Goal: Task Accomplishment & Management: Manage account settings

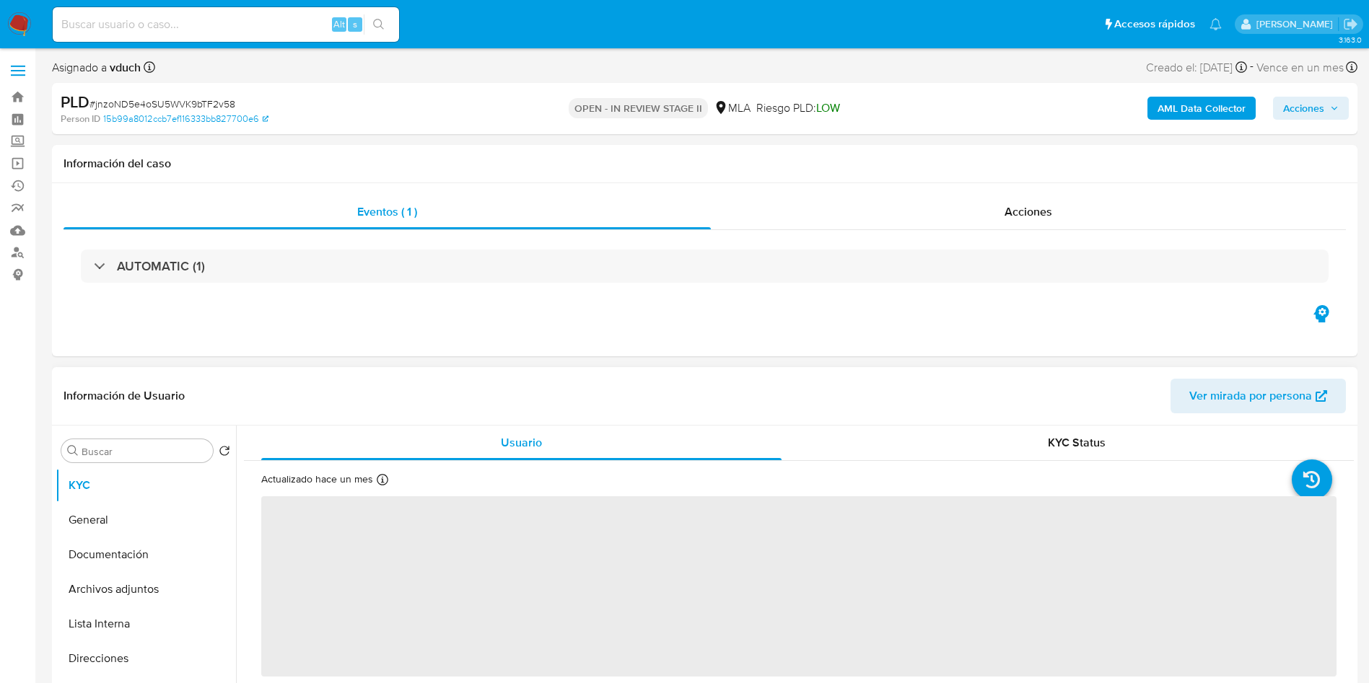
select select "10"
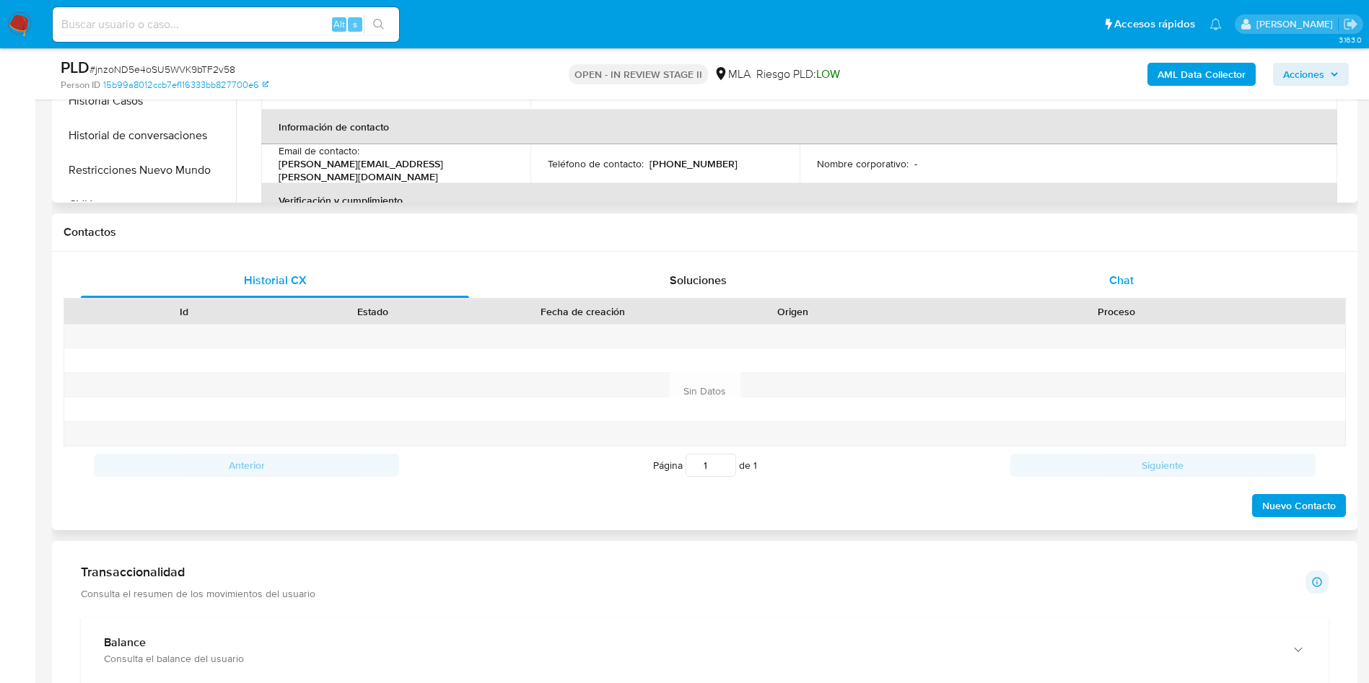
click at [1116, 272] on span "Chat" at bounding box center [1121, 280] width 25 height 17
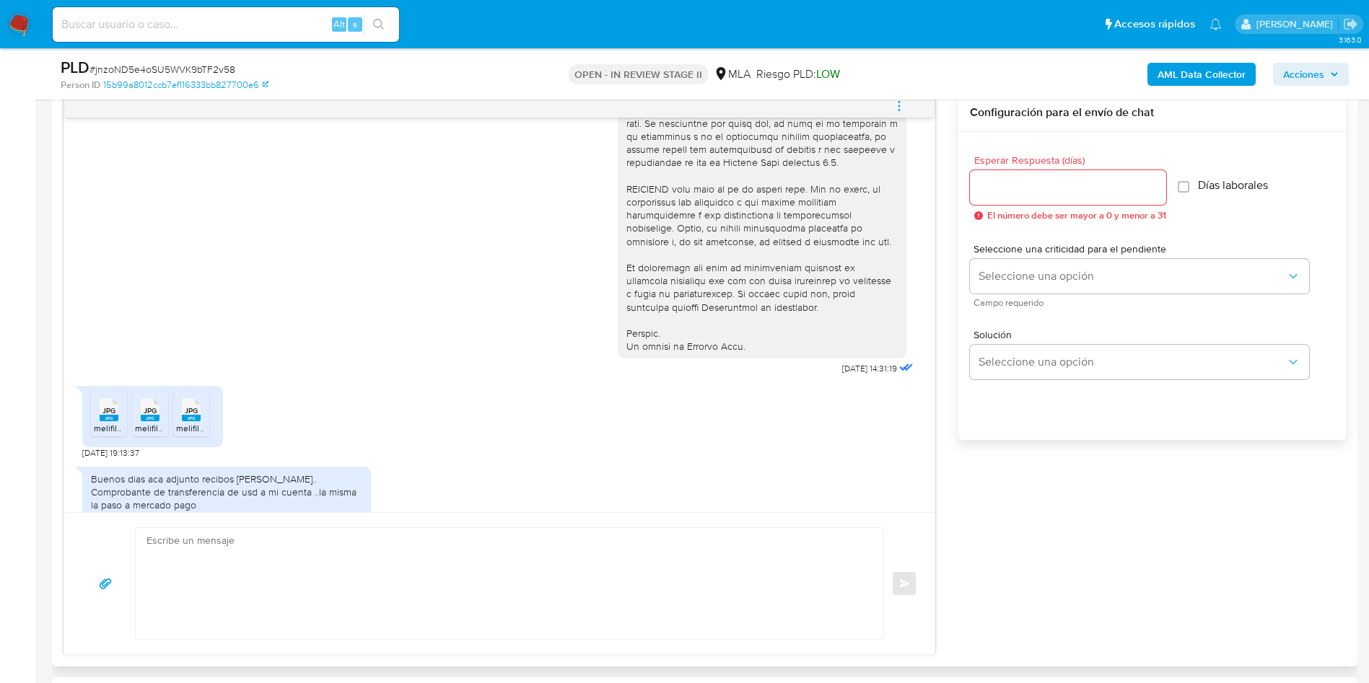
scroll to position [623, 0]
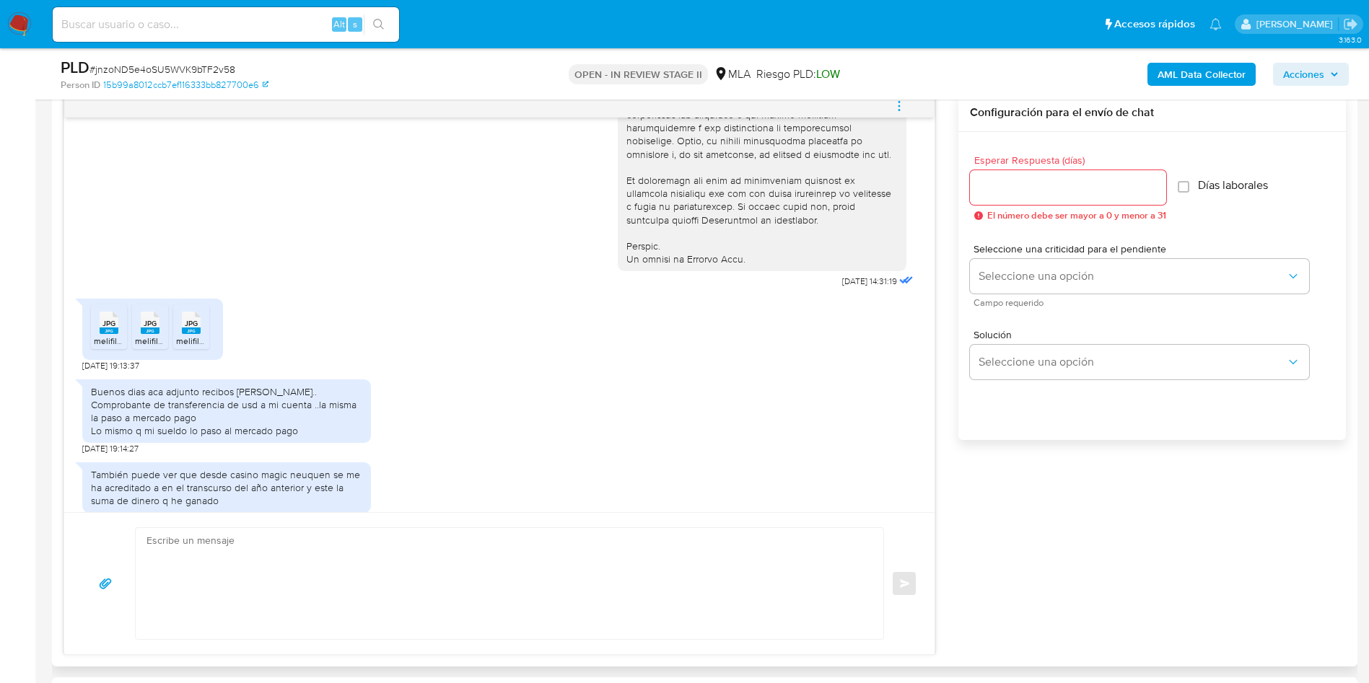
click at [108, 347] on span "melifile7993422496822857749.jpg" at bounding box center [162, 341] width 136 height 12
click at [144, 336] on icon "JPG" at bounding box center [150, 322] width 19 height 25
click at [184, 334] on rect at bounding box center [191, 331] width 19 height 6
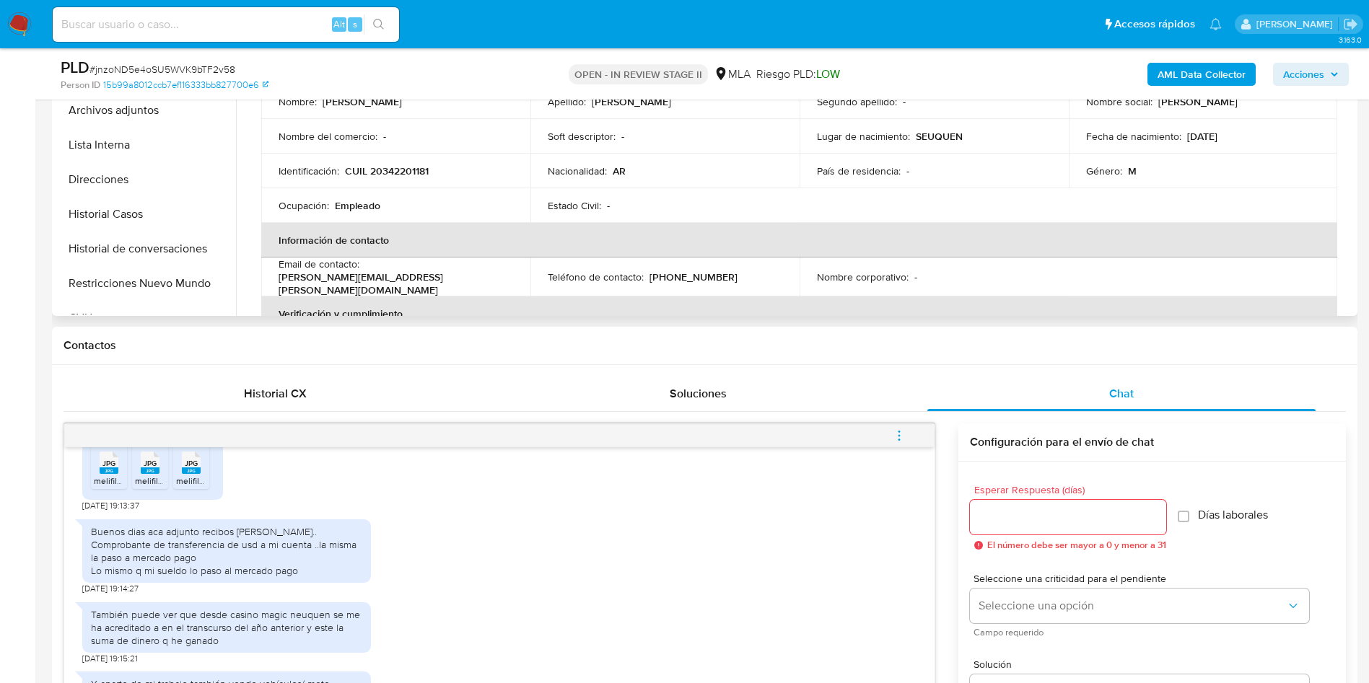
scroll to position [325, 0]
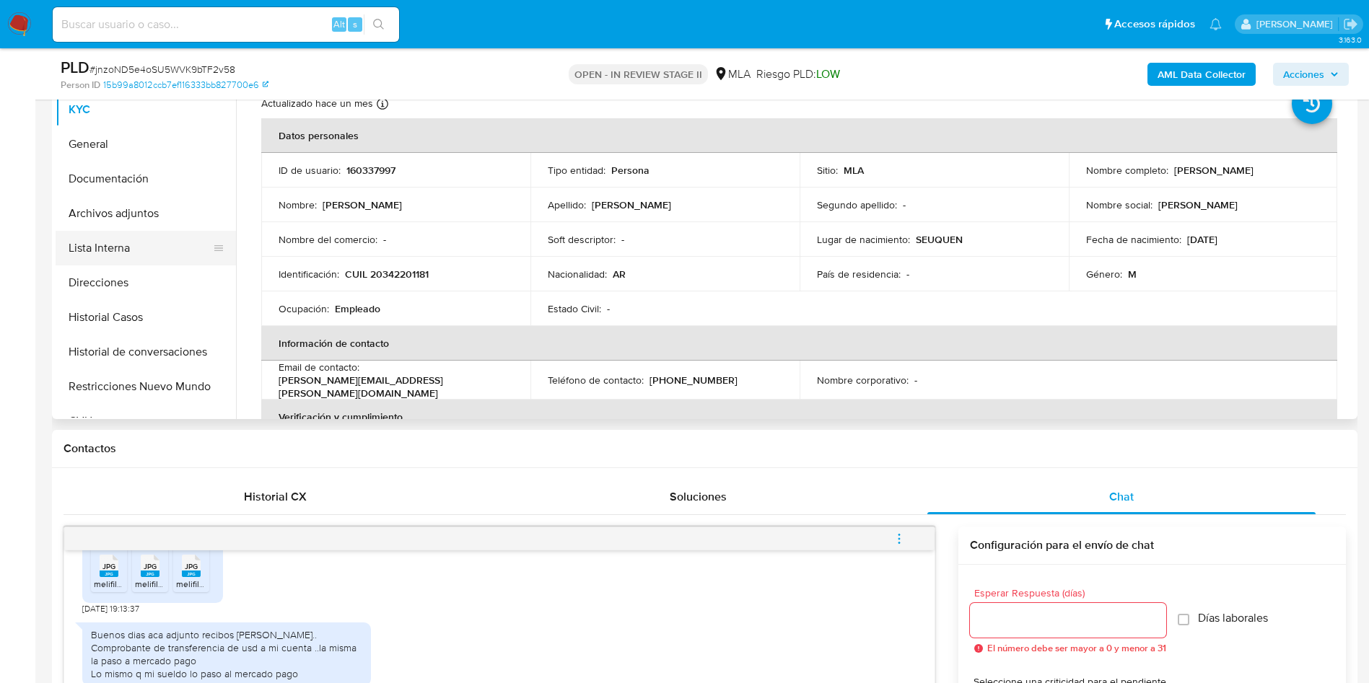
click at [157, 244] on button "Lista Interna" at bounding box center [140, 248] width 169 height 35
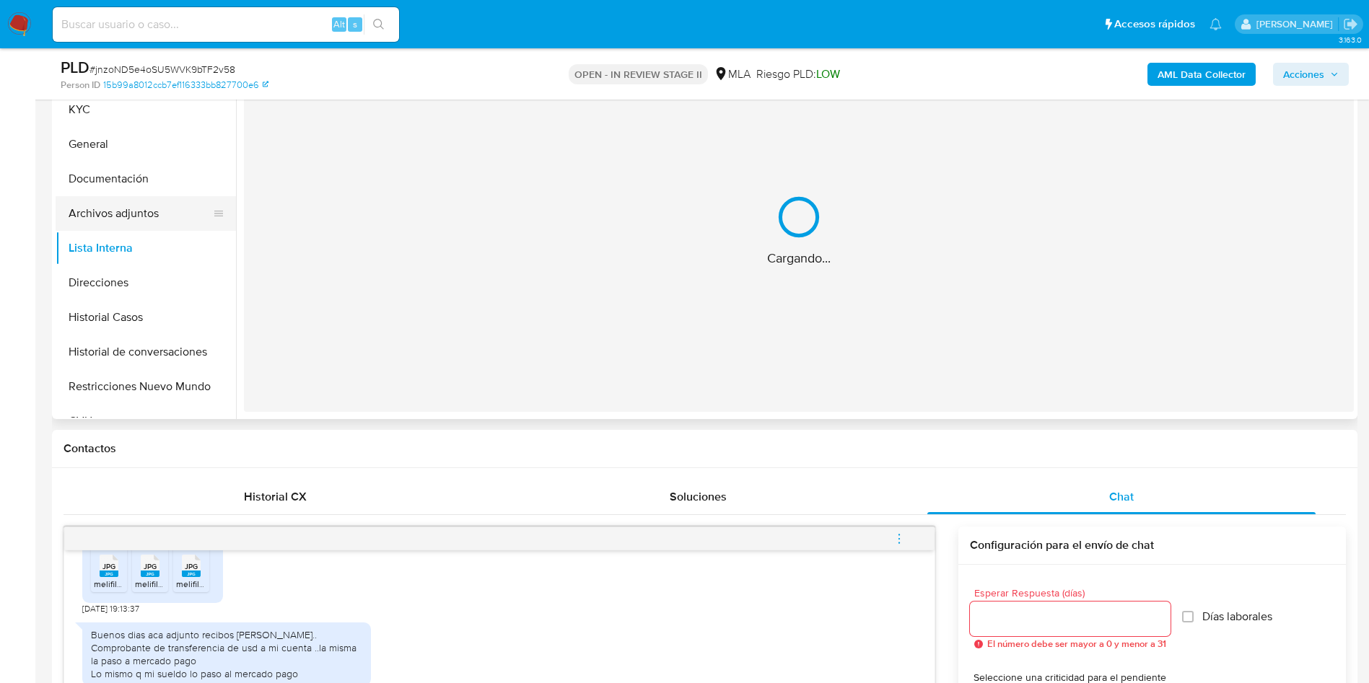
click at [194, 212] on button "Archivos adjuntos" at bounding box center [140, 213] width 169 height 35
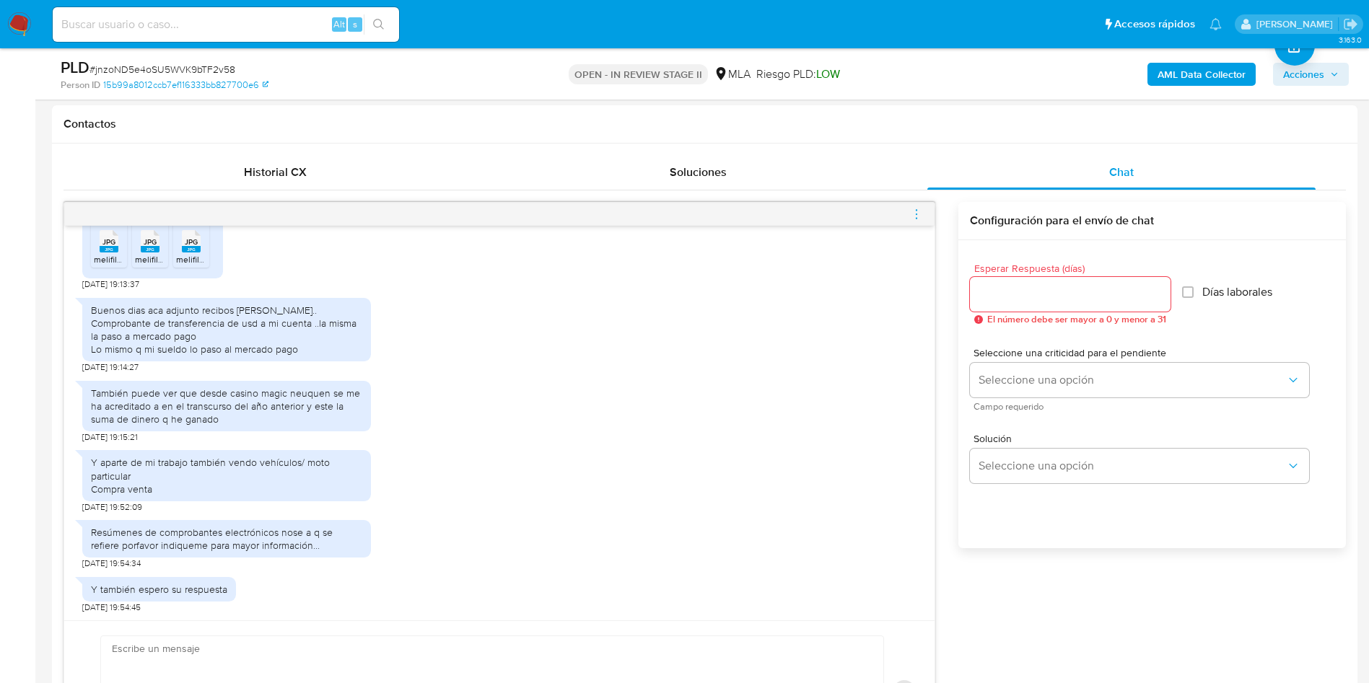
scroll to position [216, 0]
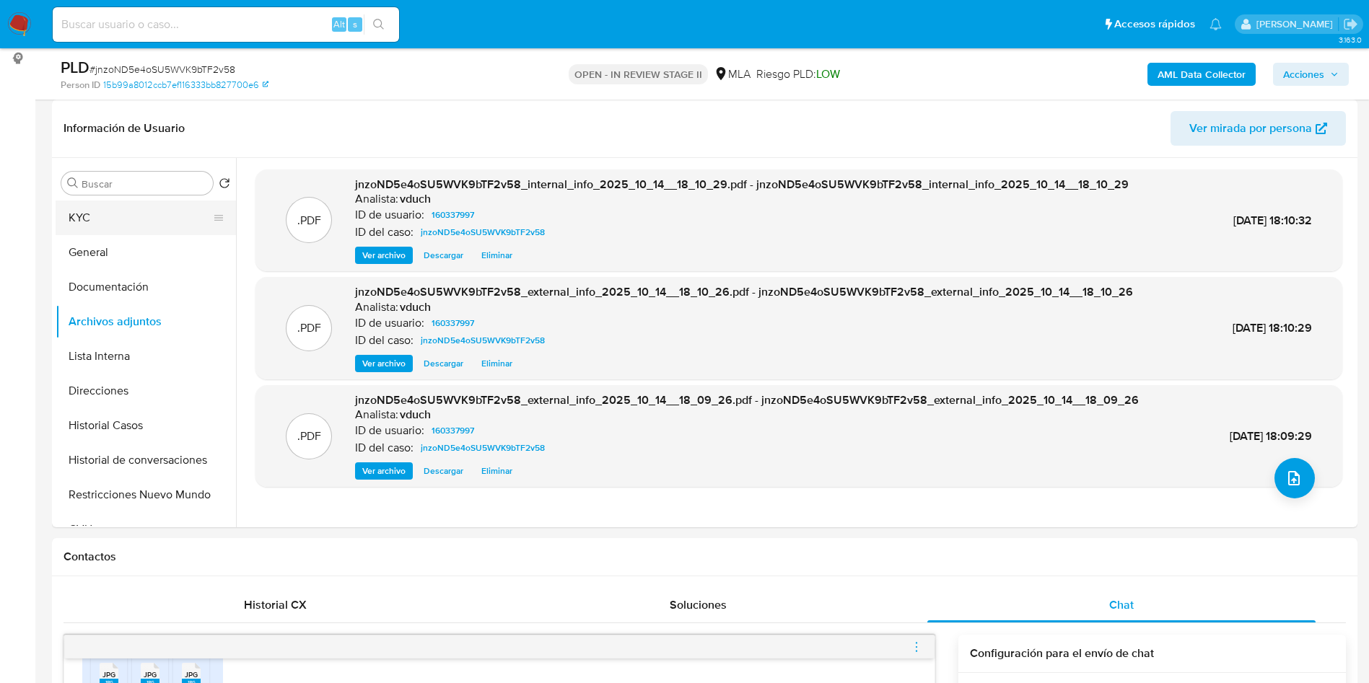
click at [185, 217] on button "KYC" at bounding box center [140, 218] width 169 height 35
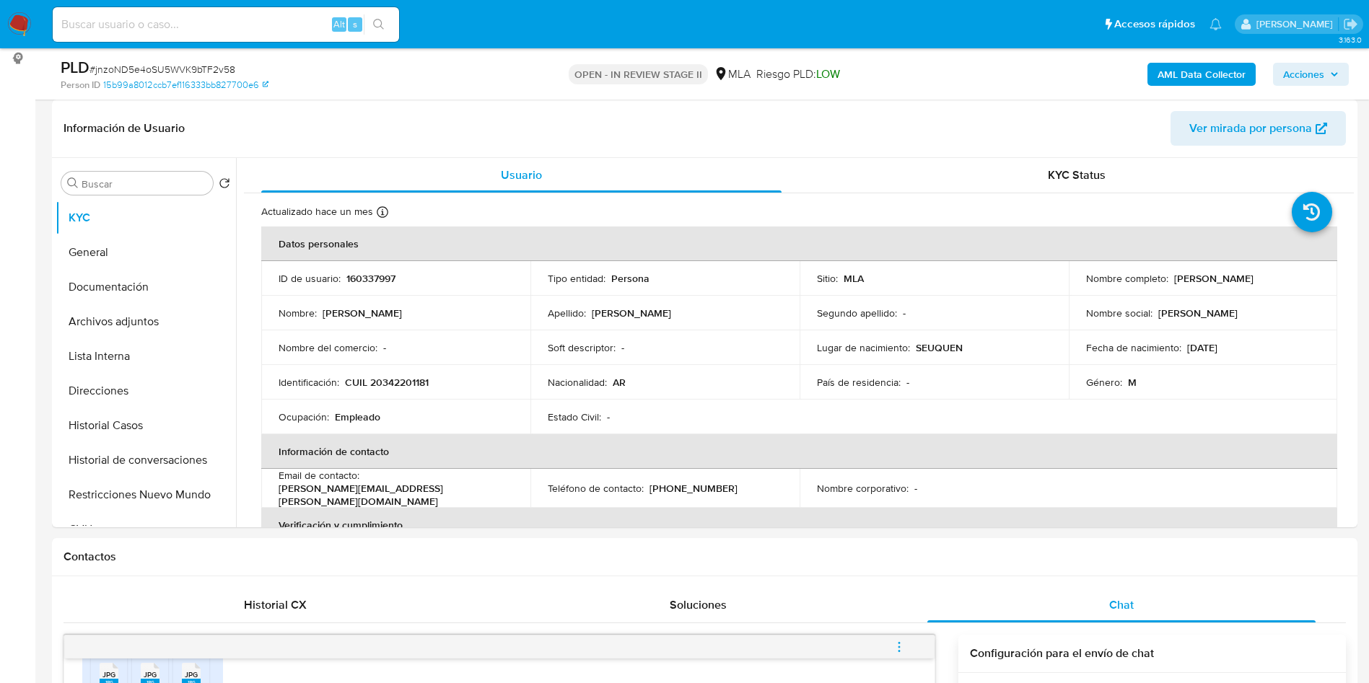
drag, startPoint x: 1178, startPoint y: 279, endPoint x: 1291, endPoint y: 273, distance: 112.7
click at [1291, 273] on div "Nombre completo : Lucas Ezequiel Millaman" at bounding box center [1203, 278] width 235 height 13
copy p "[PERSON_NAME]"
click at [123, 317] on button "Archivos adjuntos" at bounding box center [140, 321] width 169 height 35
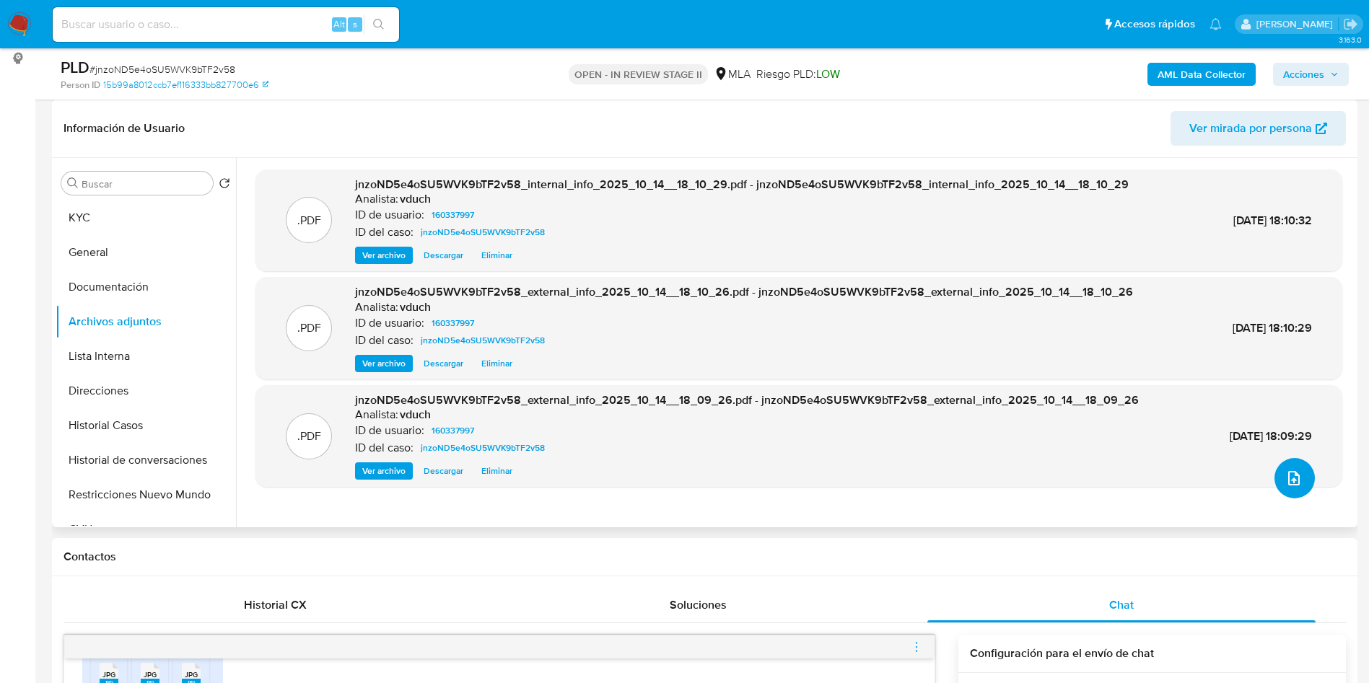
click at [1285, 470] on span "upload-file" at bounding box center [1293, 478] width 17 height 17
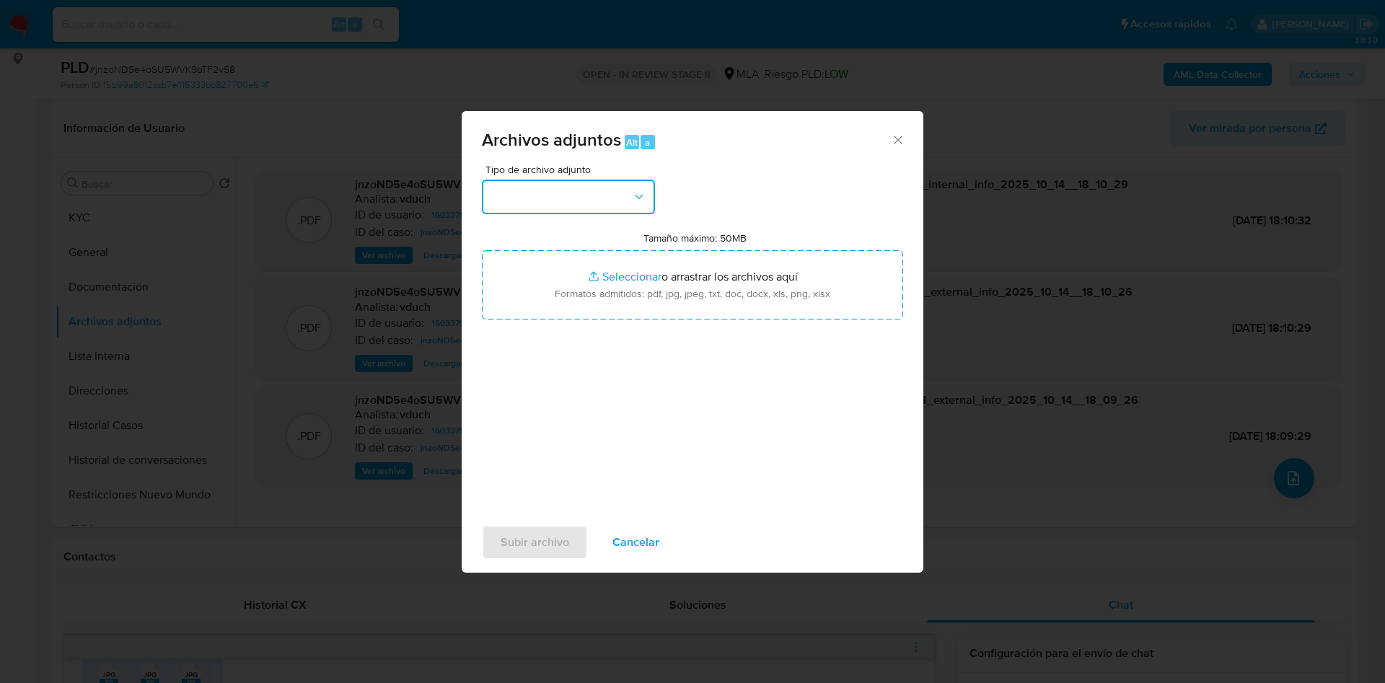
click at [561, 189] on button "button" at bounding box center [568, 197] width 173 height 35
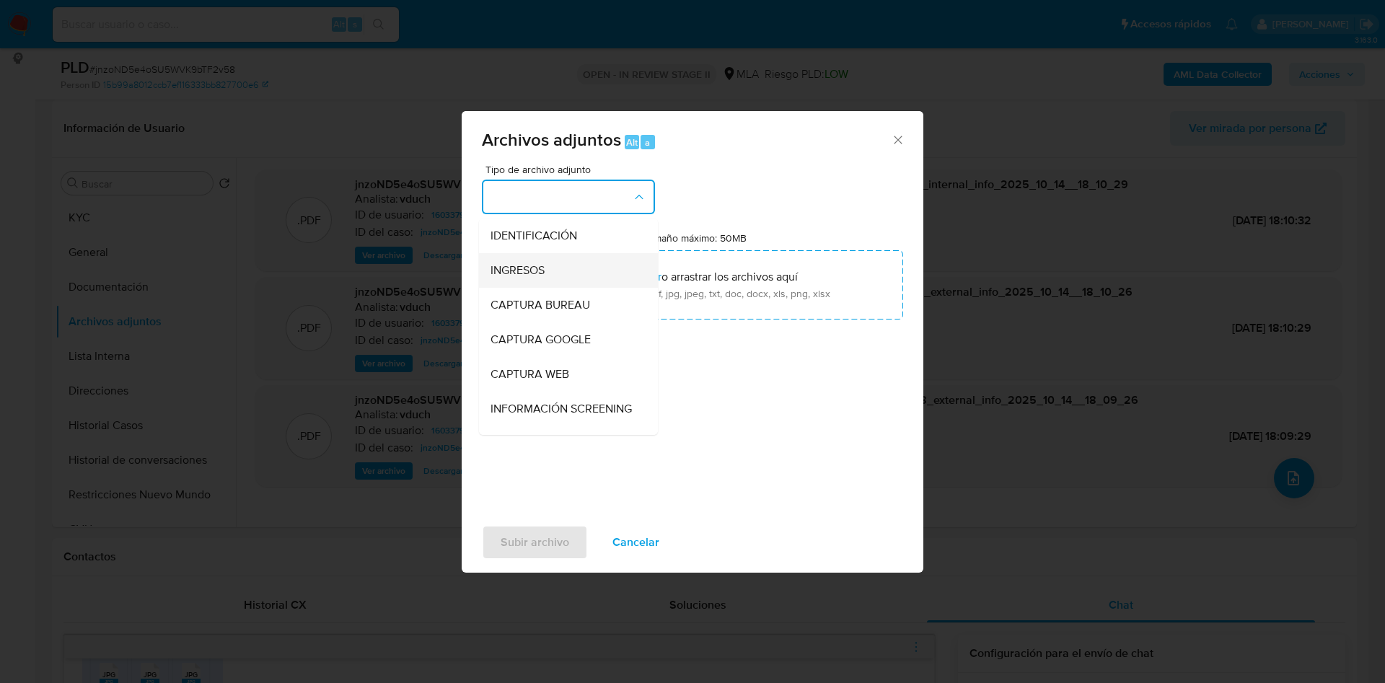
click at [548, 271] on div "INGRESOS" at bounding box center [564, 270] width 147 height 35
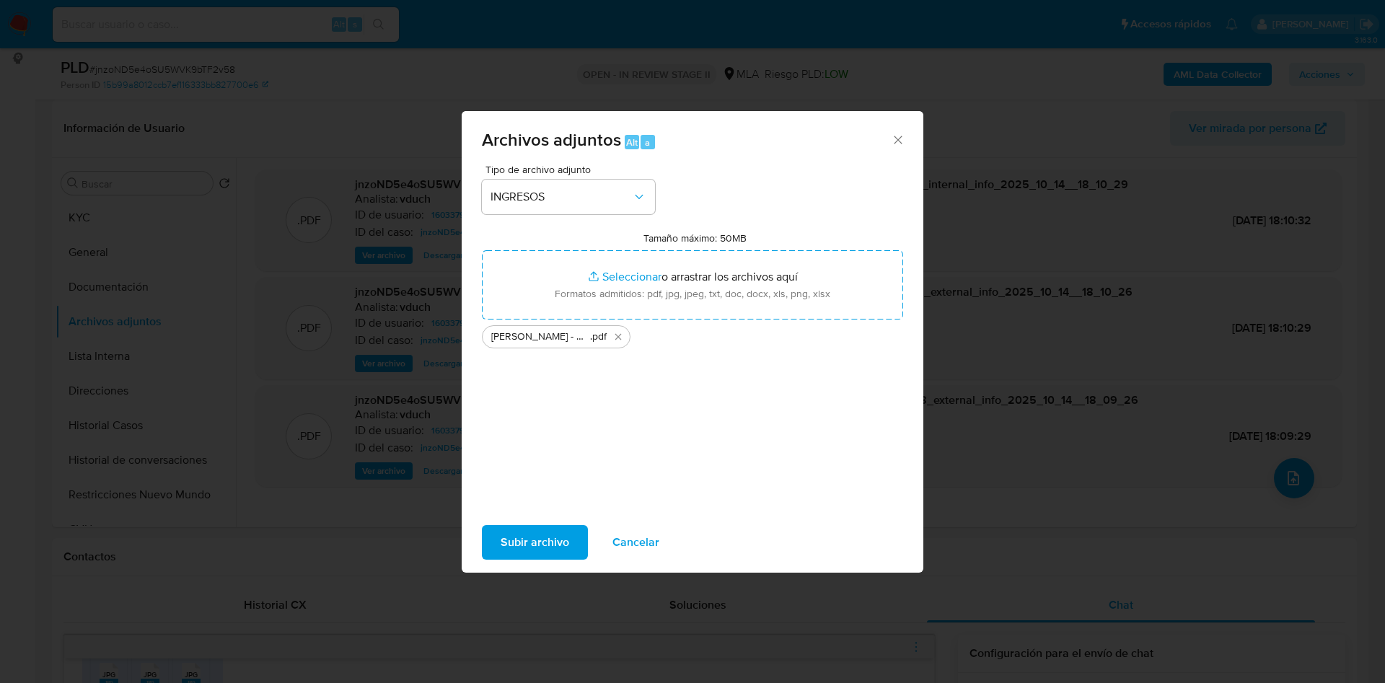
click at [527, 541] on span "Subir archivo" at bounding box center [535, 543] width 69 height 32
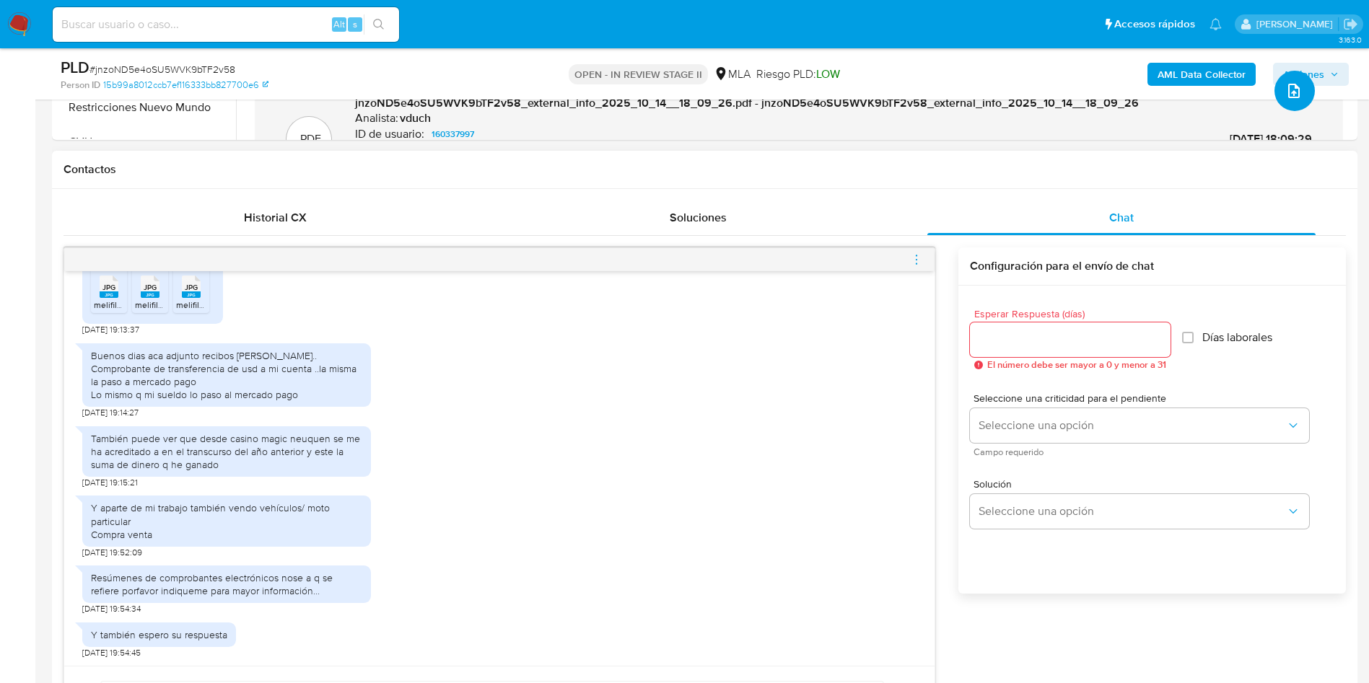
scroll to position [649, 0]
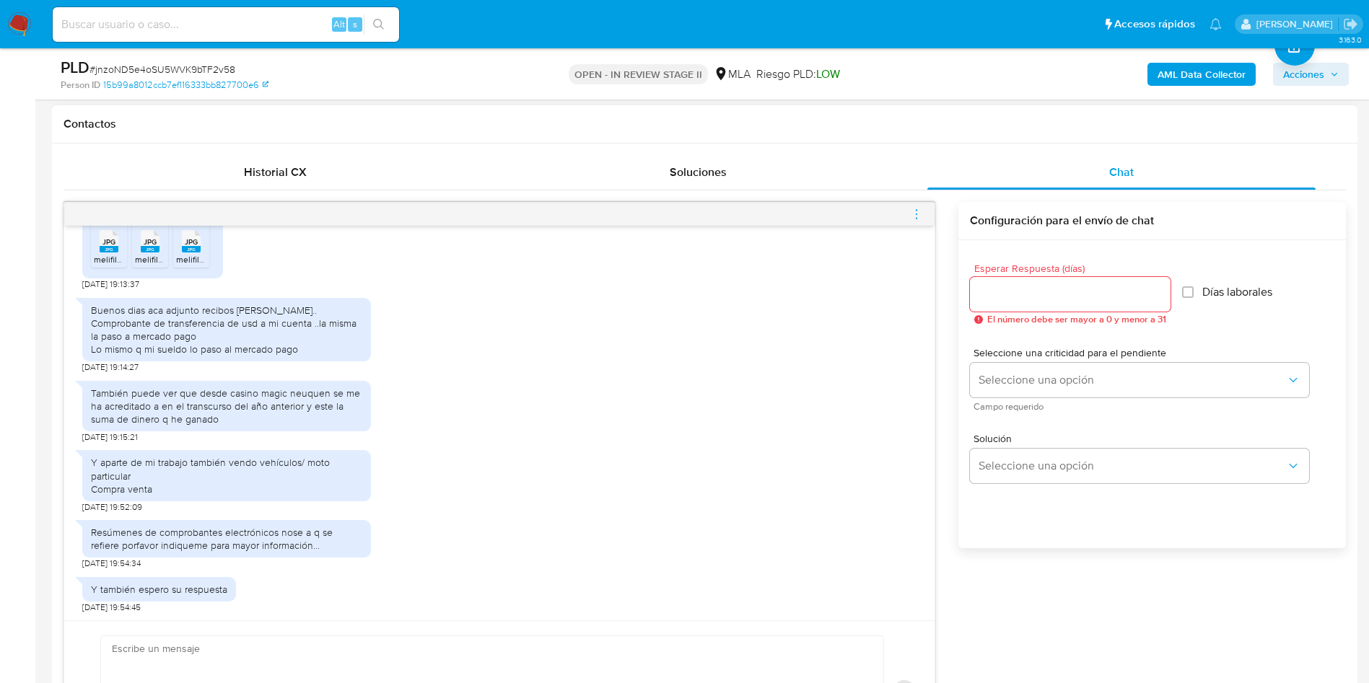
click at [171, 401] on div "También puede ver que desde casino magic neuquen se me ha acreditado a en el tr…" at bounding box center [226, 407] width 271 height 40
click at [170, 401] on div "También puede ver que desde casino magic neuquen se me ha acreditado a en el tr…" at bounding box center [226, 407] width 271 height 40
drag, startPoint x: 91, startPoint y: 307, endPoint x: 352, endPoint y: 355, distance: 265.6
click at [352, 355] on div "Buenos dias aca adjunto recibos de sueldo.. Comprobante de transferencia de usd…" at bounding box center [226, 330] width 271 height 53
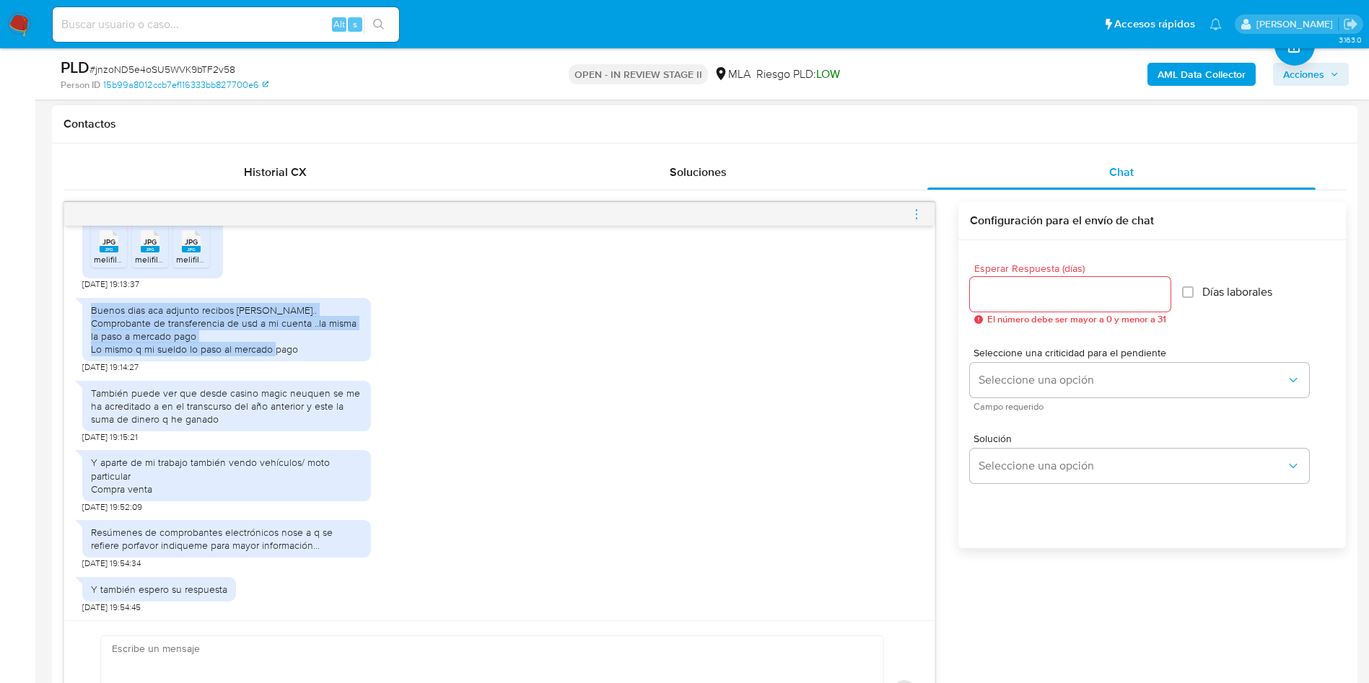
copy div "Buenos dias aca adjunto recibos de sueldo.. Comprobante de transferencia de usd…"
click at [178, 424] on div "También puede ver que desde casino magic neuquen se me ha acreditado a en el tr…" at bounding box center [226, 407] width 271 height 40
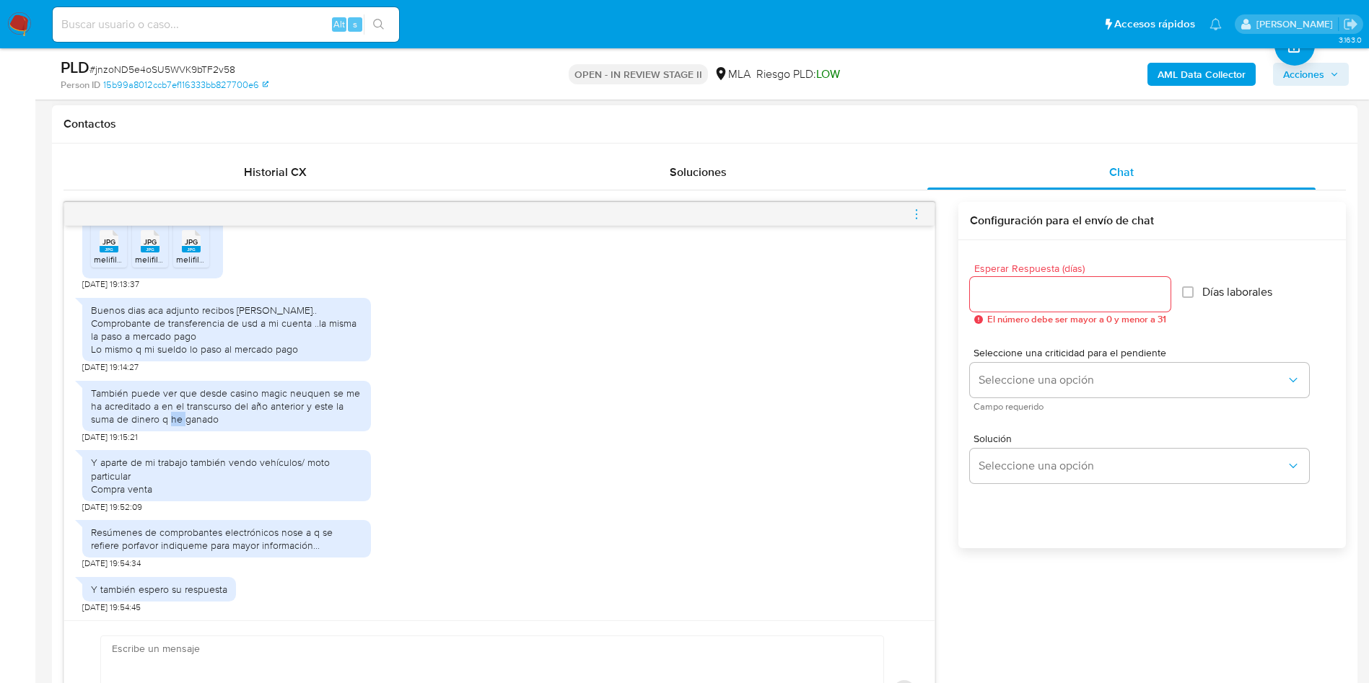
click at [178, 424] on div "También puede ver que desde casino magic neuquen se me ha acreditado a en el tr…" at bounding box center [226, 407] width 271 height 40
click at [179, 424] on div "También puede ver que desde casino magic neuquen se me ha acreditado a en el tr…" at bounding box center [226, 407] width 271 height 40
copy div "También puede ver que desde casino magic neuquen se me ha acreditado a en el tr…"
click at [152, 470] on div "Y aparte de mi trabajo también vendo vehículos/ moto particular Compra venta" at bounding box center [226, 476] width 271 height 40
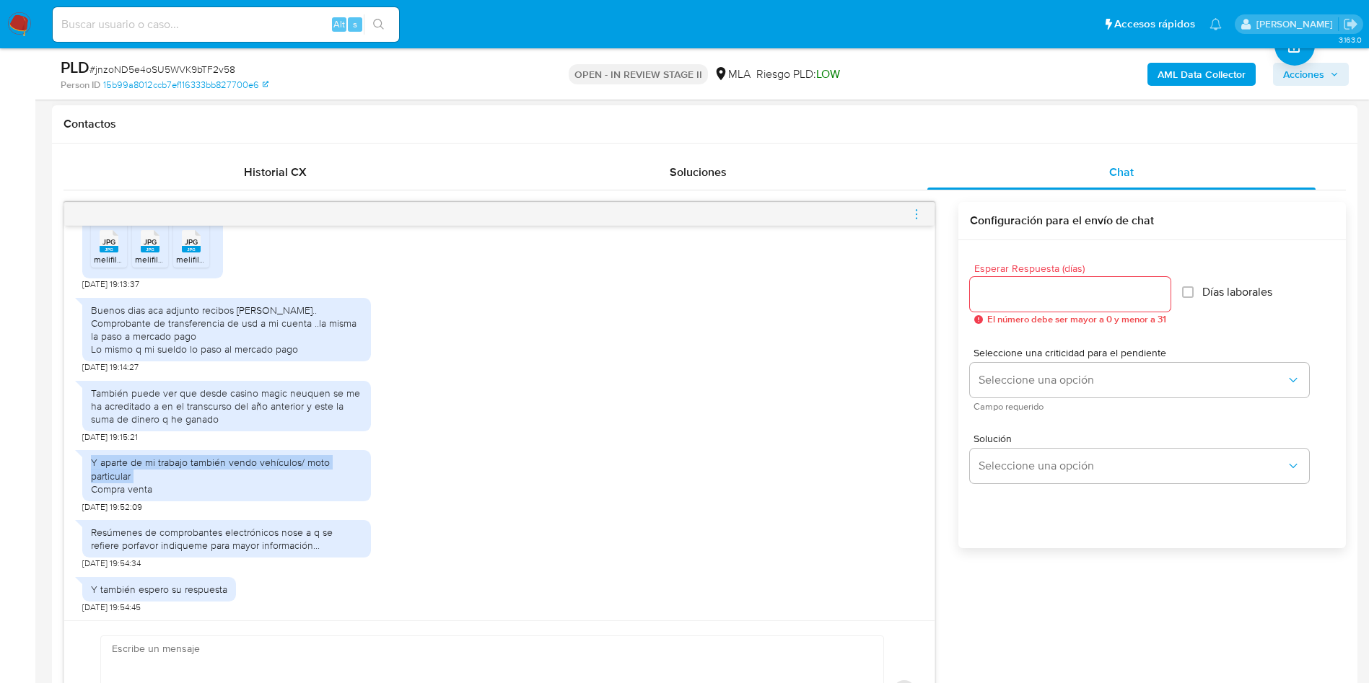
click at [152, 470] on div "Y aparte de mi trabajo también vendo vehículos/ moto particular Compra venta" at bounding box center [226, 476] width 271 height 40
click at [171, 494] on div "Y aparte de mi trabajo también vendo vehículos/ moto particular Compra venta" at bounding box center [226, 476] width 271 height 40
drag, startPoint x: 119, startPoint y: 475, endPoint x: 84, endPoint y: 464, distance: 37.0
click at [84, 464] on div "Y aparte de mi trabajo también vendo vehículos/ moto particular Compra venta" at bounding box center [226, 475] width 289 height 51
copy div "Y aparte de mi trabajo también vendo vehículos/ moto particular Compra venta"
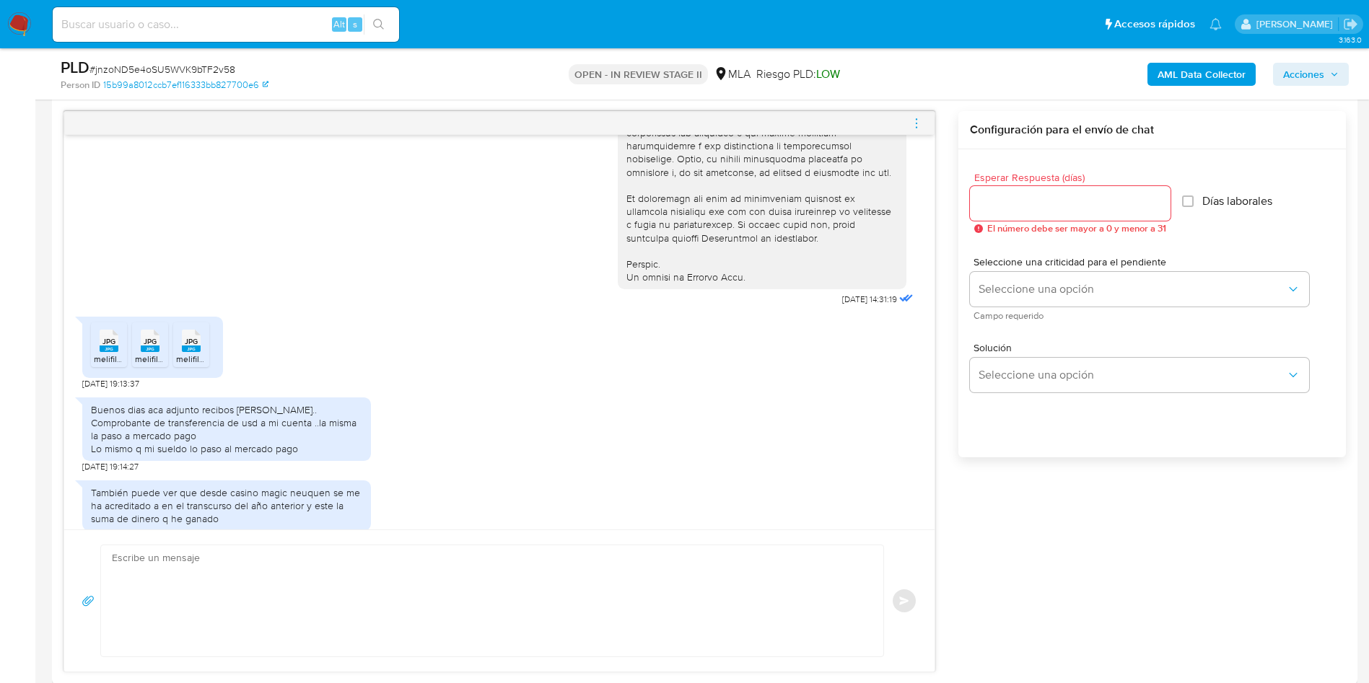
scroll to position [866, 0]
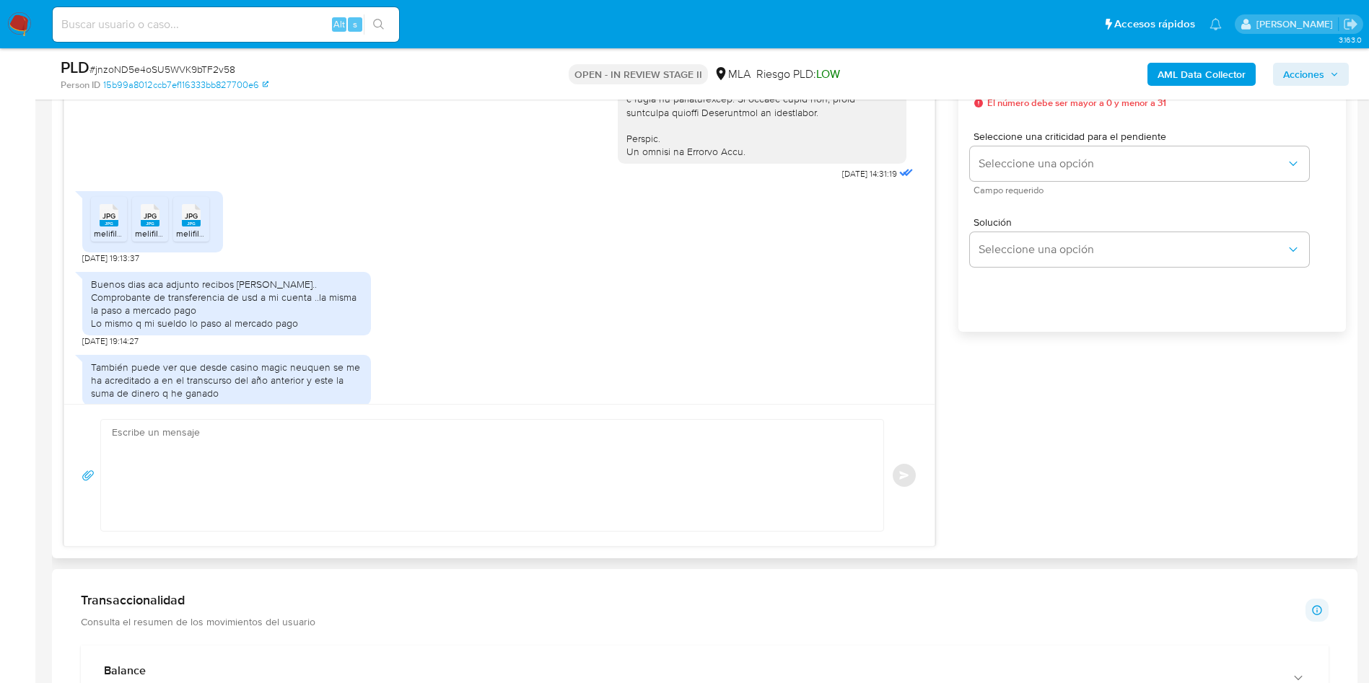
click at [269, 520] on textarea at bounding box center [488, 475] width 753 height 111
paste textarea "Hola, Muchas gracias por la respuesta. Analizamos tu caso y notamos que la info…"
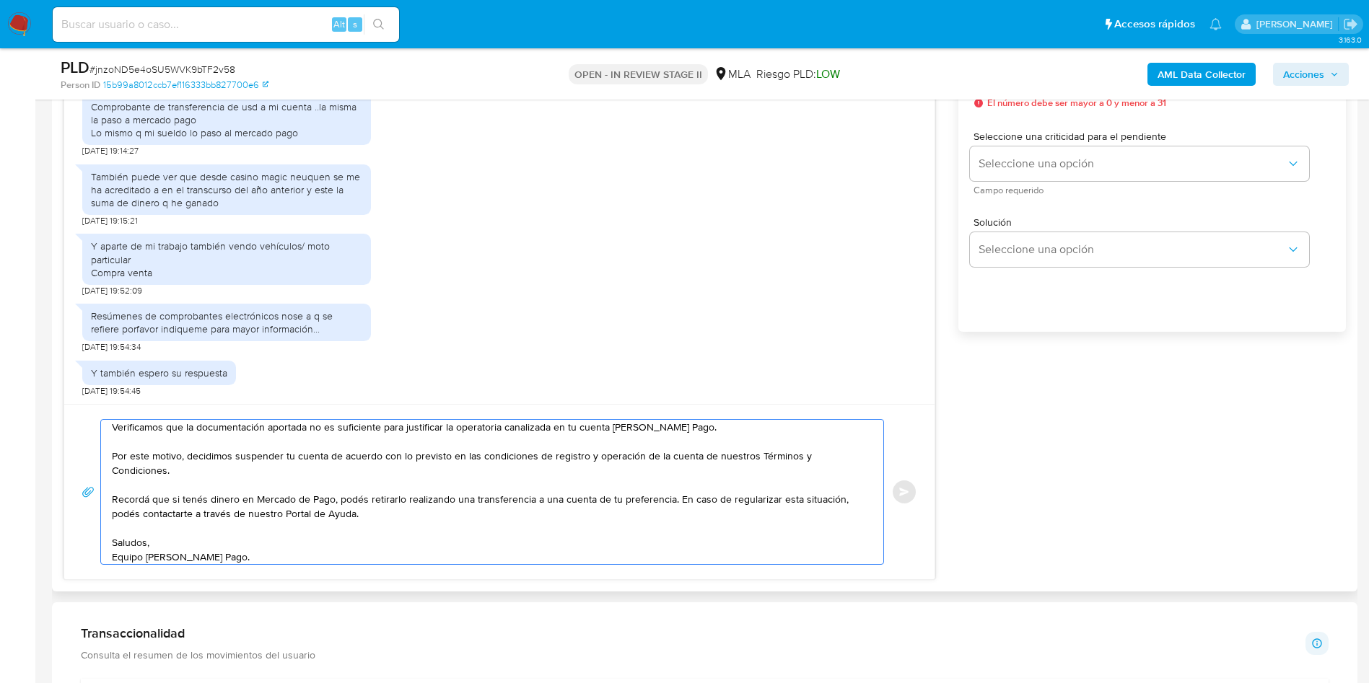
scroll to position [758, 0]
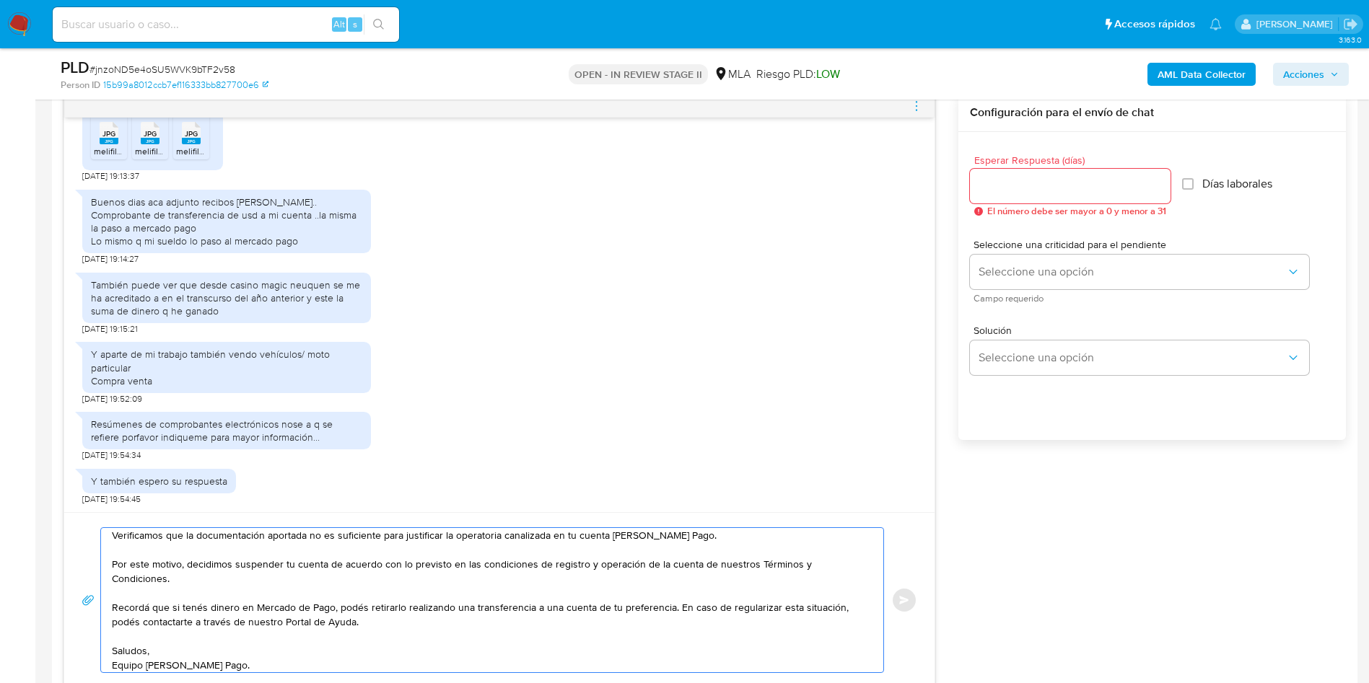
type textarea "Hola, Muchas gracias por la respuesta. Analizamos tu caso y notamos que la info…"
click at [1049, 178] on input "Esperar Respuesta (días)" at bounding box center [1070, 186] width 201 height 19
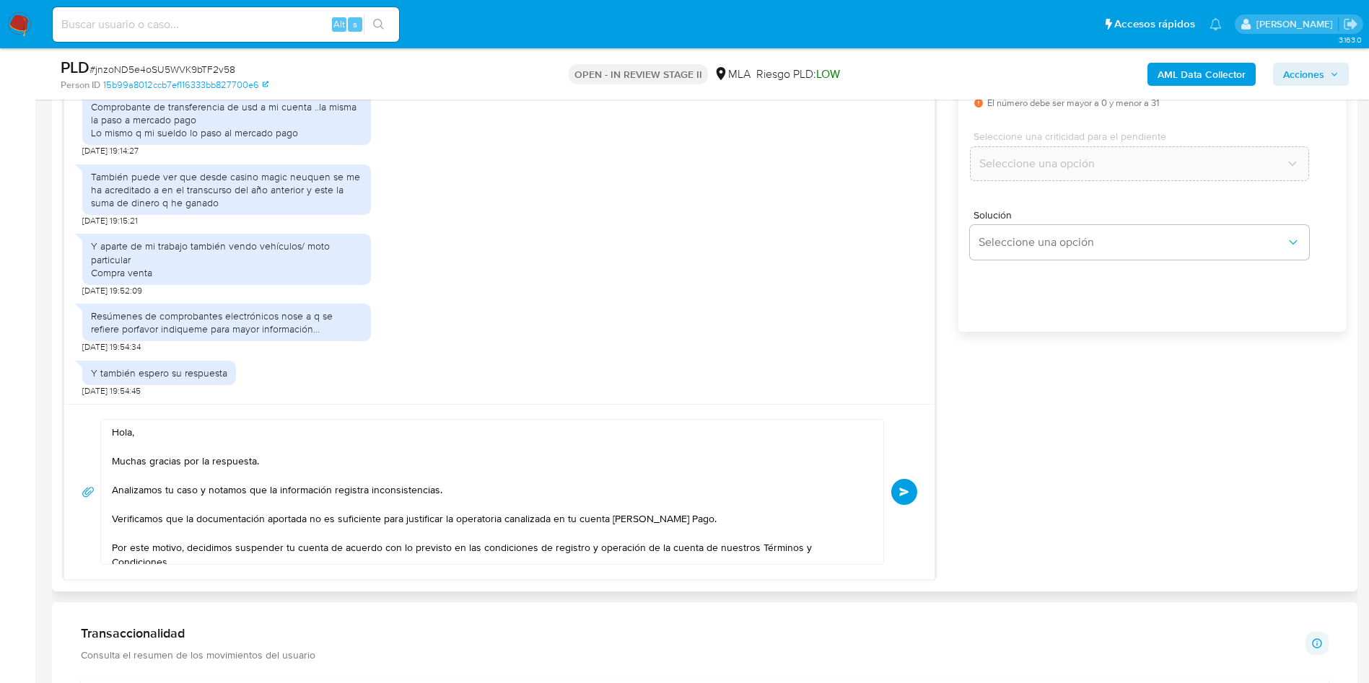
scroll to position [97, 0]
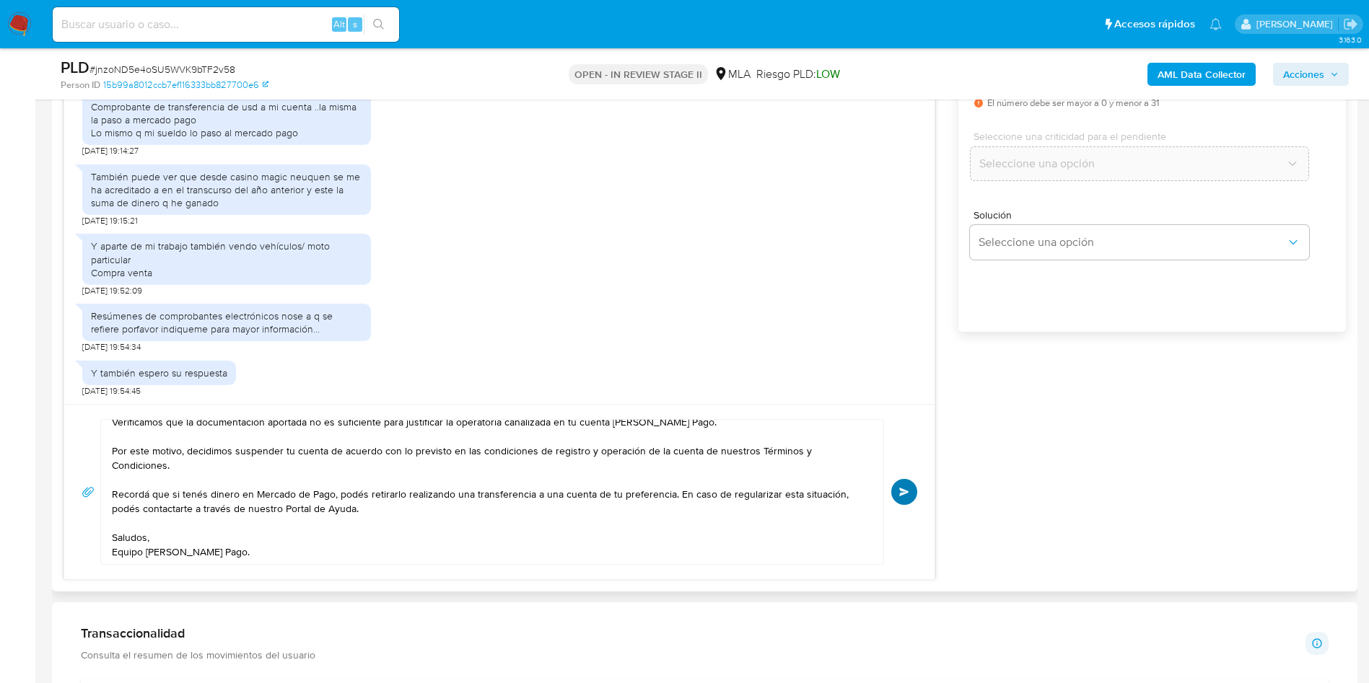
type input "0"
click at [914, 490] on button "Enviar" at bounding box center [904, 492] width 26 height 26
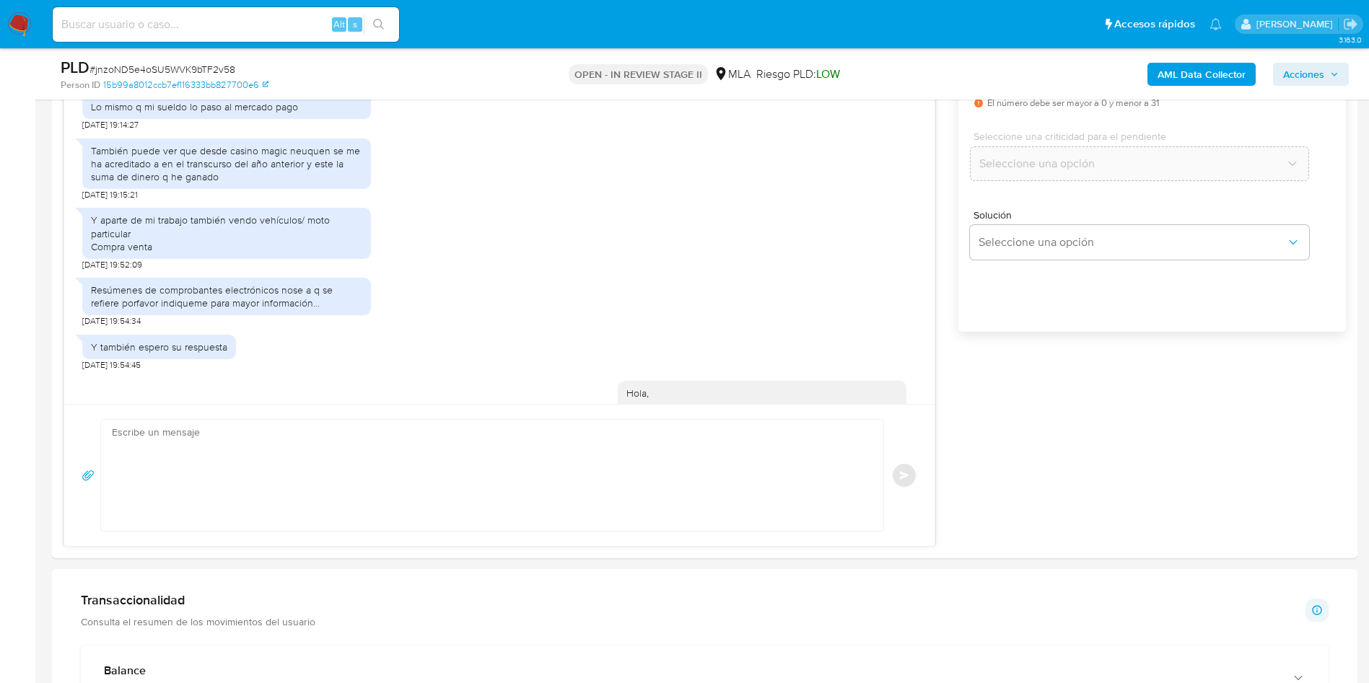
scroll to position [1170, 0]
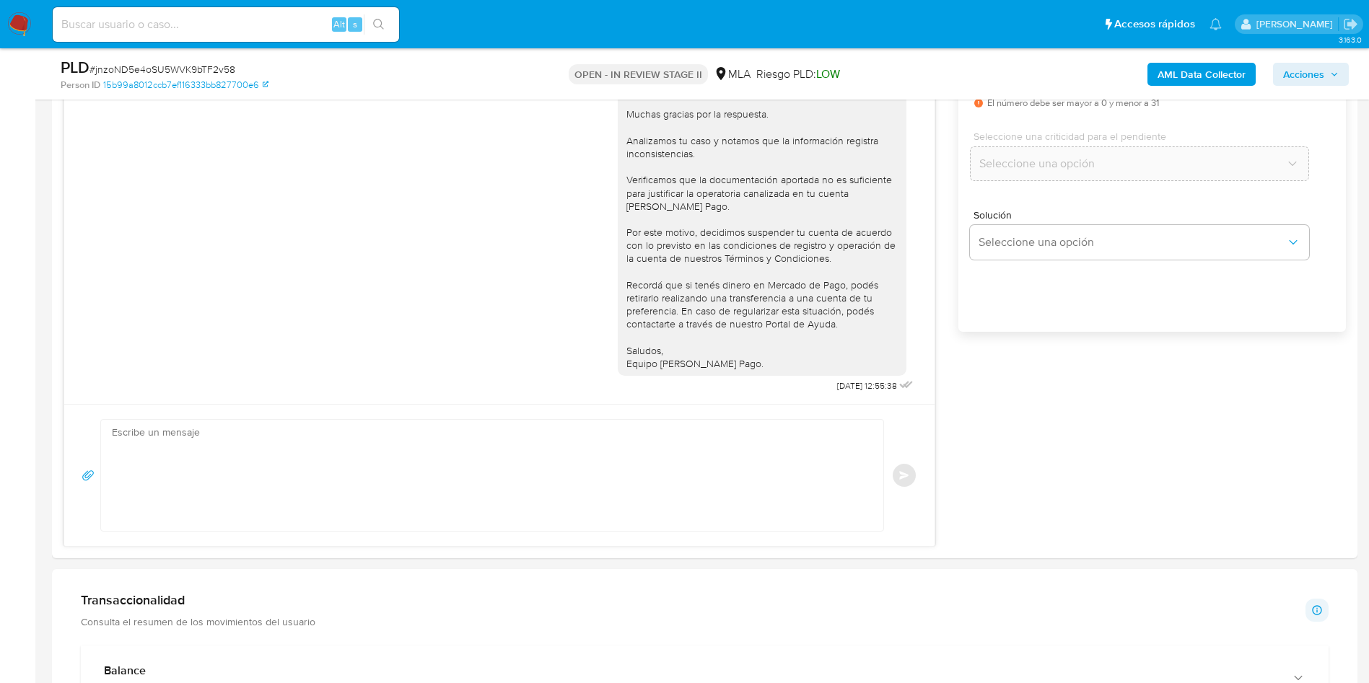
click at [220, 53] on div "PLD # jnzoND5e4oSU5WVK9bTF2v58 Person ID 15b99a8012ccb7ef116333bb827700e6 OPEN …" at bounding box center [704, 73] width 1305 height 51
copy span "jnzoND5e4oSU5WVK9bTF2v58"
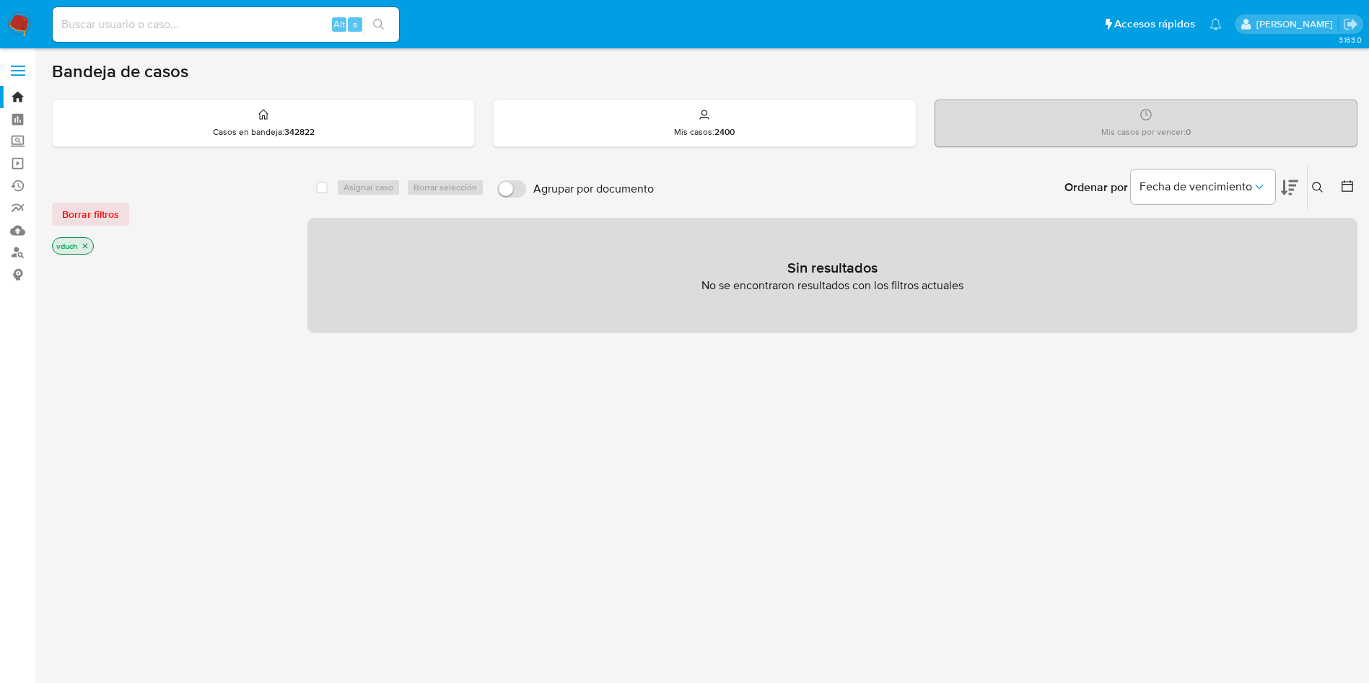
click at [1310, 185] on button at bounding box center [1319, 187] width 24 height 17
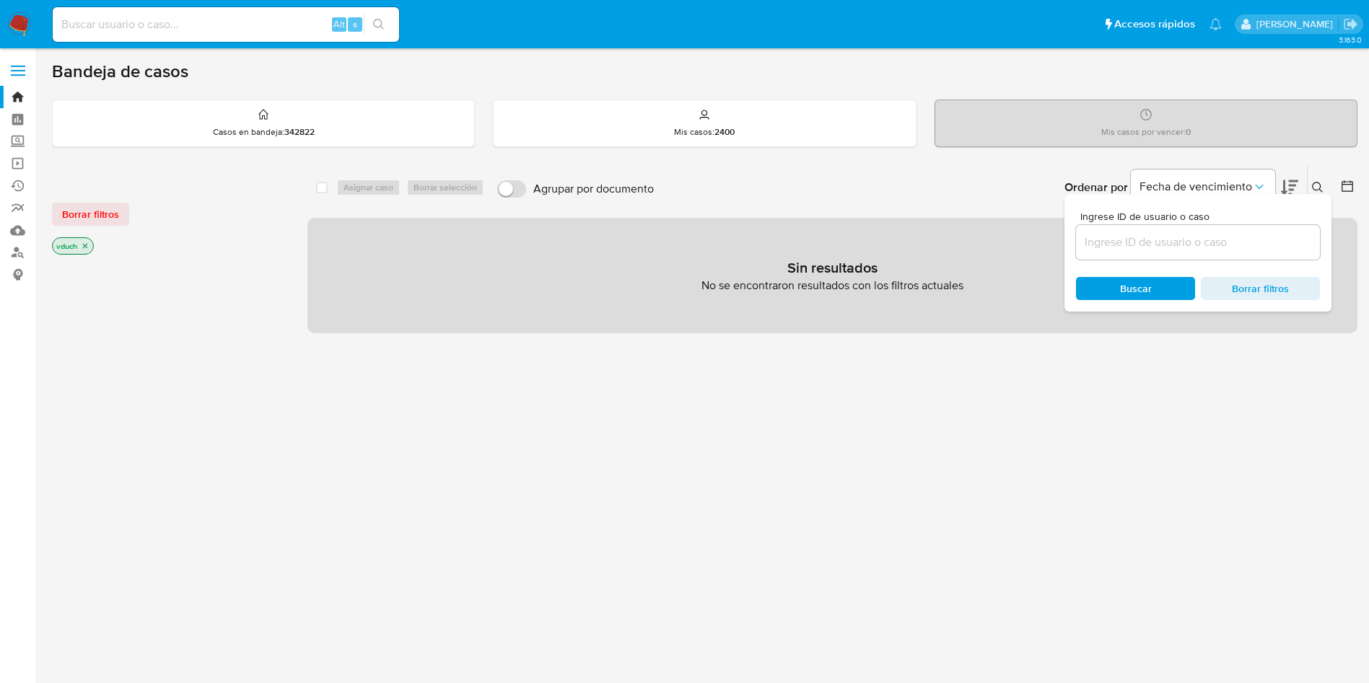
click at [1274, 242] on input at bounding box center [1198, 242] width 244 height 19
type input "jnzoND5e4oSU5WVK9bTF2v58"
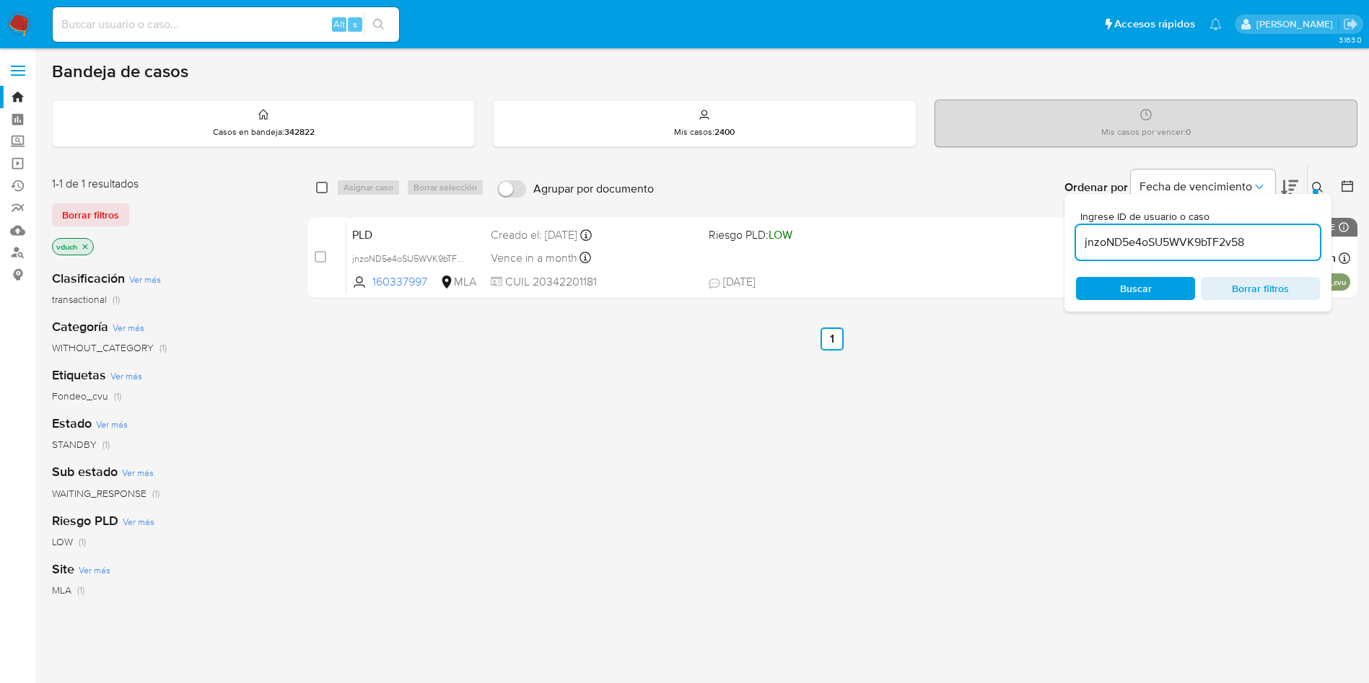
click at [322, 190] on input "checkbox" at bounding box center [322, 188] width 12 height 12
checkbox input "true"
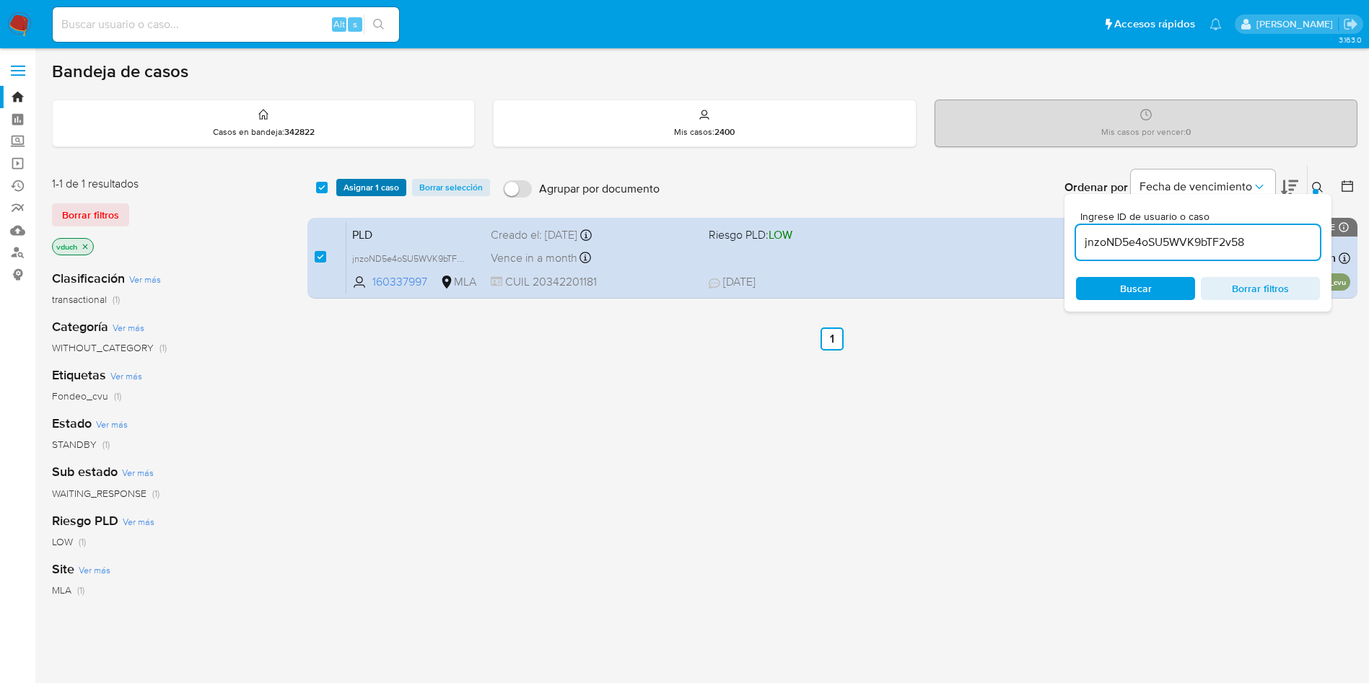
click at [357, 184] on span "Asignar 1 caso" at bounding box center [371, 187] width 56 height 14
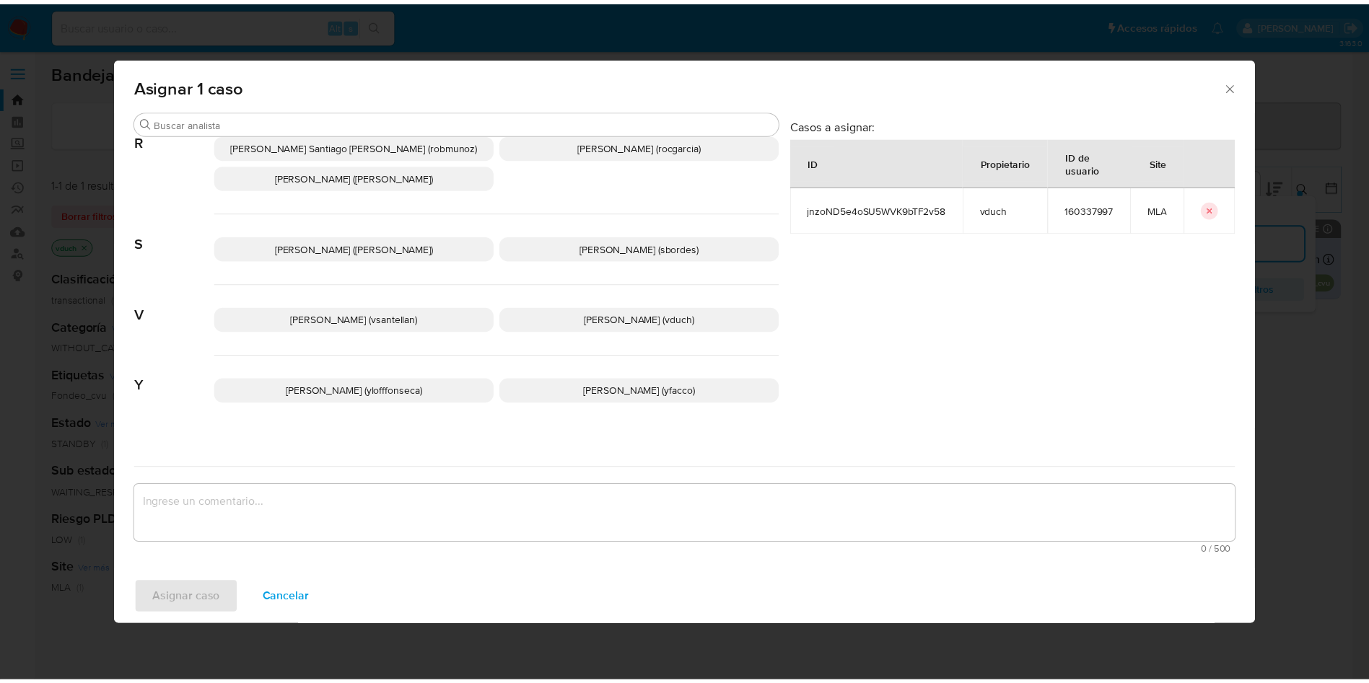
scroll to position [1289, 0]
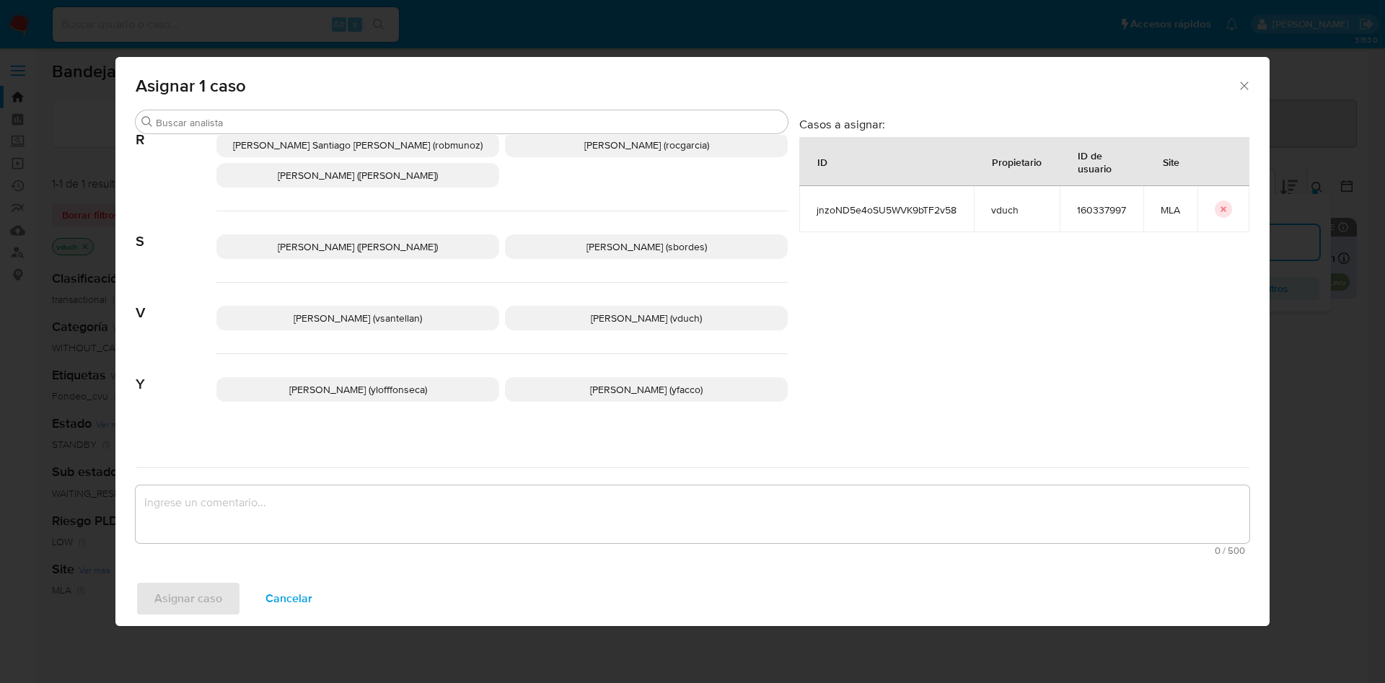
drag, startPoint x: 629, startPoint y: 297, endPoint x: 657, endPoint y: 453, distance: 159.1
click at [630, 306] on p "Valeria Duch (vduch)" at bounding box center [646, 318] width 283 height 25
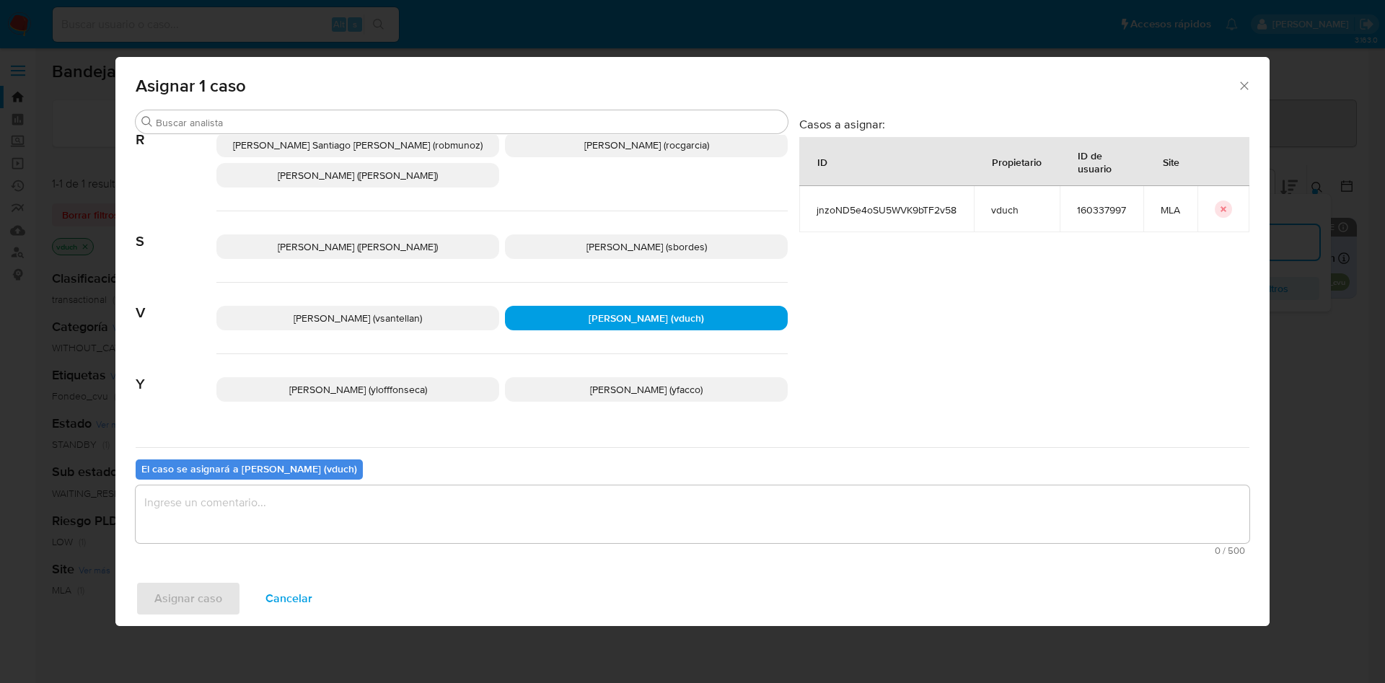
click at [657, 455] on div "El caso se asignará a Valeria Duch (vduch) 0 / 500 500 caracteres restantes" at bounding box center [693, 504] width 1114 height 114
click at [635, 525] on textarea "assign-modal" at bounding box center [693, 515] width 1114 height 58
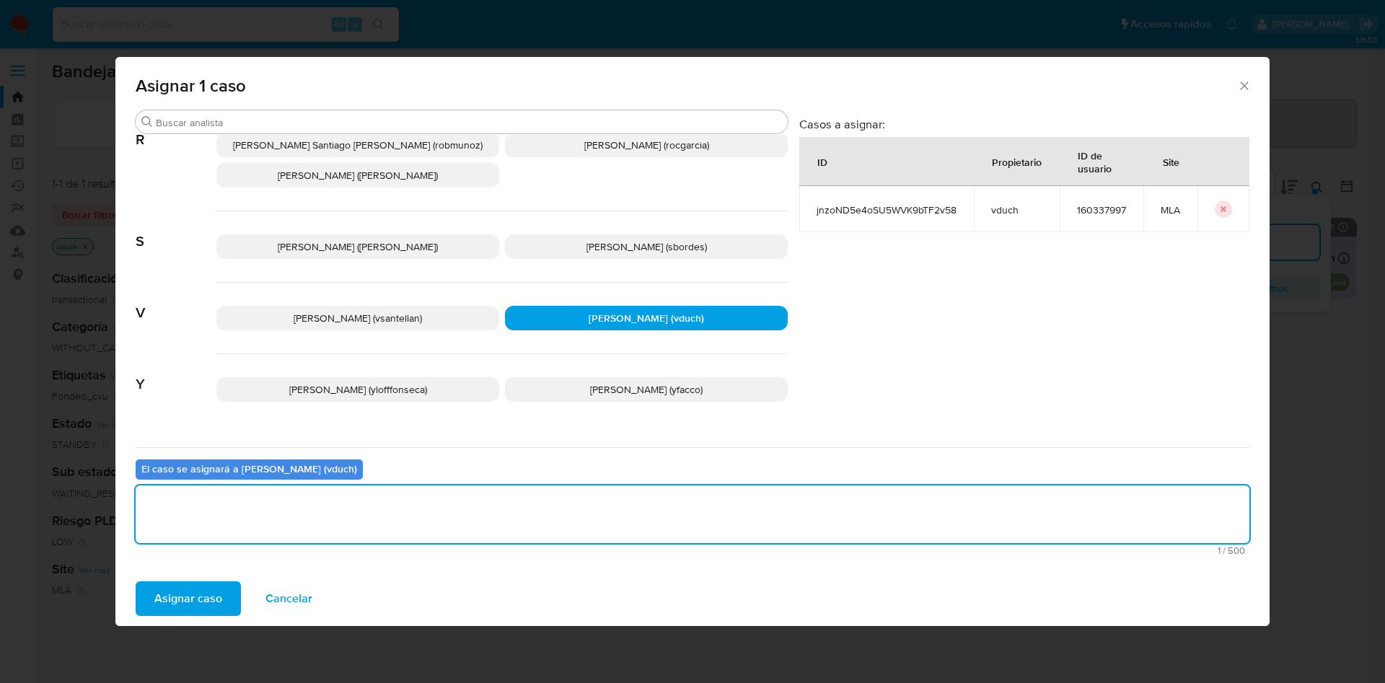
click at [166, 595] on span "Asignar caso" at bounding box center [188, 599] width 68 height 32
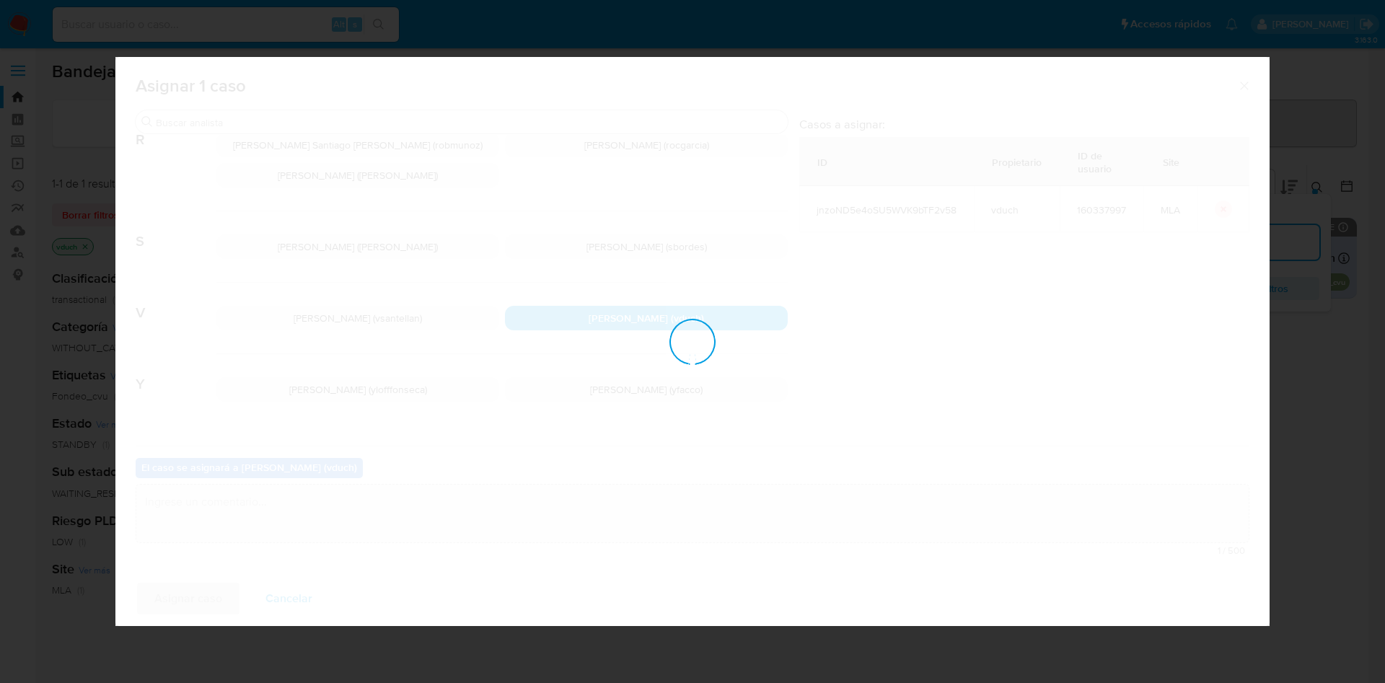
checkbox input "false"
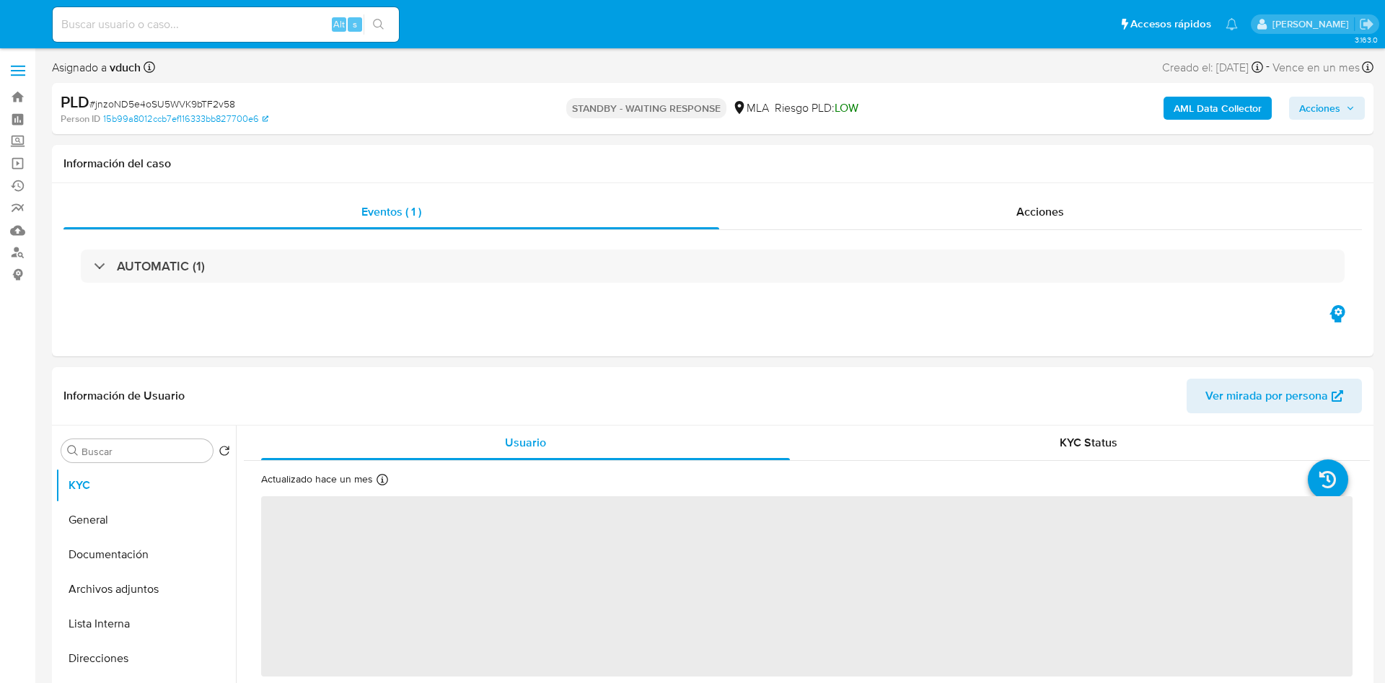
select select "10"
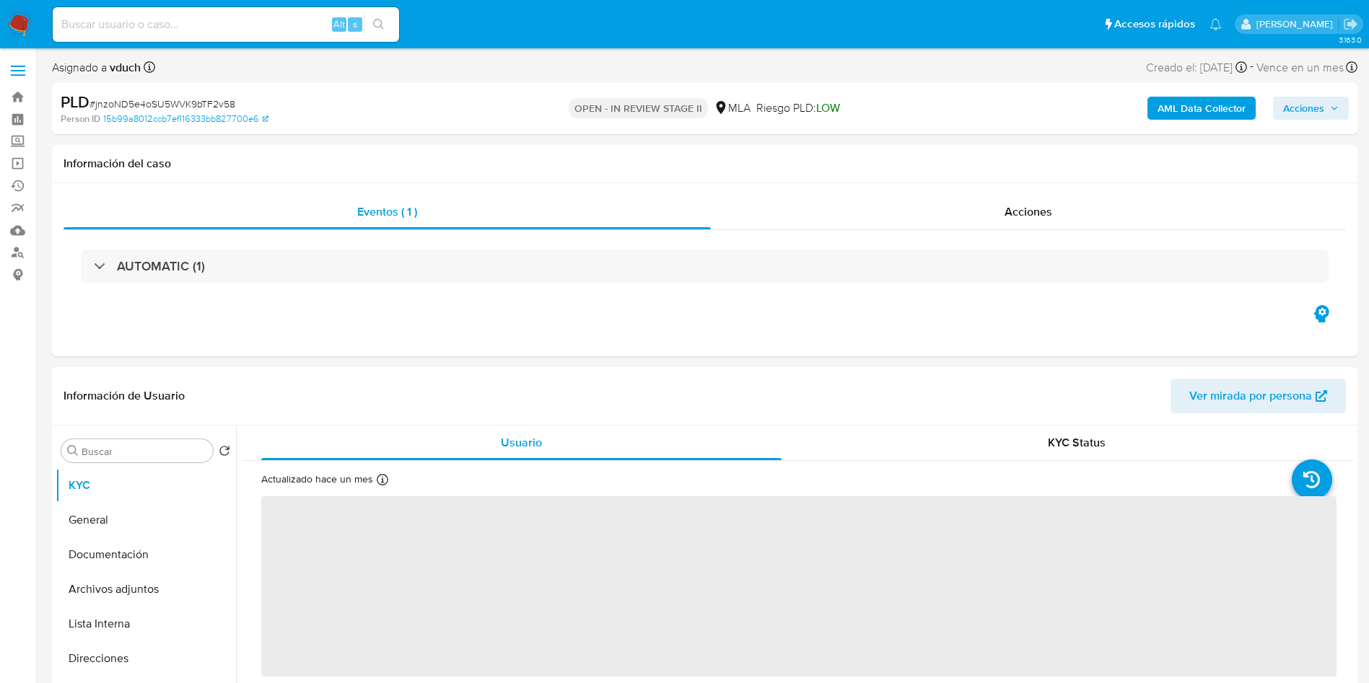
select select "10"
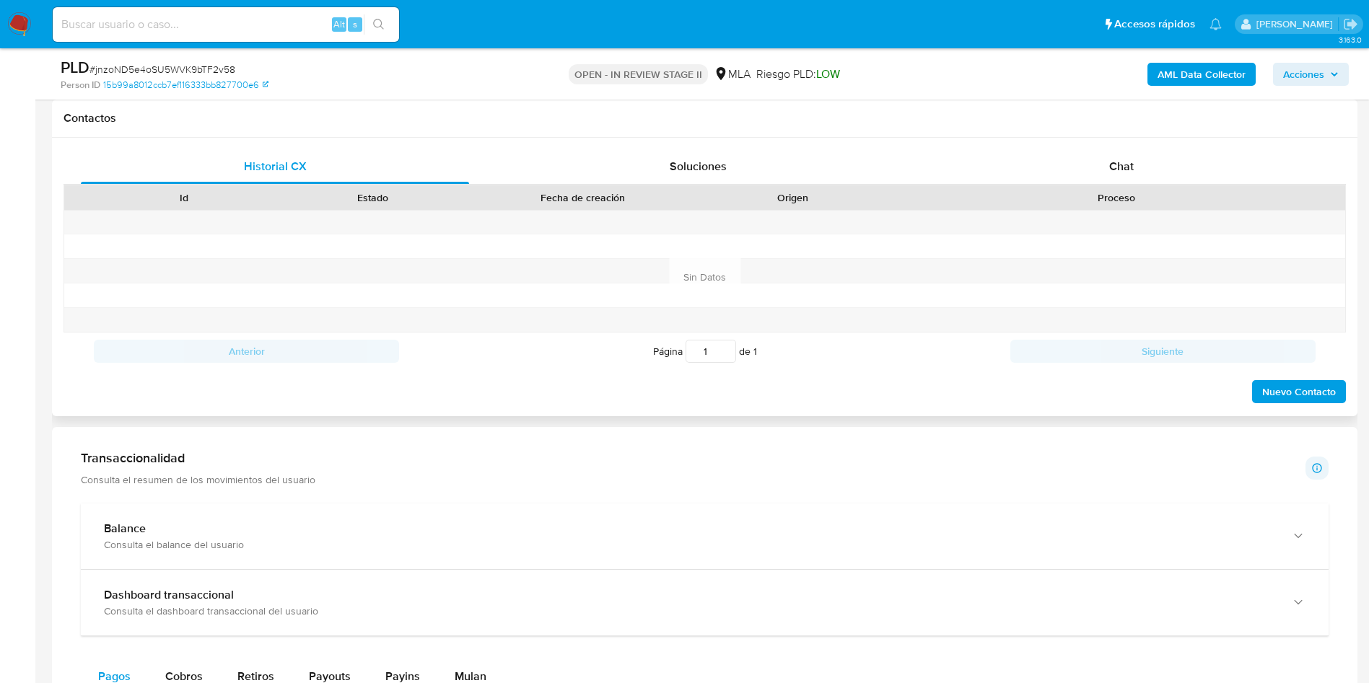
scroll to position [541, 0]
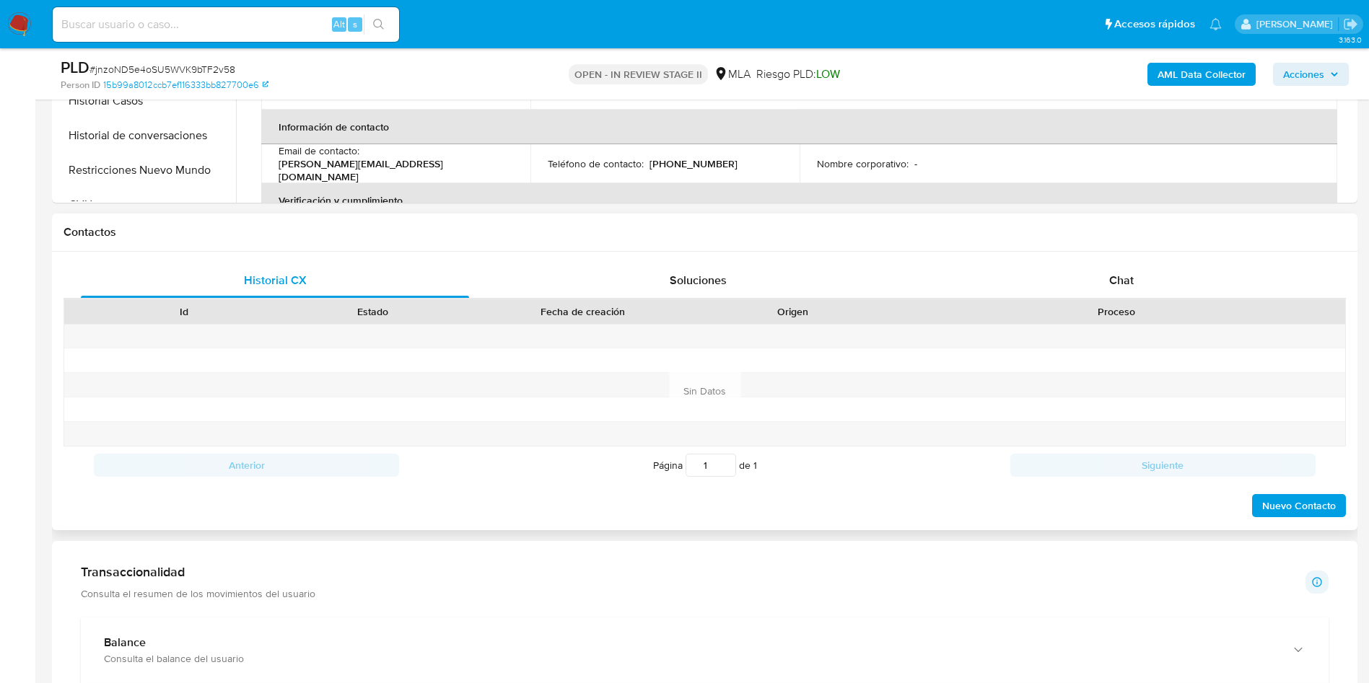
click at [1114, 255] on div "Historial CX Soluciones Chat Id Estado Fecha de creación Origen Proceso Anterio…" at bounding box center [704, 391] width 1305 height 279
click at [1113, 265] on div "Chat" at bounding box center [1121, 280] width 388 height 35
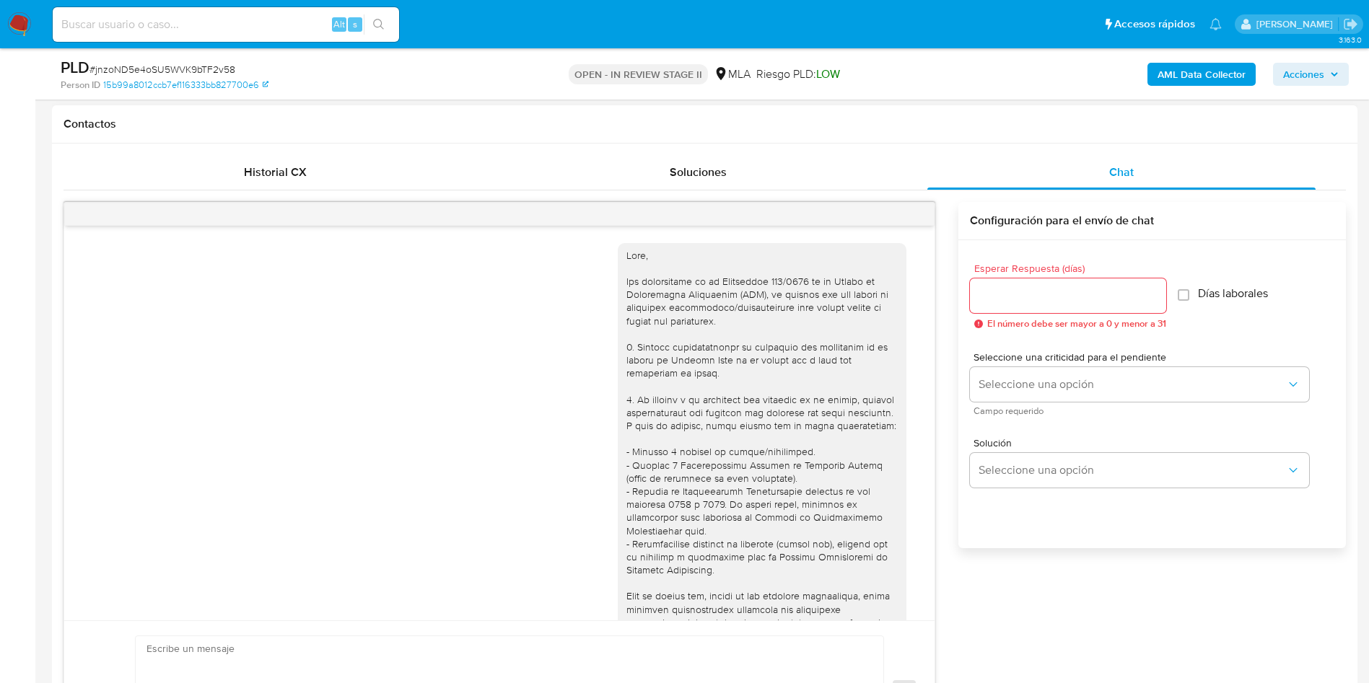
scroll to position [1170, 0]
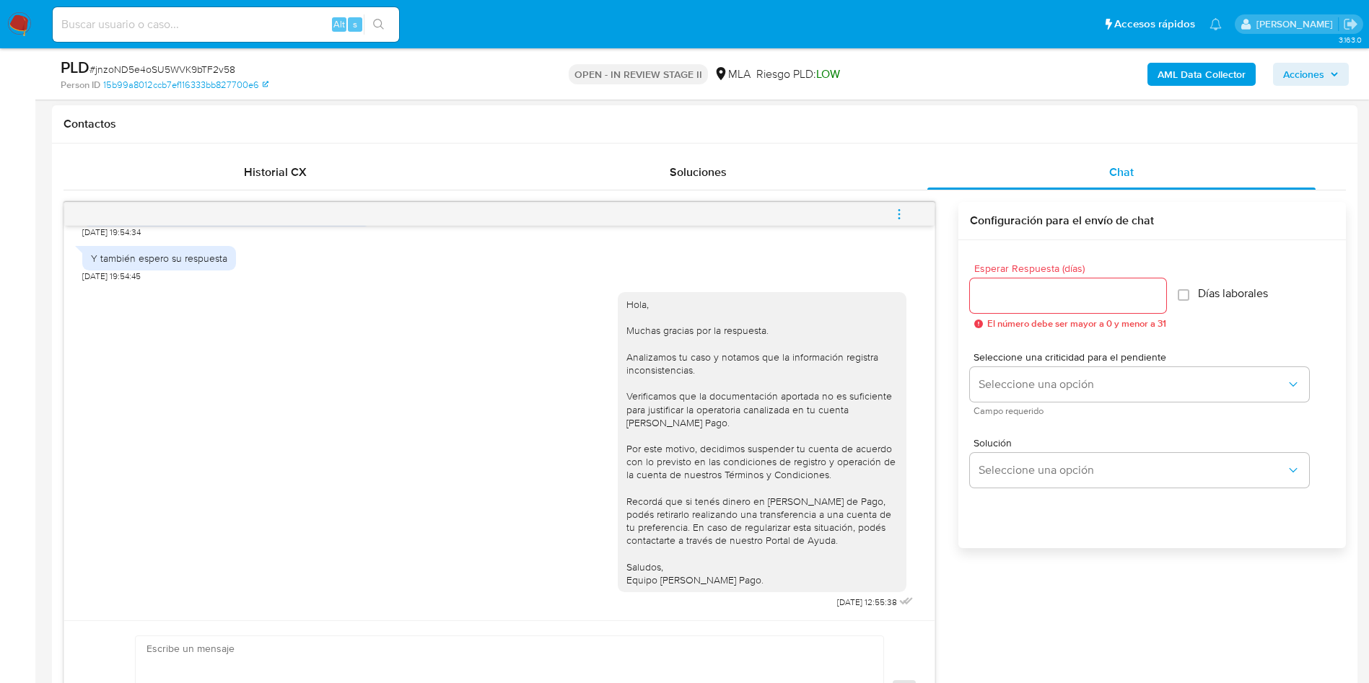
click at [911, 219] on button "menu-action" at bounding box center [899, 214] width 48 height 35
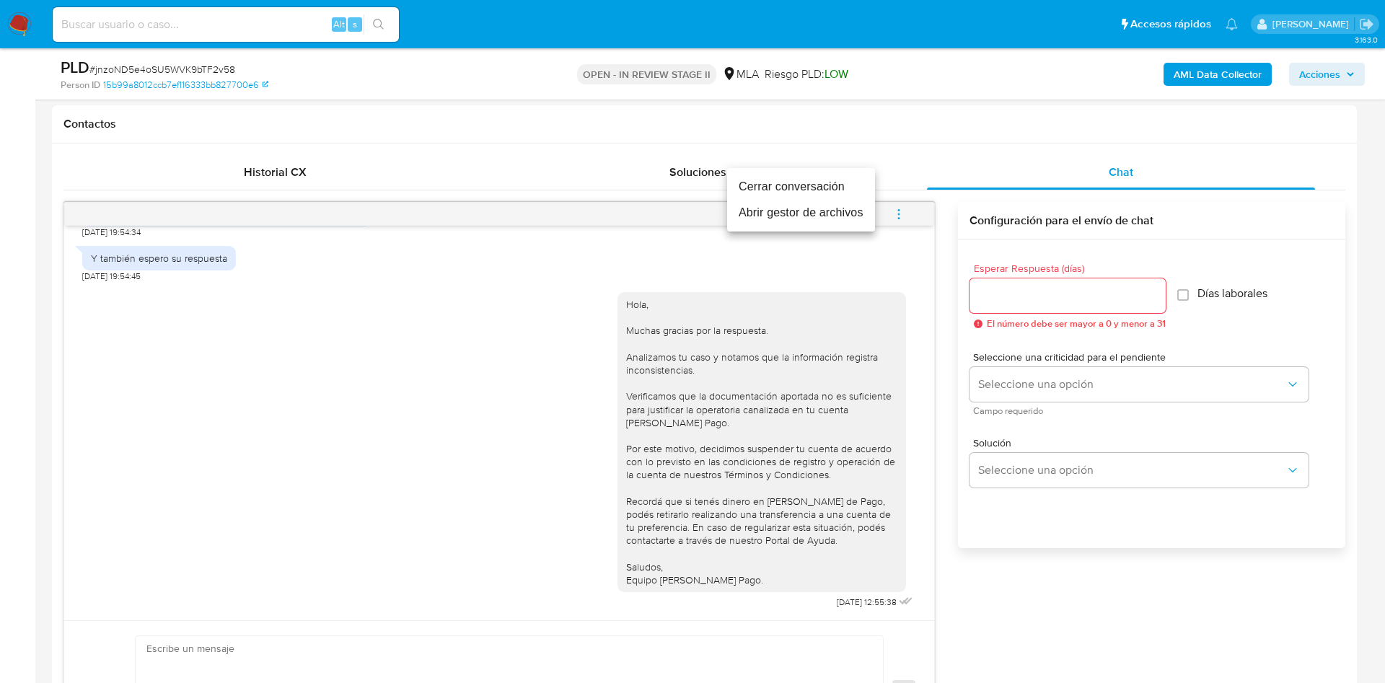
click at [836, 194] on li "Cerrar conversación" at bounding box center [801, 187] width 148 height 26
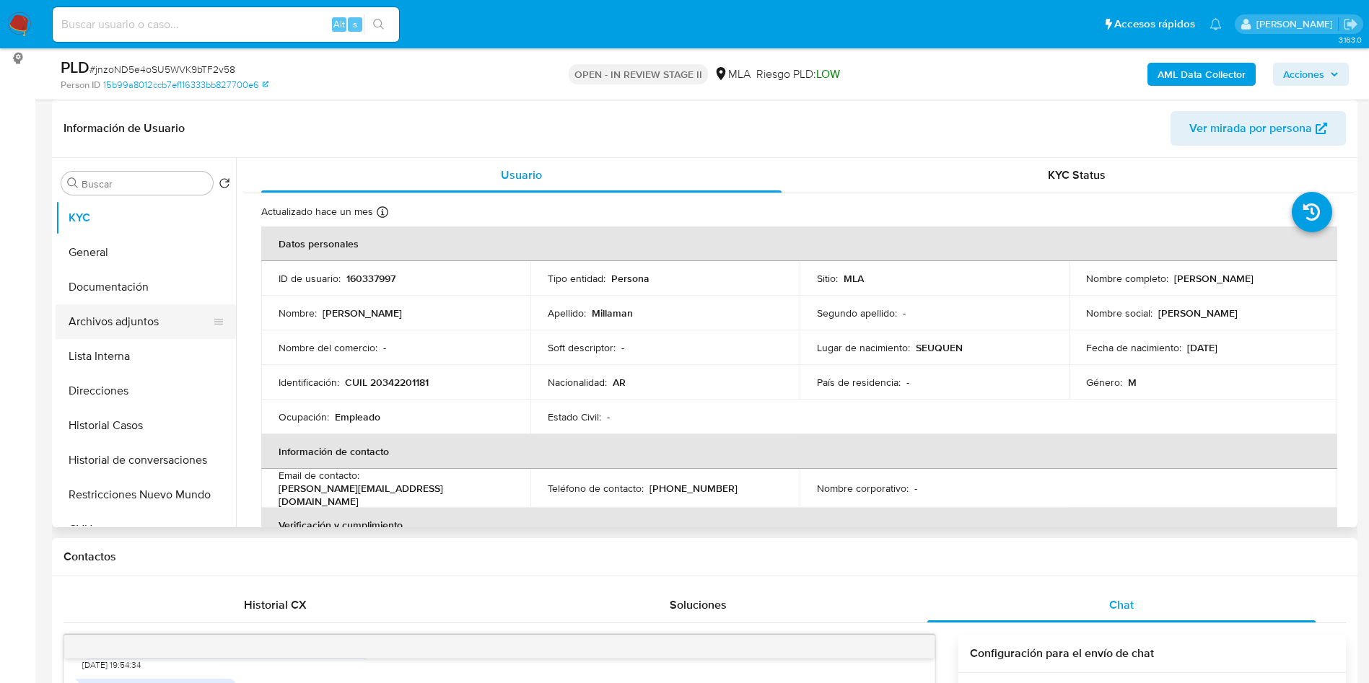
click at [107, 304] on button "Archivos adjuntos" at bounding box center [140, 321] width 169 height 35
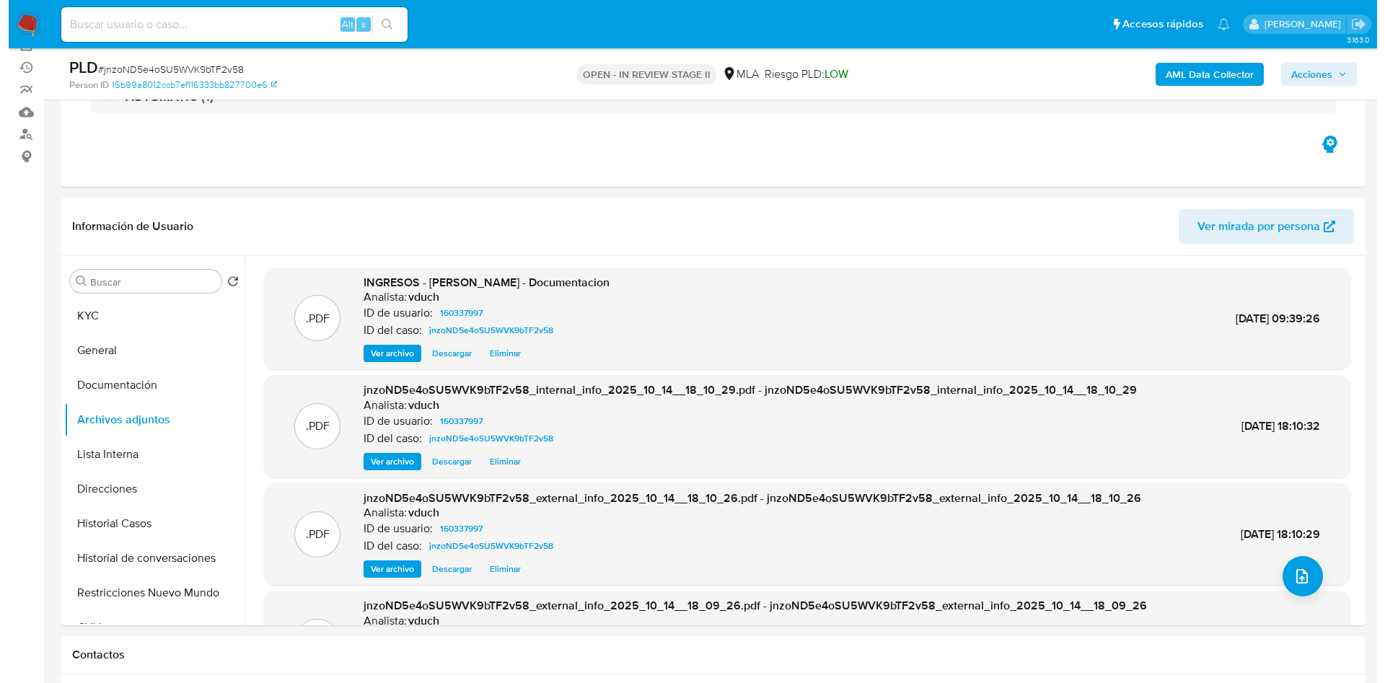
scroll to position [216, 0]
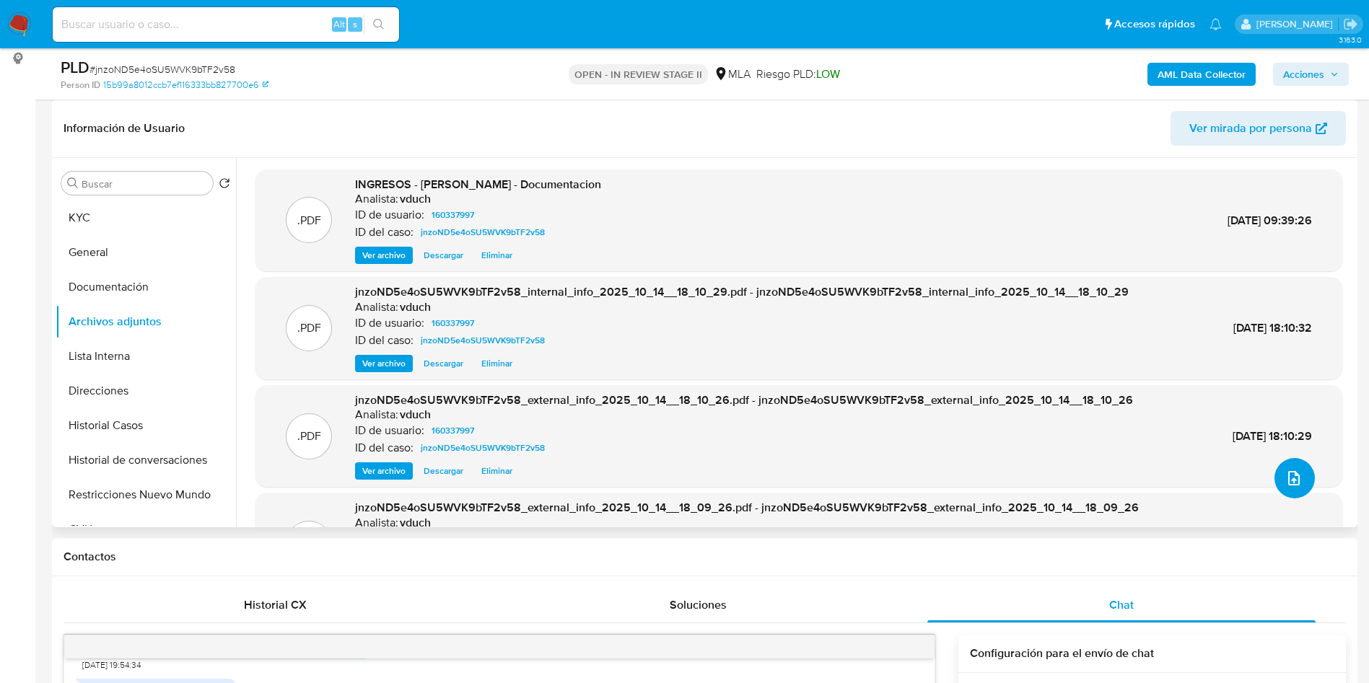
click at [1293, 487] on icon "upload-file" at bounding box center [1293, 478] width 17 height 17
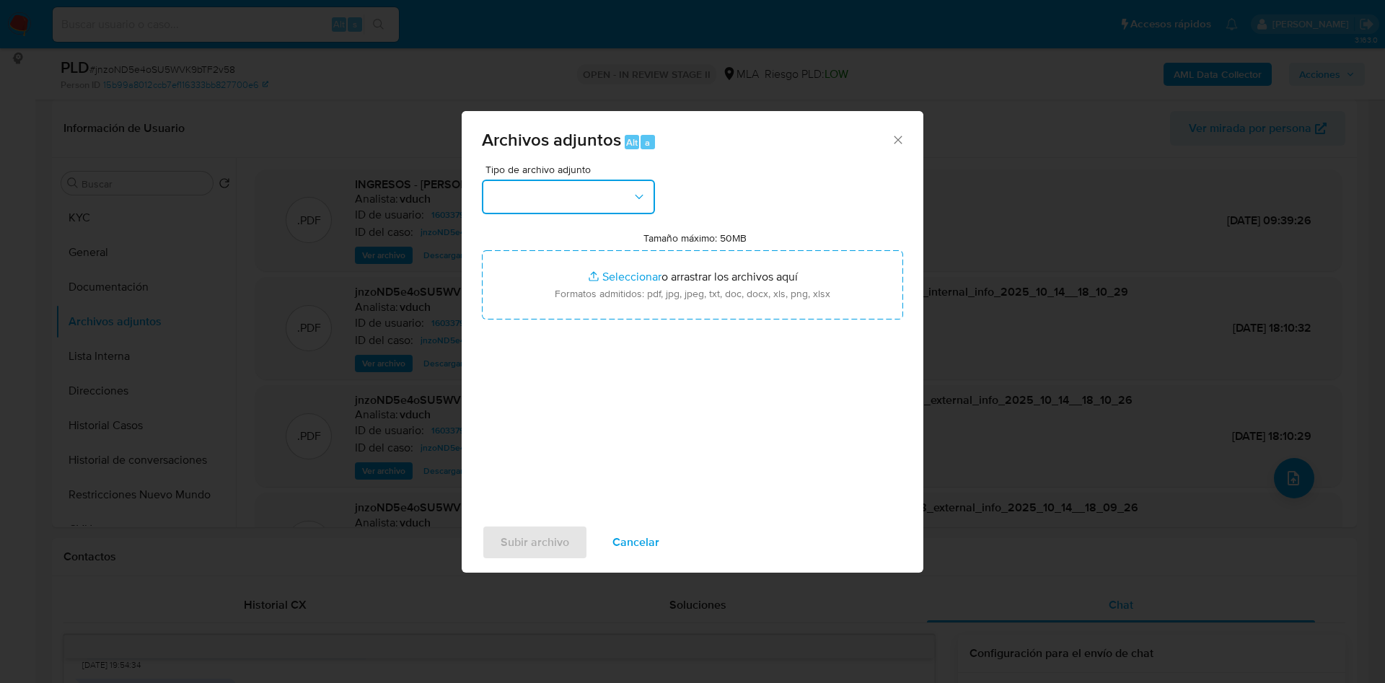
click at [623, 199] on button "button" at bounding box center [568, 197] width 173 height 35
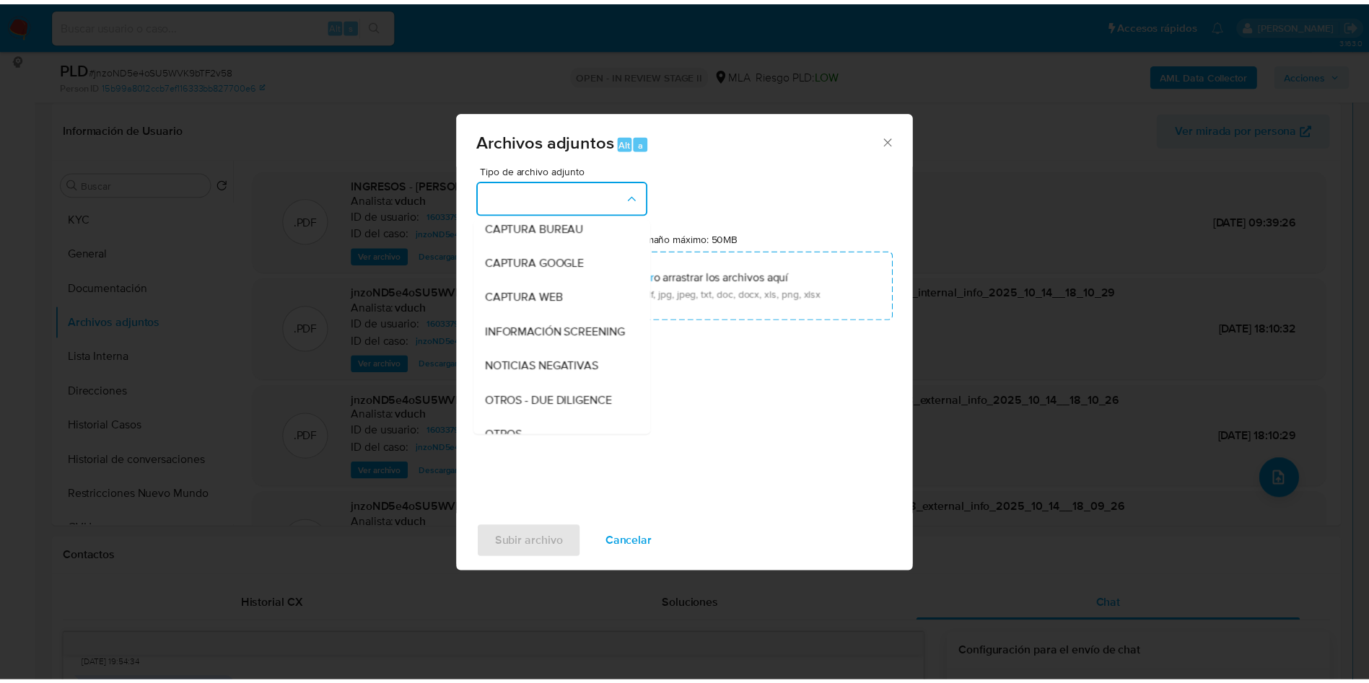
scroll to position [108, 0]
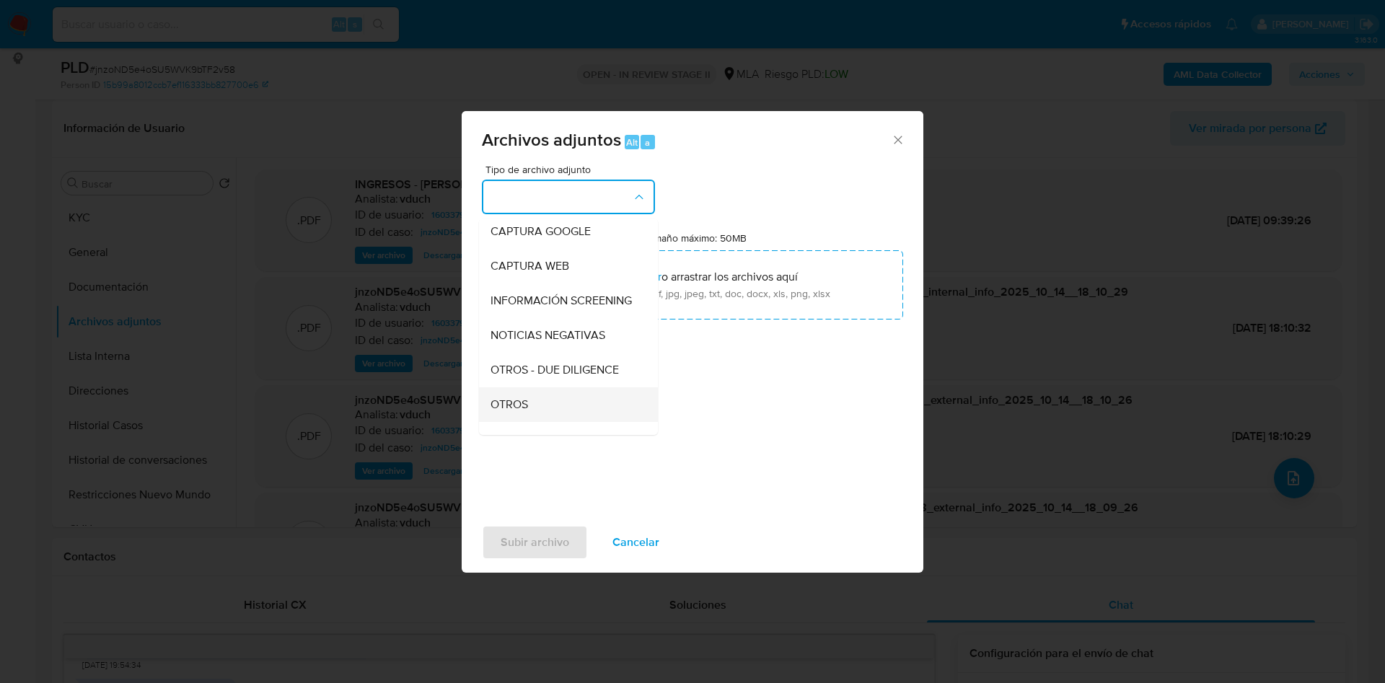
click at [528, 412] on span "OTROS" at bounding box center [510, 405] width 38 height 14
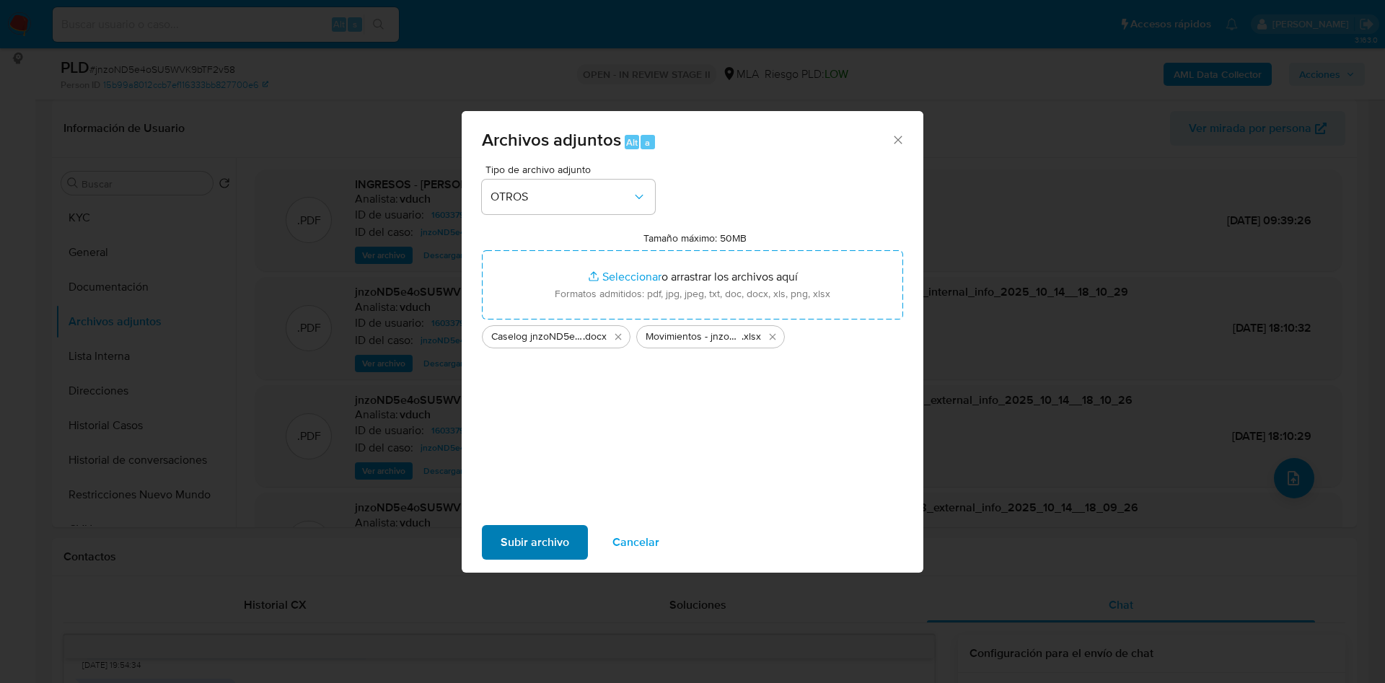
drag, startPoint x: 548, startPoint y: 522, endPoint x: 545, endPoint y: 529, distance: 7.5
click at [547, 521] on div "Subir archivo Cancelar" at bounding box center [693, 542] width 462 height 55
click at [547, 530] on span "Subir archivo" at bounding box center [535, 543] width 69 height 32
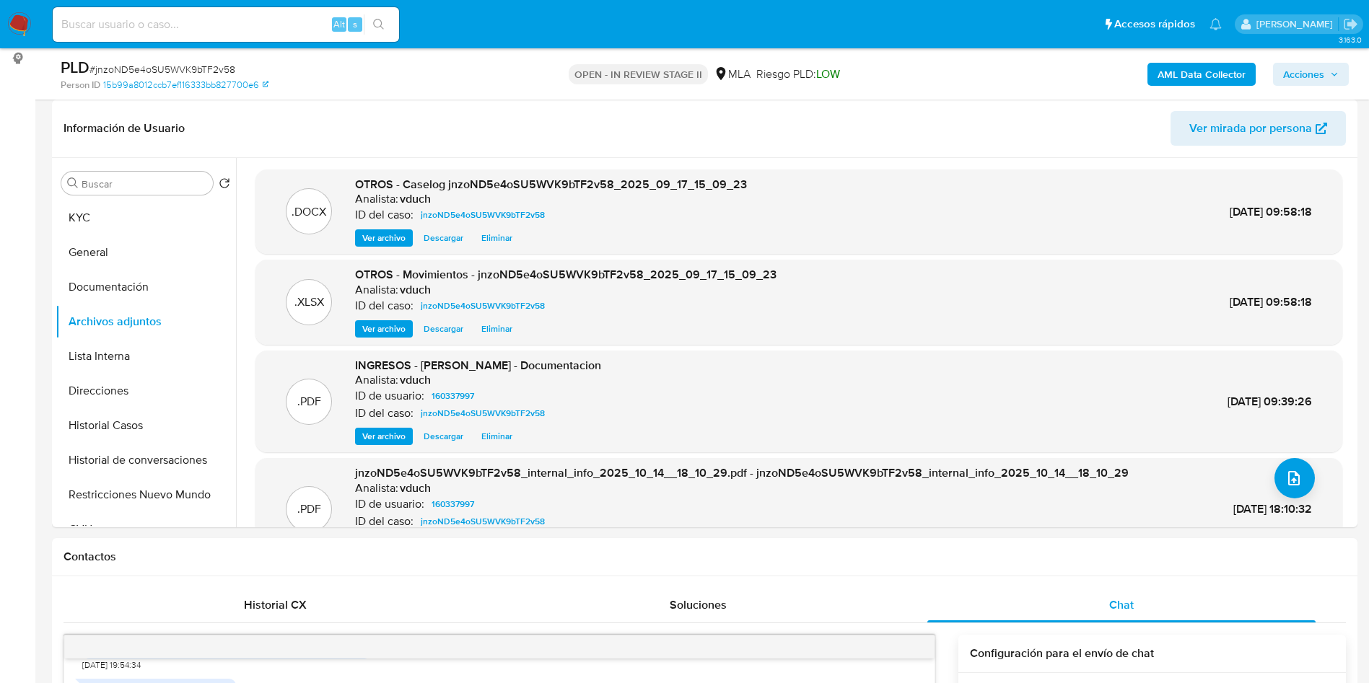
click at [1296, 73] on span "Acciones" at bounding box center [1303, 74] width 41 height 23
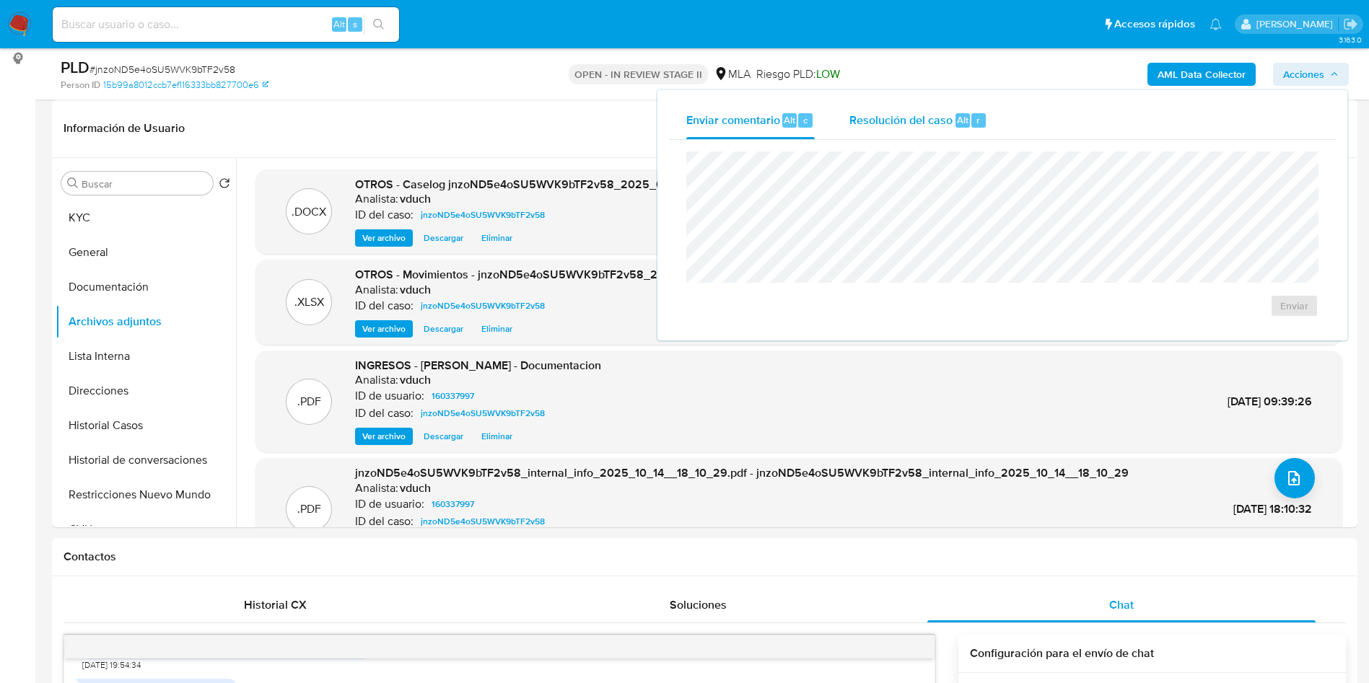
click at [912, 132] on div "Resolución del caso Alt r" at bounding box center [918, 121] width 138 height 38
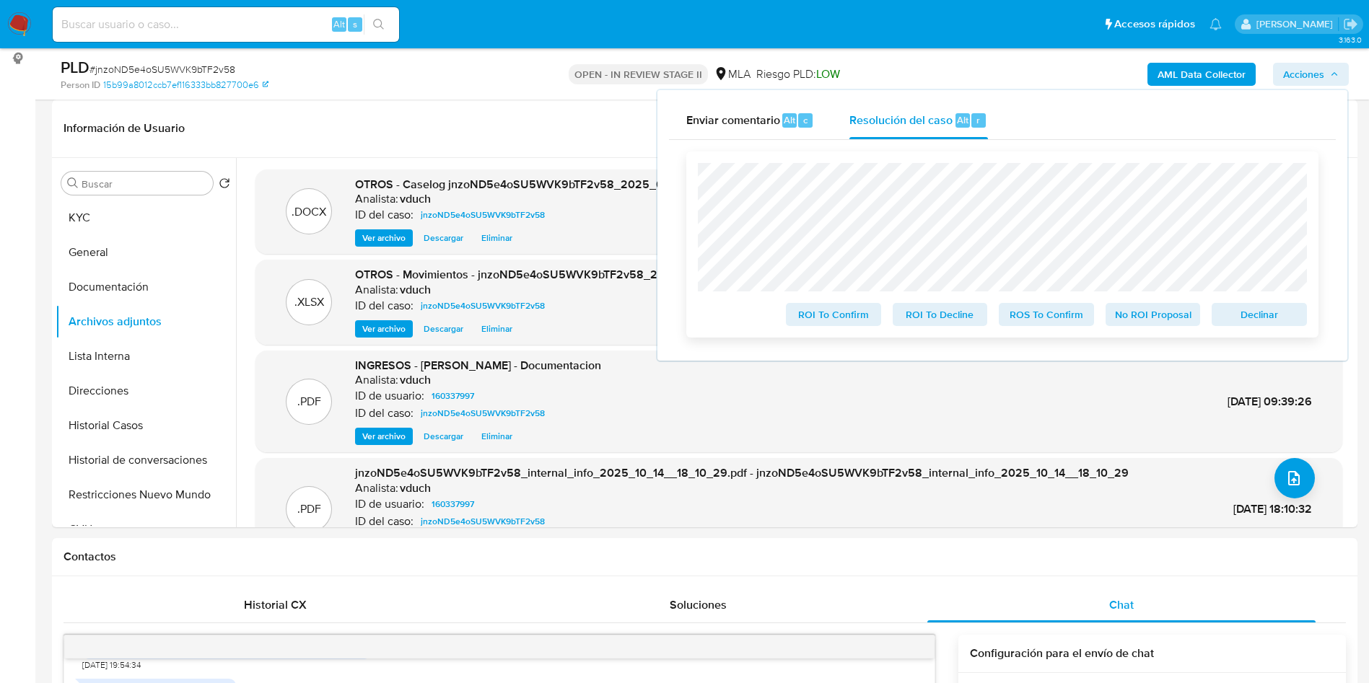
click at [1279, 317] on span "Declinar" at bounding box center [1259, 314] width 75 height 20
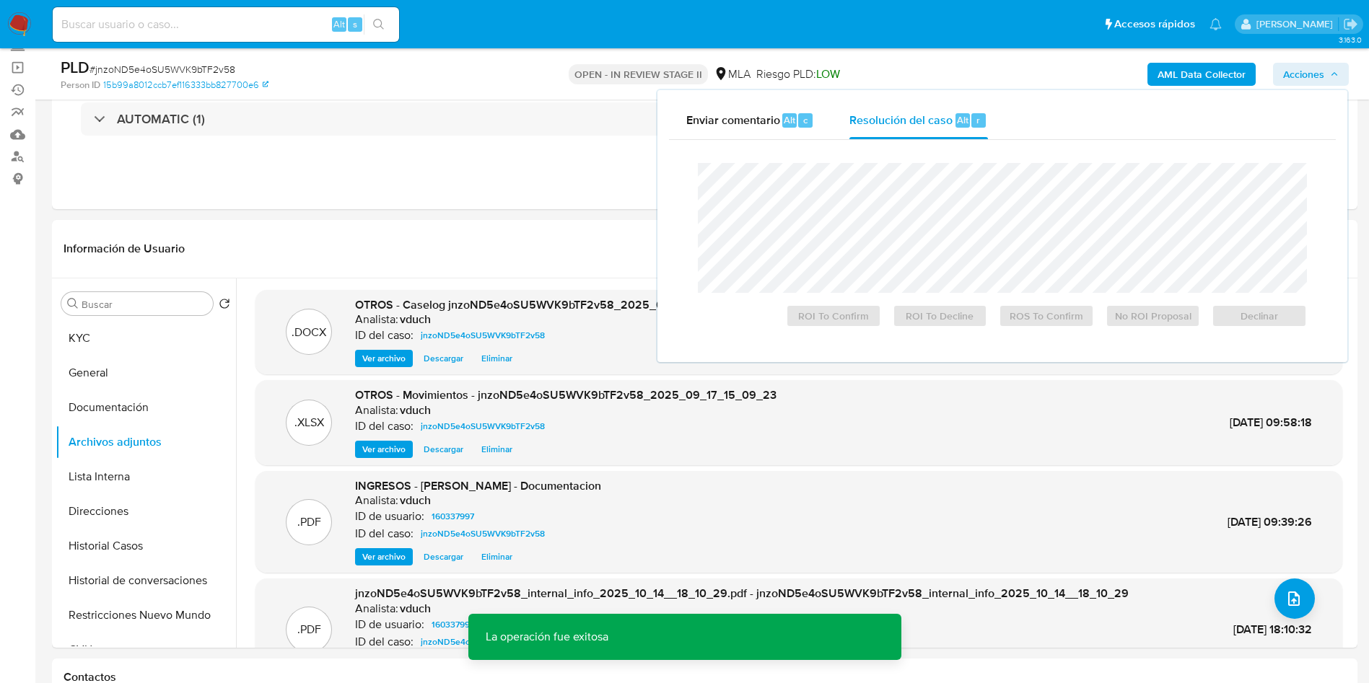
scroll to position [0, 0]
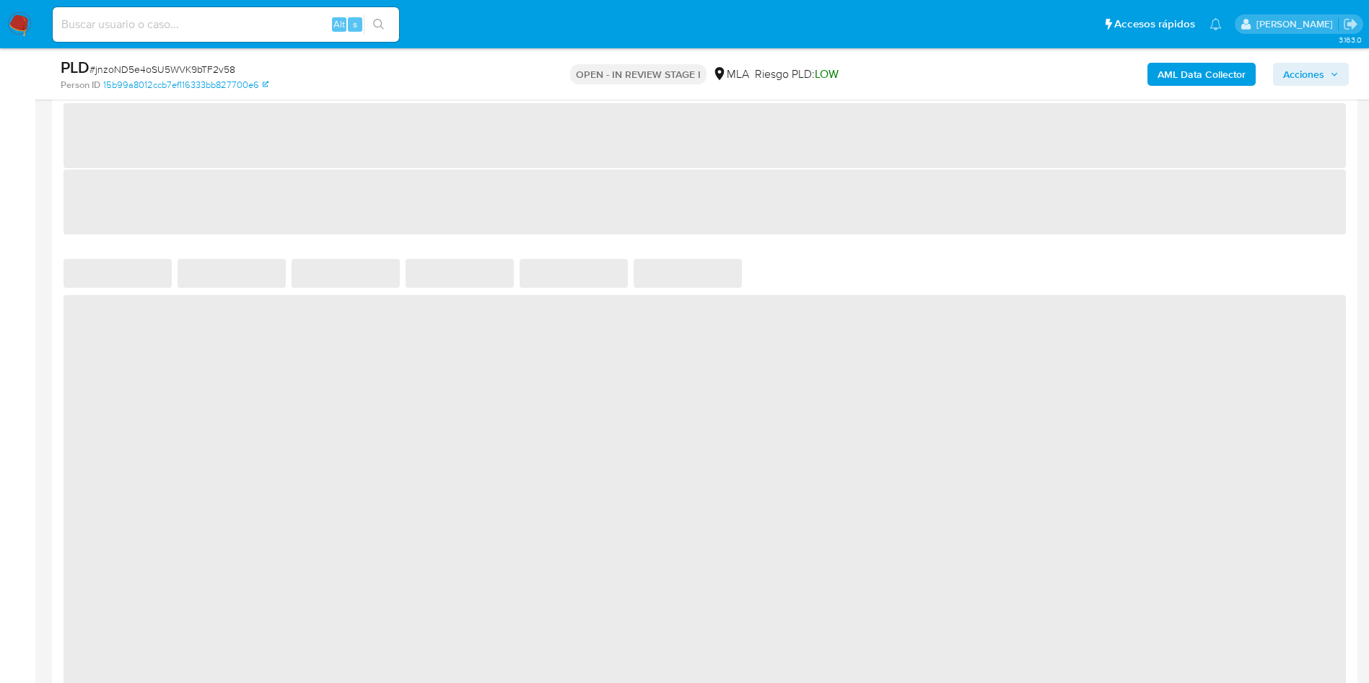
scroll to position [1515, 0]
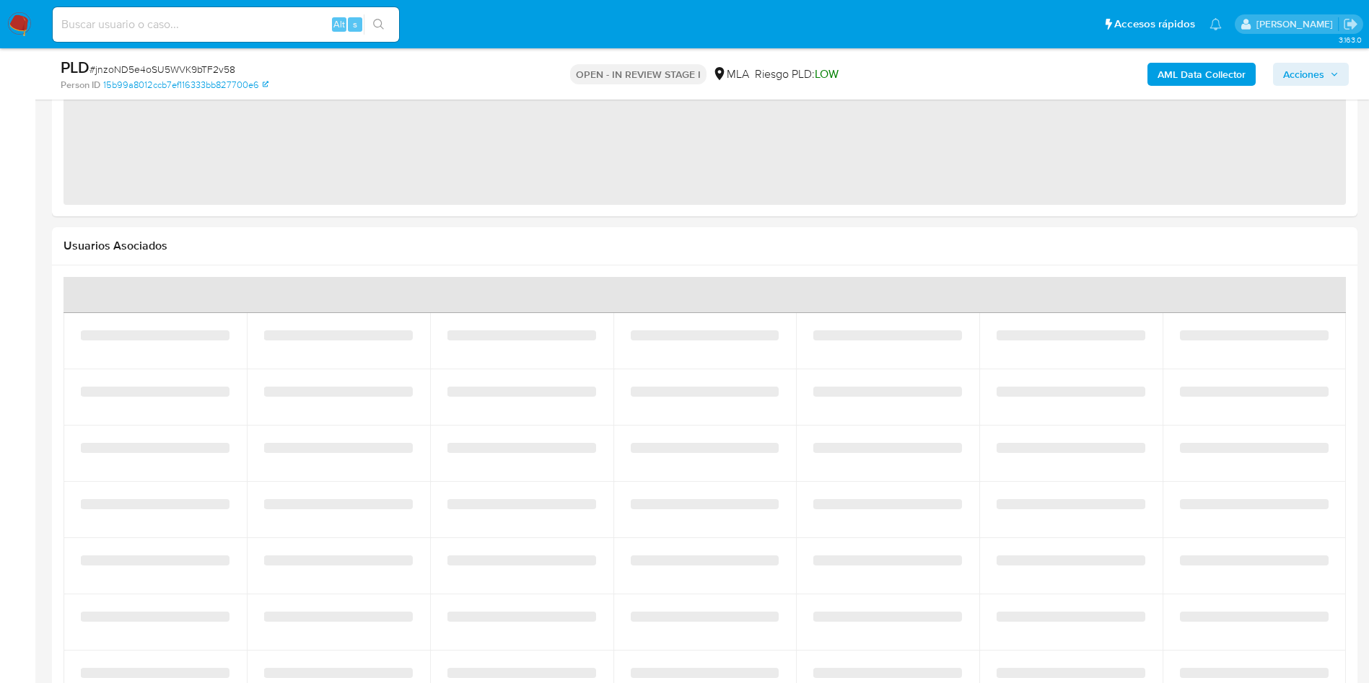
select select "10"
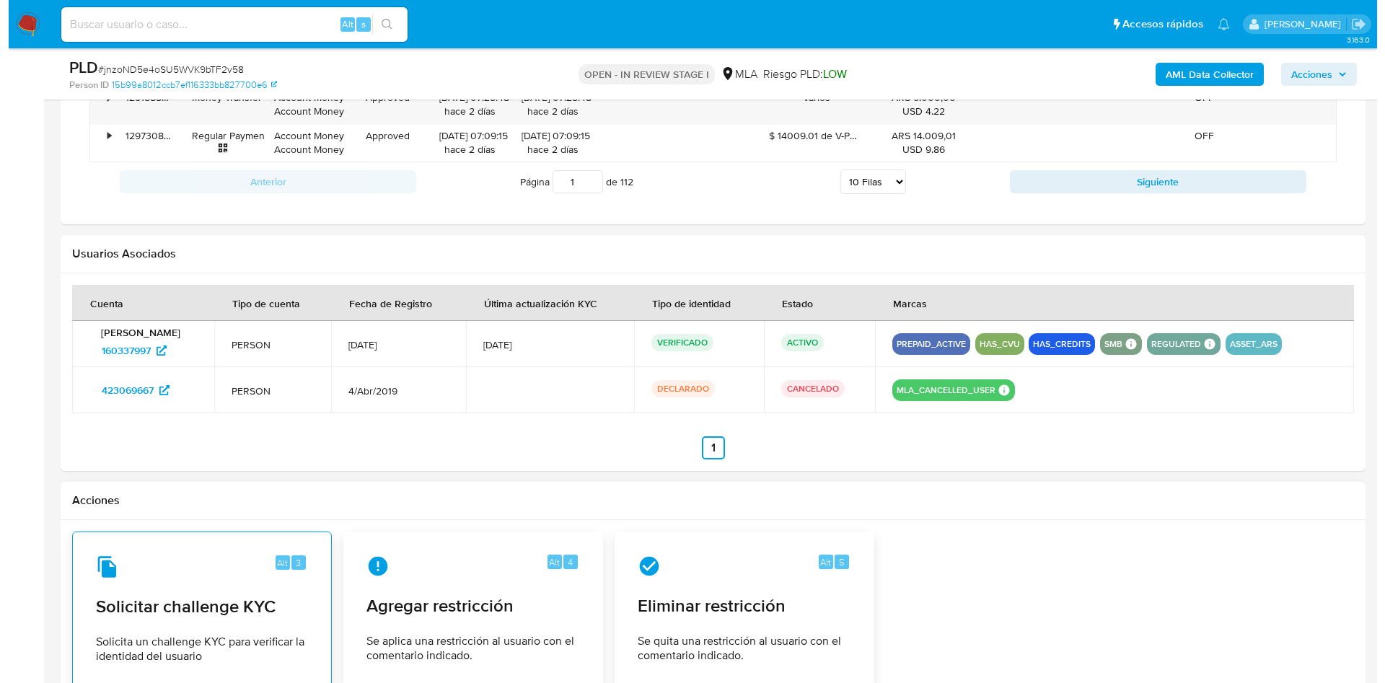
scroll to position [1902, 0]
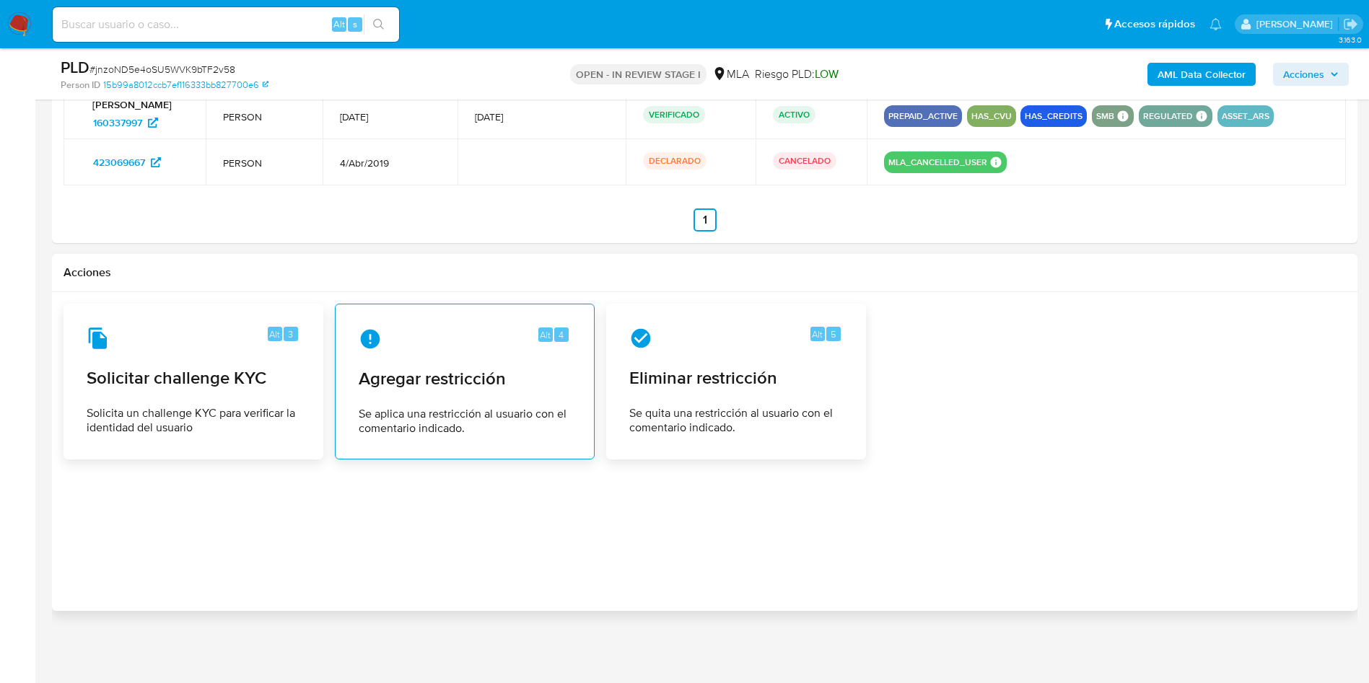
click at [412, 374] on span "Agregar restricción" at bounding box center [465, 379] width 212 height 22
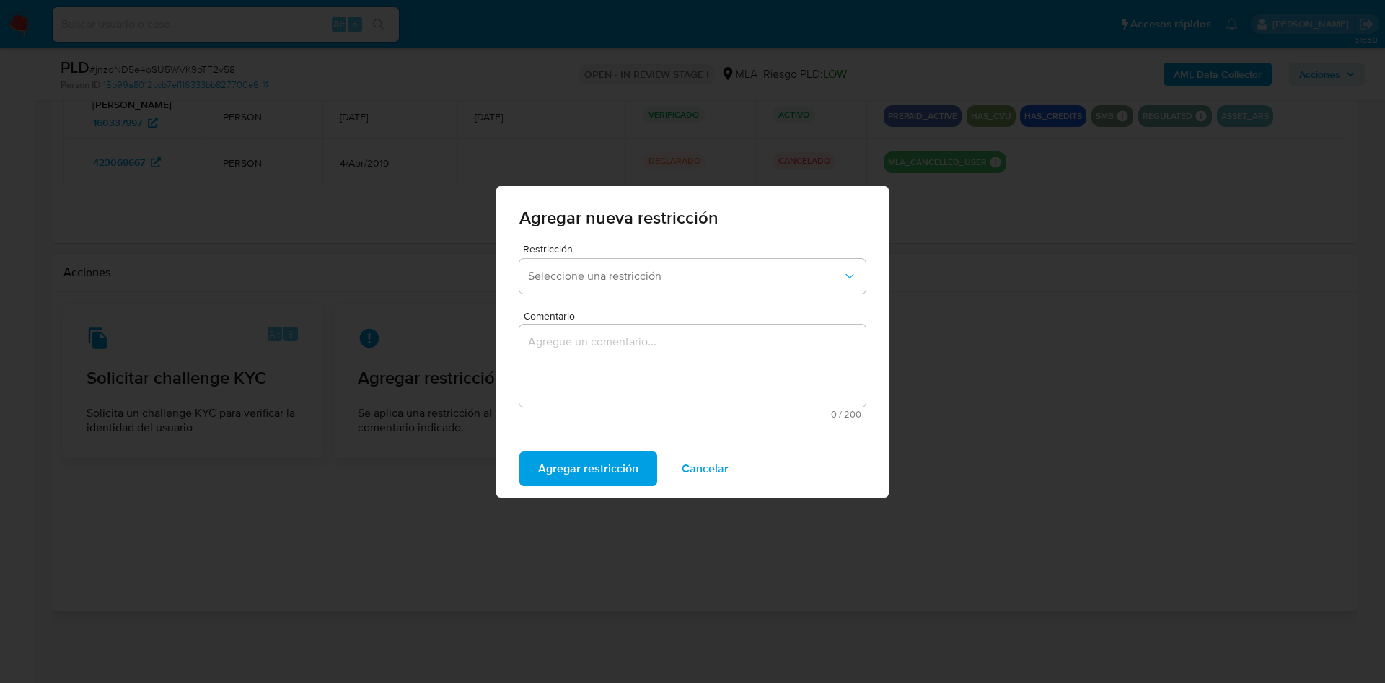
click at [551, 267] on button "Seleccione una restricción" at bounding box center [693, 276] width 346 height 35
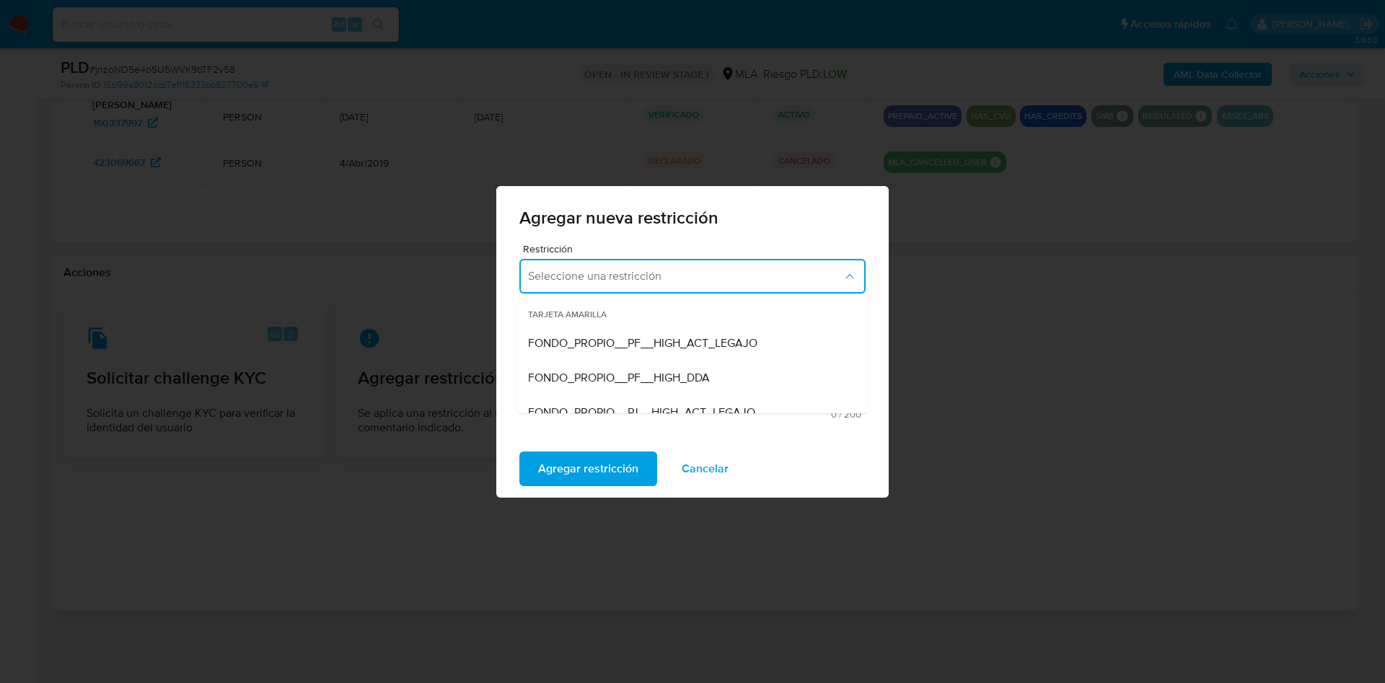
scroll to position [216, 0]
click at [736, 316] on div "SUSPENSION_CUENTA_TRANSACCIONAL" at bounding box center [688, 306] width 320 height 35
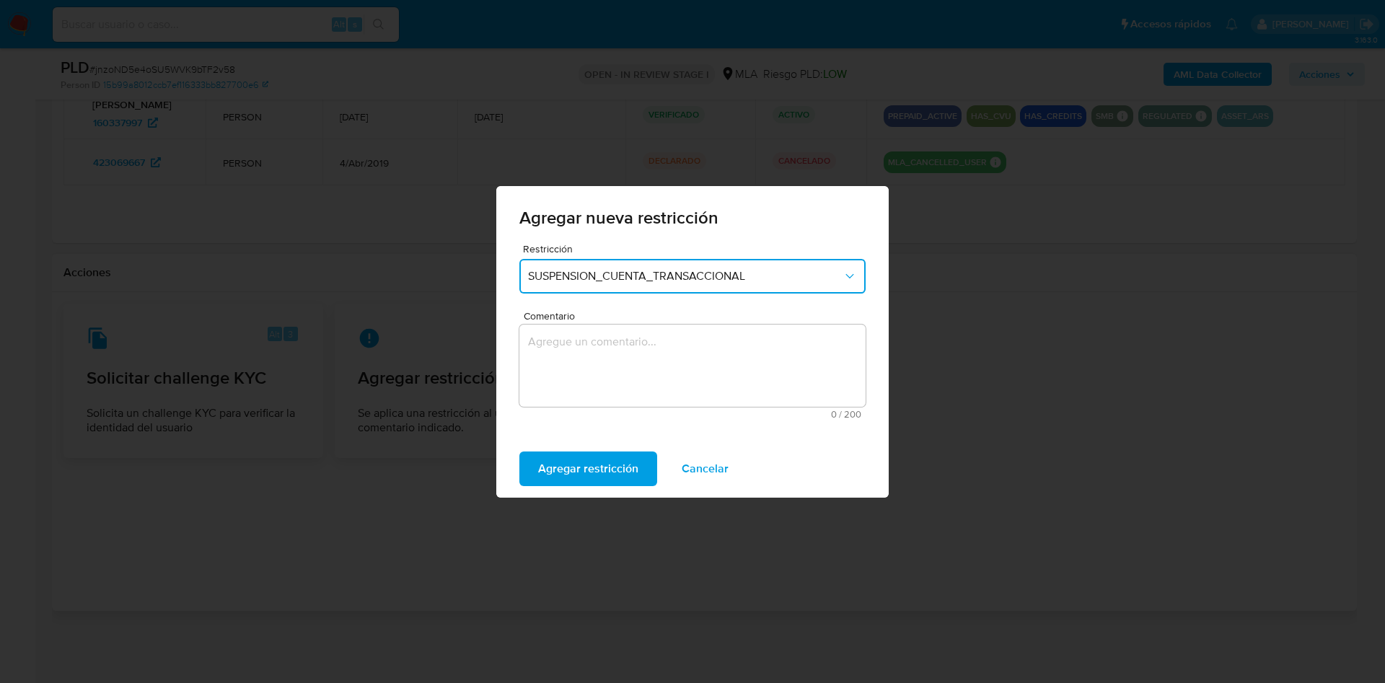
click at [658, 360] on textarea "Comentario" at bounding box center [693, 366] width 346 height 82
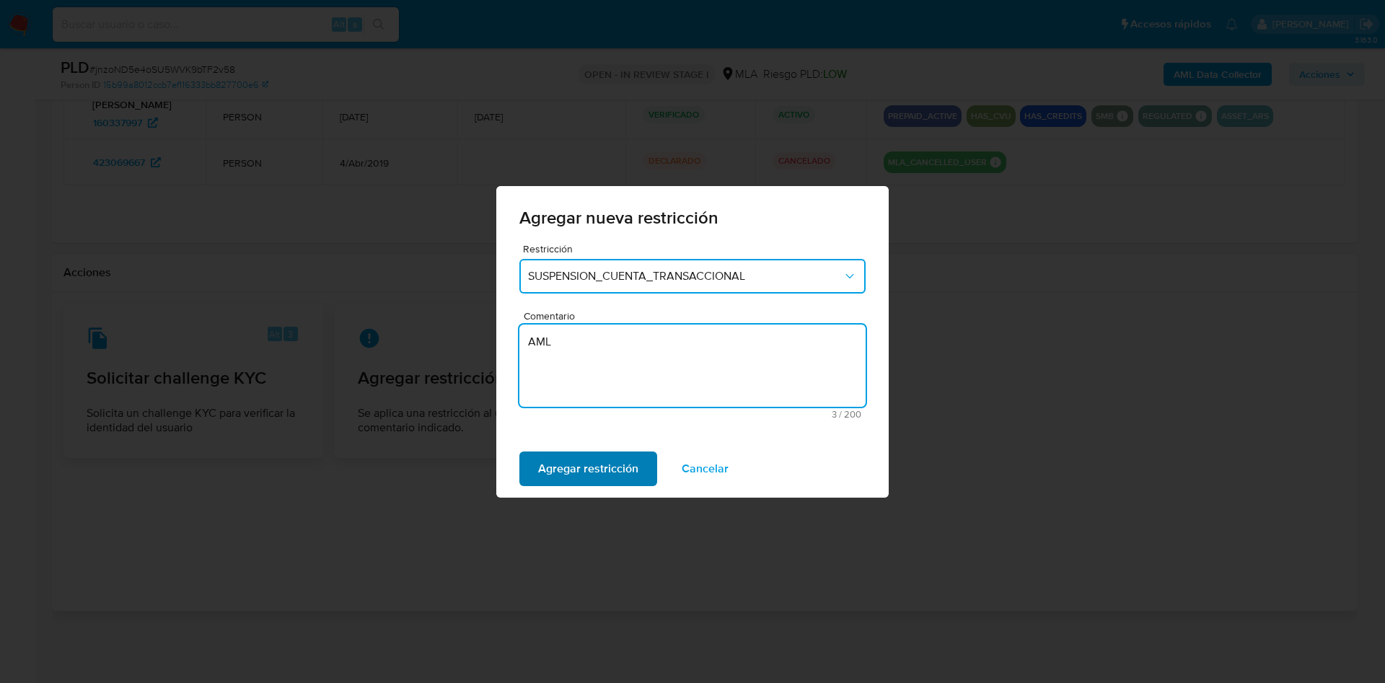
type textarea "AML"
click at [606, 484] on span "Agregar restricción" at bounding box center [588, 469] width 100 height 32
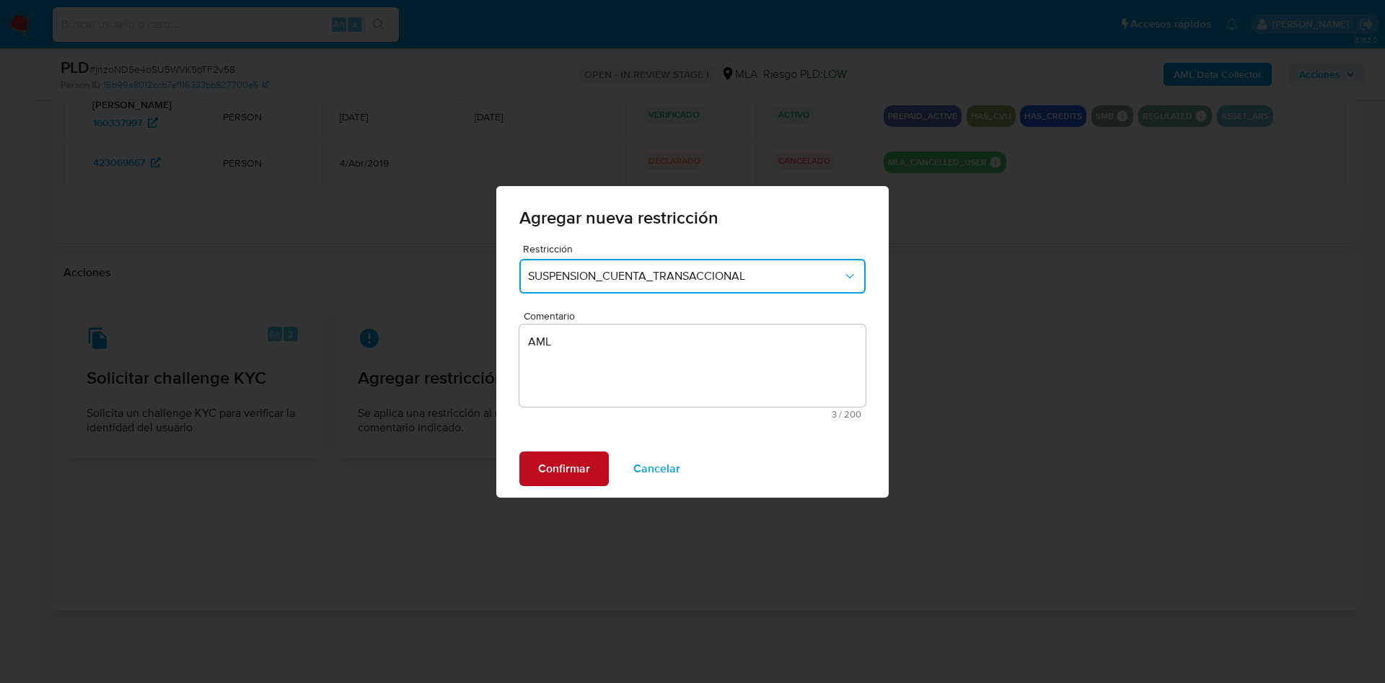
click at [561, 473] on span "Confirmar" at bounding box center [564, 469] width 52 height 32
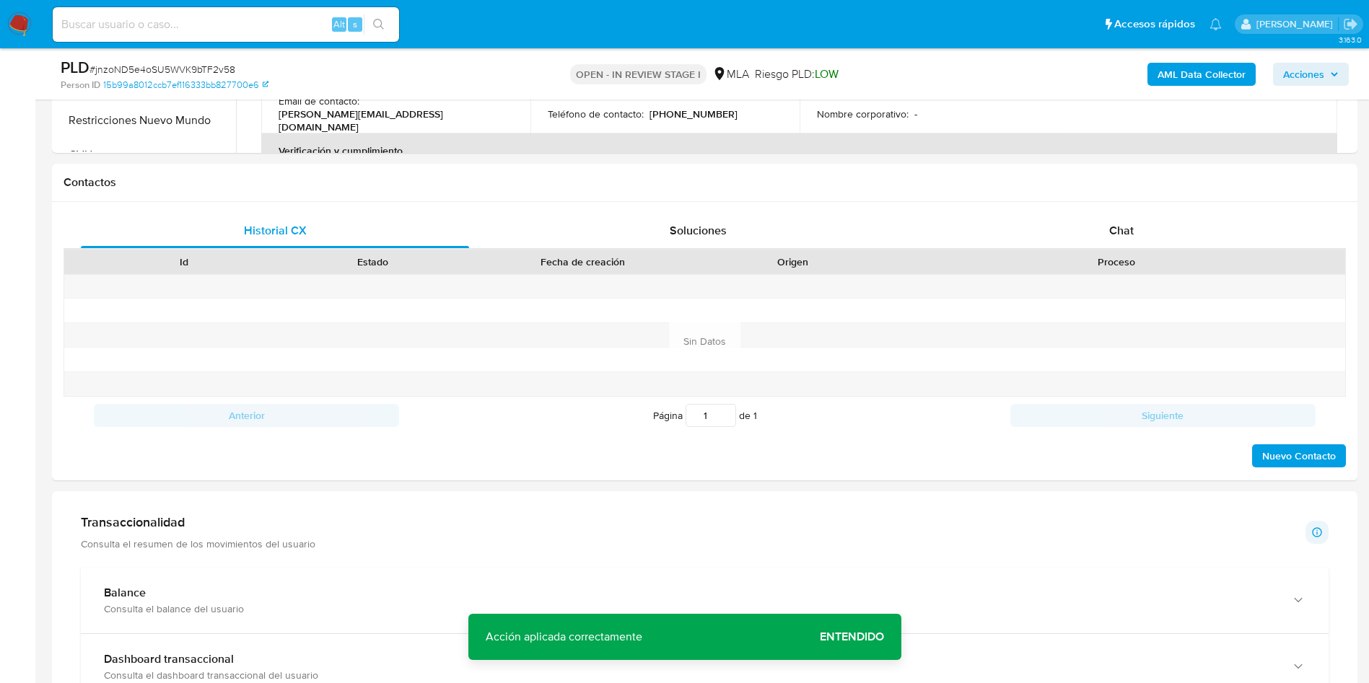
scroll to position [0, 0]
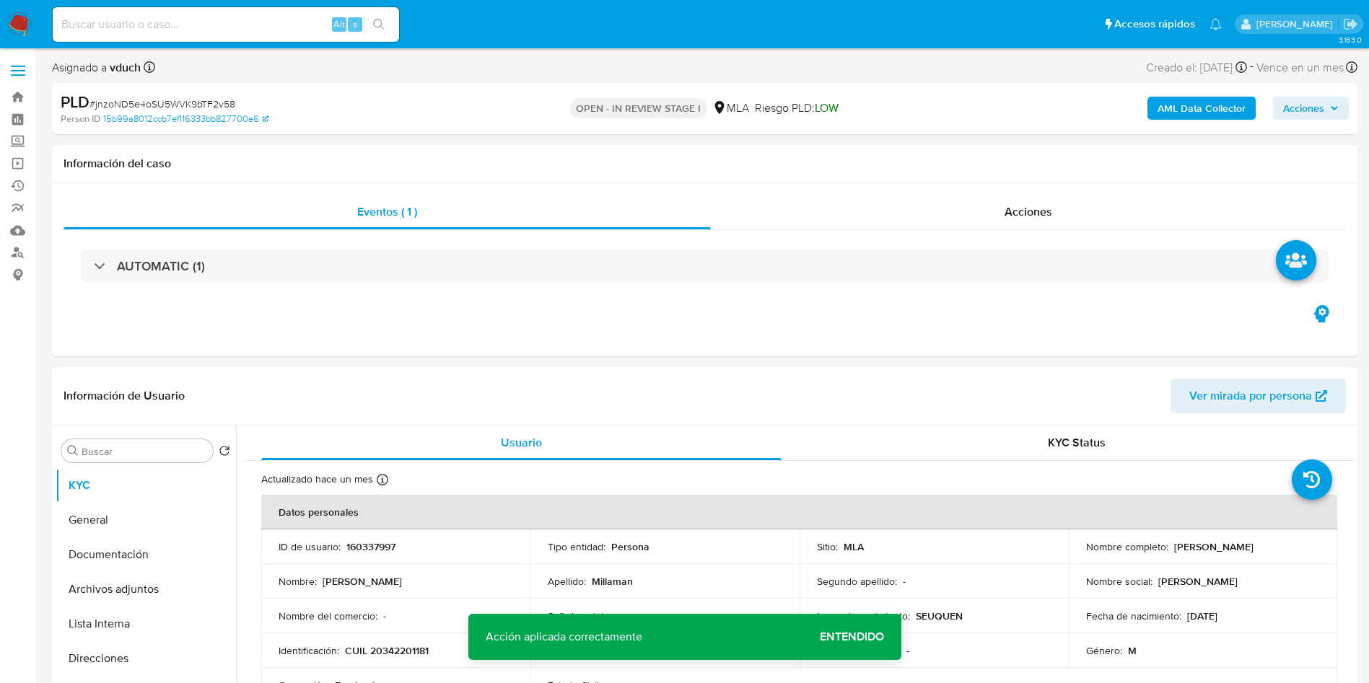
click at [1319, 122] on div "AML Data Collector Acciones" at bounding box center [1136, 109] width 426 height 34
click at [1324, 114] on span "Acciones" at bounding box center [1311, 108] width 56 height 20
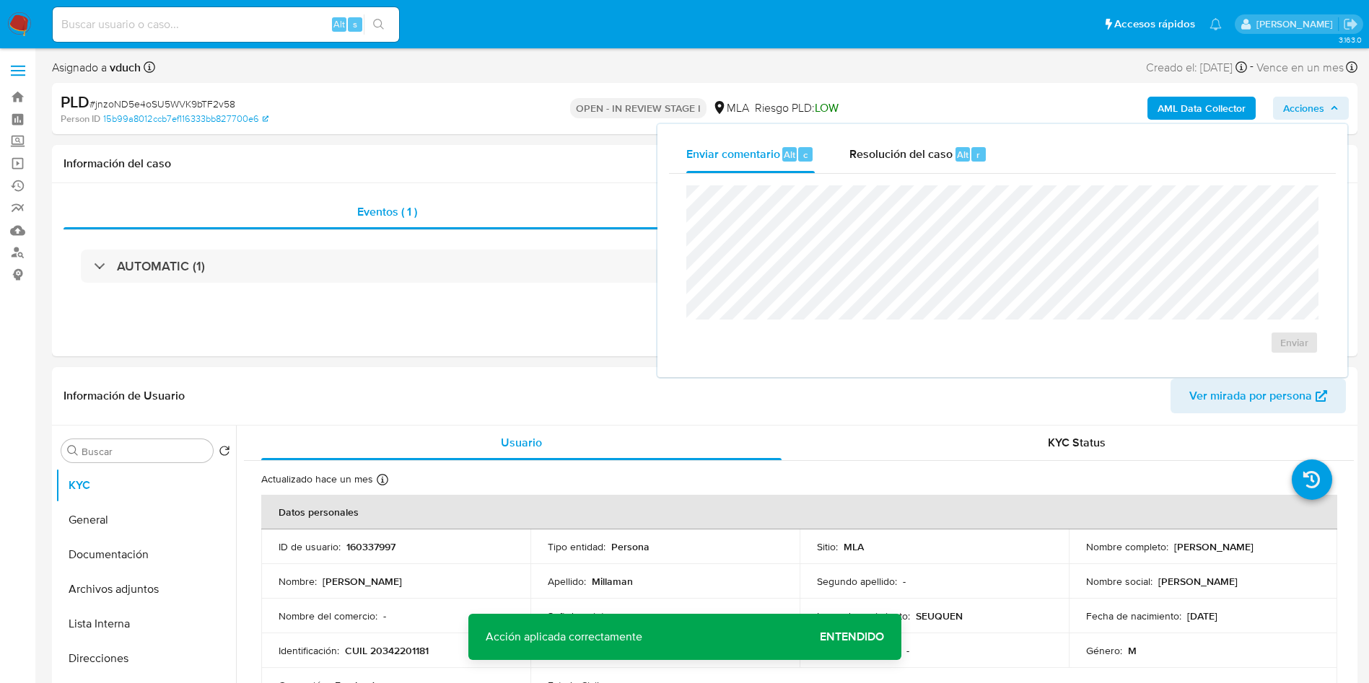
click at [993, 177] on div "Enviar" at bounding box center [1002, 270] width 667 height 192
click at [957, 157] on span "Alt" at bounding box center [963, 155] width 12 height 14
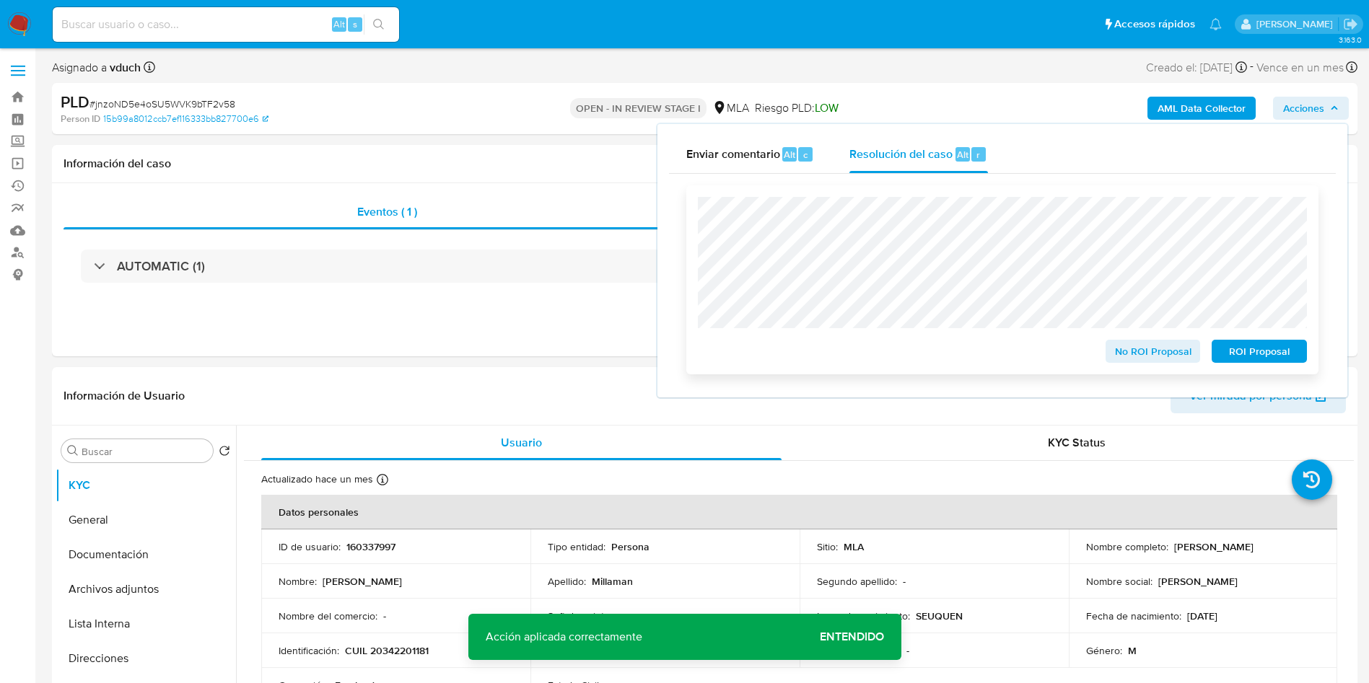
click at [1281, 348] on span "ROI Proposal" at bounding box center [1259, 351] width 75 height 20
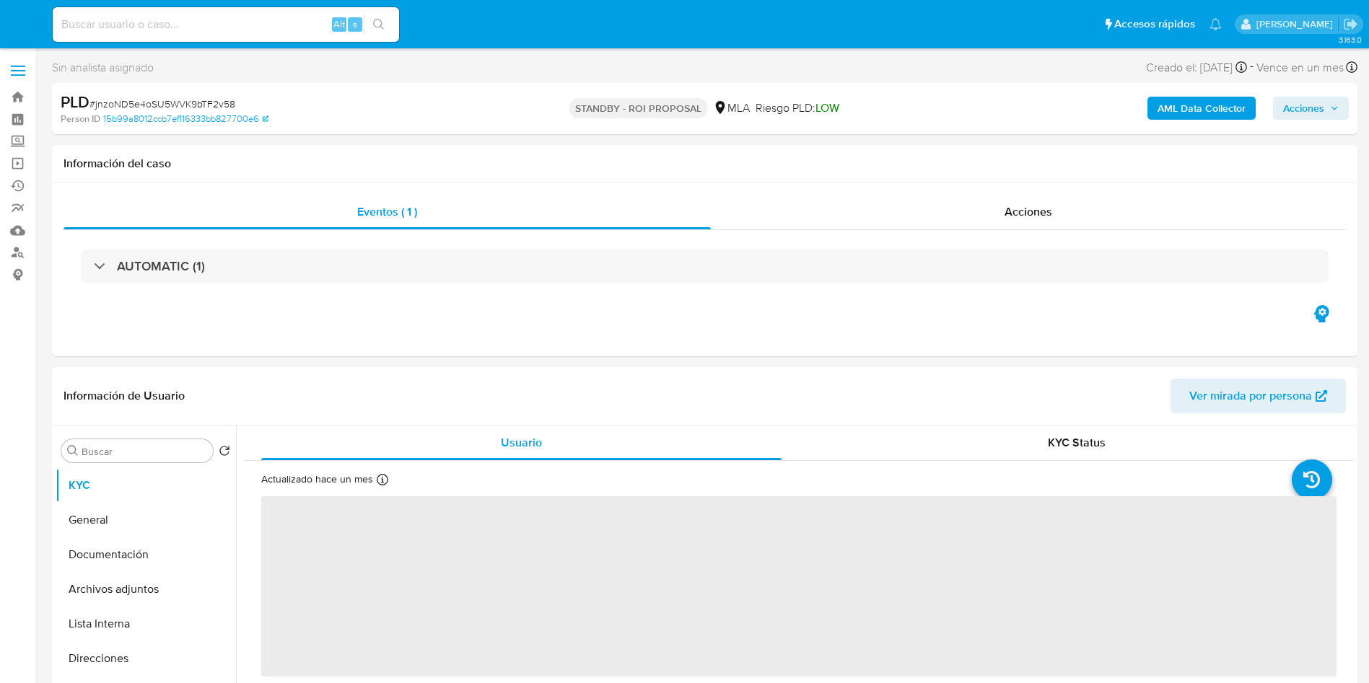
select select "10"
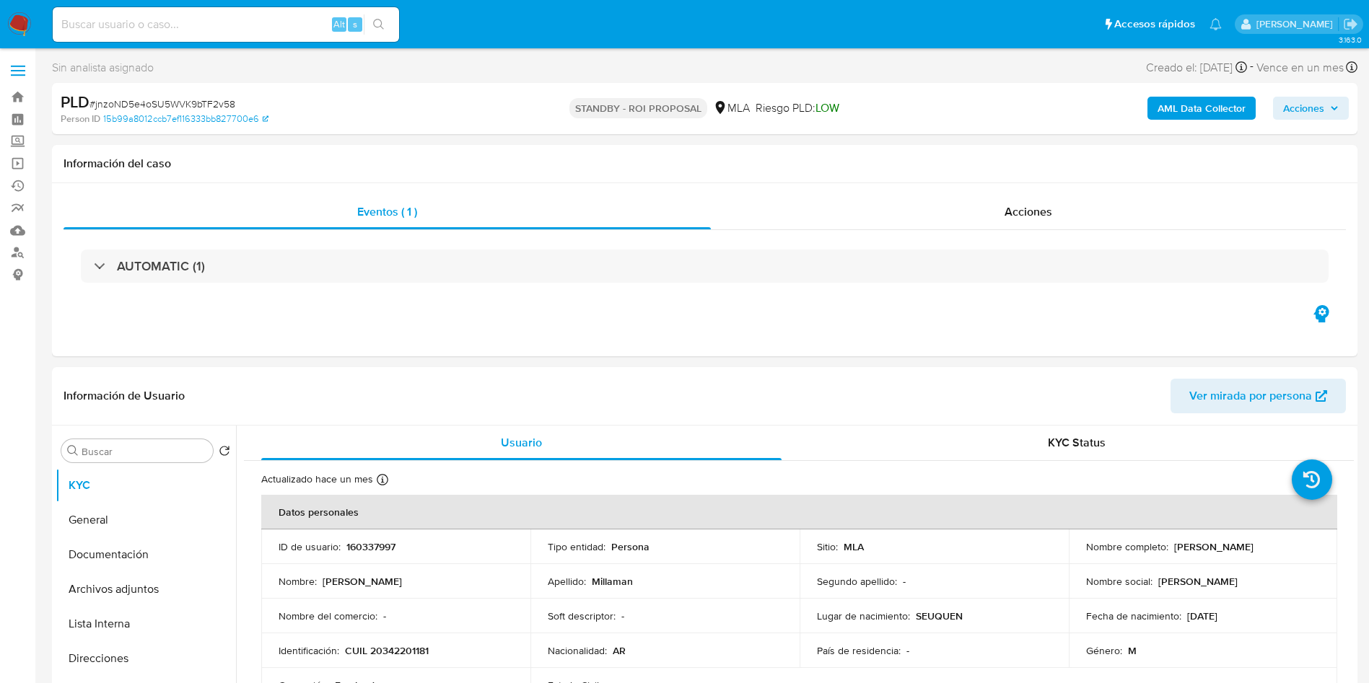
click at [201, 22] on input at bounding box center [226, 24] width 346 height 19
click at [224, 25] on input at bounding box center [226, 24] width 346 height 19
click at [376, 27] on icon "search-icon" at bounding box center [379, 25] width 12 height 12
click at [304, 20] on input at bounding box center [226, 24] width 346 height 19
paste input "s5PxFiotVlg3PHGbuovL8LNu"
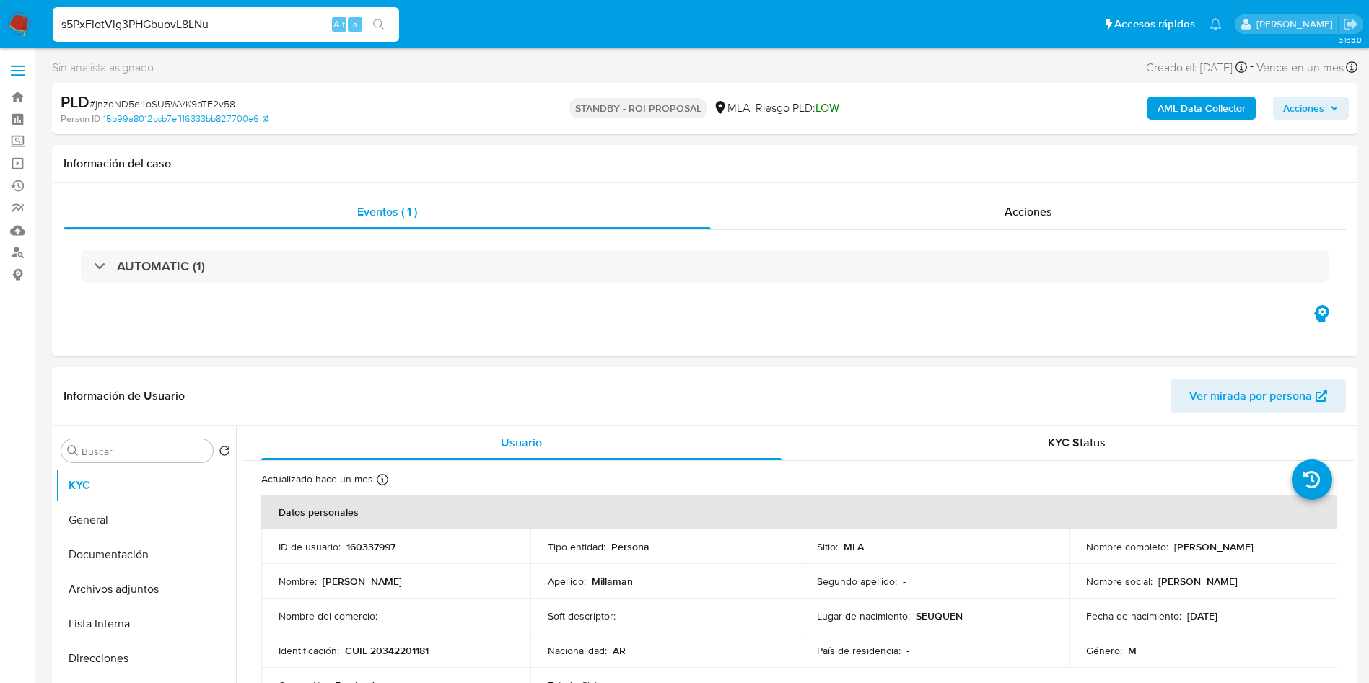
type input "s5PxFiotVlg3PHGbuovL8LNu"
click at [364, 17] on button "search-icon" at bounding box center [379, 24] width 30 height 20
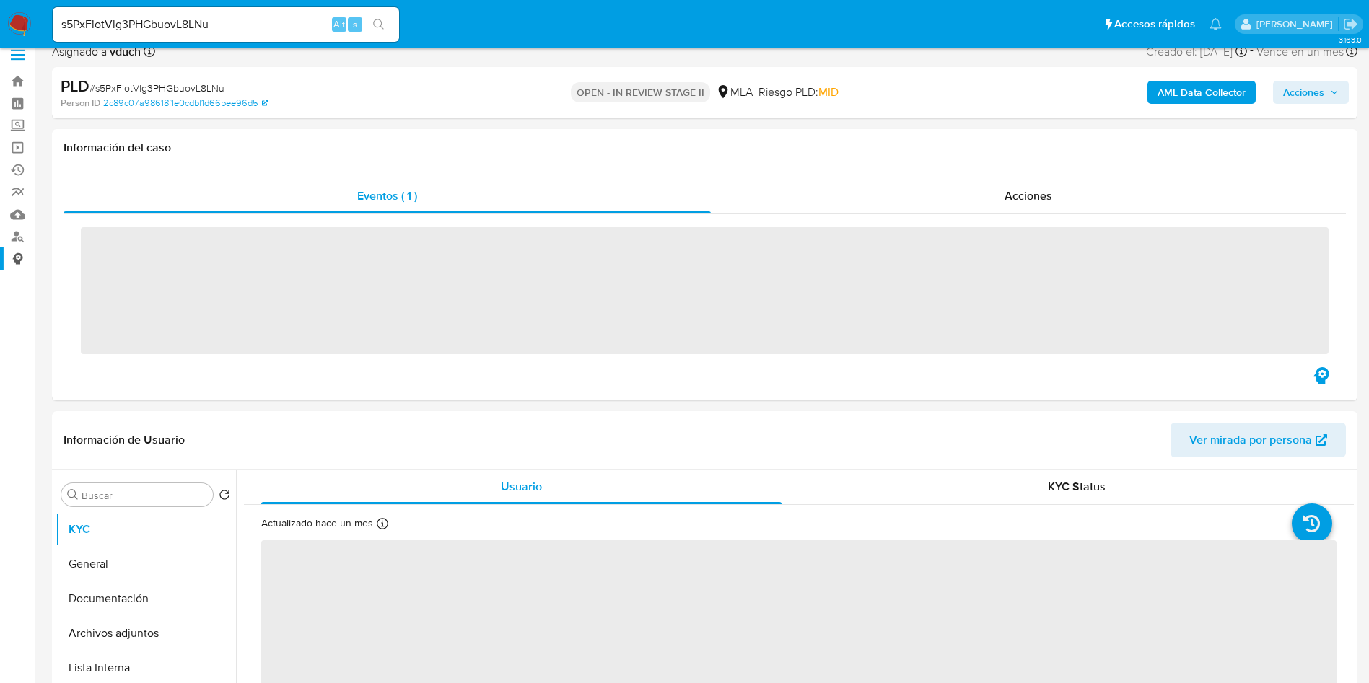
scroll to position [325, 0]
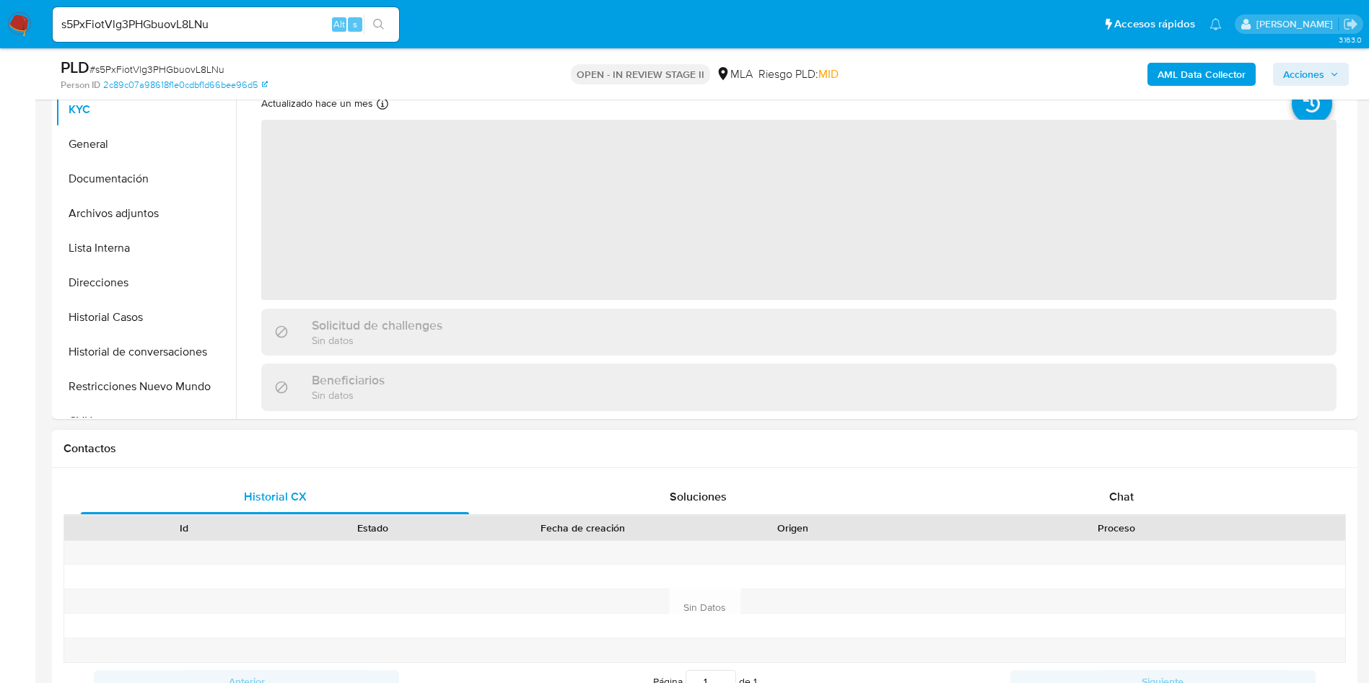
select select "10"
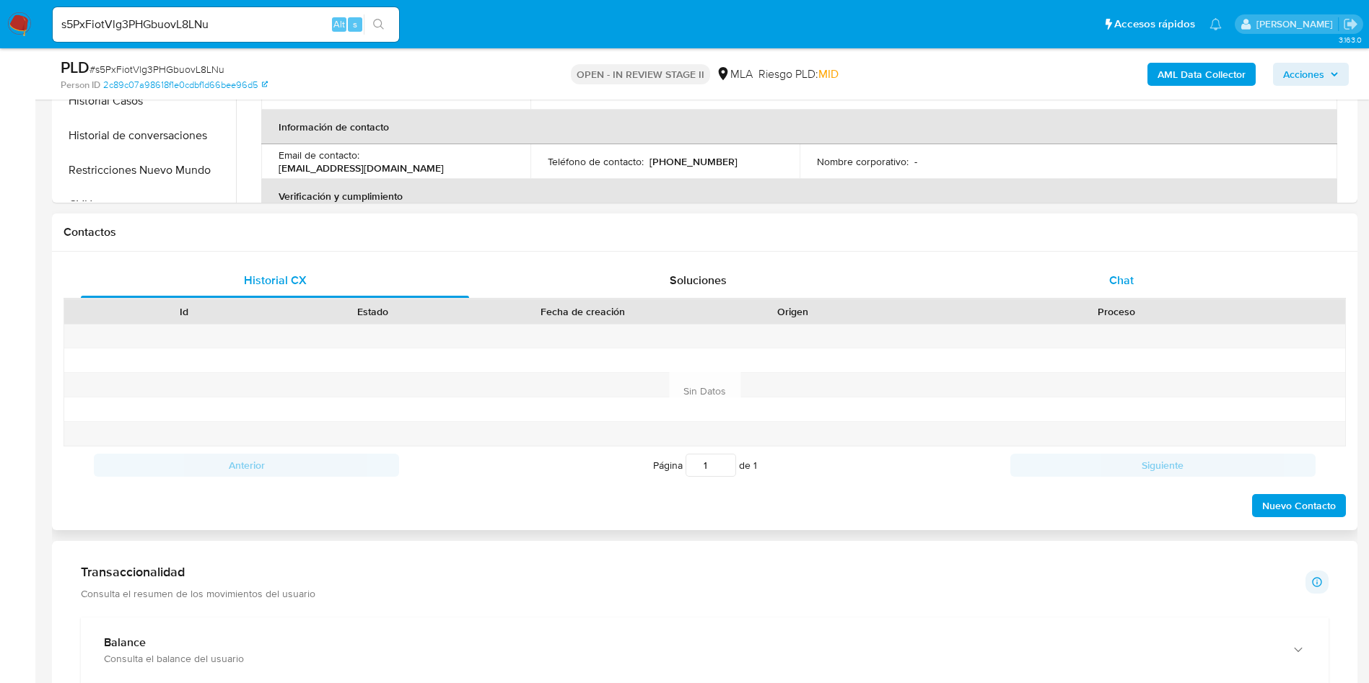
click at [1116, 268] on div "Chat" at bounding box center [1121, 280] width 388 height 35
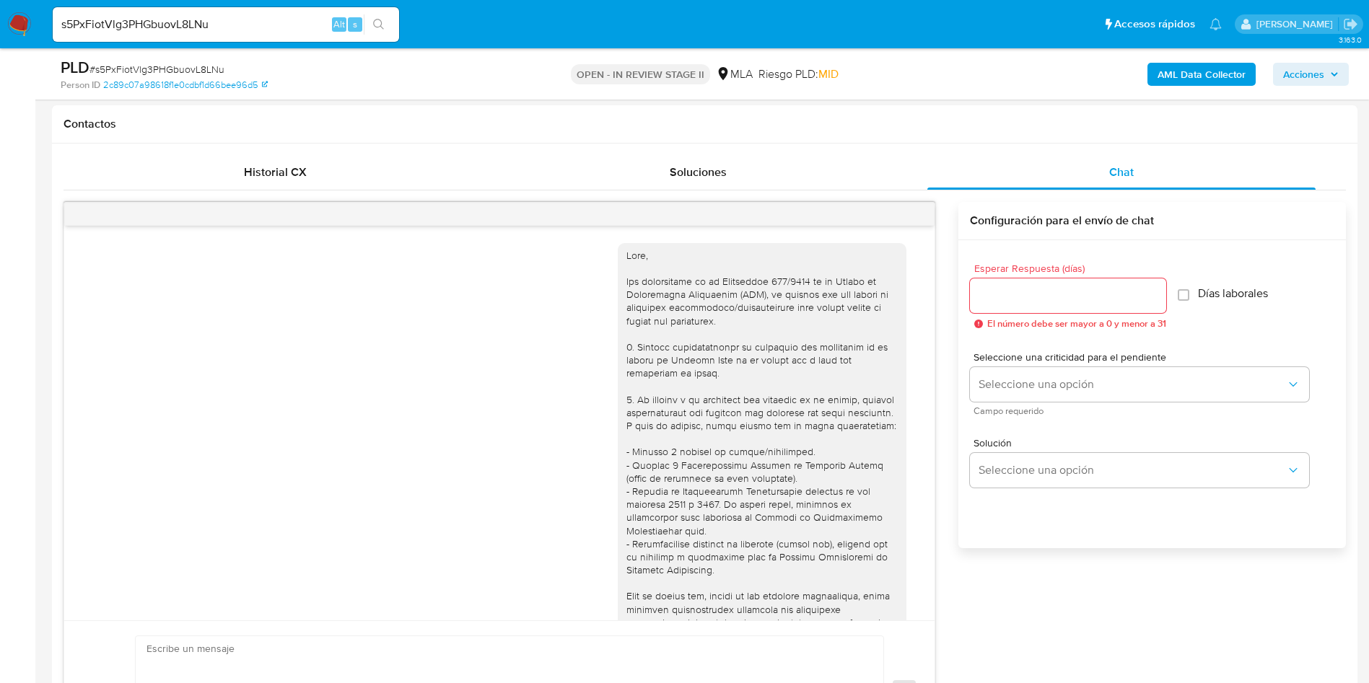
scroll to position [740, 0]
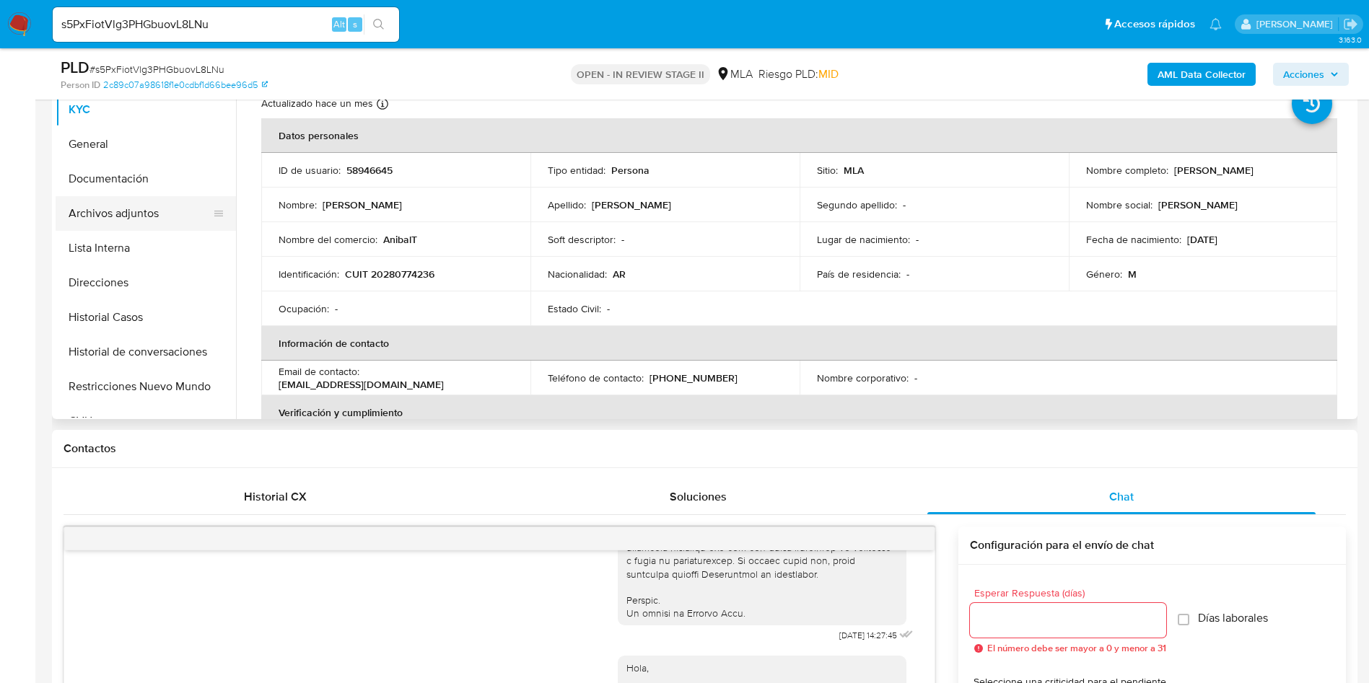
click at [150, 211] on button "Archivos adjuntos" at bounding box center [140, 213] width 169 height 35
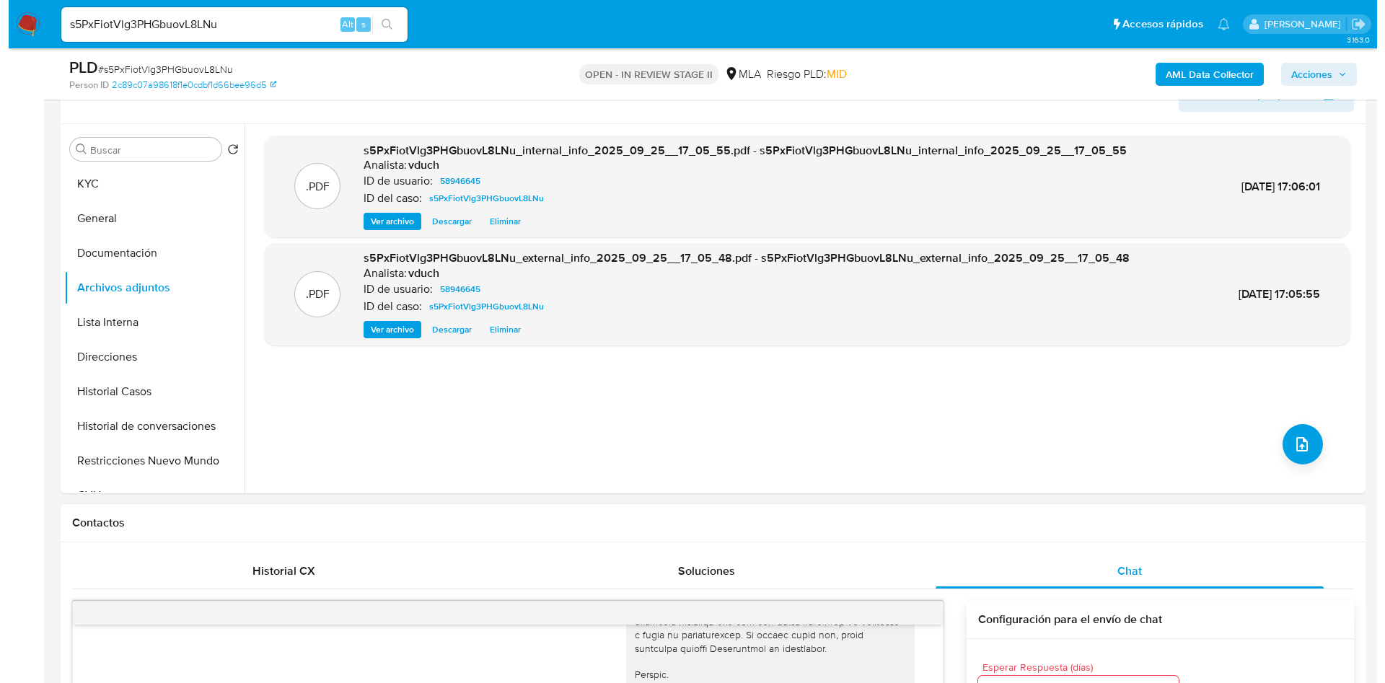
scroll to position [216, 0]
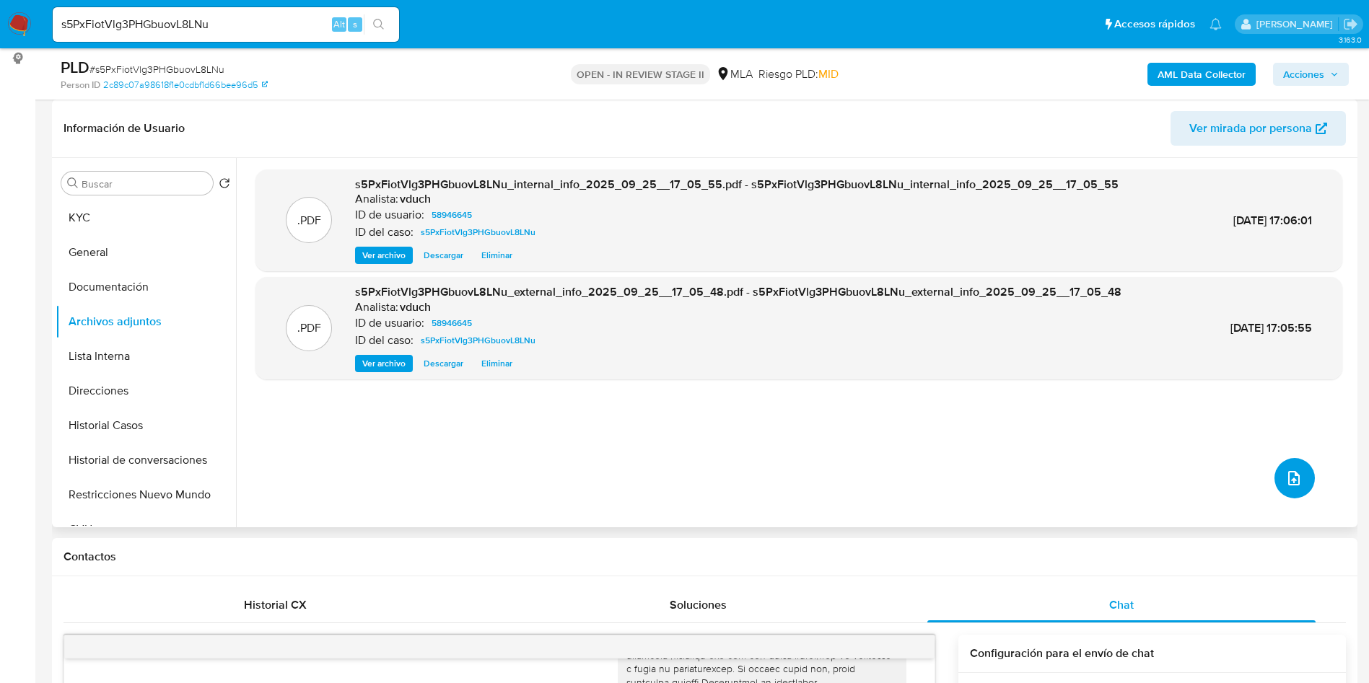
click at [1300, 488] on button "upload-file" at bounding box center [1294, 478] width 40 height 40
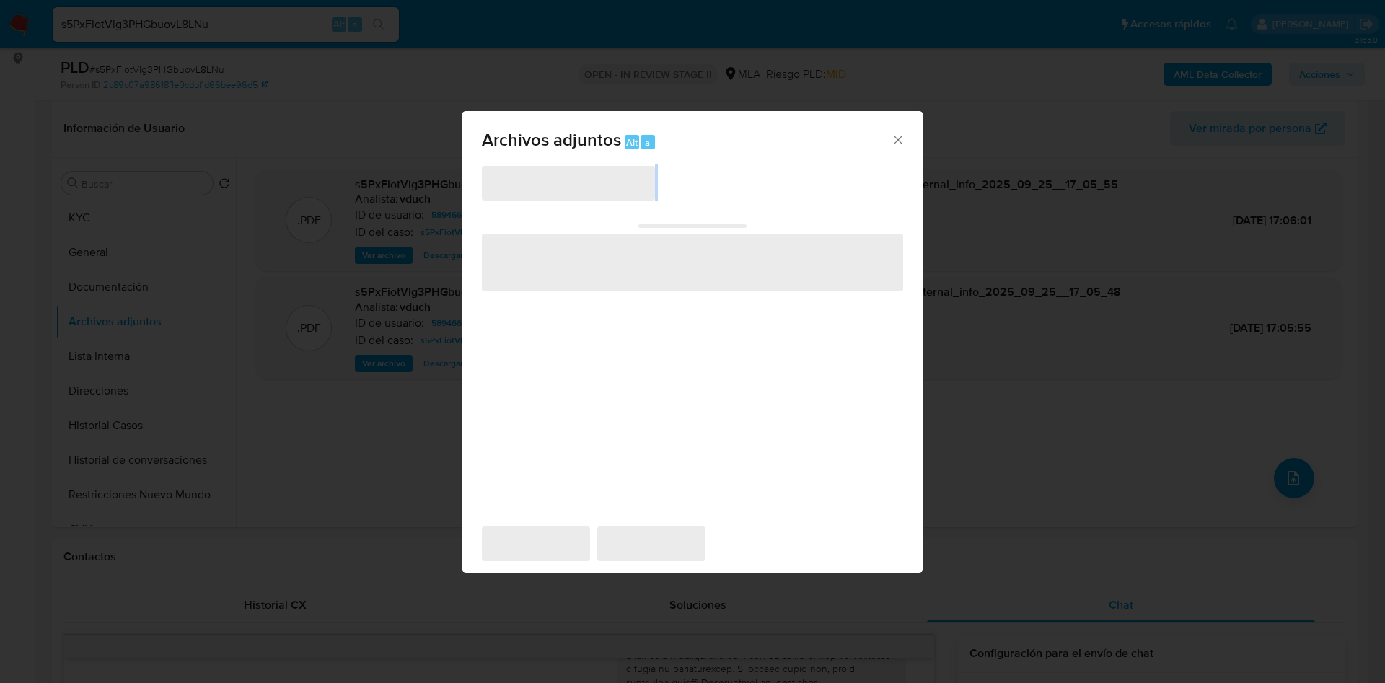
click at [574, 200] on div "‌ ‌ ‌ ‌ ‌" at bounding box center [692, 338] width 421 height 346
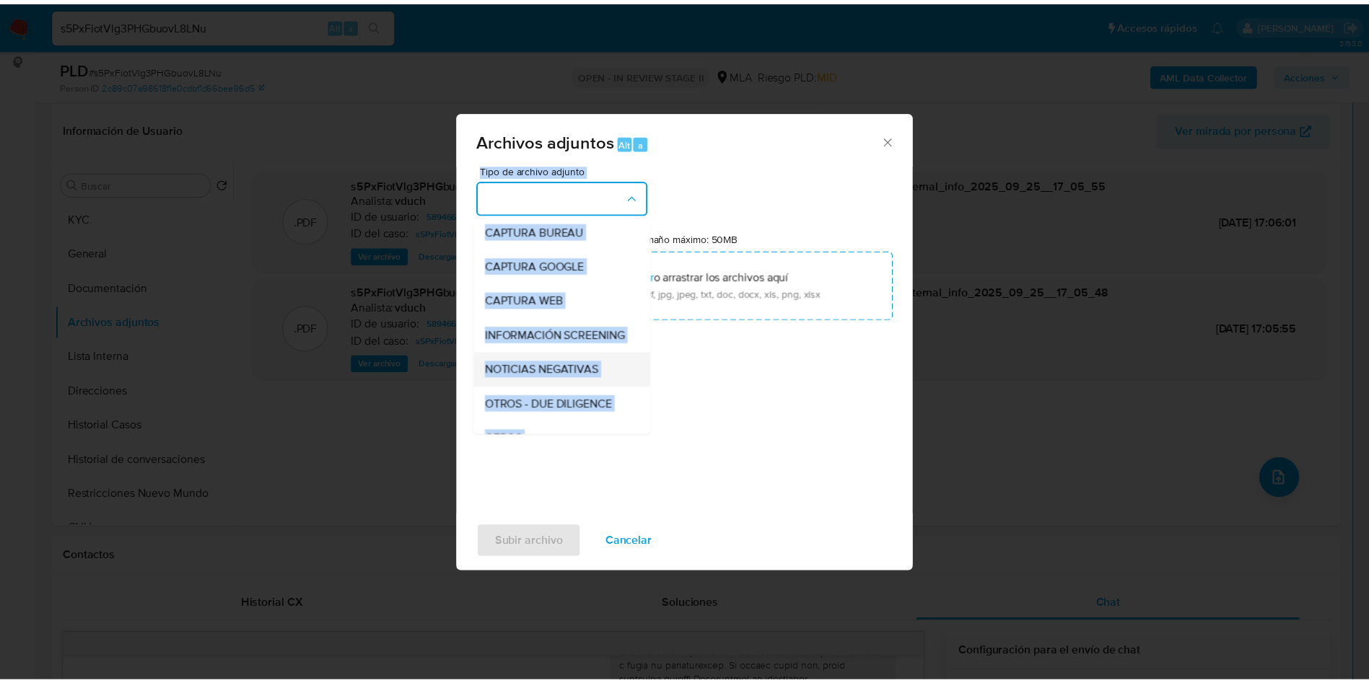
scroll to position [108, 0]
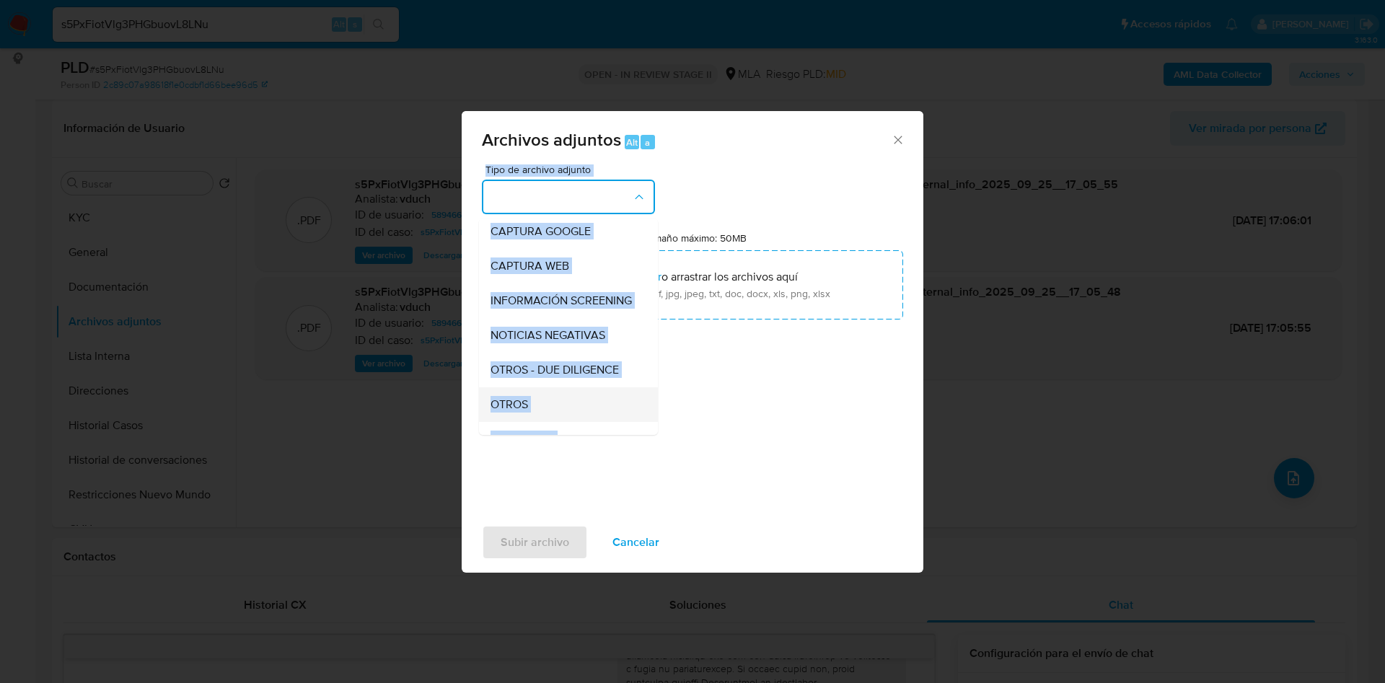
click at [565, 422] on div "OTROS" at bounding box center [564, 404] width 147 height 35
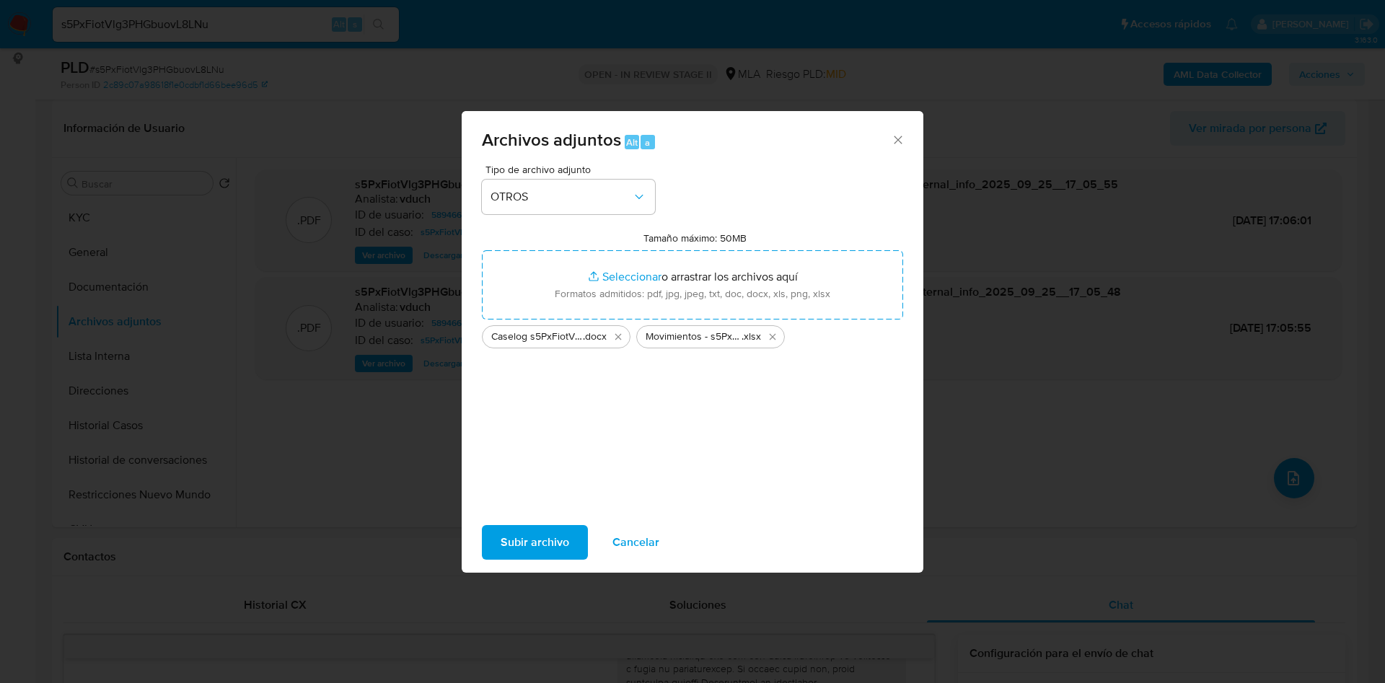
drag, startPoint x: 542, startPoint y: 435, endPoint x: 580, endPoint y: 470, distance: 51.6
click at [542, 435] on div "Tipo de archivo adjunto OTROS Tamaño máximo: 50MB Seleccionar archivos Seleccio…" at bounding box center [692, 335] width 421 height 341
click at [540, 540] on span "Subir archivo" at bounding box center [535, 543] width 69 height 32
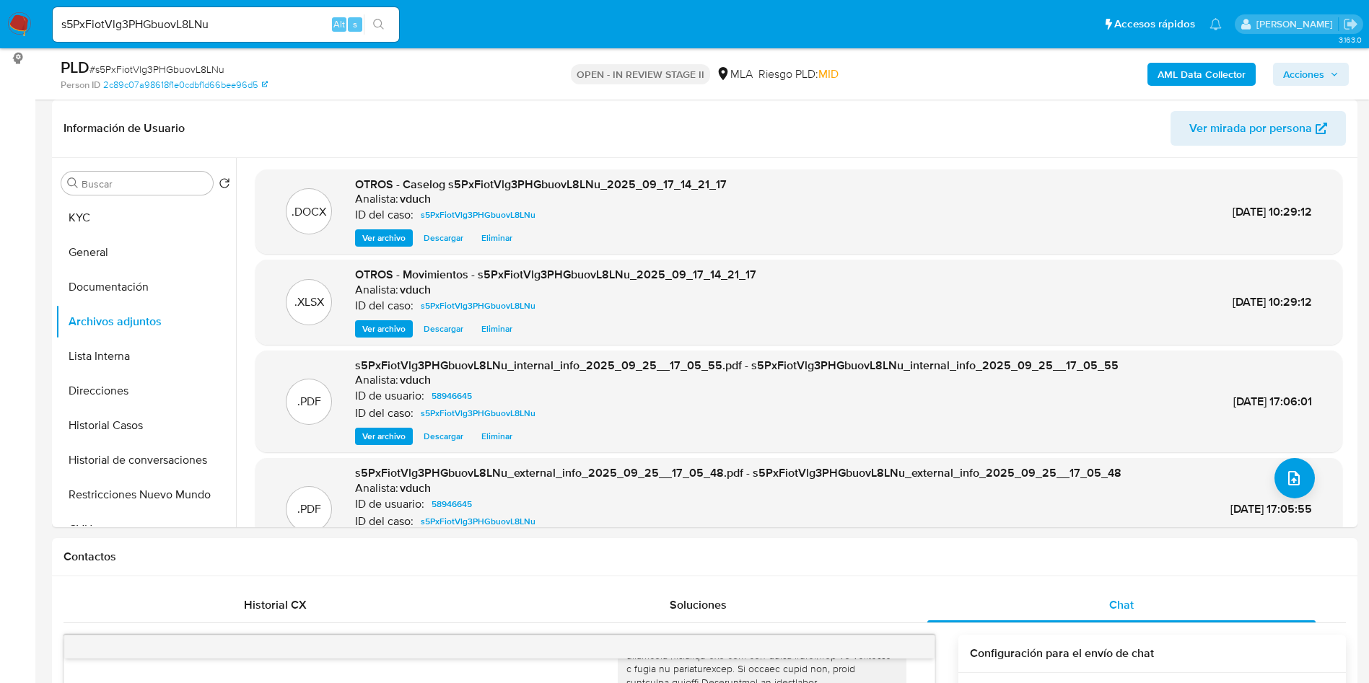
click at [1319, 78] on span "Acciones" at bounding box center [1303, 74] width 41 height 23
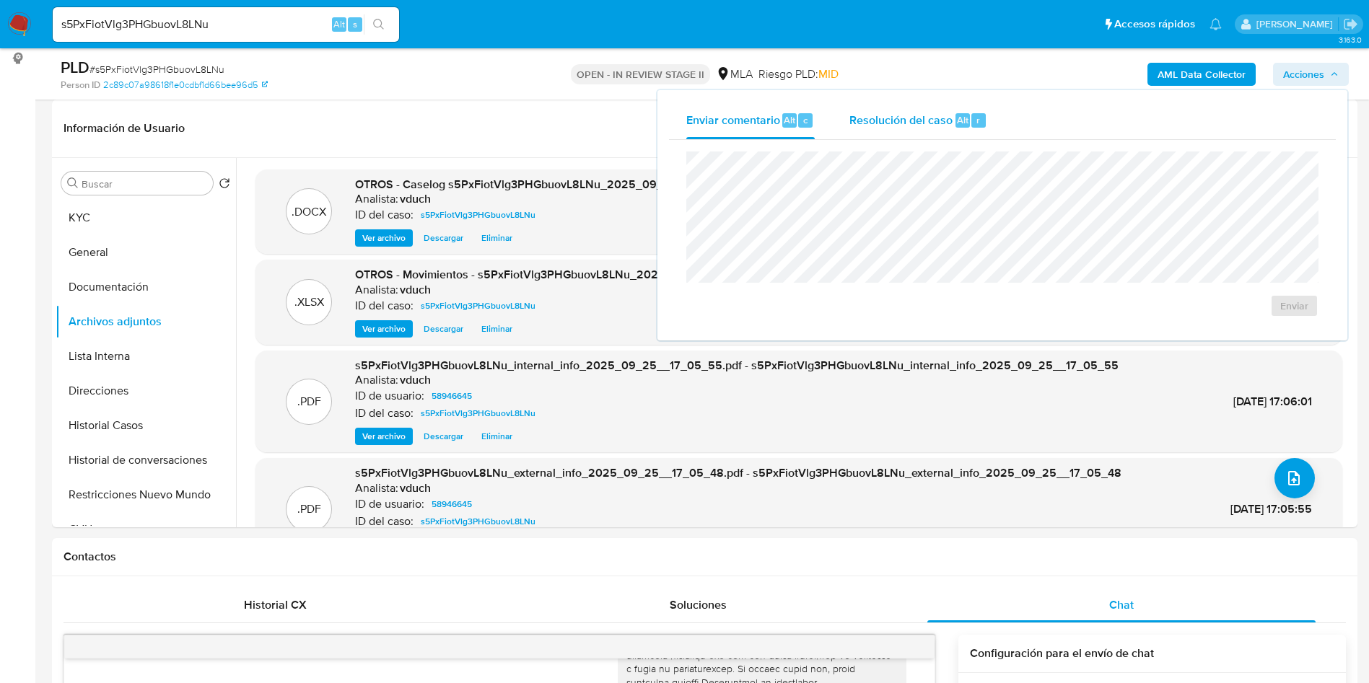
click at [981, 118] on div "r" at bounding box center [978, 120] width 14 height 14
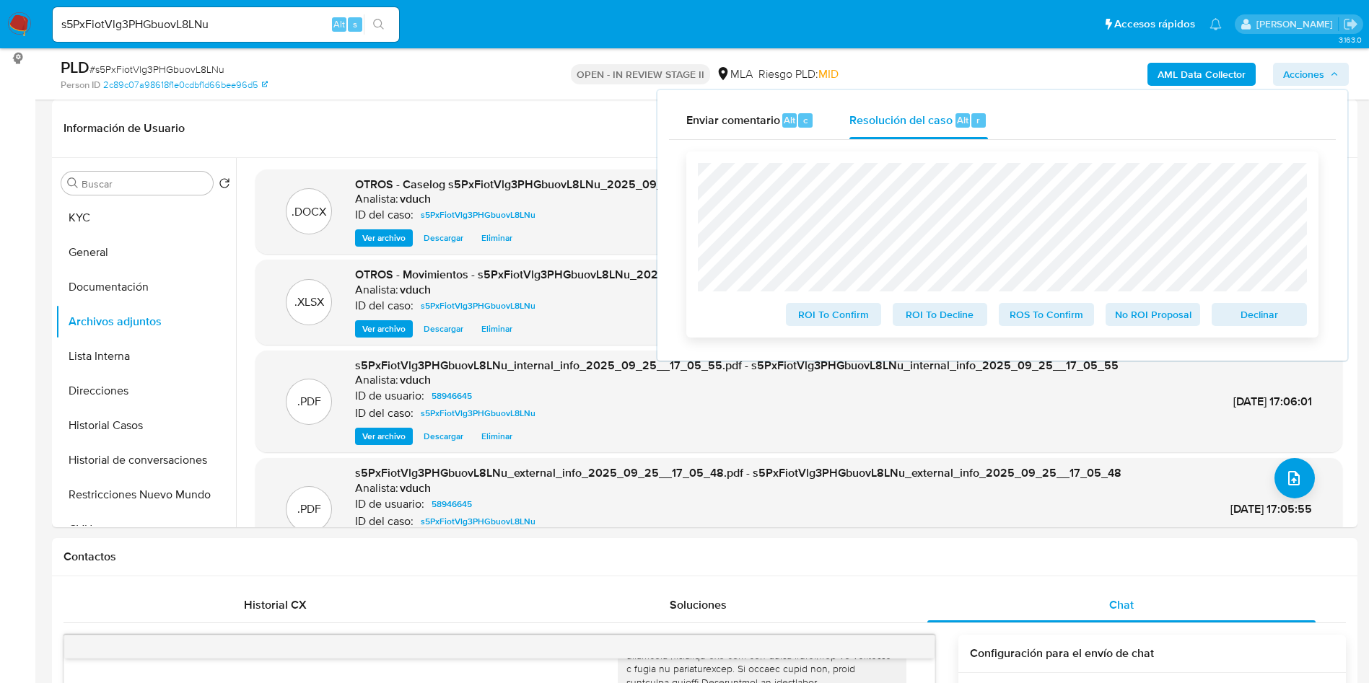
click at [1139, 312] on span "No ROI Proposal" at bounding box center [1153, 314] width 75 height 20
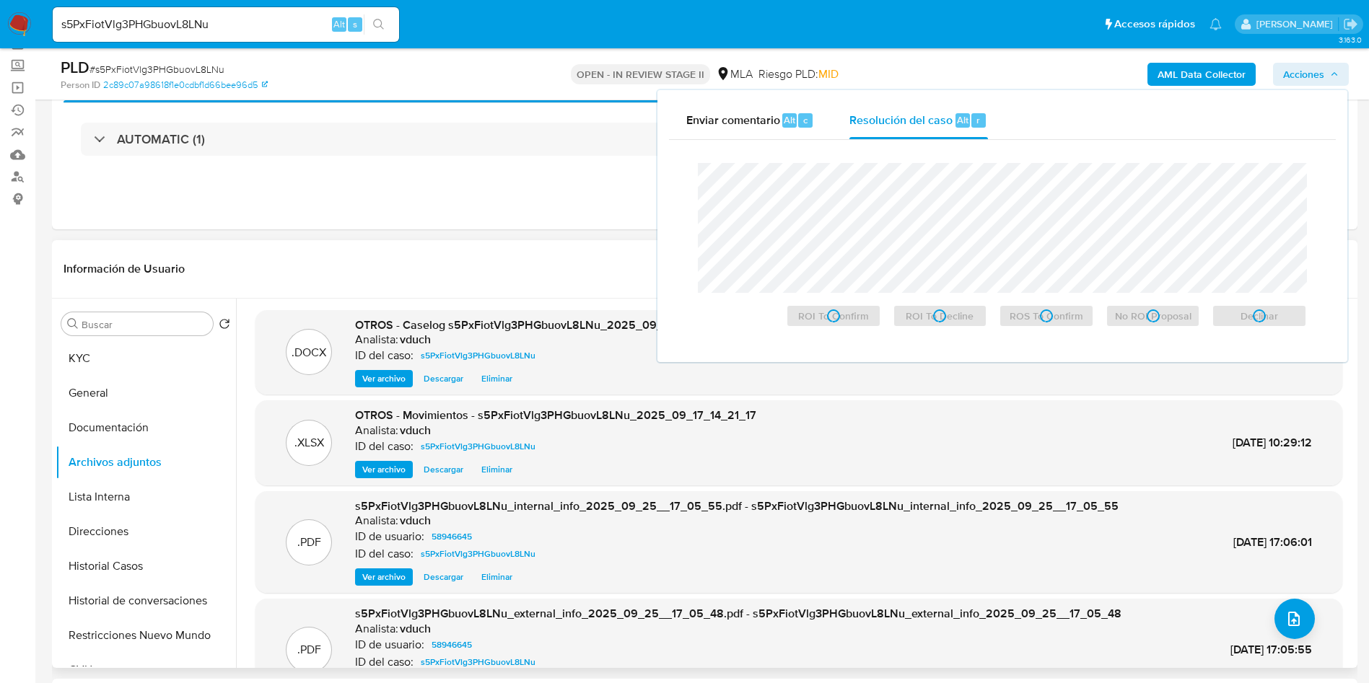
scroll to position [0, 0]
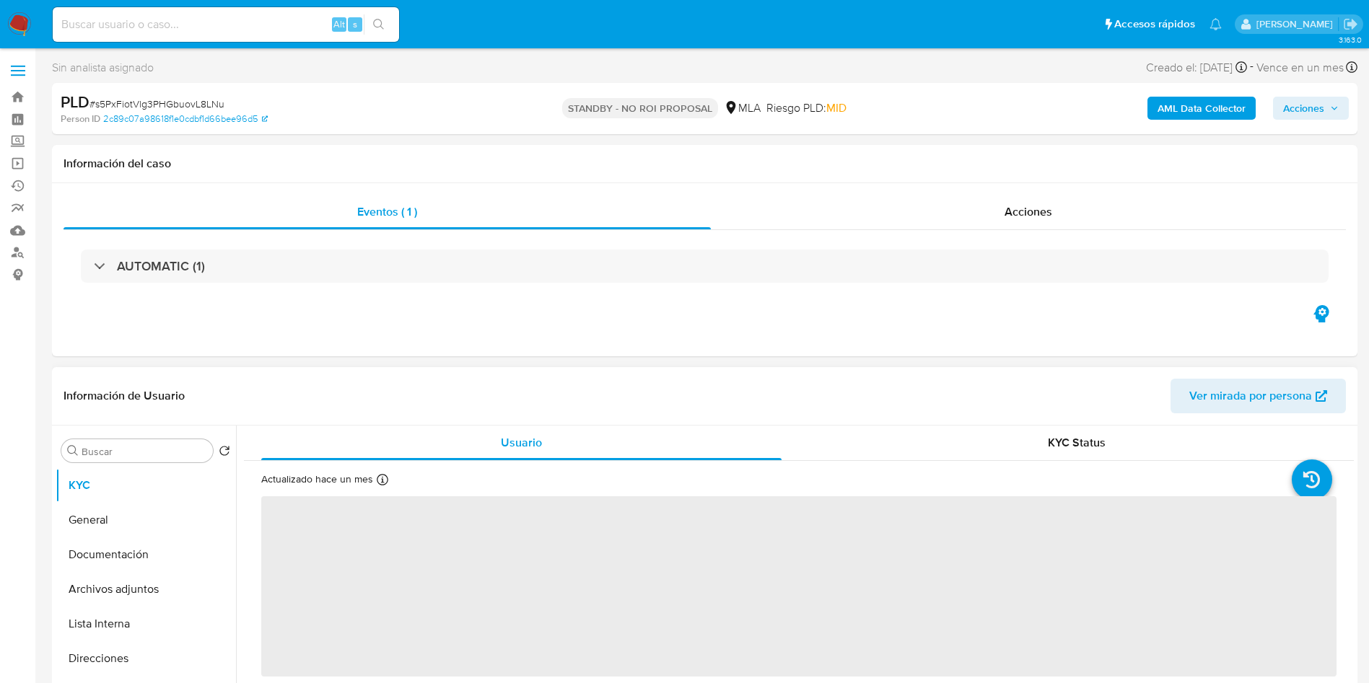
select select "10"
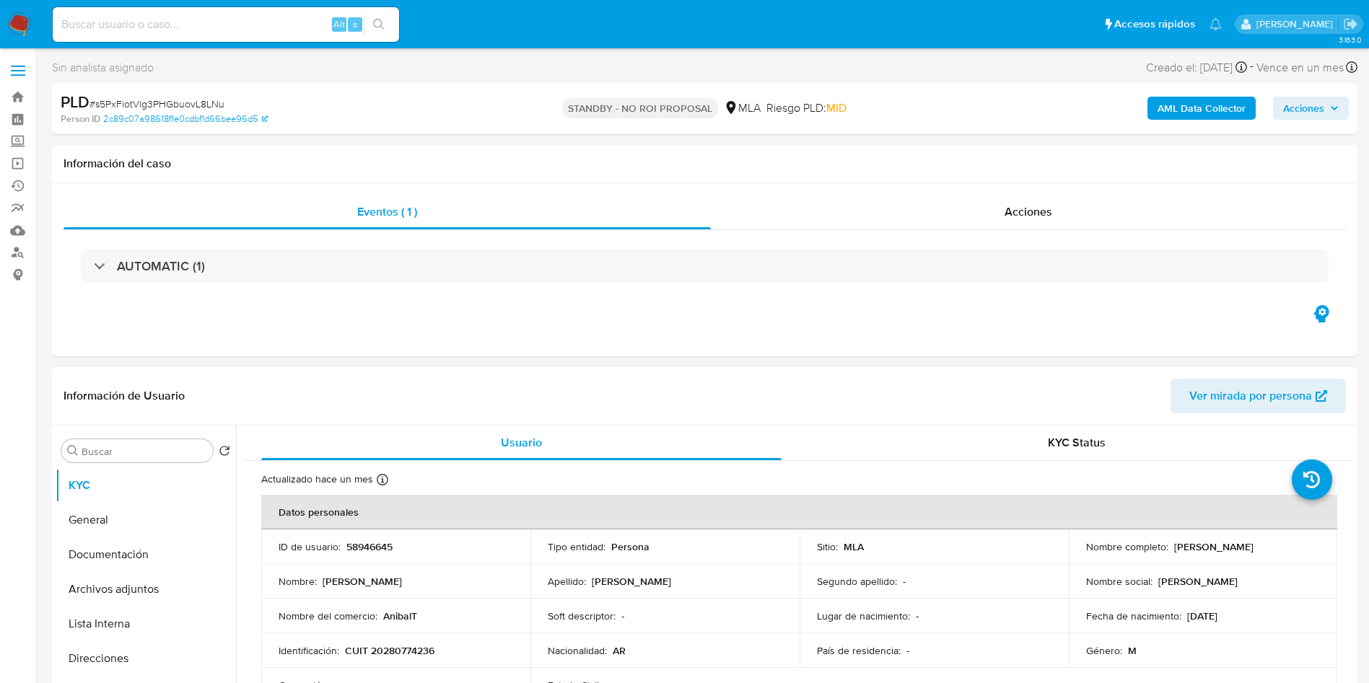
click at [258, 24] on input at bounding box center [226, 24] width 346 height 19
paste input "utCtcKBmr9BPw8L19iOOusVd"
type input "utCtcKBmr9BPw8L19iOOusVd"
click at [374, 22] on icon "search-icon" at bounding box center [378, 24] width 11 height 11
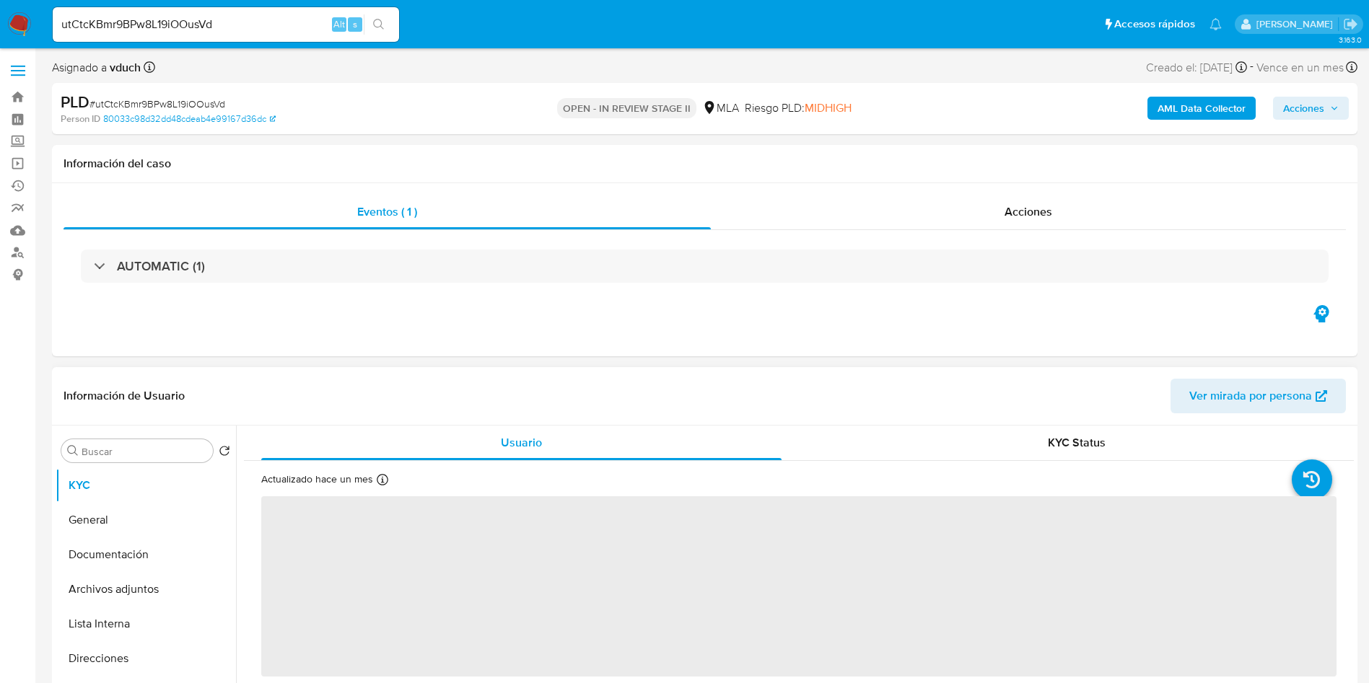
select select "10"
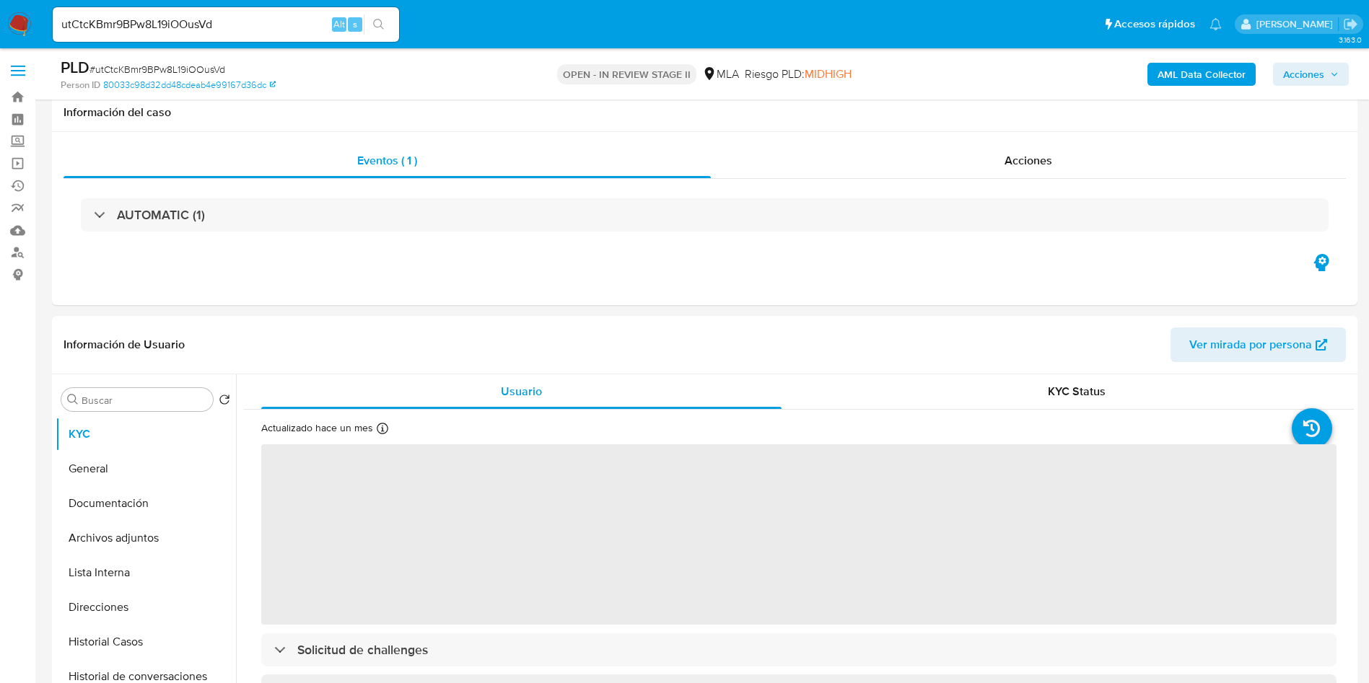
scroll to position [325, 0]
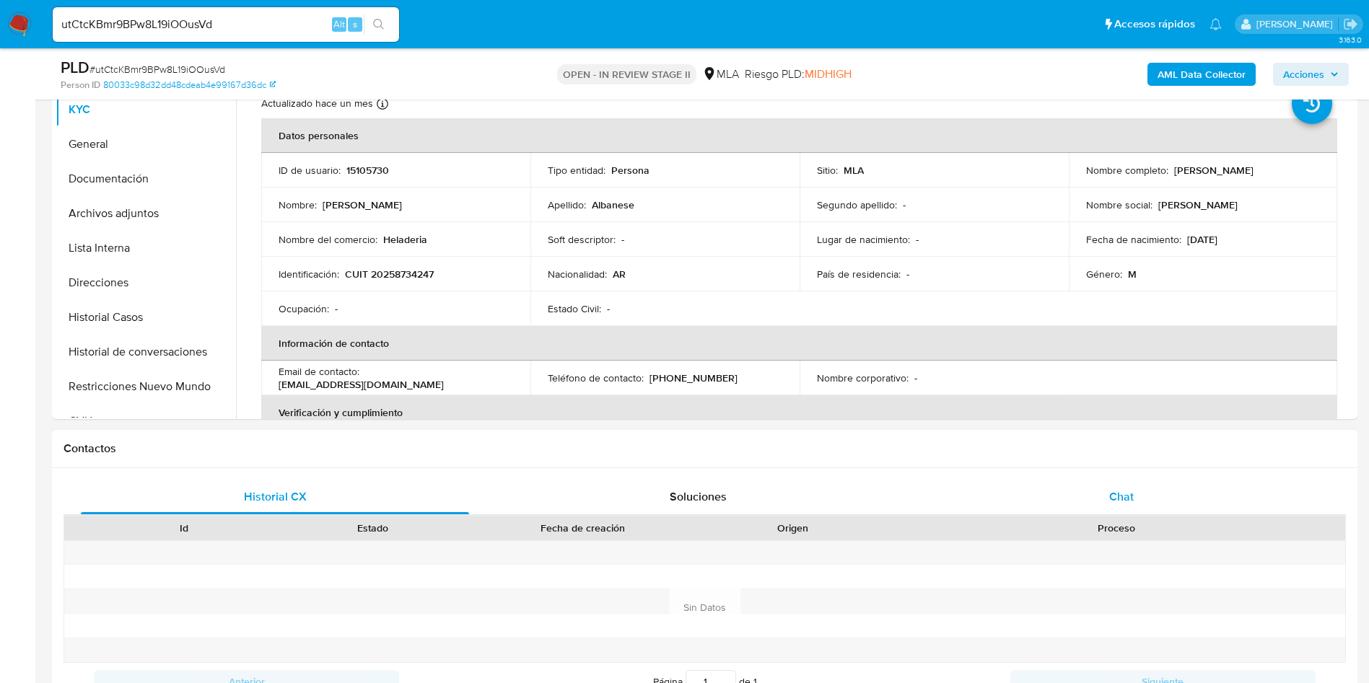
click at [1126, 494] on span "Chat" at bounding box center [1121, 496] width 25 height 17
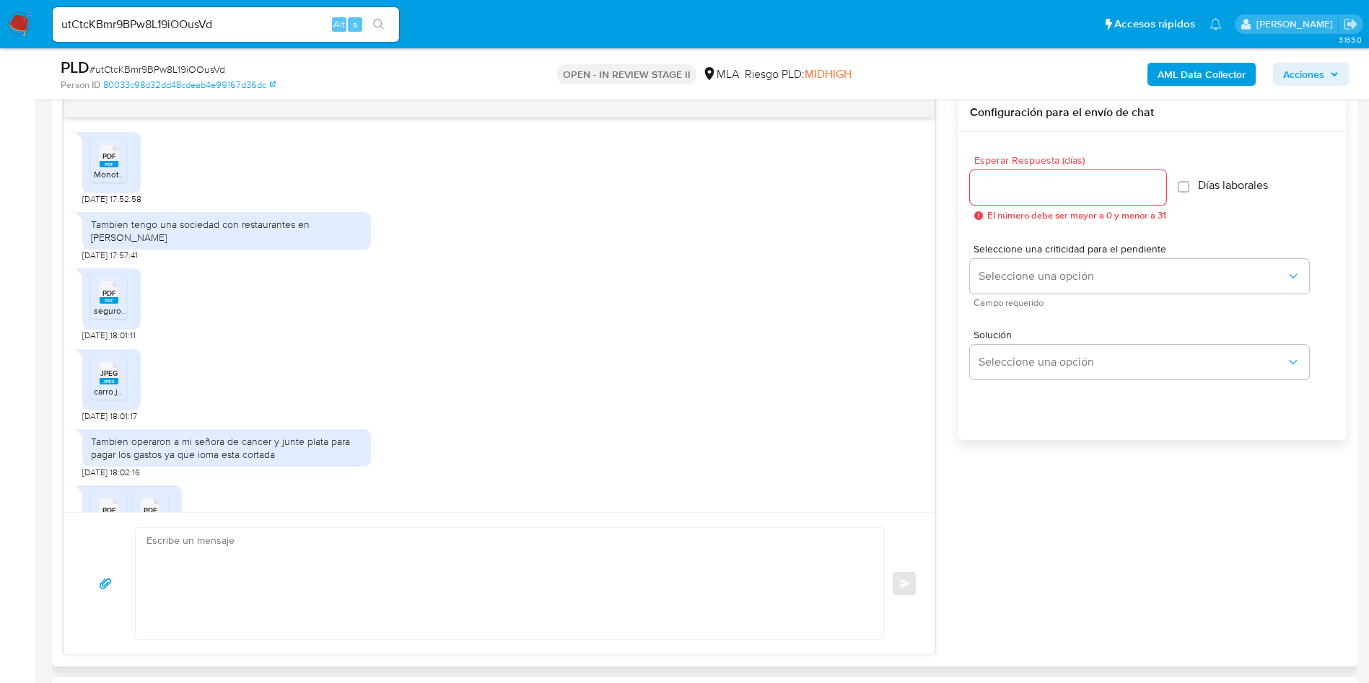
scroll to position [856, 0]
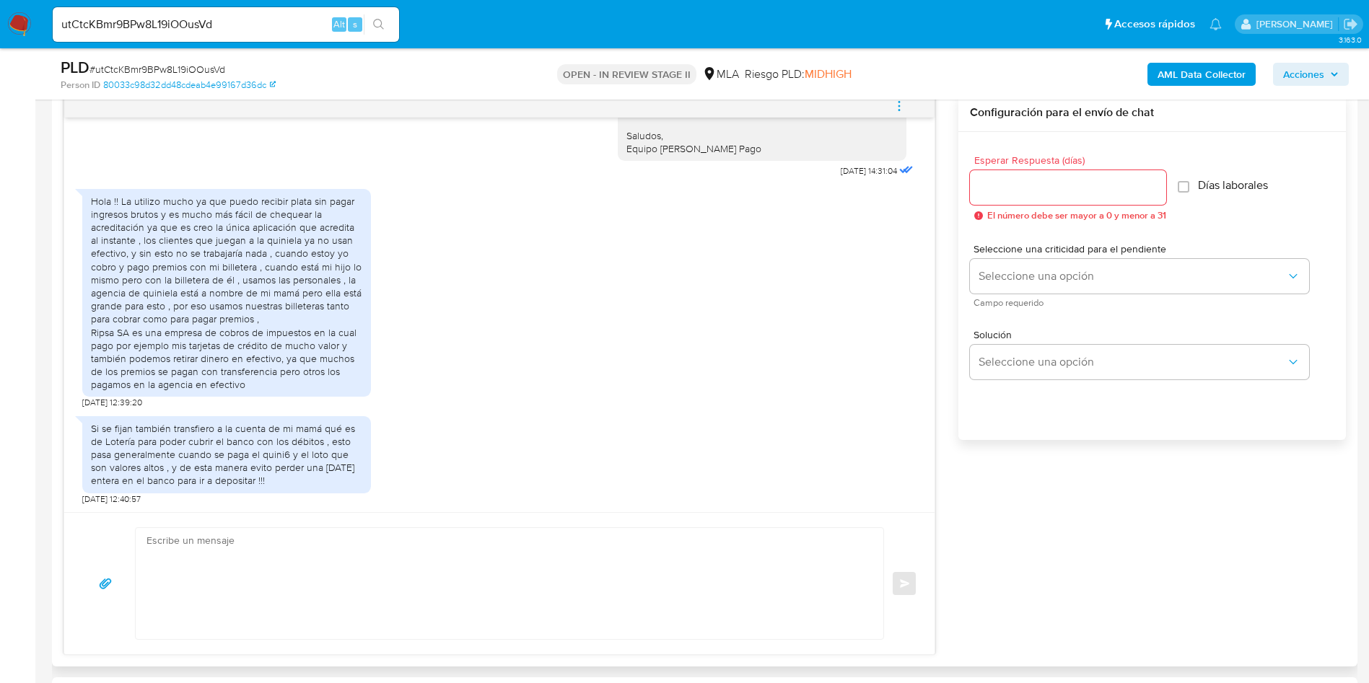
click at [234, 279] on div "Hola !! La utilizo mucho ya que puedo recibir plata sin pagar ingresos brutos y…" at bounding box center [226, 293] width 271 height 197
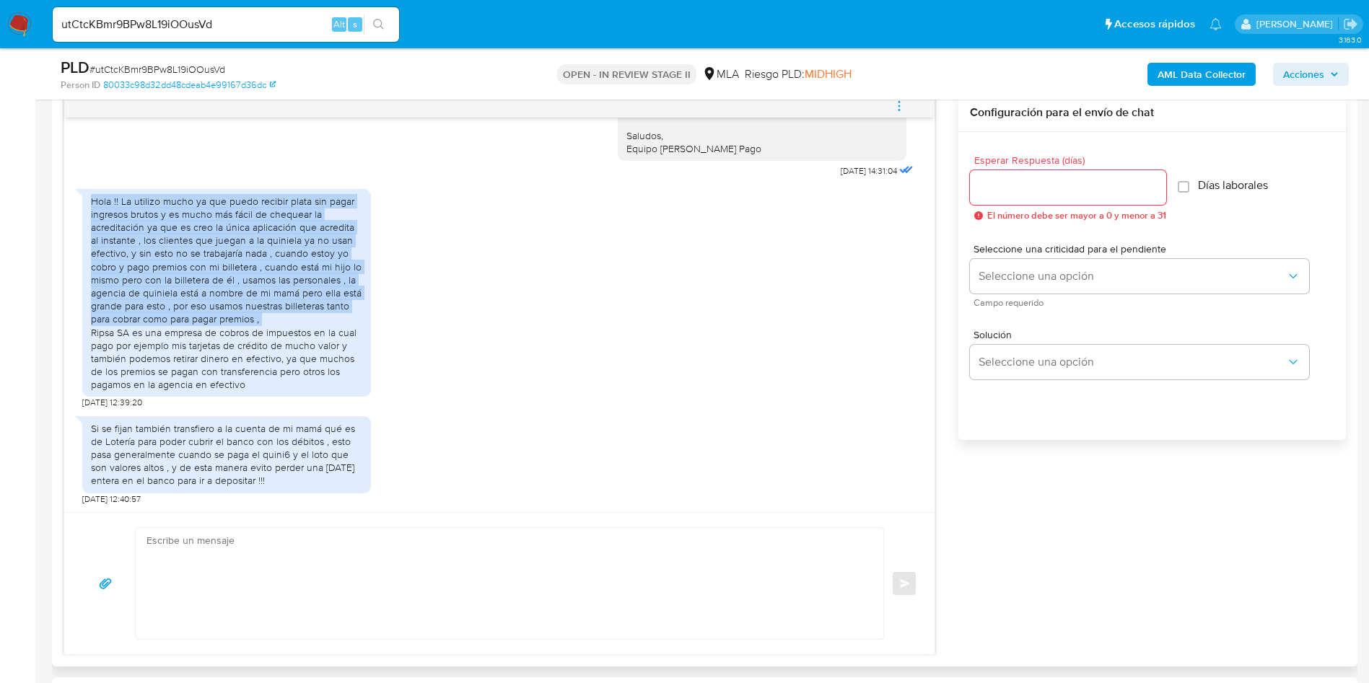
drag, startPoint x: 235, startPoint y: 279, endPoint x: 250, endPoint y: 296, distance: 23.0
click at [234, 279] on div "Hola !! La utilizo mucho ya que puedo recibir plata sin pagar ingresos brutos y…" at bounding box center [226, 293] width 271 height 197
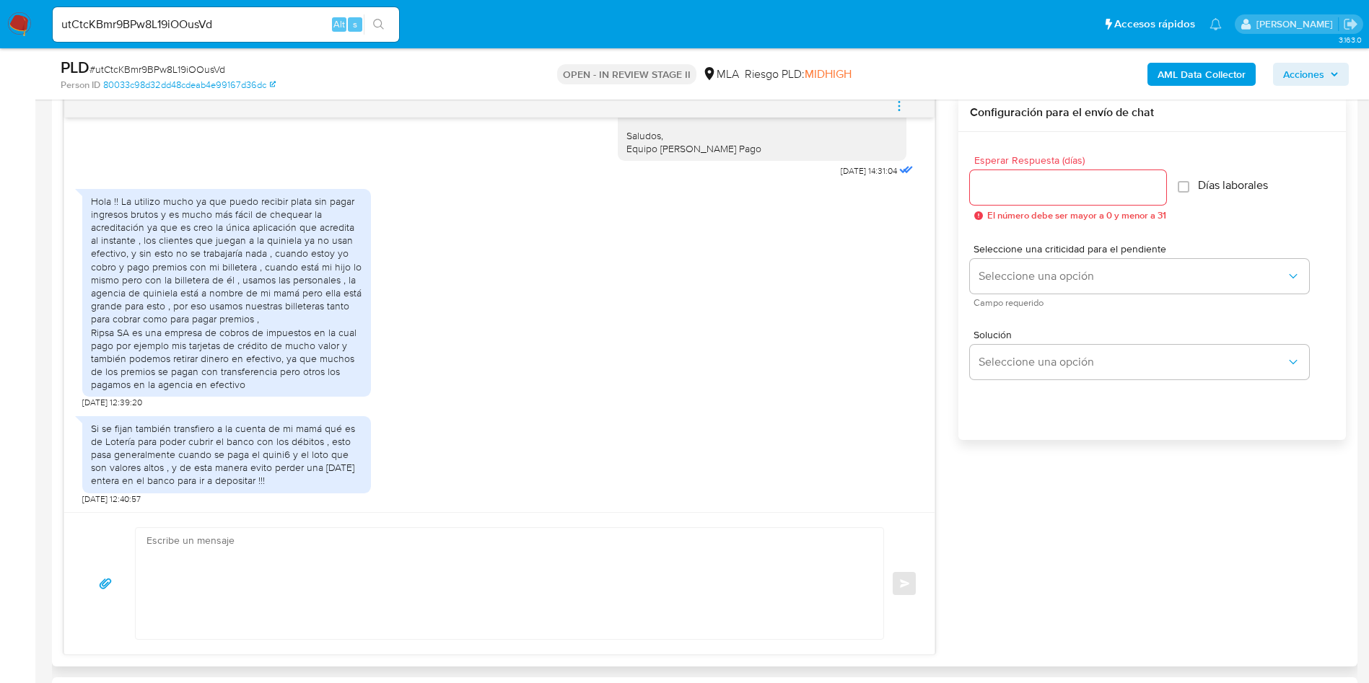
click at [305, 411] on div "Si se fijan también transfiero a la cuenta de mi mamá qué es de Lotería para po…" at bounding box center [226, 457] width 289 height 96
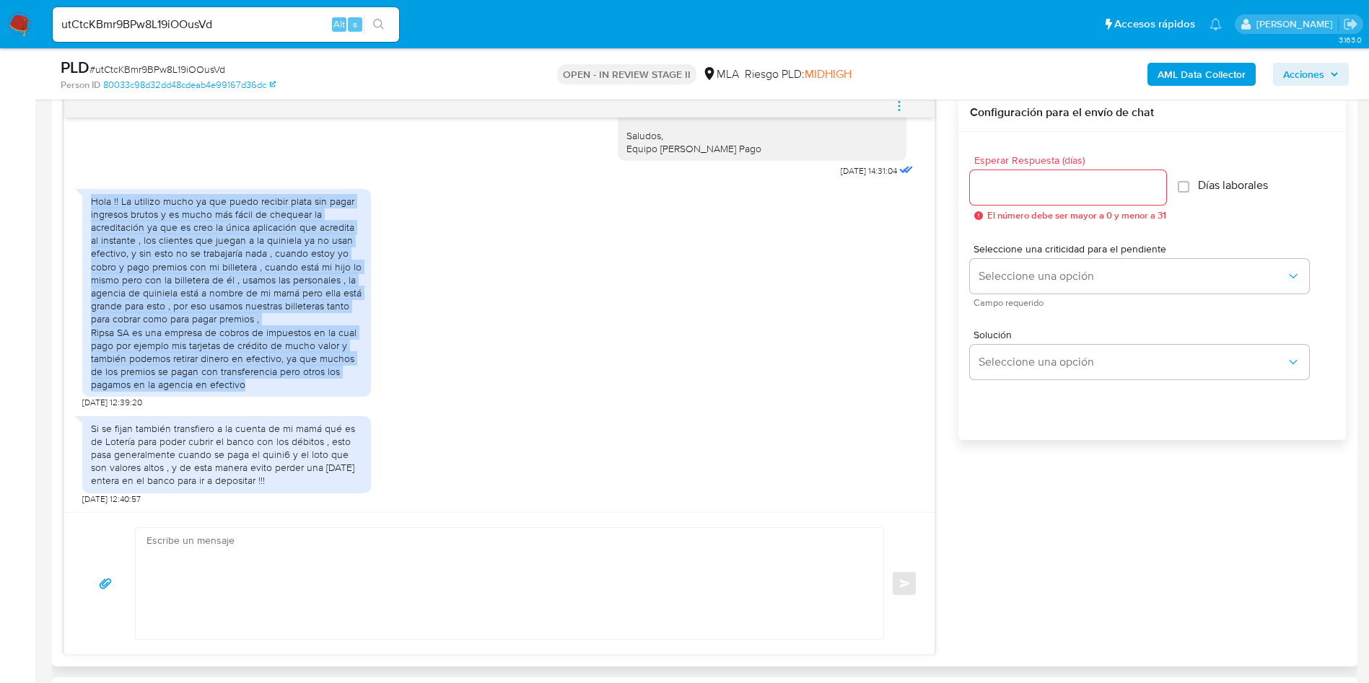
drag, startPoint x: 271, startPoint y: 387, endPoint x: 90, endPoint y: 201, distance: 259.7
click at [90, 201] on div "Hola !! La utilizo mucho ya que puedo recibir plata sin pagar ingresos brutos y…" at bounding box center [226, 293] width 289 height 209
copy div "Hola !! La utilizo mucho ya que puedo recibir plata sin pagar ingresos brutos y…"
click at [311, 482] on div "Si se fijan también transfiero a la cuenta de mi mamá qué es de Lotería para po…" at bounding box center [226, 455] width 271 height 66
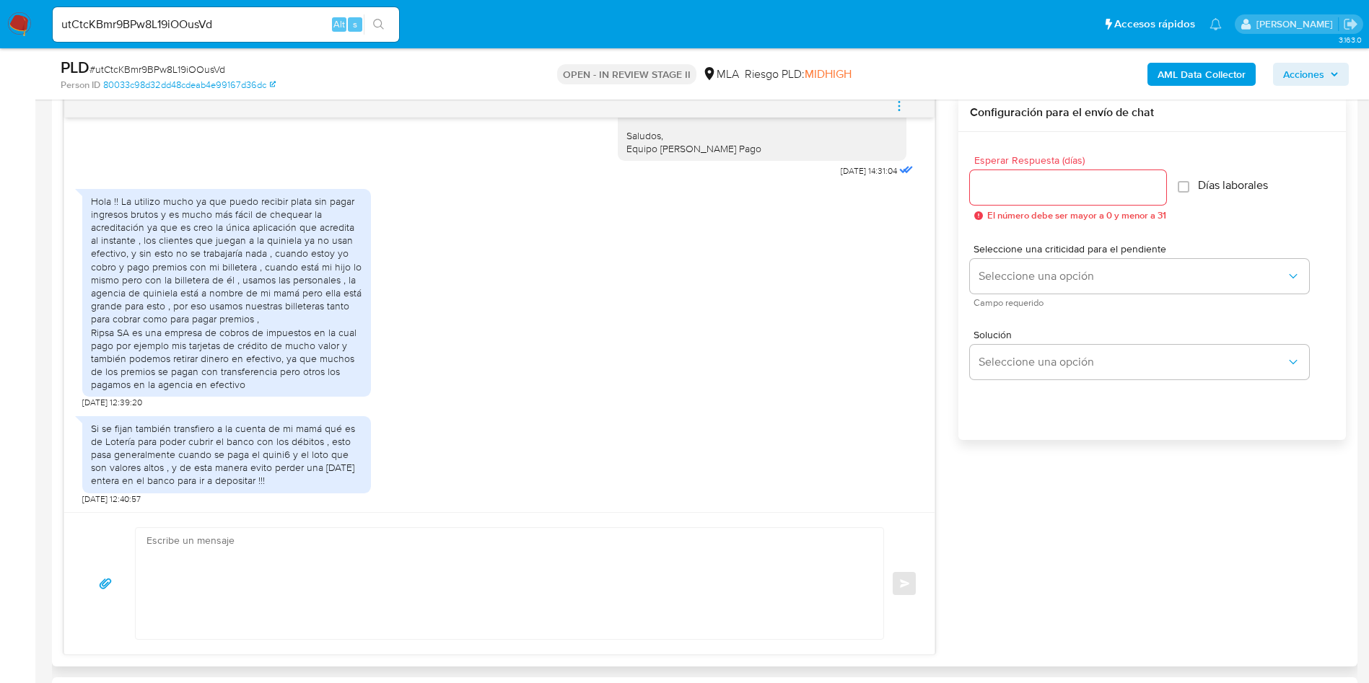
click at [311, 482] on div "Si se fijan también transfiero a la cuenta de mi mamá qué es de Lotería para po…" at bounding box center [226, 455] width 271 height 66
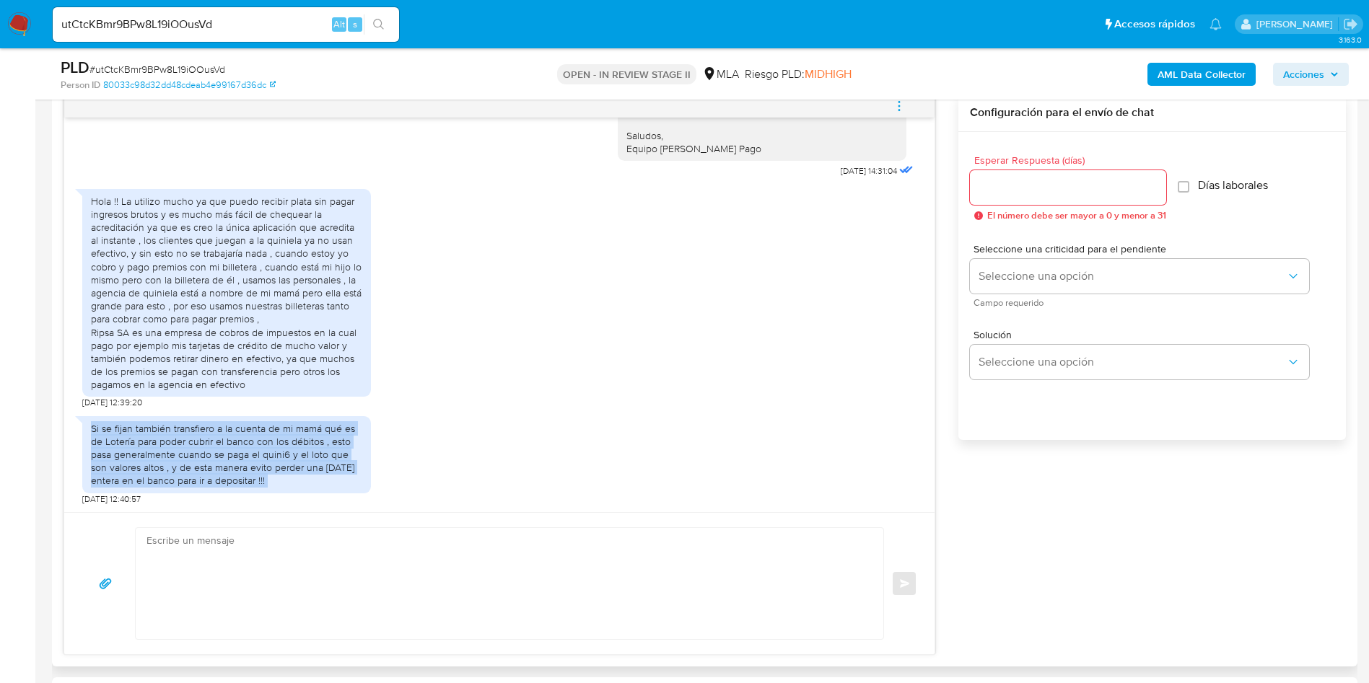
click at [311, 482] on div "Si se fijan también transfiero a la cuenta de mi mamá qué es de Lotería para po…" at bounding box center [226, 455] width 271 height 66
copy div "Si se fijan también transfiero a la cuenta de mi mamá qué es de Lotería para po…"
click at [206, 286] on div "Hola !! La utilizo mucho ya que puedo recibir plata sin pagar ingresos brutos y…" at bounding box center [226, 293] width 271 height 197
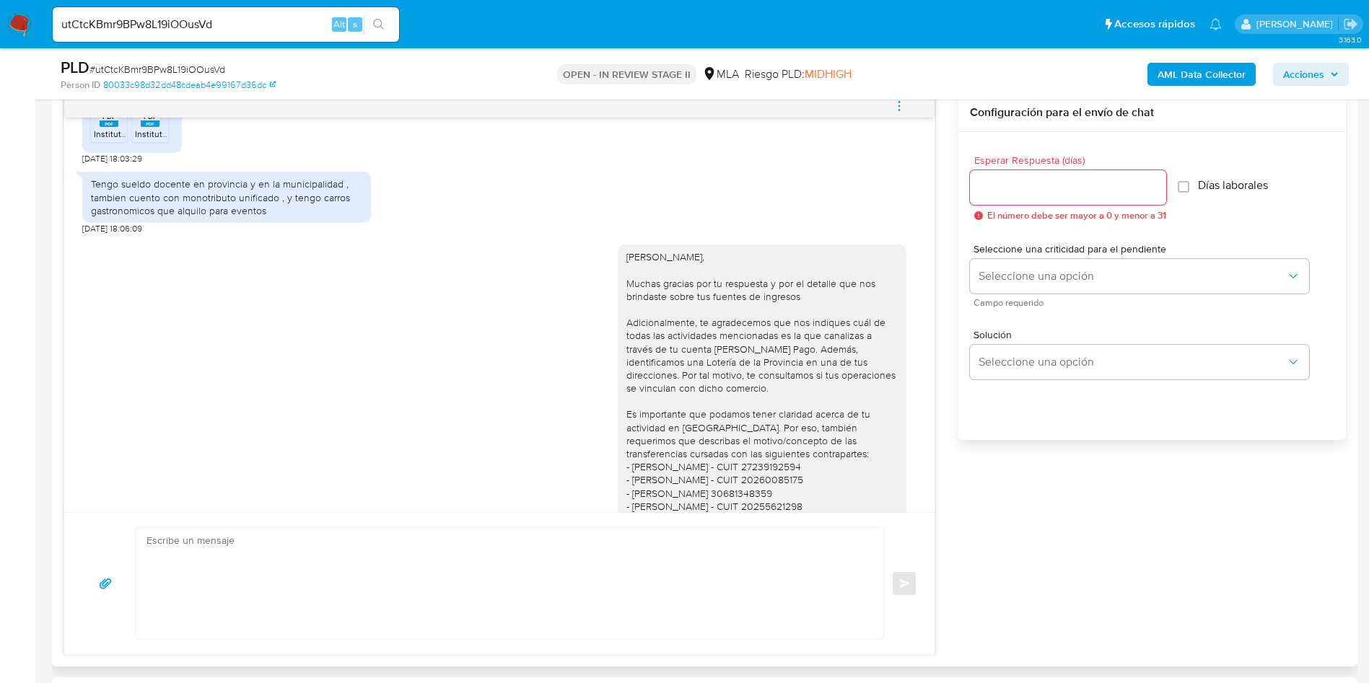
scroll to position [424, 0]
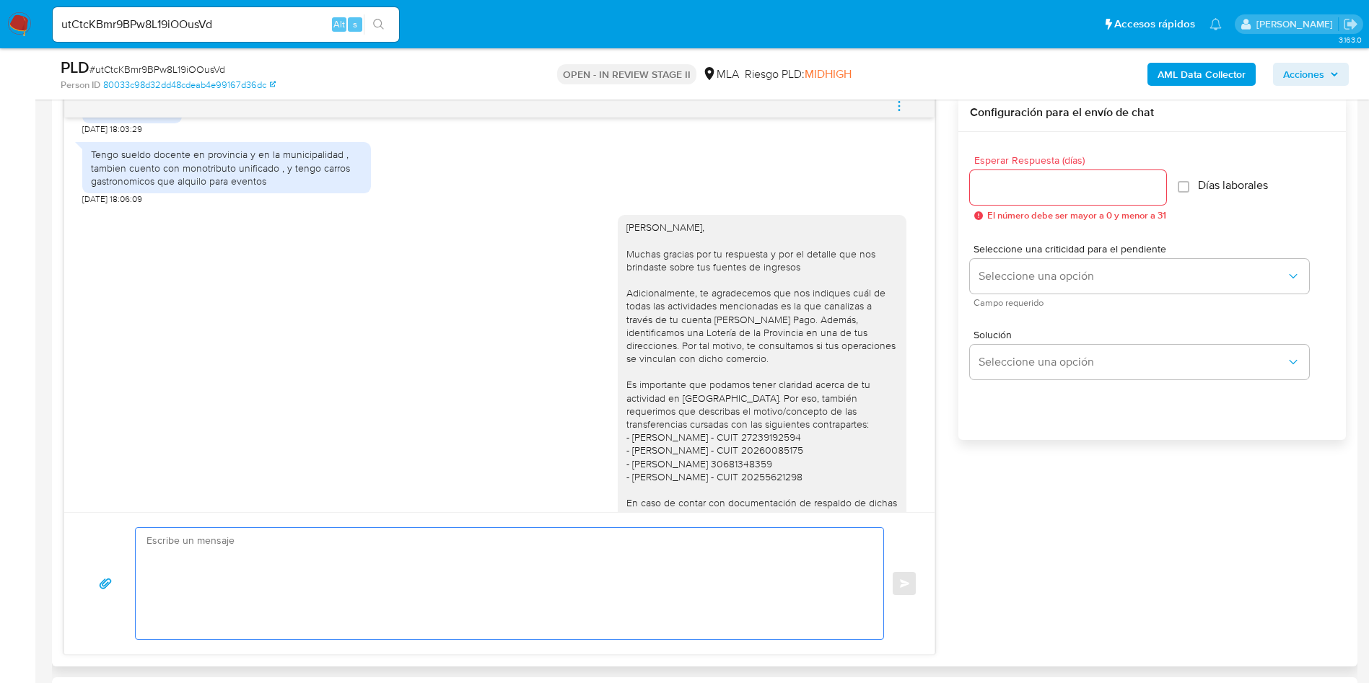
click at [420, 600] on textarea at bounding box center [505, 583] width 719 height 111
paste textarea "Hola, Muchas gracias por tu respuesta. Nos ponemos en contacto nuevamente dado …"
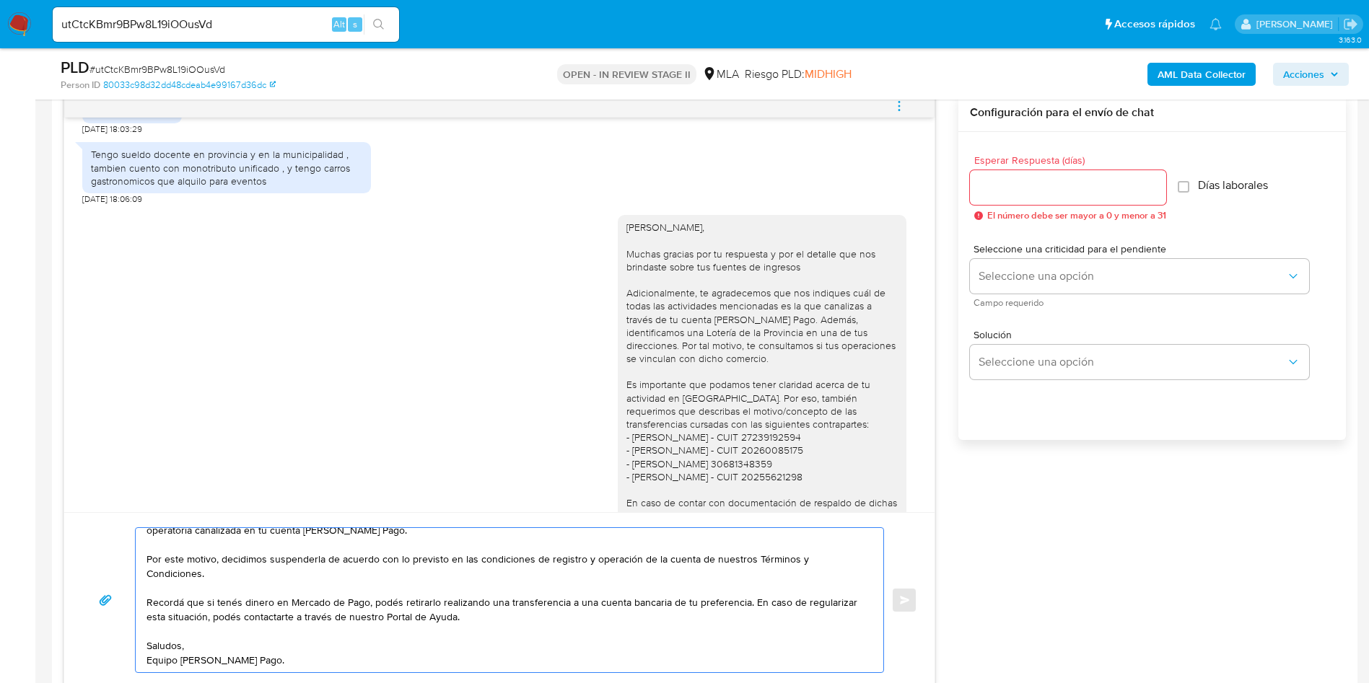
scroll to position [856, 0]
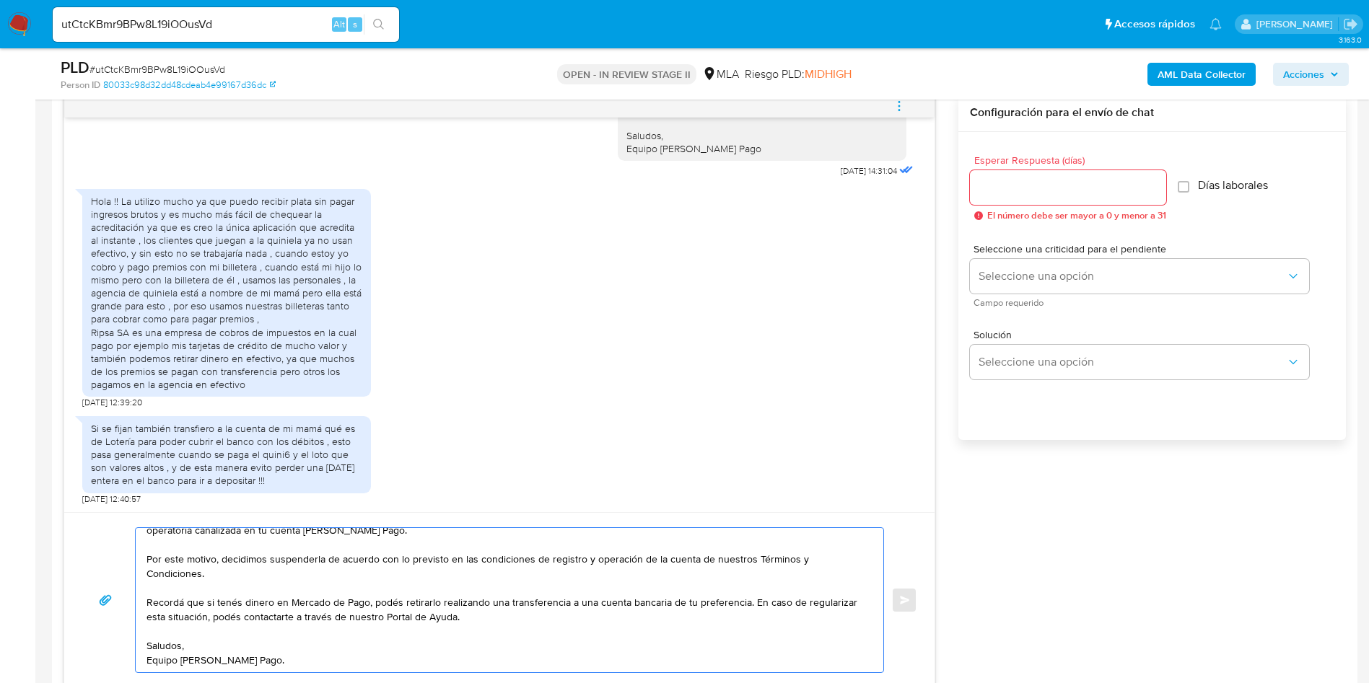
type textarea "Hola, Muchas gracias por tu respuesta. Nos ponemos en contacto nuevamente dado …"
click at [1069, 187] on input "Esperar Respuesta (días)" at bounding box center [1068, 187] width 196 height 19
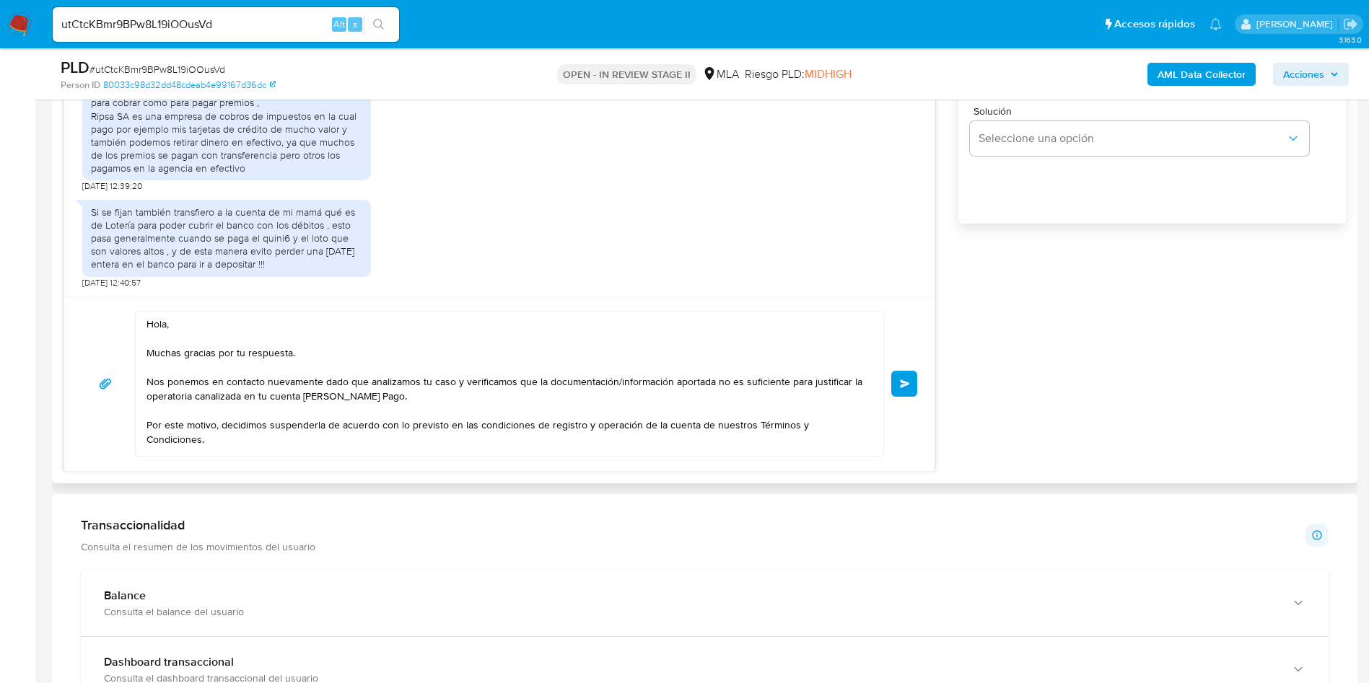
scroll to position [97, 0]
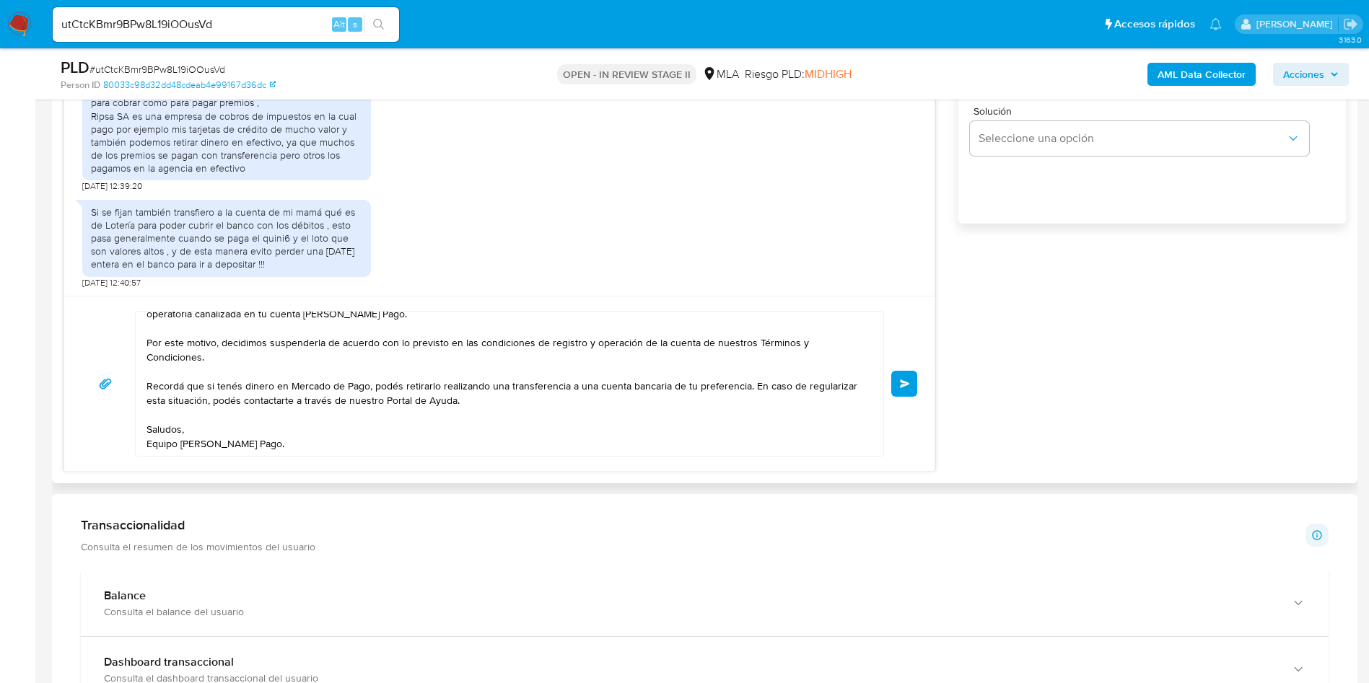
type input "0"
click at [484, 460] on div "Hola, Muchas gracias por tu respuesta. Nos ponemos en contacto nuevamente dado …" at bounding box center [499, 383] width 870 height 175
click at [903, 391] on button "Enviar" at bounding box center [904, 384] width 26 height 26
click at [230, 35] on div "utCtcKBmr9BPw8L19iOOusVd Alt s" at bounding box center [226, 24] width 346 height 35
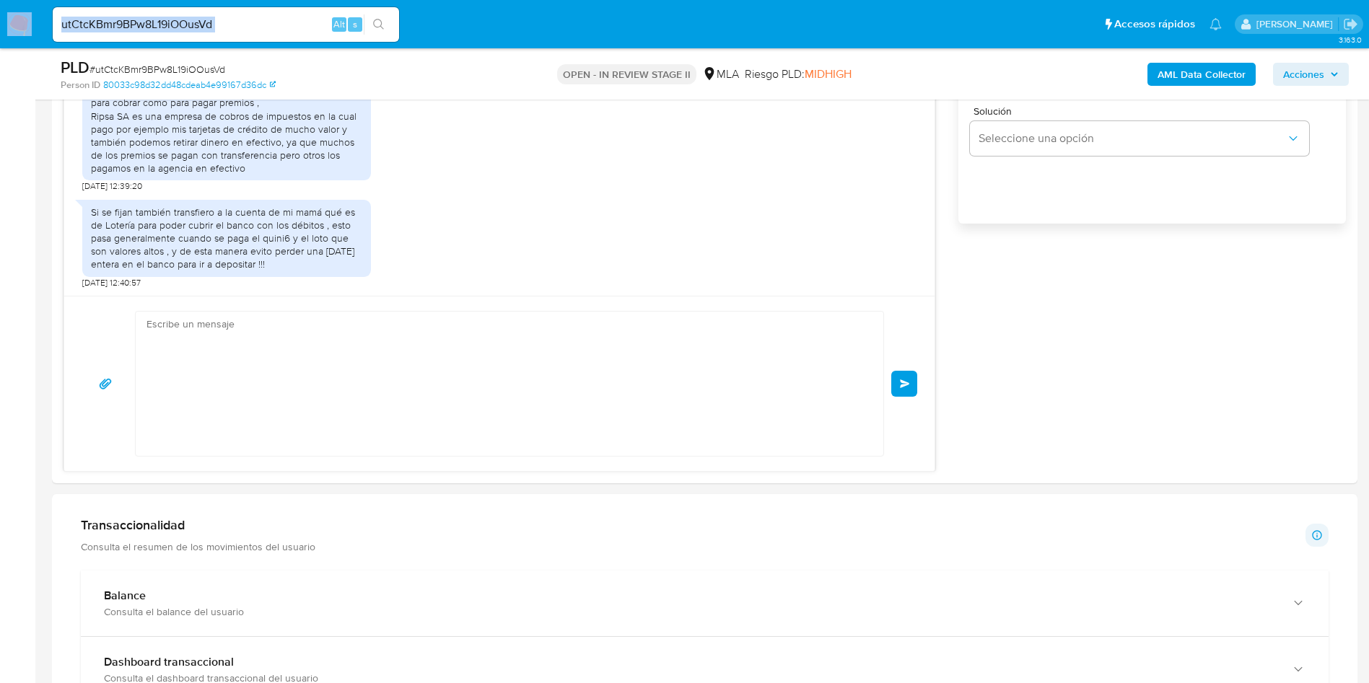
scroll to position [0, 0]
copy nav "Pausado Ver notificaciones"
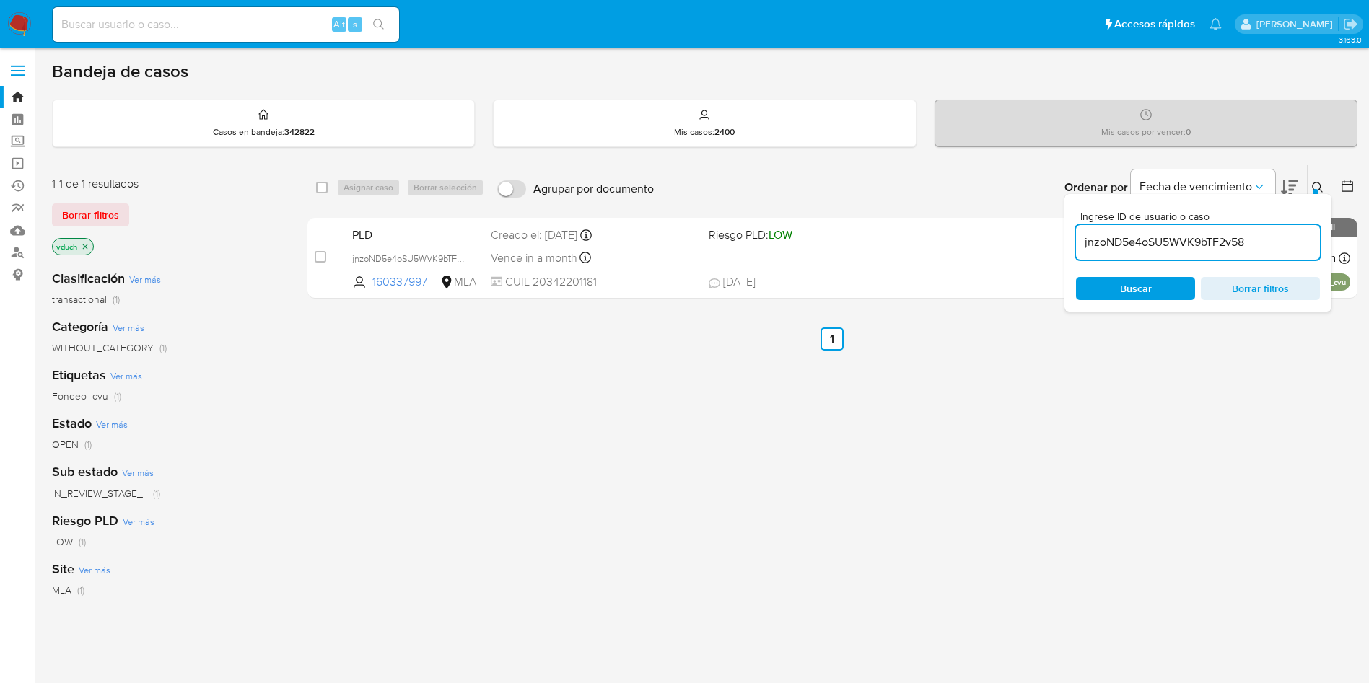
click at [1239, 240] on input "jnzoND5e4oSU5WVK9bTF2v58" at bounding box center [1198, 242] width 244 height 19
paste input "utCtcKBmr9BPw8L19iOOusVd"
type input "utCtcKBmr9BPw8L19iOOusVd"
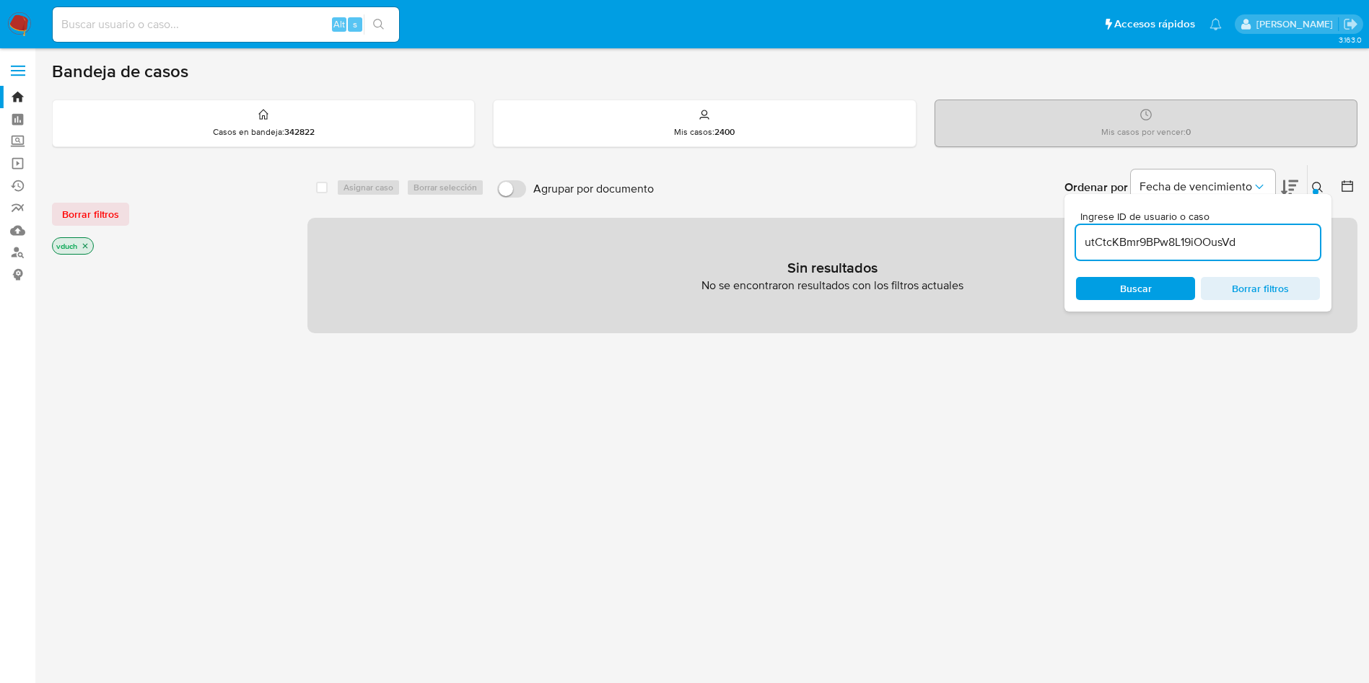
click at [323, 196] on div "select-all-cases-checkbox" at bounding box center [324, 187] width 17 height 17
click at [83, 247] on icon "close-filter" at bounding box center [85, 246] width 9 height 9
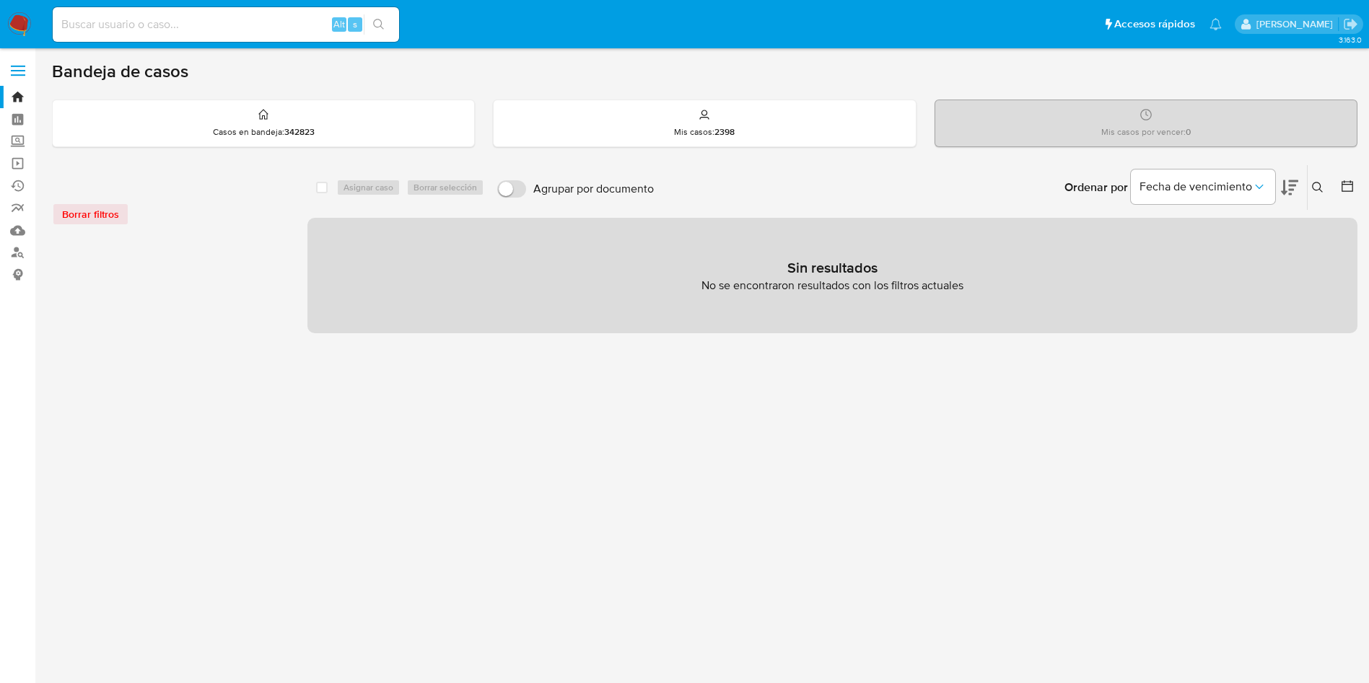
click at [1321, 188] on icon at bounding box center [1318, 188] width 12 height 12
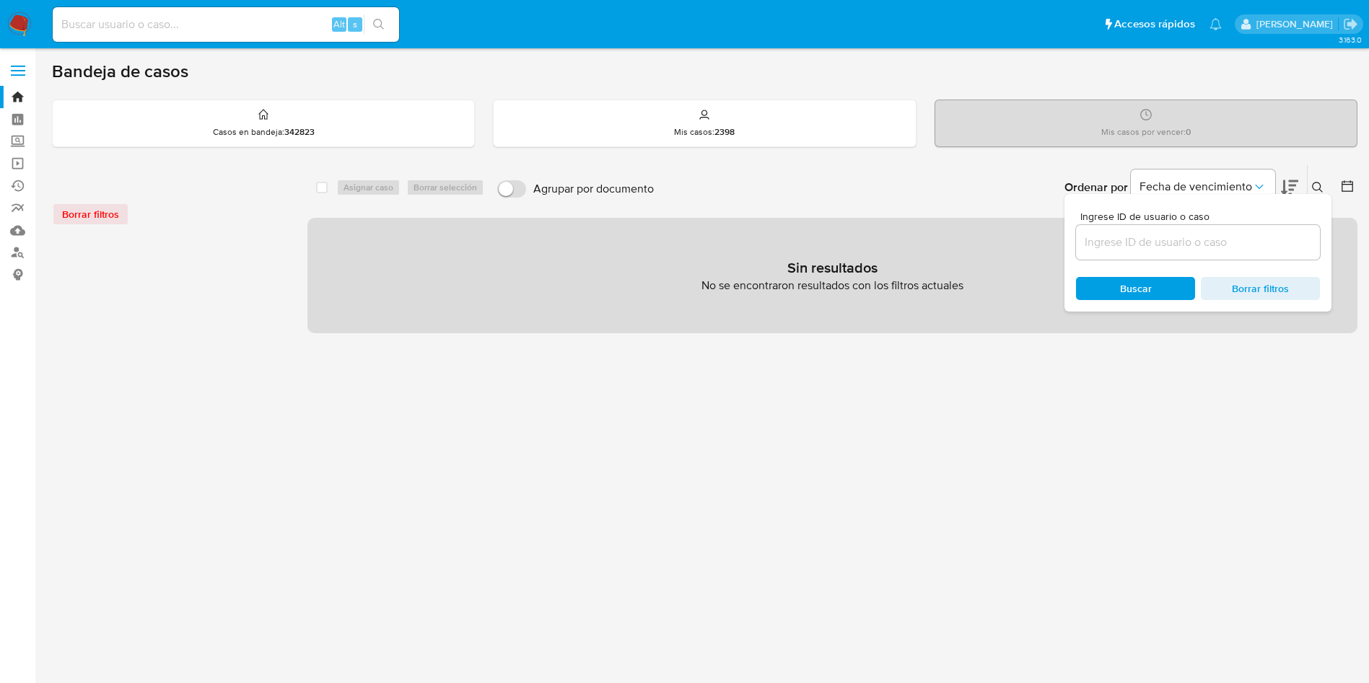
click at [1237, 264] on div "Ingrese ID de usuario o caso Buscar Borrar filtros" at bounding box center [1197, 253] width 267 height 118
click at [1244, 243] on input at bounding box center [1198, 242] width 244 height 19
paste input "utCtcKBmr9BPw8L19iOOusVd"
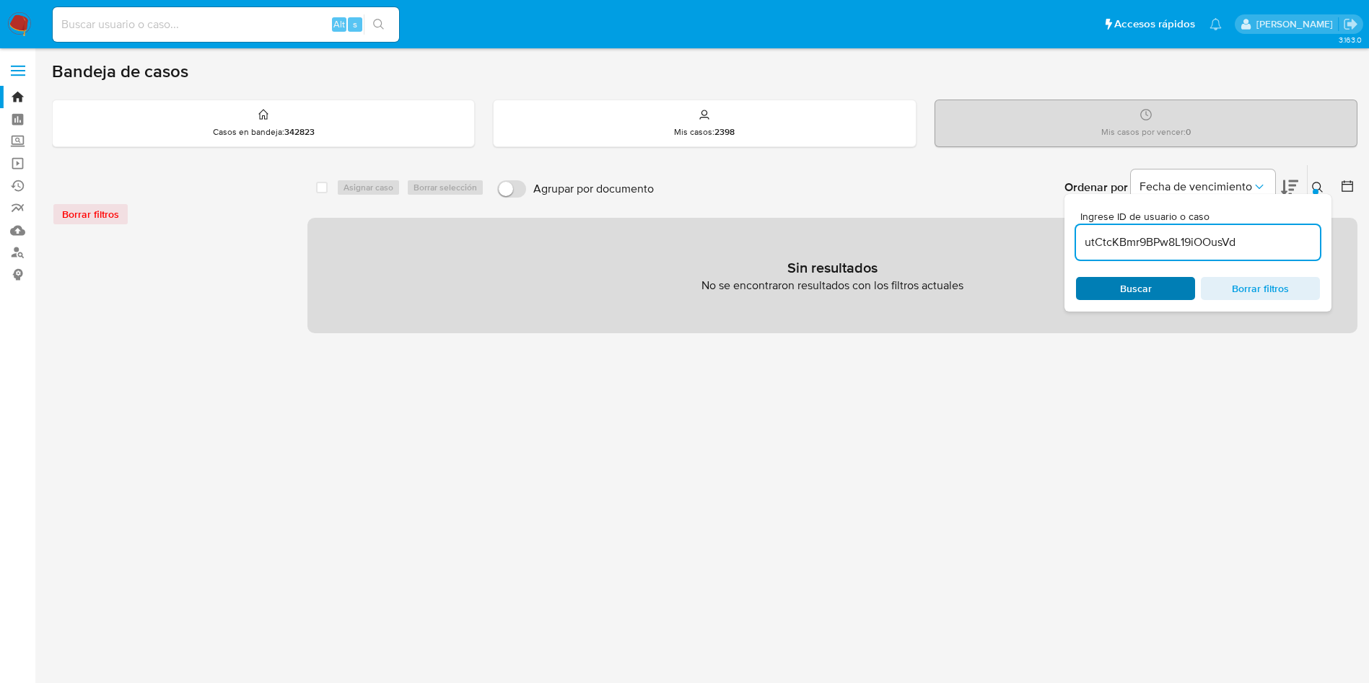
type input "utCtcKBmr9BPw8L19iOOusVd"
click at [1116, 290] on span "Buscar" at bounding box center [1135, 289] width 99 height 20
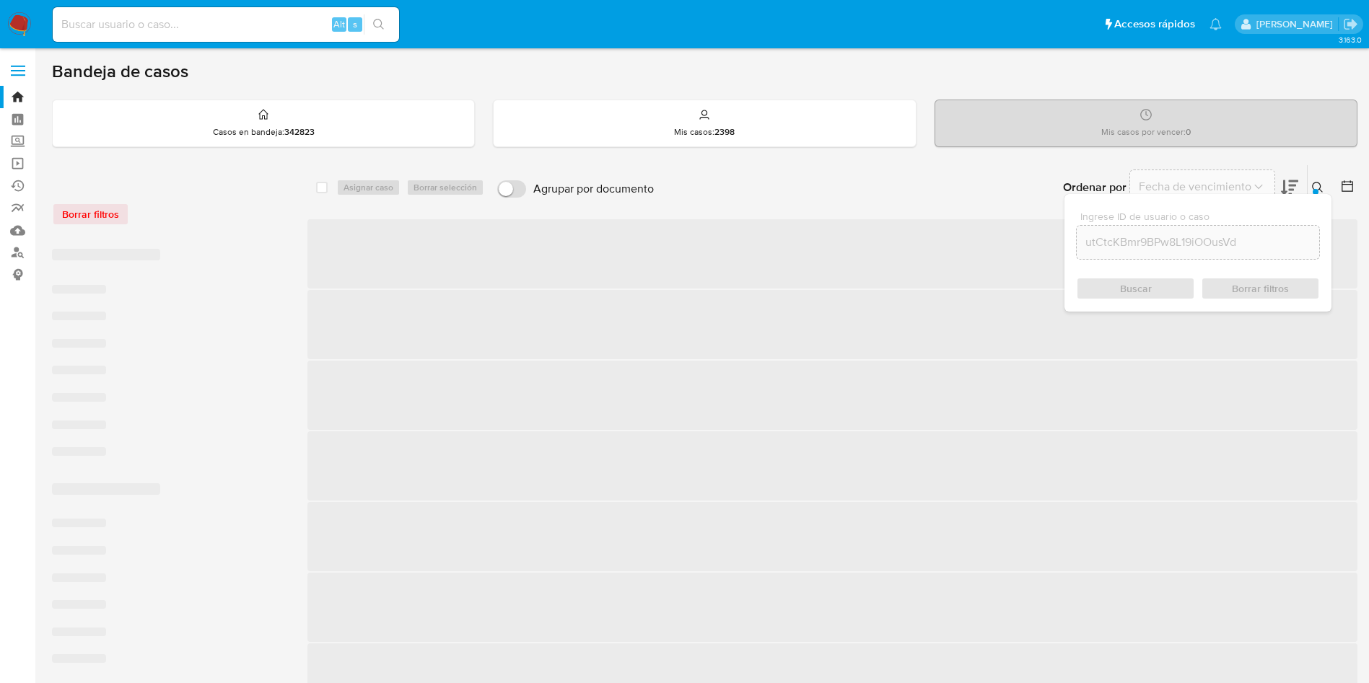
click at [1135, 294] on div "Buscar Borrar filtros" at bounding box center [1198, 288] width 244 height 23
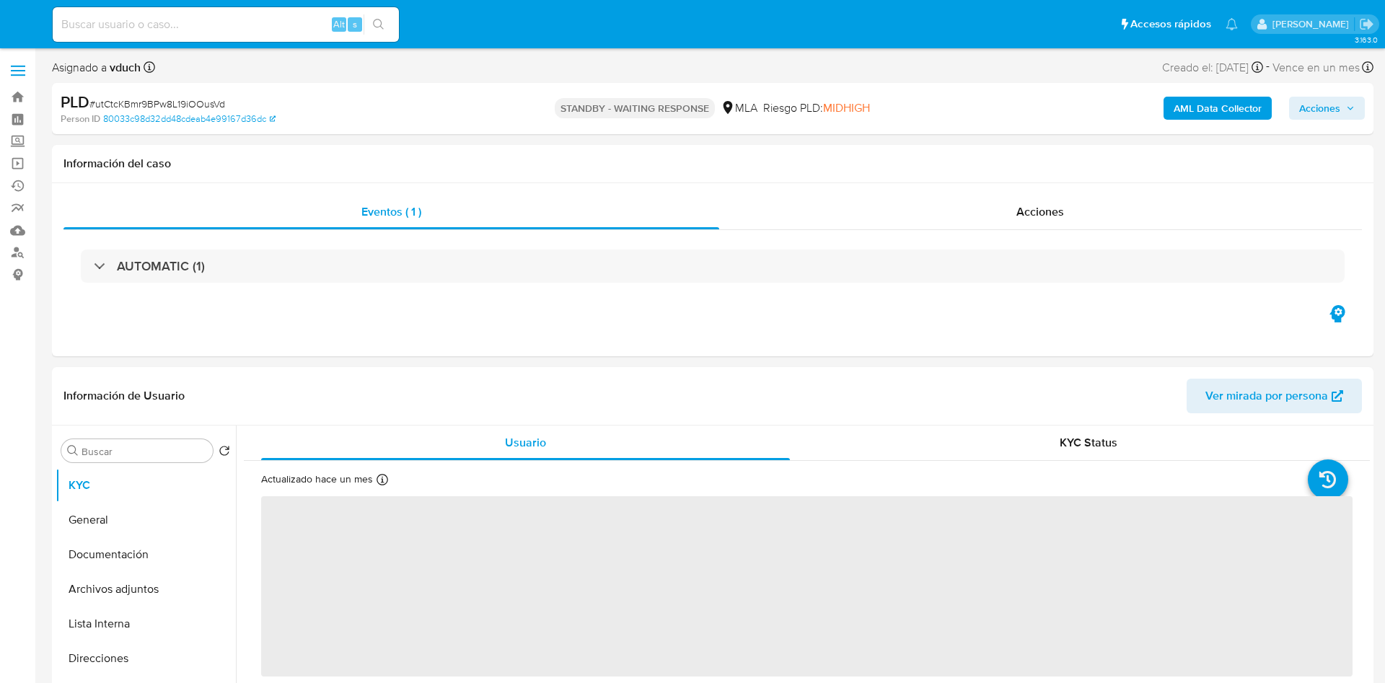
select select "10"
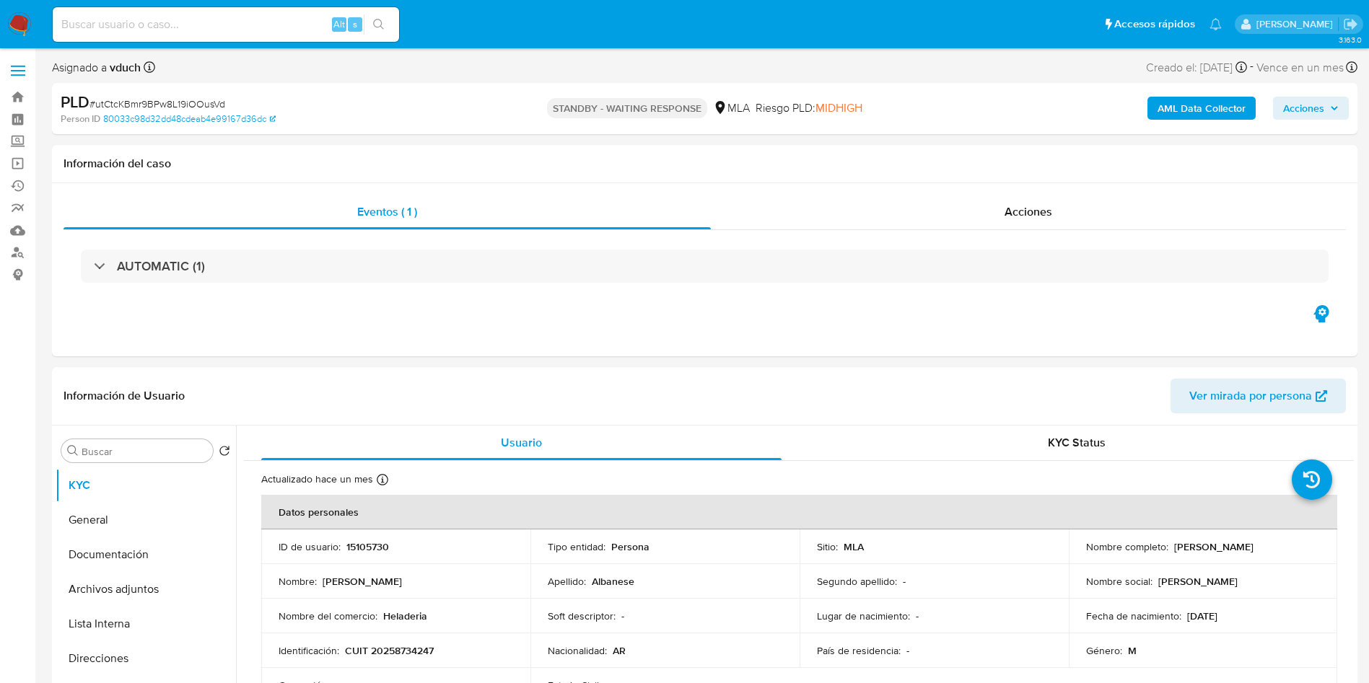
click at [196, 98] on span "# utCtcKBmr9BPw8L19iOOusVd" at bounding box center [157, 104] width 136 height 14
copy span "utCtcKBmr9BPw8L19iOOusVd"
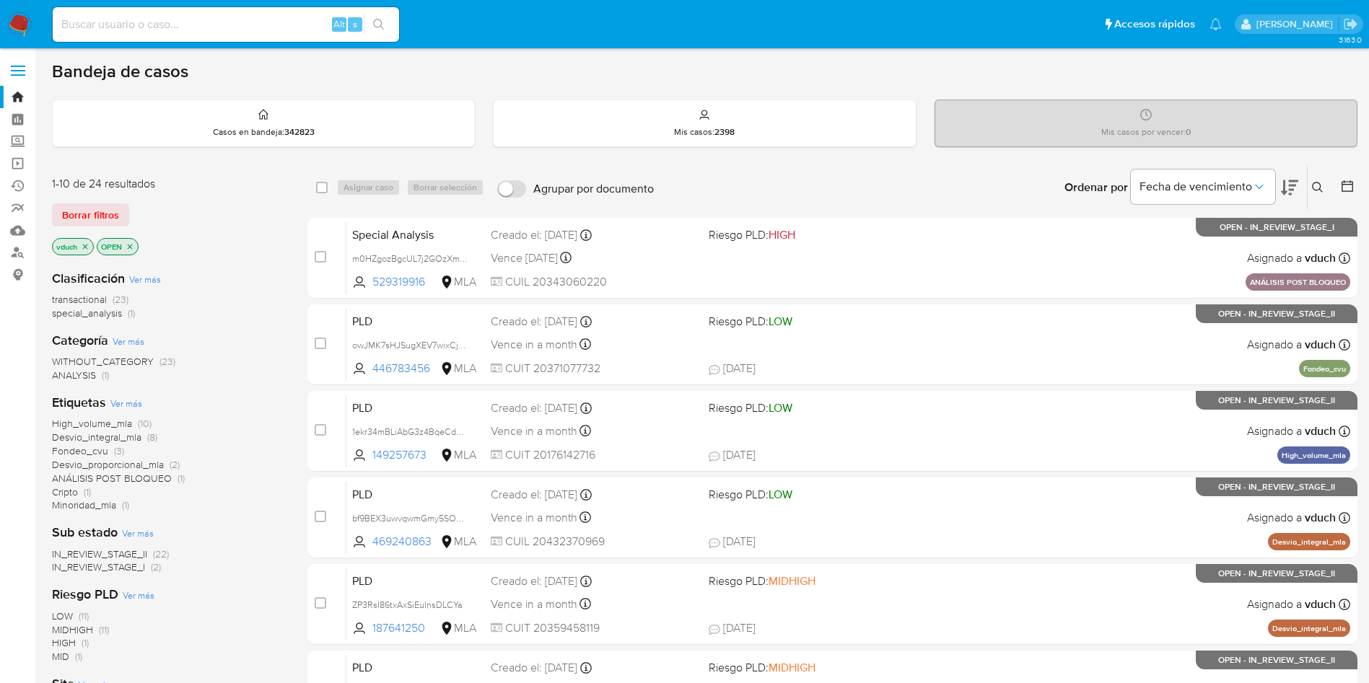
click at [1323, 185] on button at bounding box center [1319, 187] width 24 height 17
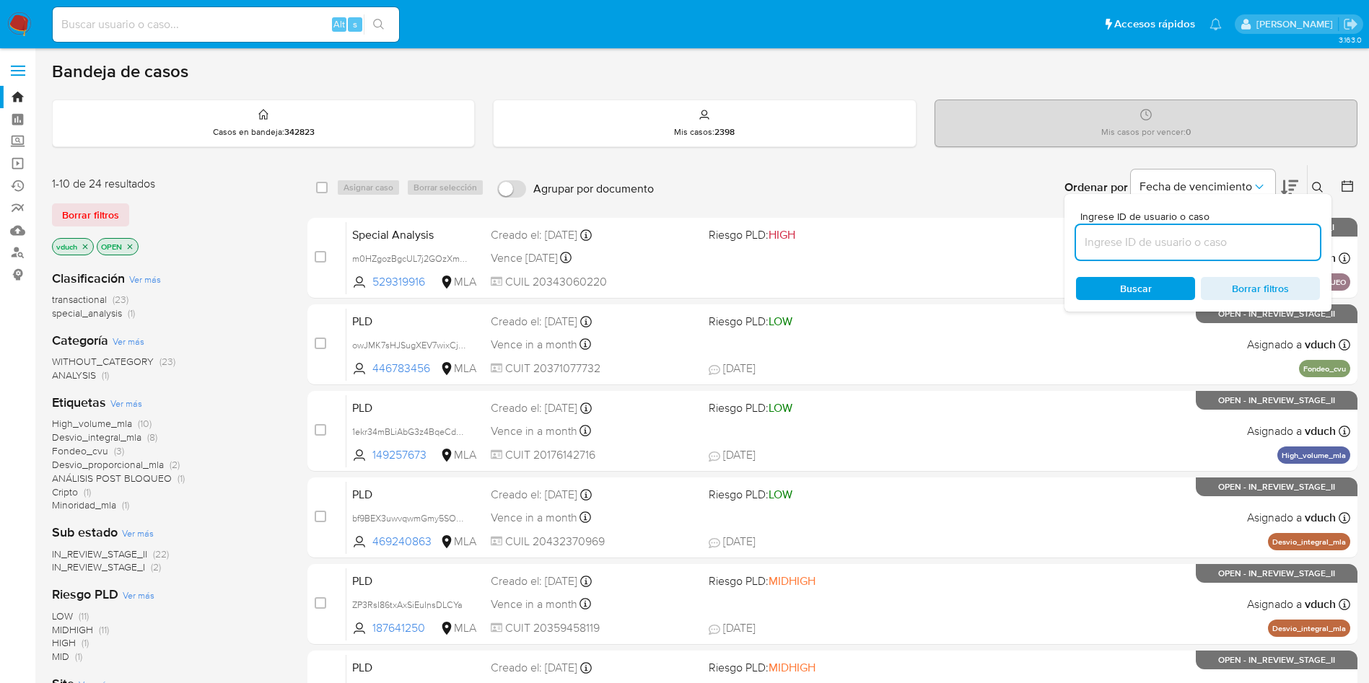
click at [1238, 246] on input at bounding box center [1198, 242] width 244 height 19
type input "utCtcKBmr9BPw8L19iOOusVd"
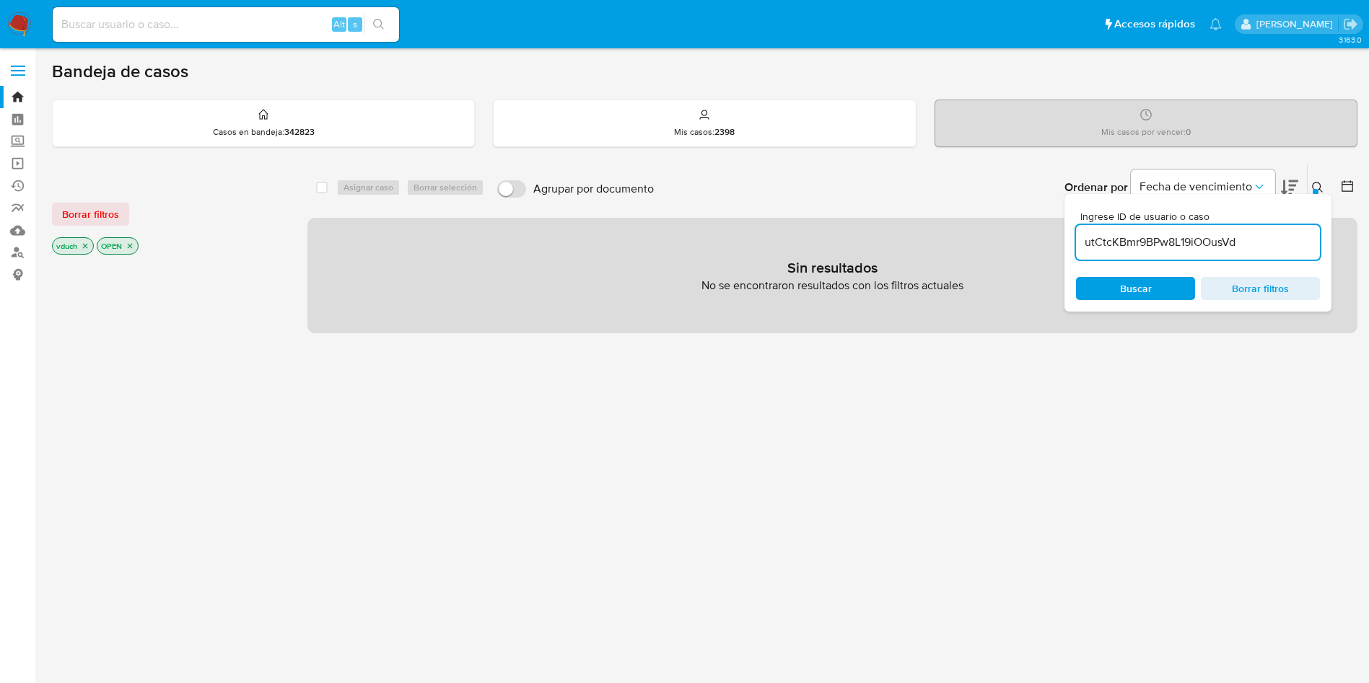
click at [134, 250] on p "OPEN" at bounding box center [117, 246] width 40 height 16
click at [134, 247] on icon "close-filter" at bounding box center [130, 246] width 9 height 9
click at [1164, 228] on div "utCtcKBmr9BPw8L19iOOusVd" at bounding box center [1198, 242] width 244 height 35
click at [1153, 244] on input "utCtcKBmr9BPw8L19iOOusVd" at bounding box center [1198, 242] width 244 height 19
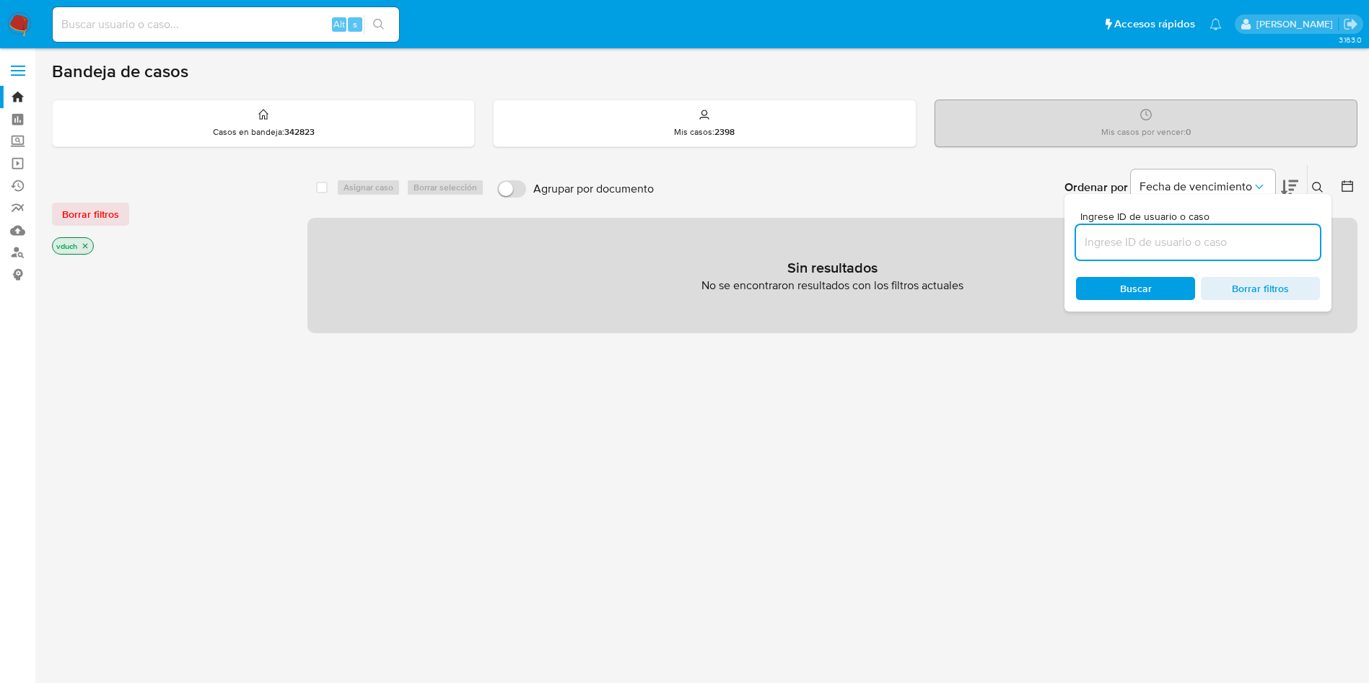
paste input "utCtcKBmr9BPw8L19iOOusVd"
type input "utCtcKBmr9BPw8L19iOOusVd"
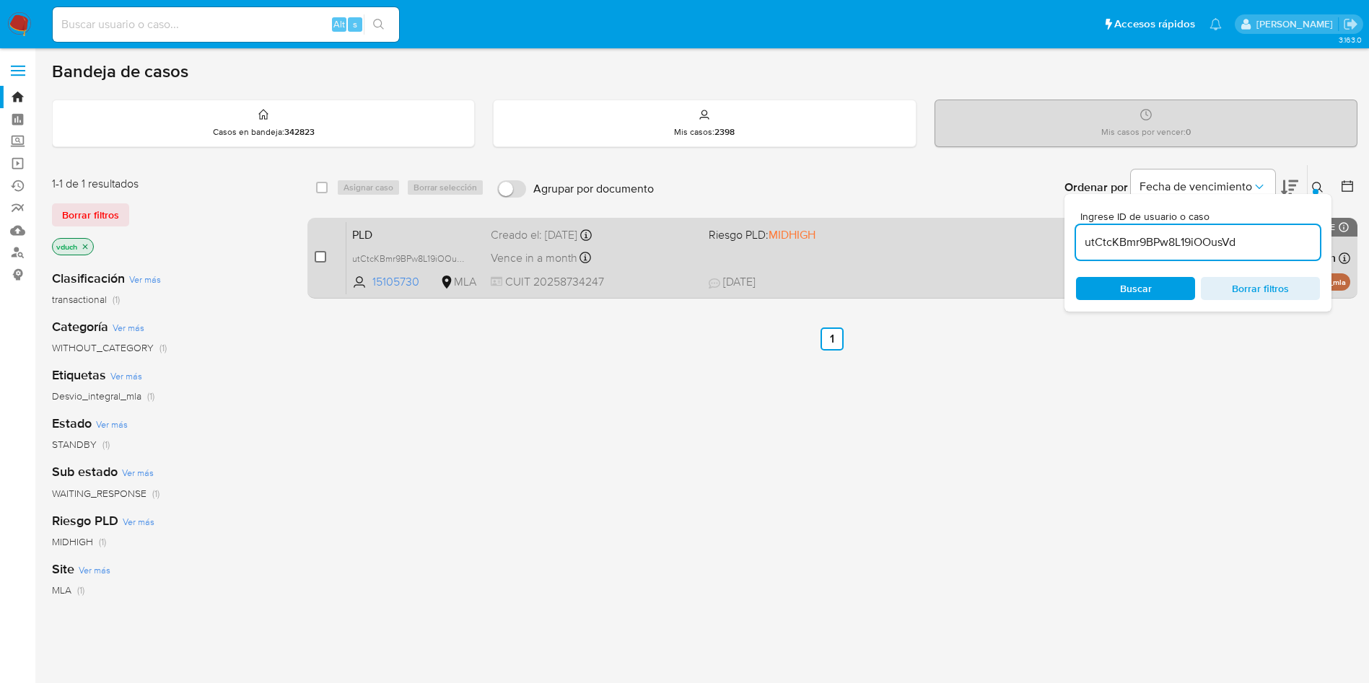
click at [318, 256] on input "checkbox" at bounding box center [321, 257] width 12 height 12
checkbox input "true"
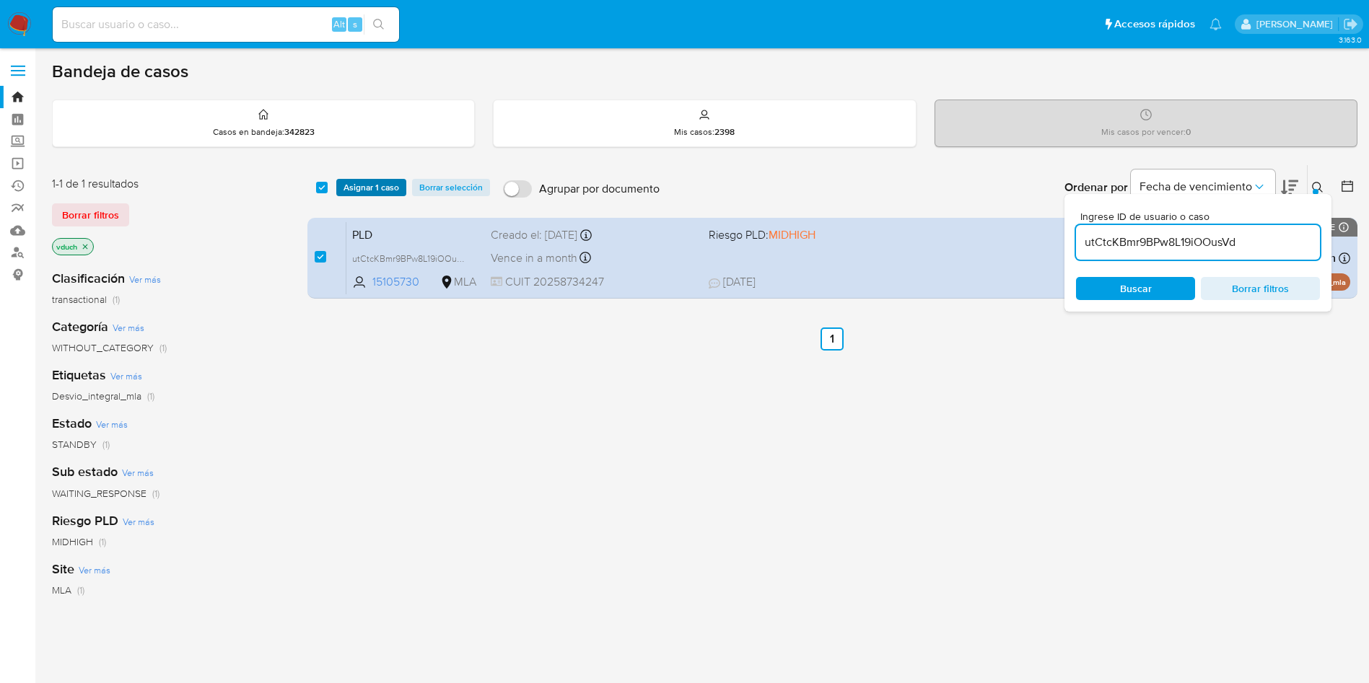
click at [347, 188] on span "Asignar 1 caso" at bounding box center [371, 187] width 56 height 14
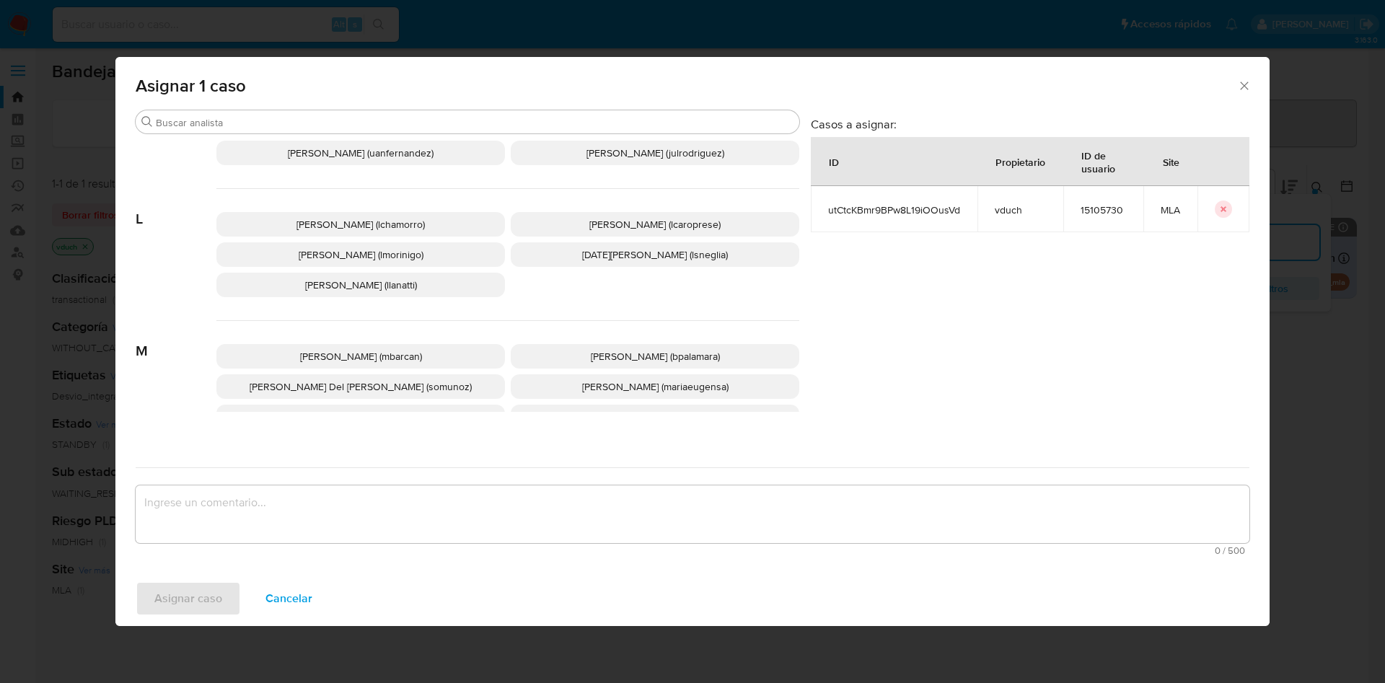
scroll to position [1289, 0]
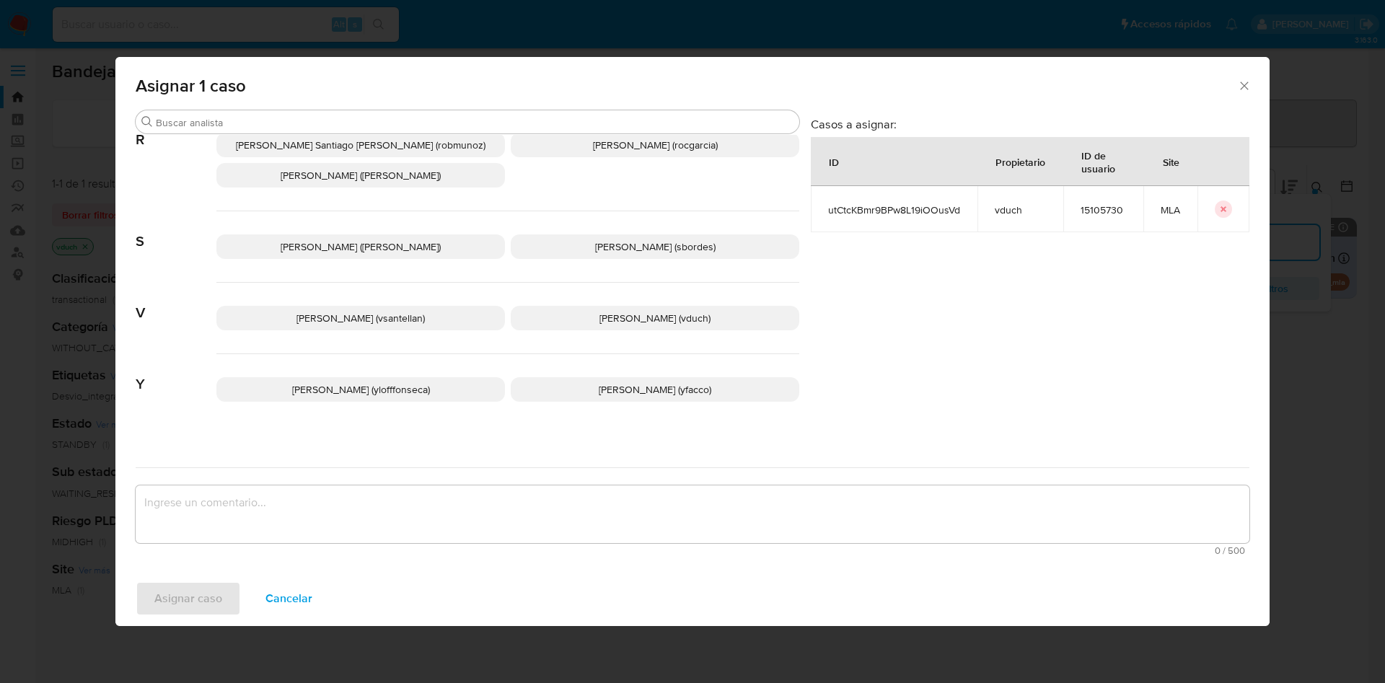
drag, startPoint x: 630, startPoint y: 309, endPoint x: 623, endPoint y: 359, distance: 50.2
click at [633, 311] on span "Valeria Duch (vduch)" at bounding box center [655, 318] width 111 height 14
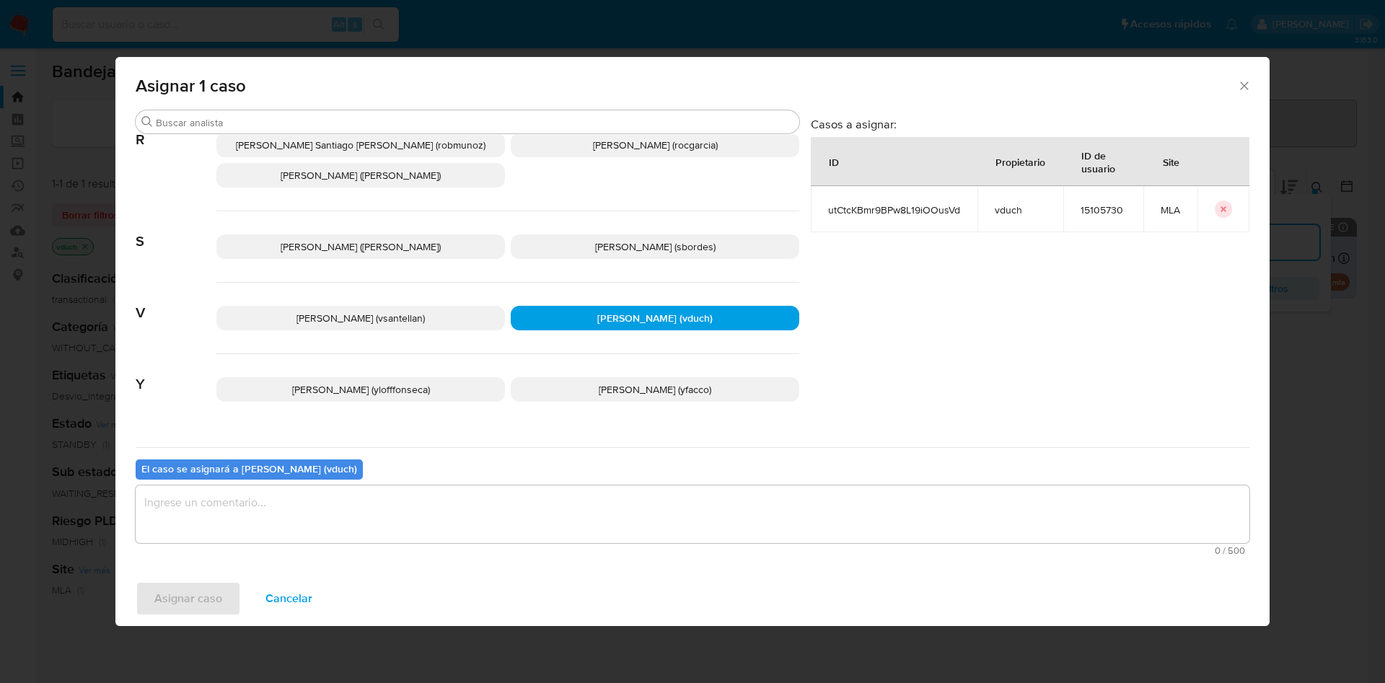
click at [574, 522] on textarea "assign-modal" at bounding box center [693, 515] width 1114 height 58
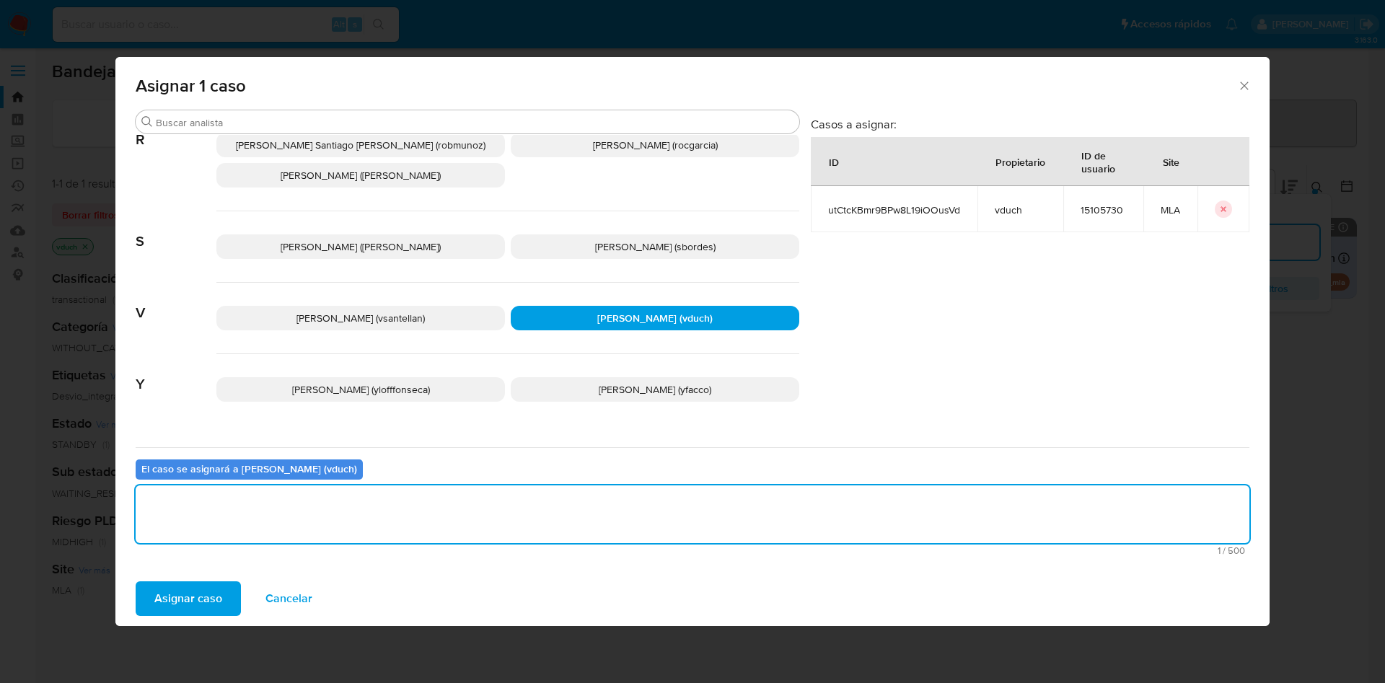
click at [229, 598] on button "Asignar caso" at bounding box center [188, 599] width 105 height 35
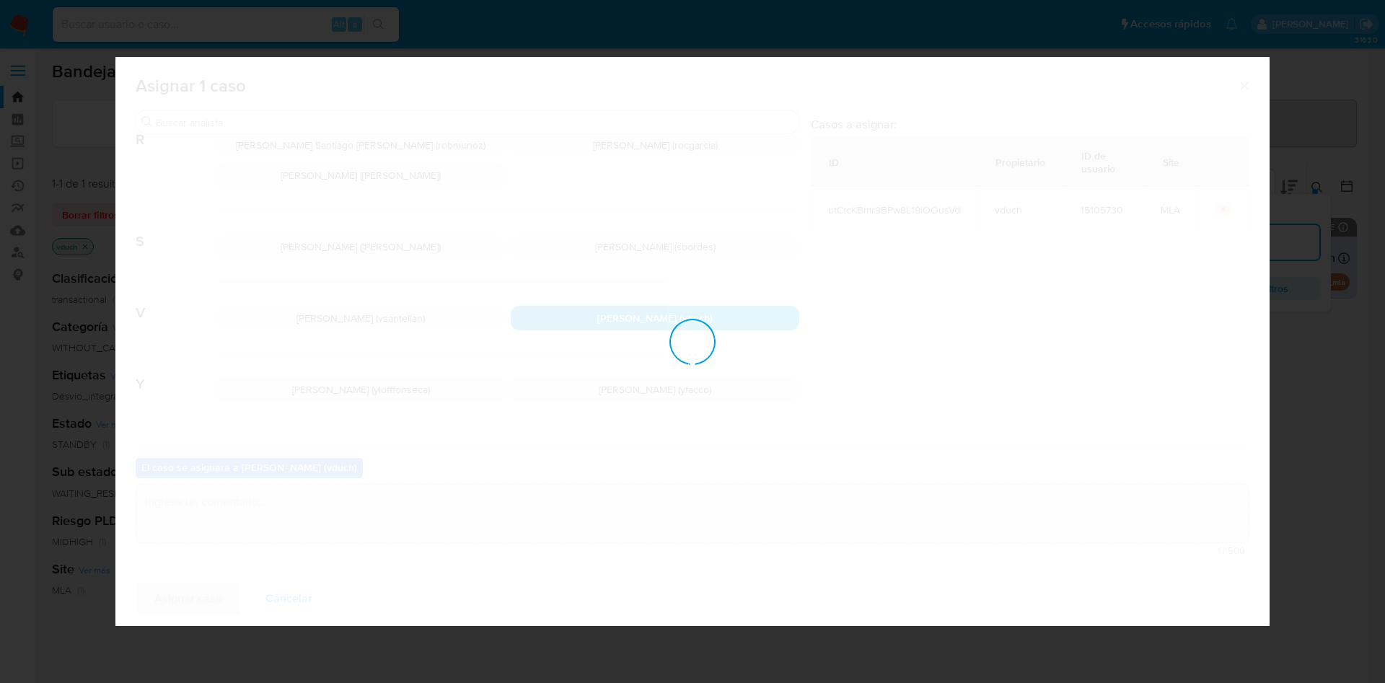
checkbox input "false"
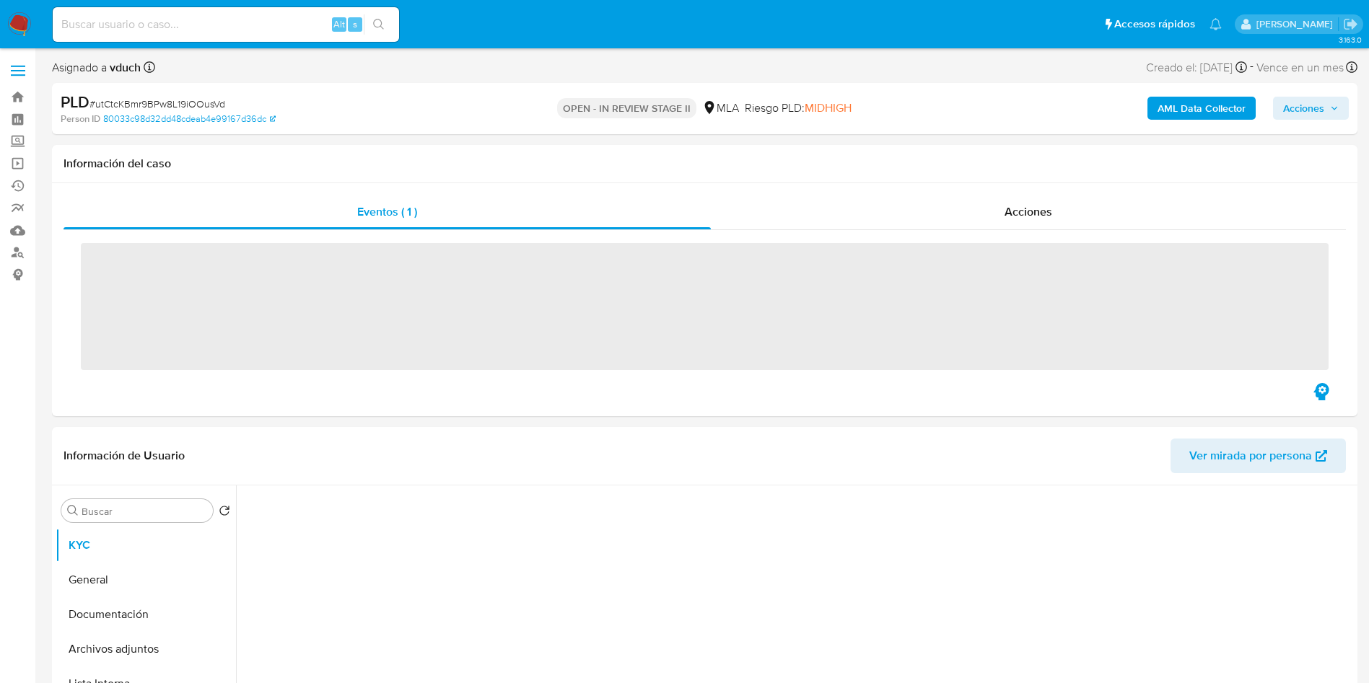
scroll to position [433, 0]
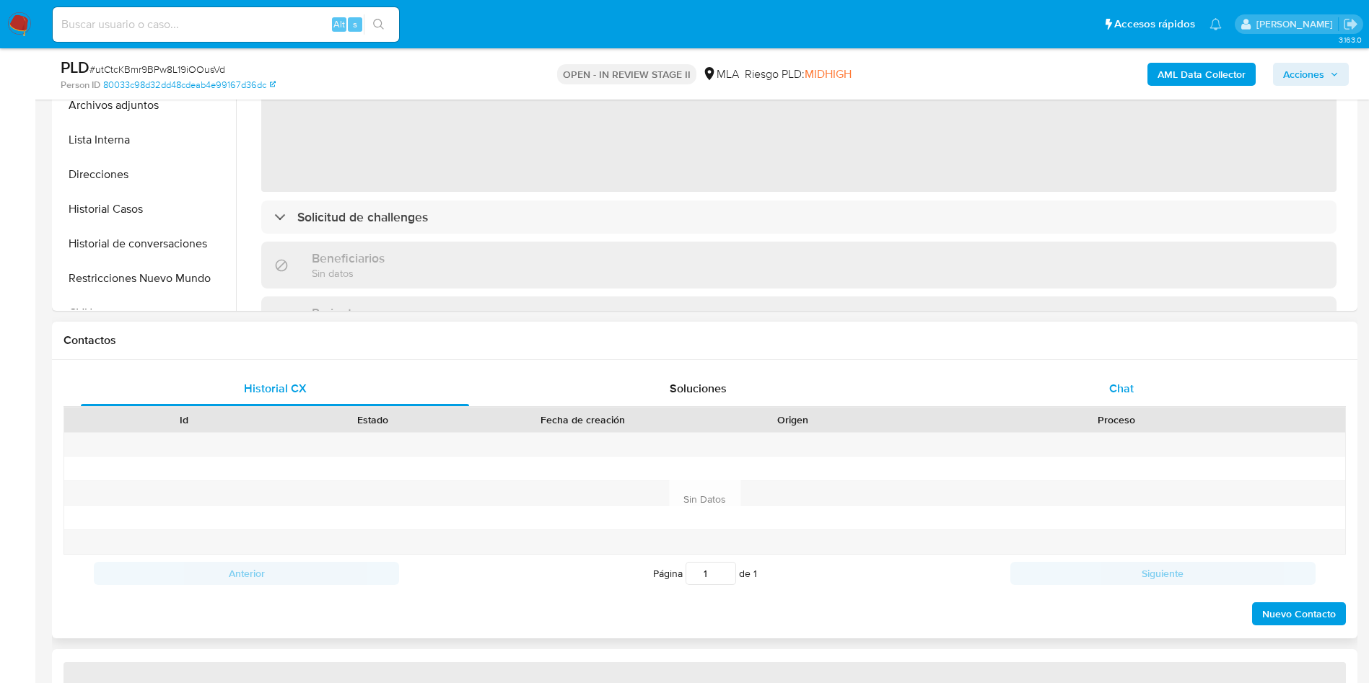
click at [1156, 389] on div "Chat" at bounding box center [1121, 389] width 388 height 35
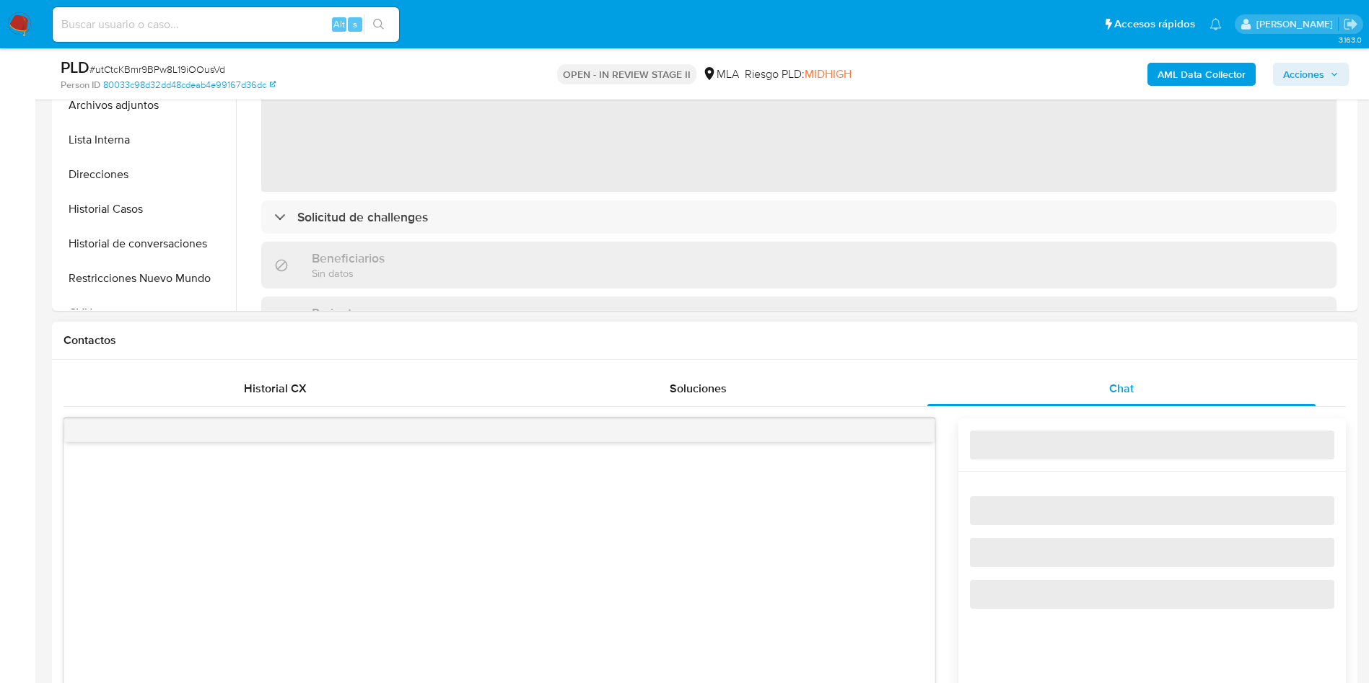
select select "10"
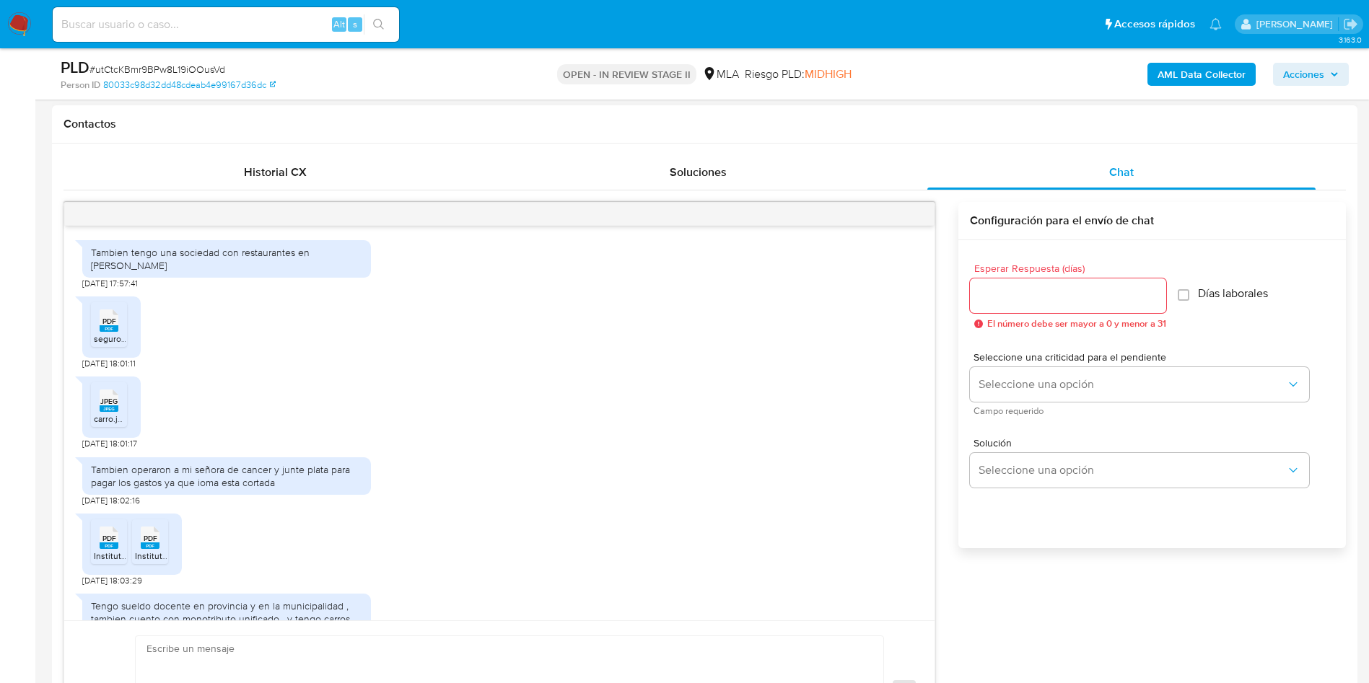
scroll to position [1081, 0]
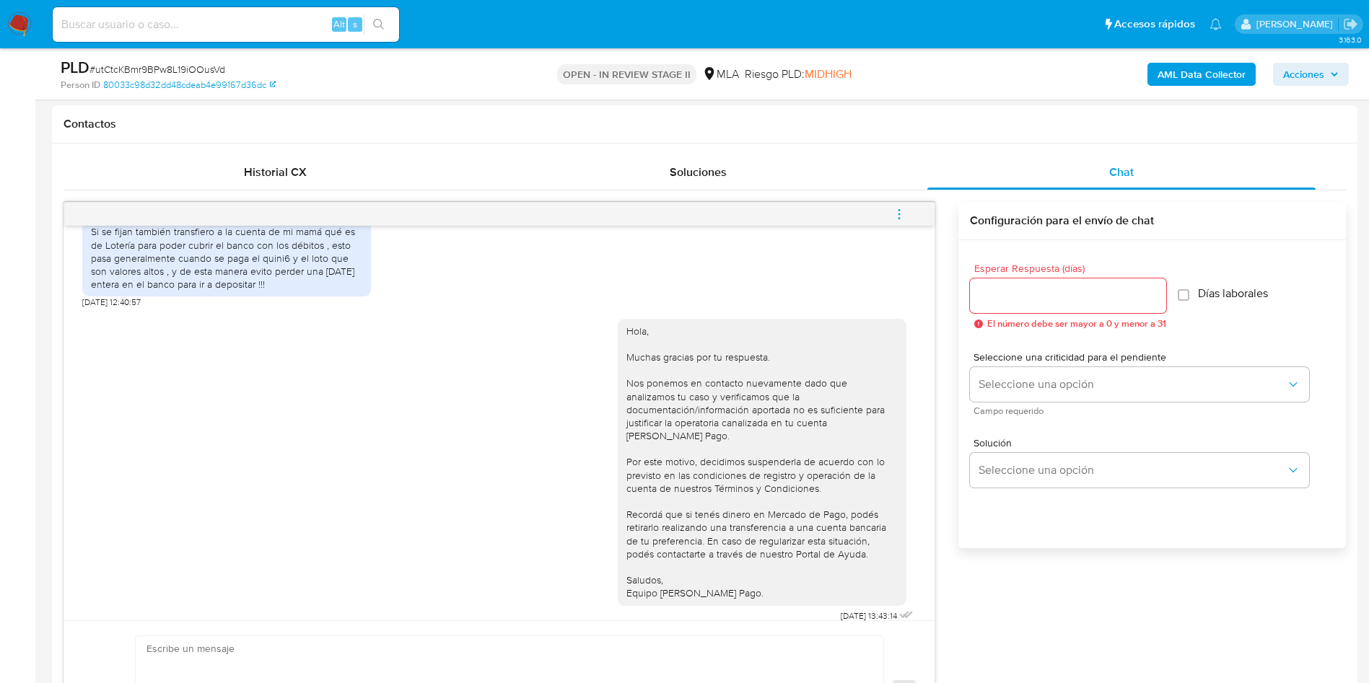
click at [907, 217] on button "menu-action" at bounding box center [899, 214] width 48 height 35
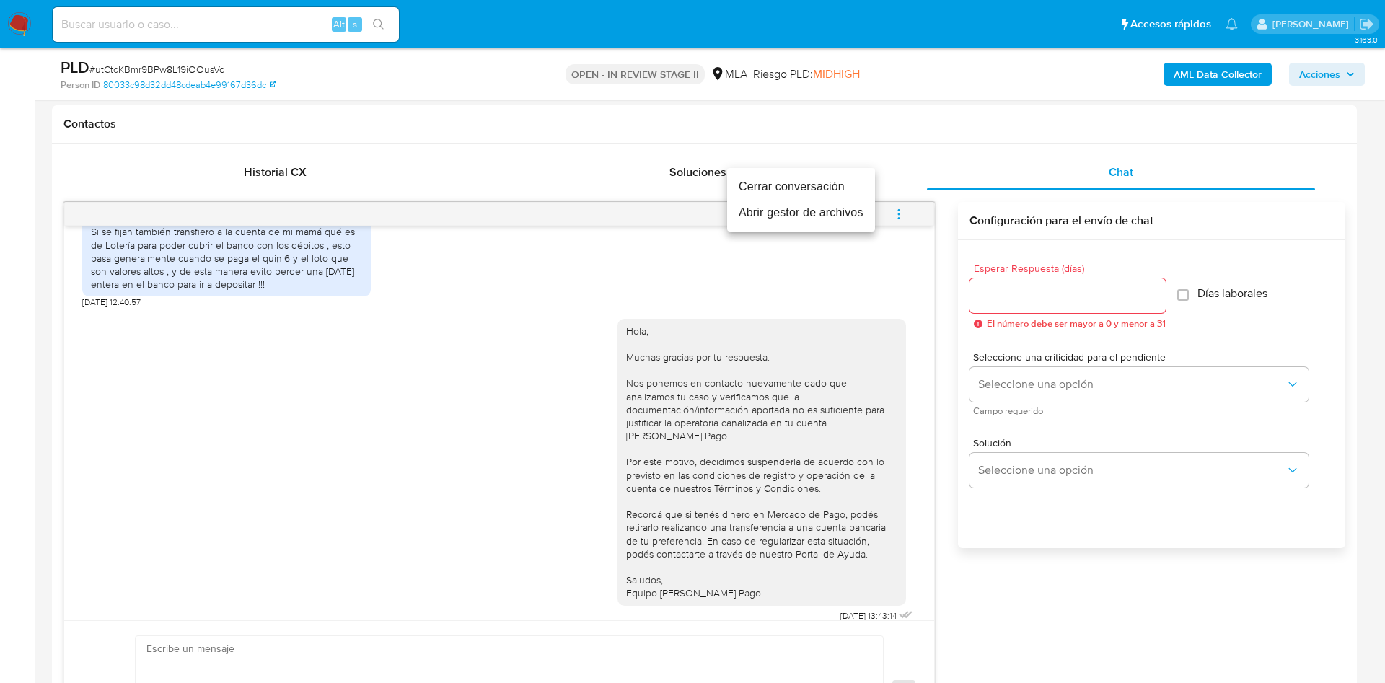
click at [826, 193] on li "Cerrar conversación" at bounding box center [801, 187] width 148 height 26
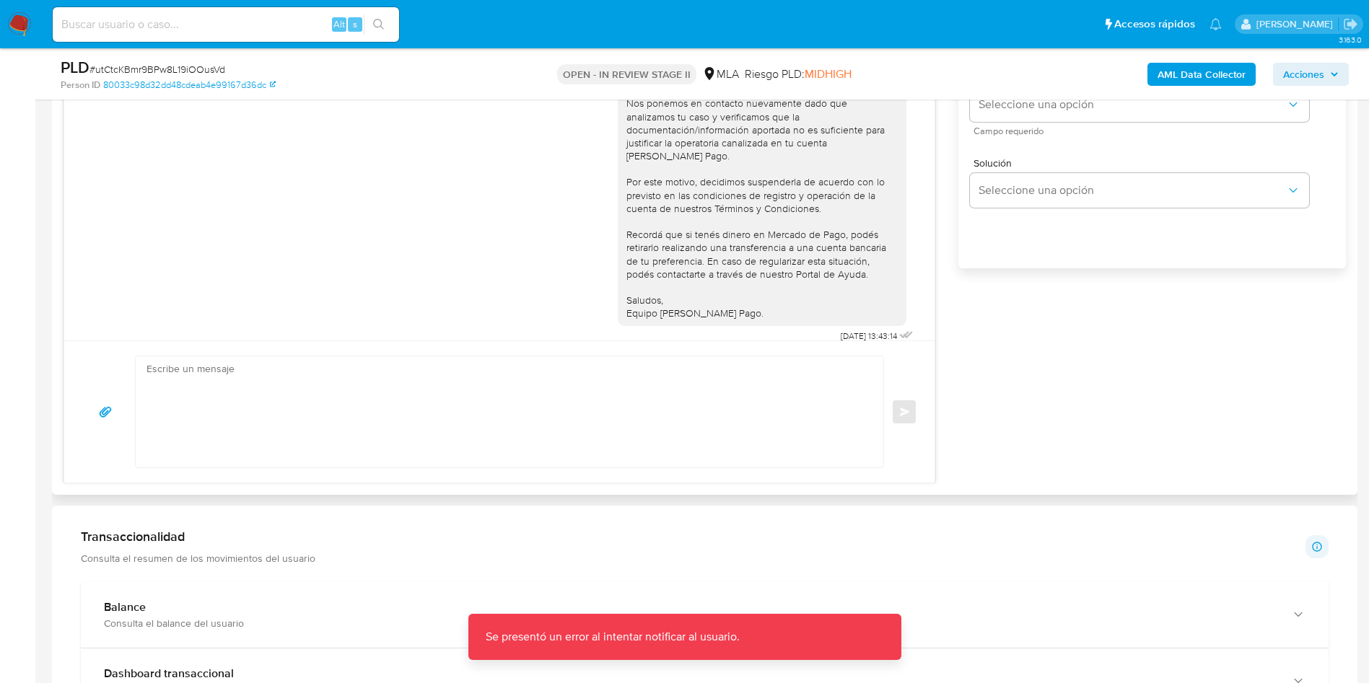
scroll to position [758, 0]
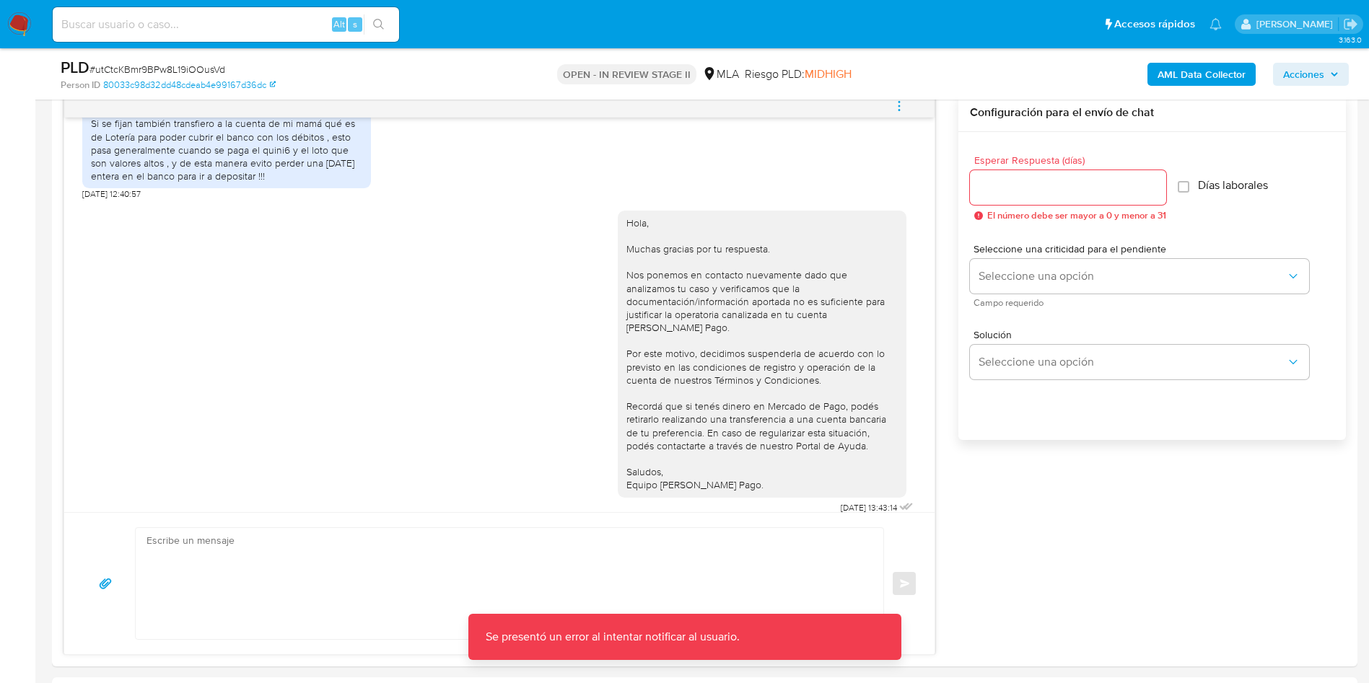
click at [896, 104] on icon "menu-action" at bounding box center [899, 106] width 13 height 13
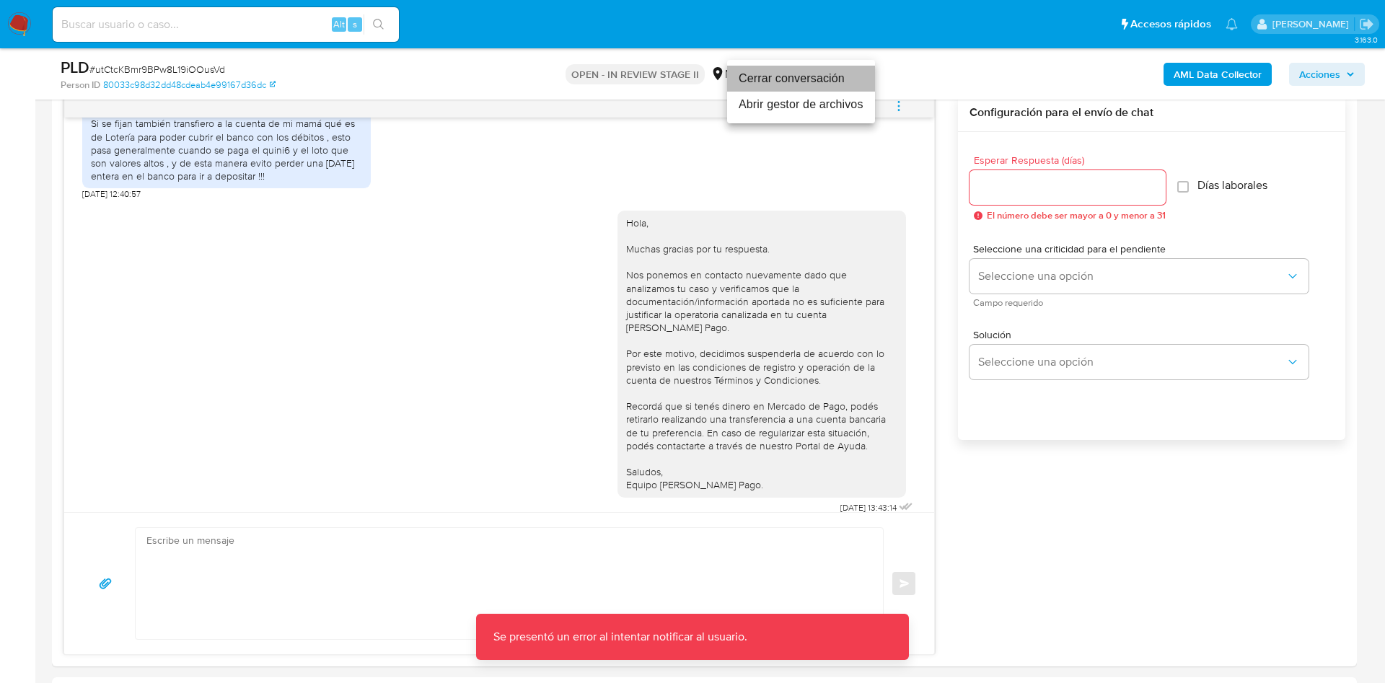
click at [812, 85] on li "Cerrar conversación" at bounding box center [801, 79] width 148 height 26
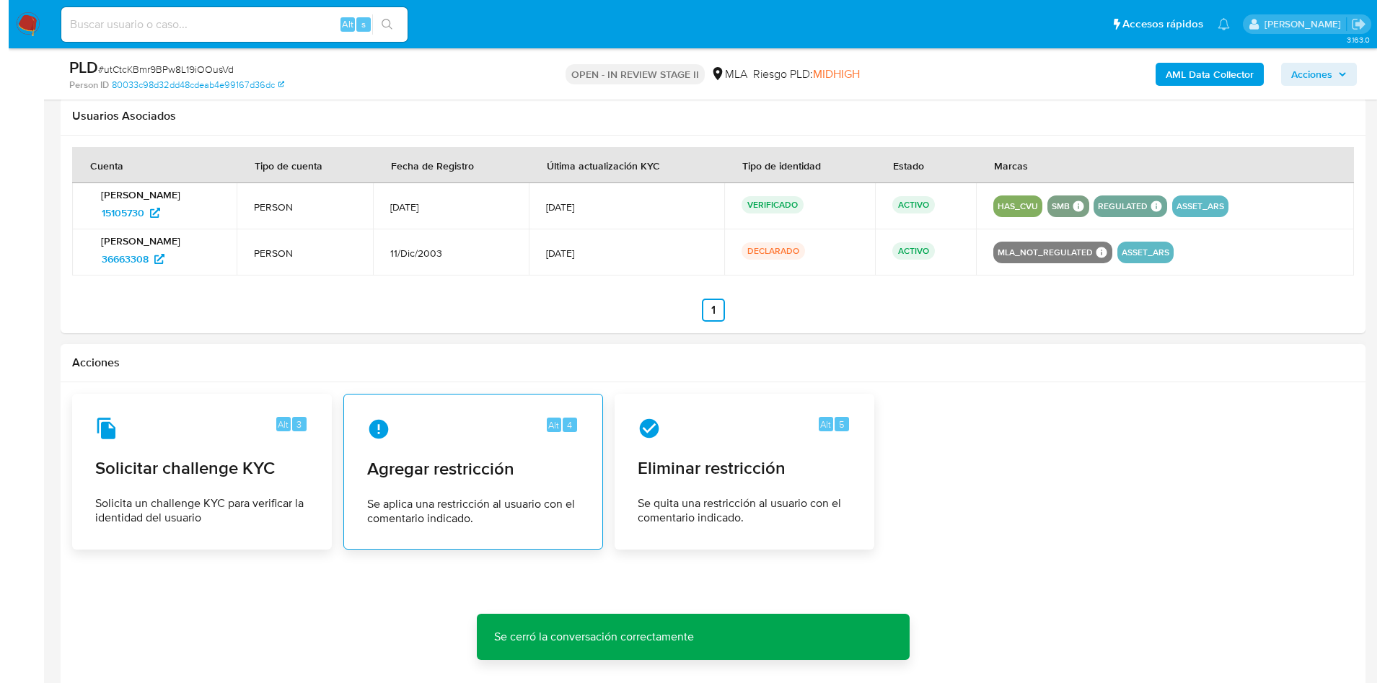
scroll to position [2254, 0]
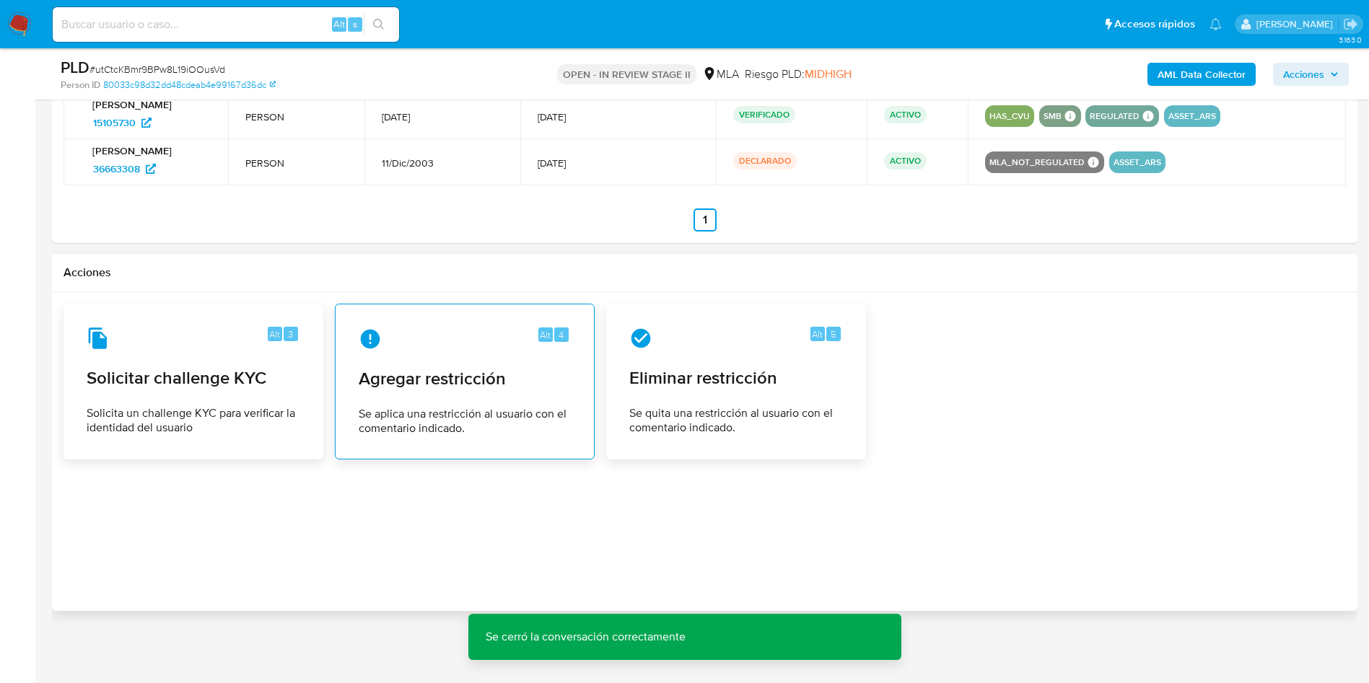
click at [449, 359] on div "Alt 4 Agregar restricción Se aplica una restricción al usuario con el comentari…" at bounding box center [464, 381] width 235 height 131
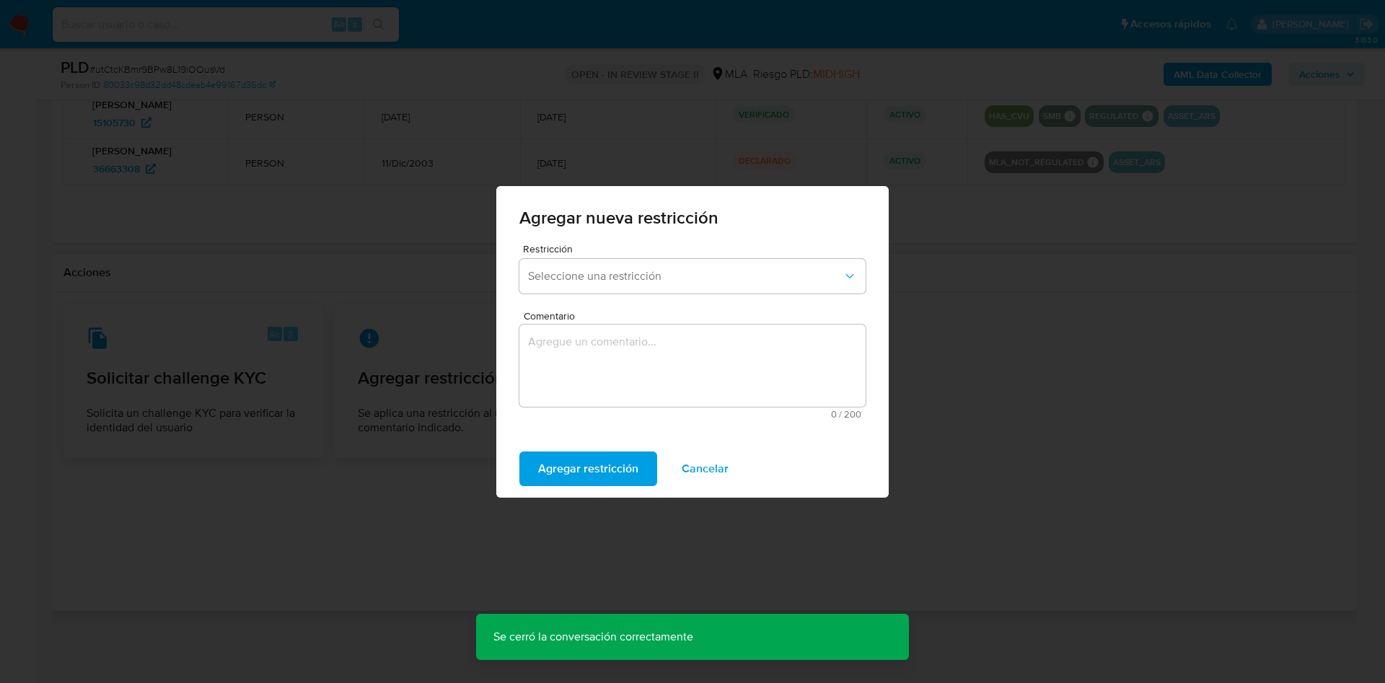
click at [519, 275] on div "Restricción Seleccione una restricción Comentario 0 / 200 200 caracteres restan…" at bounding box center [692, 342] width 393 height 196
click at [615, 289] on button "Seleccione una restricción" at bounding box center [693, 276] width 346 height 35
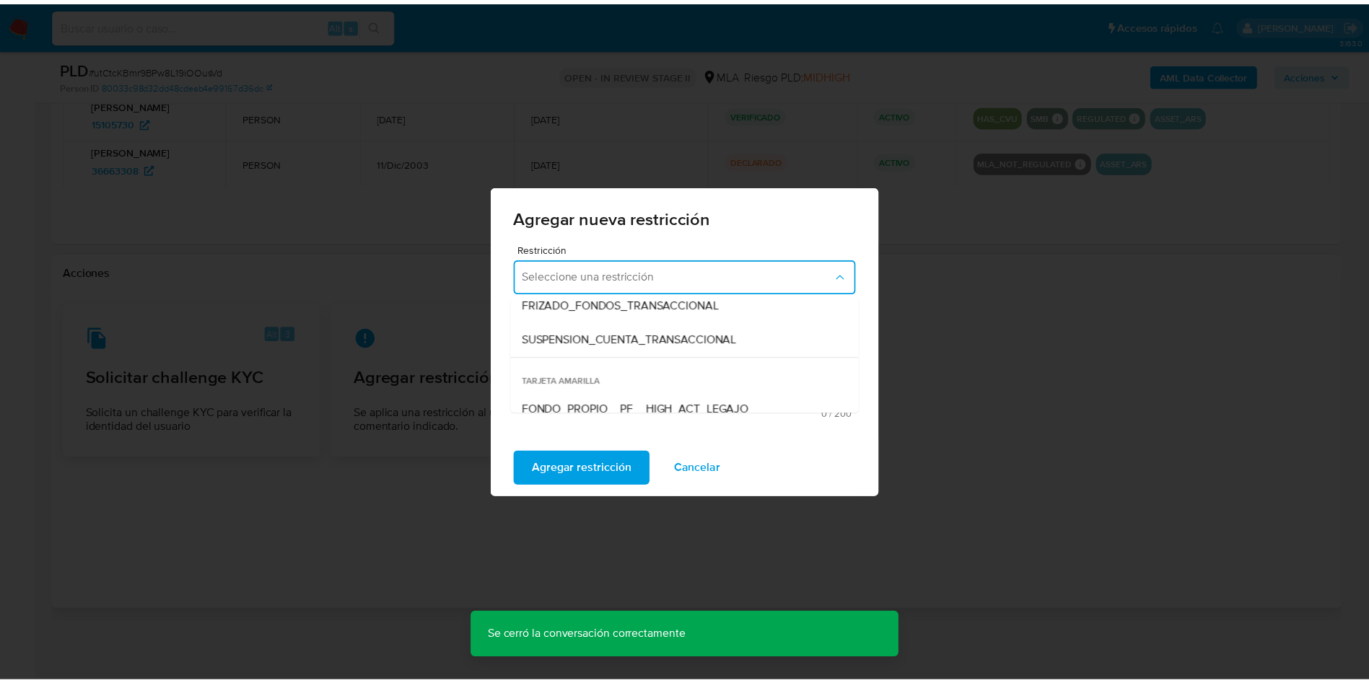
scroll to position [216, 0]
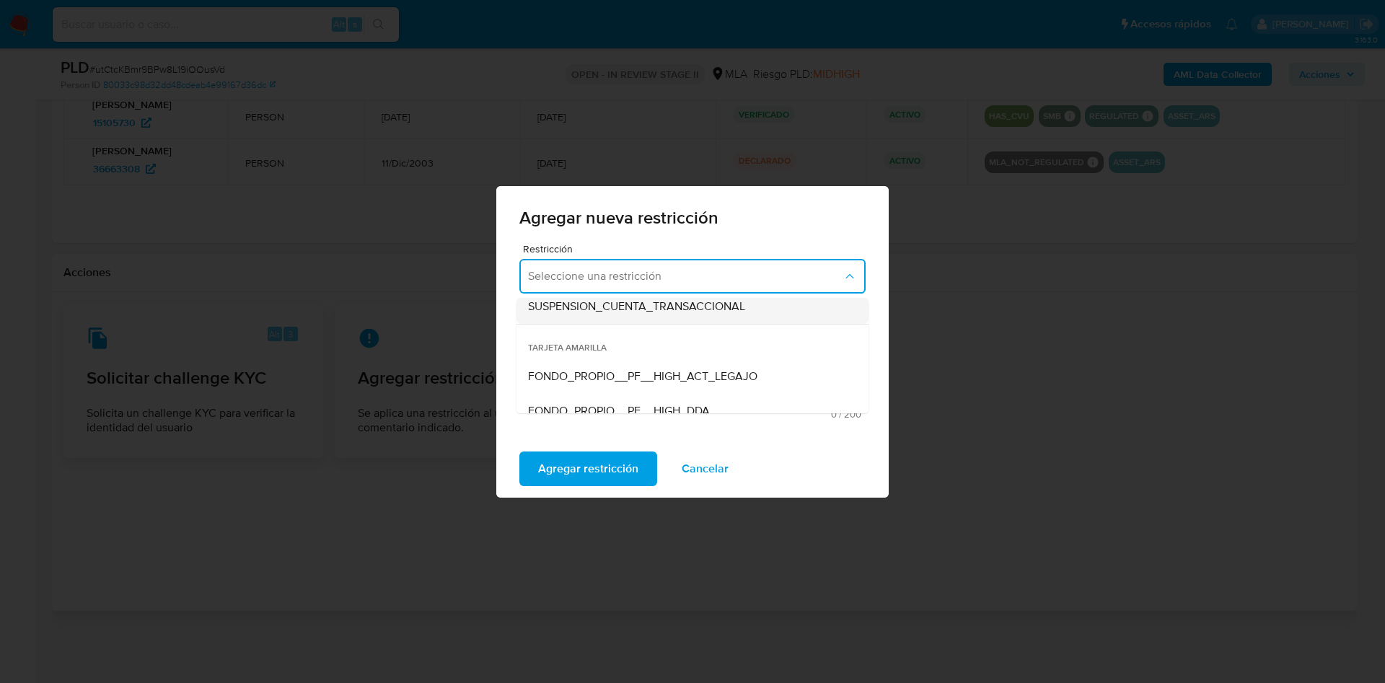
click at [691, 315] on div "SUSPENSION_CUENTA_TRANSACCIONAL" at bounding box center [688, 306] width 320 height 35
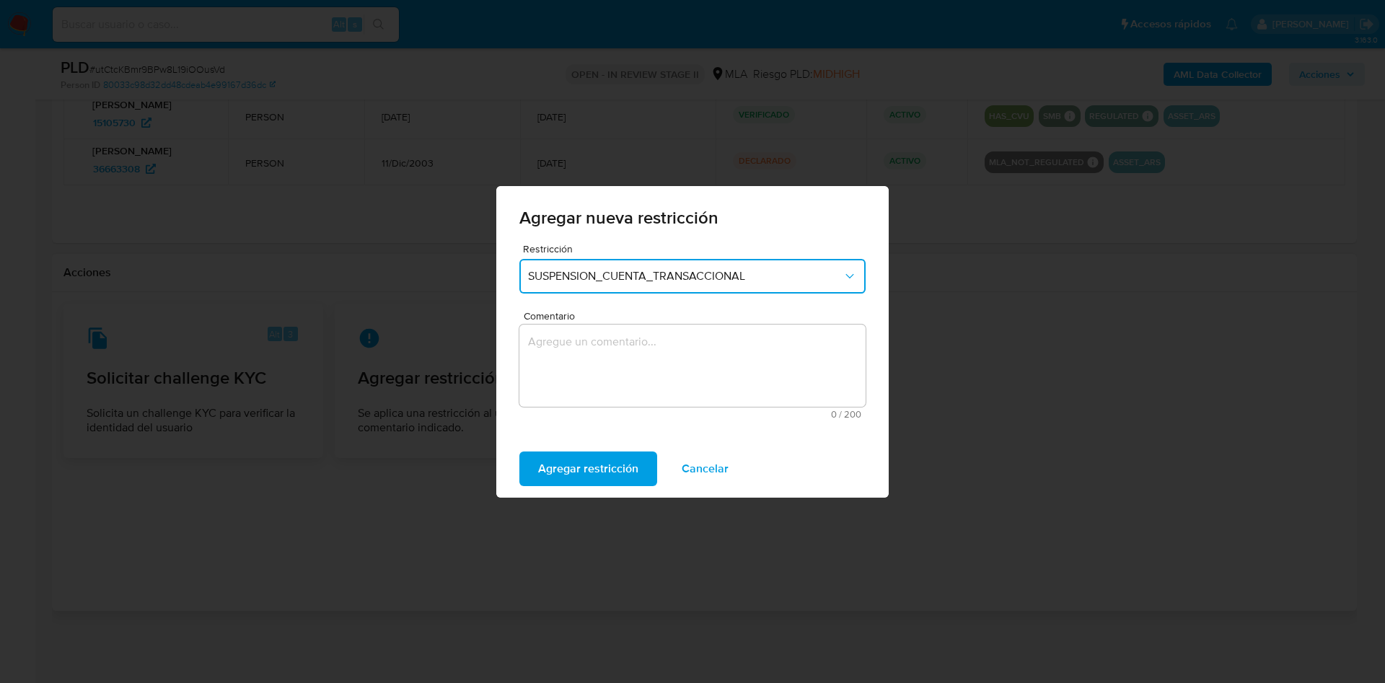
click at [605, 359] on textarea "Comentario" at bounding box center [693, 366] width 346 height 82
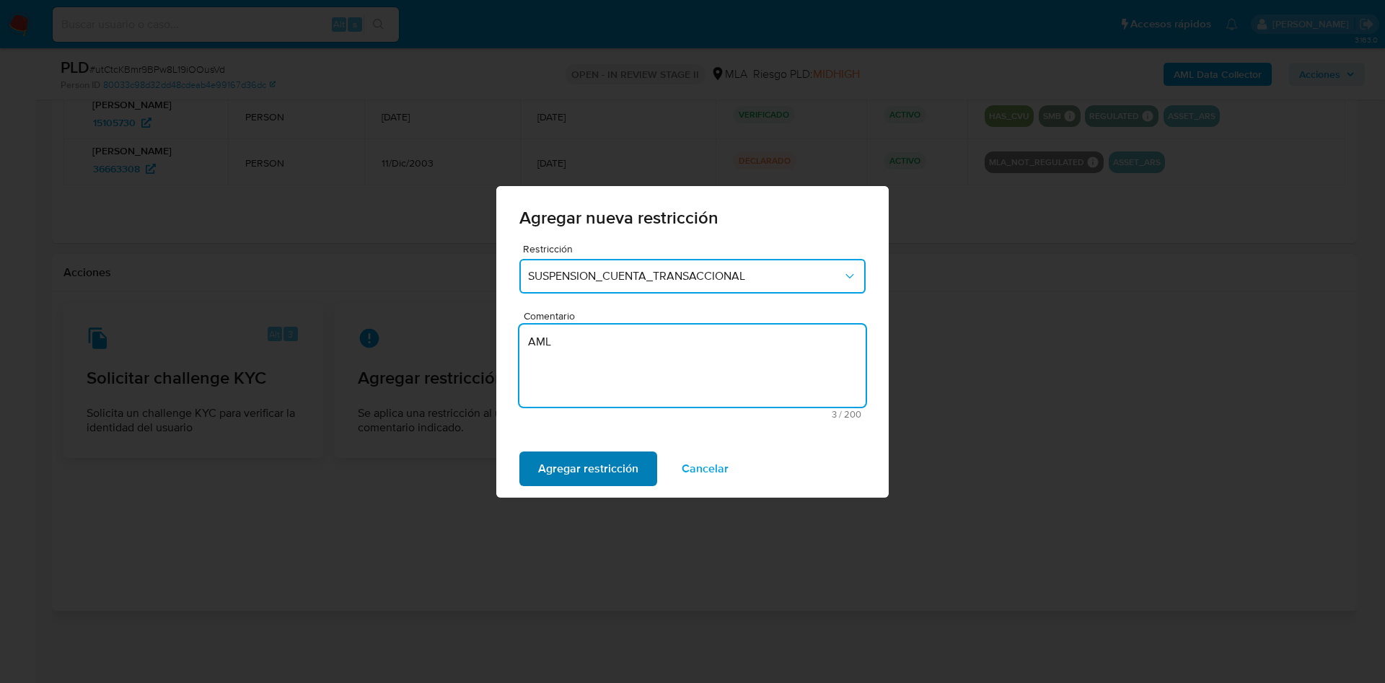
type textarea "AML"
click at [597, 467] on span "Agregar restricción" at bounding box center [588, 469] width 100 height 32
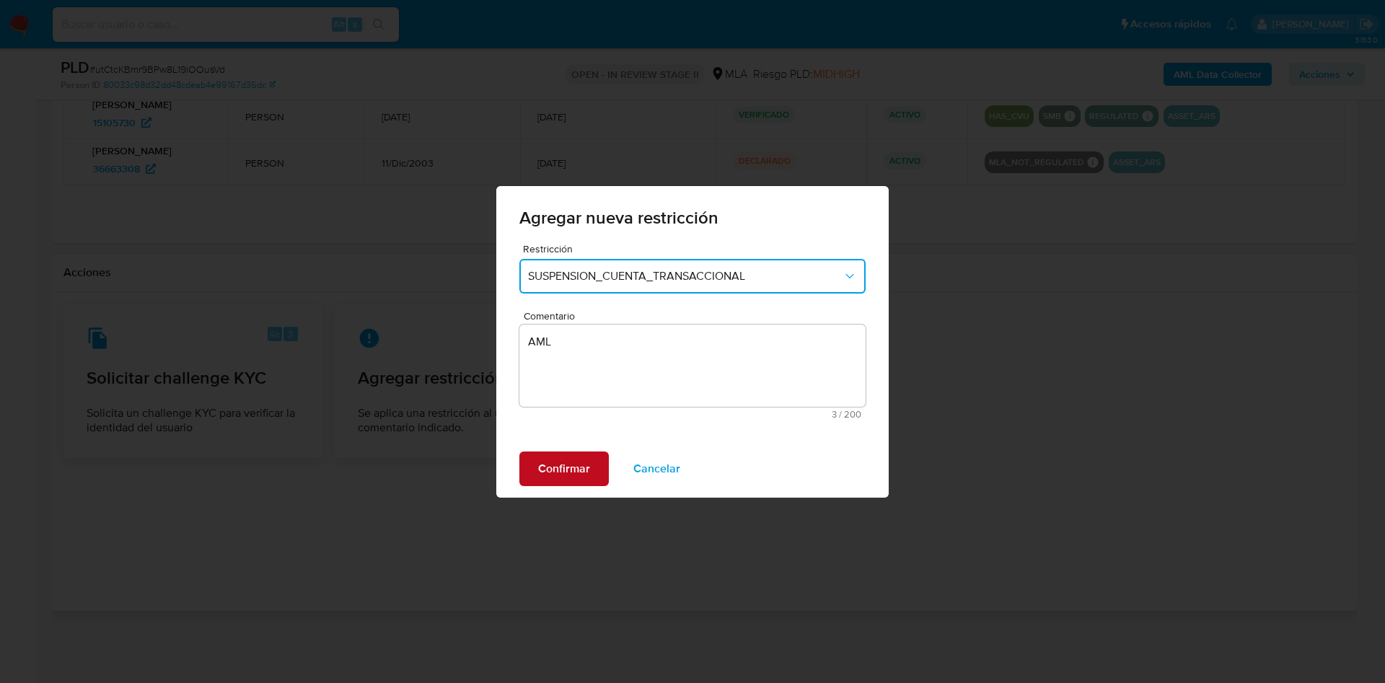
click at [545, 468] on span "Confirmar" at bounding box center [564, 469] width 52 height 32
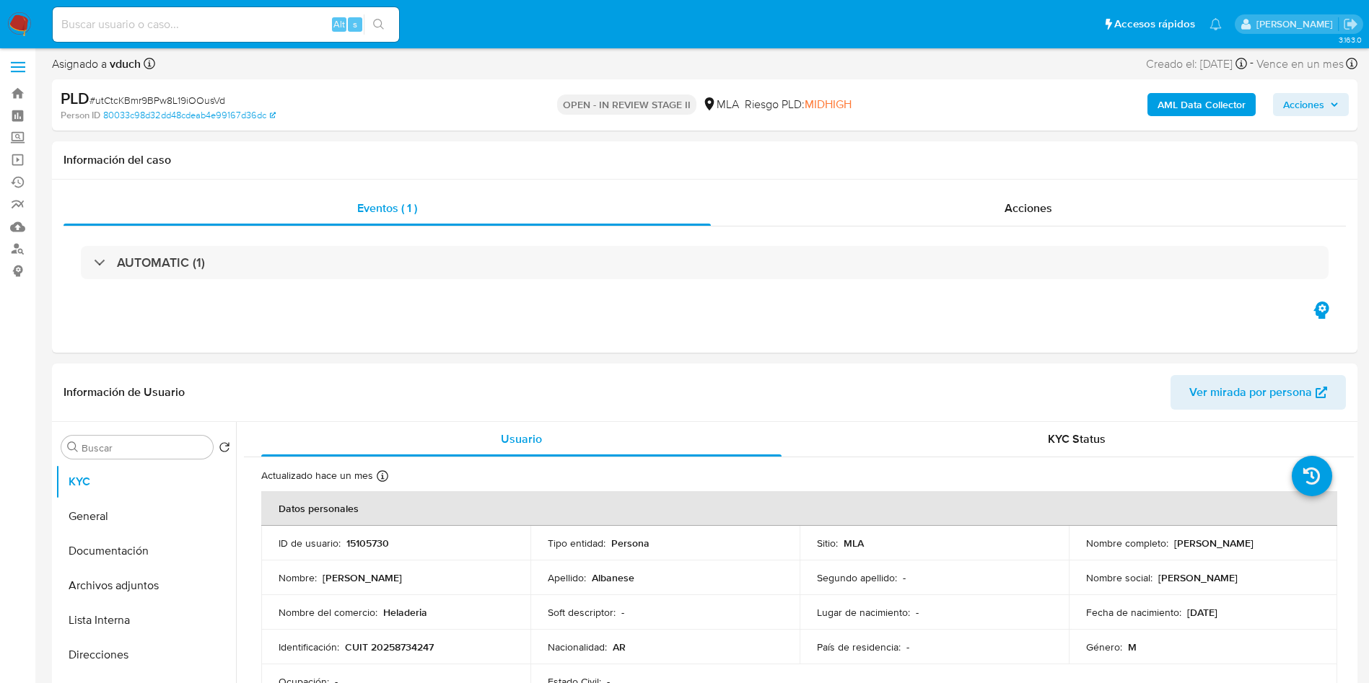
scroll to position [0, 0]
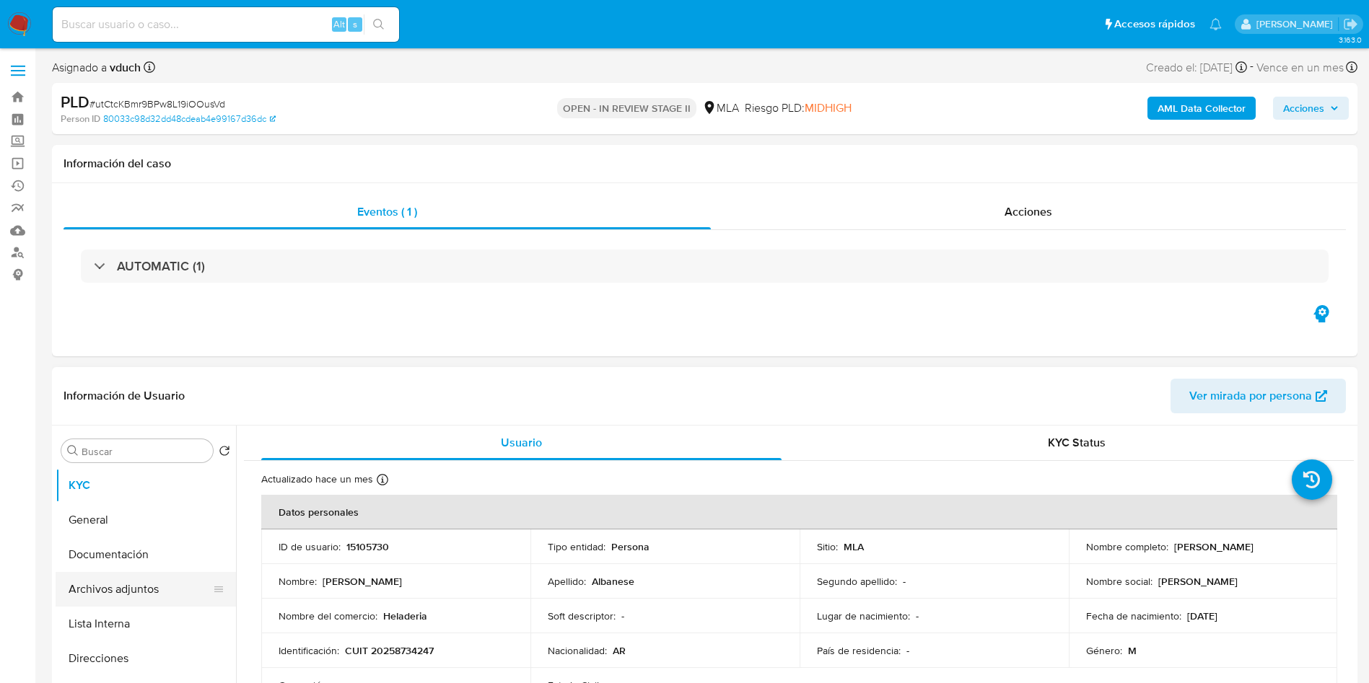
click at [153, 592] on button "Archivos adjuntos" at bounding box center [140, 589] width 169 height 35
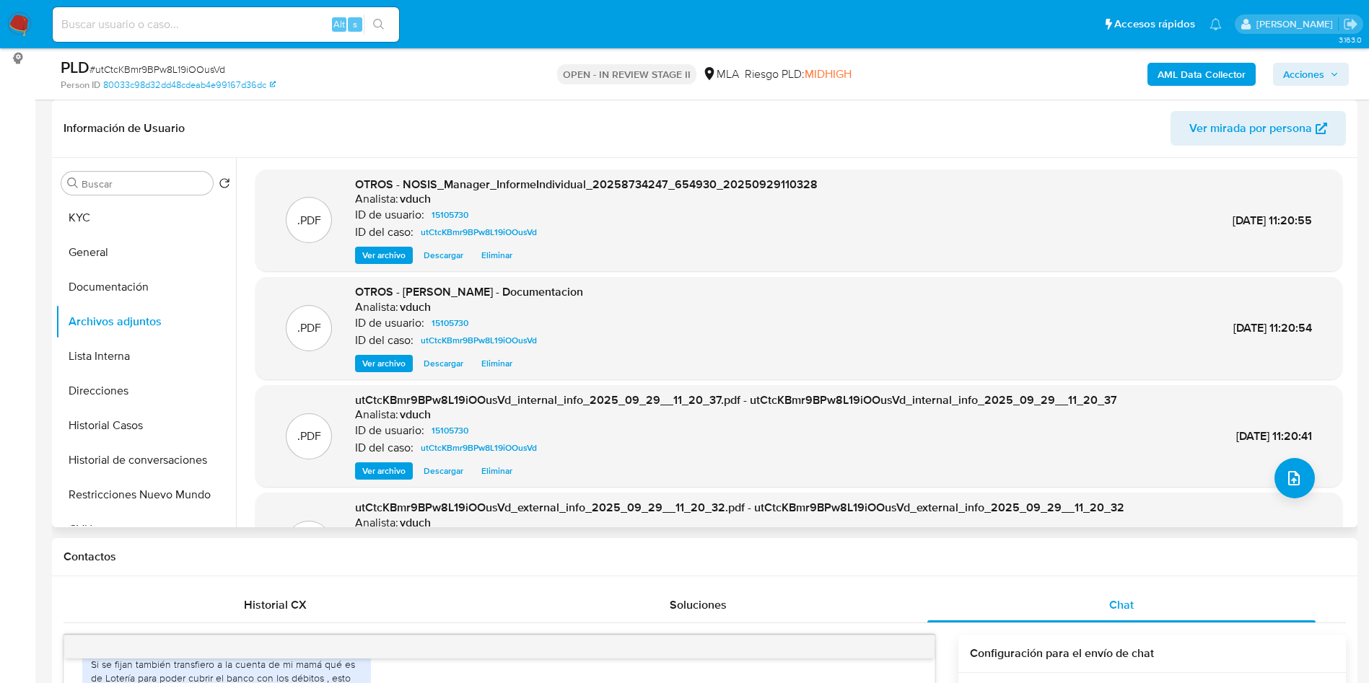
click at [1266, 481] on div ".PDF utCtcKBmr9BPw8L19iOOusVd_internal_info_2025_09_29__11_20_37.pdf - utCtcKBm…" at bounding box center [798, 436] width 1087 height 102
click at [1275, 471] on button "upload-file" at bounding box center [1294, 478] width 40 height 40
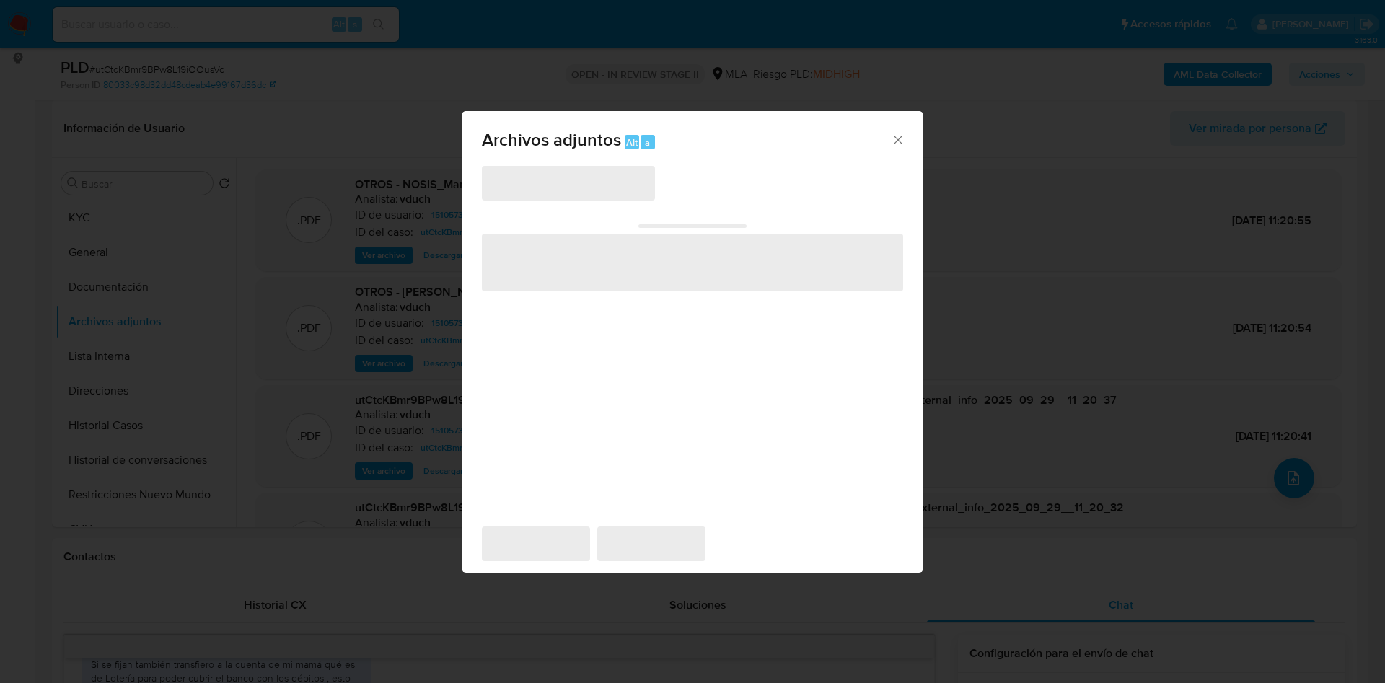
click at [628, 197] on span "‌" at bounding box center [568, 183] width 173 height 35
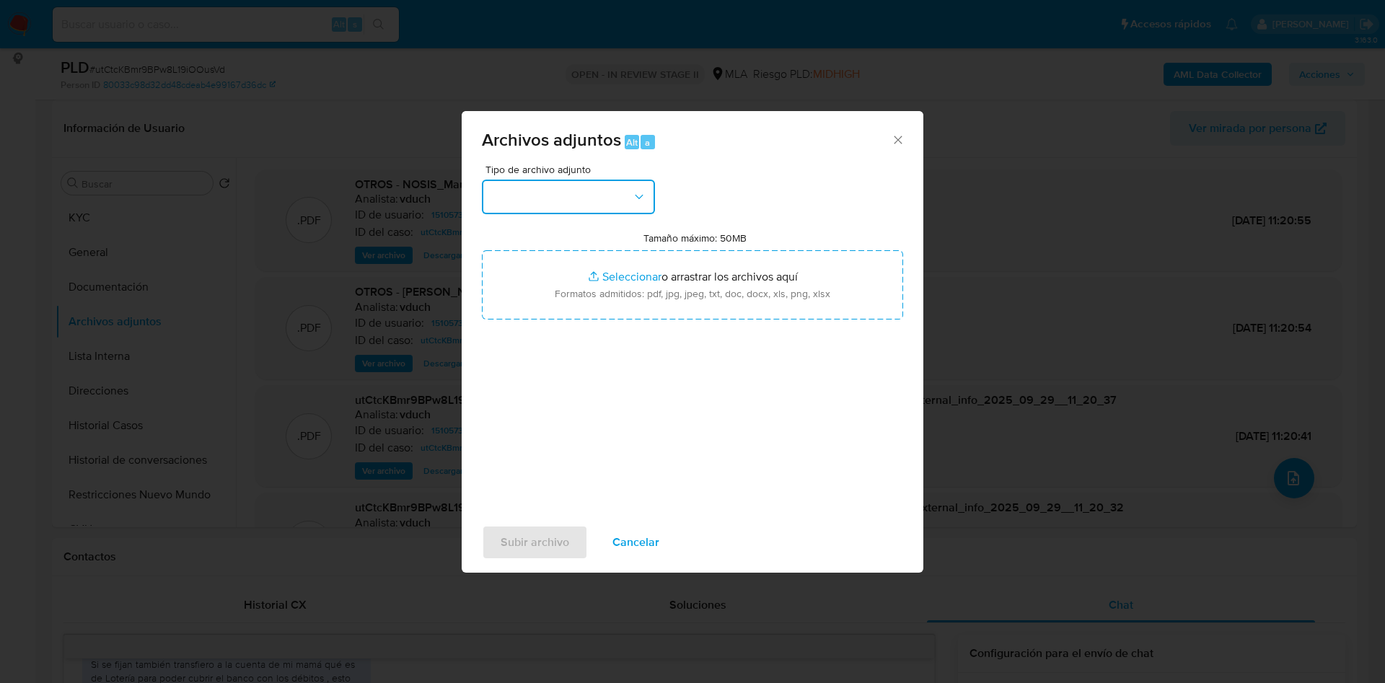
click at [614, 205] on button "button" at bounding box center [568, 197] width 173 height 35
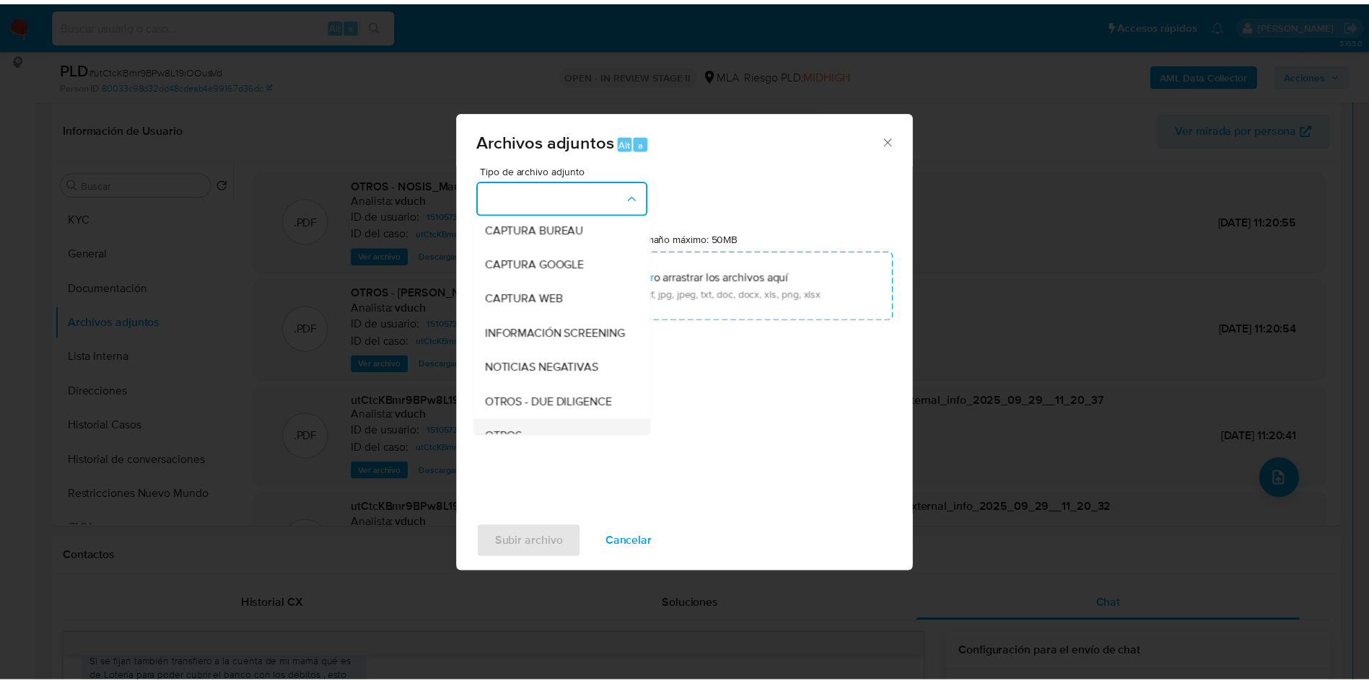
scroll to position [108, 0]
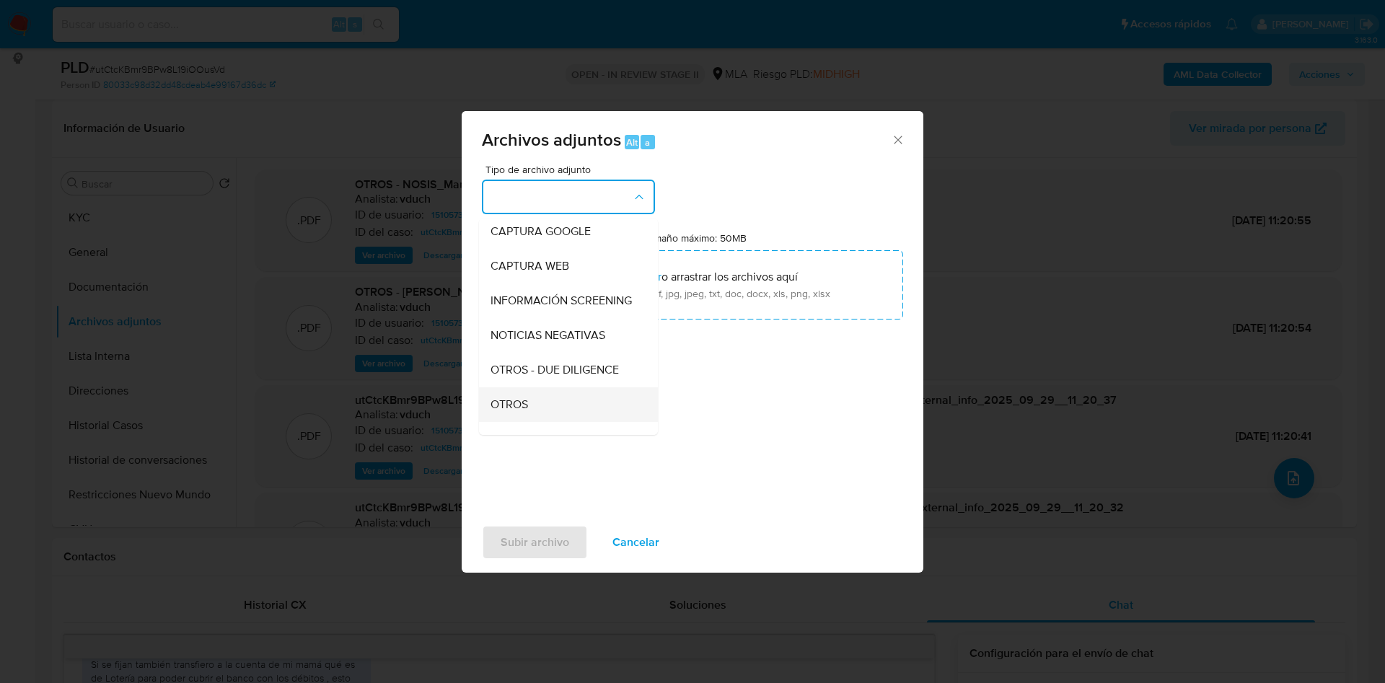
click at [551, 417] on div "OTROS" at bounding box center [564, 404] width 147 height 35
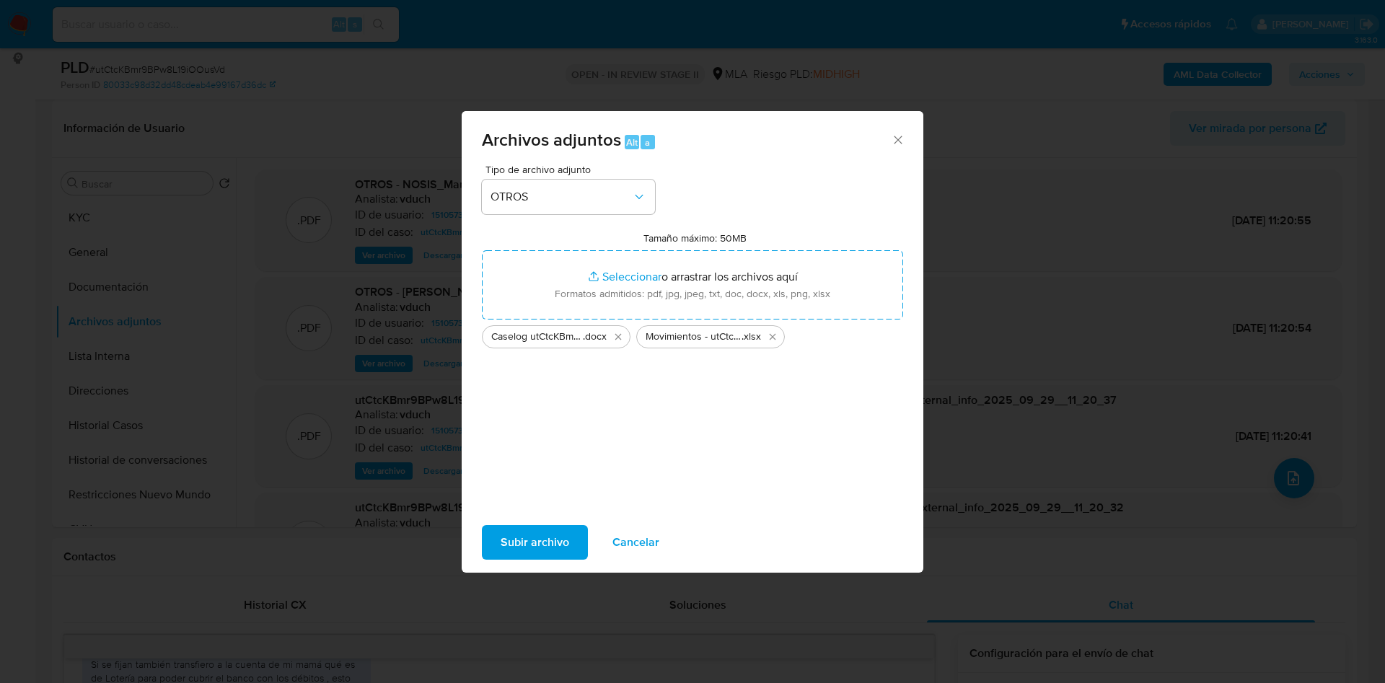
click at [533, 548] on span "Subir archivo" at bounding box center [535, 543] width 69 height 32
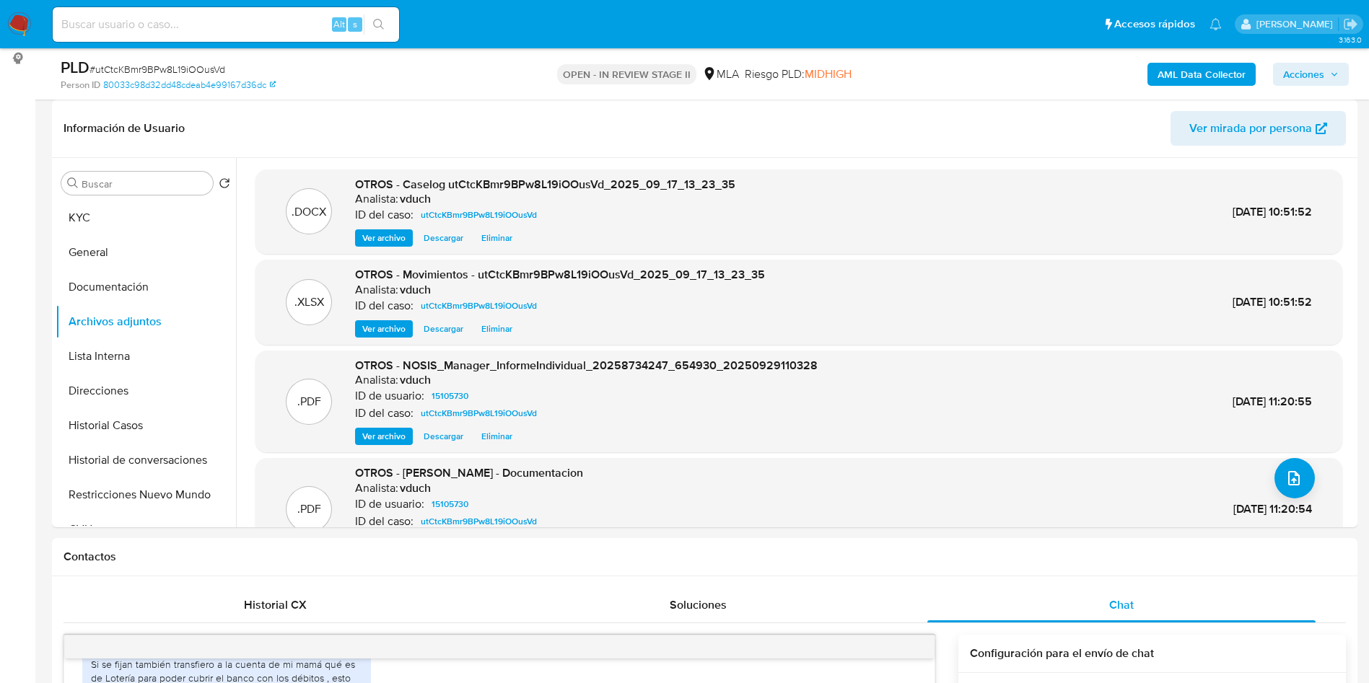
click at [1331, 70] on icon "button" at bounding box center [1334, 74] width 9 height 9
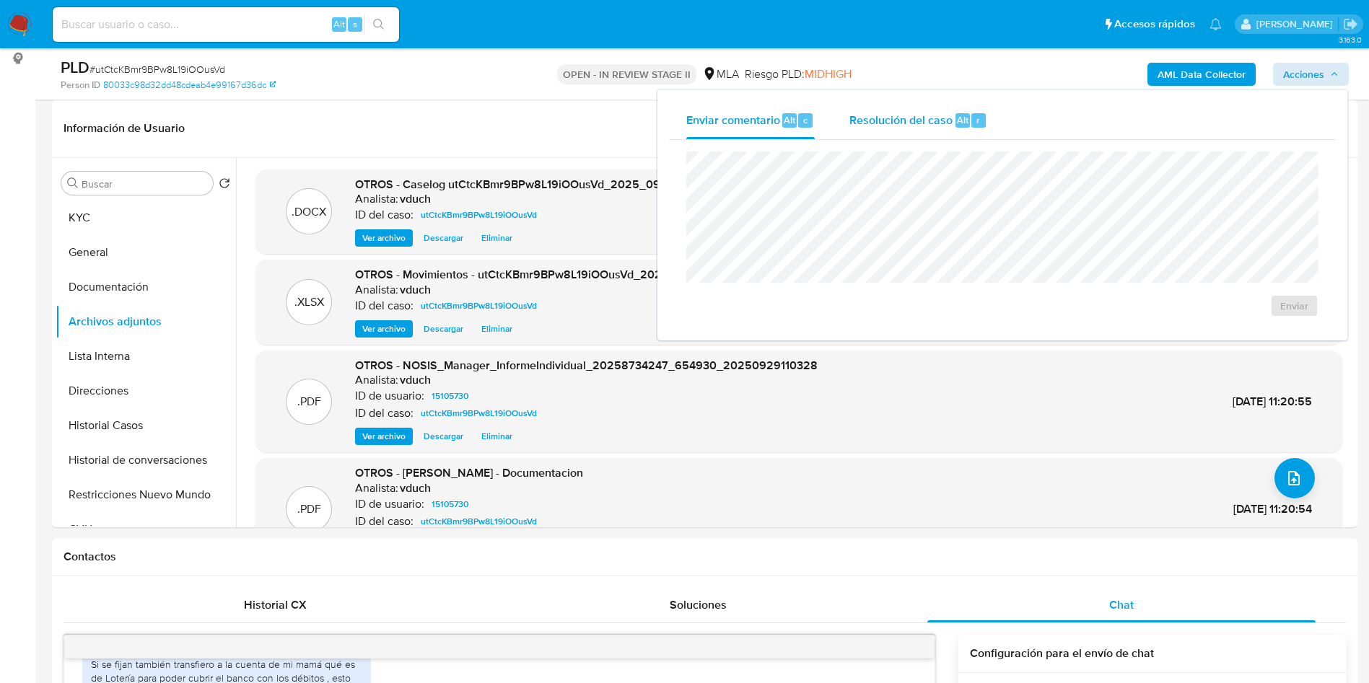
click at [857, 120] on span "Resolución del caso" at bounding box center [900, 119] width 103 height 17
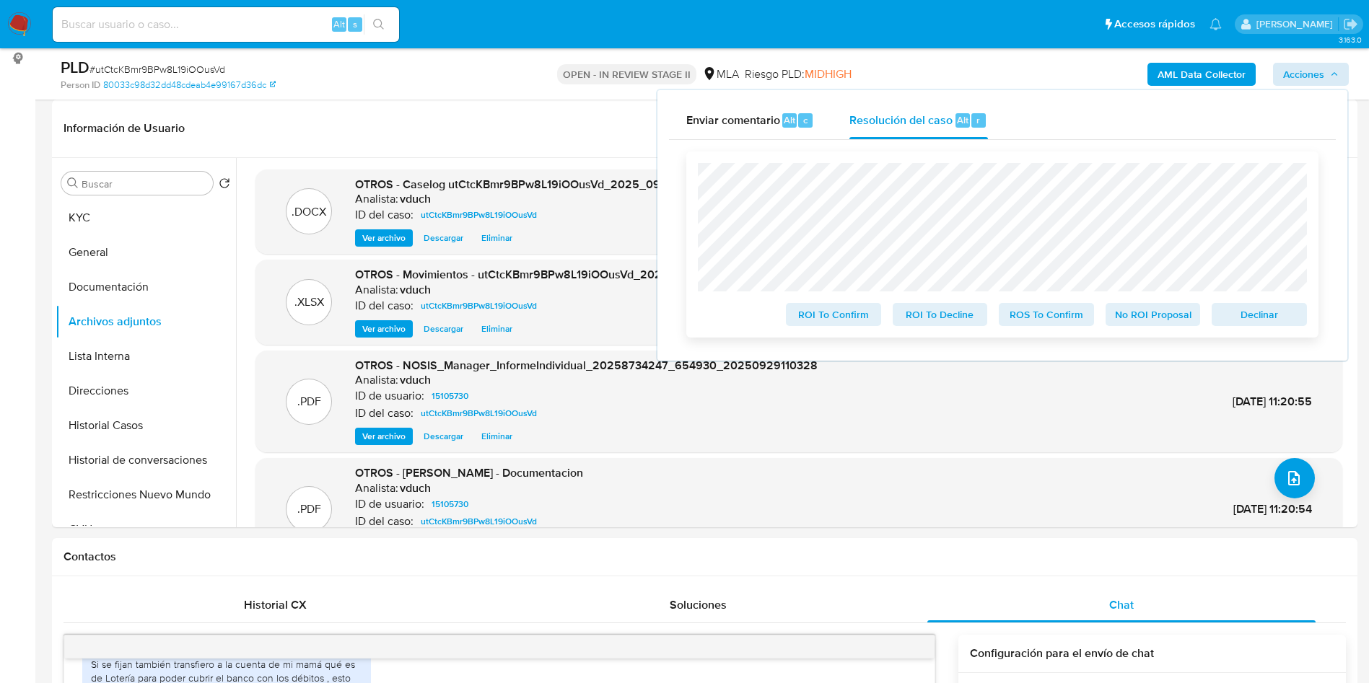
click at [1266, 320] on span "Declinar" at bounding box center [1259, 314] width 75 height 20
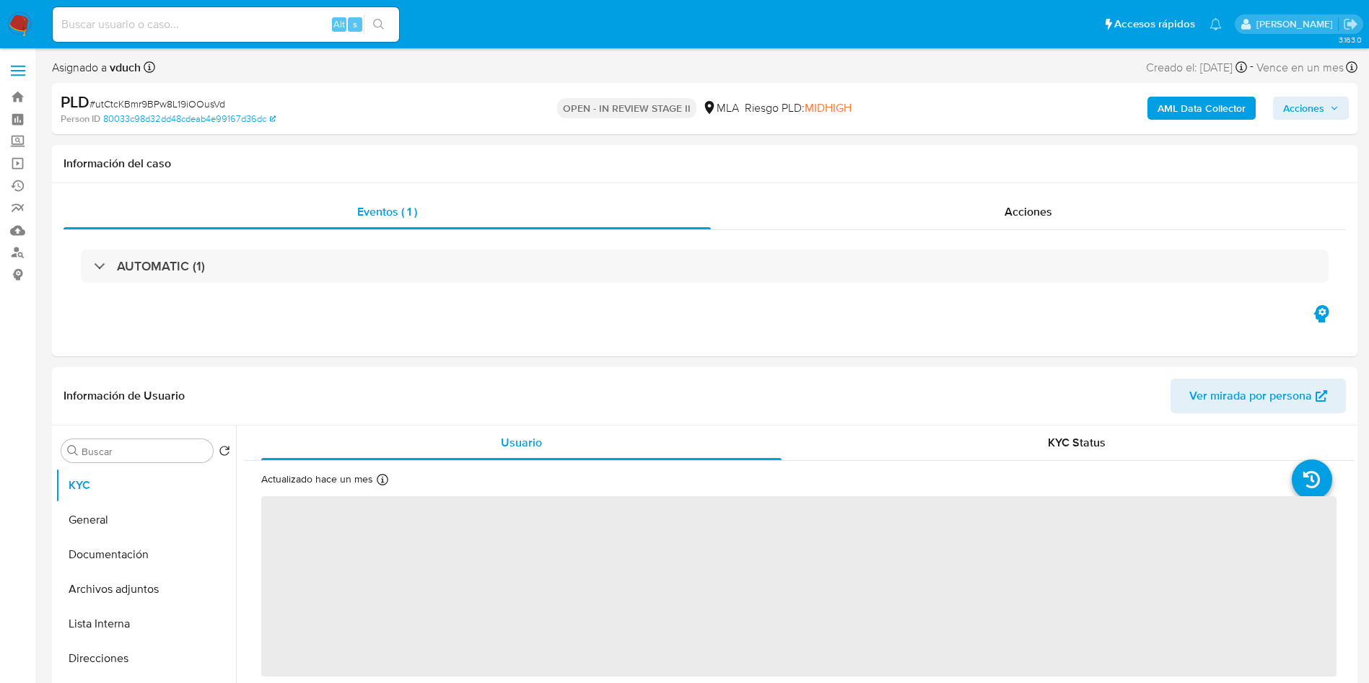
click at [1295, 115] on span "Acciones" at bounding box center [1303, 108] width 41 height 23
select select "10"
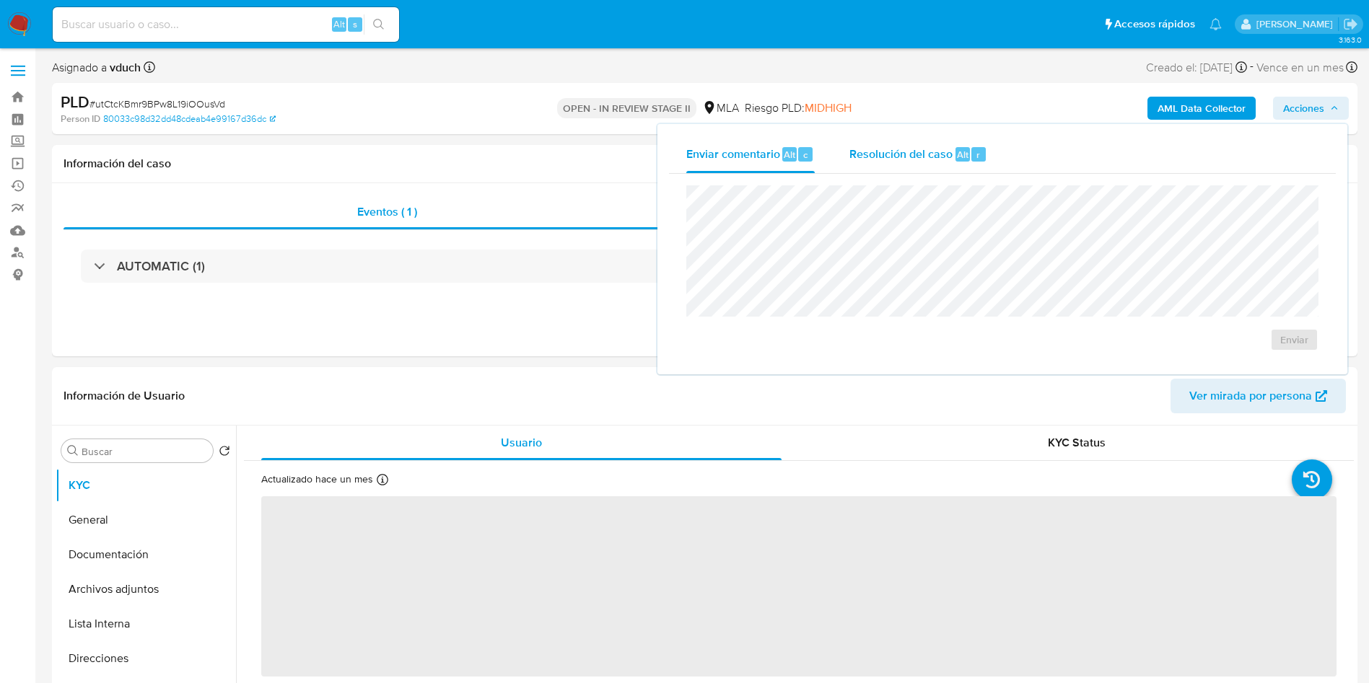
click at [939, 162] on span "Resolución del caso" at bounding box center [900, 154] width 103 height 17
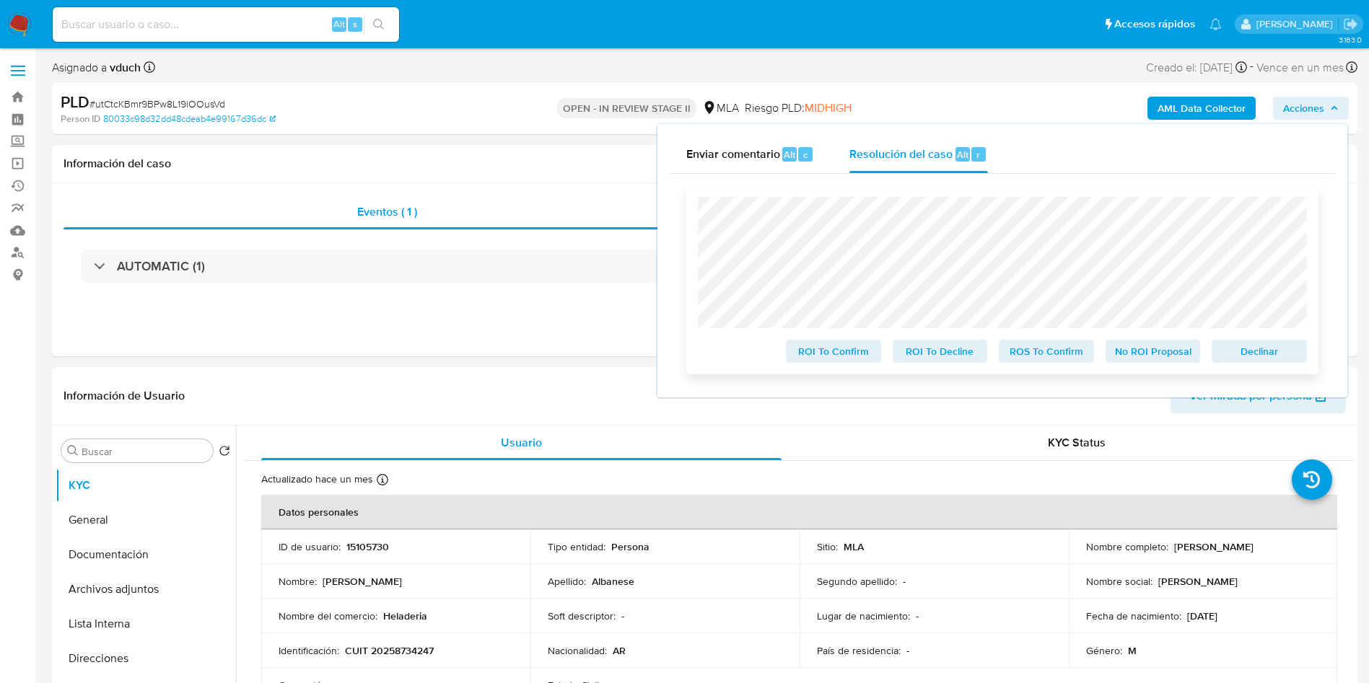
click at [1263, 356] on span "Declinar" at bounding box center [1259, 351] width 75 height 20
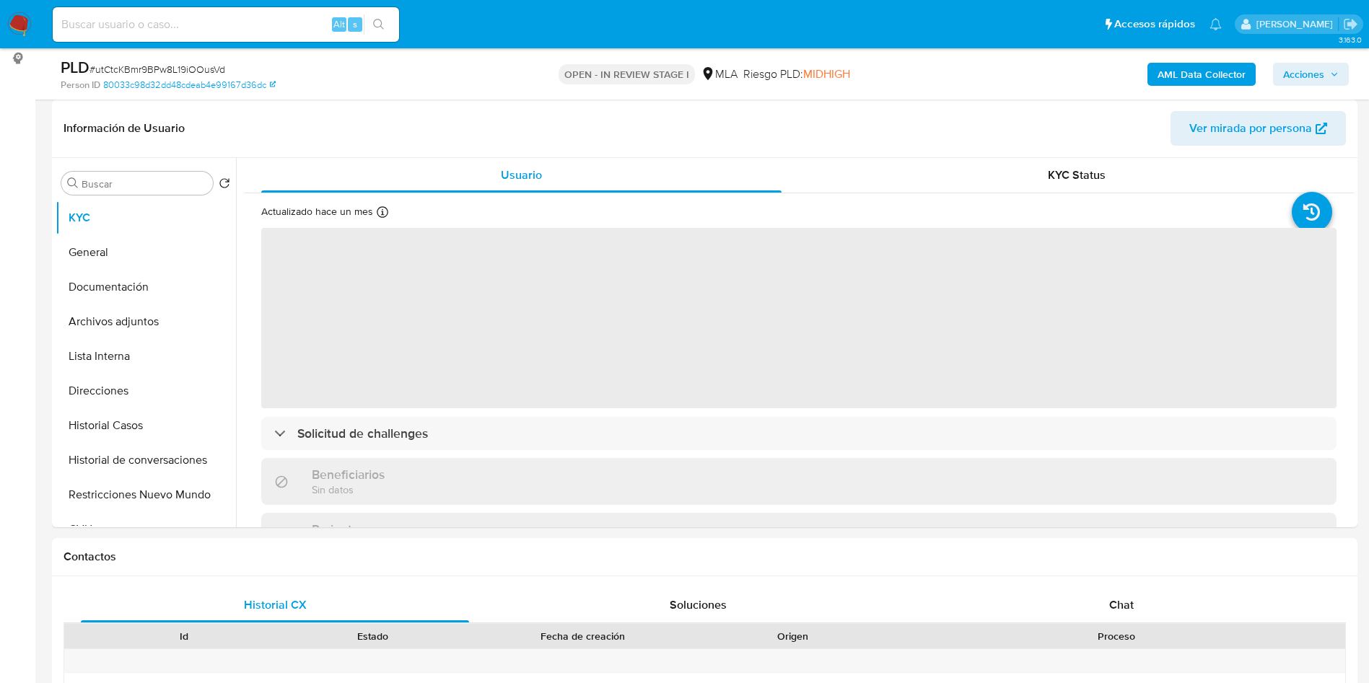
select select "10"
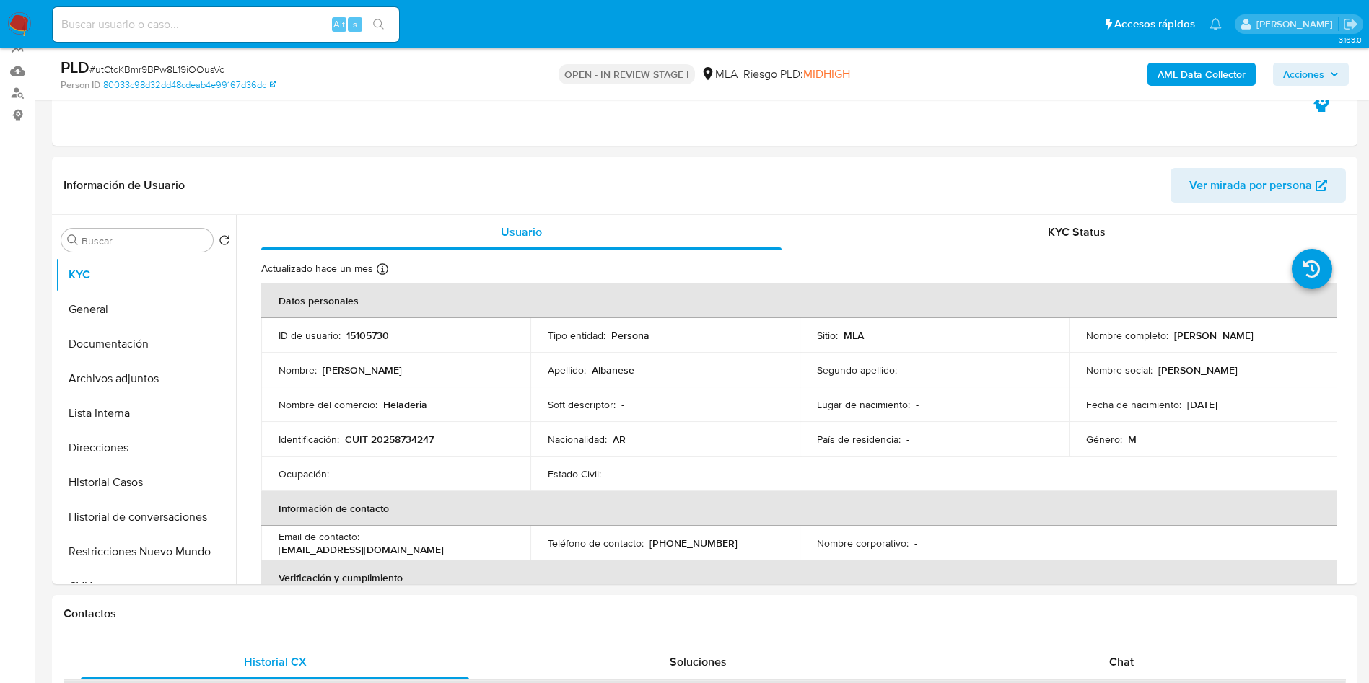
scroll to position [62, 0]
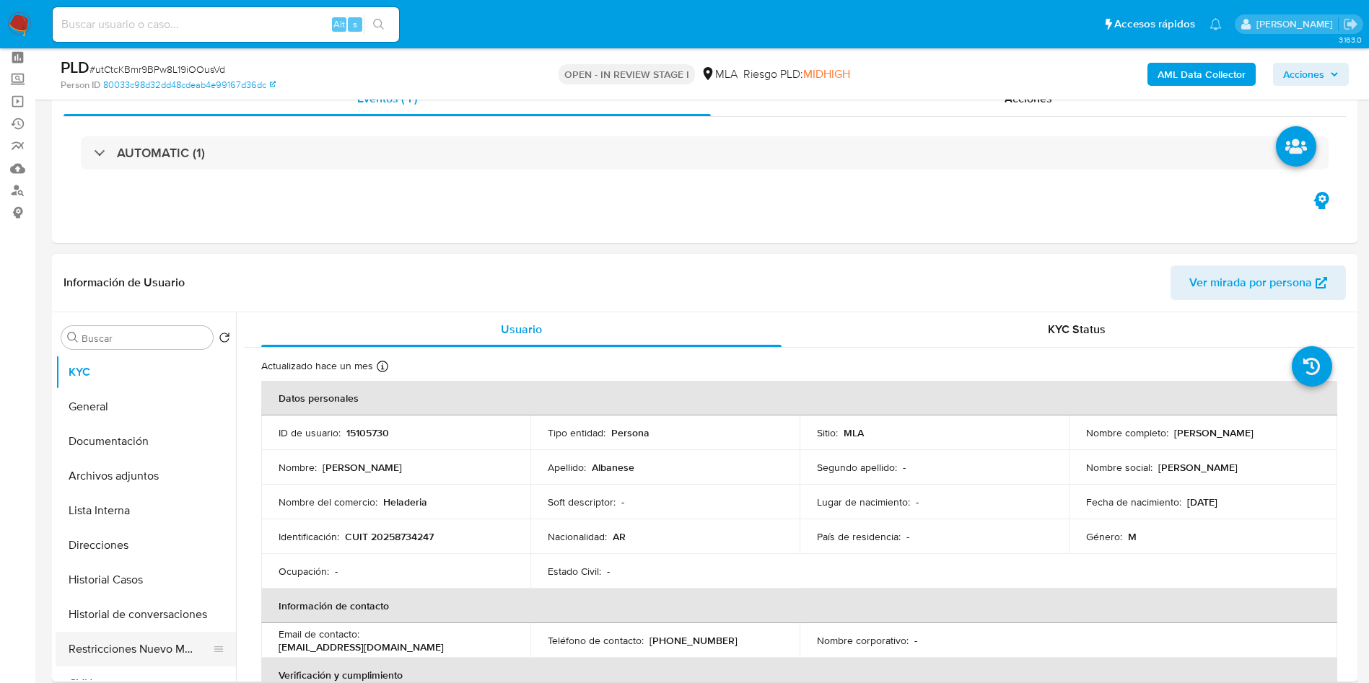
click at [126, 660] on button "Restricciones Nuevo Mundo" at bounding box center [140, 649] width 169 height 35
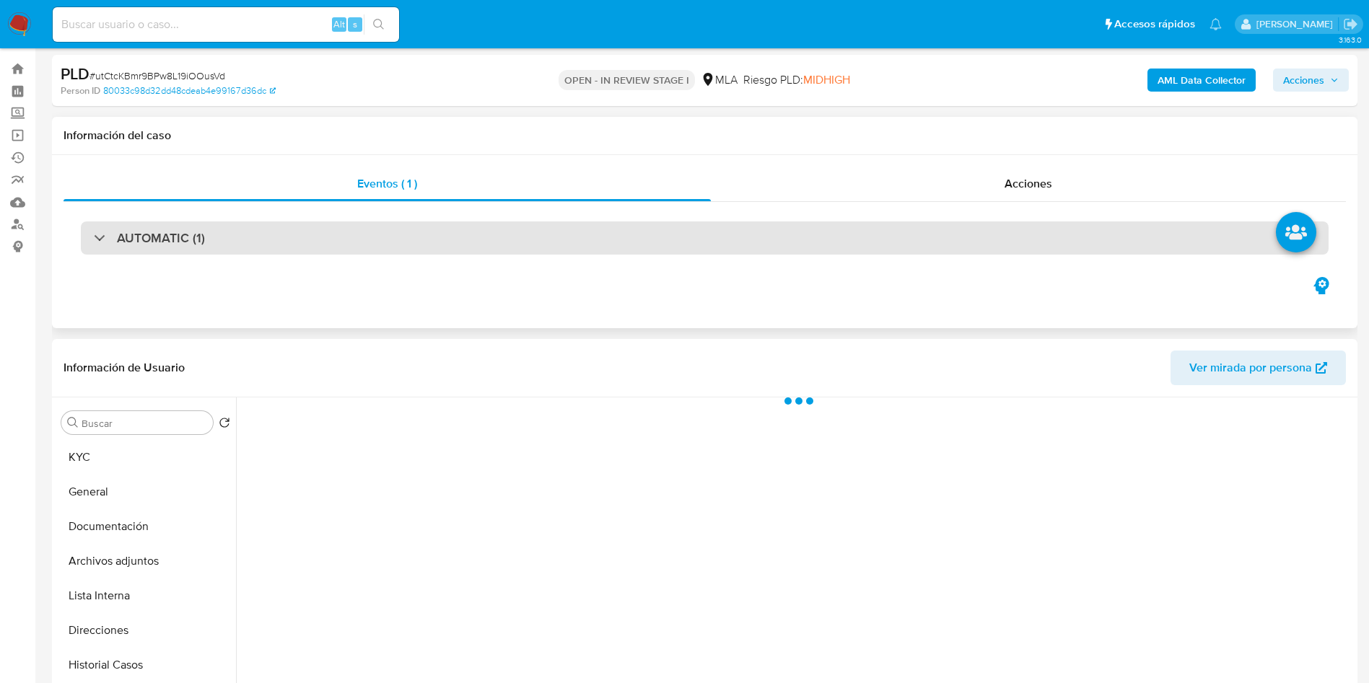
scroll to position [108, 0]
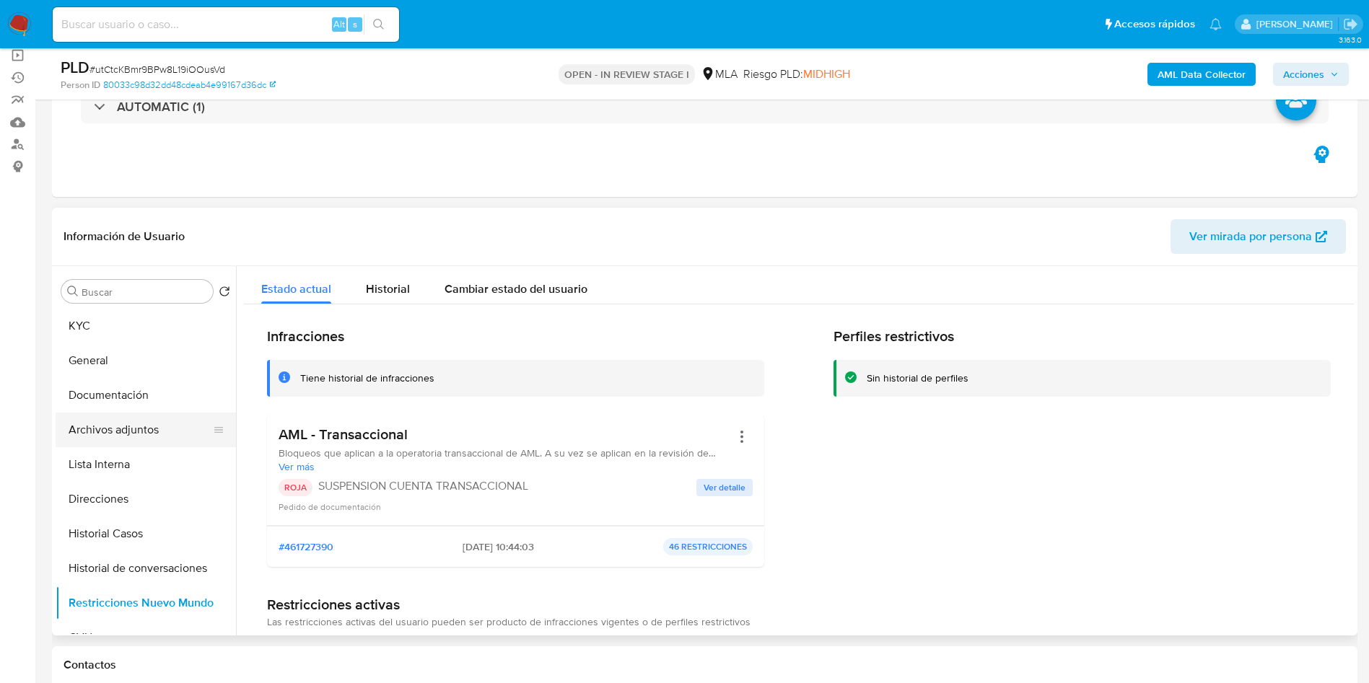
drag, startPoint x: 109, startPoint y: 414, endPoint x: 115, endPoint y: 431, distance: 18.3
click at [109, 417] on button "Archivos adjuntos" at bounding box center [140, 430] width 169 height 35
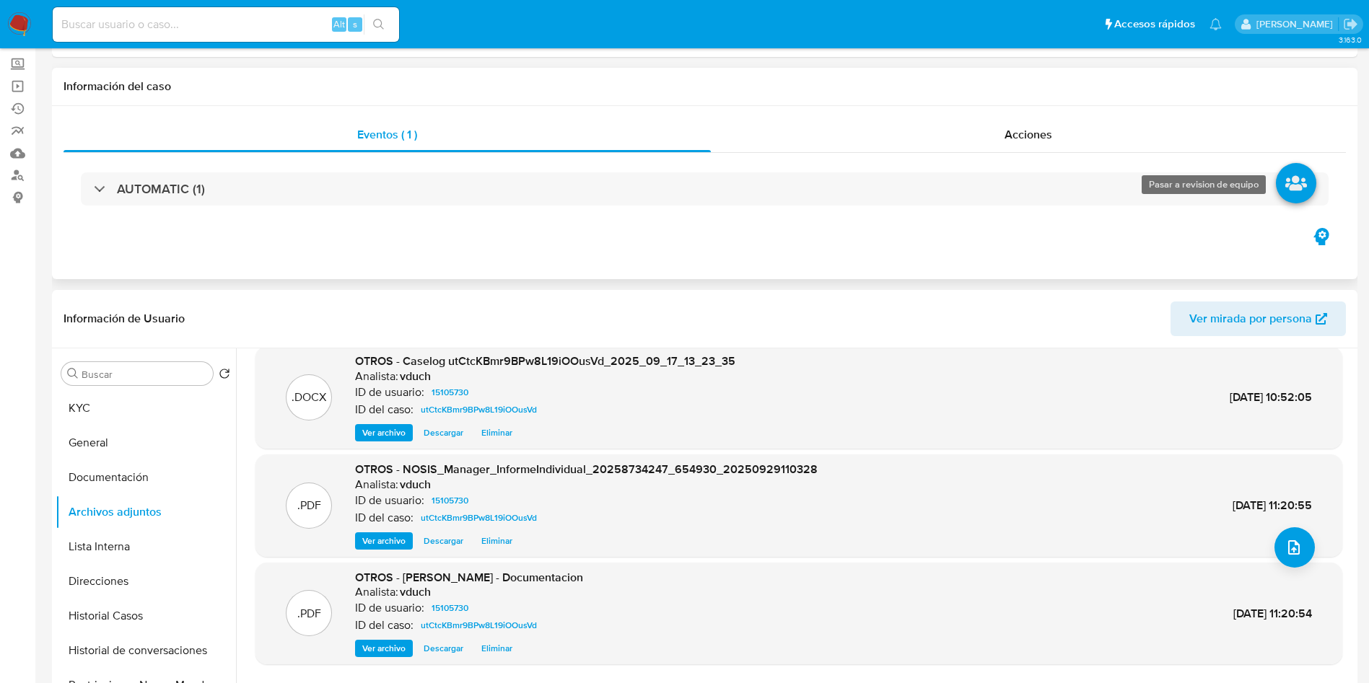
scroll to position [0, 0]
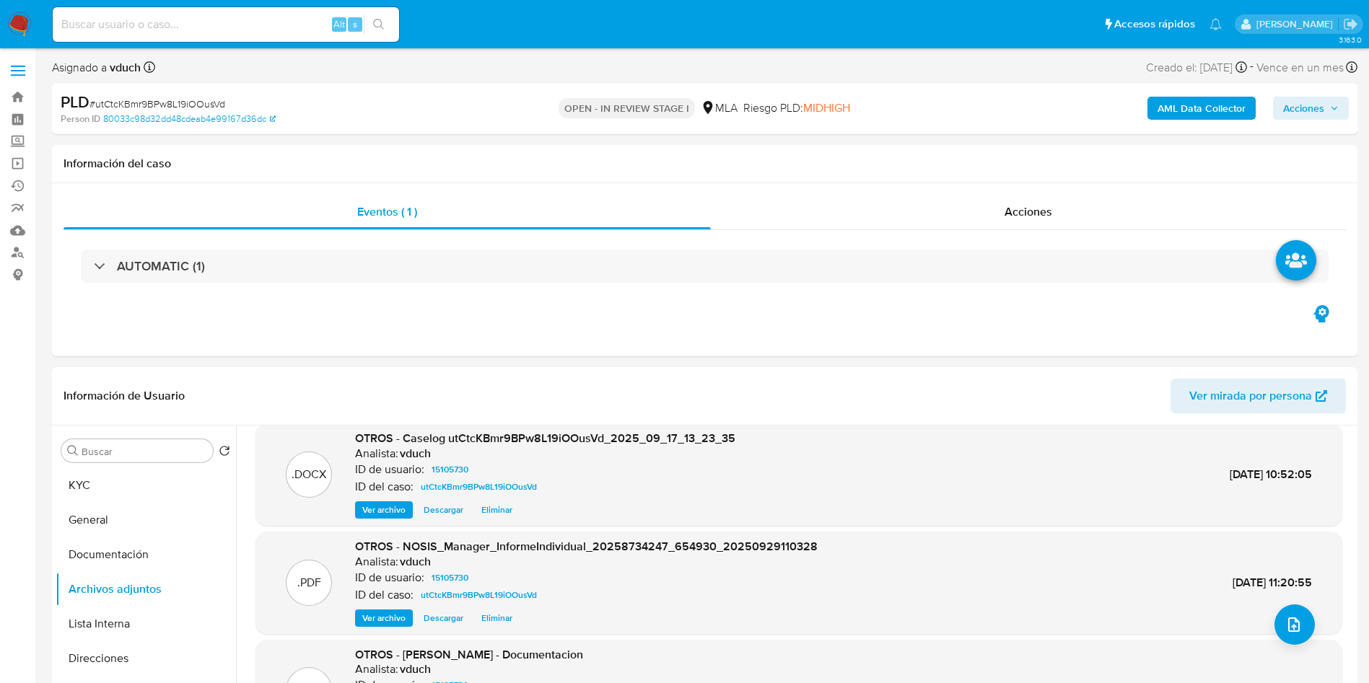
click at [1315, 118] on span "Acciones" at bounding box center [1303, 108] width 41 height 23
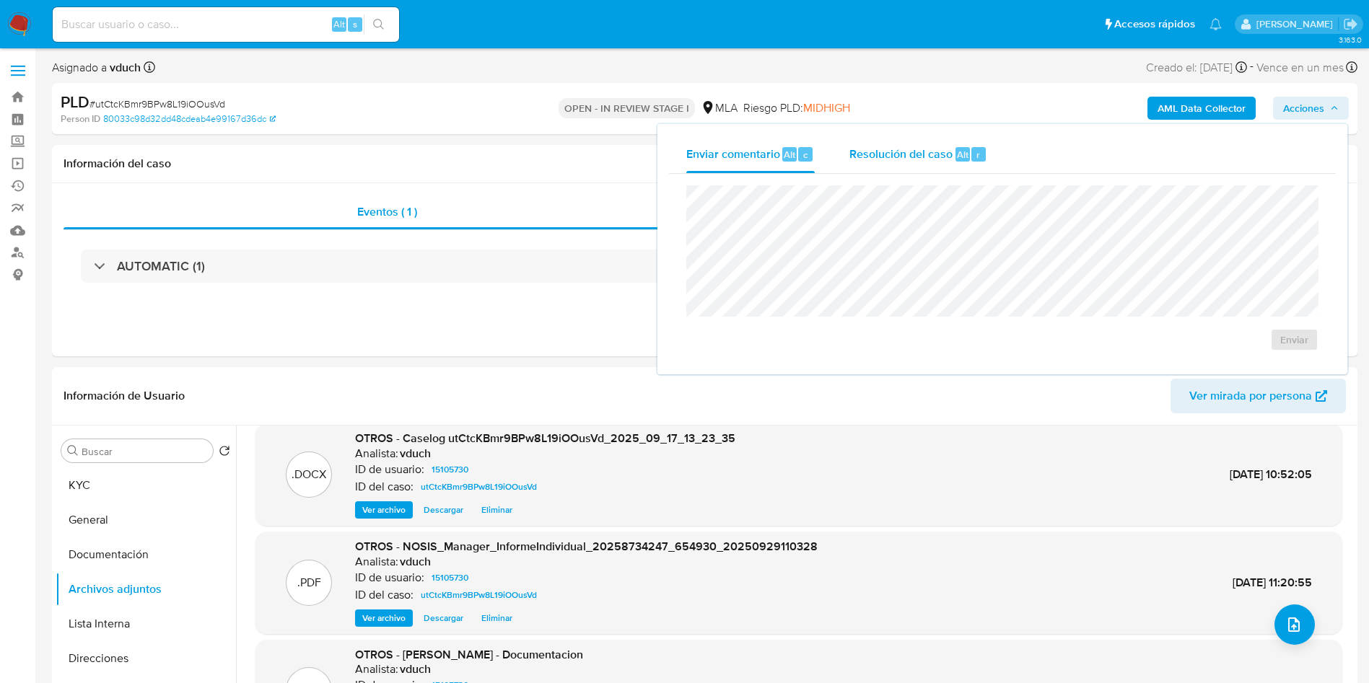
click at [948, 160] on span "Resolución del caso" at bounding box center [900, 154] width 103 height 17
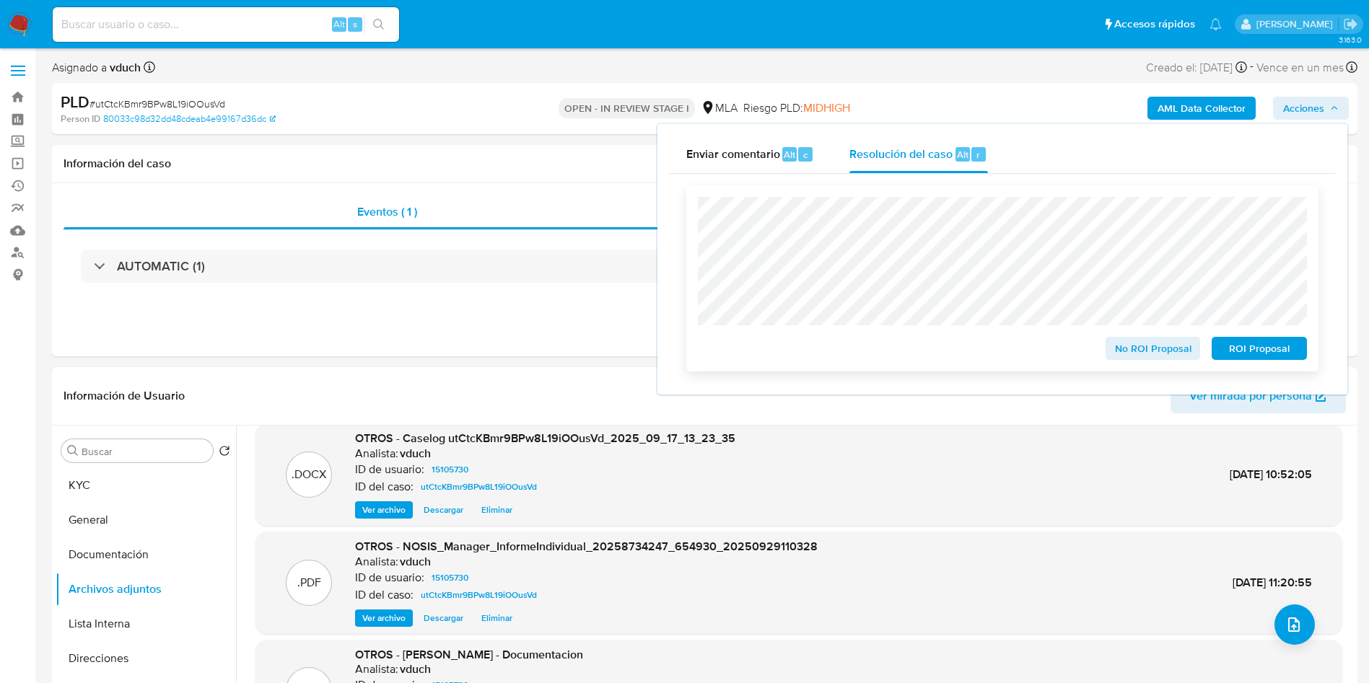
click at [1270, 348] on span "ROI Proposal" at bounding box center [1259, 348] width 75 height 20
click at [1271, 357] on span "ROI Proposal" at bounding box center [1259, 348] width 75 height 20
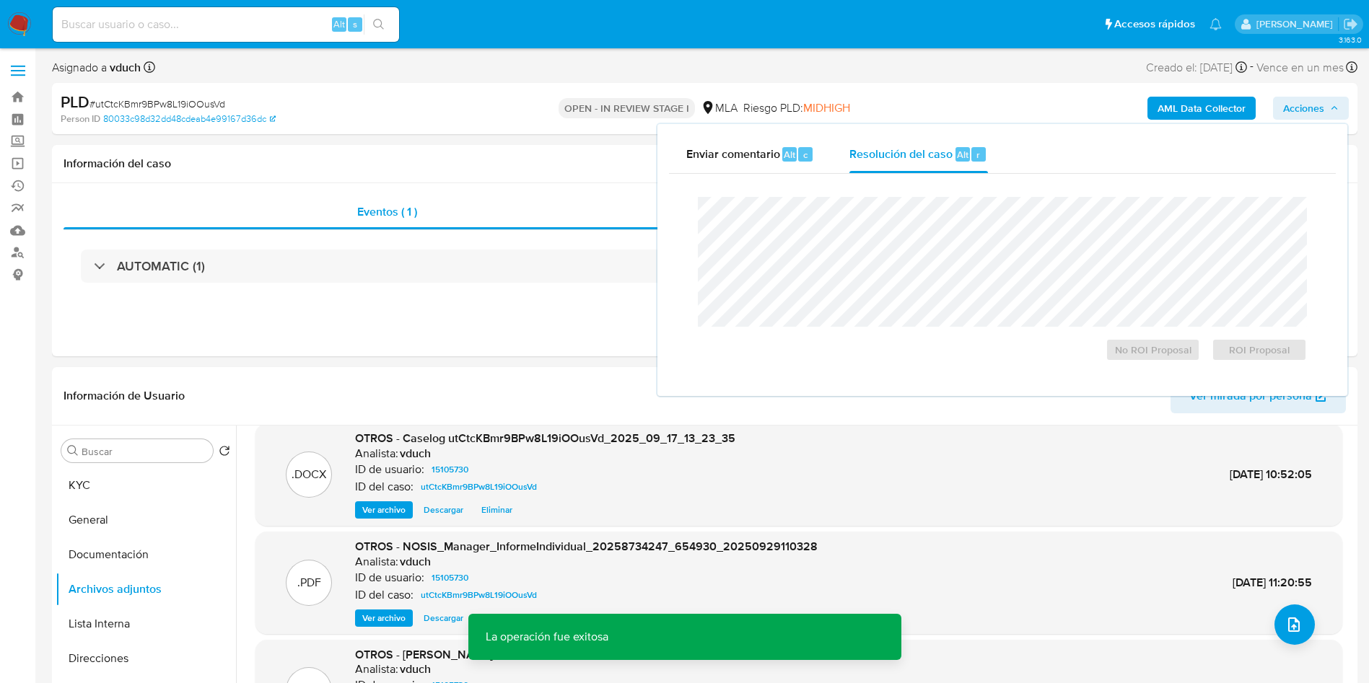
click at [191, 95] on div "PLD # utCtcKBmr9BPw8L19iOOusVd" at bounding box center [273, 103] width 424 height 22
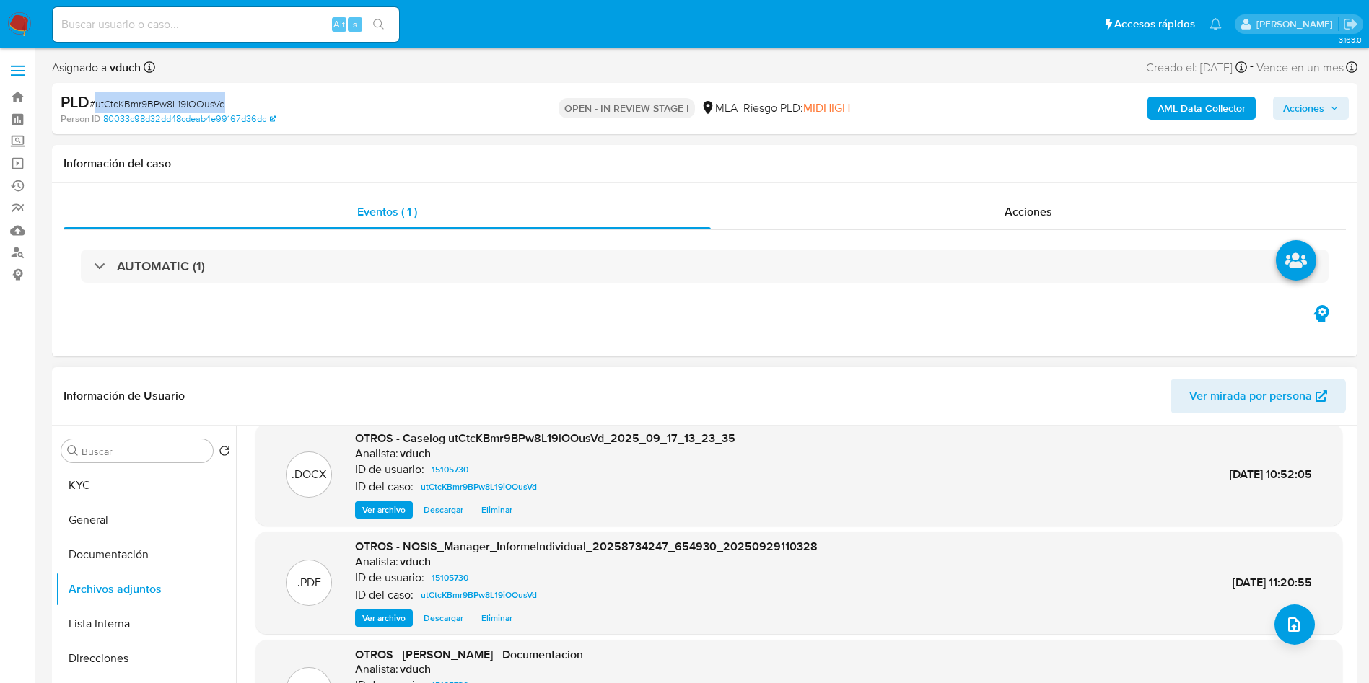
copy span "utCtcKBmr9BPw8L19iOOusVd"
click at [260, 222] on div "Eventos ( 1 )" at bounding box center [386, 212] width 647 height 35
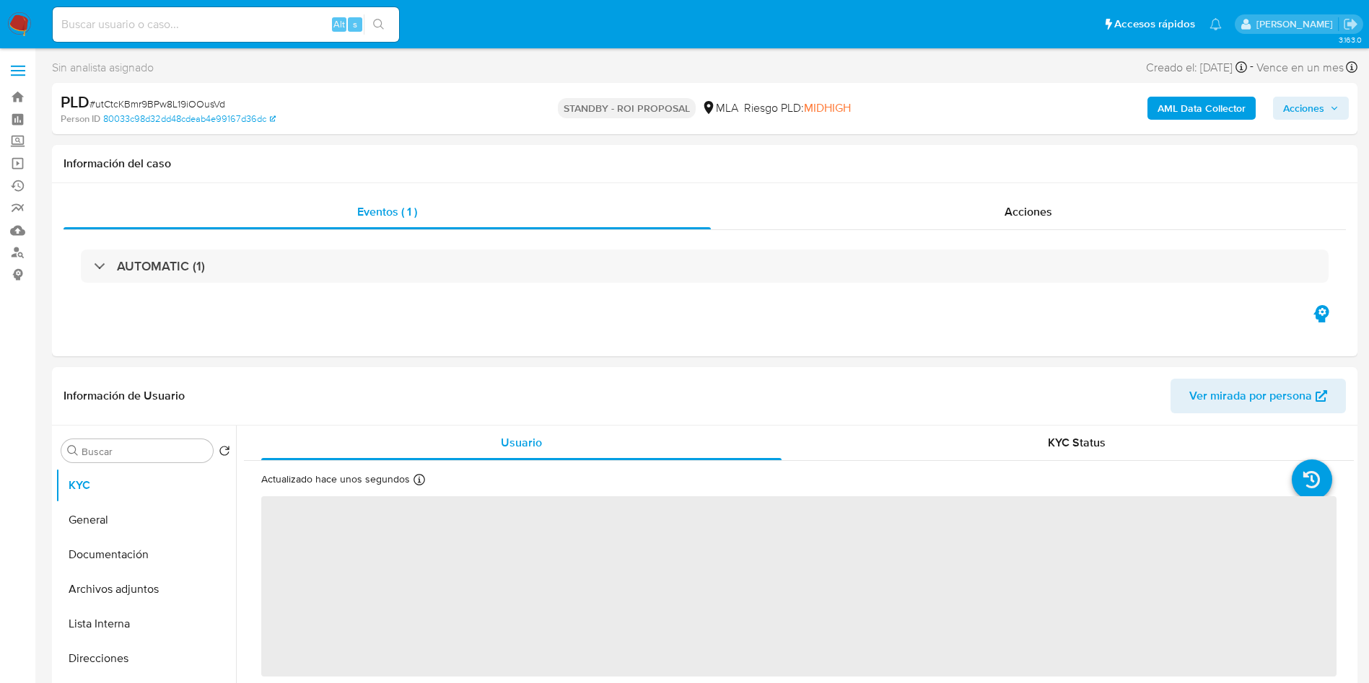
click at [234, 33] on input at bounding box center [226, 24] width 346 height 19
paste input "l3lyabKwrNwWgsBmvMxRz4vM"
type input "l3lyabKwrNwWgsBmvMxRz4vM"
click at [366, 28] on button "search-icon" at bounding box center [379, 24] width 30 height 20
select select "10"
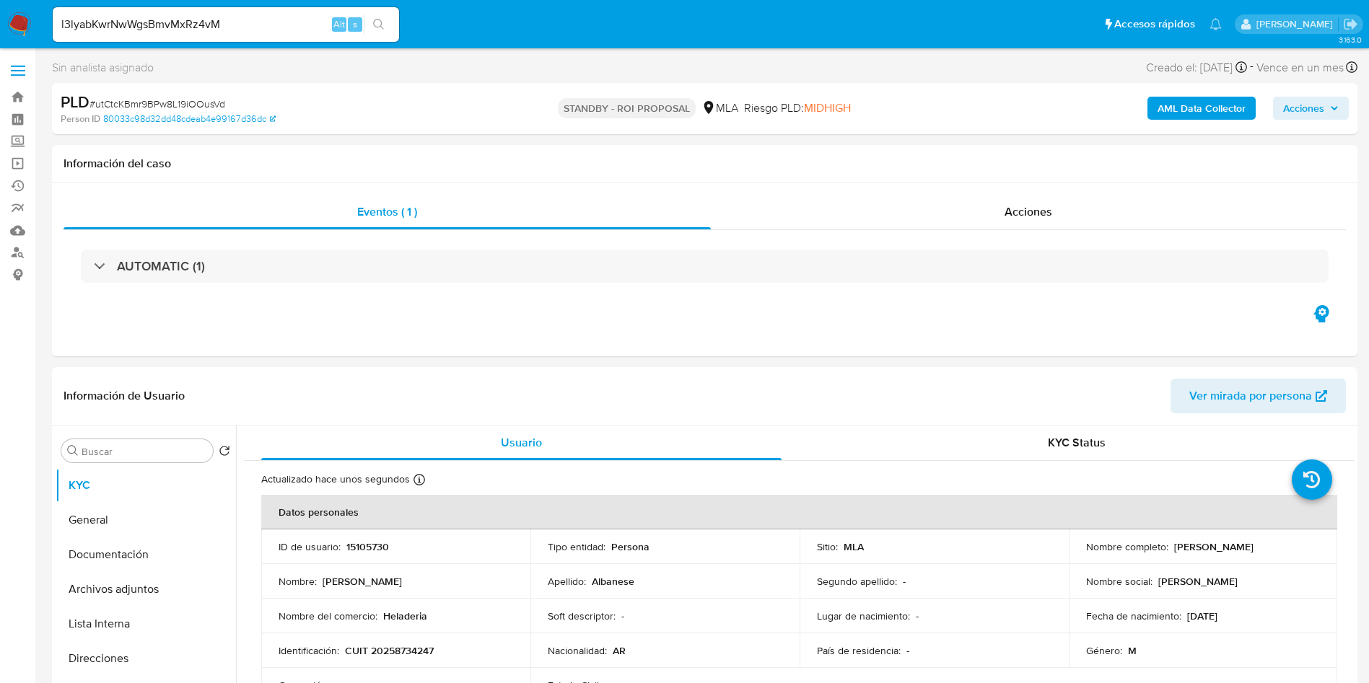
click at [375, 25] on icon "search-icon" at bounding box center [378, 24] width 11 height 11
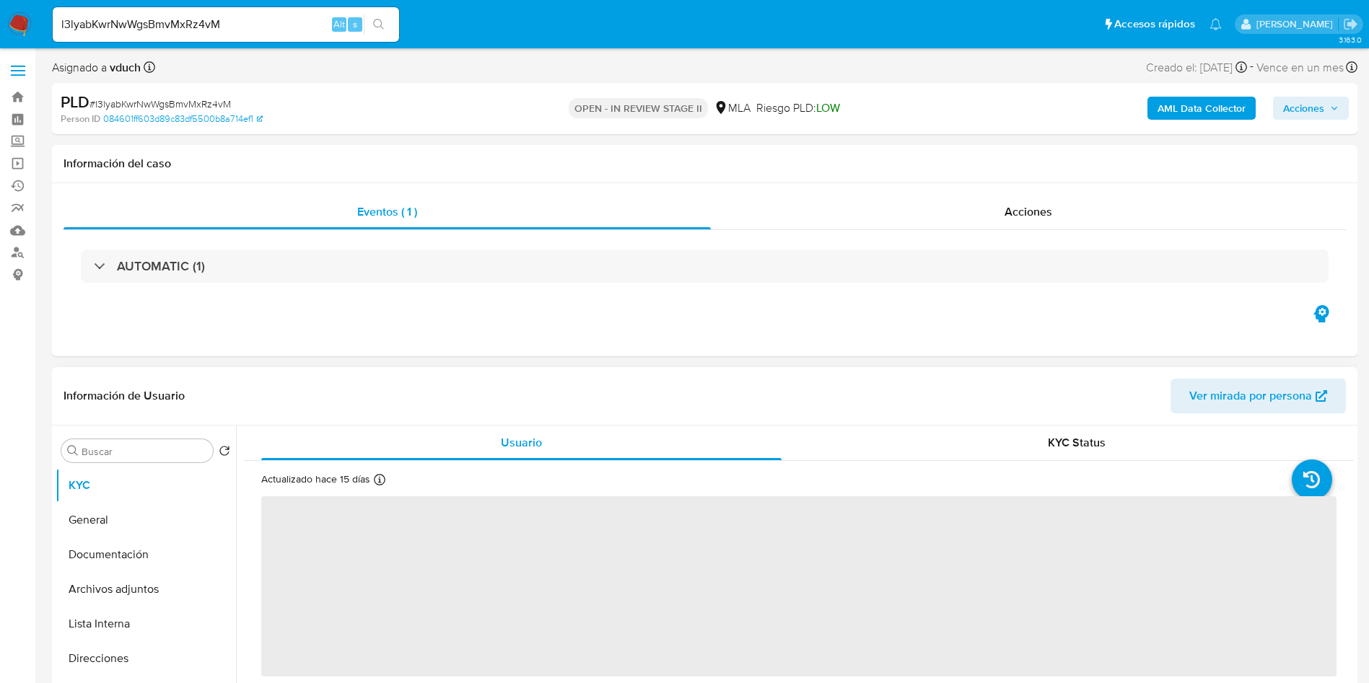
select select "10"
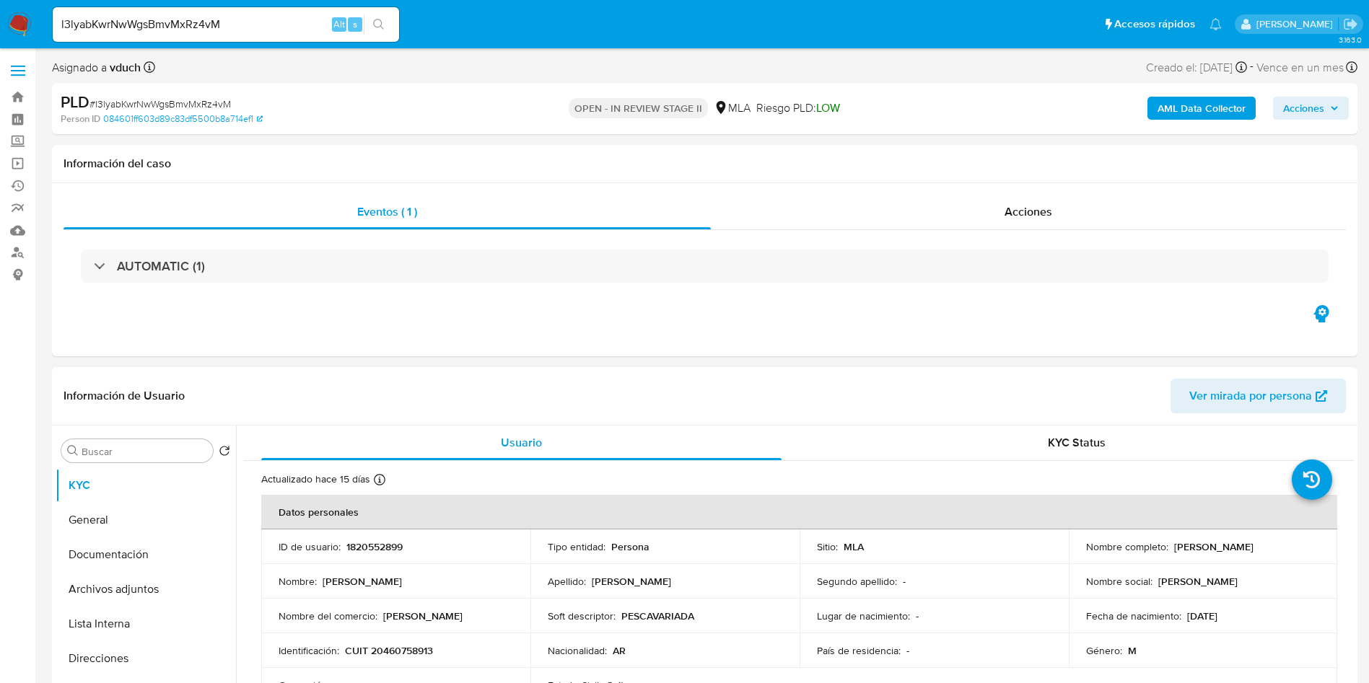
drag, startPoint x: 623, startPoint y: 538, endPoint x: 675, endPoint y: 681, distance: 151.8
click at [652, 564] on tbody "ID de usuario : 1820552899 Tipo entidad : Persona Sitio : MLA Nombre completo :…" at bounding box center [799, 616] width 1076 height 173
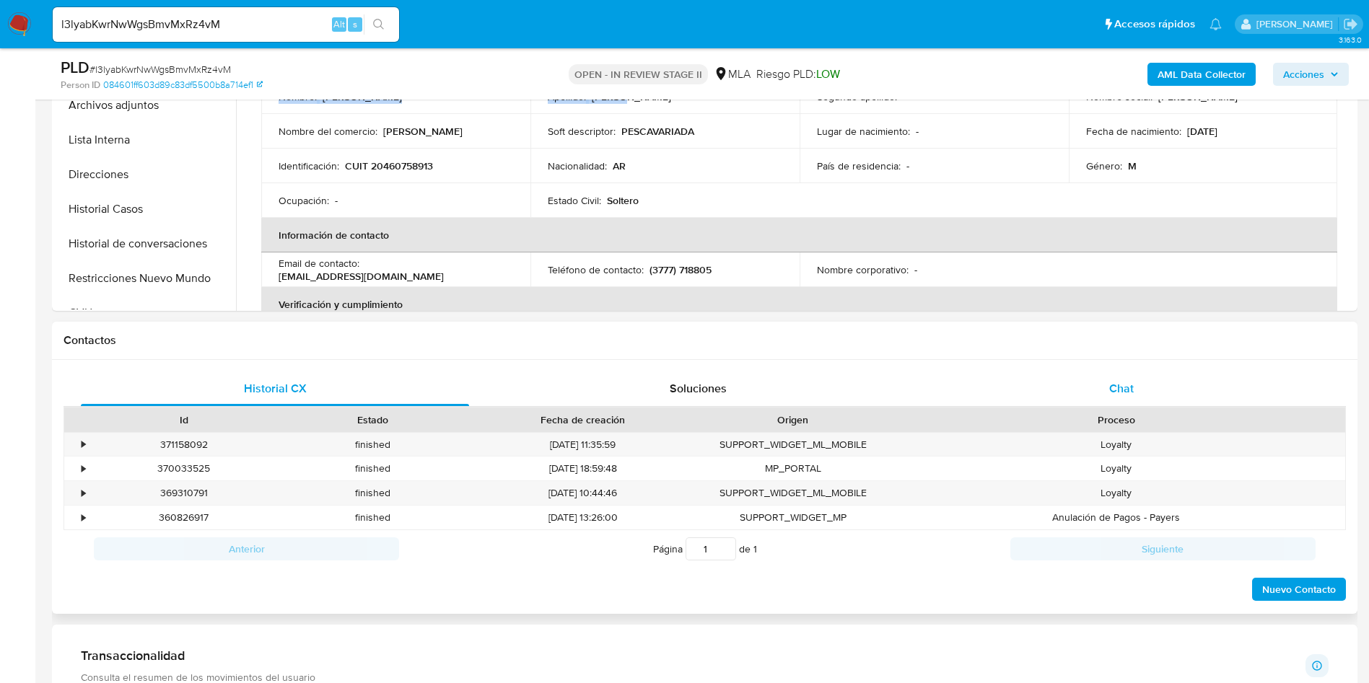
click at [1052, 385] on div "Chat" at bounding box center [1121, 389] width 388 height 35
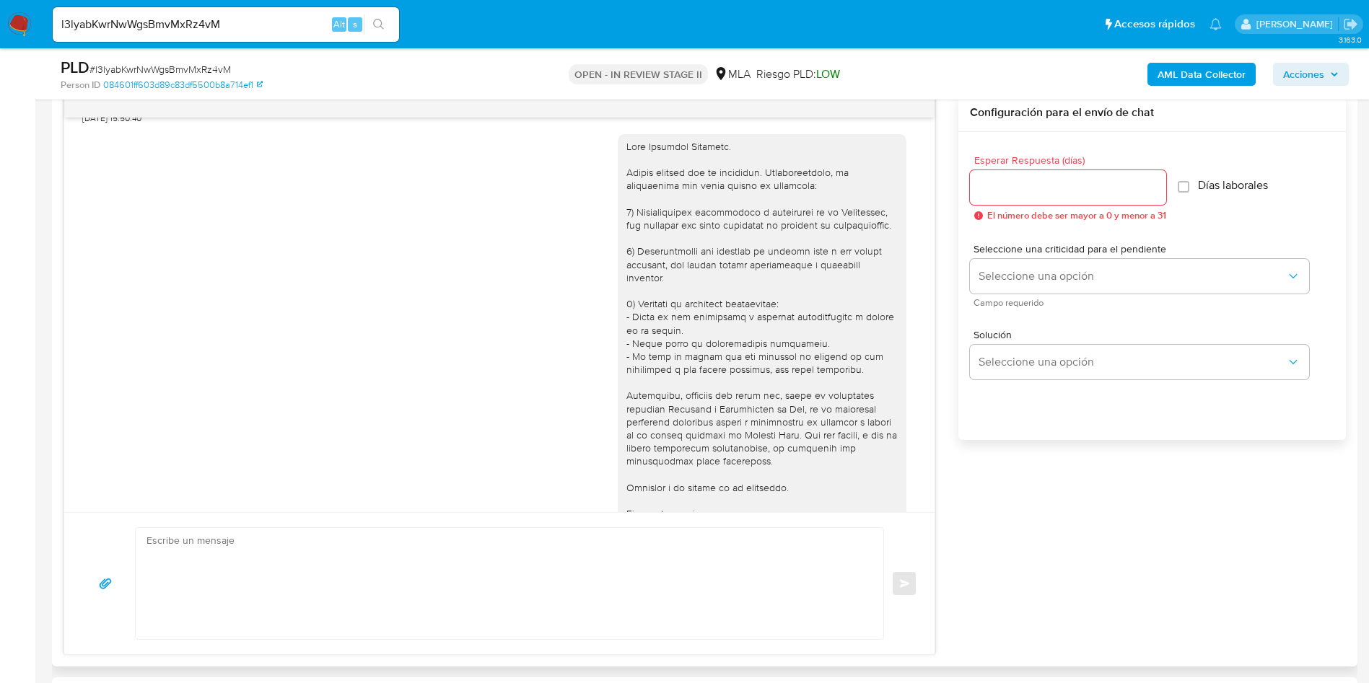
scroll to position [951, 0]
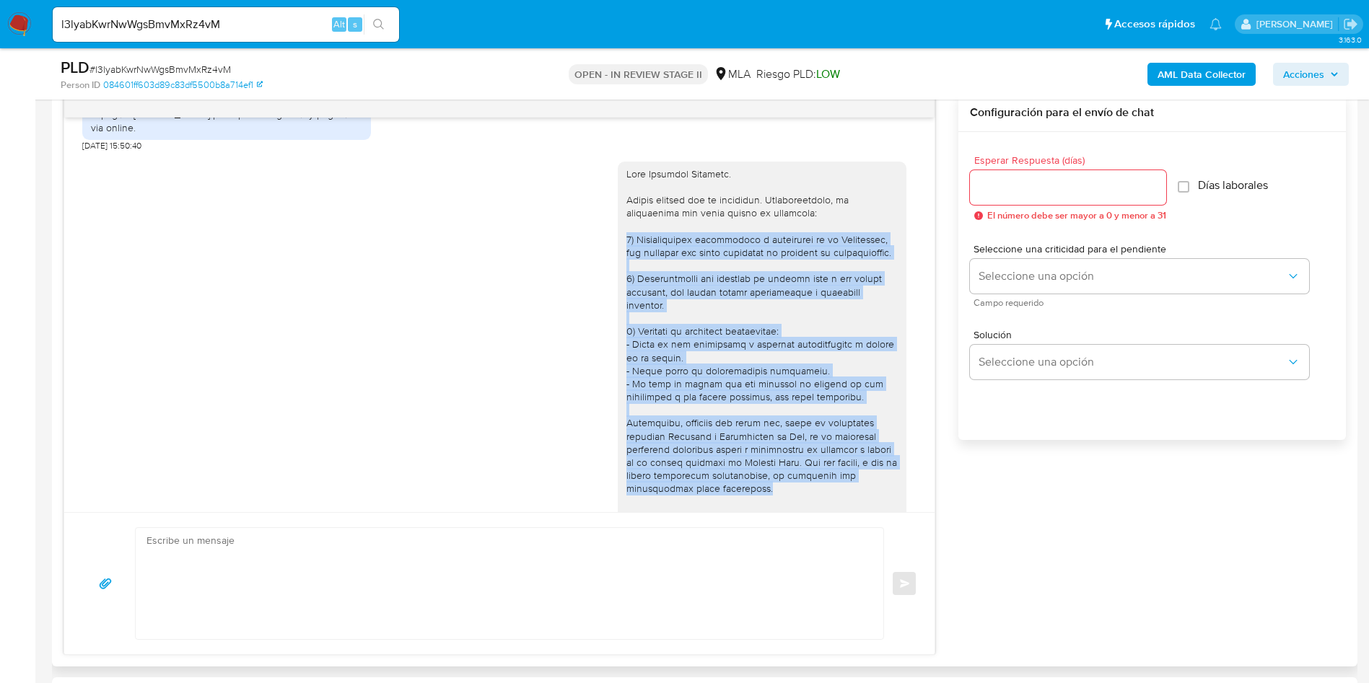
drag, startPoint x: 756, startPoint y: 411, endPoint x: 601, endPoint y: 270, distance: 209.9
click at [618, 270] on div at bounding box center [762, 365] width 289 height 406
copy div "1) Documentación patrimonial o impositiva de la Asociación, que respalde las su…"
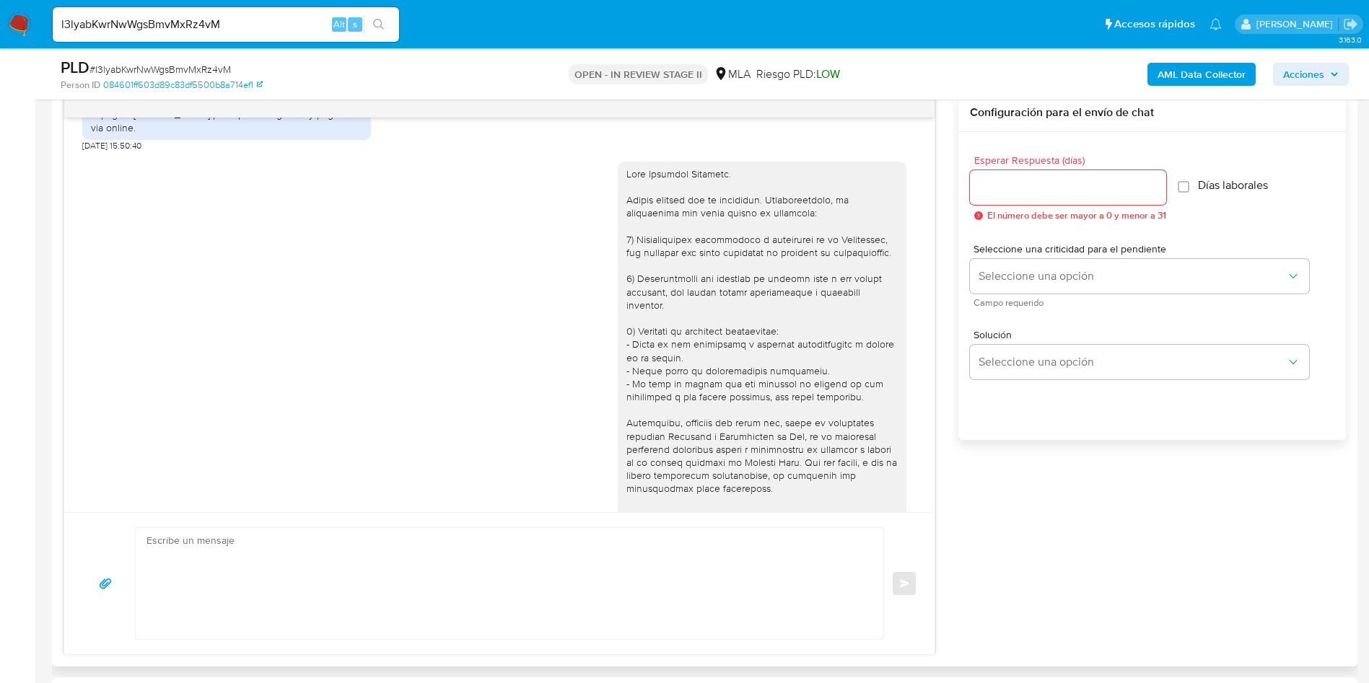
click at [1006, 563] on div "17/09/2025 14:36:49 1 esta cuenta este año se utilizo para recaudar las inscrip…" at bounding box center [704, 374] width 1282 height 561
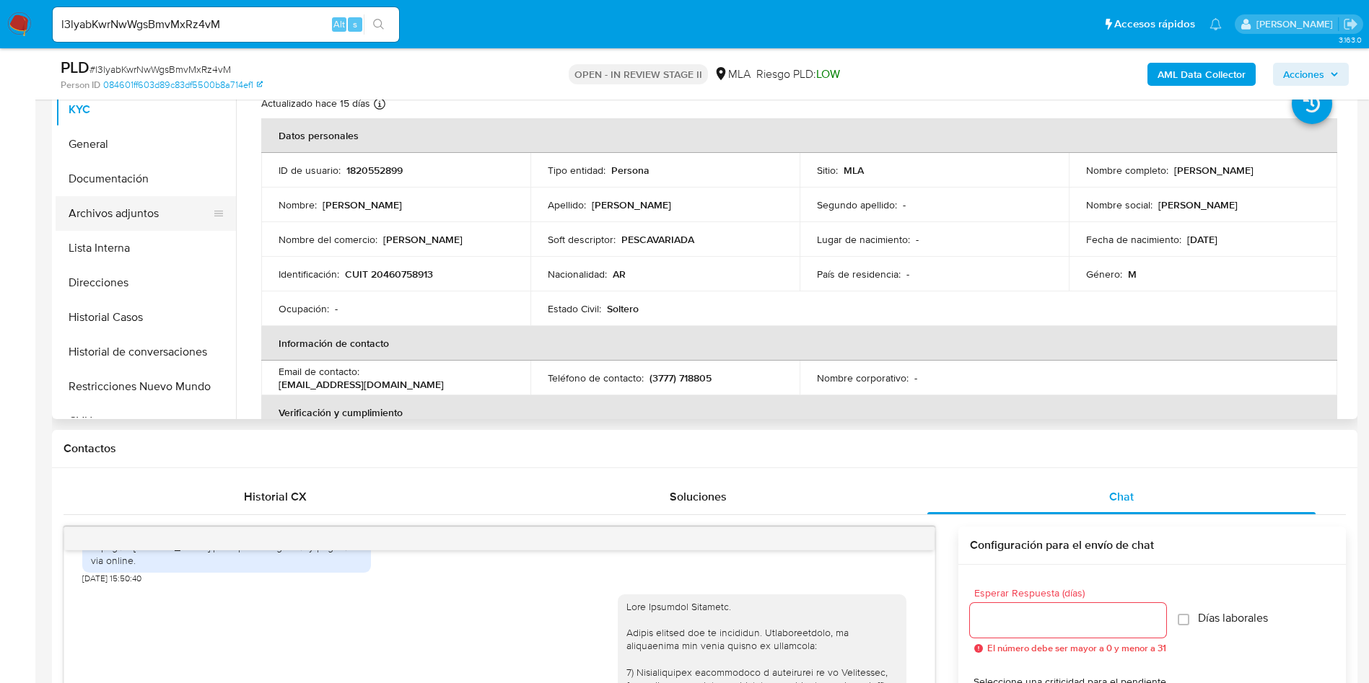
click at [159, 229] on button "Archivos adjuntos" at bounding box center [140, 213] width 169 height 35
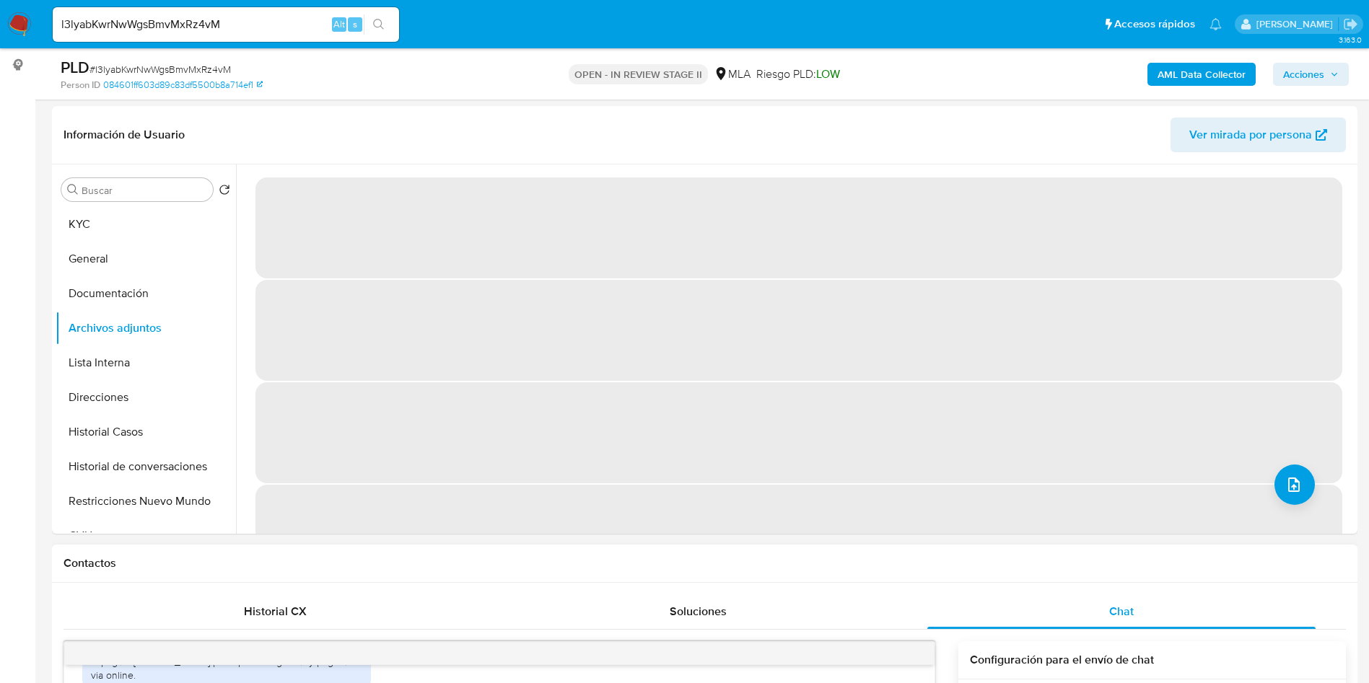
scroll to position [216, 0]
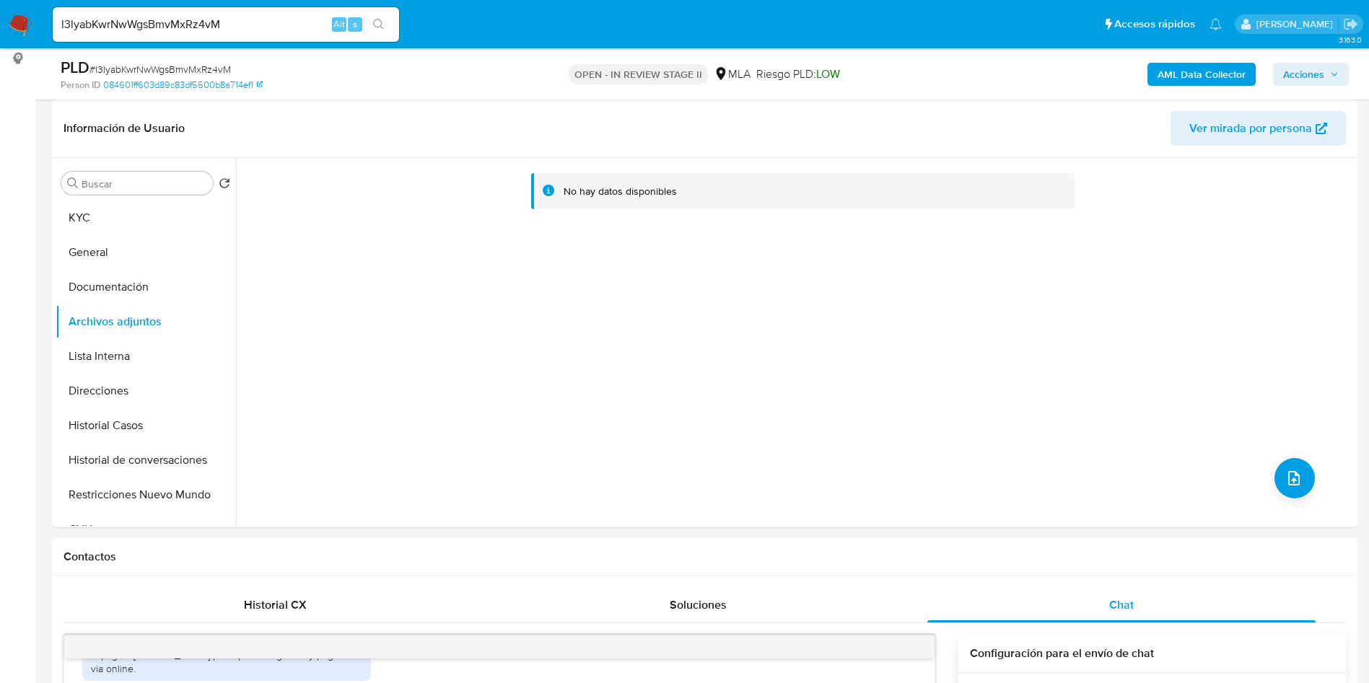
click at [1187, 92] on div "PLD # l3lyabKwrNwWgsBmvMxRz4vM Person ID 084601ff603d89c83df5500b8a714ef1 OPEN …" at bounding box center [704, 73] width 1305 height 51
click at [1197, 85] on b "AML Data Collector" at bounding box center [1201, 74] width 88 height 23
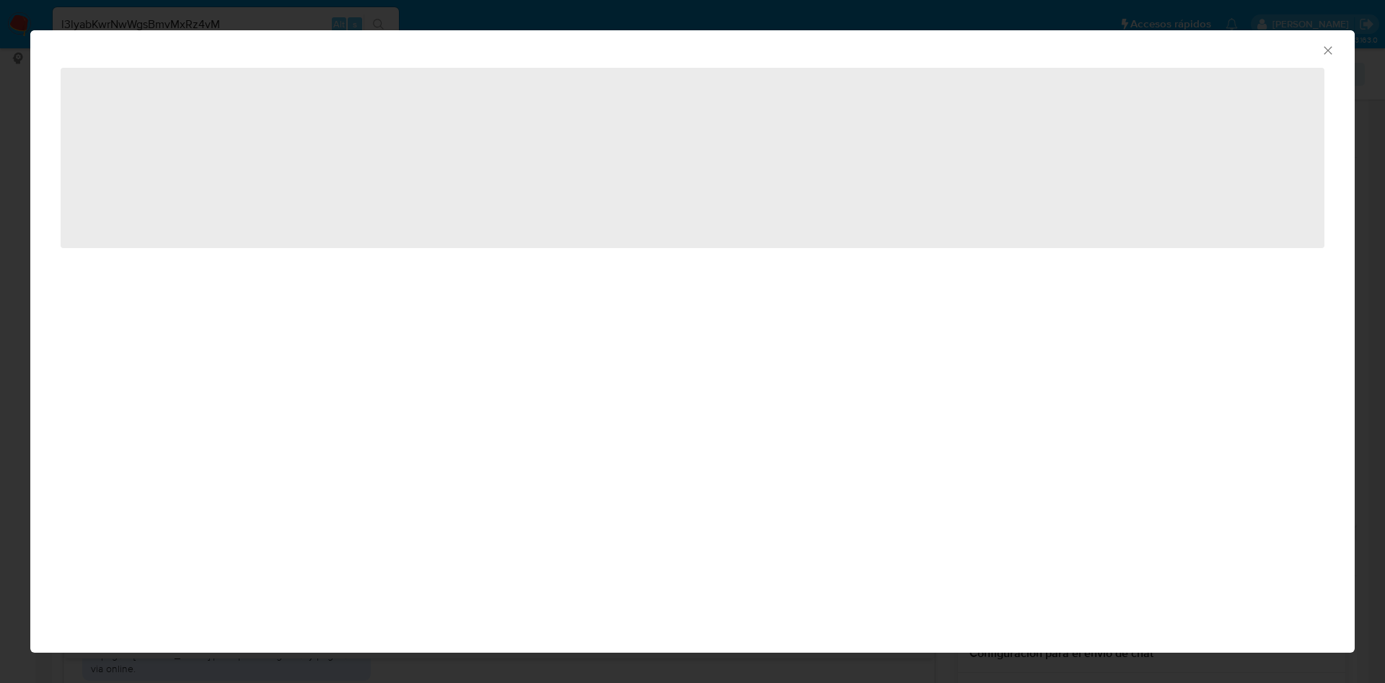
click at [1335, 48] on div "AML Data Collector" at bounding box center [692, 48] width 1325 height 36
click at [1333, 49] on icon "Cerrar ventana" at bounding box center [1328, 50] width 14 height 14
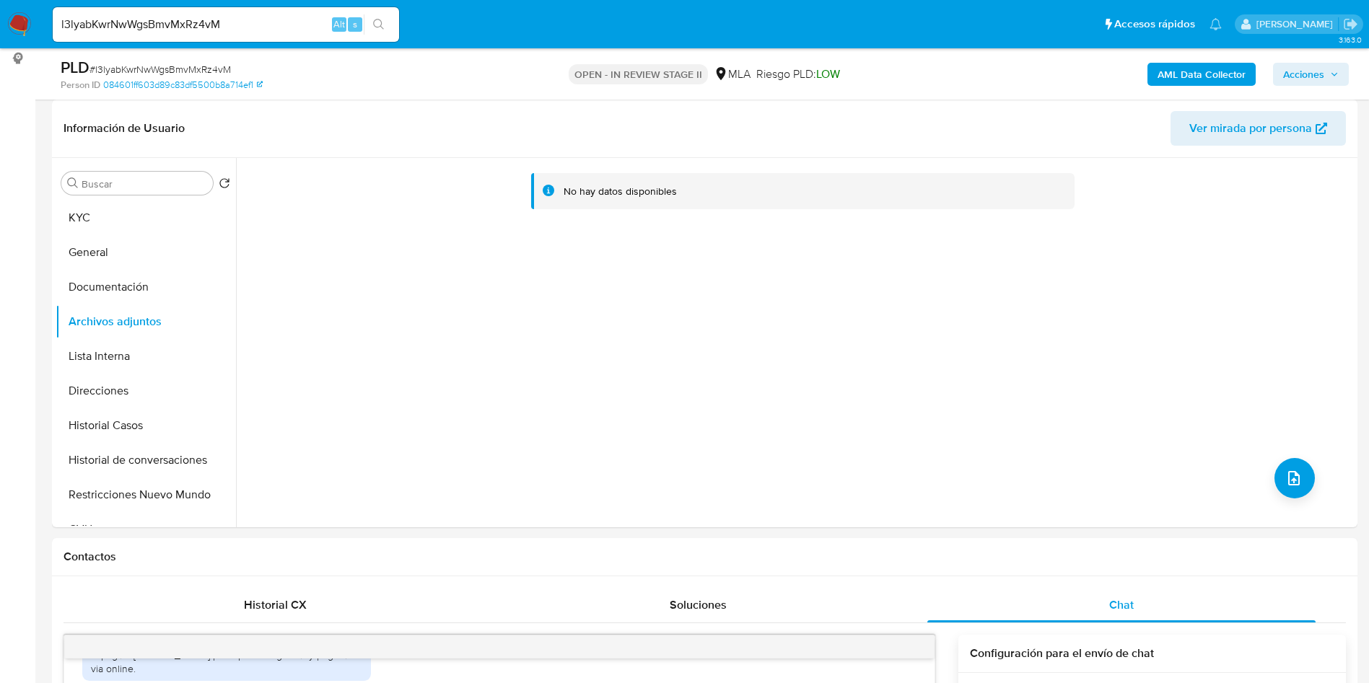
click at [1219, 67] on b "AML Data Collector" at bounding box center [1201, 74] width 88 height 23
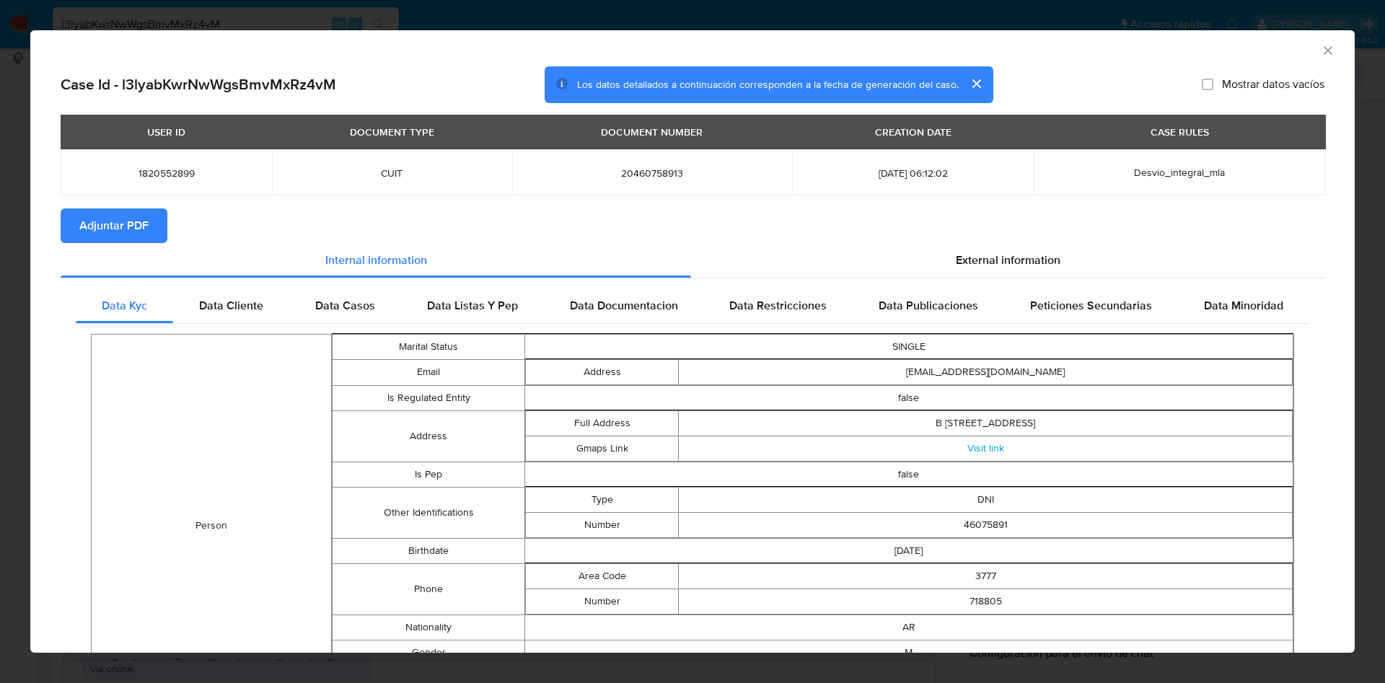
click at [113, 216] on span "Adjuntar PDF" at bounding box center [113, 226] width 69 height 32
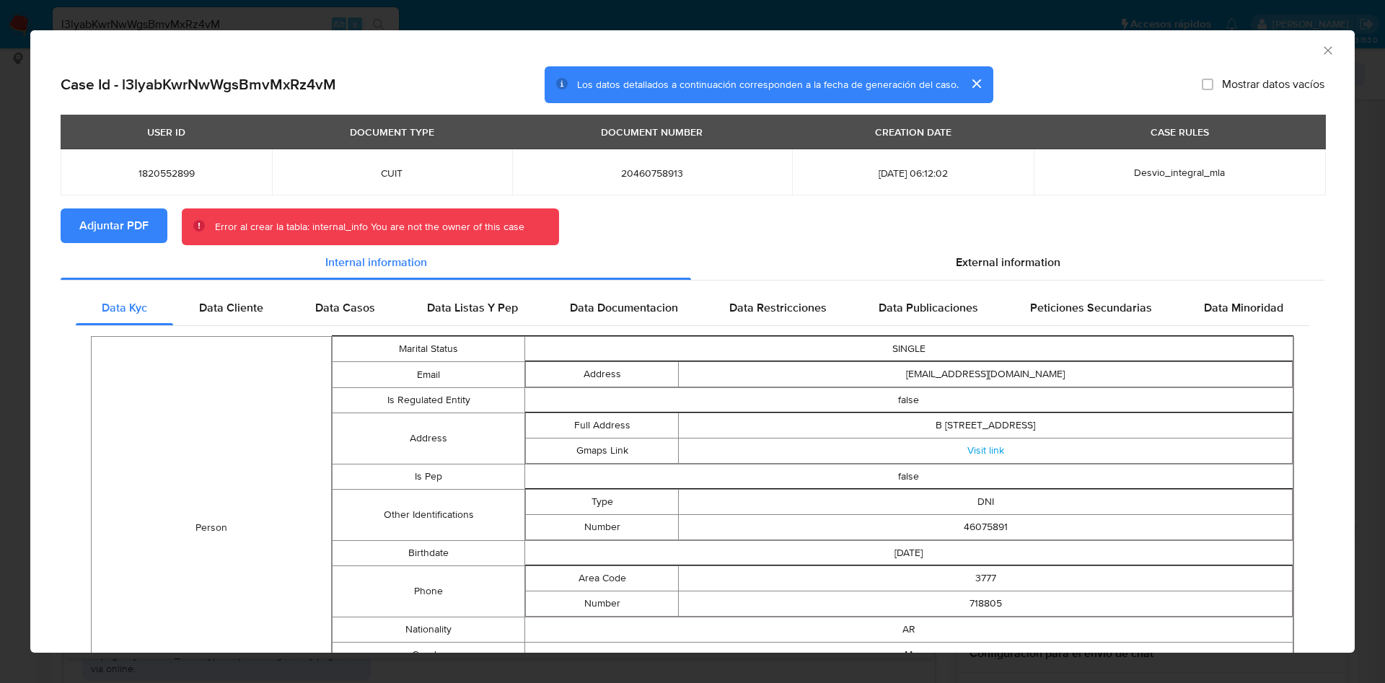
click at [1321, 53] on icon "Cerrar ventana" at bounding box center [1328, 50] width 14 height 14
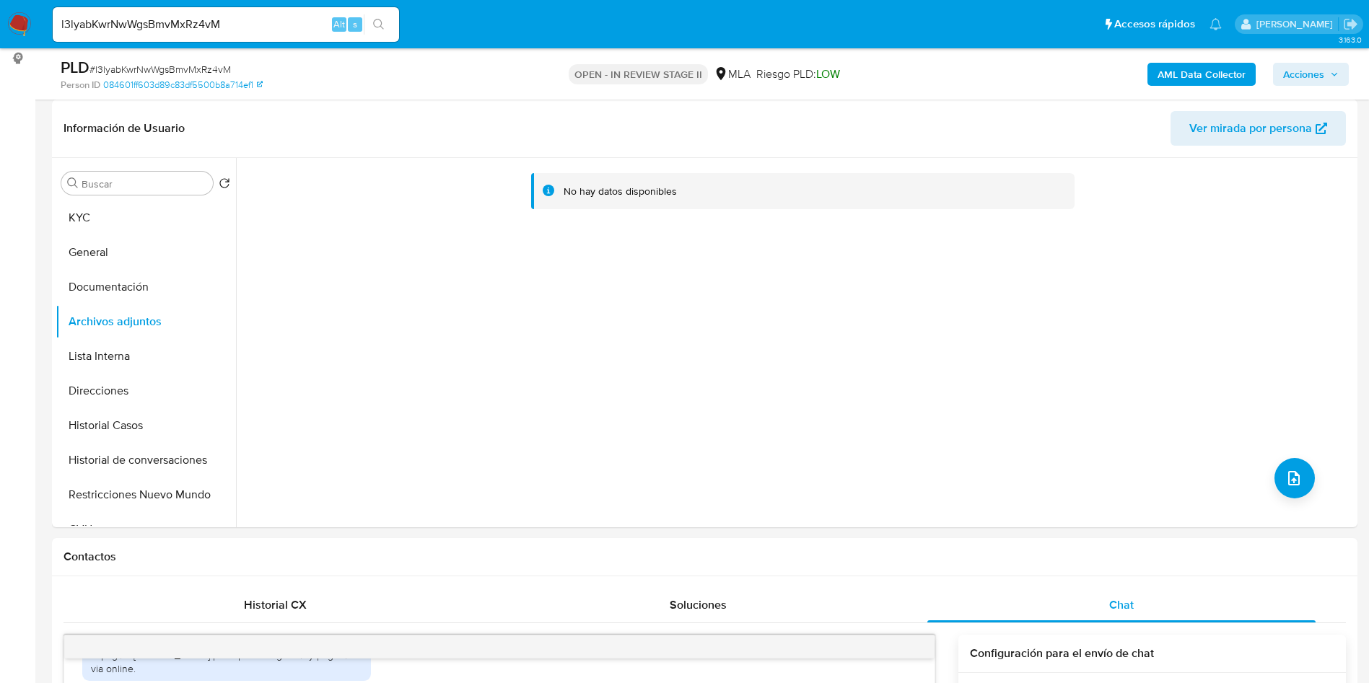
click at [212, 66] on span "# l3lyabKwrNwWgsBmvMxRz4vM" at bounding box center [159, 69] width 141 height 14
copy span "l3lyabKwrNwWgsBmvMxRz4vM"
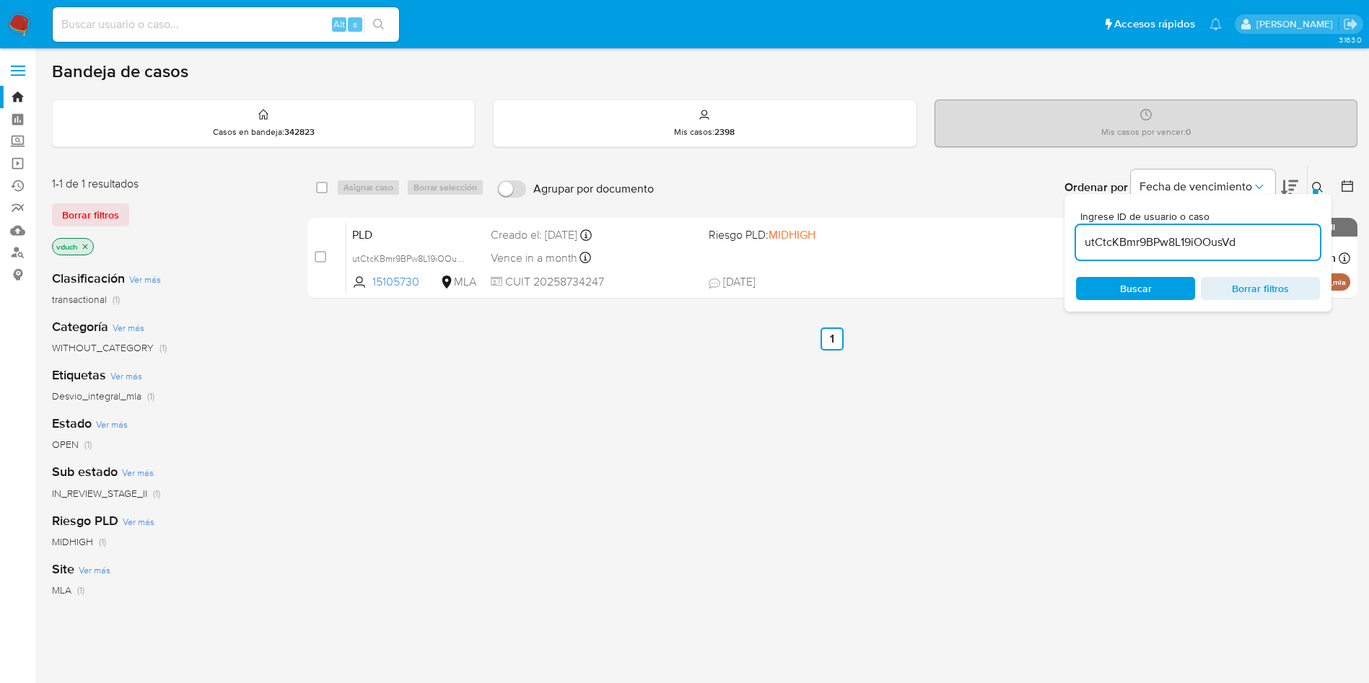
click at [1251, 225] on div "utCtcKBmr9BPw8L19iOOusVd" at bounding box center [1198, 242] width 244 height 35
click at [1245, 230] on div "utCtcKBmr9BPw8L19iOOusVd" at bounding box center [1198, 242] width 244 height 35
click at [1241, 239] on input "utCtcKBmr9BPw8L19iOOusVd" at bounding box center [1198, 242] width 244 height 19
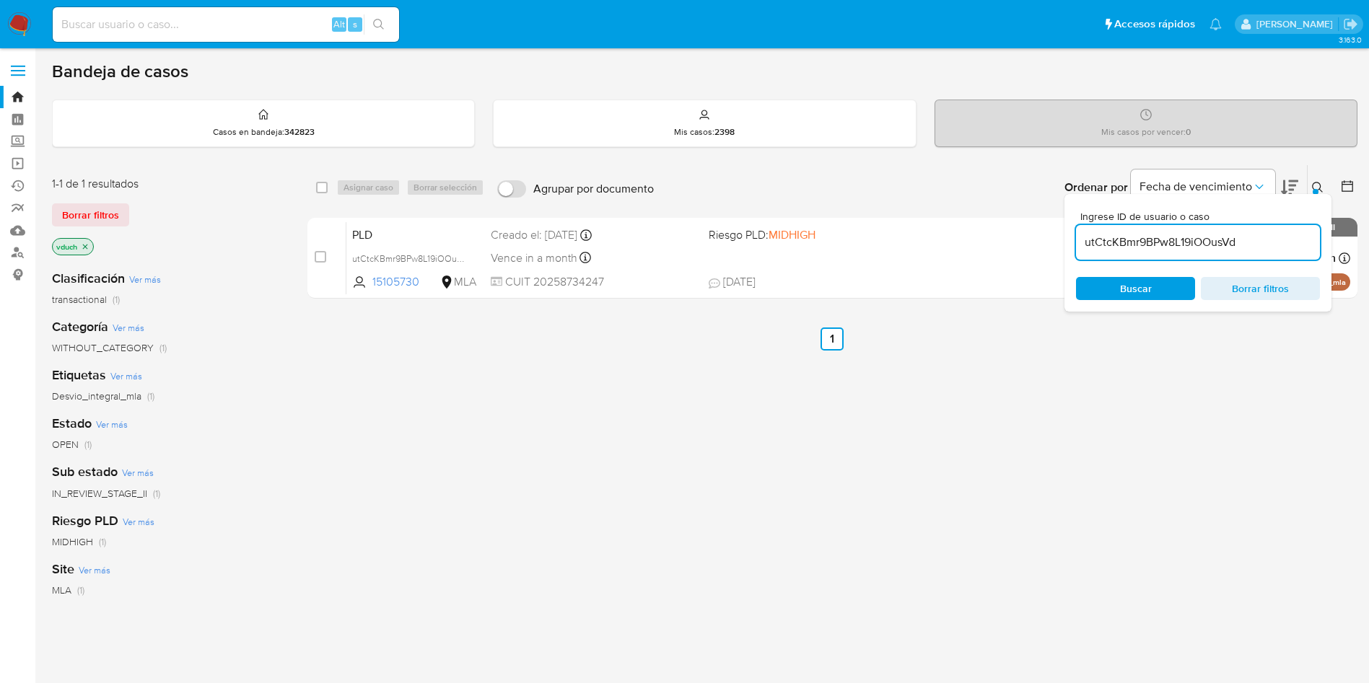
paste input "l3lyabKwrNwWgsBmvMxRz4vM"
type input "l3lyabKwrNwWgsBmvMxRz4vM"
click at [329, 186] on div "select-all-cases-checkbox" at bounding box center [324, 187] width 17 height 17
click at [323, 187] on input "checkbox" at bounding box center [322, 188] width 12 height 12
checkbox input "true"
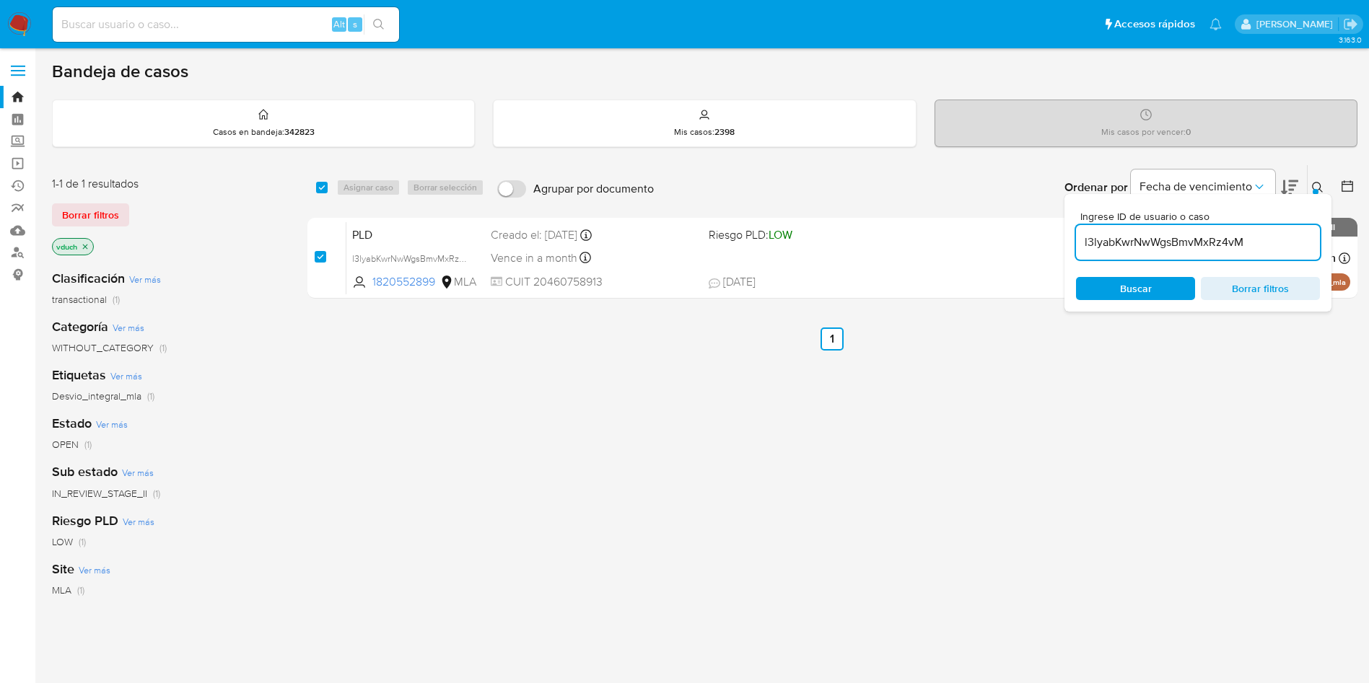
checkbox input "true"
click at [431, 205] on div "select-all-cases-checkbox Asignar caso Borrar selección Agrupar por documento O…" at bounding box center [832, 187] width 1050 height 45
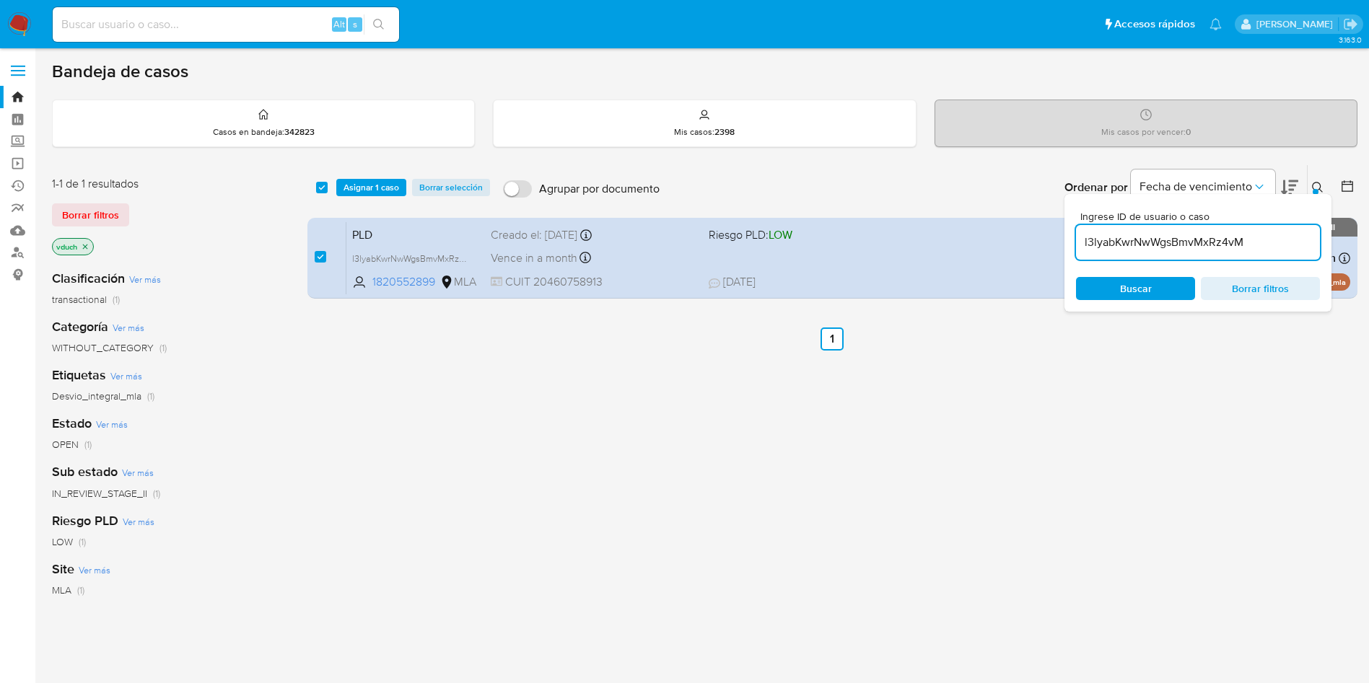
click at [317, 198] on div "select-all-cases-checkbox Asignar 1 caso Borrar selección Agrupar por documento…" at bounding box center [832, 187] width 1050 height 45
click at [375, 185] on span "Asignar 1 caso" at bounding box center [371, 187] width 56 height 14
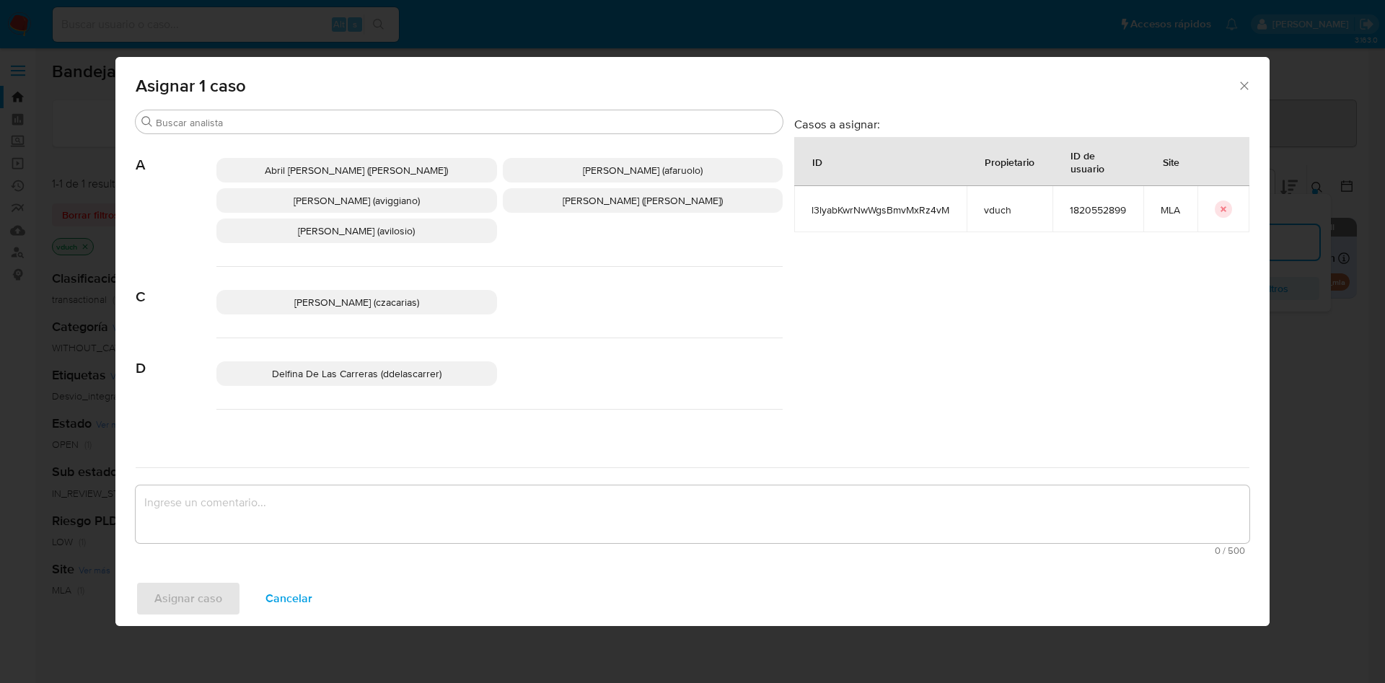
scroll to position [1289, 0]
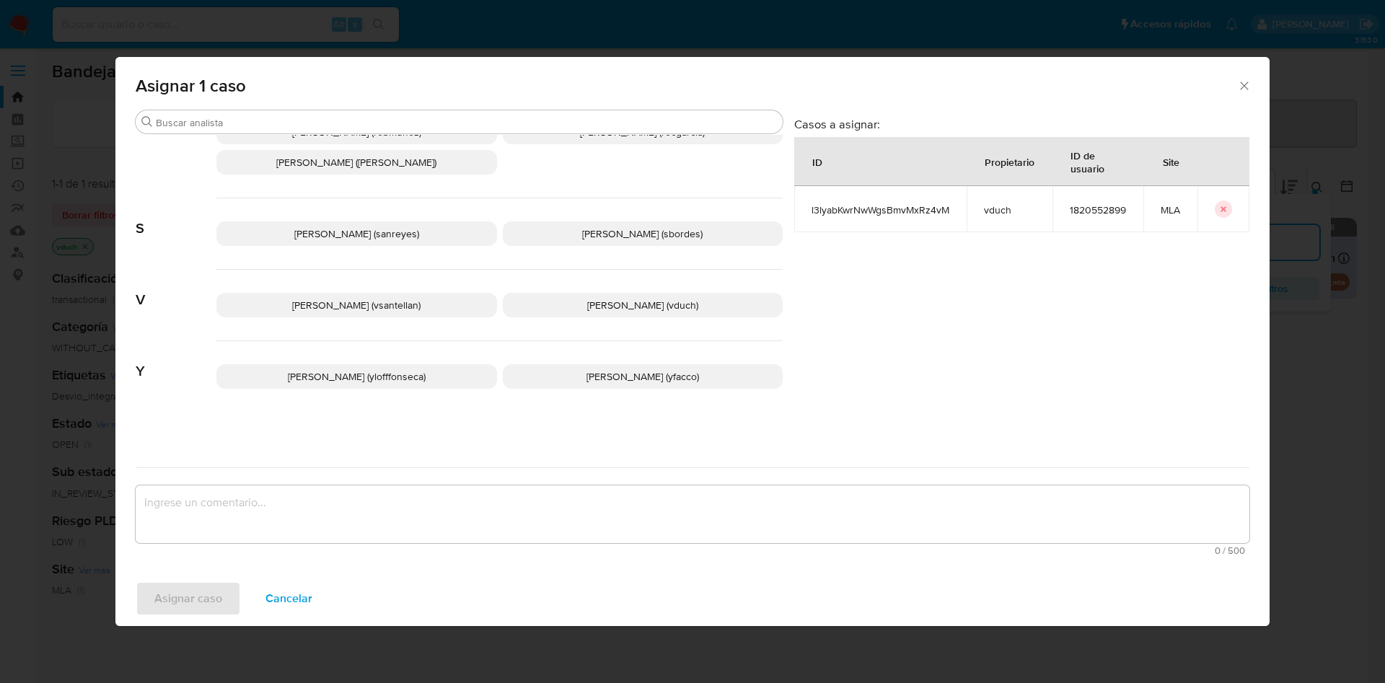
click at [607, 299] on span "[PERSON_NAME] (vduch)" at bounding box center [642, 305] width 111 height 14
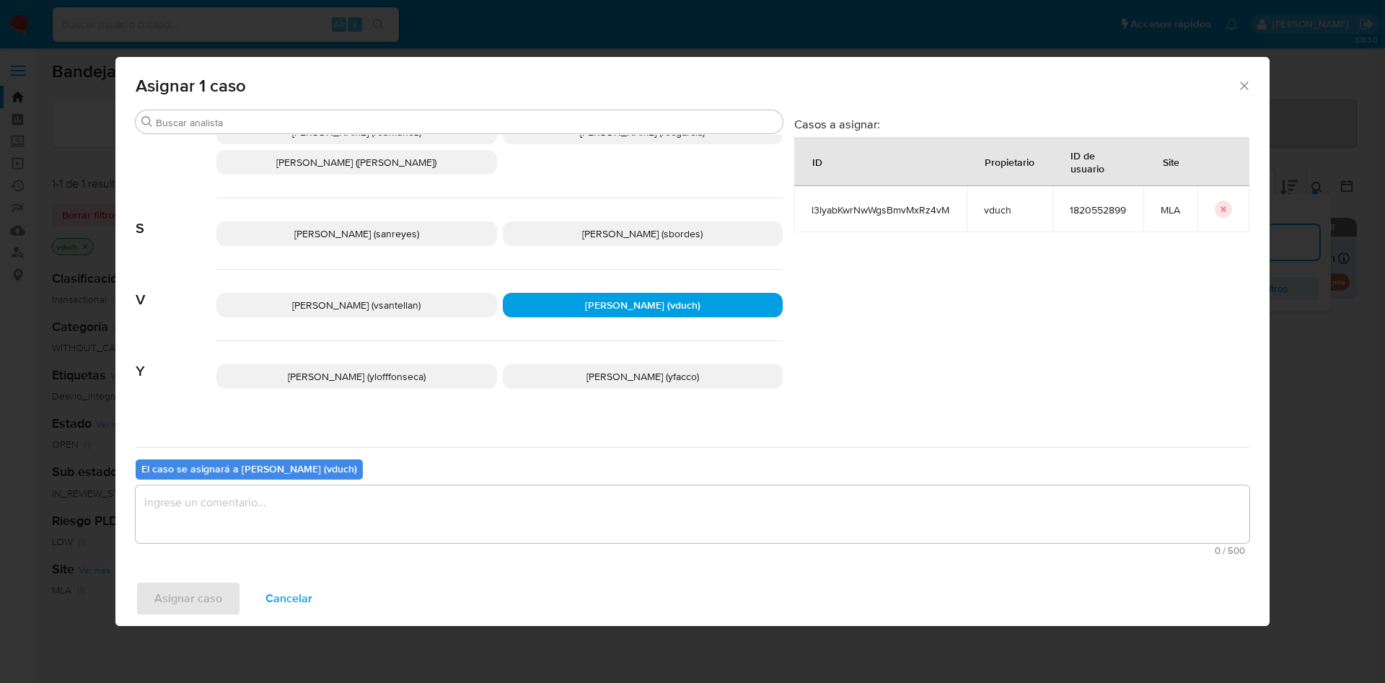
click at [621, 521] on textarea "assign-modal" at bounding box center [693, 515] width 1114 height 58
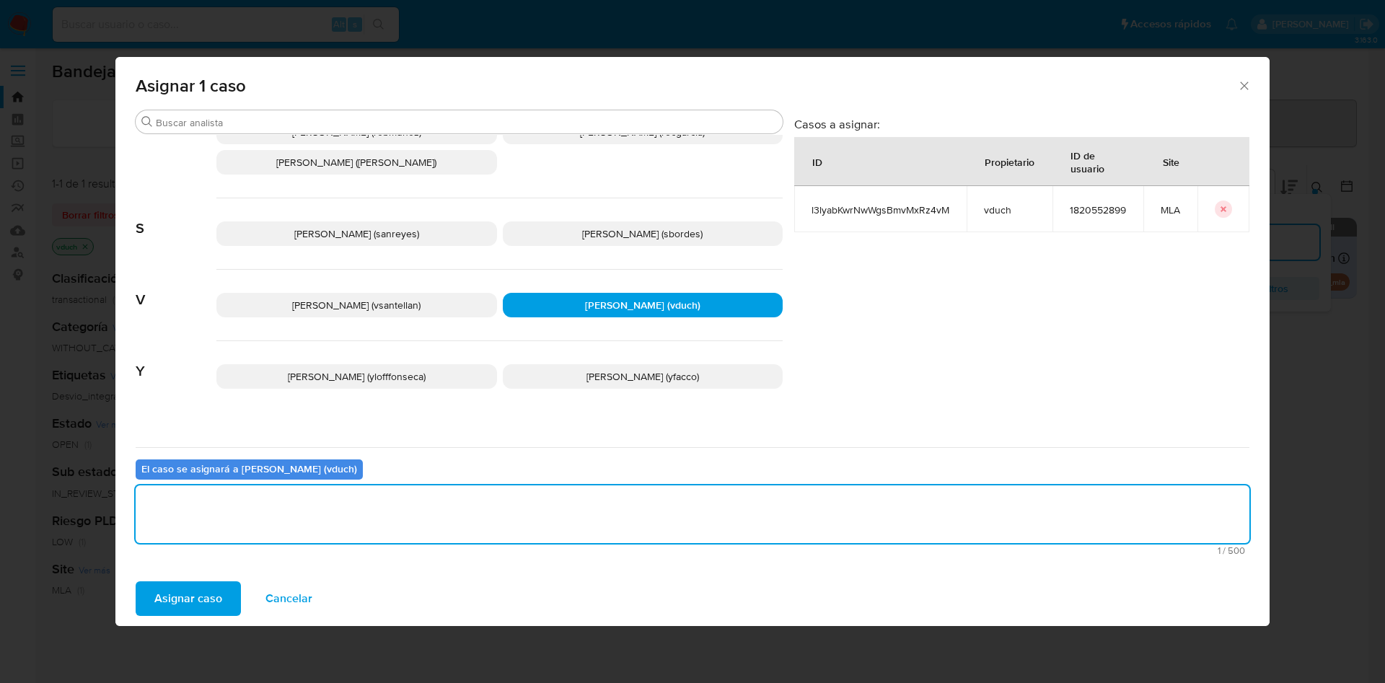
click at [203, 608] on span "Asignar caso" at bounding box center [188, 599] width 68 height 32
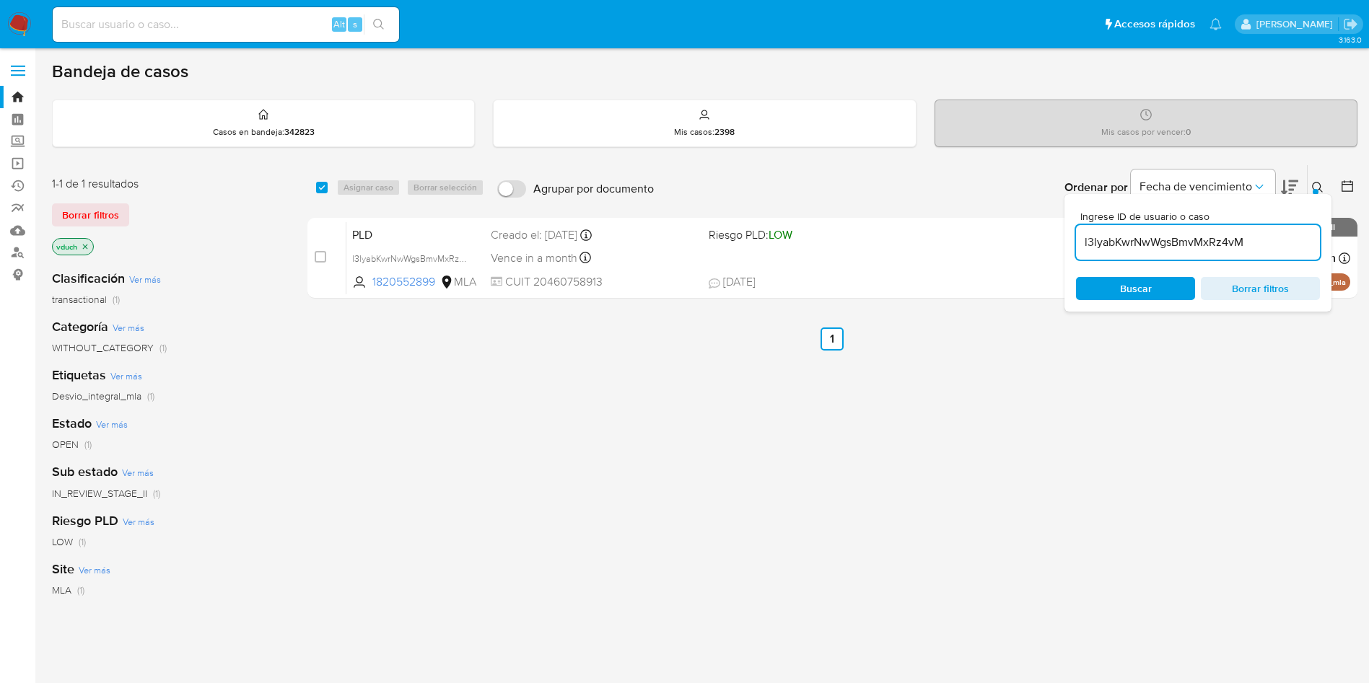
click at [1246, 239] on input "l3lyabKwrNwWgsBmvMxRz4vM" at bounding box center [1198, 242] width 244 height 19
paste input "vzjW9RMkt3MeleAH142Xq4S9"
type input "vzjW9RMkt3MeleAH142Xq4S9"
click at [322, 188] on input "checkbox" at bounding box center [322, 188] width 12 height 12
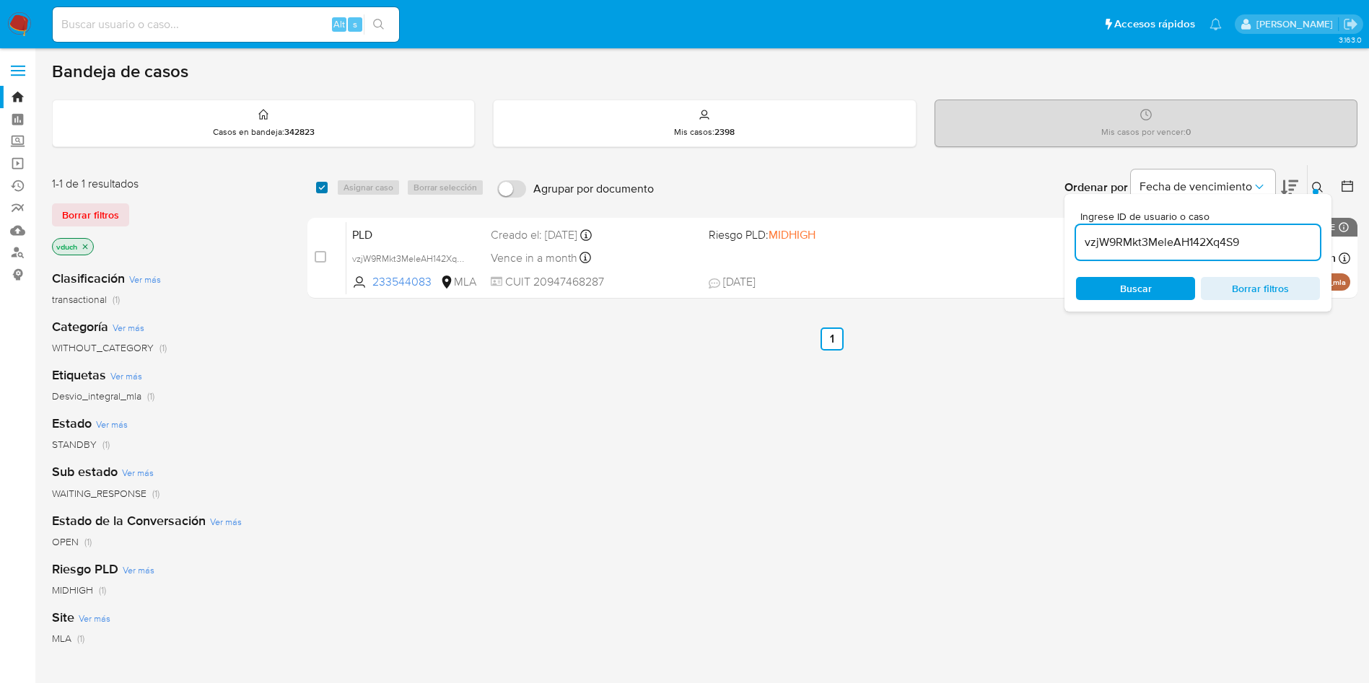
checkbox input "true"
click at [393, 185] on span "Asignar caso" at bounding box center [368, 187] width 50 height 14
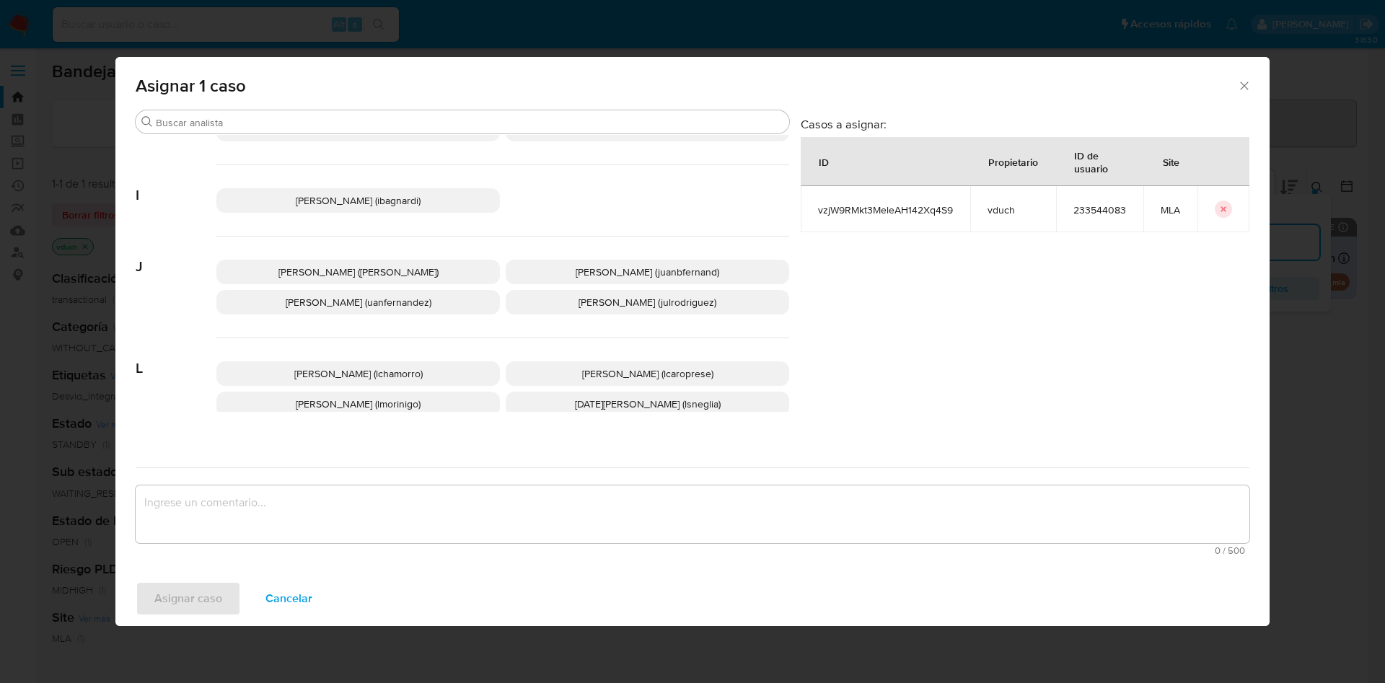
scroll to position [1289, 0]
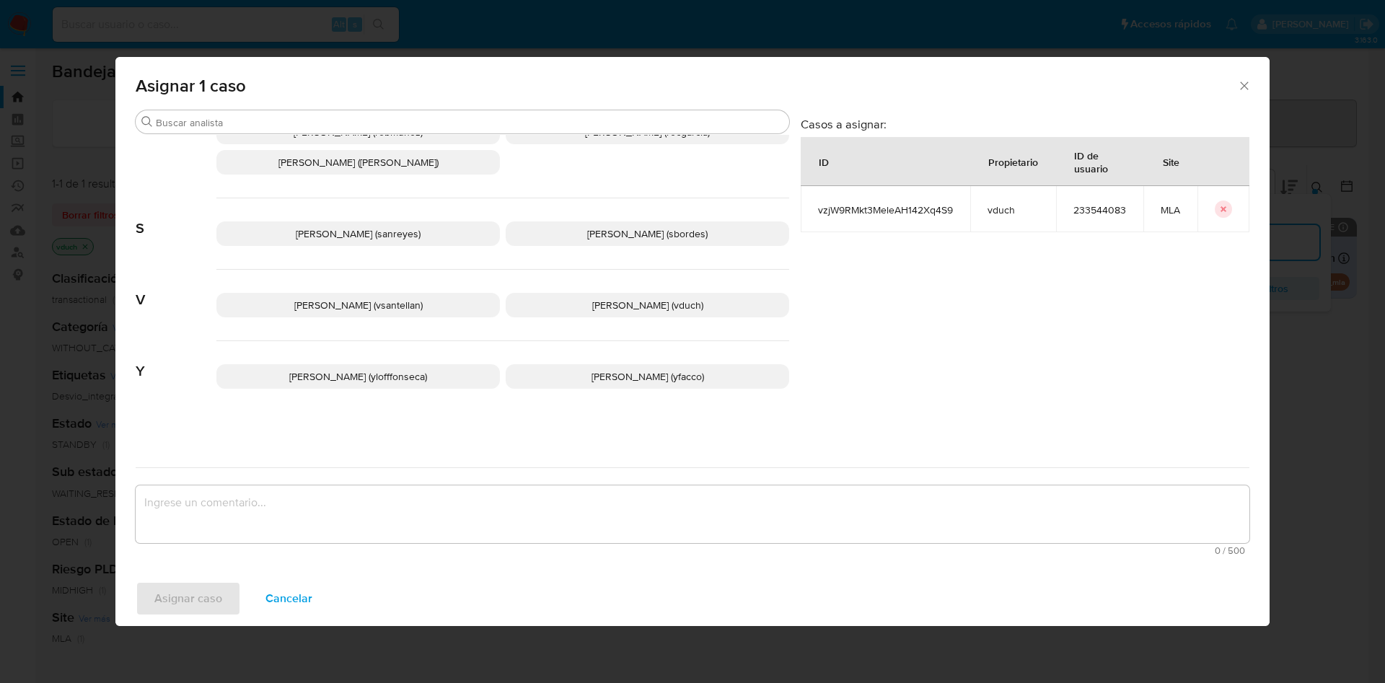
click at [608, 281] on div "Valentina Santellan Barbosa (vsantellan) Valeria Duch (vduch)" at bounding box center [502, 305] width 573 height 71
click at [613, 315] on p "Valeria Duch (vduch)" at bounding box center [648, 305] width 284 height 25
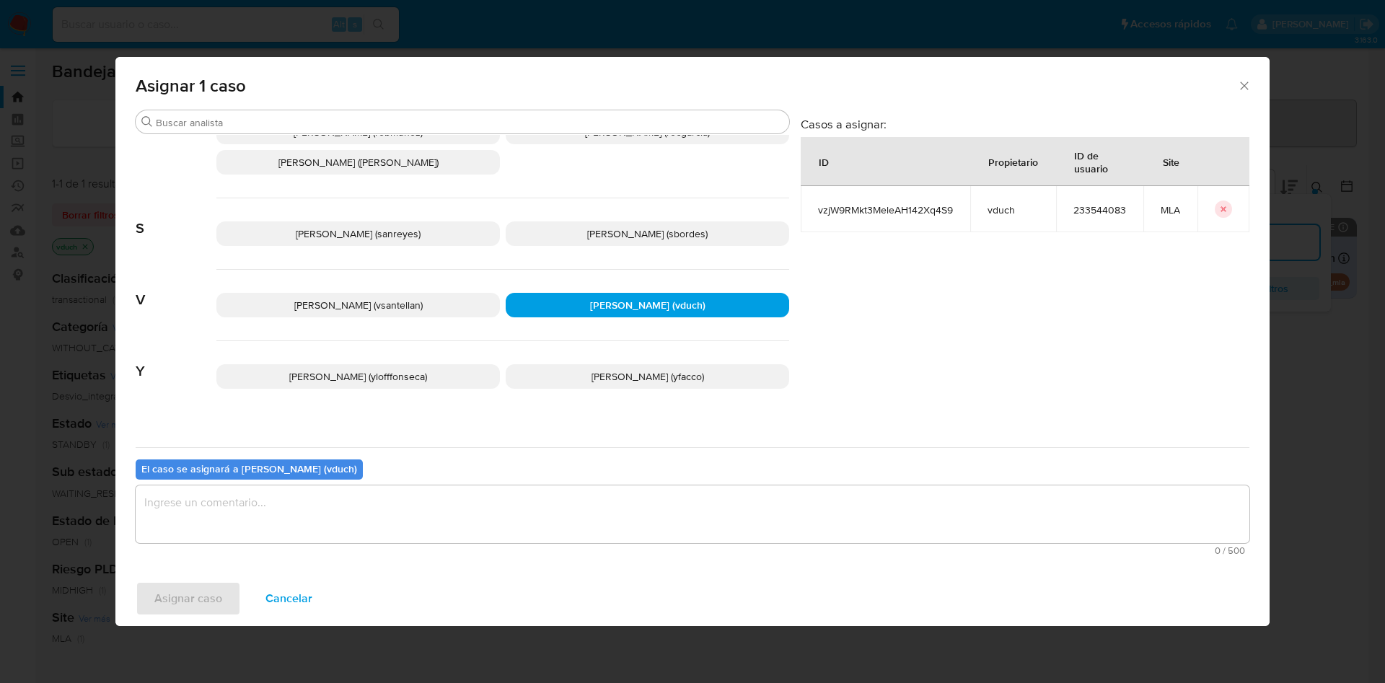
click at [636, 535] on textarea "assign-modal" at bounding box center [693, 515] width 1114 height 58
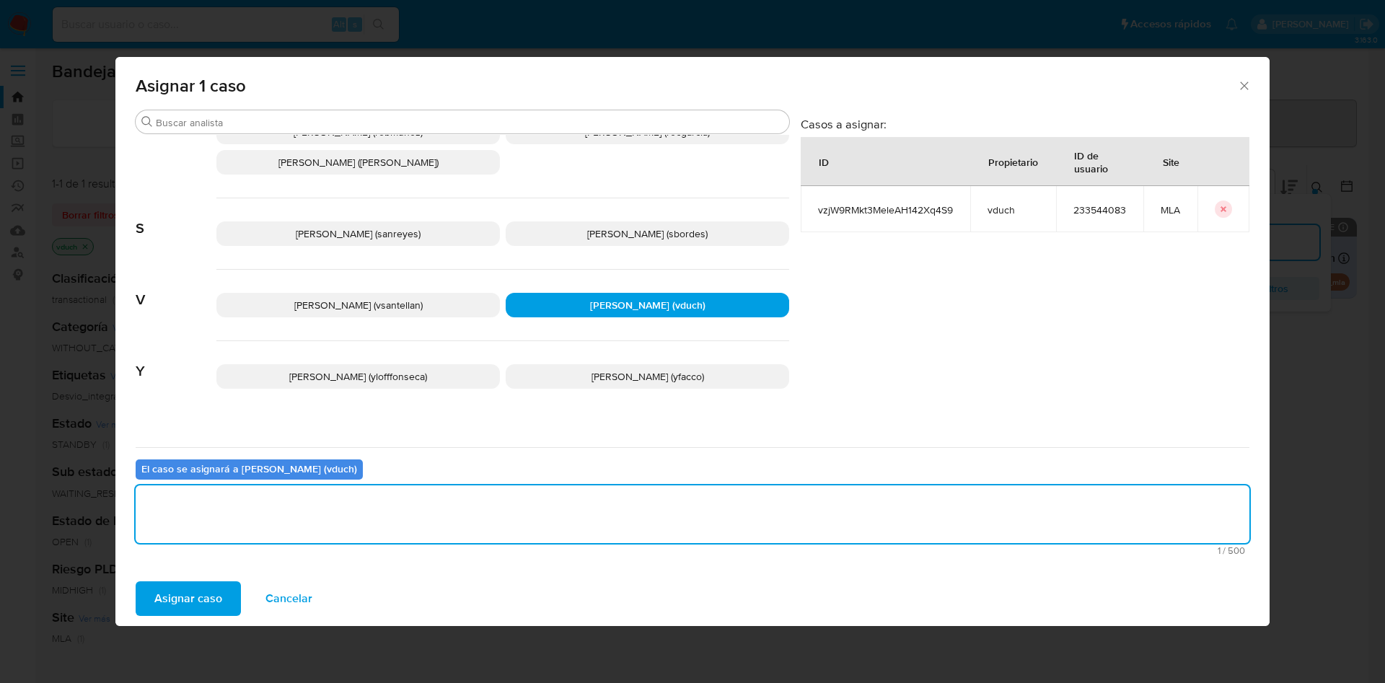
click at [230, 593] on button "Asignar caso" at bounding box center [188, 599] width 105 height 35
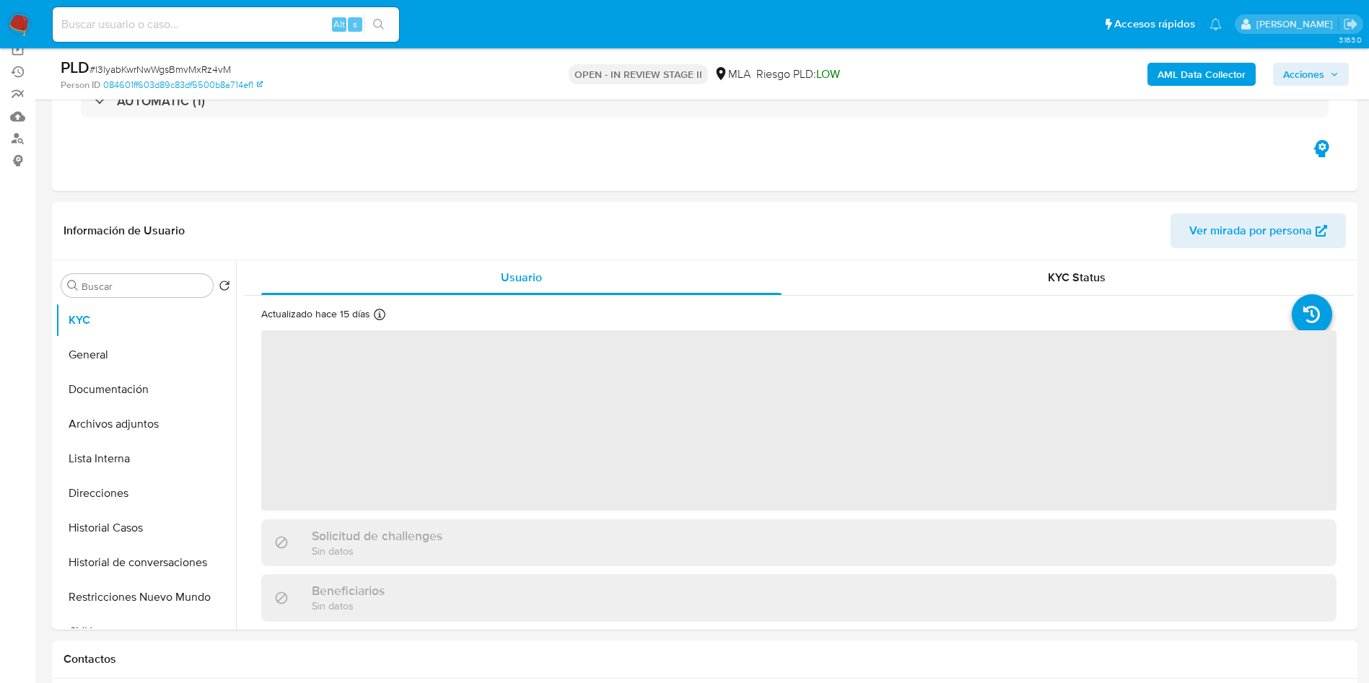
scroll to position [325, 0]
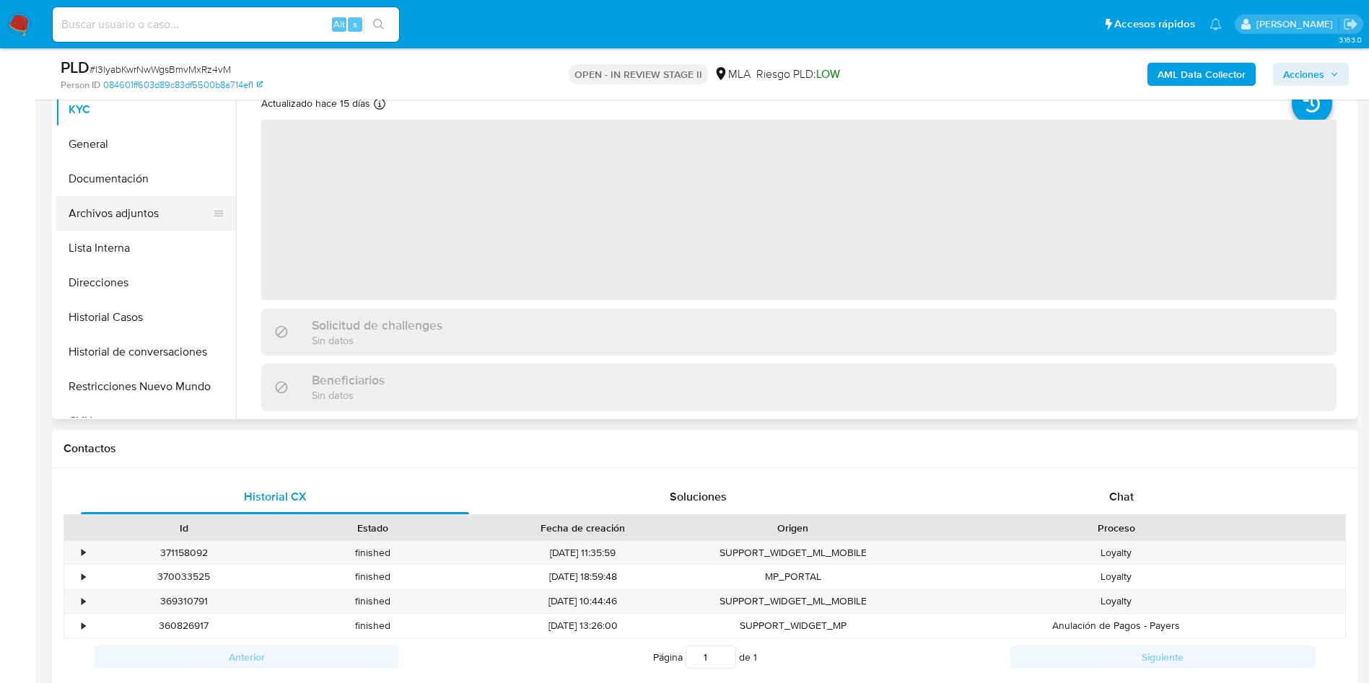
click at [123, 219] on button "Archivos adjuntos" at bounding box center [140, 213] width 169 height 35
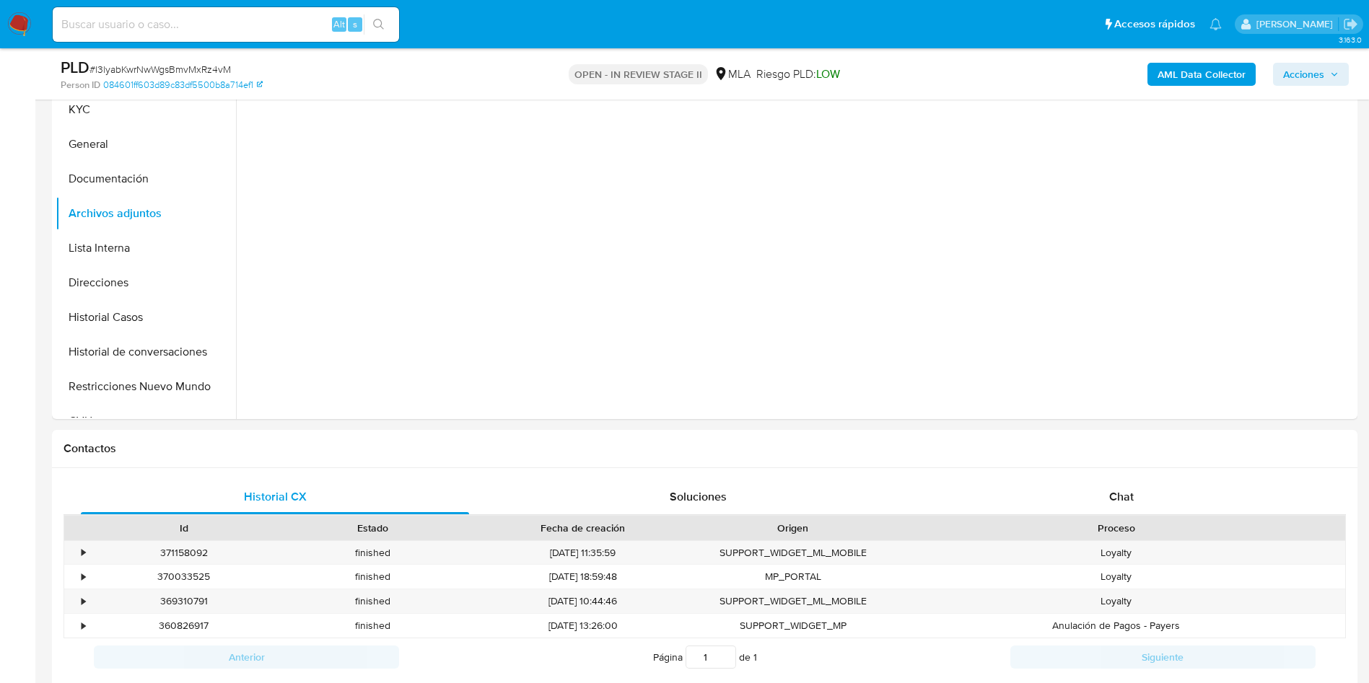
select select "10"
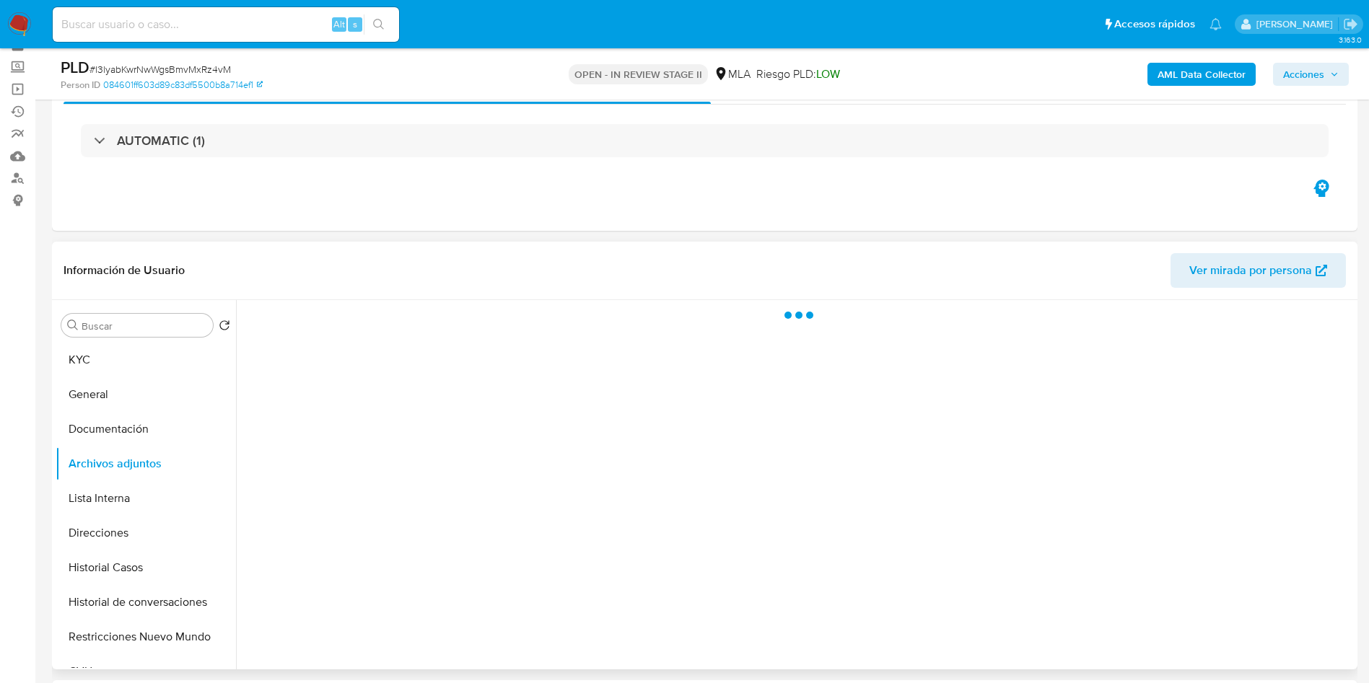
scroll to position [108, 0]
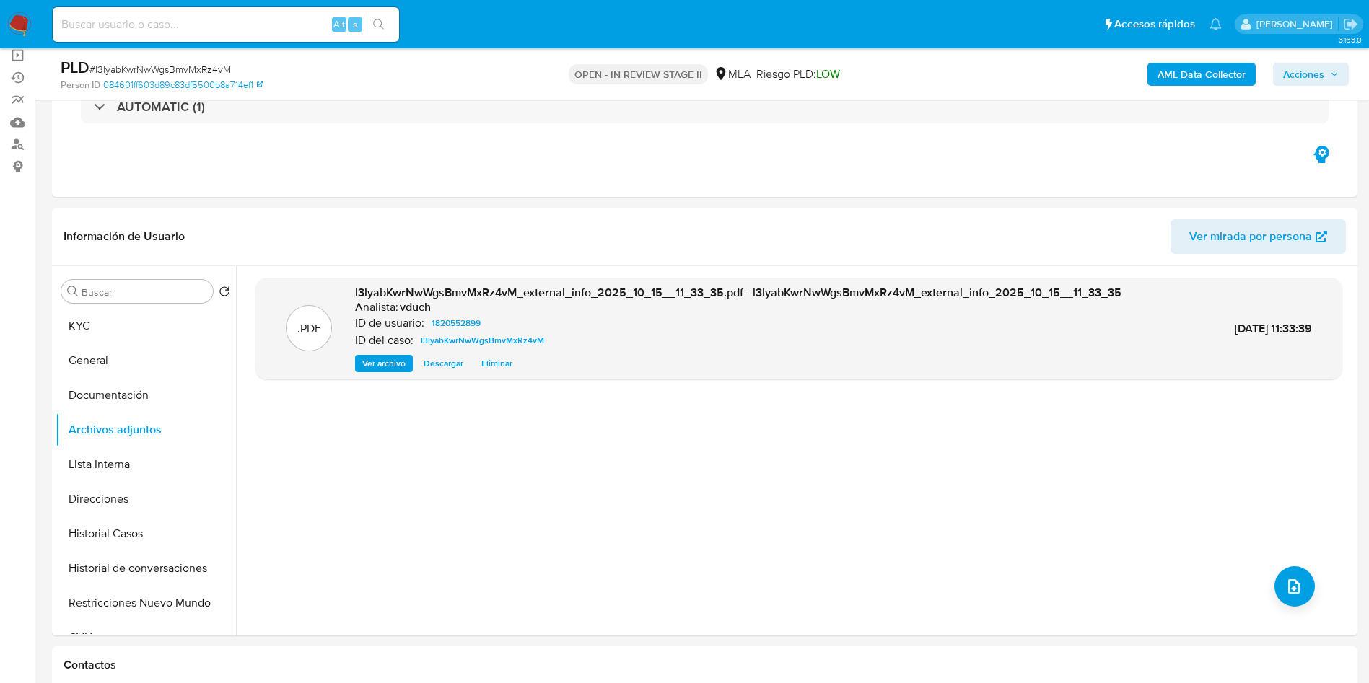
click at [1227, 74] on b "AML Data Collector" at bounding box center [1201, 74] width 88 height 23
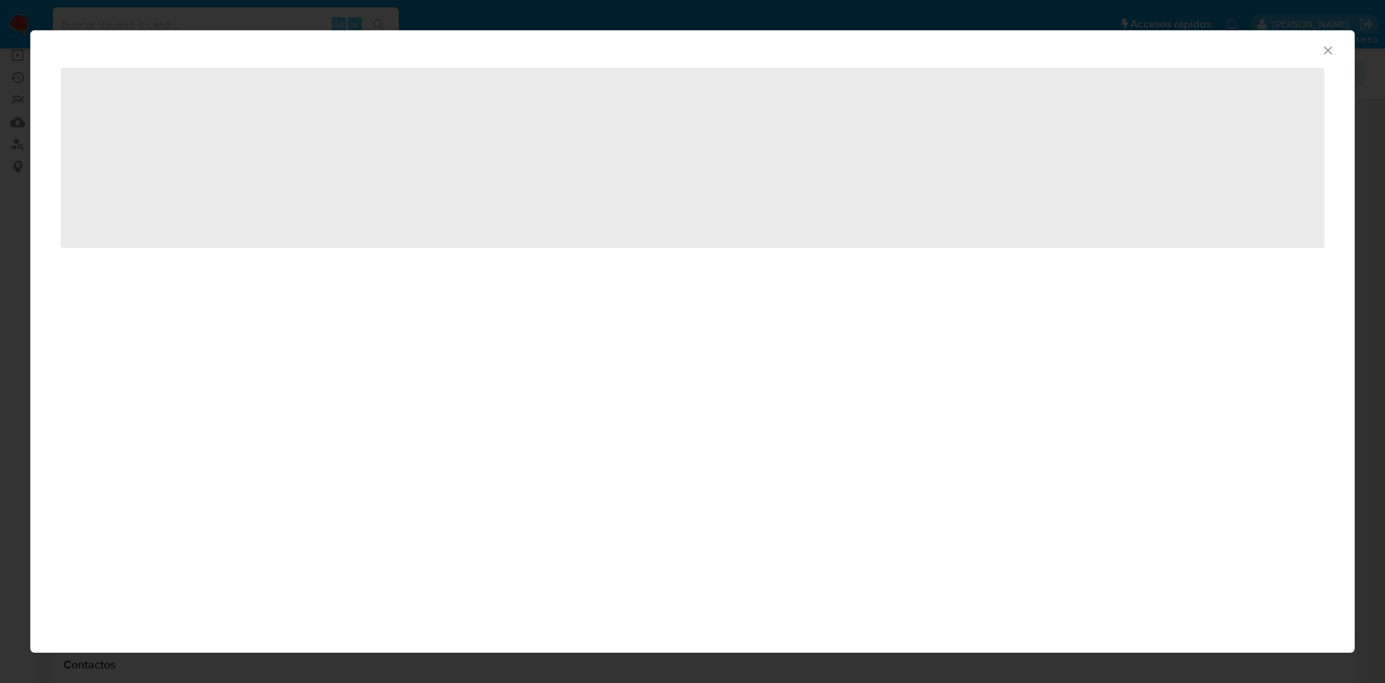
click at [167, 295] on div "AML Data Collector ‌" at bounding box center [692, 341] width 1325 height 623
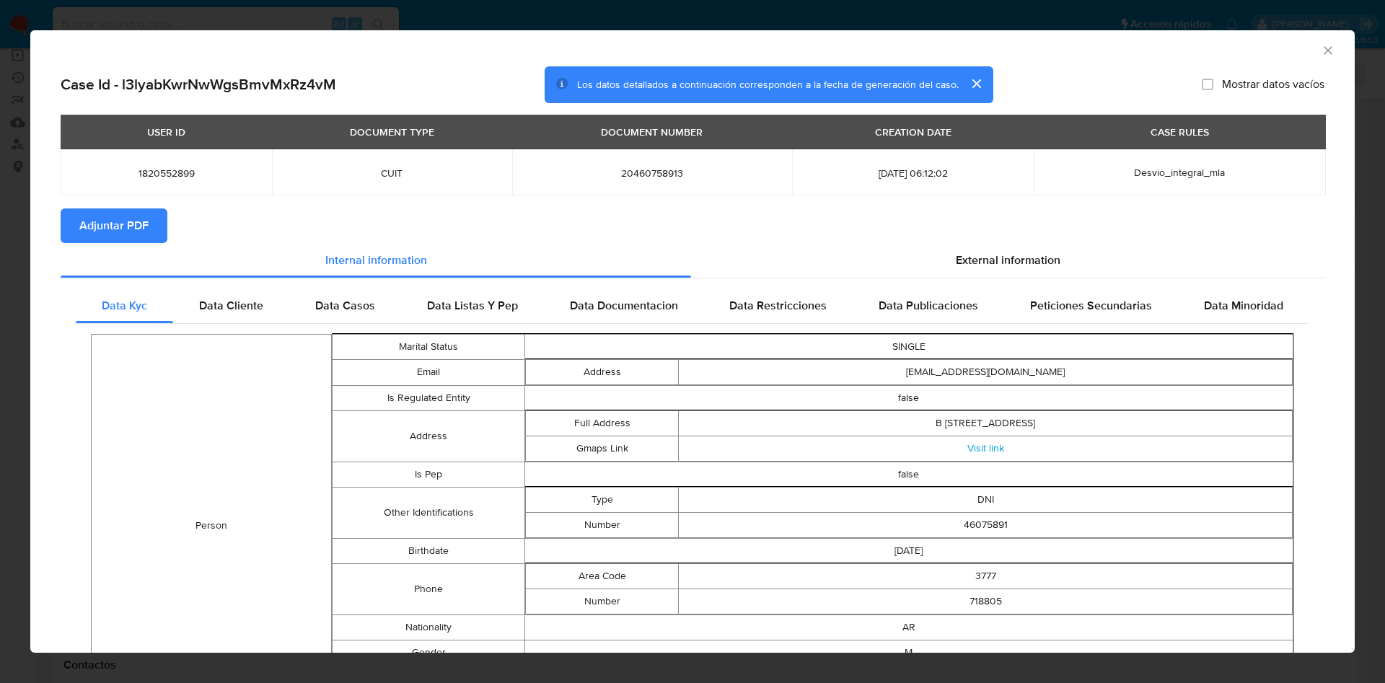
click at [167, 226] on section "Adjuntar PDF" at bounding box center [693, 226] width 1264 height 35
click at [127, 222] on span "Adjuntar PDF" at bounding box center [113, 226] width 69 height 32
click at [1321, 46] on icon "Cerrar ventana" at bounding box center [1328, 50] width 14 height 14
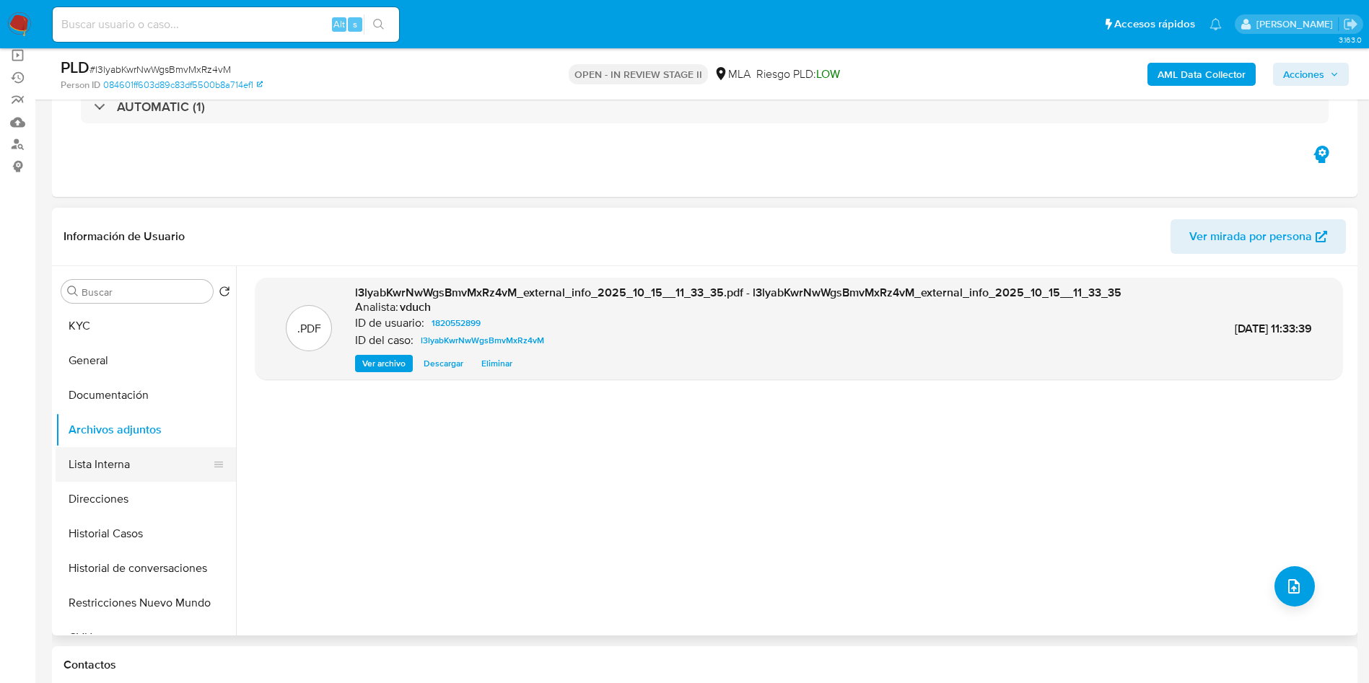
click at [133, 447] on button "Lista Interna" at bounding box center [140, 464] width 169 height 35
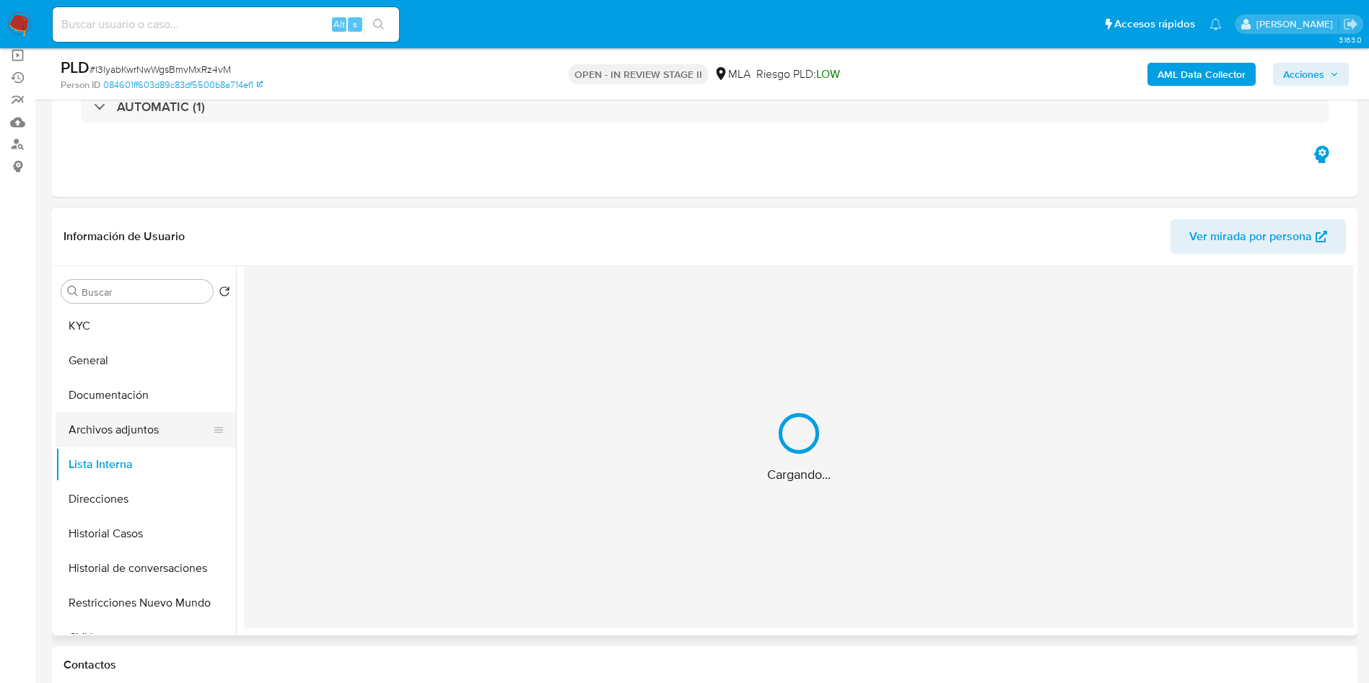
click at [144, 429] on button "Archivos adjuntos" at bounding box center [140, 430] width 169 height 35
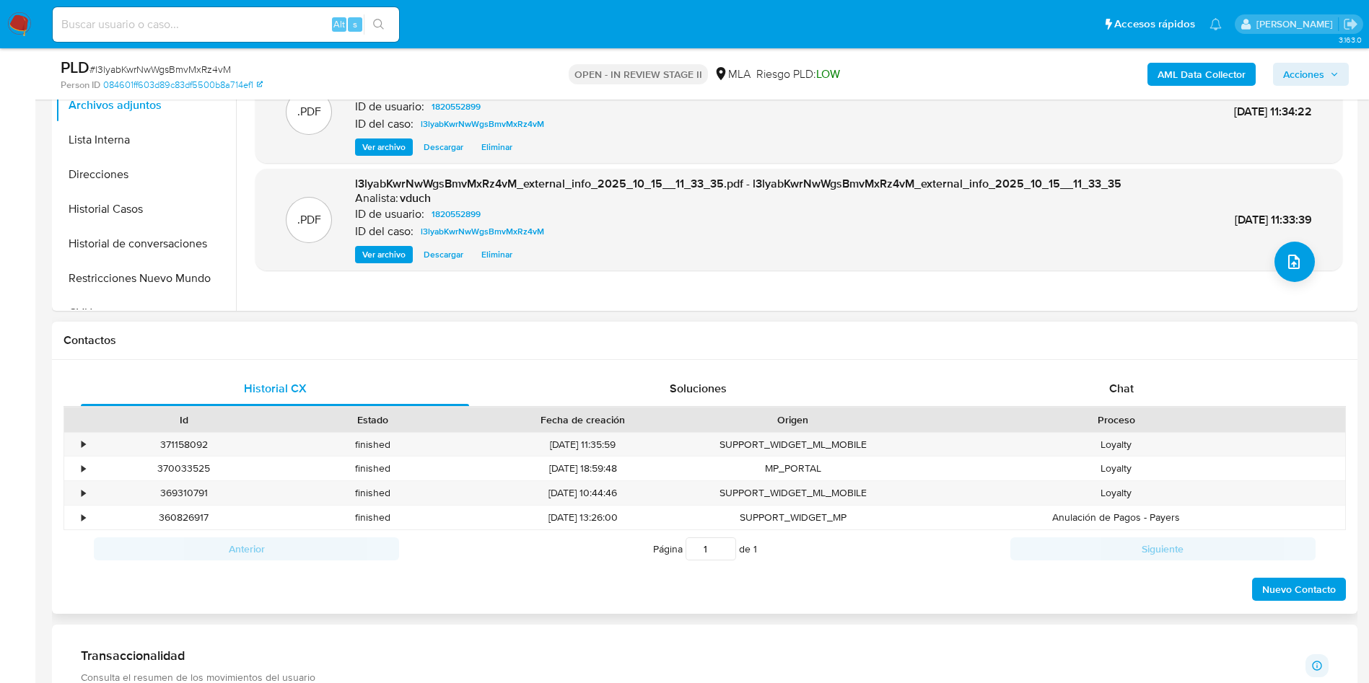
click at [1035, 340] on h1 "Contactos" at bounding box center [704, 340] width 1282 height 14
click at [1046, 383] on div "Chat" at bounding box center [1121, 389] width 388 height 35
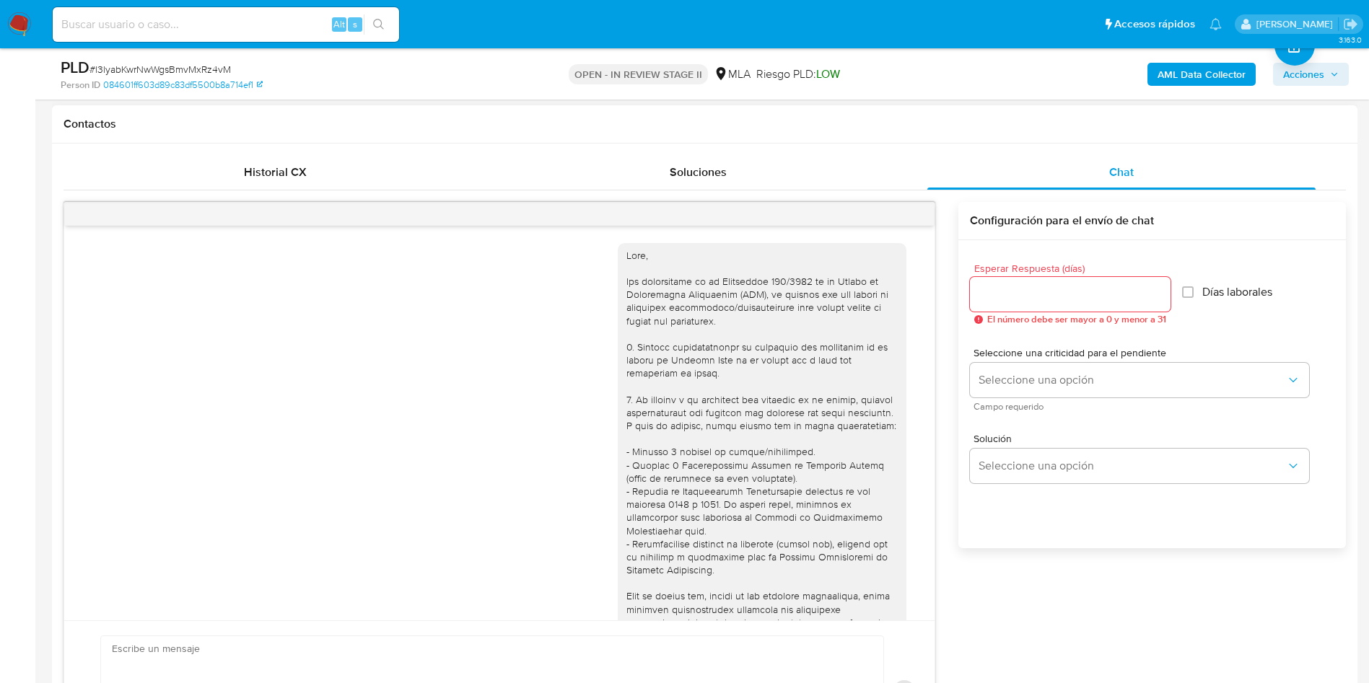
scroll to position [1060, 0]
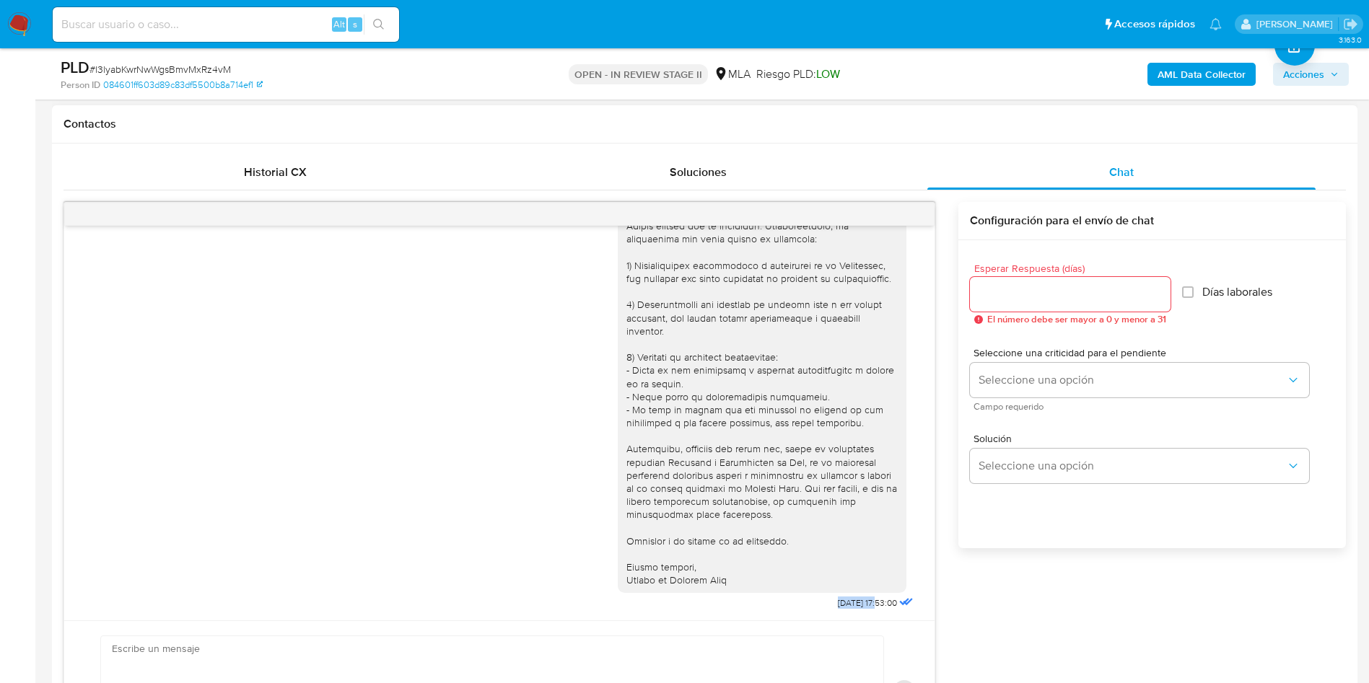
drag, startPoint x: 848, startPoint y: 605, endPoint x: 792, endPoint y: 605, distance: 55.6
click at [792, 605] on div "30/09/2025 17:53:00" at bounding box center [767, 396] width 299 height 436
copy span "30/09/2025"
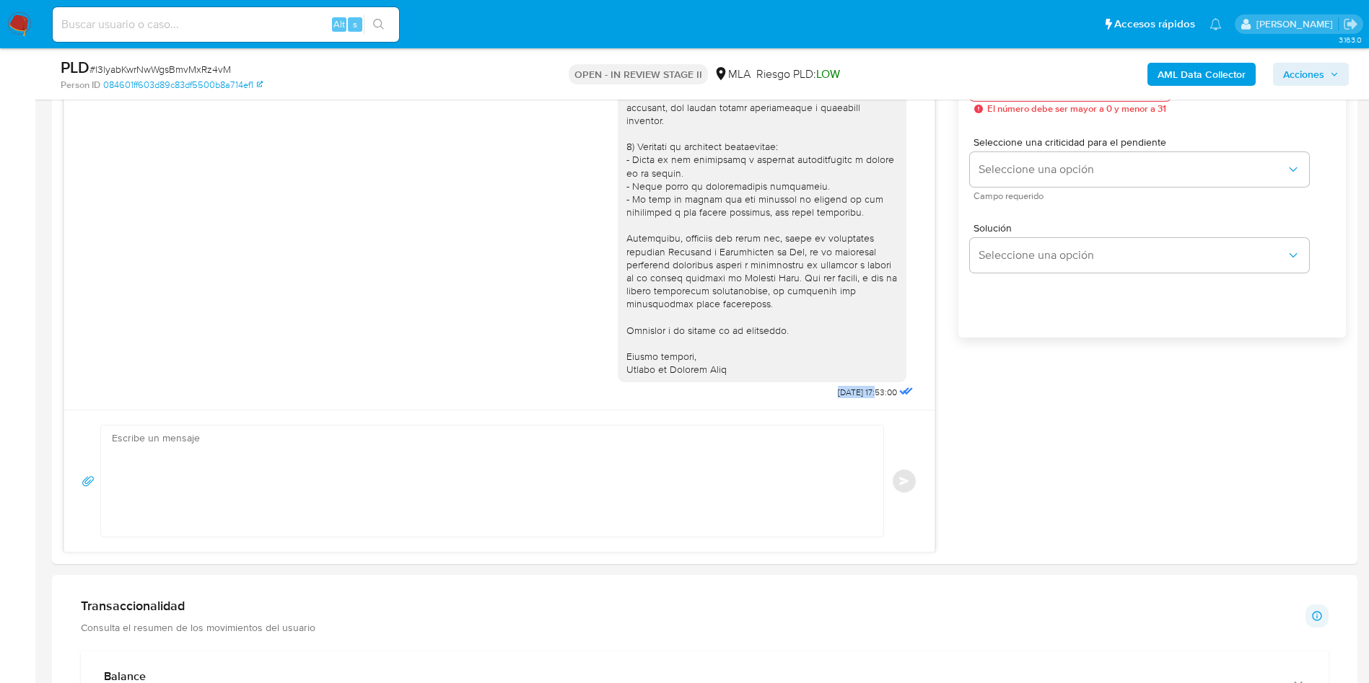
scroll to position [216, 0]
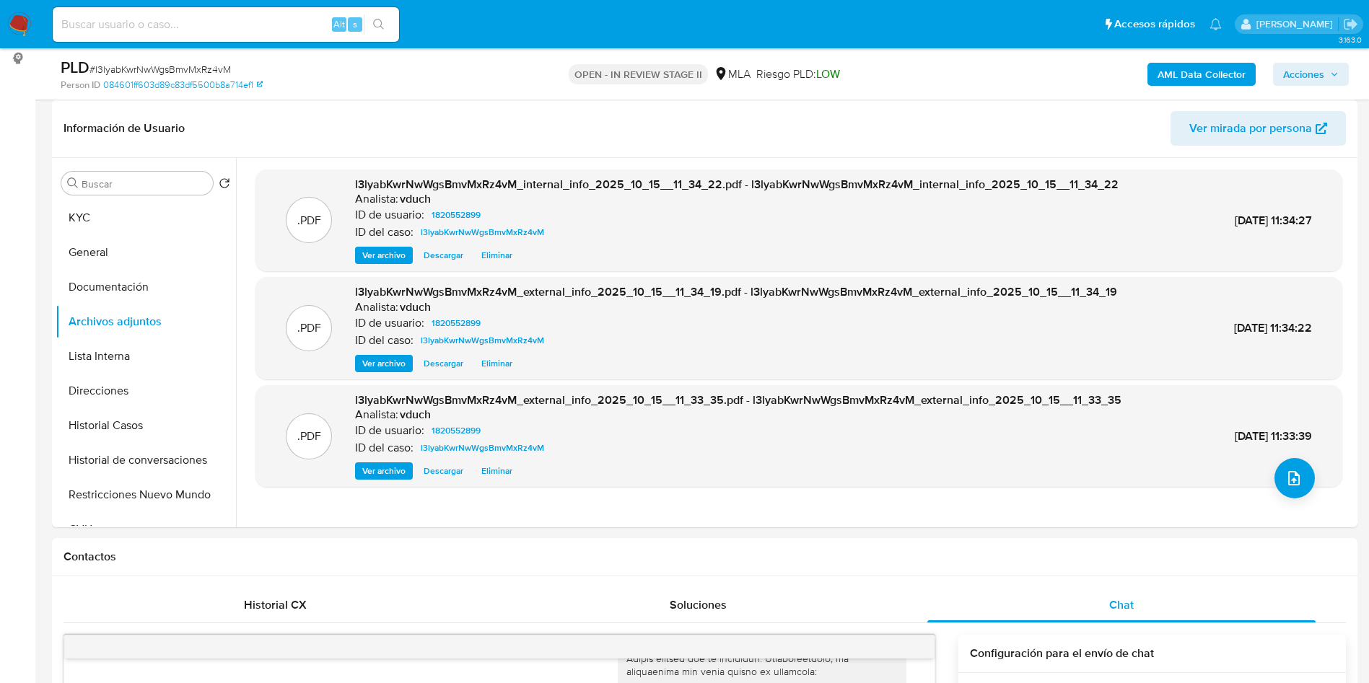
click at [1303, 63] on span "Acciones" at bounding box center [1303, 74] width 41 height 23
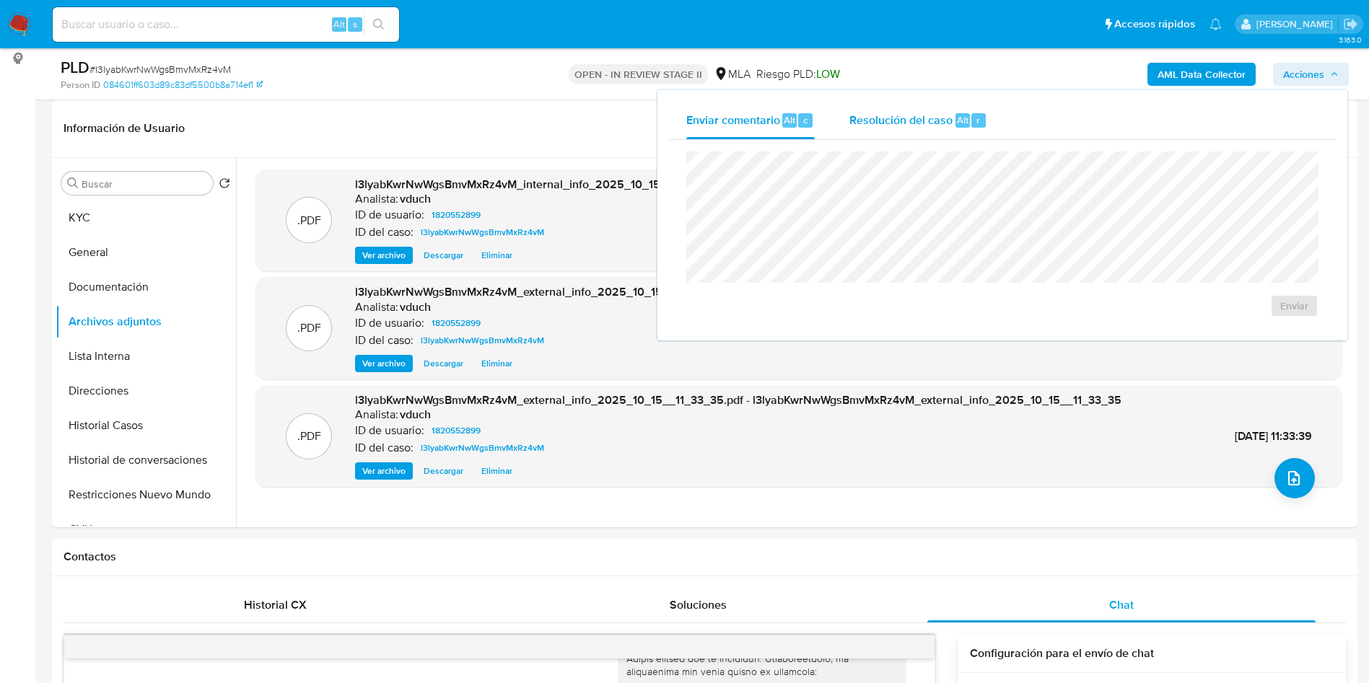
click at [946, 128] on div "Resolución del caso Alt r" at bounding box center [918, 121] width 138 height 38
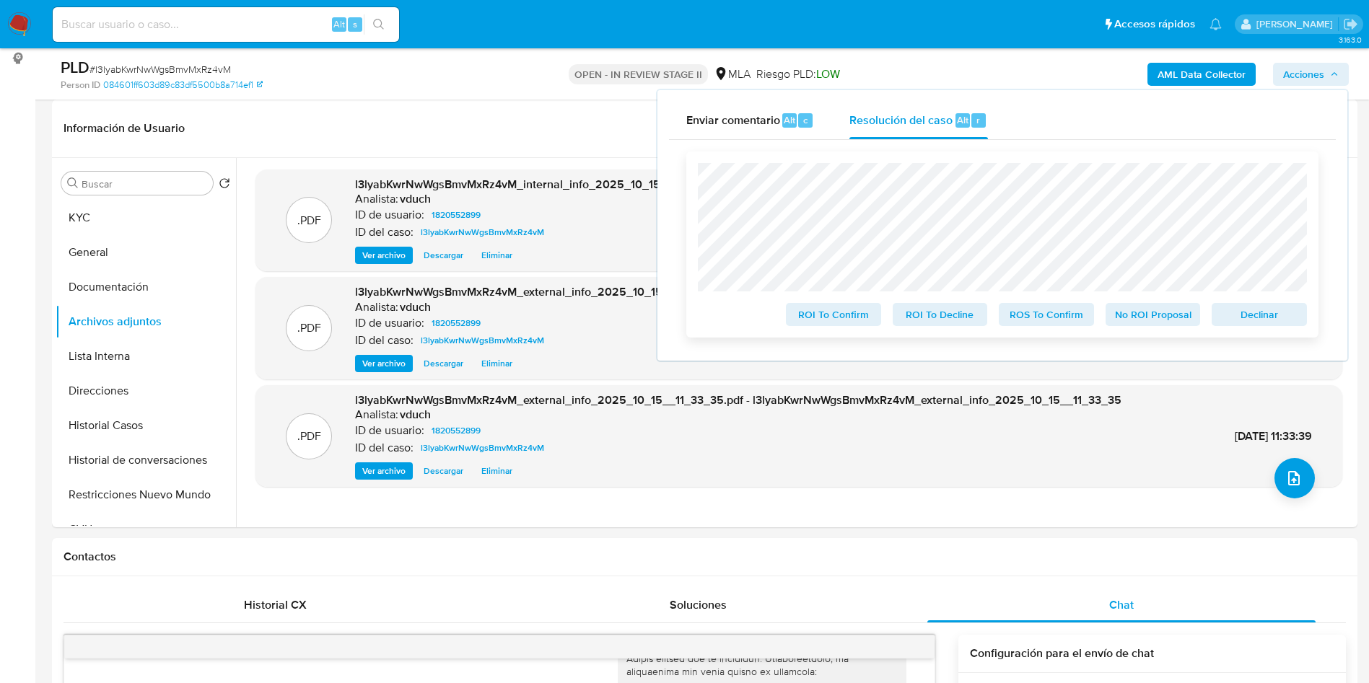
click at [1253, 316] on span "Declinar" at bounding box center [1259, 314] width 75 height 20
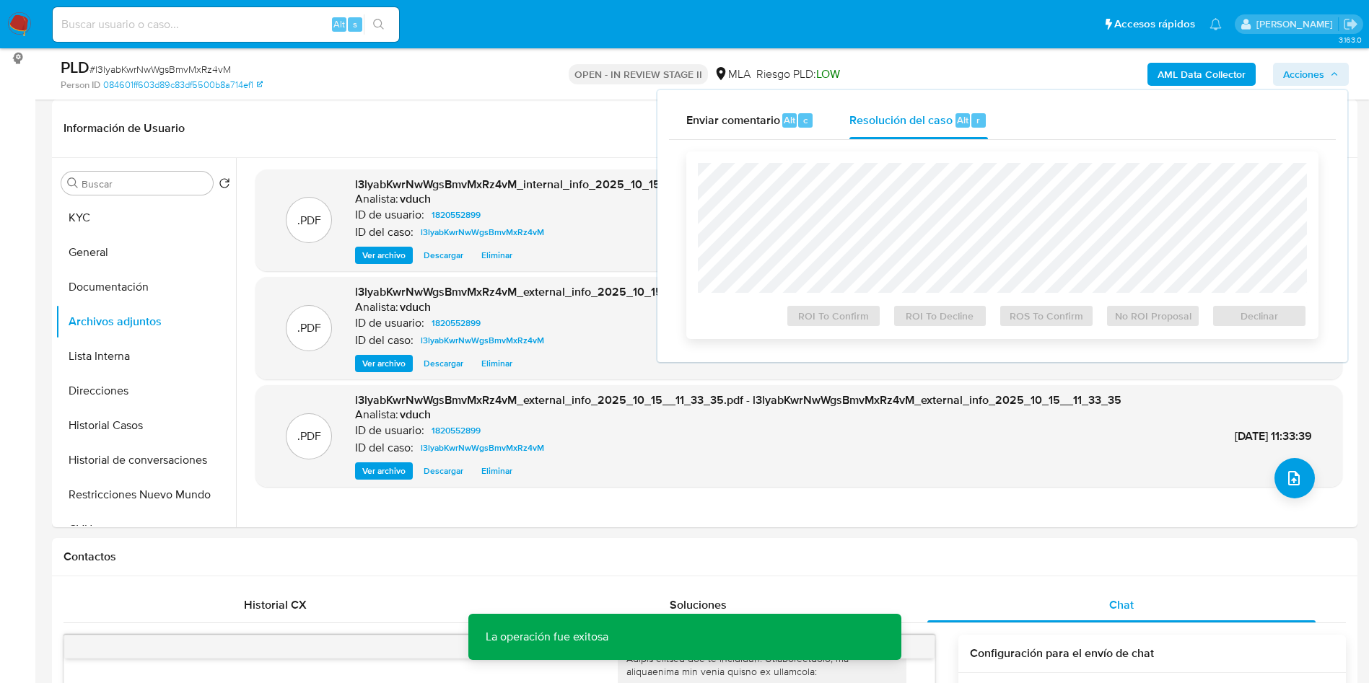
scroll to position [47, 0]
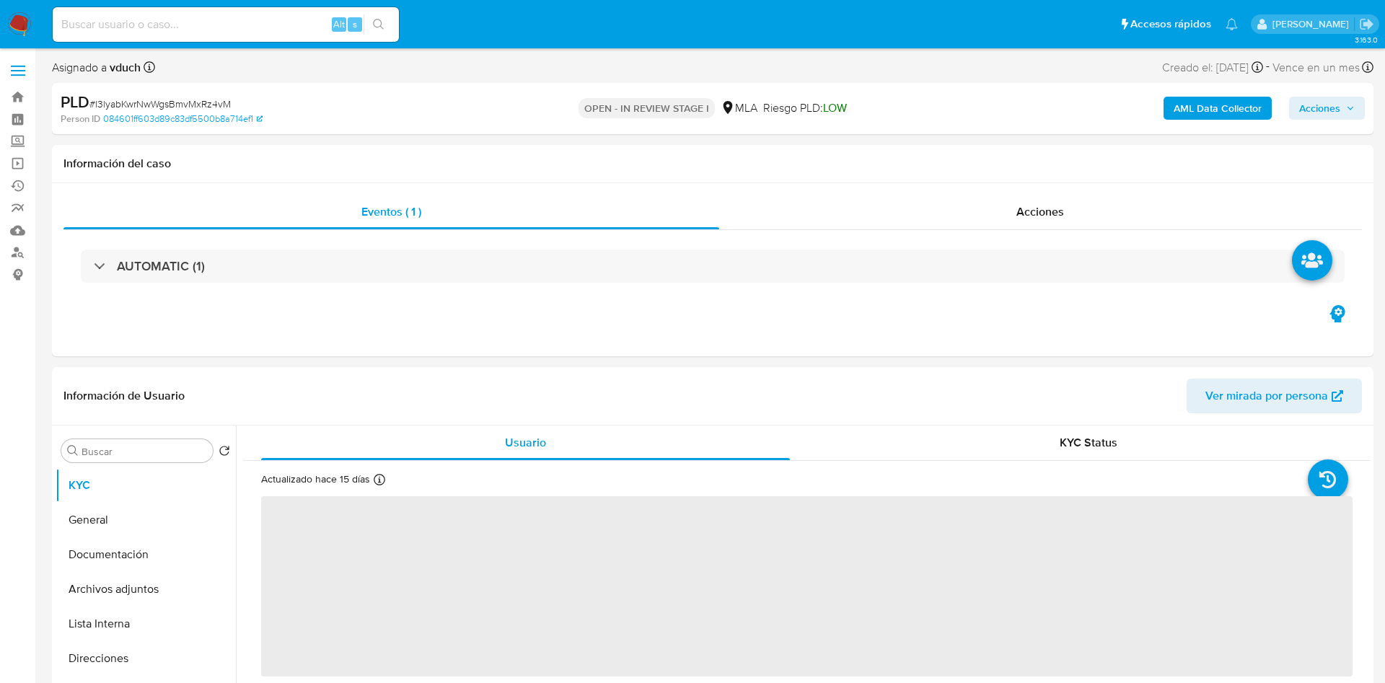
select select "10"
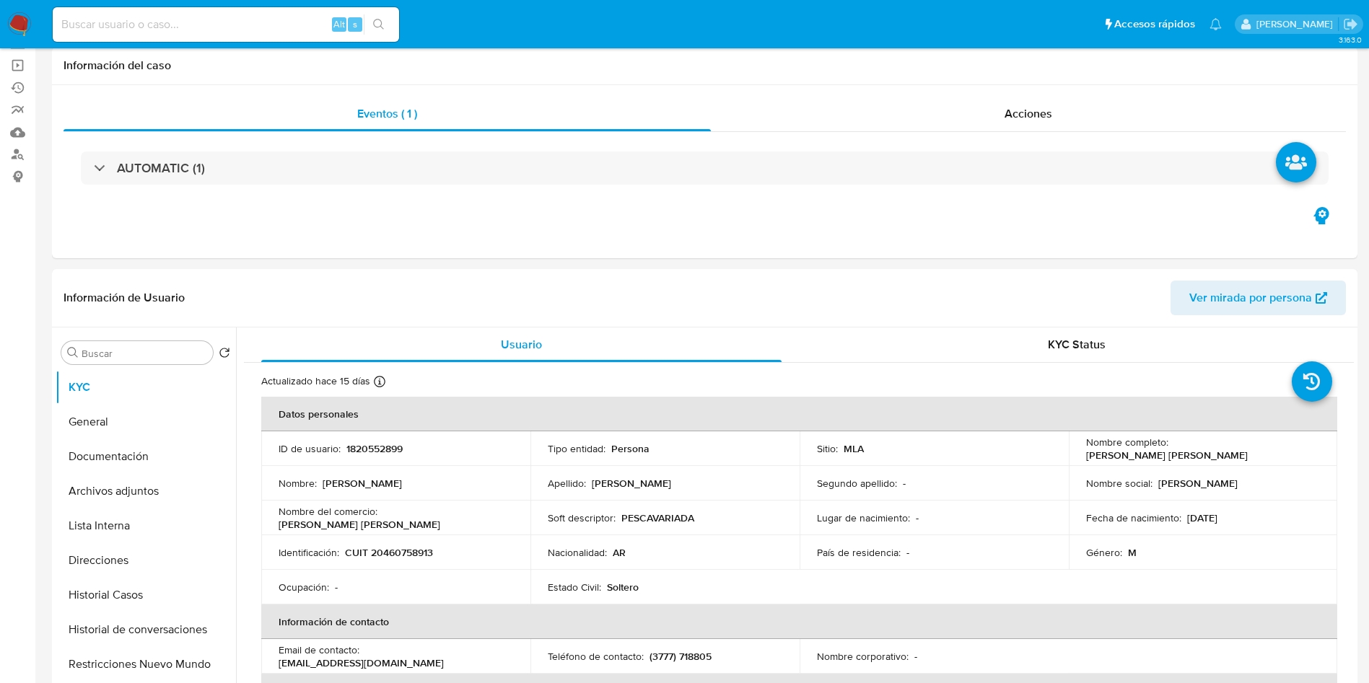
scroll to position [216, 0]
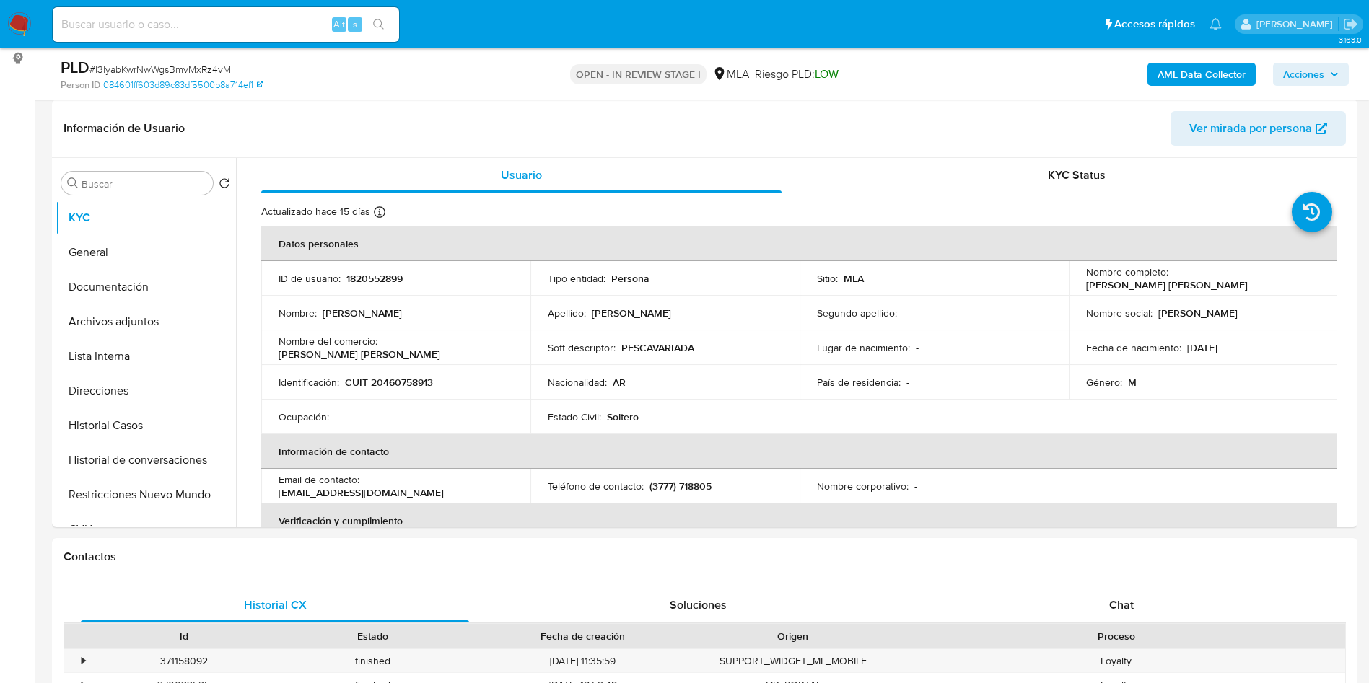
drag, startPoint x: 102, startPoint y: 325, endPoint x: 14, endPoint y: 345, distance: 90.3
click at [102, 324] on button "Archivos adjuntos" at bounding box center [146, 321] width 180 height 35
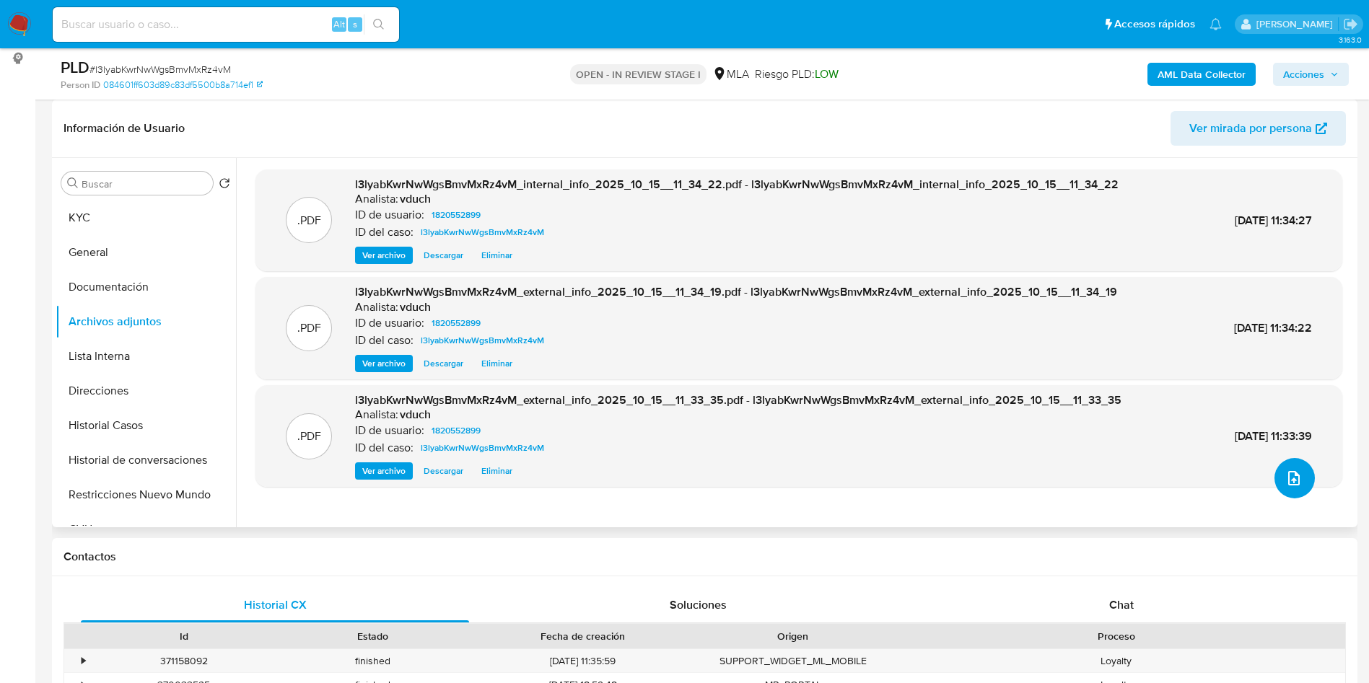
click at [1278, 478] on button "upload-file" at bounding box center [1294, 478] width 40 height 40
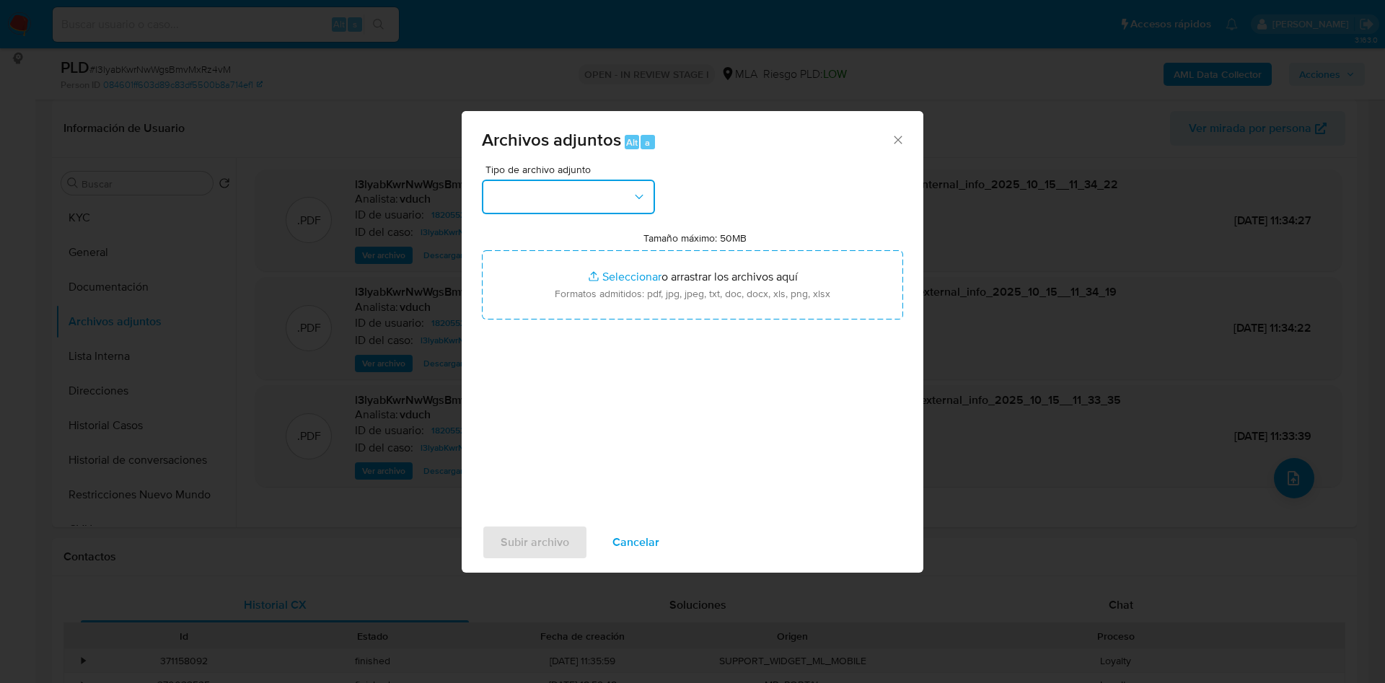
drag, startPoint x: 571, startPoint y: 194, endPoint x: 572, endPoint y: 203, distance: 8.7
click at [572, 195] on button "button" at bounding box center [568, 197] width 173 height 35
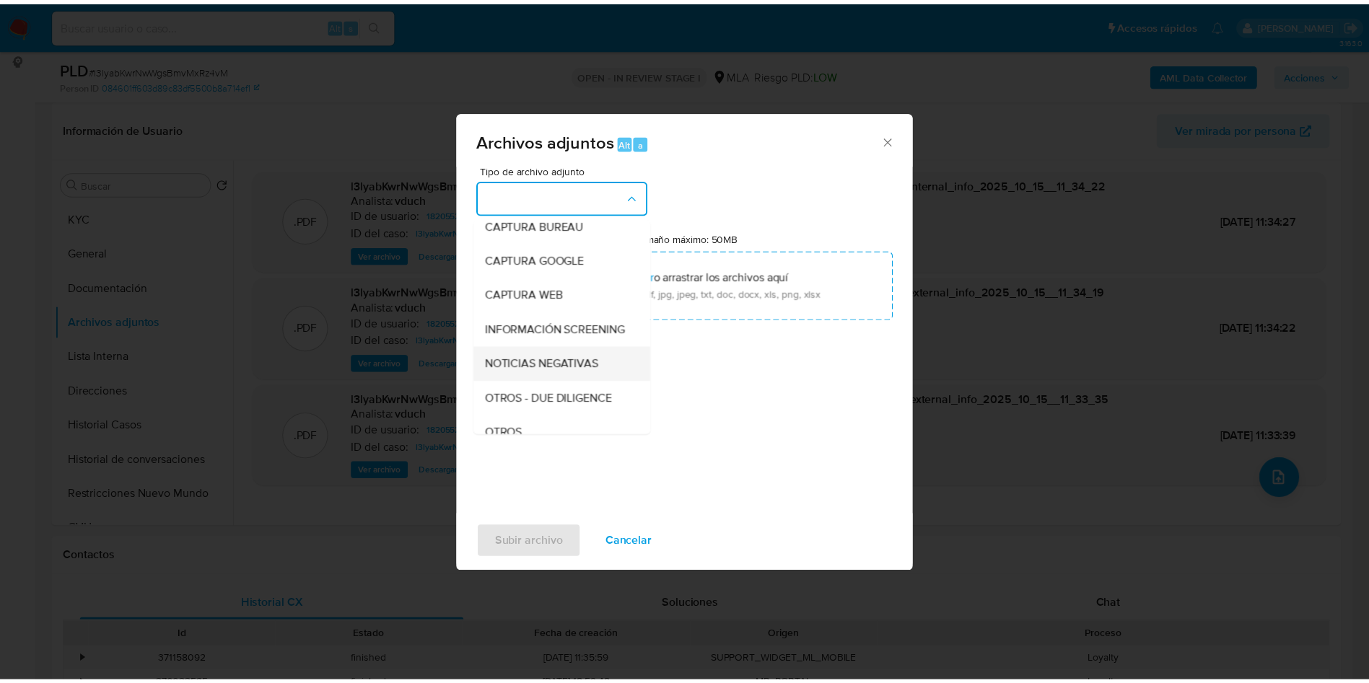
scroll to position [108, 0]
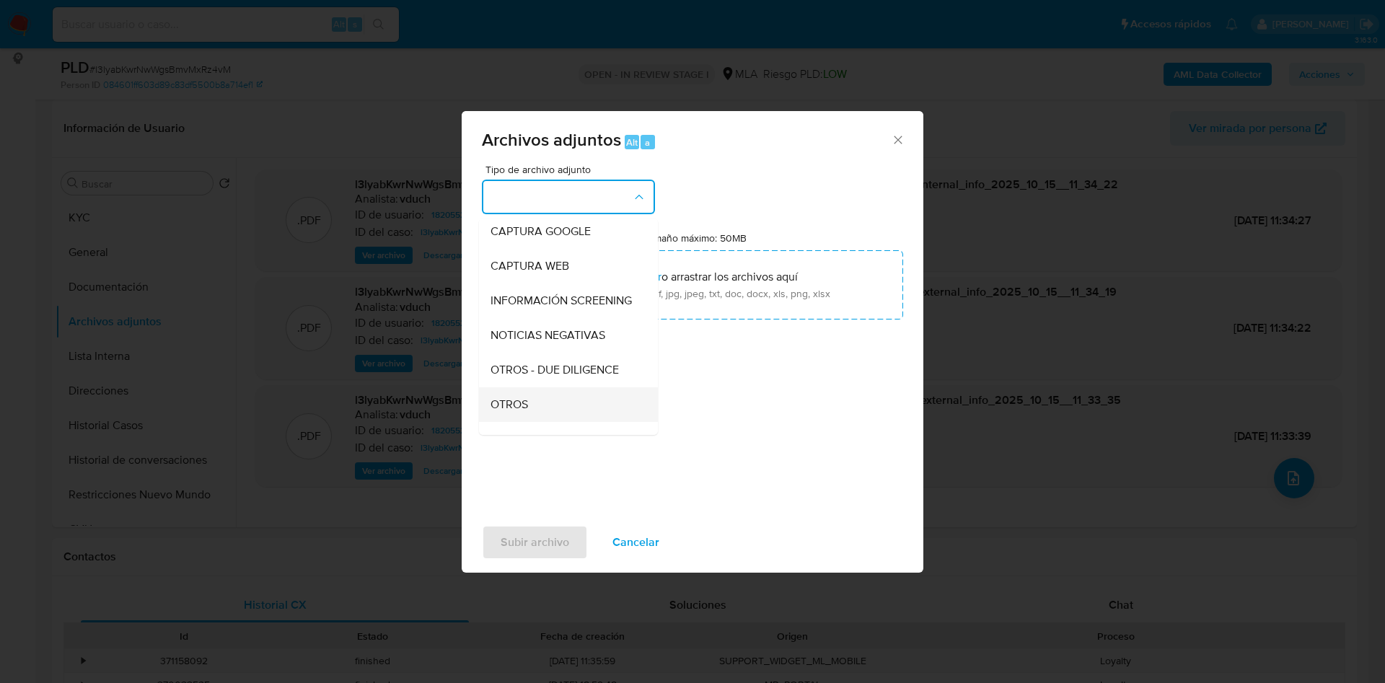
click at [535, 422] on div "OTROS" at bounding box center [564, 404] width 147 height 35
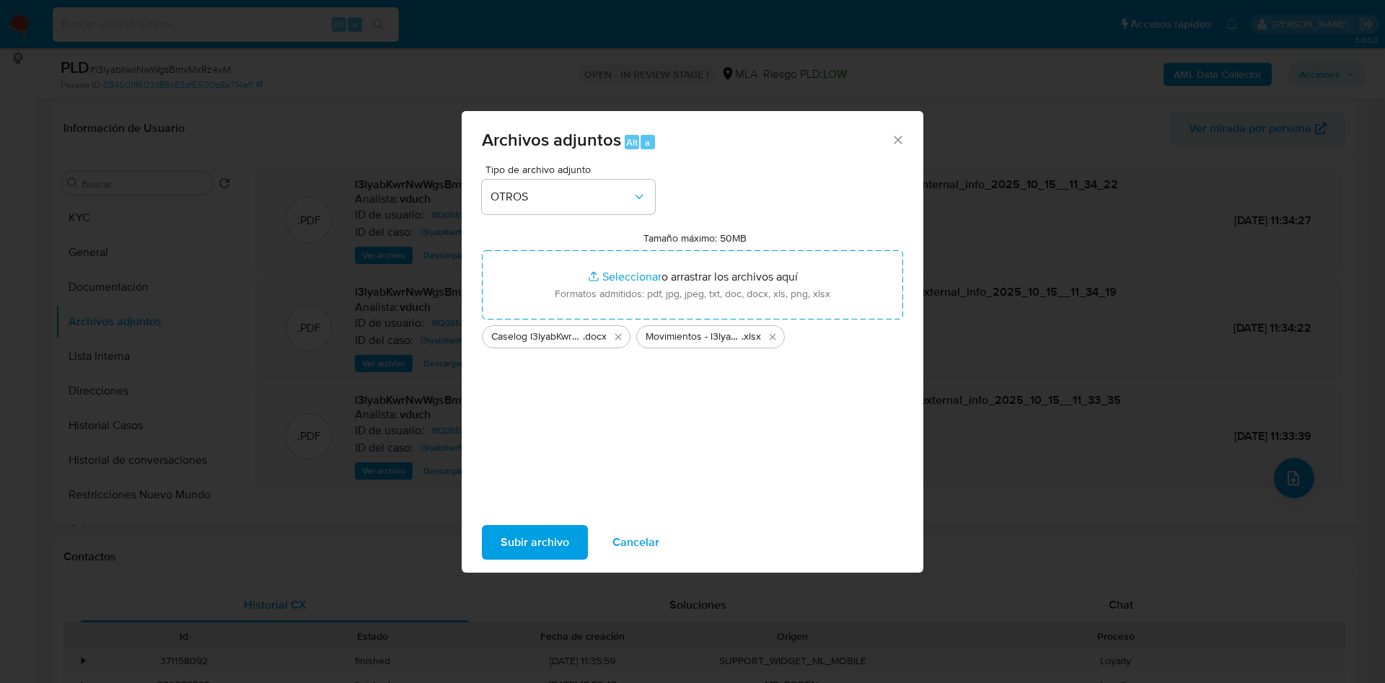
click at [520, 527] on span "Subir archivo" at bounding box center [535, 543] width 69 height 32
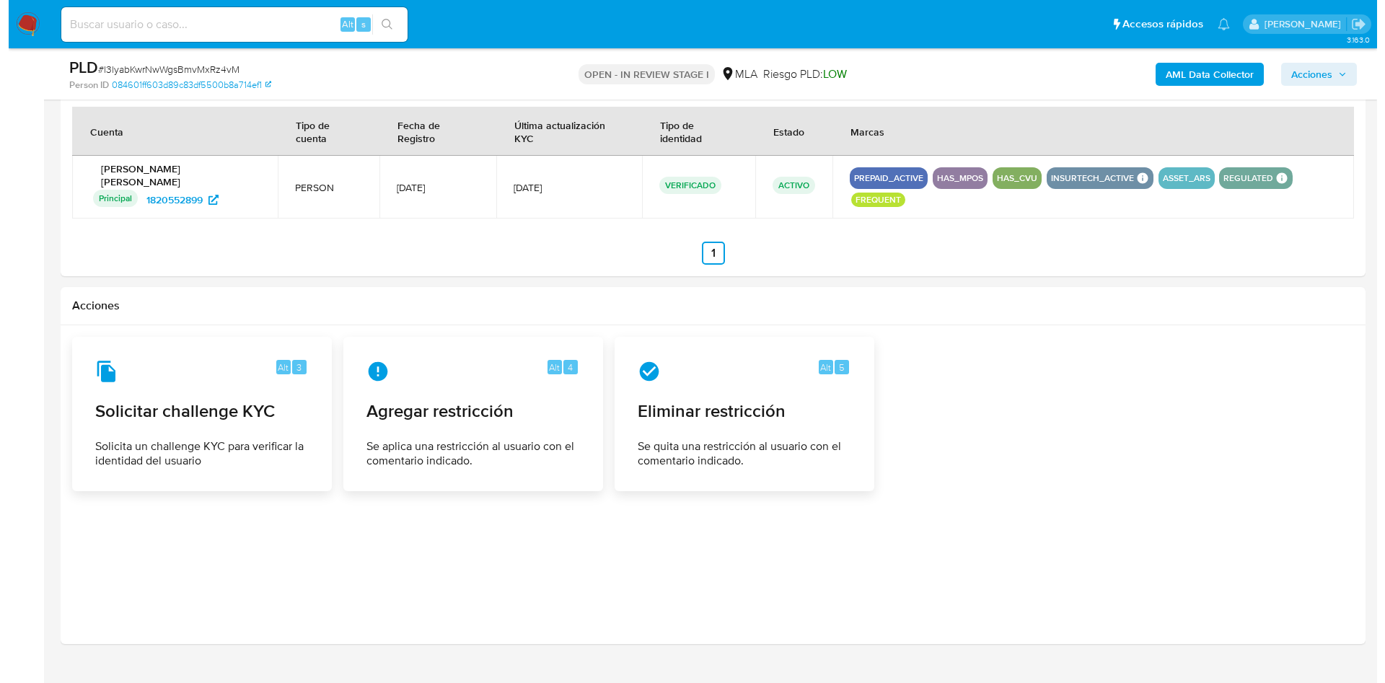
scroll to position [1831, 0]
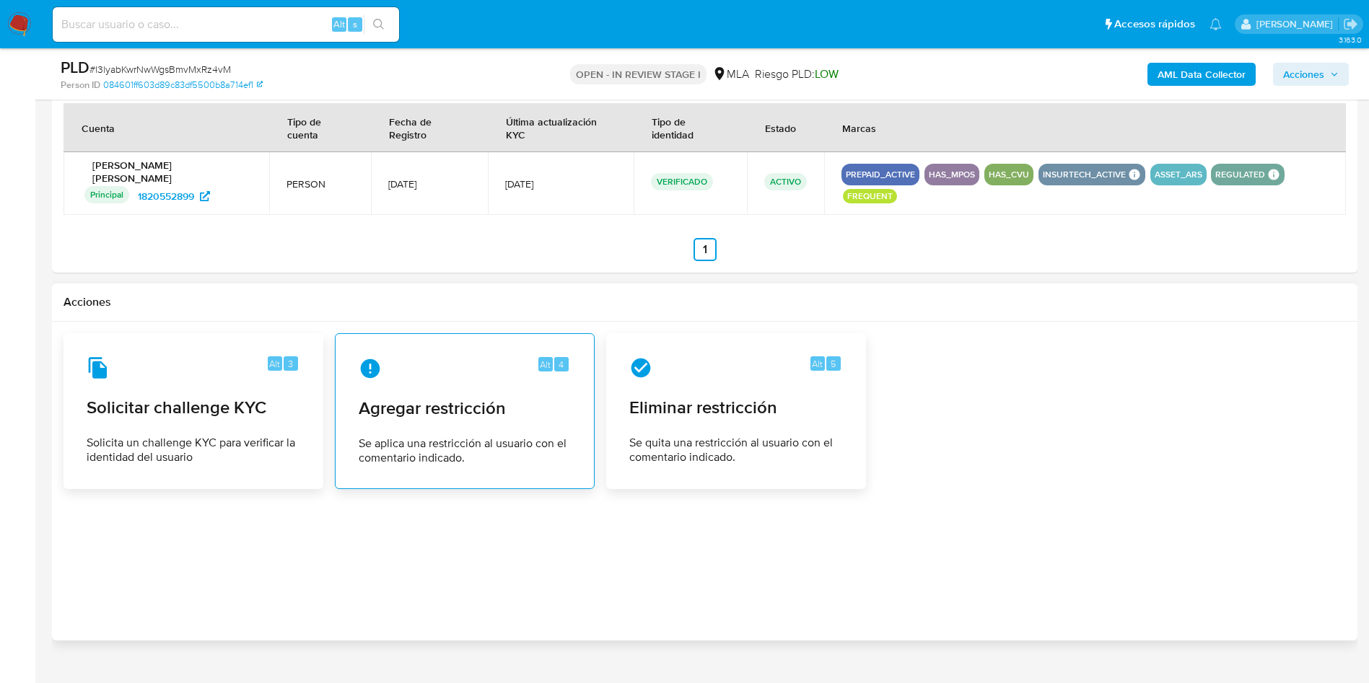
click at [457, 398] on span "Agregar restricción" at bounding box center [465, 409] width 212 height 22
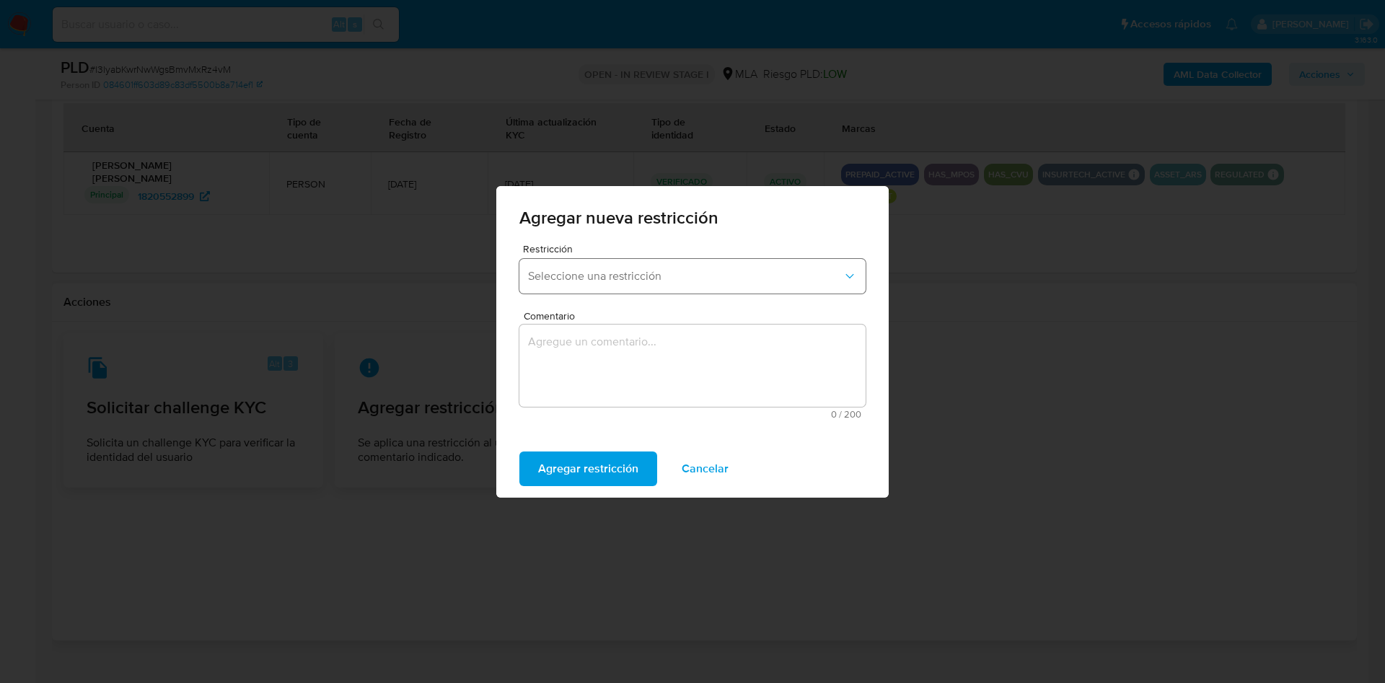
click at [598, 279] on span "Seleccione una restricción" at bounding box center [685, 276] width 315 height 14
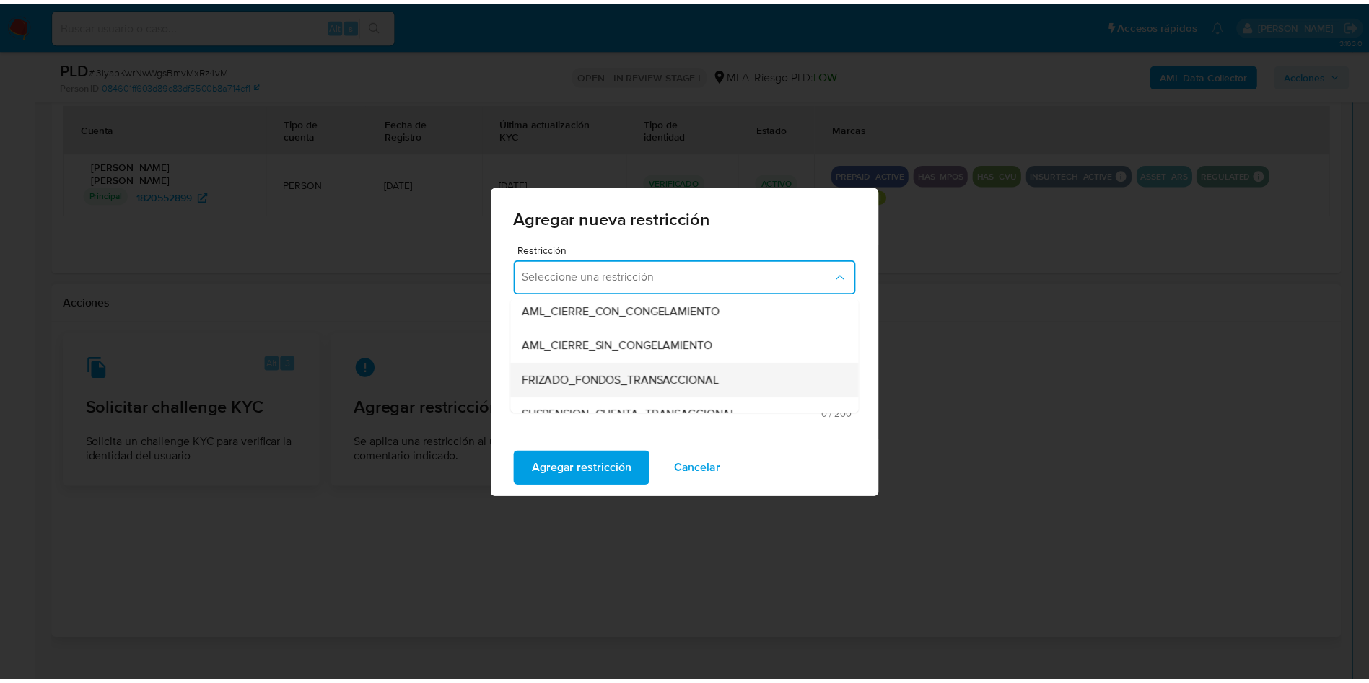
scroll to position [216, 0]
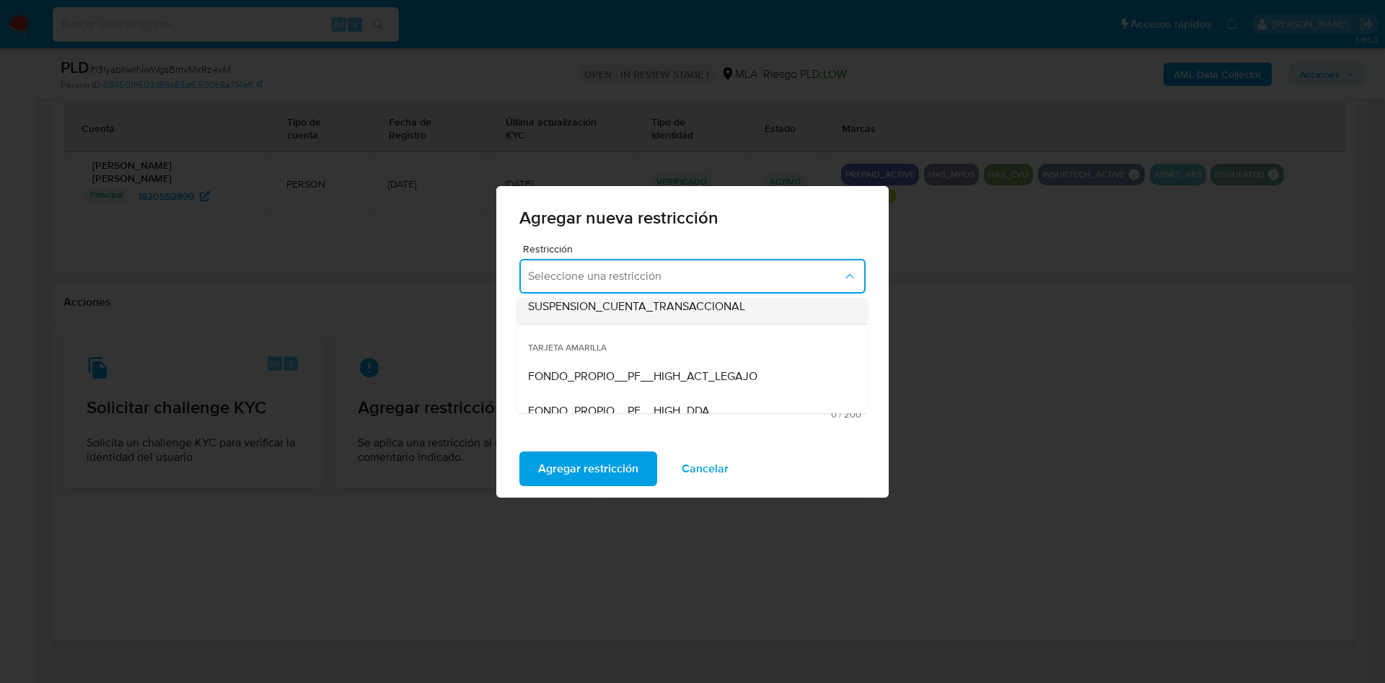
click at [660, 310] on span "SUSPENSION_CUENTA_TRANSACCIONAL" at bounding box center [636, 306] width 217 height 14
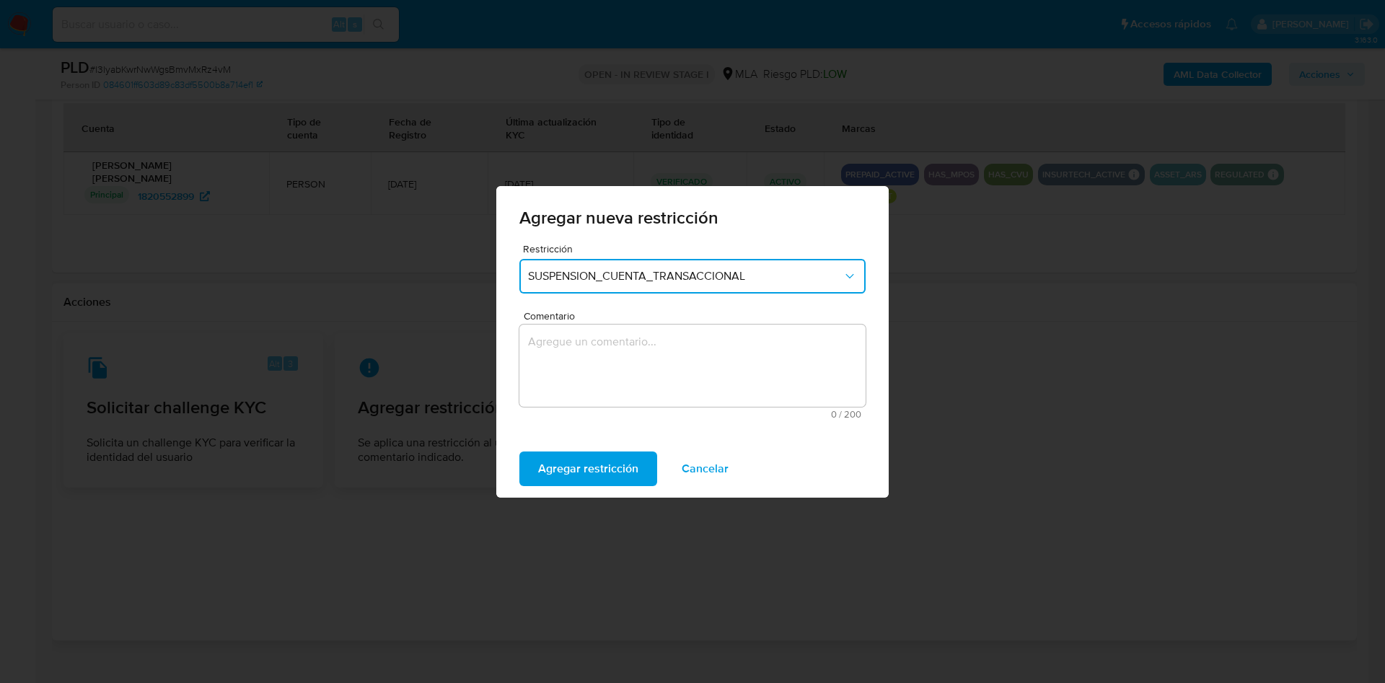
click at [639, 371] on textarea "Comentario" at bounding box center [693, 366] width 346 height 82
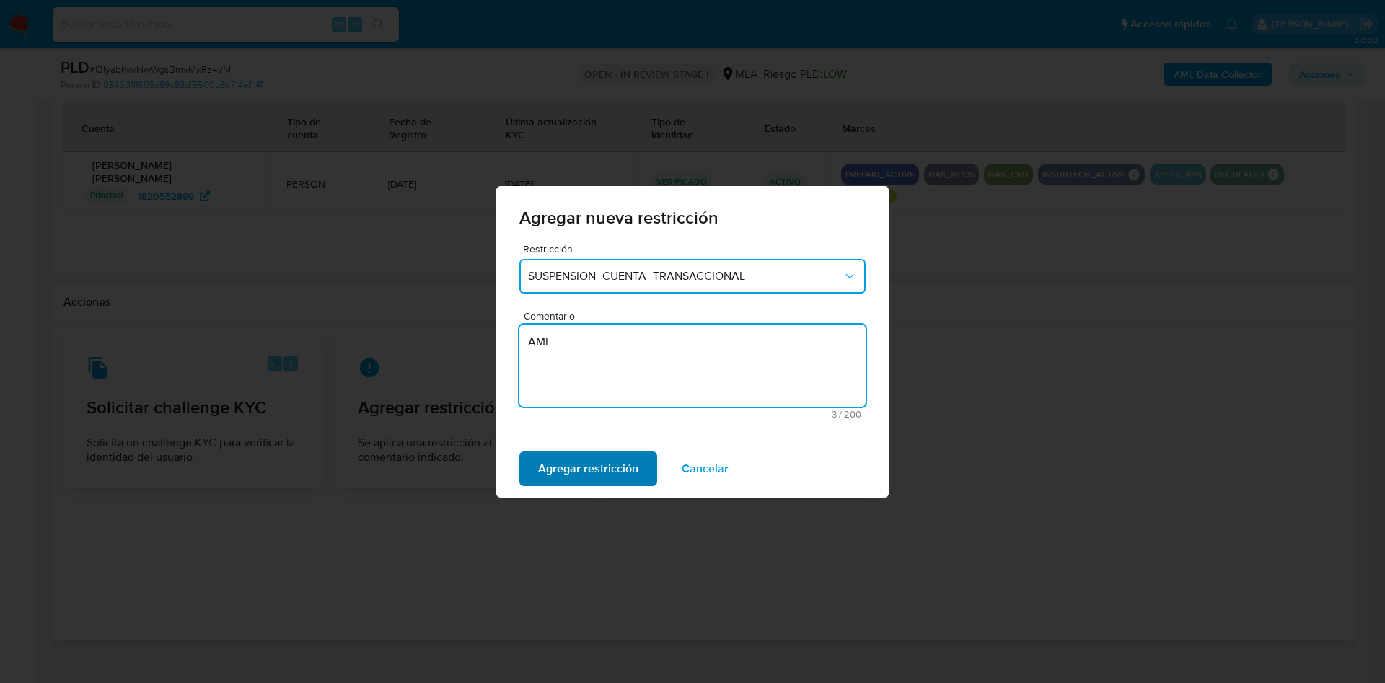
type textarea "AML"
click at [586, 464] on span "Agregar restricción" at bounding box center [588, 469] width 100 height 32
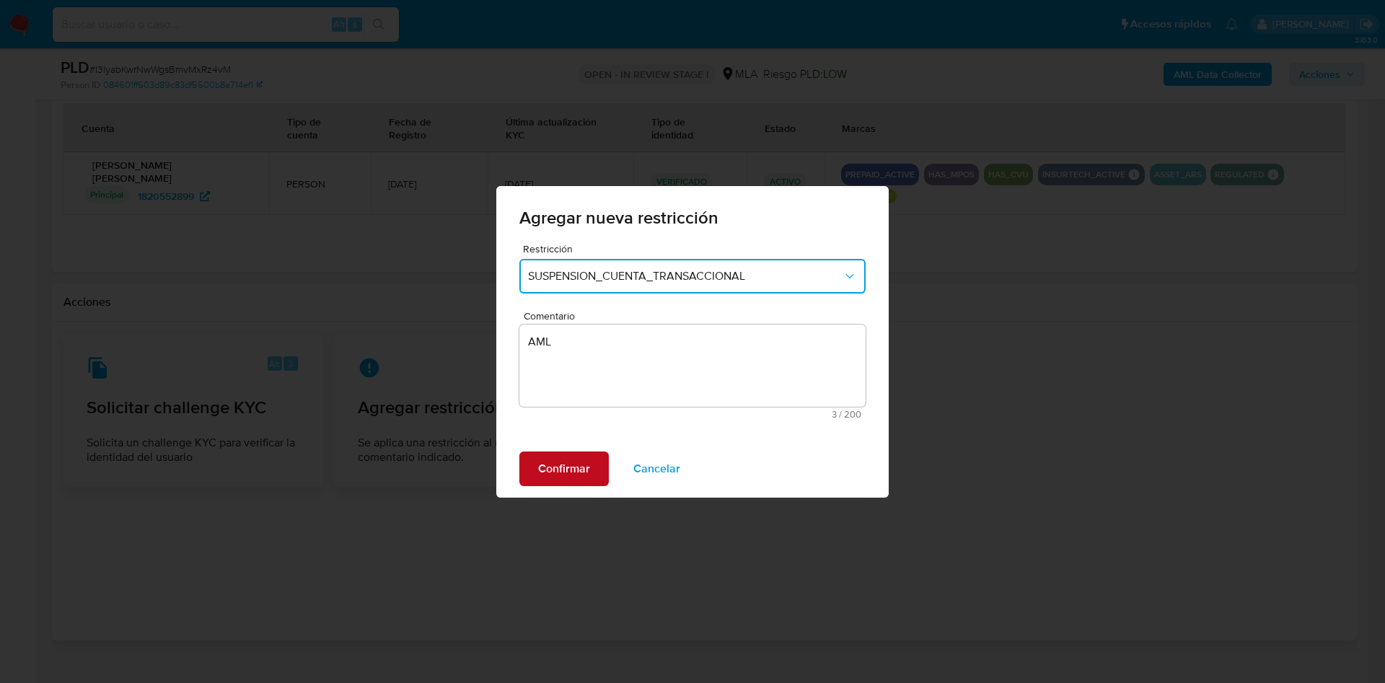
click at [561, 473] on span "Confirmar" at bounding box center [564, 469] width 52 height 32
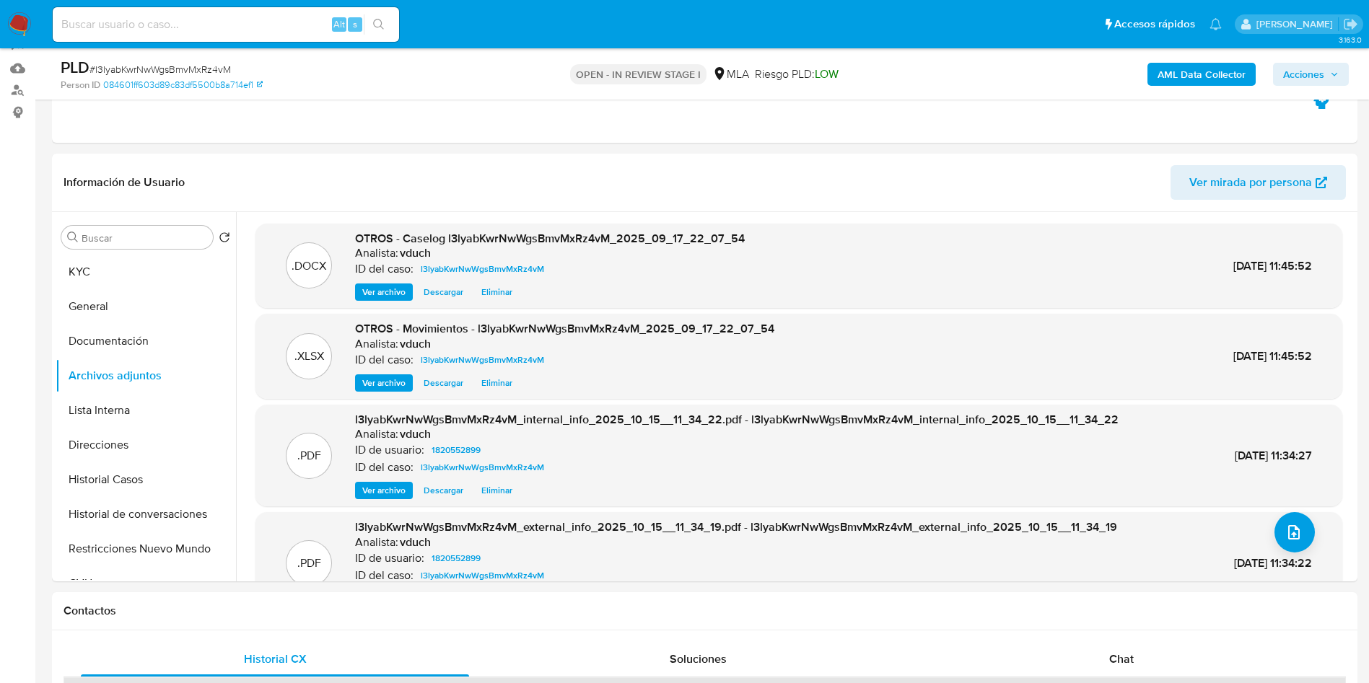
scroll to position [325, 0]
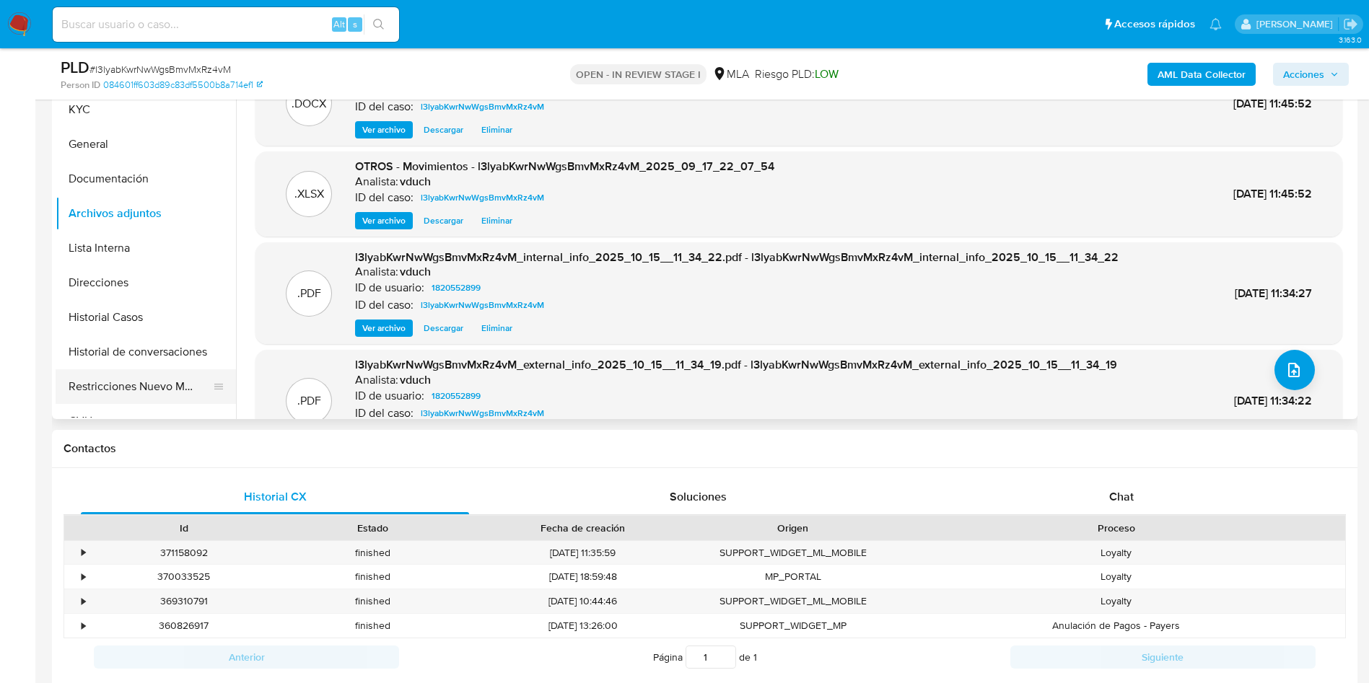
click at [127, 390] on button "Restricciones Nuevo Mundo" at bounding box center [140, 386] width 169 height 35
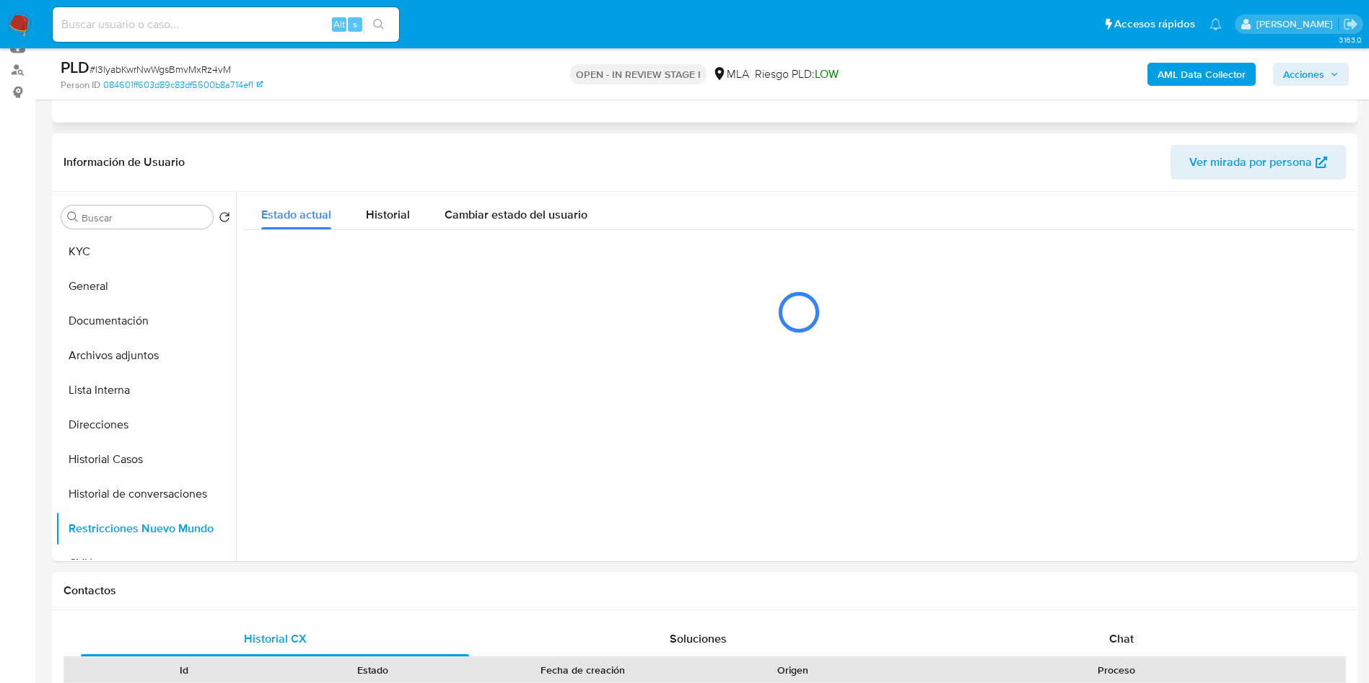
scroll to position [216, 0]
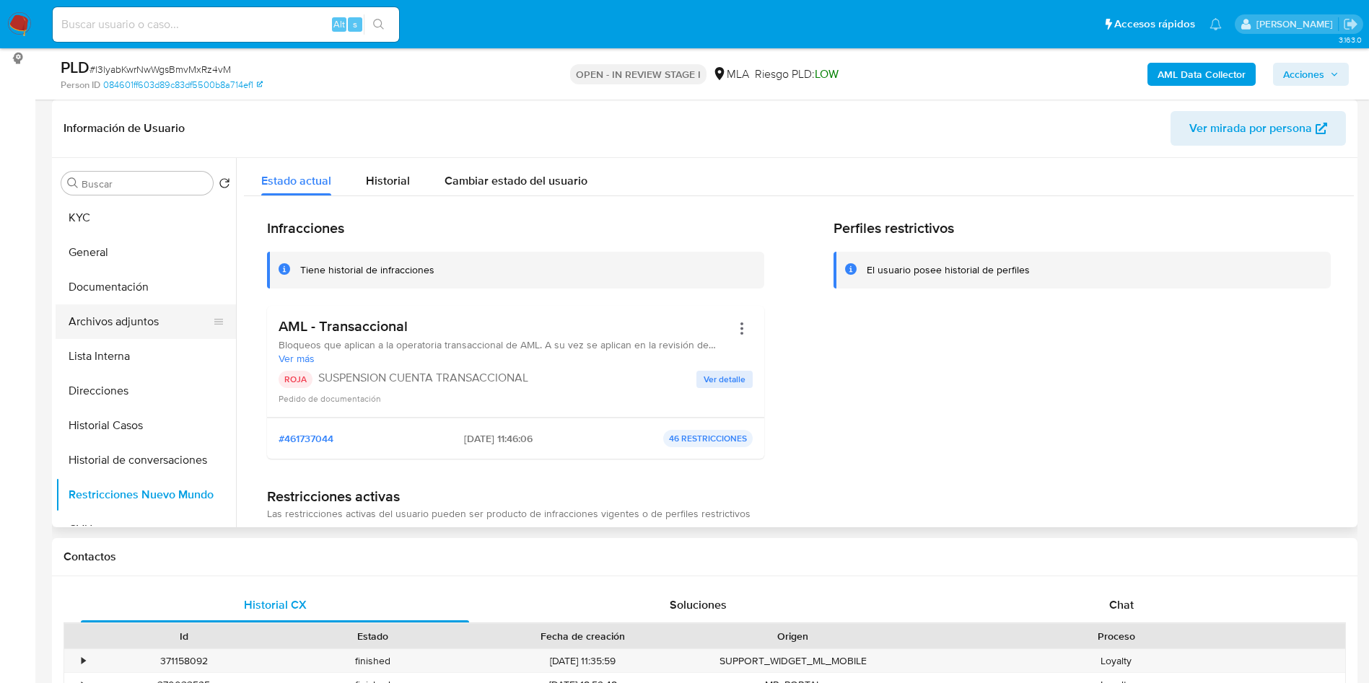
click at [157, 312] on button "Archivos adjuntos" at bounding box center [140, 321] width 169 height 35
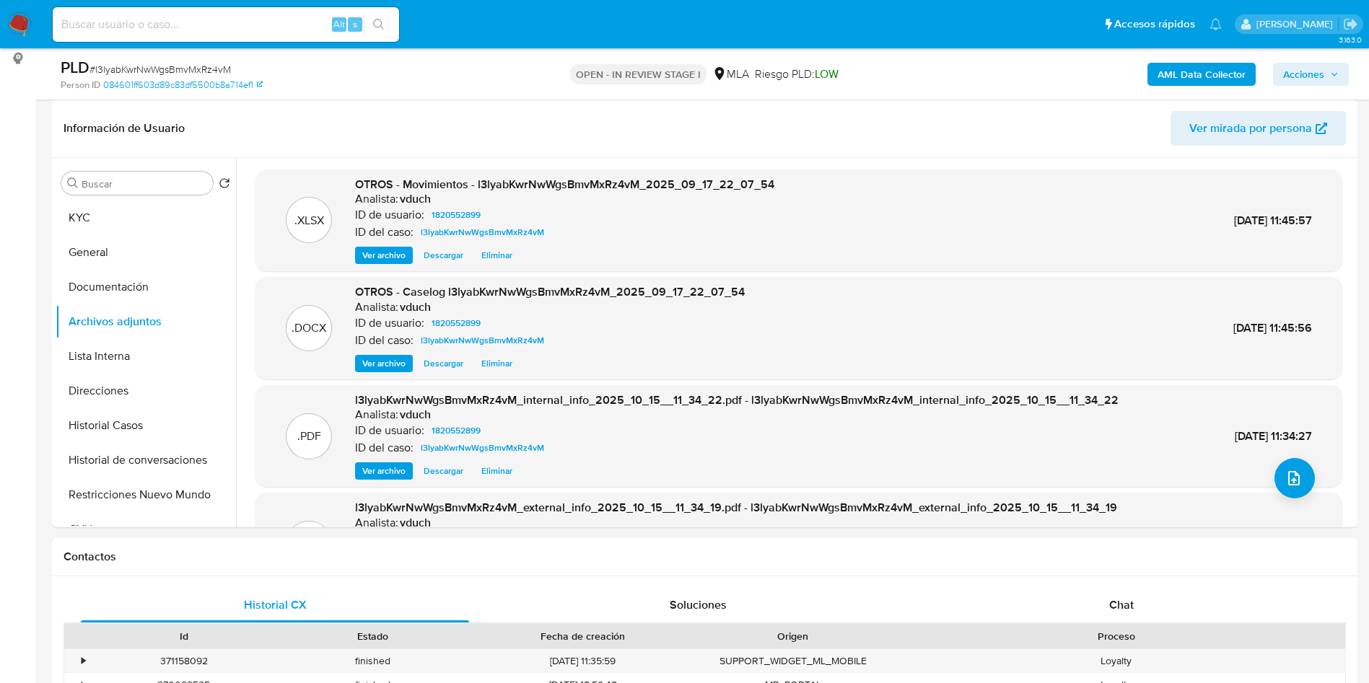
click at [1289, 77] on span "Acciones" at bounding box center [1303, 74] width 41 height 23
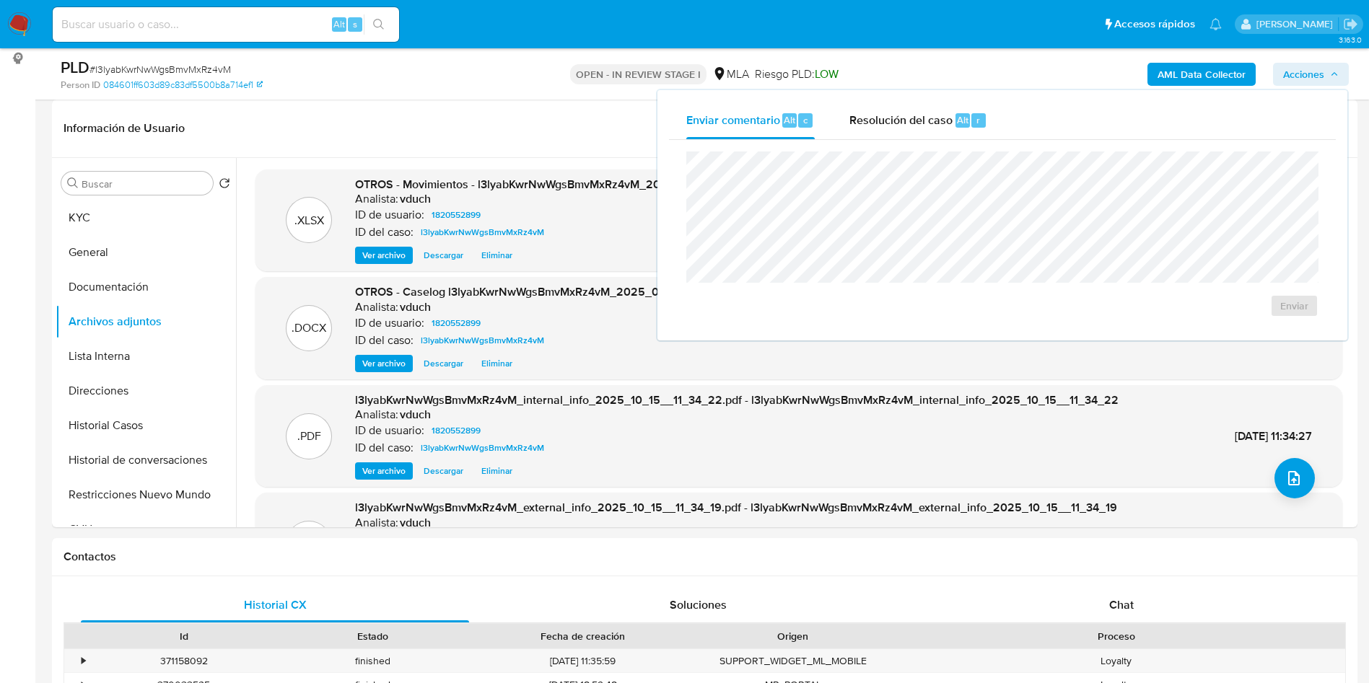
click at [938, 140] on div "Enviar" at bounding box center [1002, 234] width 667 height 189
click at [957, 126] on span "Alt" at bounding box center [963, 120] width 12 height 14
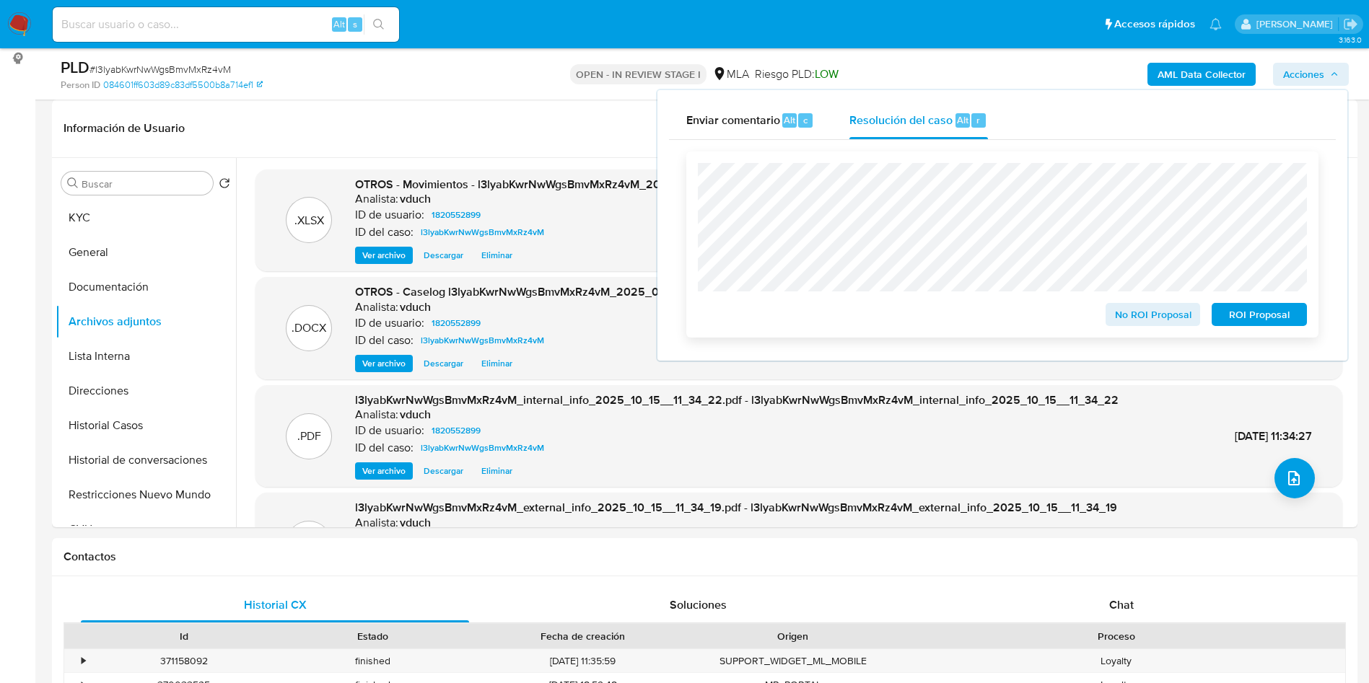
click at [1268, 323] on span "ROI Proposal" at bounding box center [1259, 314] width 75 height 20
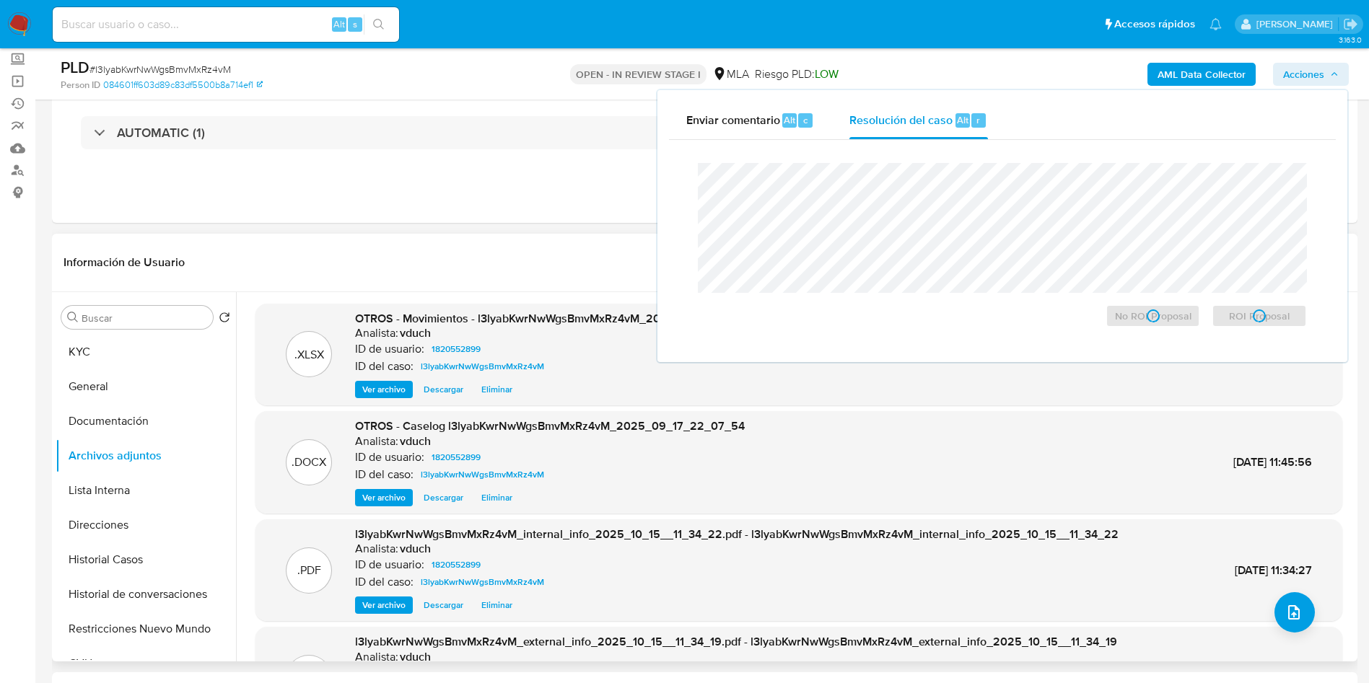
scroll to position [0, 0]
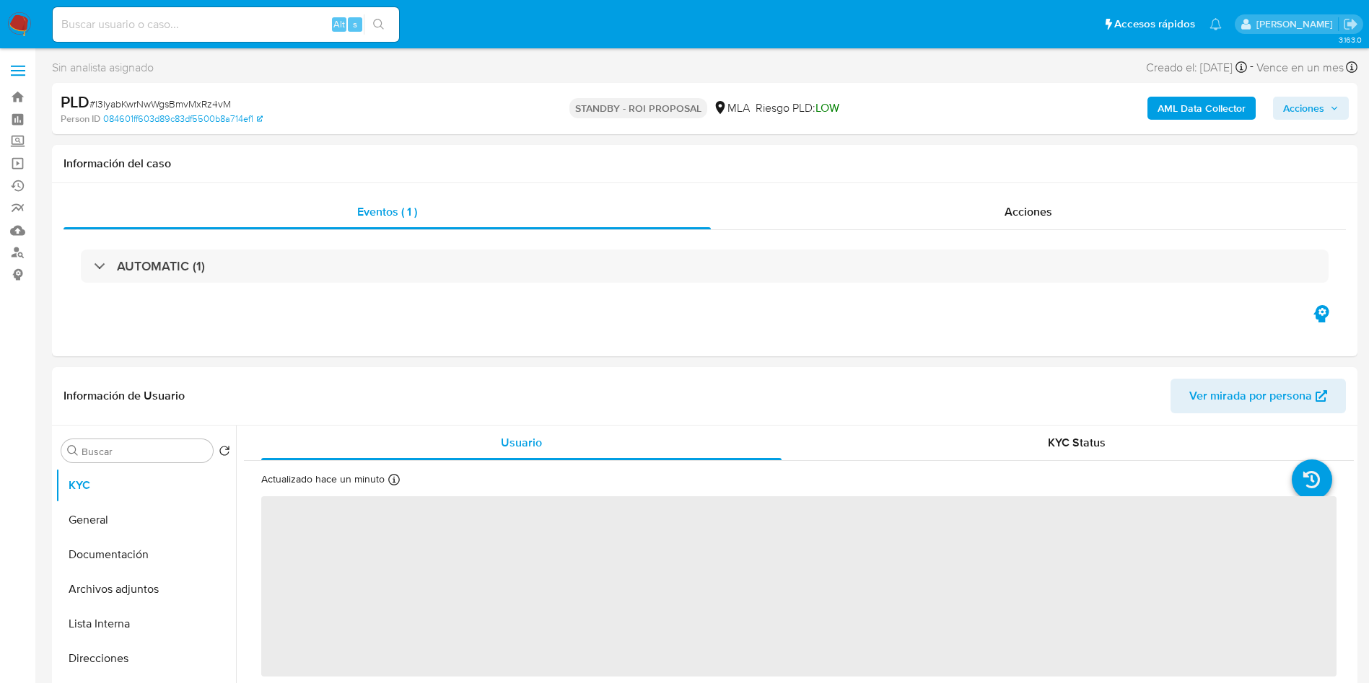
click at [186, 103] on span "# l3lyabKwrNwWgsBmvMxRz4vM" at bounding box center [159, 104] width 141 height 14
click at [186, 102] on span "# l3lyabKwrNwWgsBmvMxRz4vM" at bounding box center [159, 104] width 141 height 14
copy span "l3lyabKwrNwWgsBmvMxRz4vM"
select select "10"
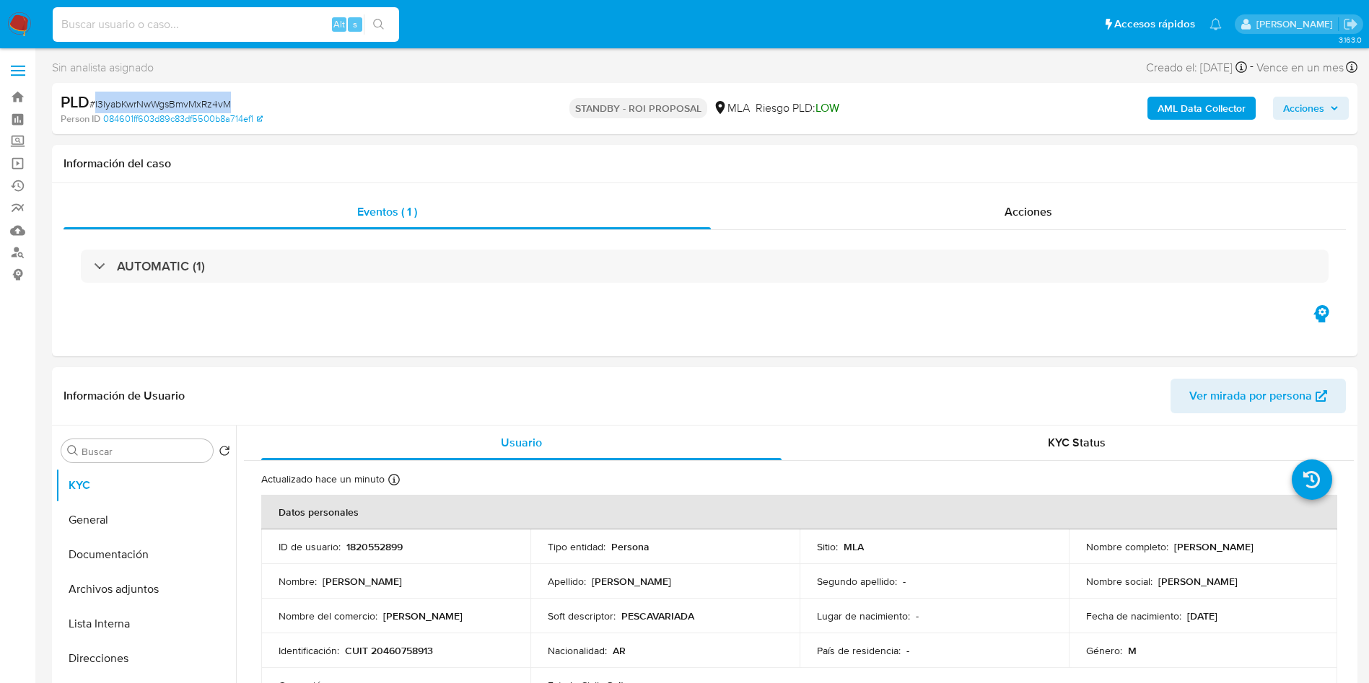
click at [227, 28] on input at bounding box center [226, 24] width 346 height 19
paste input "vzjW9RMkt3MeleAH142Xq4S9"
type input "vzjW9RMkt3MeleAH142Xq4S9"
click at [367, 17] on button "search-icon" at bounding box center [379, 24] width 30 height 20
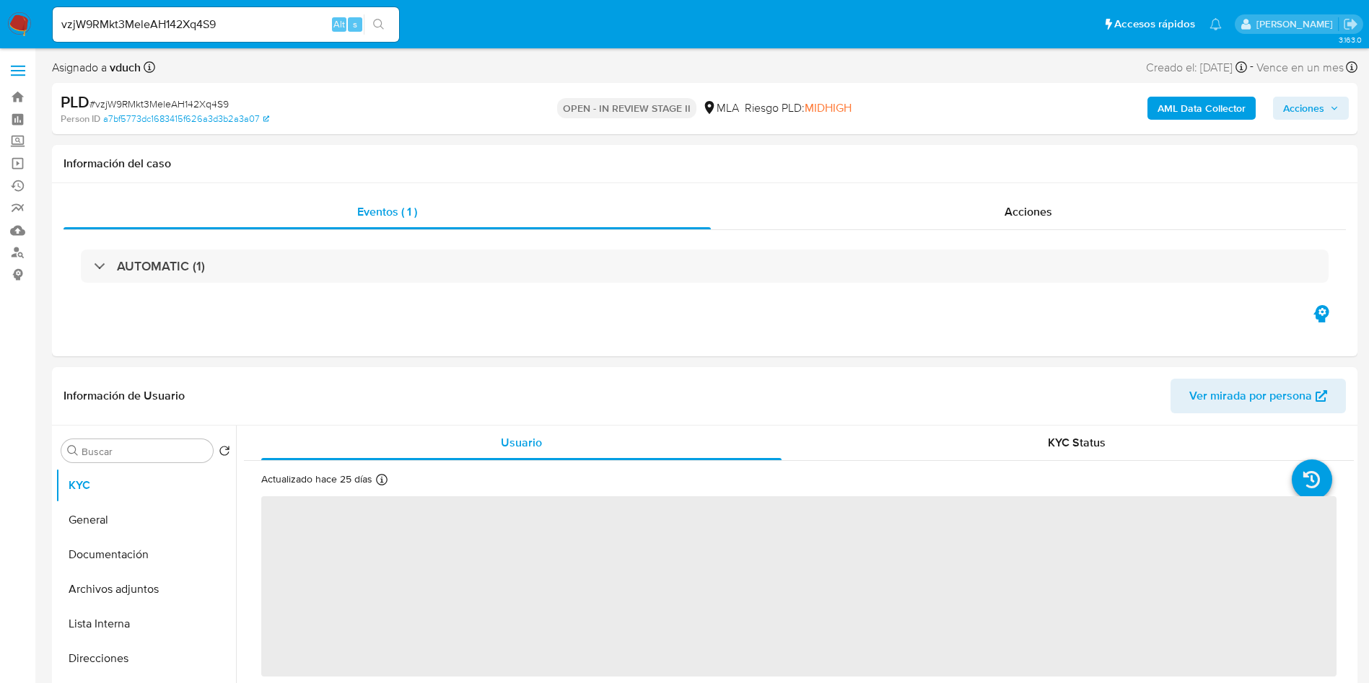
select select "10"
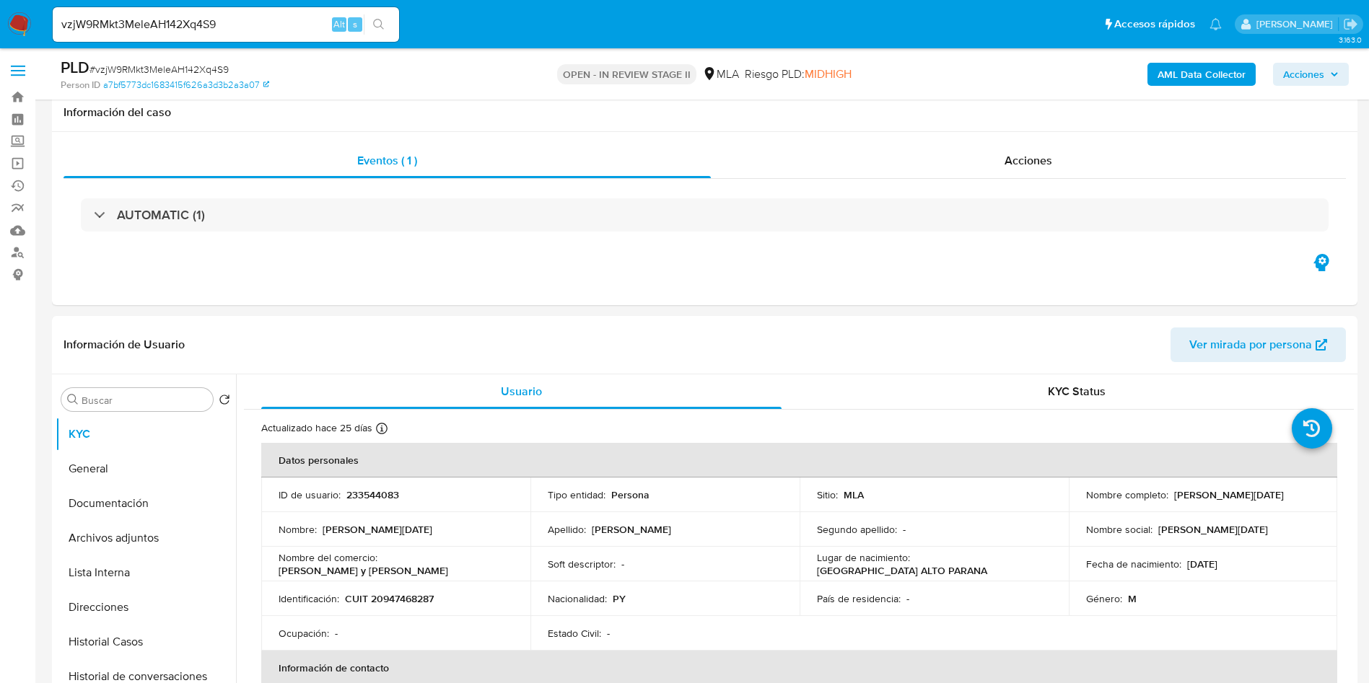
scroll to position [649, 0]
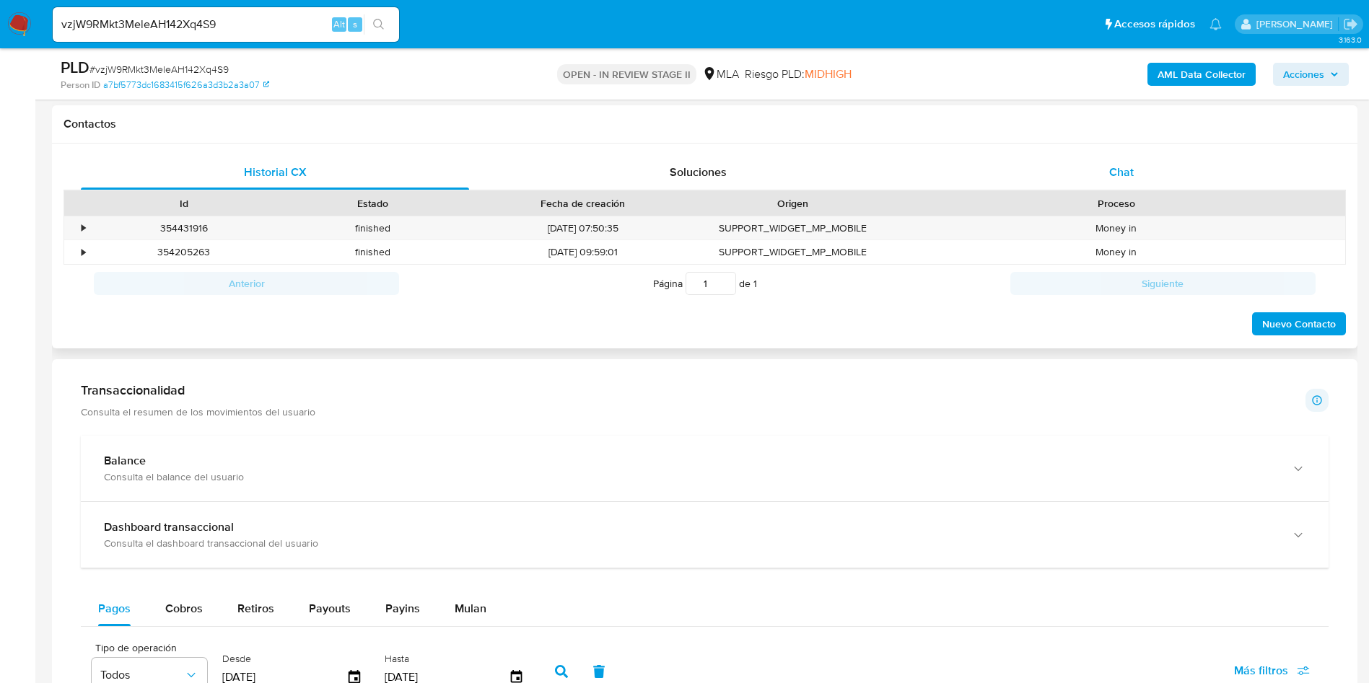
click at [1198, 167] on div "Chat" at bounding box center [1121, 172] width 388 height 35
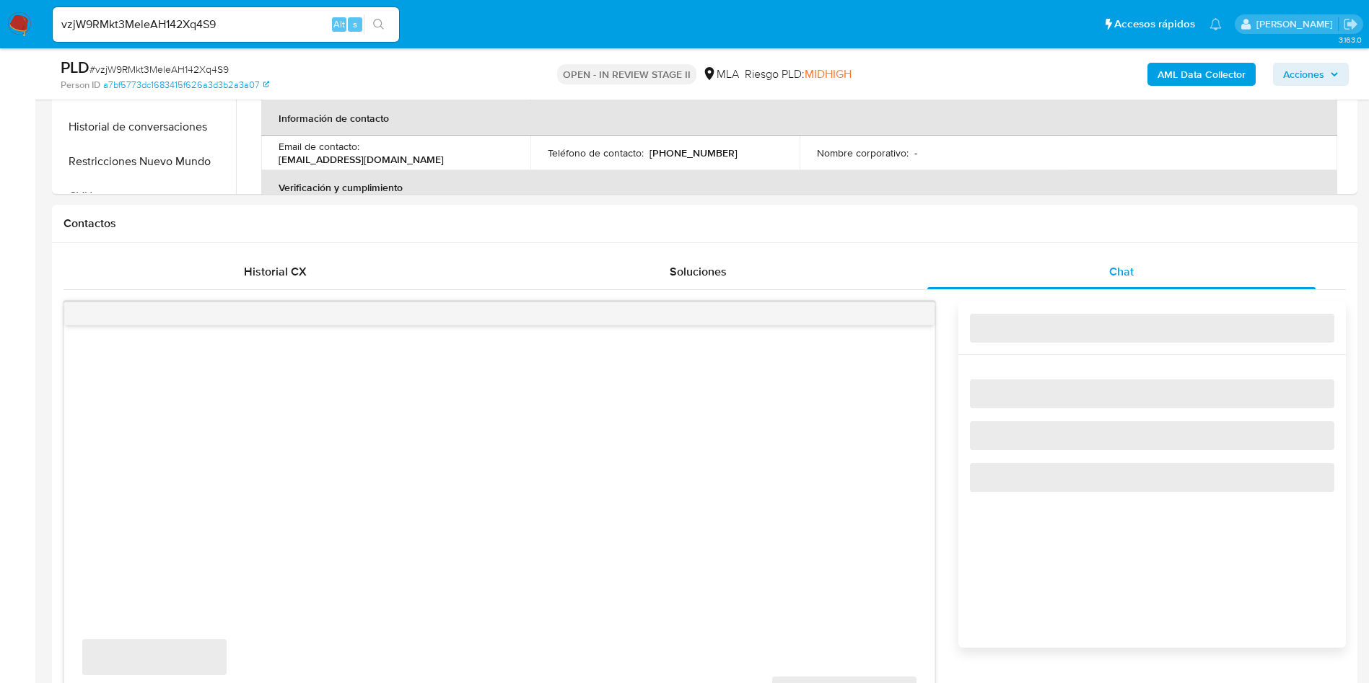
scroll to position [433, 0]
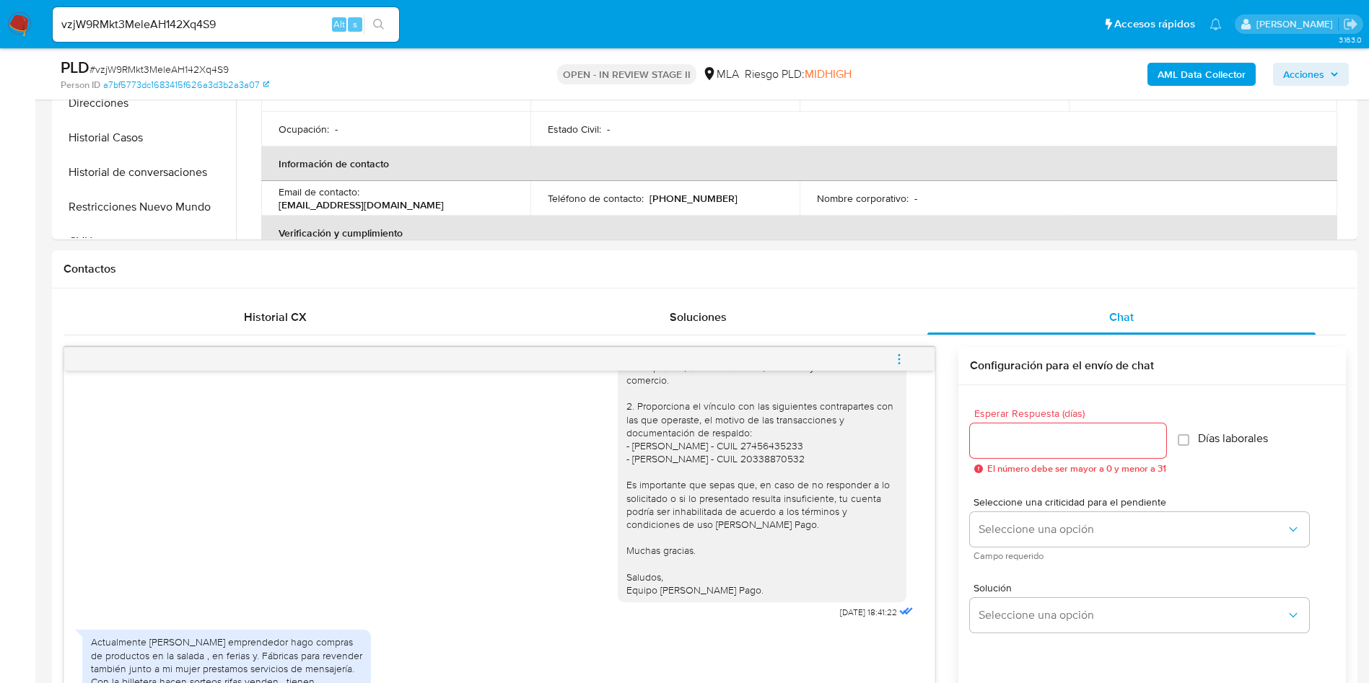
scroll to position [758, 0]
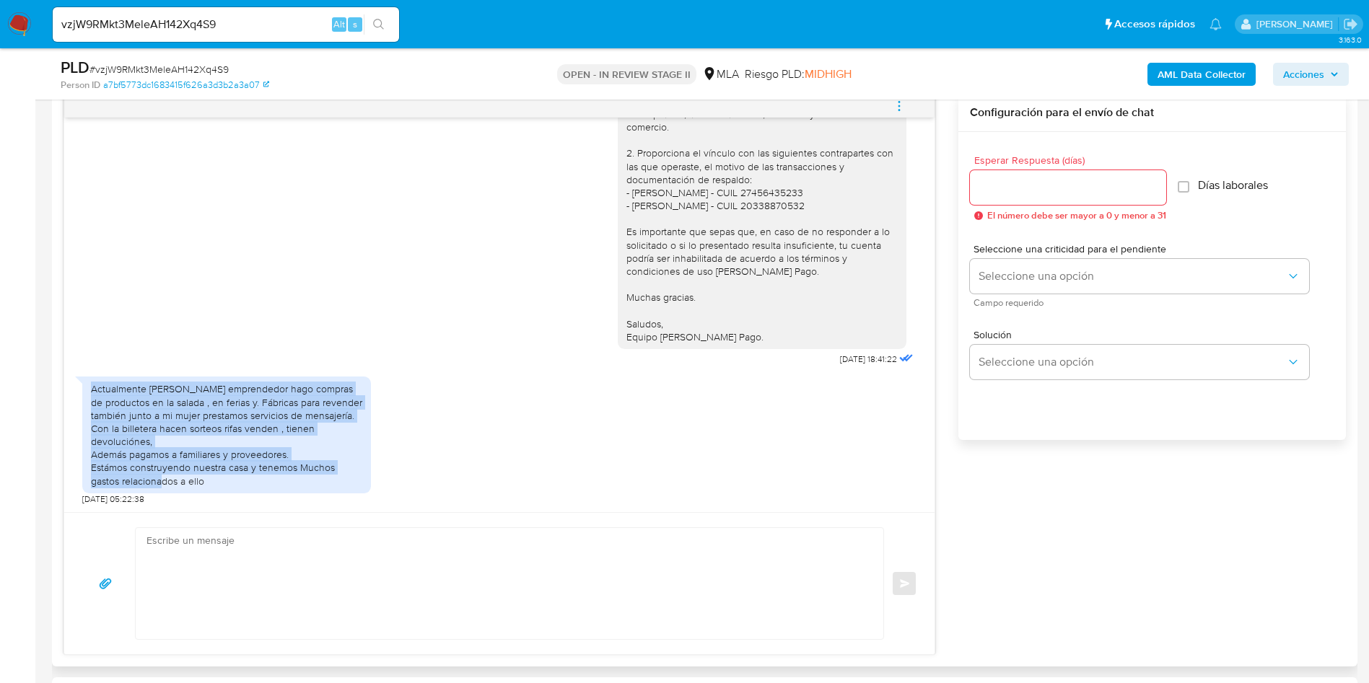
drag, startPoint x: 92, startPoint y: 390, endPoint x: 237, endPoint y: 491, distance: 176.3
click at [237, 491] on div "Actualmente [PERSON_NAME] emprendedor hago compras de productos en la salada , …" at bounding box center [226, 435] width 289 height 117
copy div "Actualmente [PERSON_NAME] emprendedor hago compras de productos en la salada , …"
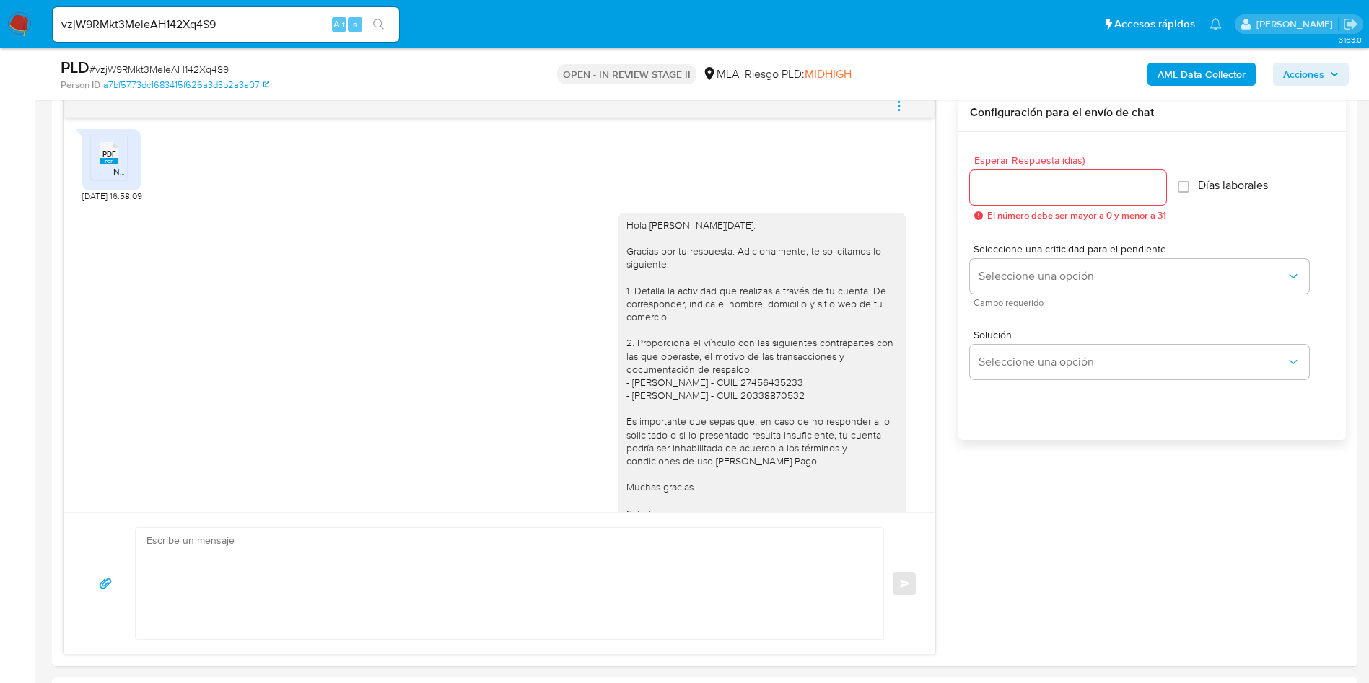
scroll to position [216, 0]
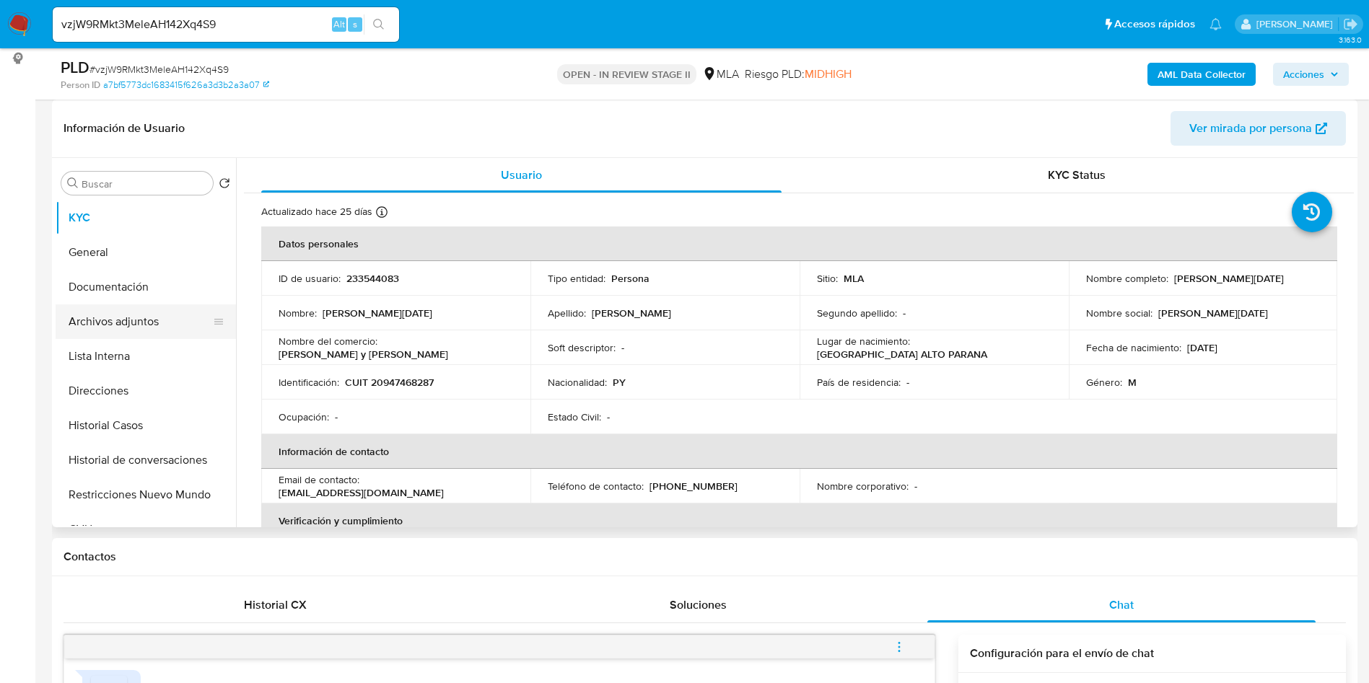
drag, startPoint x: 97, startPoint y: 279, endPoint x: 80, endPoint y: 315, distance: 39.1
click at [97, 279] on button "Documentación" at bounding box center [146, 287] width 180 height 35
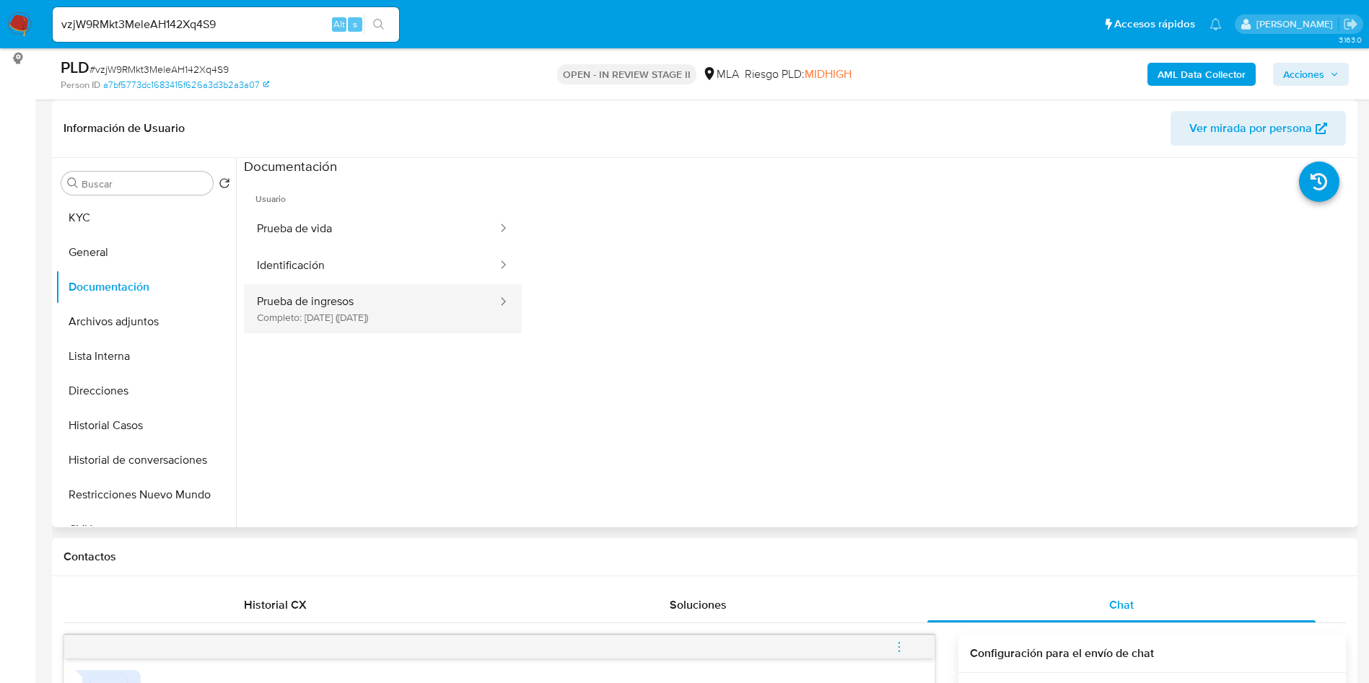
click at [372, 325] on button "Prueba de ingresos Completo: 20/05/2025 (hace 5 meses)" at bounding box center [371, 308] width 255 height 49
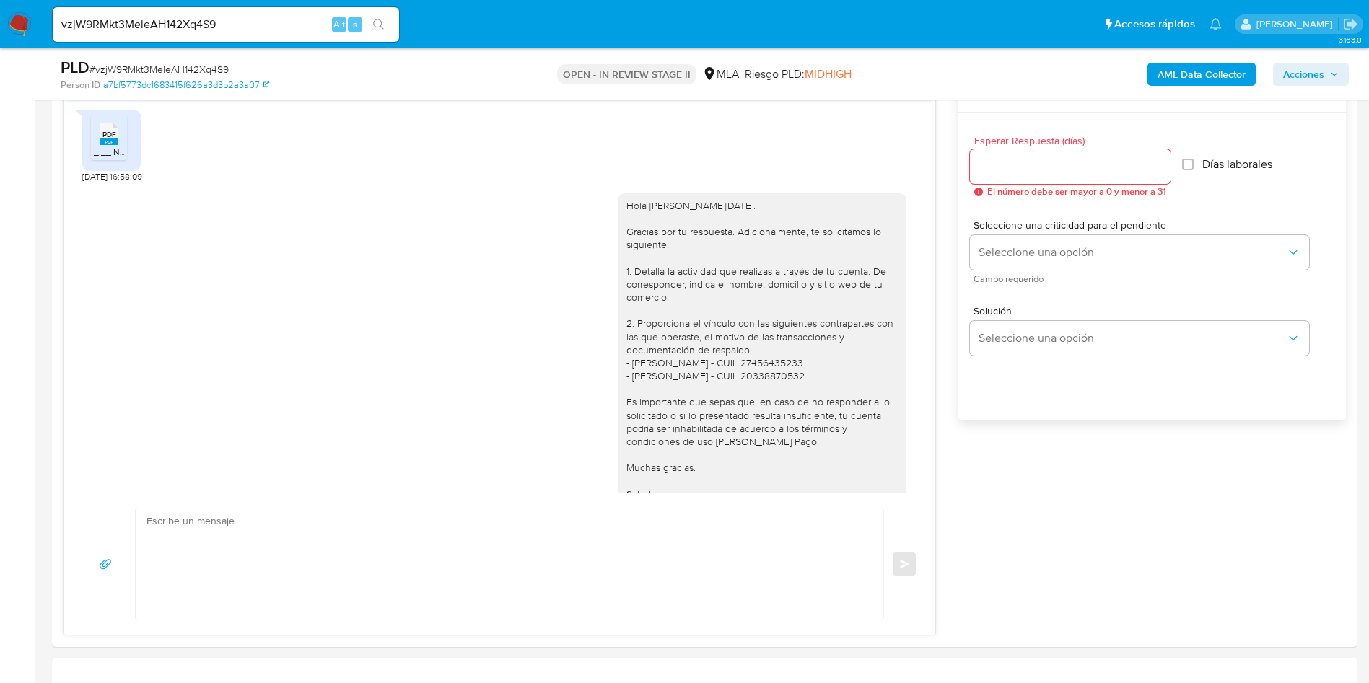
scroll to position [974, 0]
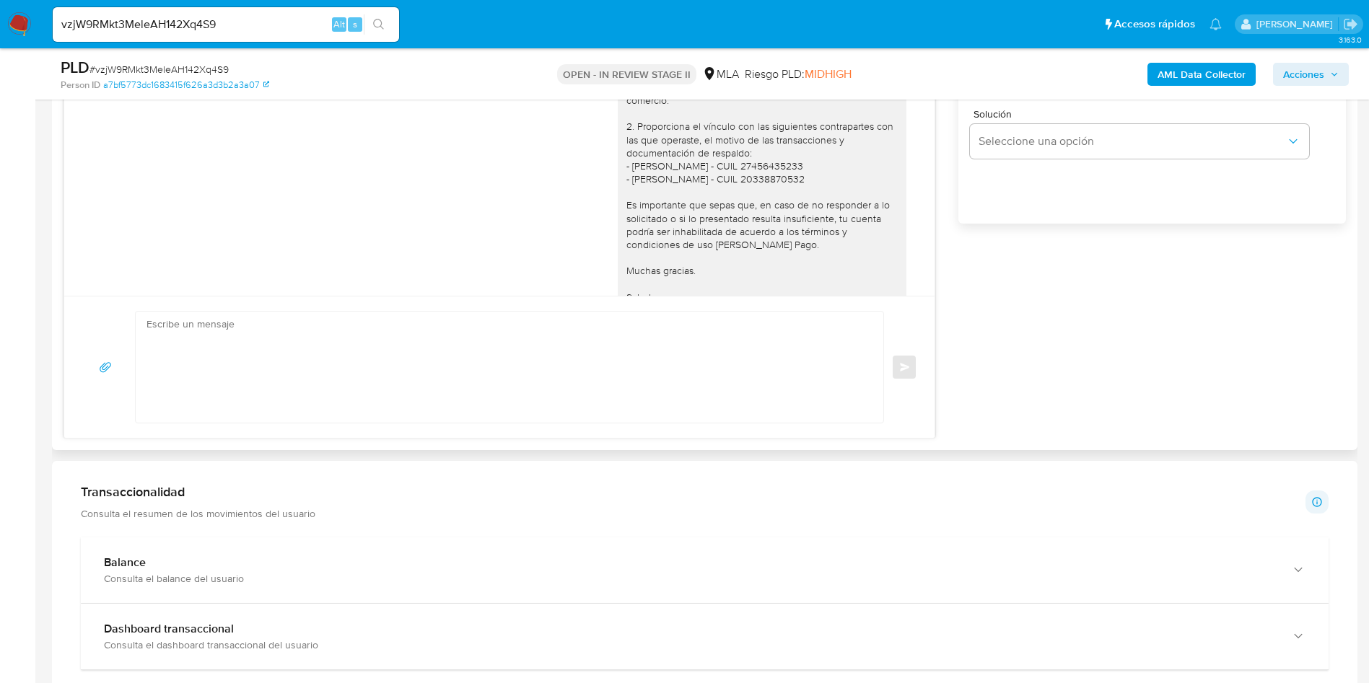
click at [485, 383] on textarea at bounding box center [505, 367] width 719 height 111
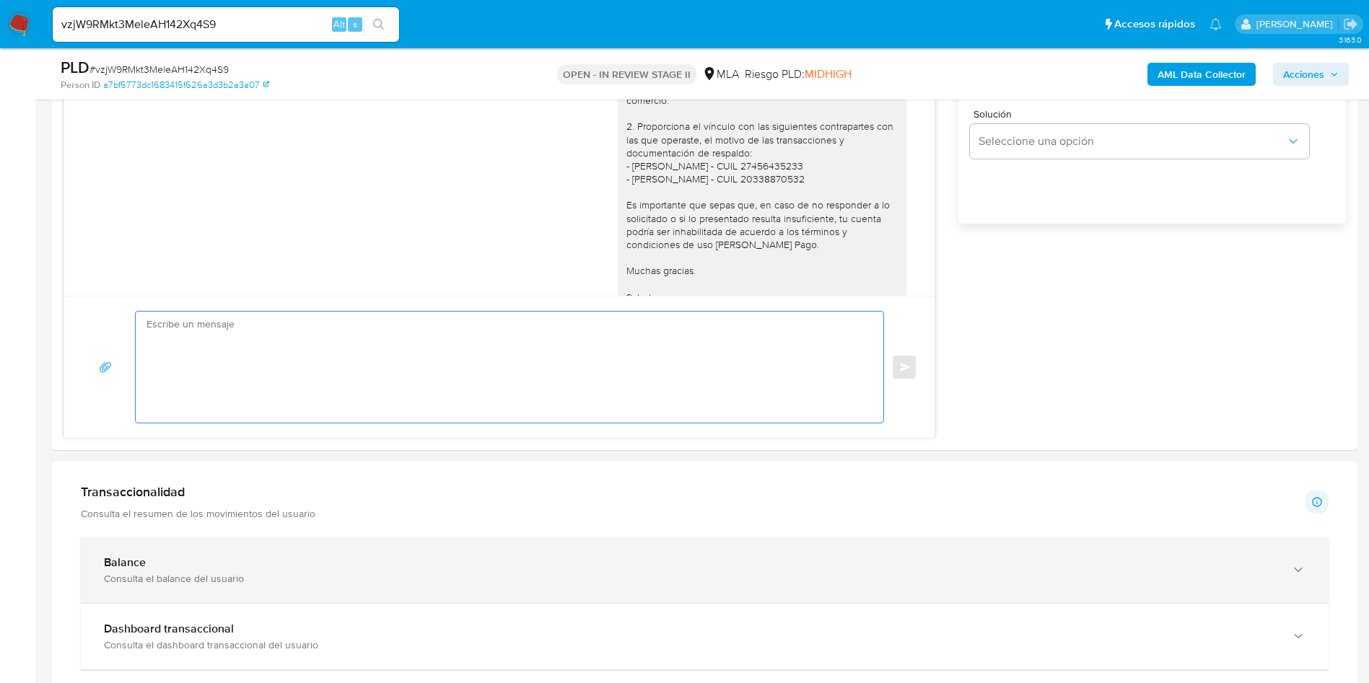
paste textarea "Hola, Muchas gracias por tu respuesta. Nos ponemos en contacto nuevamente dado …"
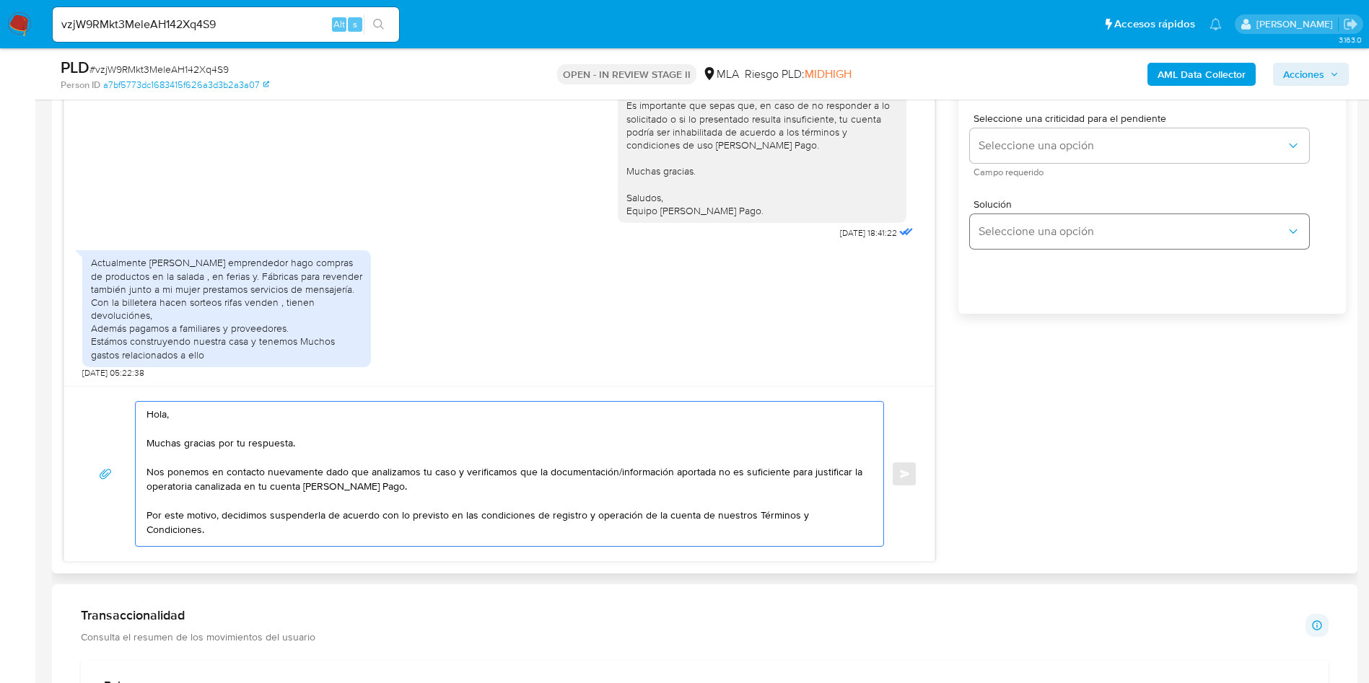
scroll to position [758, 0]
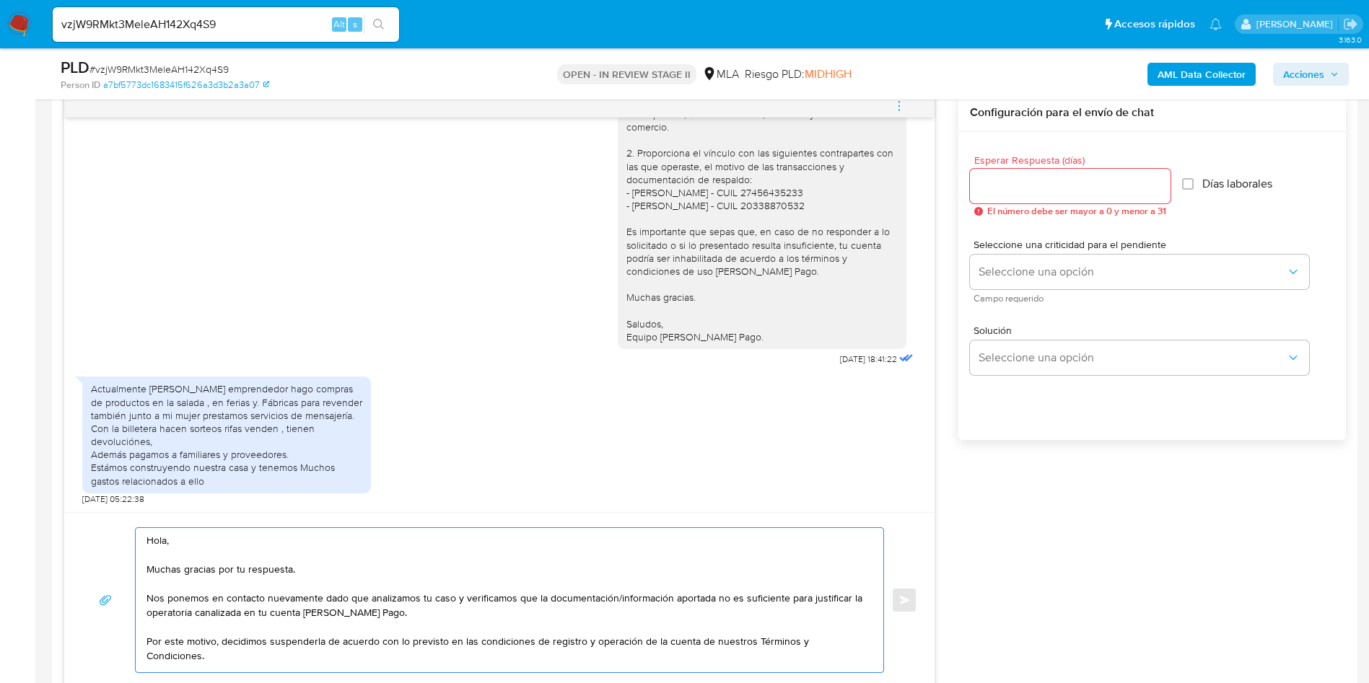
type textarea "Hola, Muchas gracias por tu respuesta. Nos ponemos en contacto nuevamente dado …"
click at [1034, 197] on div at bounding box center [1070, 186] width 201 height 35
click at [1032, 194] on div at bounding box center [1070, 186] width 201 height 35
click at [1030, 190] on input "Esperar Respuesta (días)" at bounding box center [1070, 186] width 201 height 19
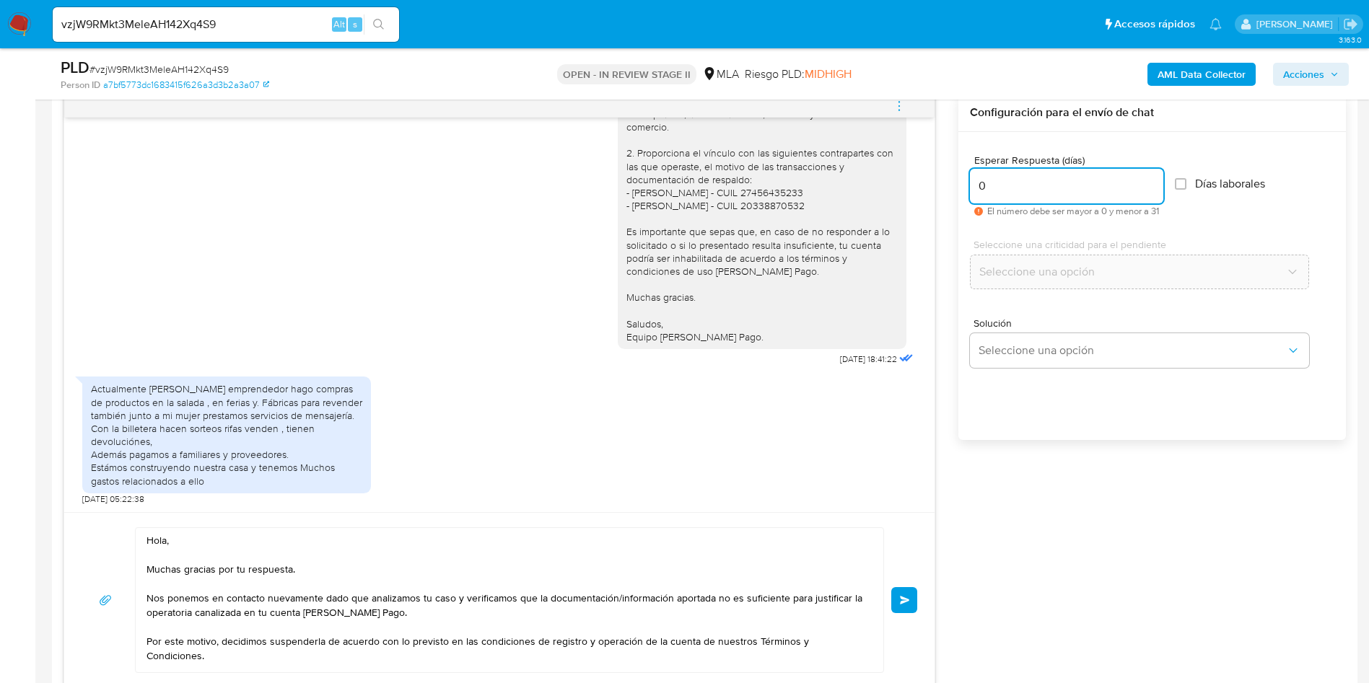
type input "0"
click at [890, 590] on div "Hola, Muchas gracias por tu respuesta. Nos ponemos en contacto nuevamente dado …" at bounding box center [500, 600] width 836 height 146
click at [898, 598] on button "Enviar" at bounding box center [904, 600] width 26 height 26
click at [185, 28] on input "vzjW9RMkt3MeleAH142Xq4S9" at bounding box center [226, 24] width 346 height 19
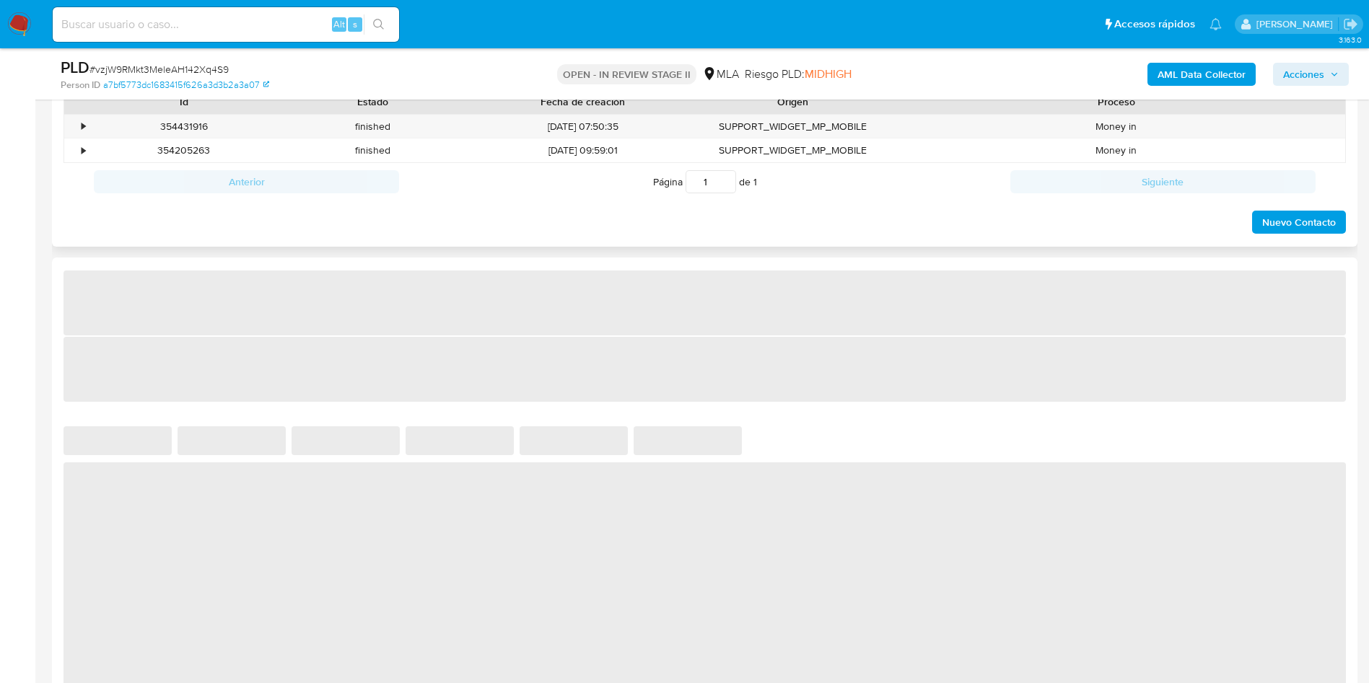
scroll to position [649, 0]
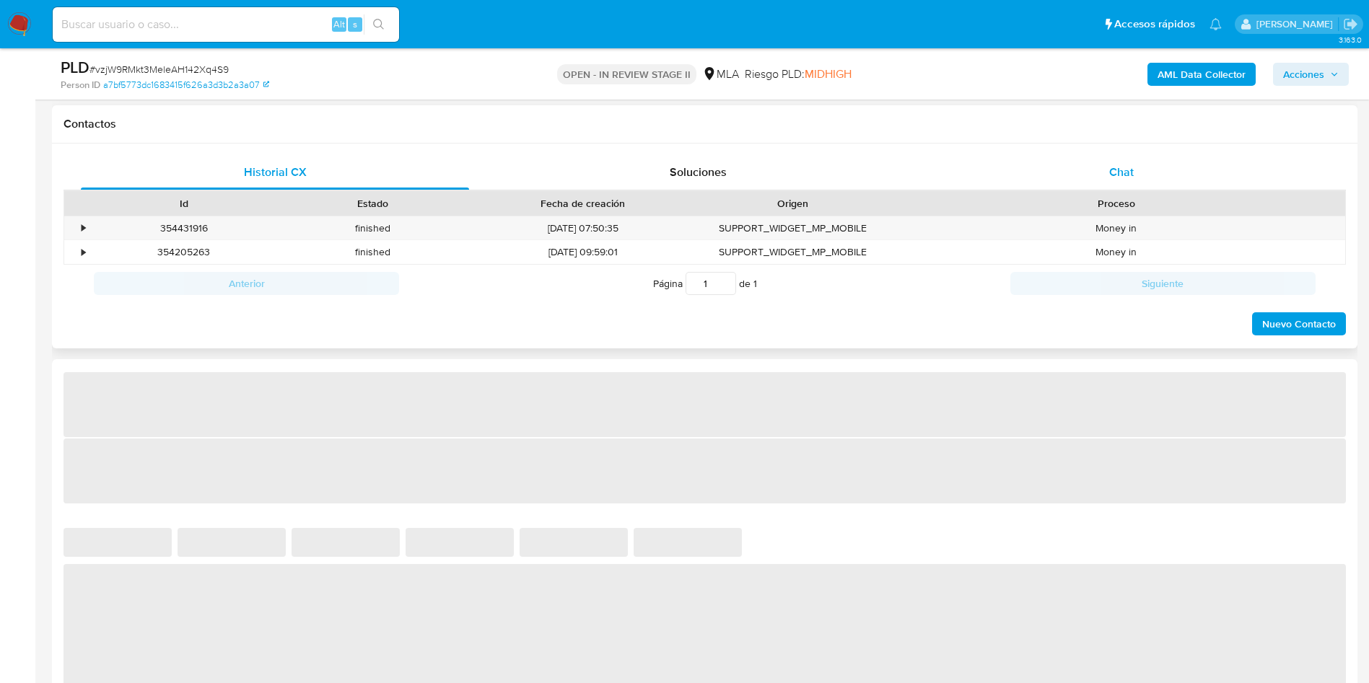
click at [1157, 175] on div "Chat" at bounding box center [1121, 172] width 388 height 35
select select "10"
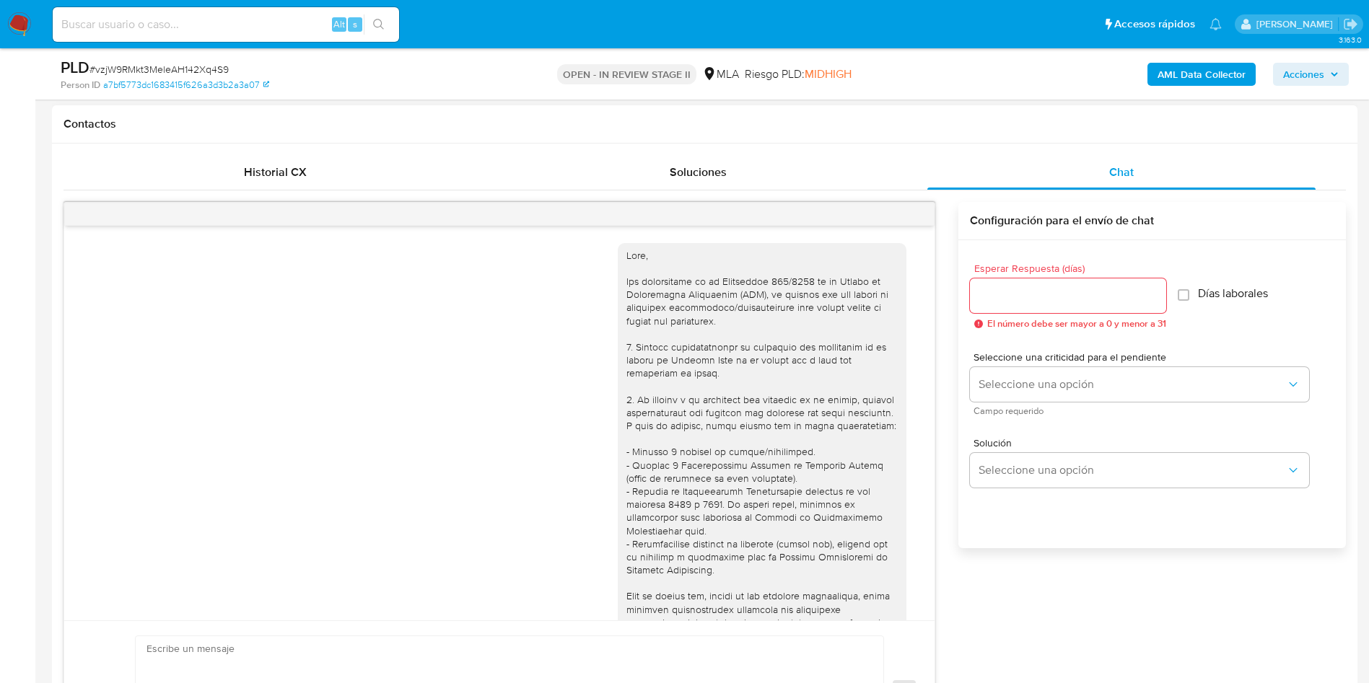
scroll to position [1313, 0]
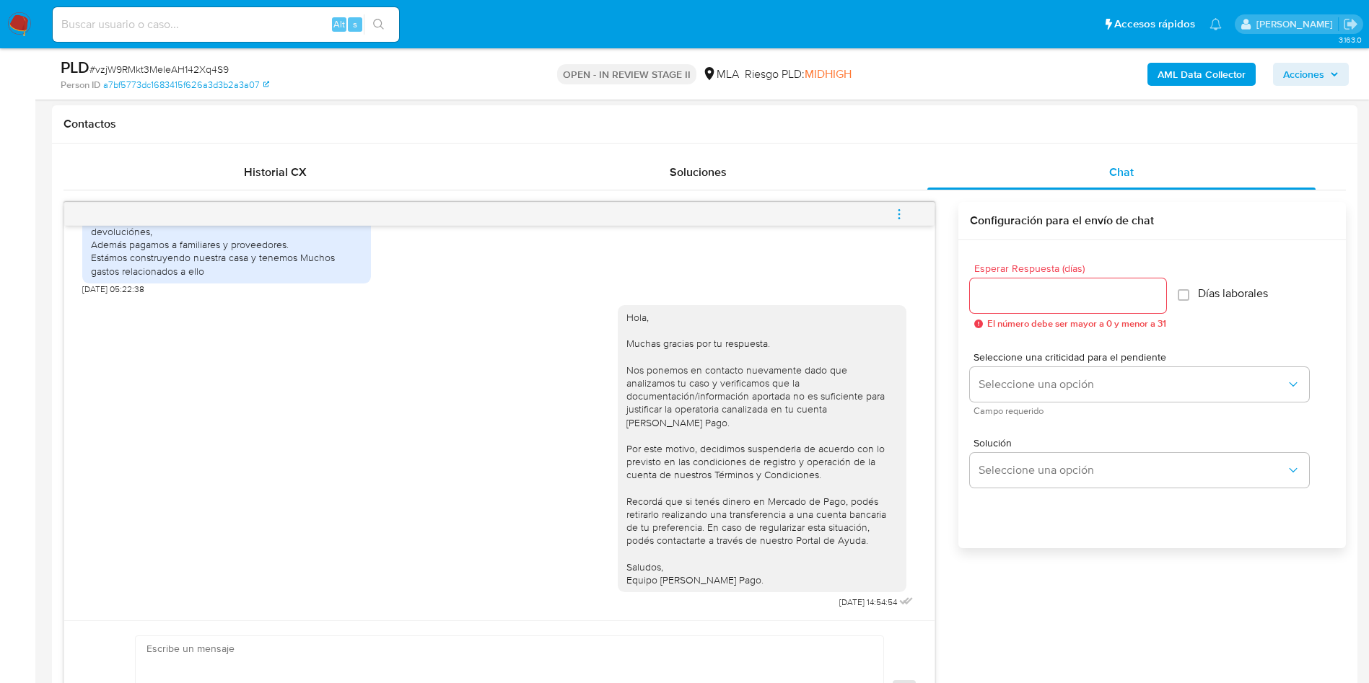
click at [898, 216] on icon "menu-action" at bounding box center [899, 214] width 13 height 13
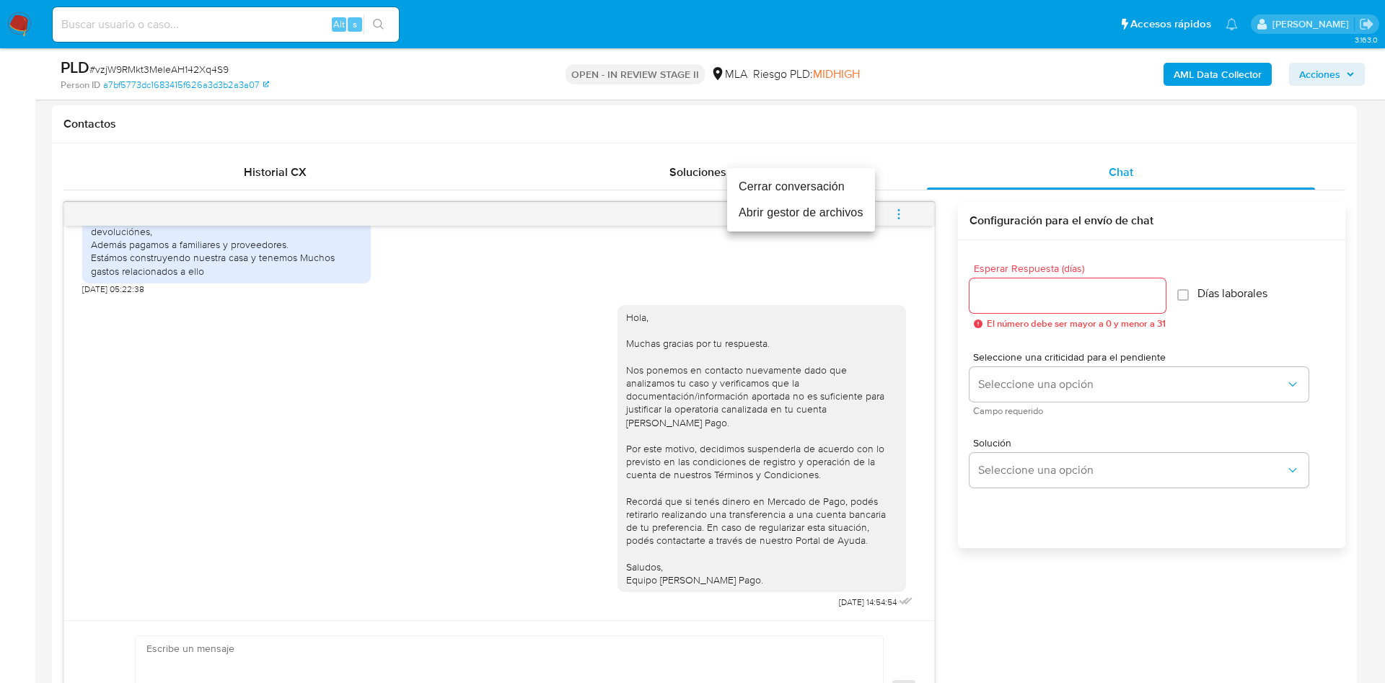
click at [805, 180] on li "Cerrar conversación" at bounding box center [801, 187] width 148 height 26
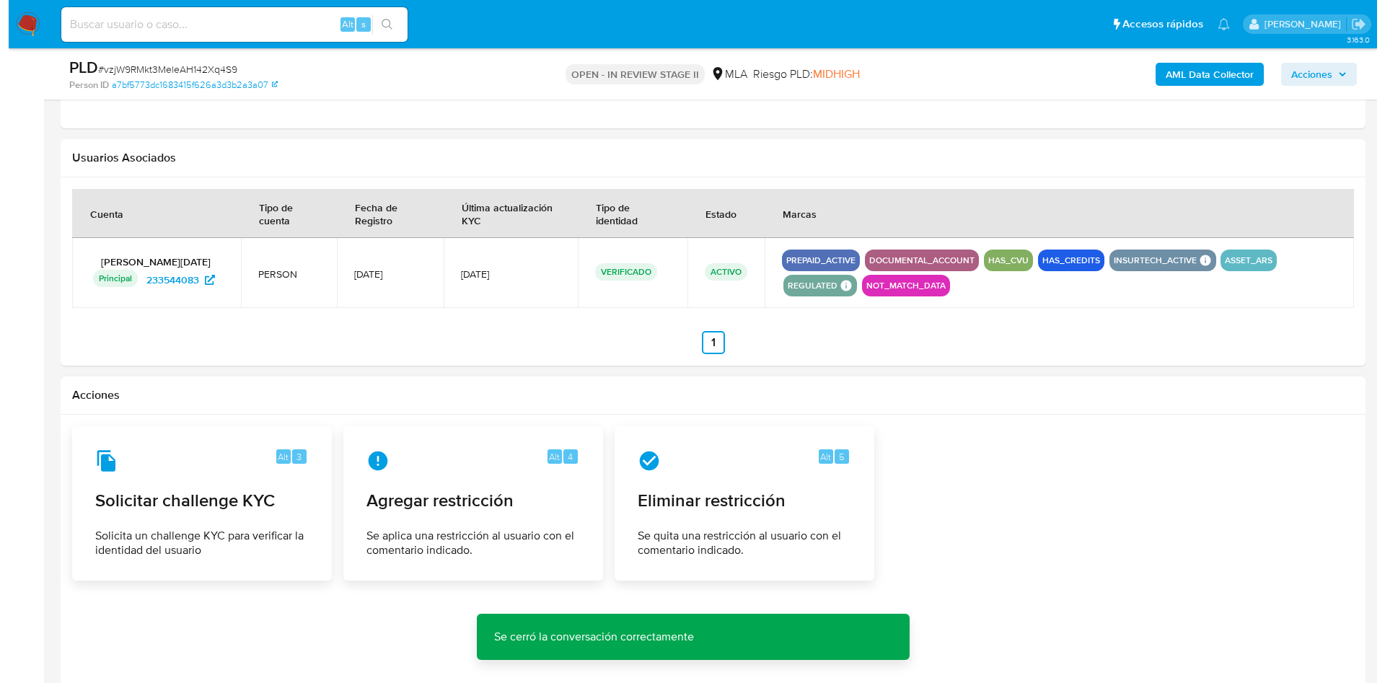
scroll to position [2245, 0]
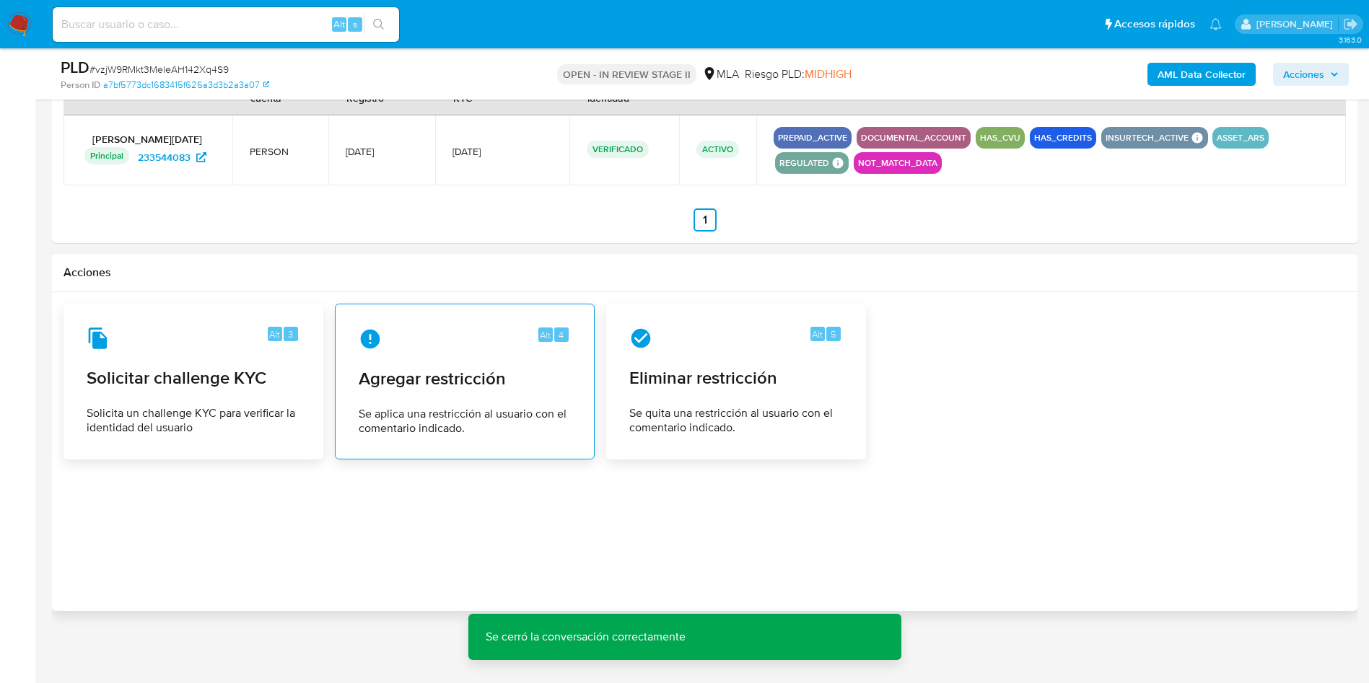
click at [509, 407] on span "Se aplica una restricción al usuario con el comentario indicado." at bounding box center [465, 421] width 212 height 29
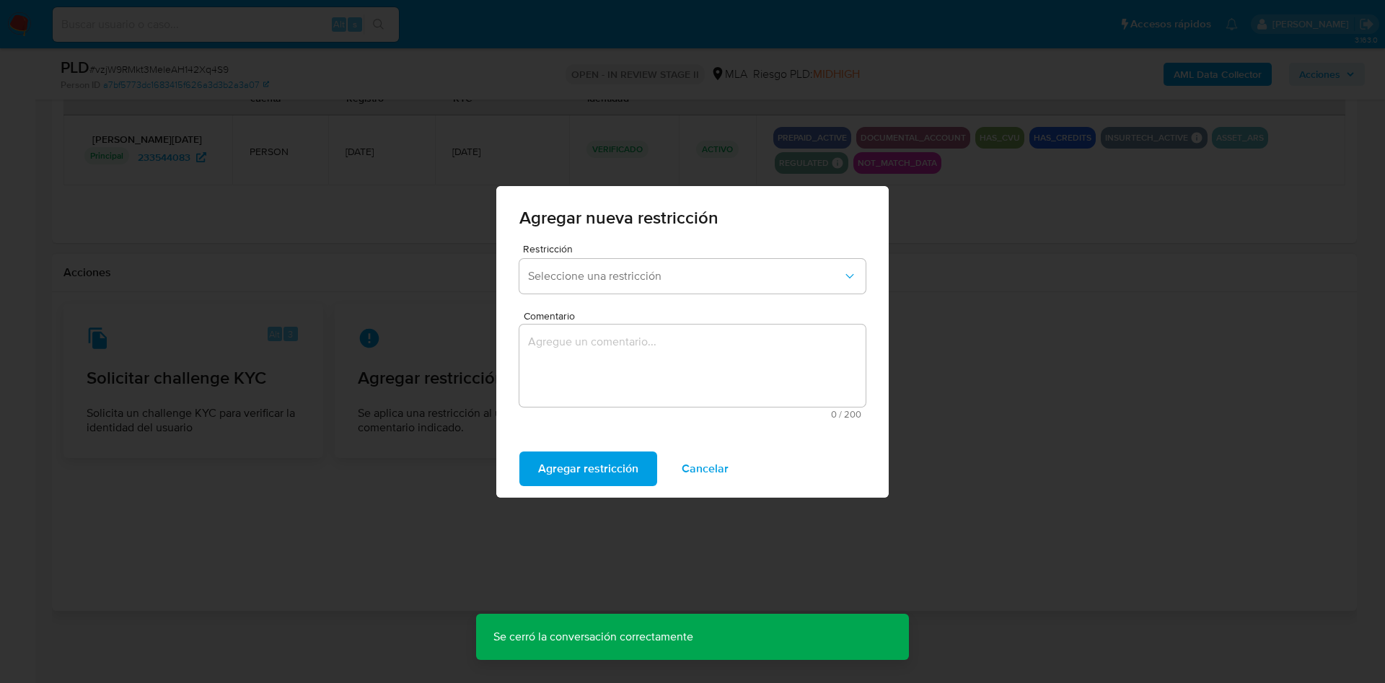
click at [582, 277] on span "Seleccione una restricción" at bounding box center [685, 276] width 315 height 14
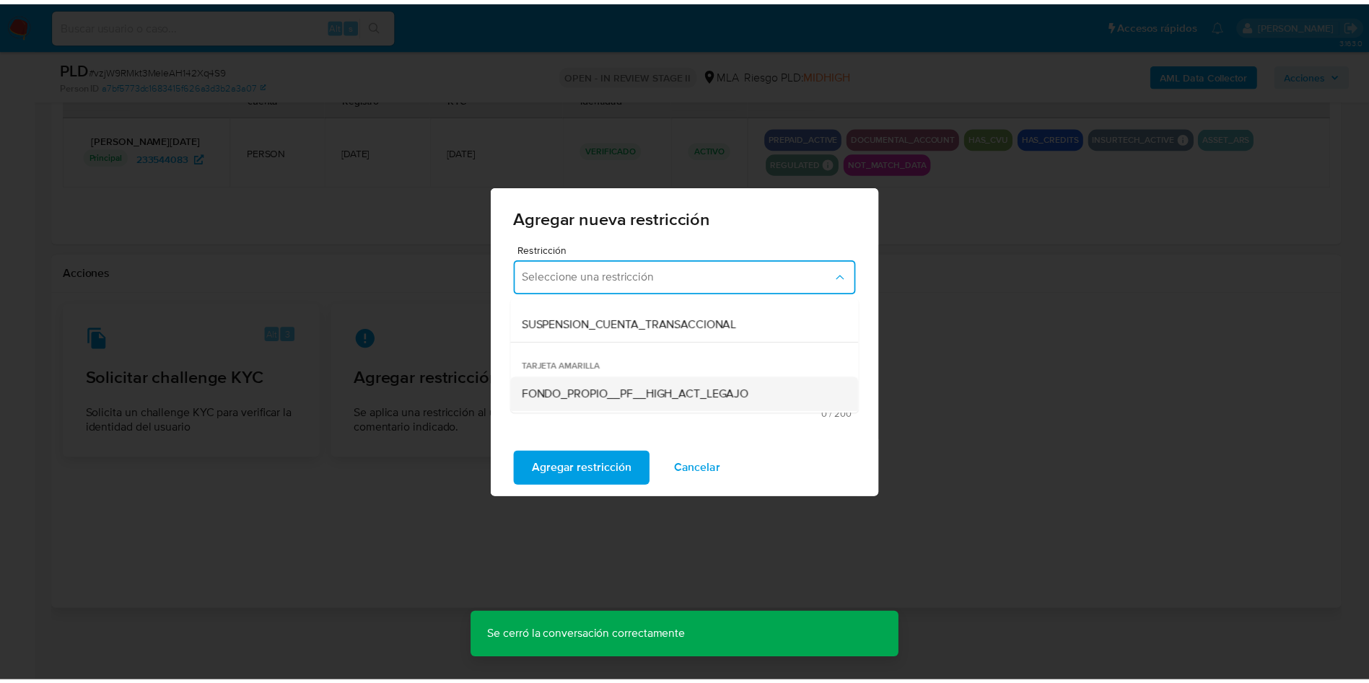
scroll to position [216, 0]
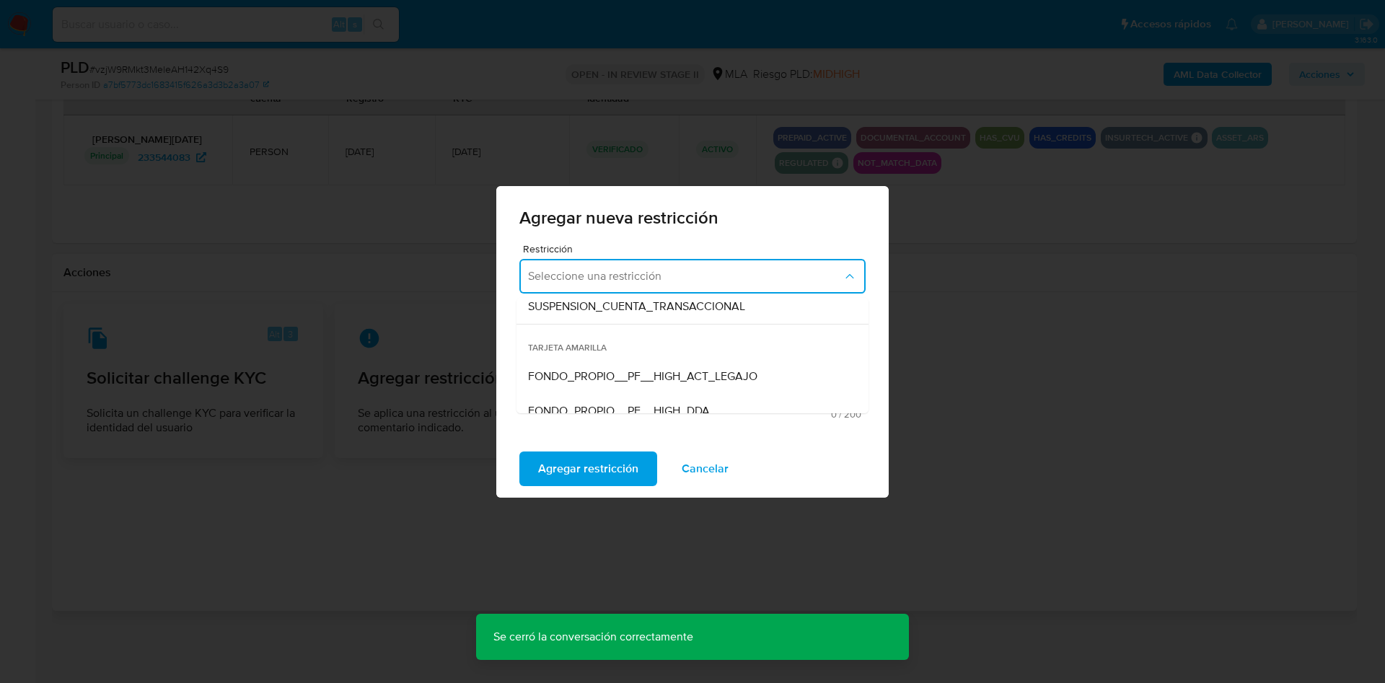
click at [671, 299] on span "SUSPENSION_CUENTA_TRANSACCIONAL" at bounding box center [636, 306] width 217 height 14
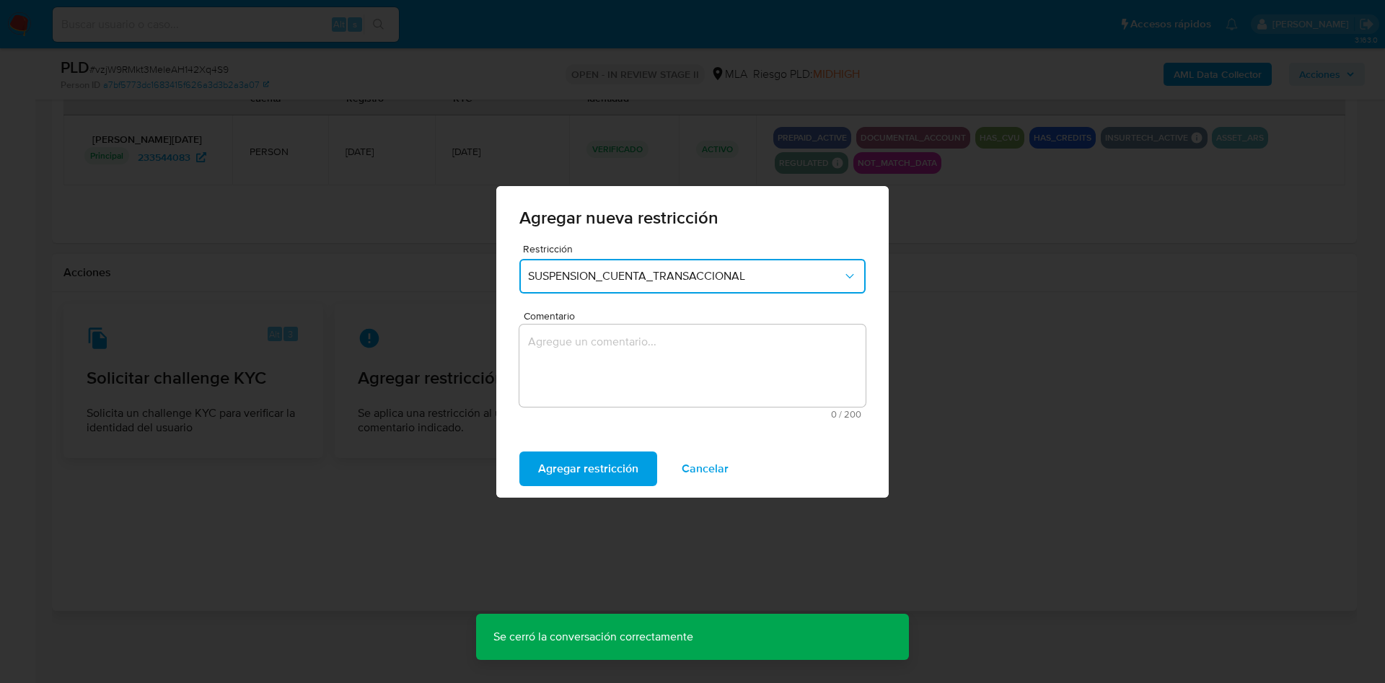
click at [599, 358] on textarea "Comentario" at bounding box center [693, 366] width 346 height 82
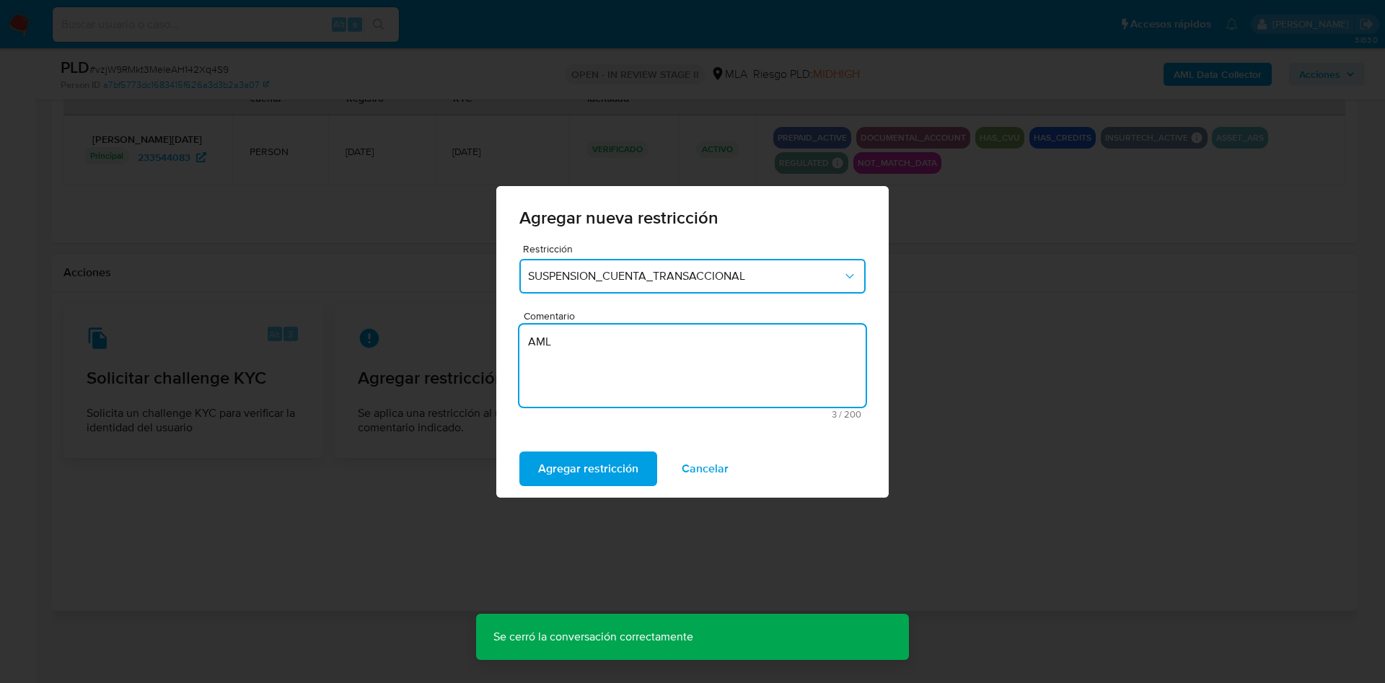
type textarea "AML"
click at [545, 486] on div "Agregar restricción Cancelar" at bounding box center [692, 469] width 393 height 58
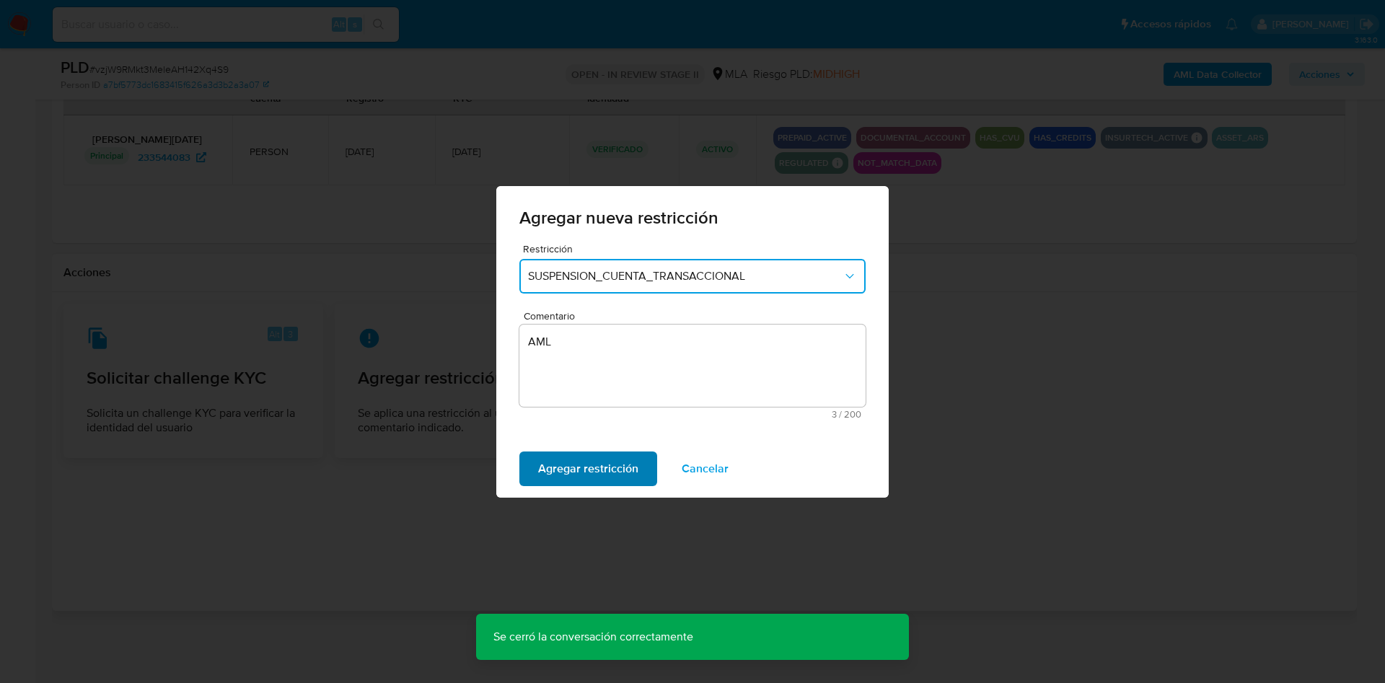
click at [561, 475] on span "Agregar restricción" at bounding box center [588, 469] width 100 height 32
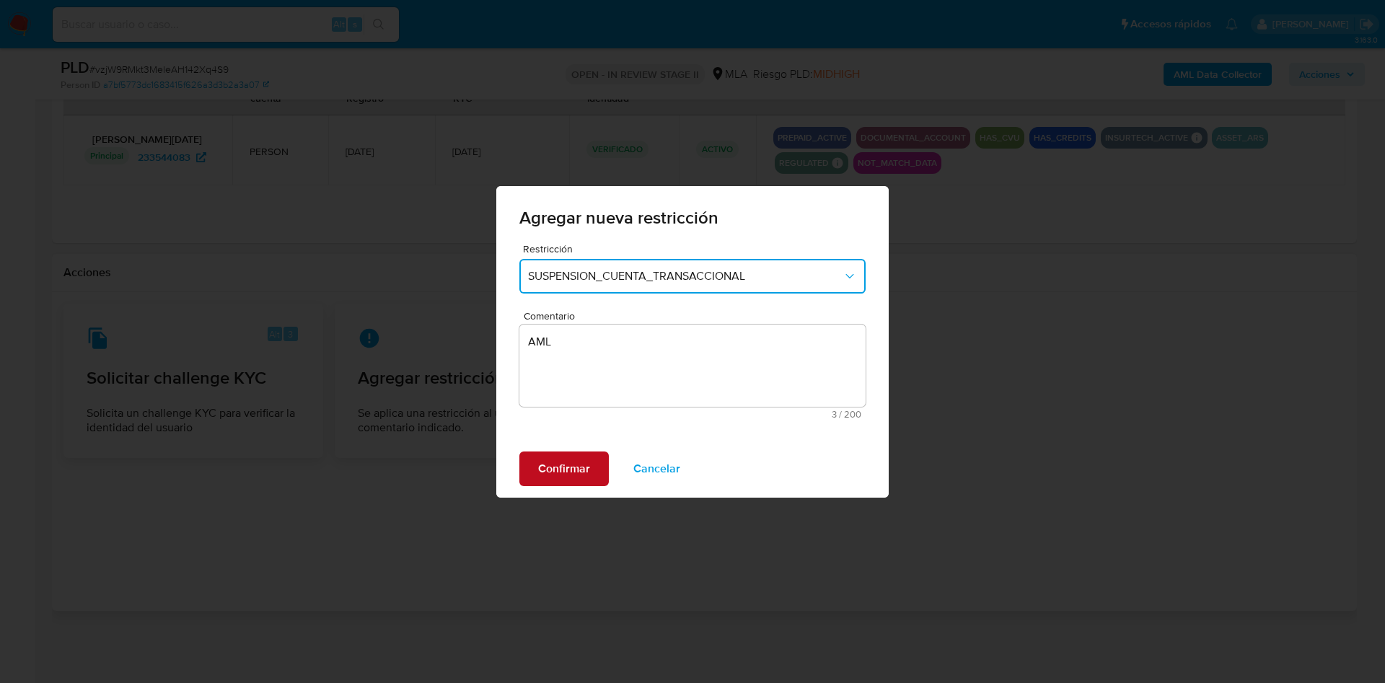
click at [596, 476] on button "Confirmar" at bounding box center [564, 469] width 89 height 35
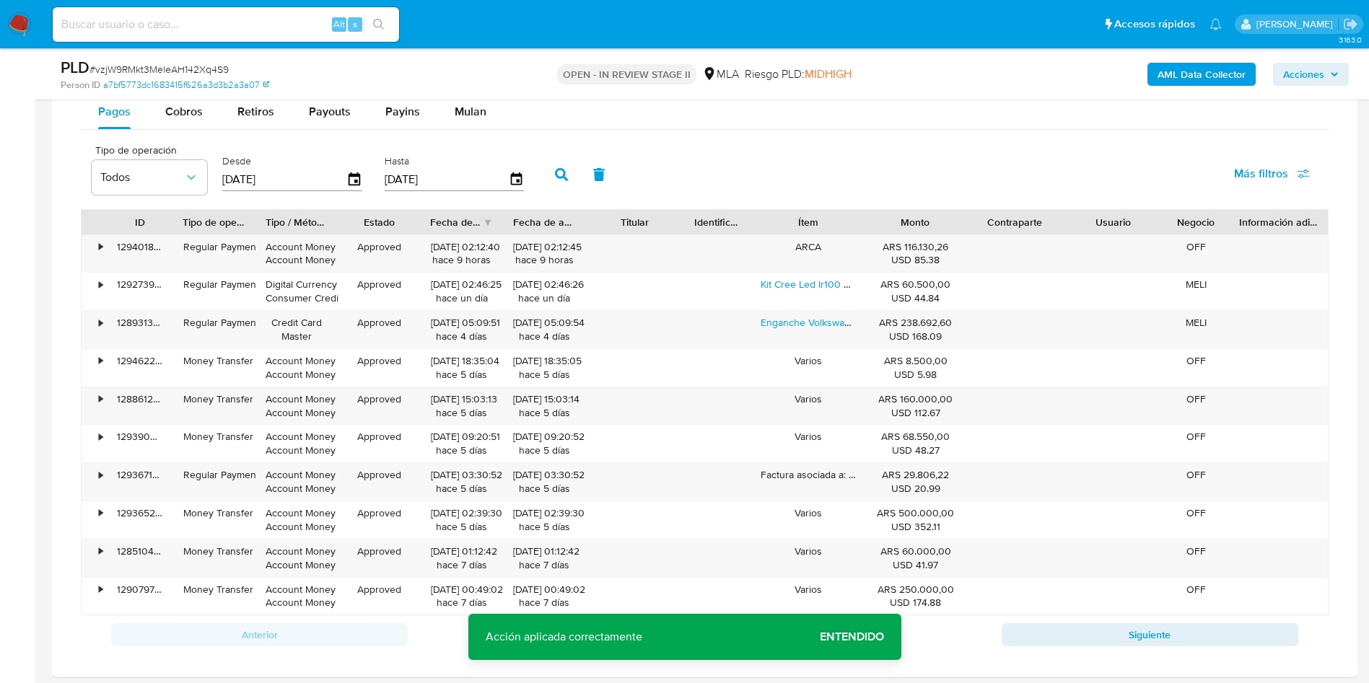
scroll to position [1271, 0]
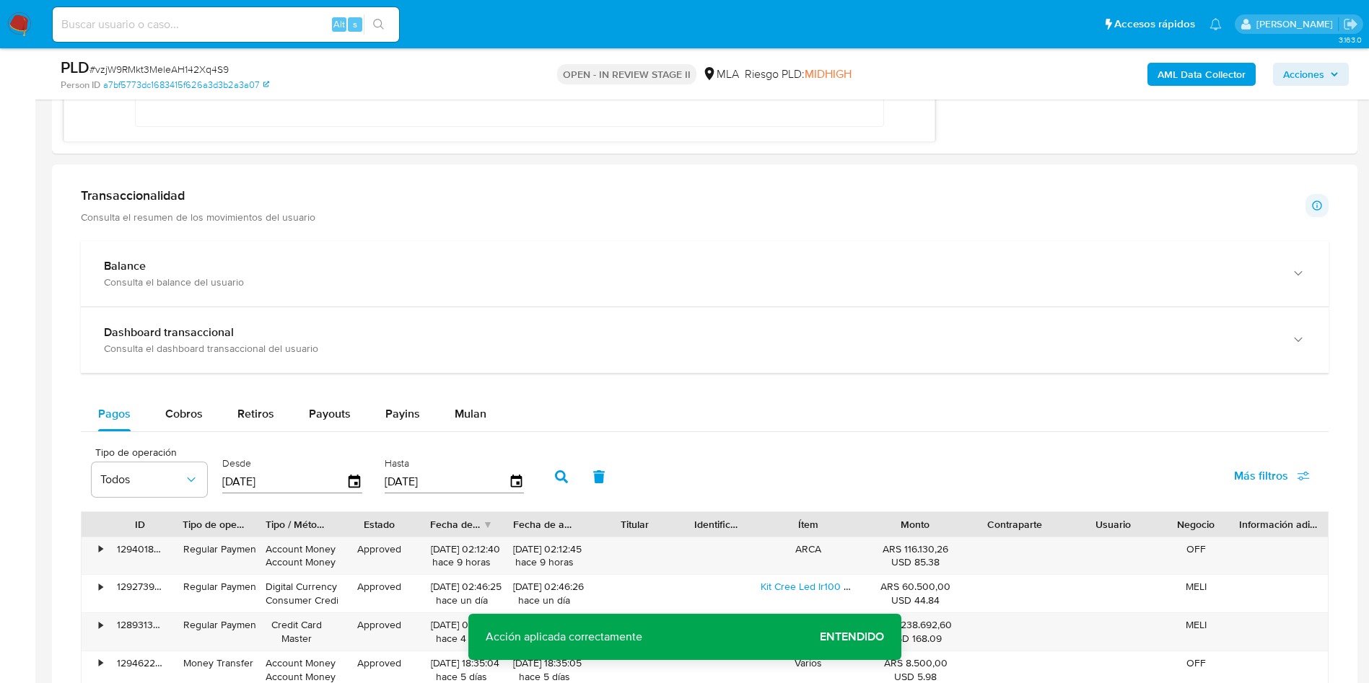
click at [1307, 68] on span "Acciones" at bounding box center [1303, 74] width 41 height 23
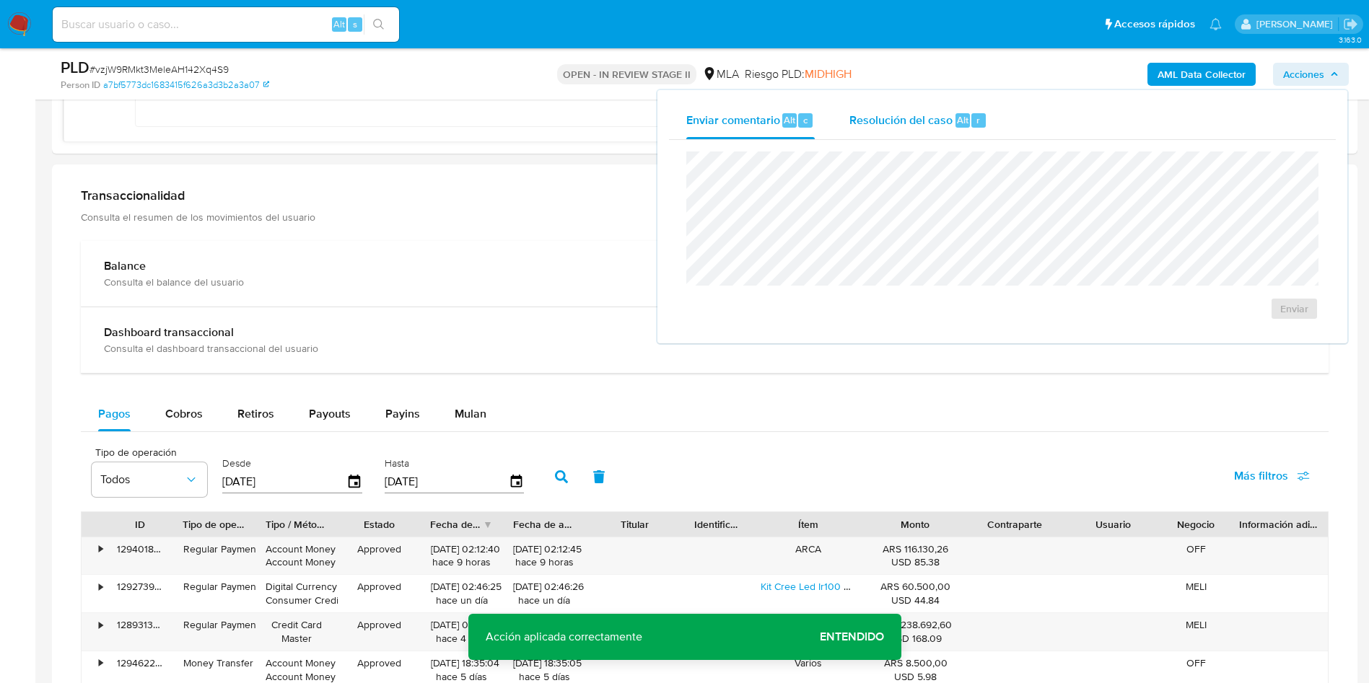
click at [963, 113] on span "Alt" at bounding box center [963, 120] width 12 height 14
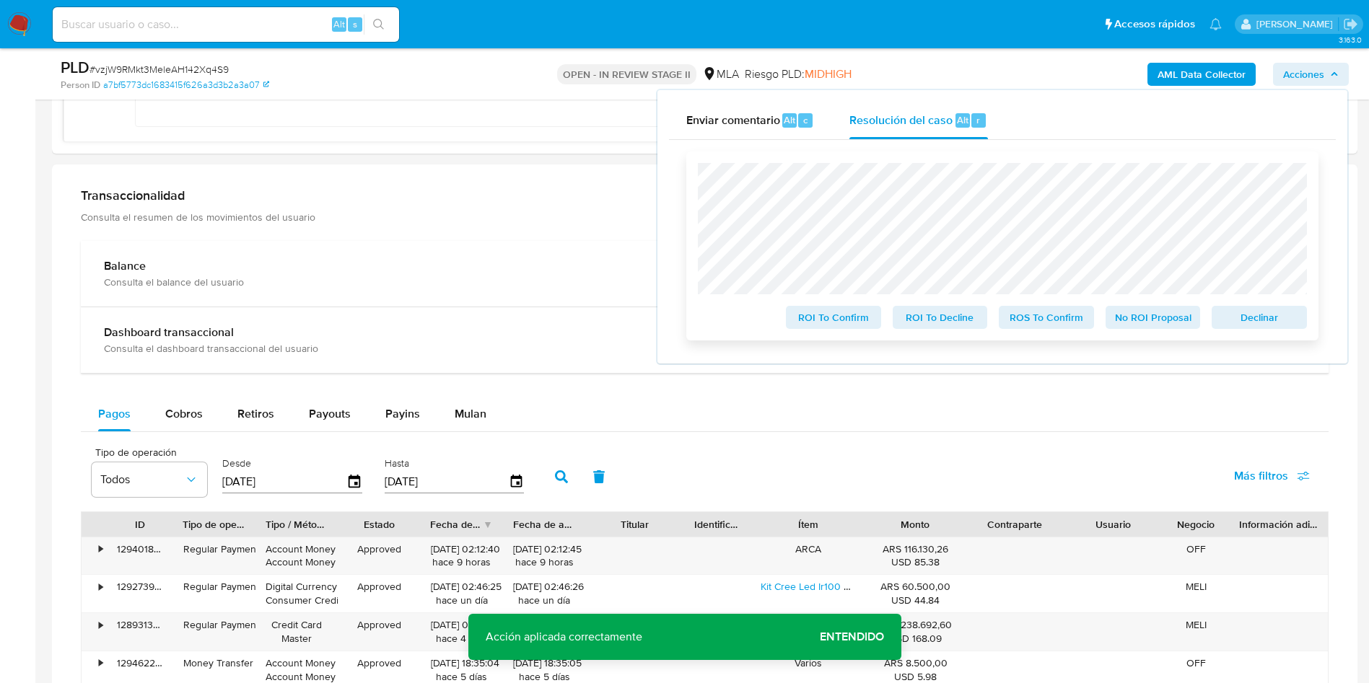
click at [1265, 311] on span "Declinar" at bounding box center [1259, 317] width 75 height 20
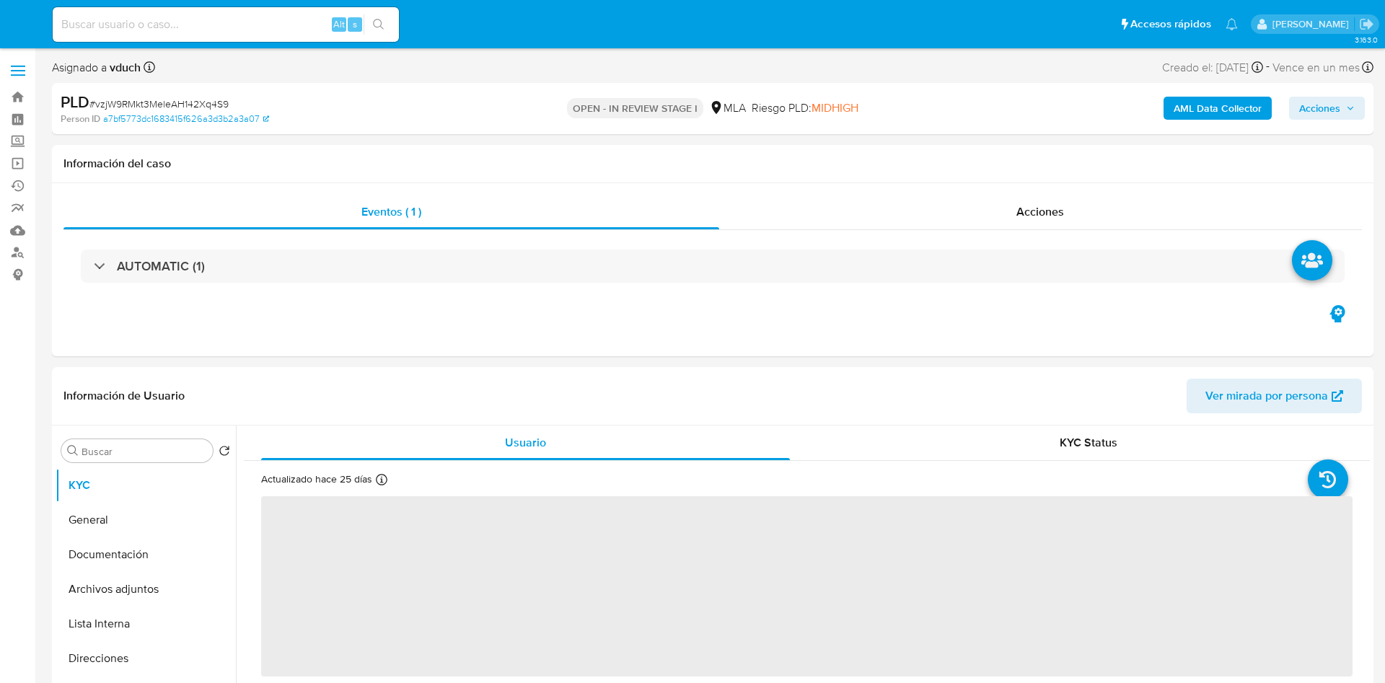
select select "10"
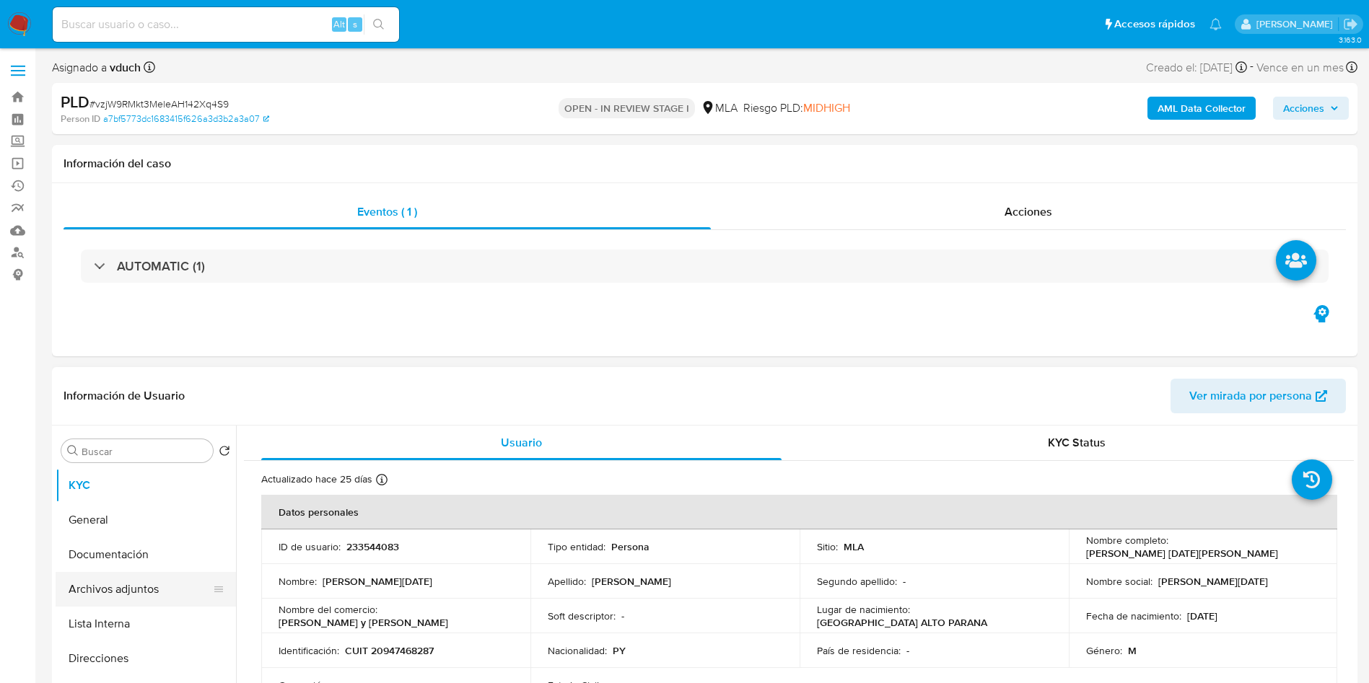
click at [110, 598] on button "Archivos adjuntos" at bounding box center [140, 589] width 169 height 35
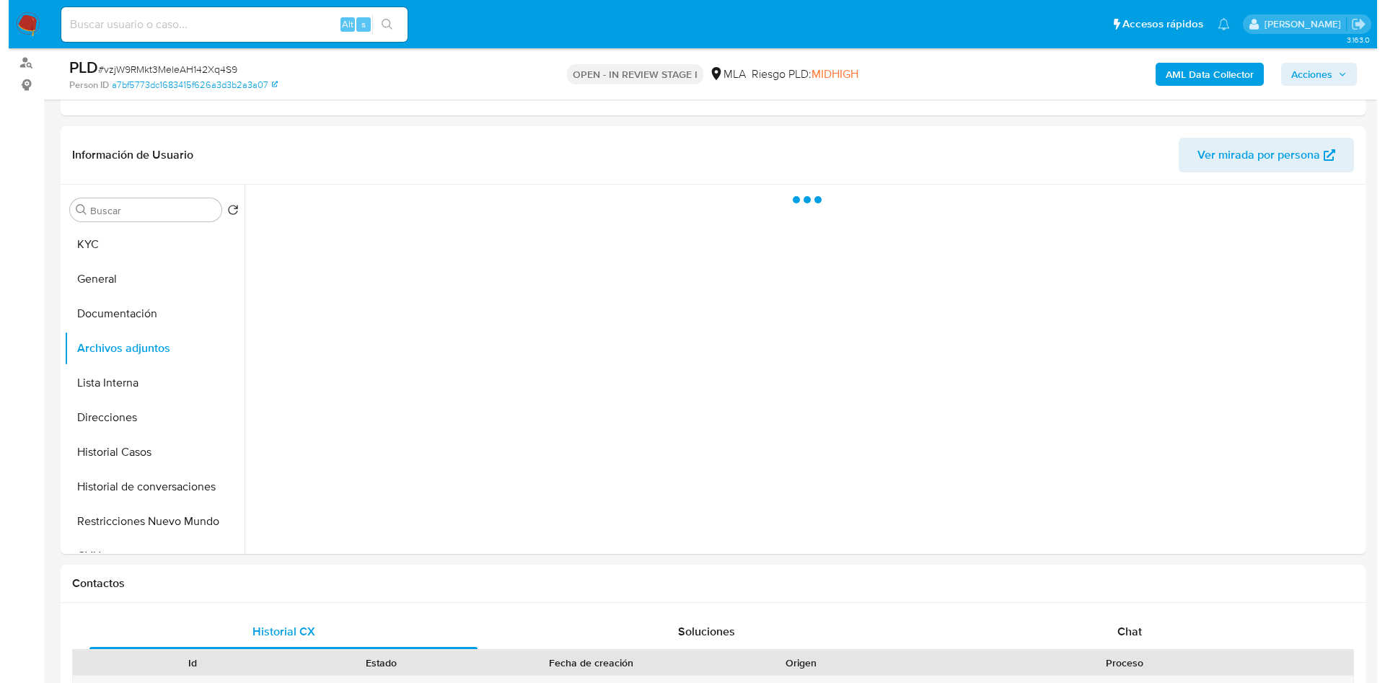
scroll to position [216, 0]
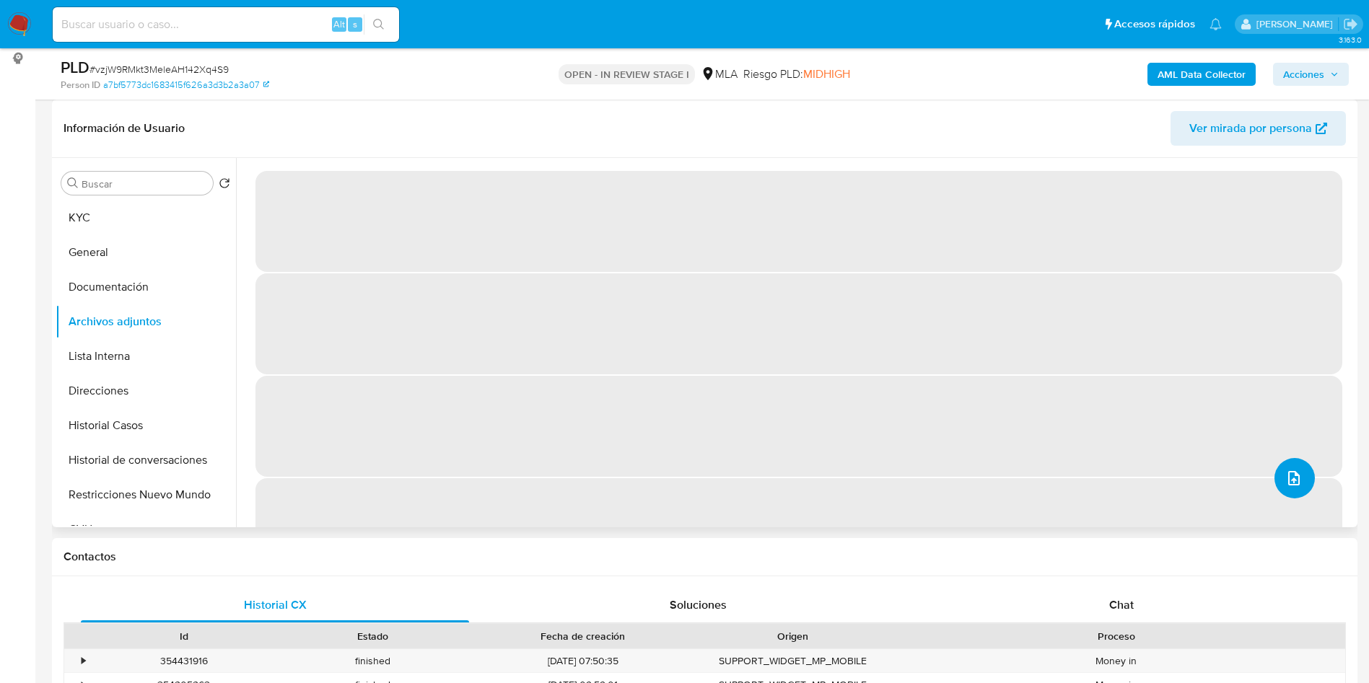
click at [1294, 476] on icon "upload-file" at bounding box center [1293, 478] width 17 height 17
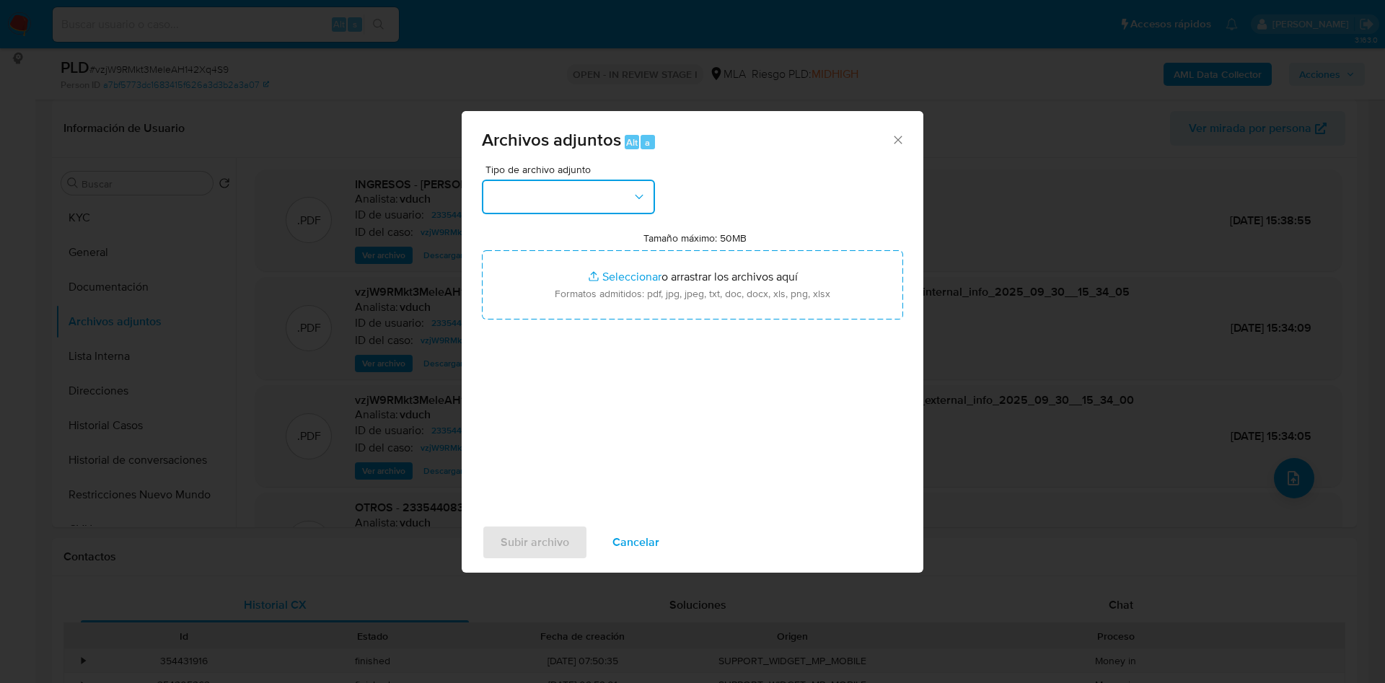
click at [613, 190] on button "button" at bounding box center [568, 197] width 173 height 35
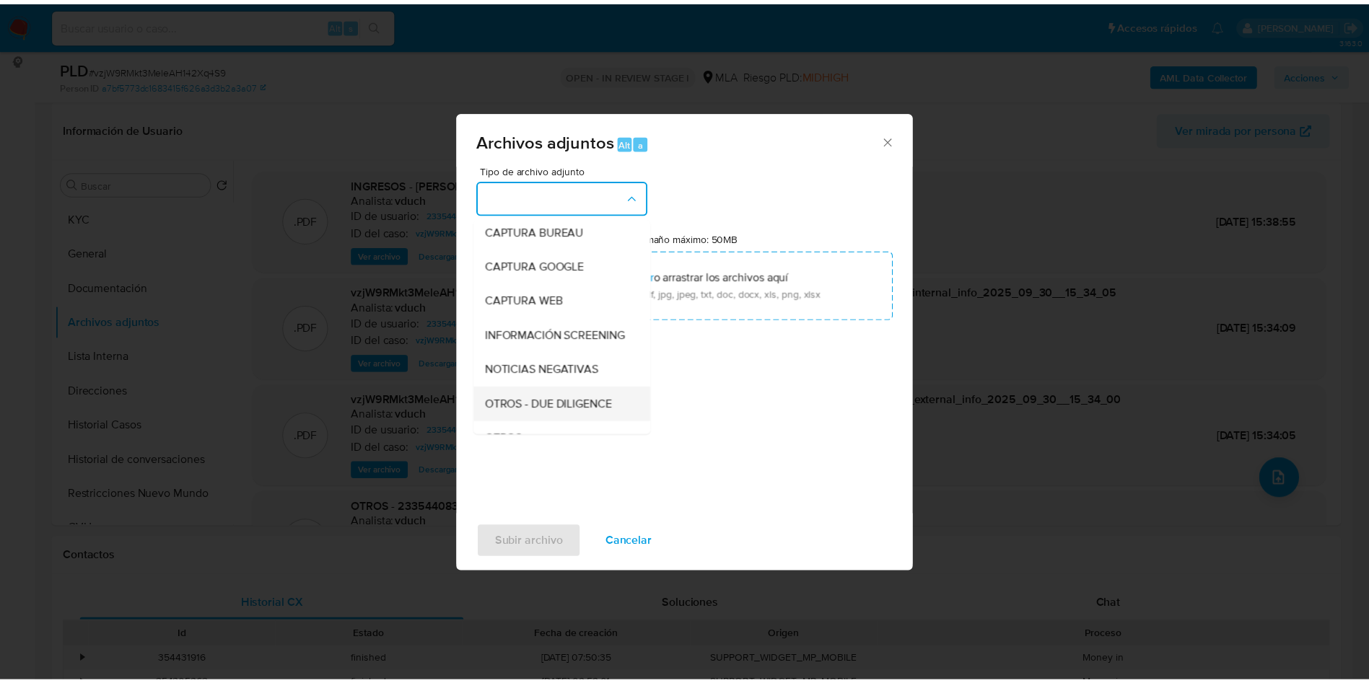
scroll to position [108, 0]
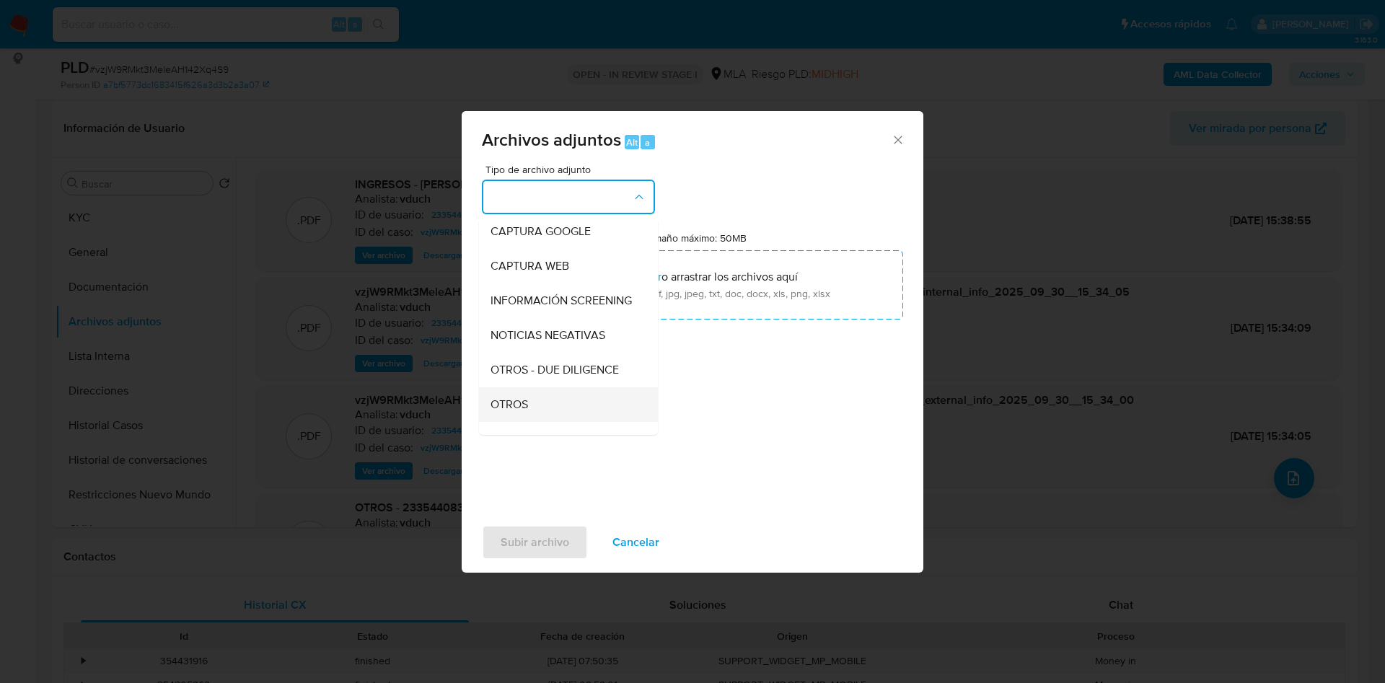
click at [530, 407] on div "OTROS" at bounding box center [564, 404] width 147 height 35
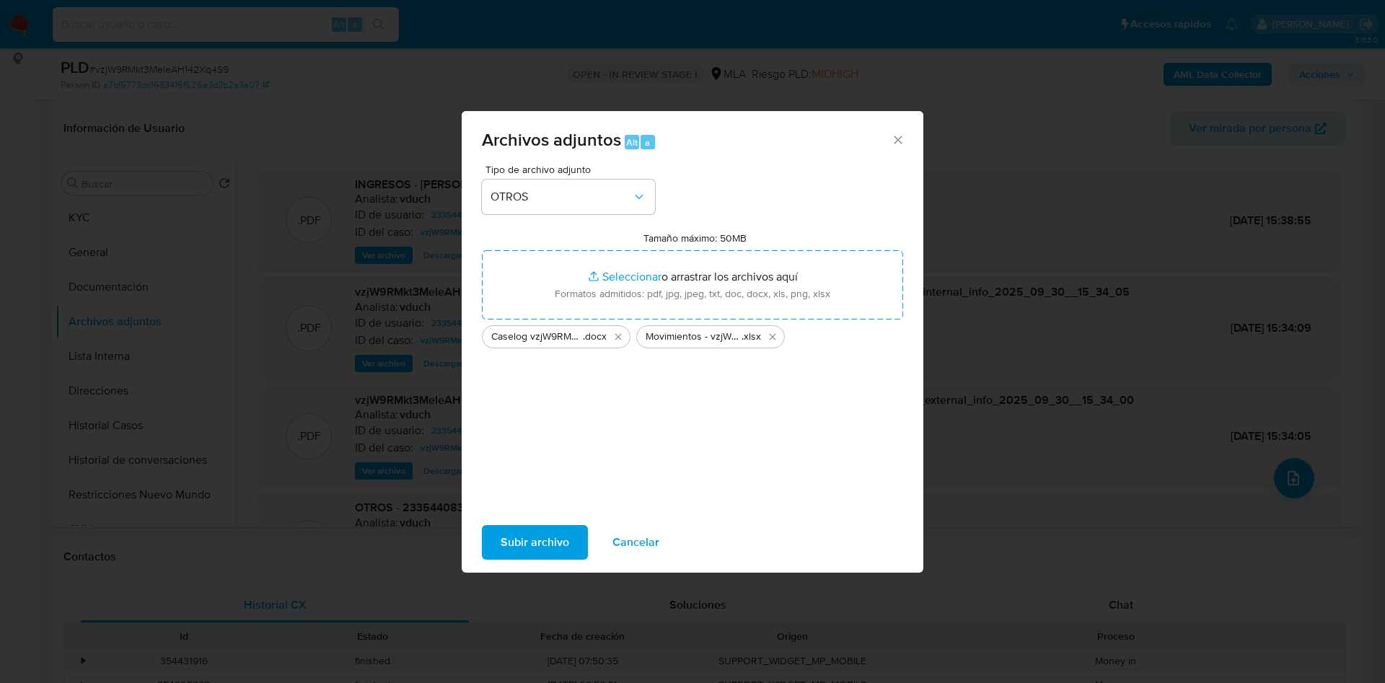
click at [530, 537] on span "Subir archivo" at bounding box center [535, 543] width 69 height 32
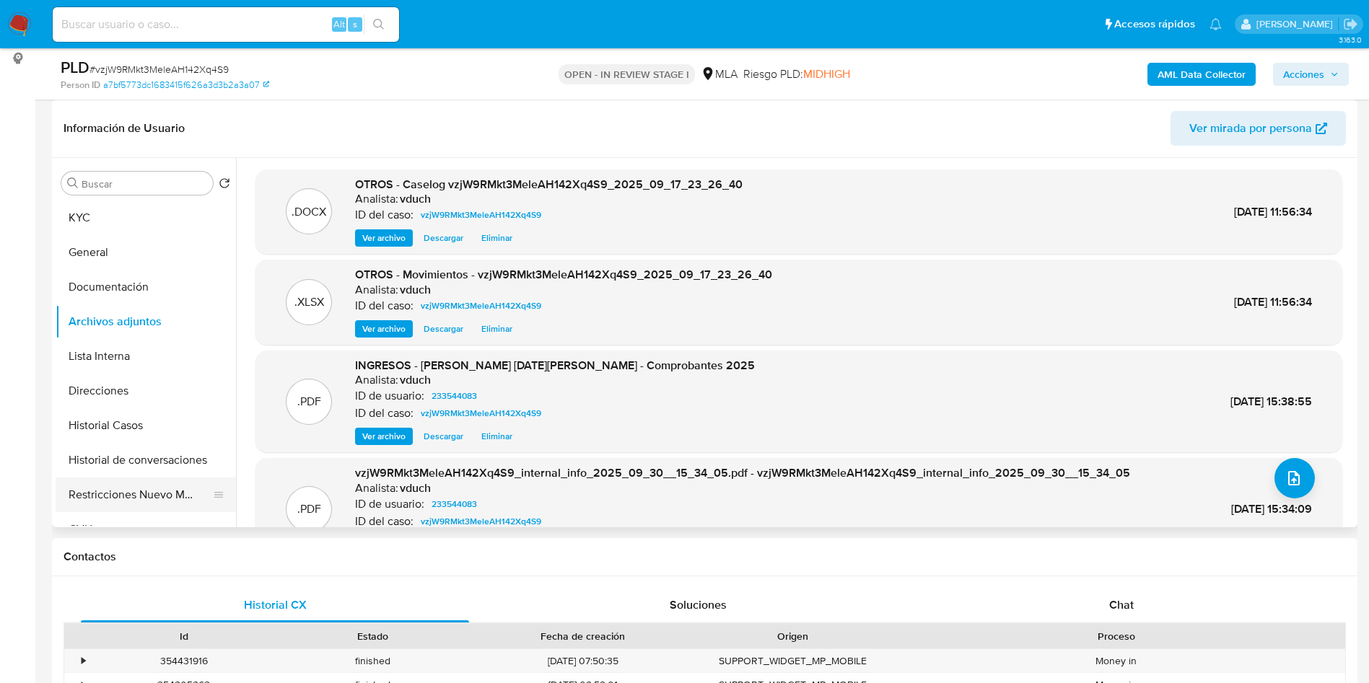
click at [175, 483] on button "Restricciones Nuevo Mundo" at bounding box center [140, 495] width 169 height 35
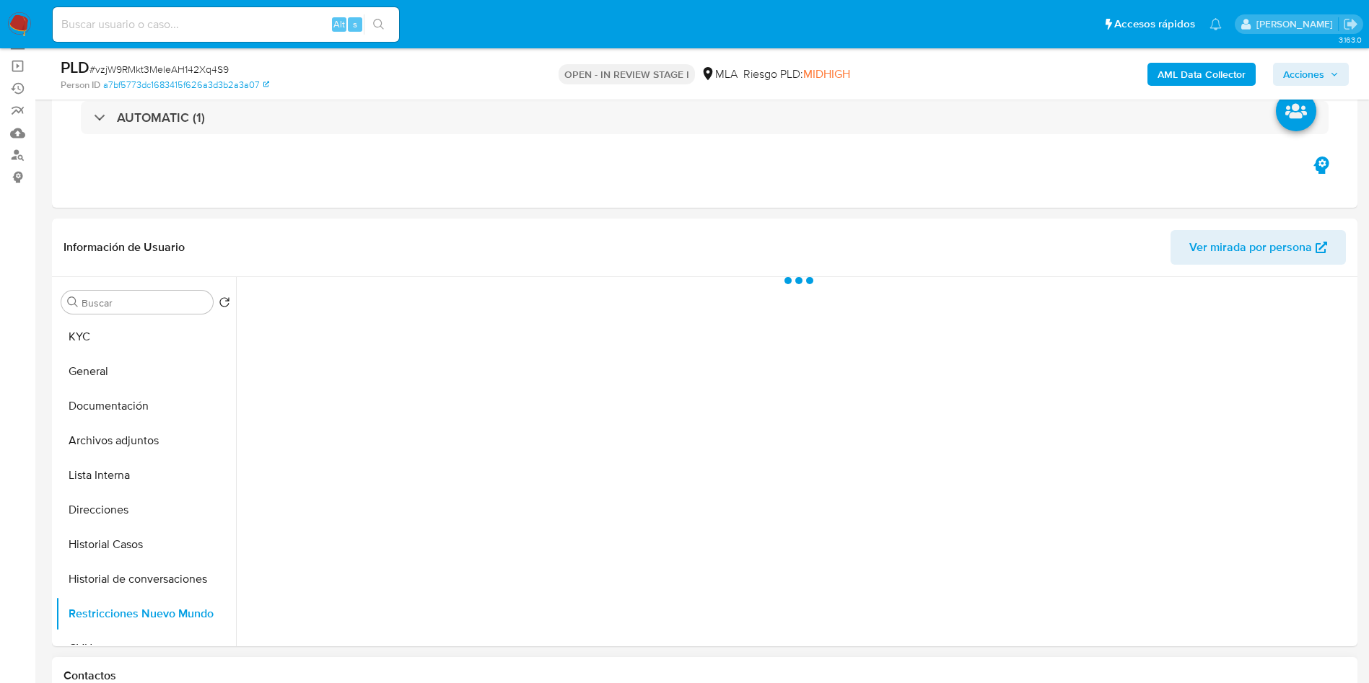
scroll to position [216, 0]
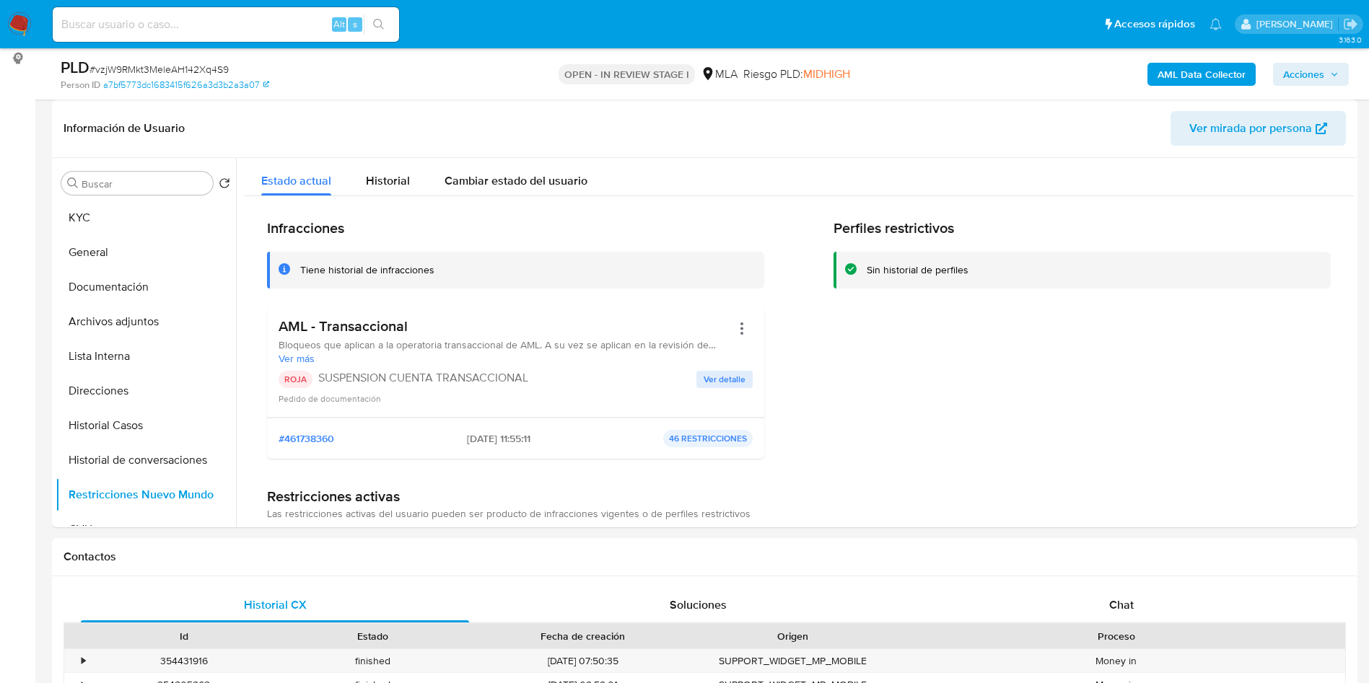
click at [1309, 82] on span "Acciones" at bounding box center [1303, 74] width 41 height 23
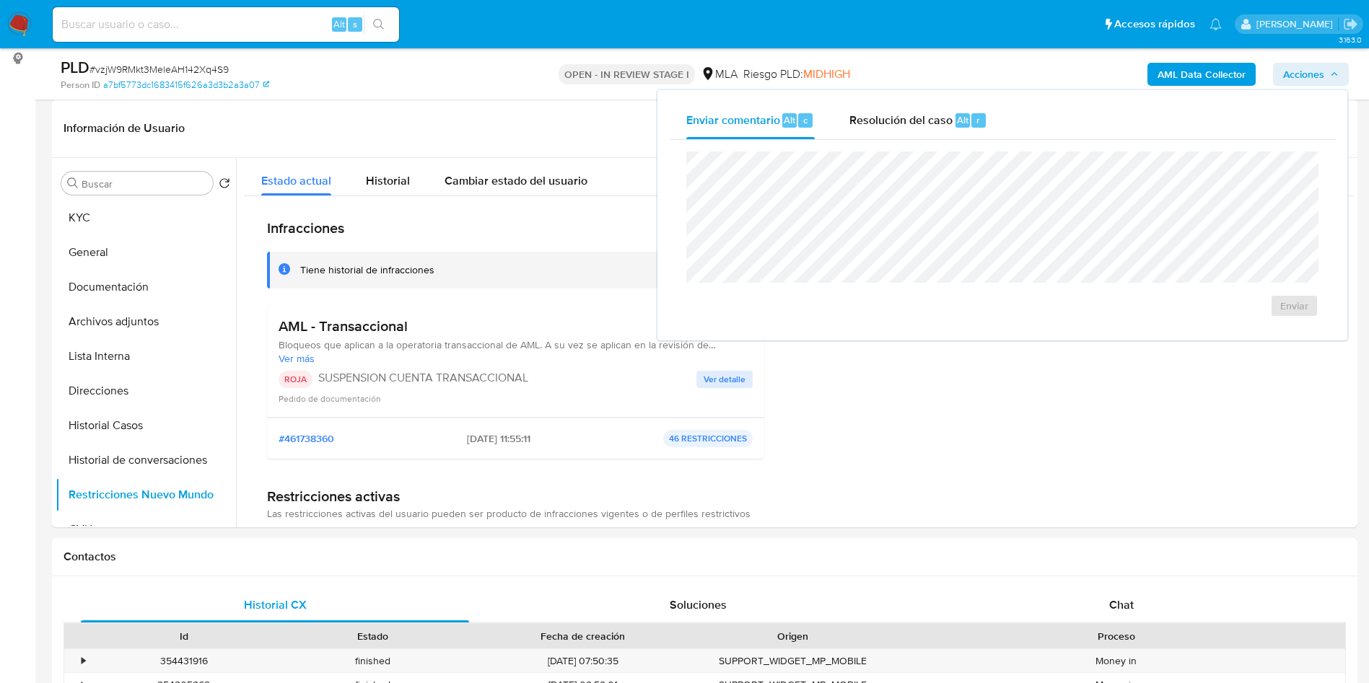
click at [923, 141] on div "Enviar" at bounding box center [1002, 234] width 667 height 189
click at [942, 121] on span "Resolución del caso" at bounding box center [900, 119] width 103 height 17
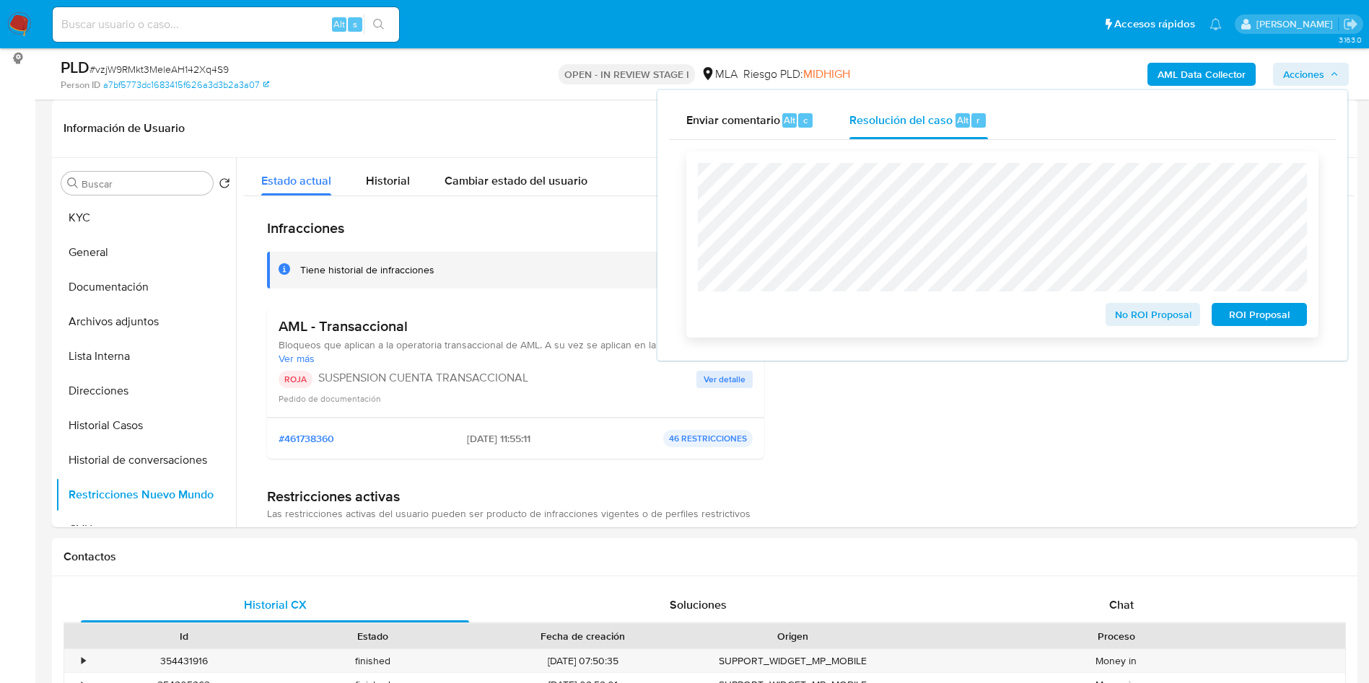
click at [1270, 319] on span "ROI Proposal" at bounding box center [1259, 314] width 75 height 20
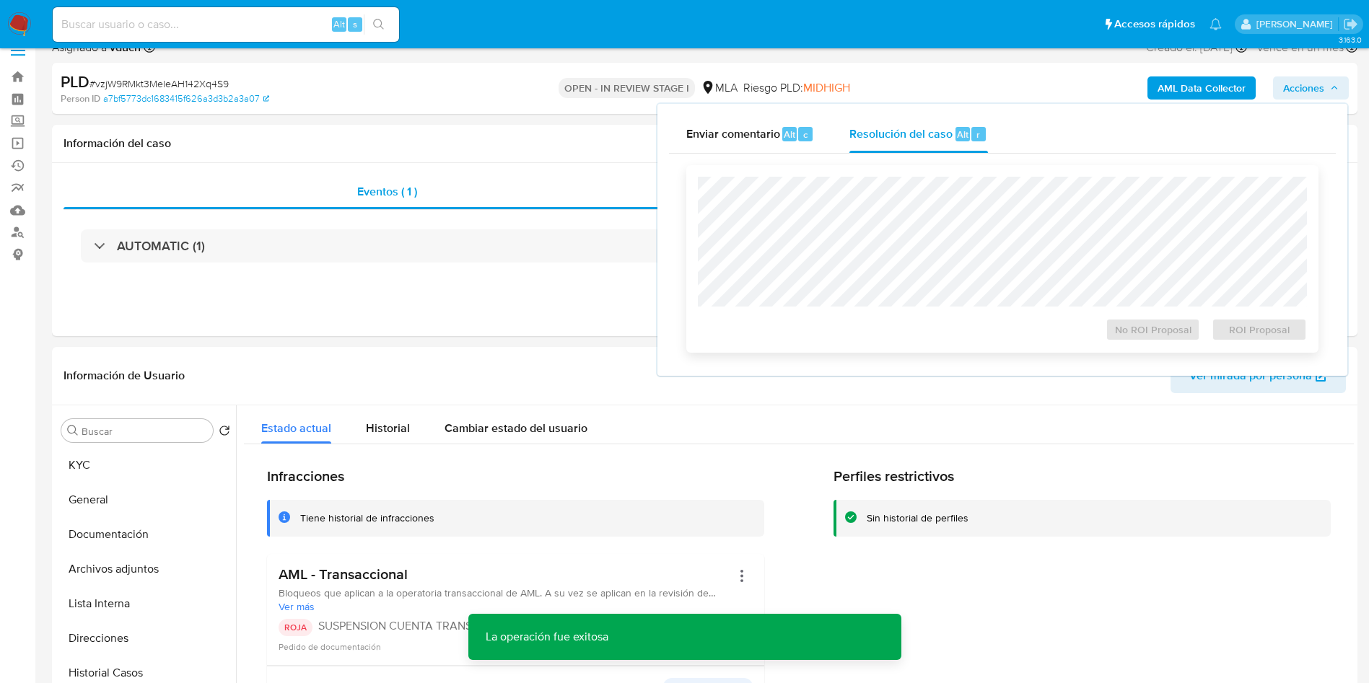
scroll to position [0, 0]
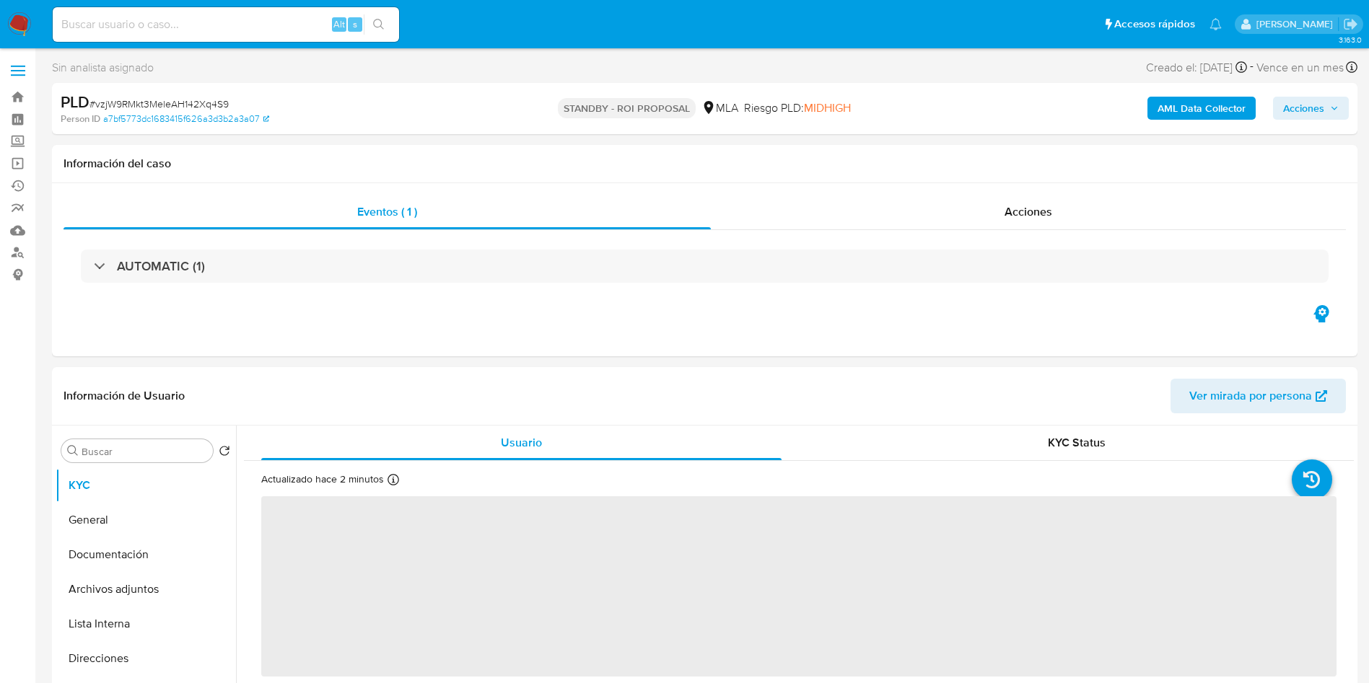
select select "10"
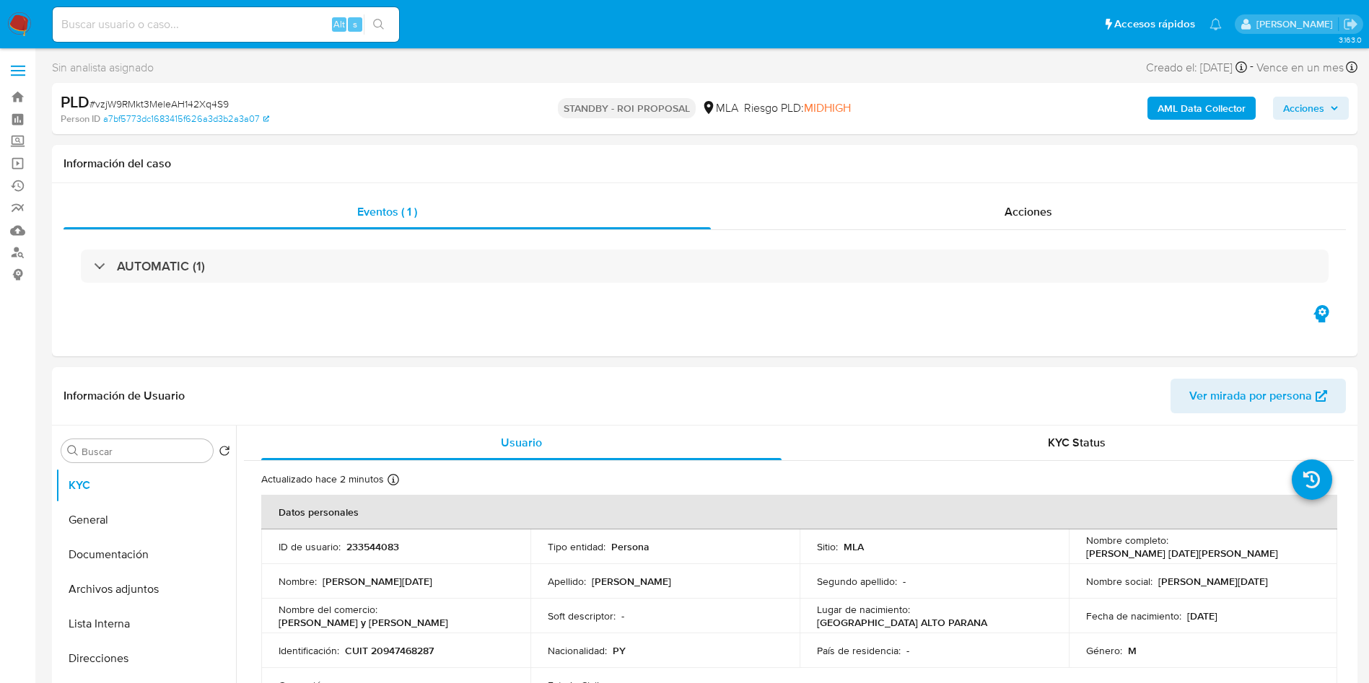
click at [277, 19] on input at bounding box center [226, 24] width 346 height 19
paste input "bf9BEX3uwvqwmGmy5SOBVnqi"
type input "bf9BEX3uwvqwmGmy5SOBVnqi"
click at [390, 26] on button "search-icon" at bounding box center [379, 24] width 30 height 20
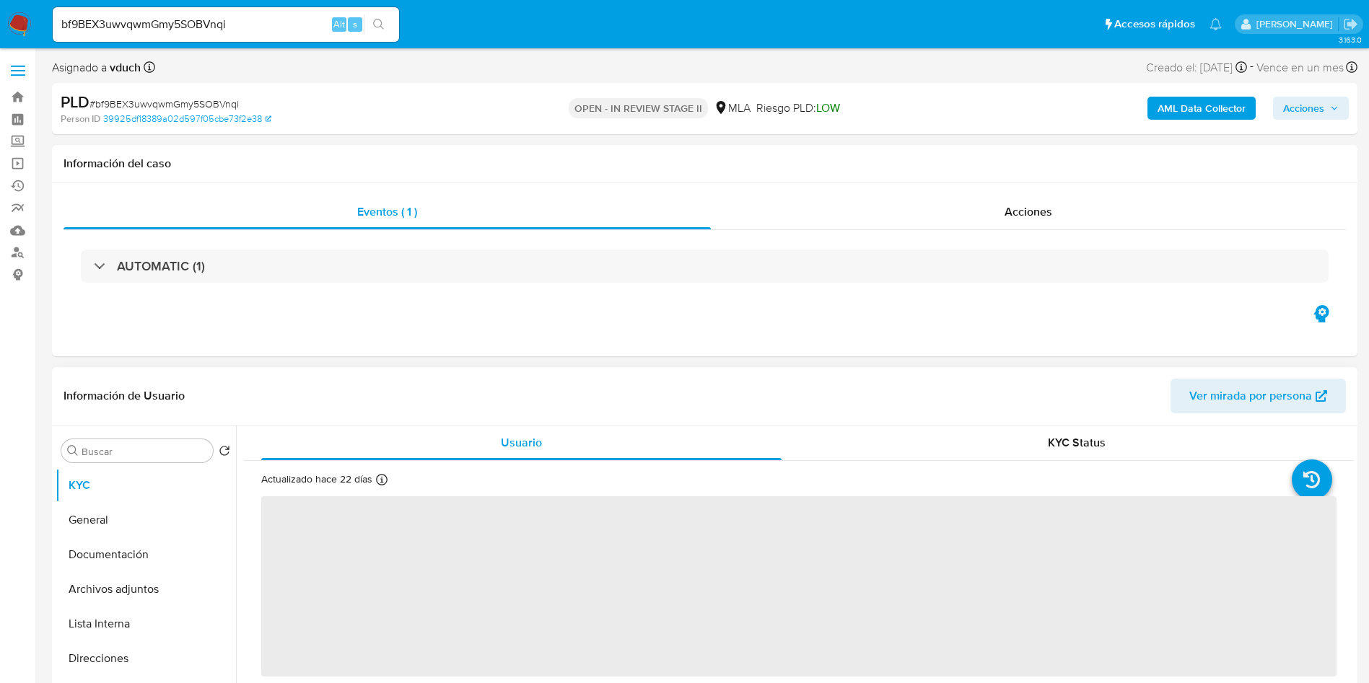
select select "10"
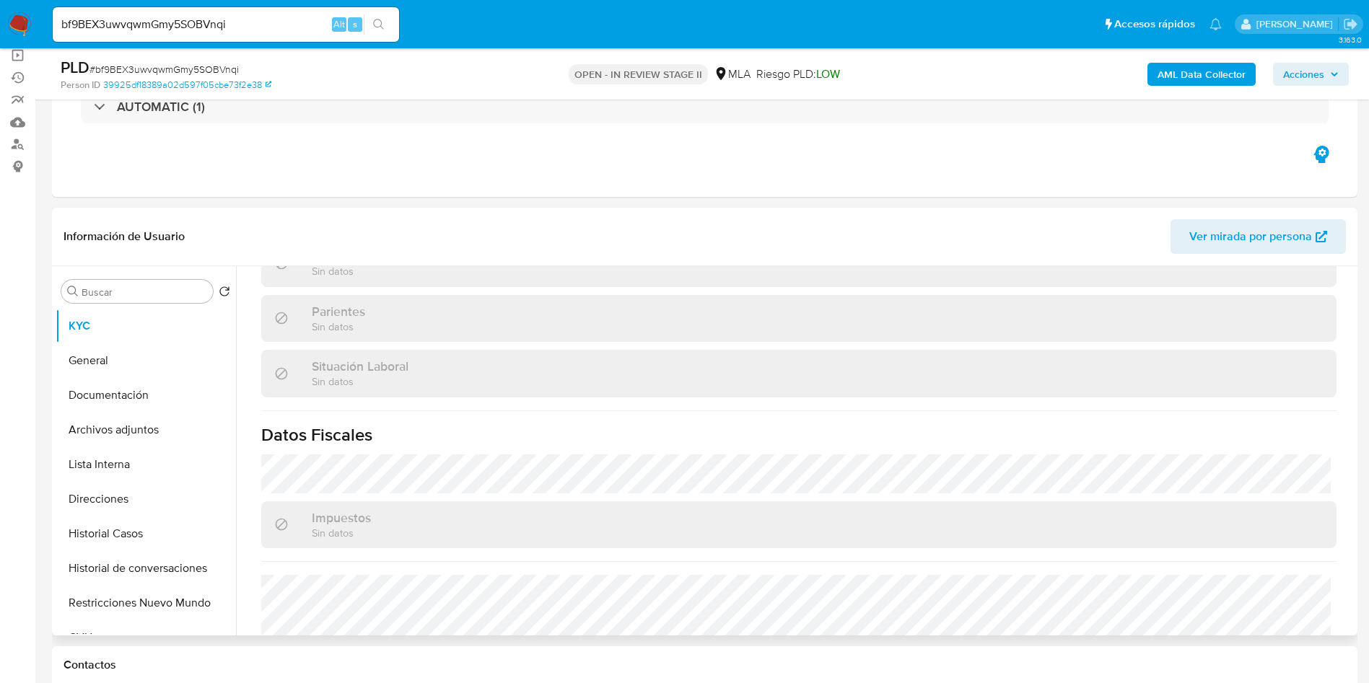
scroll to position [747, 0]
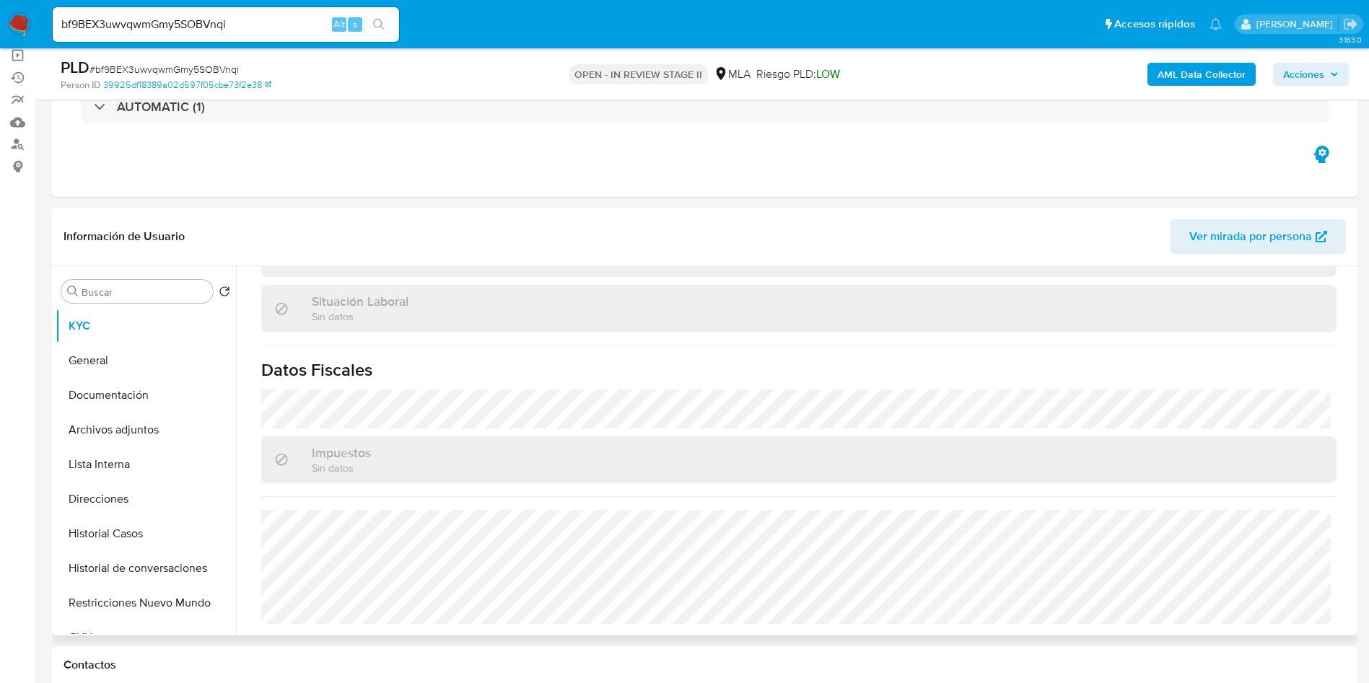
drag, startPoint x: 0, startPoint y: 553, endPoint x: 238, endPoint y: 582, distance: 239.9
click at [146, 499] on button "Direcciones" at bounding box center [140, 499] width 169 height 35
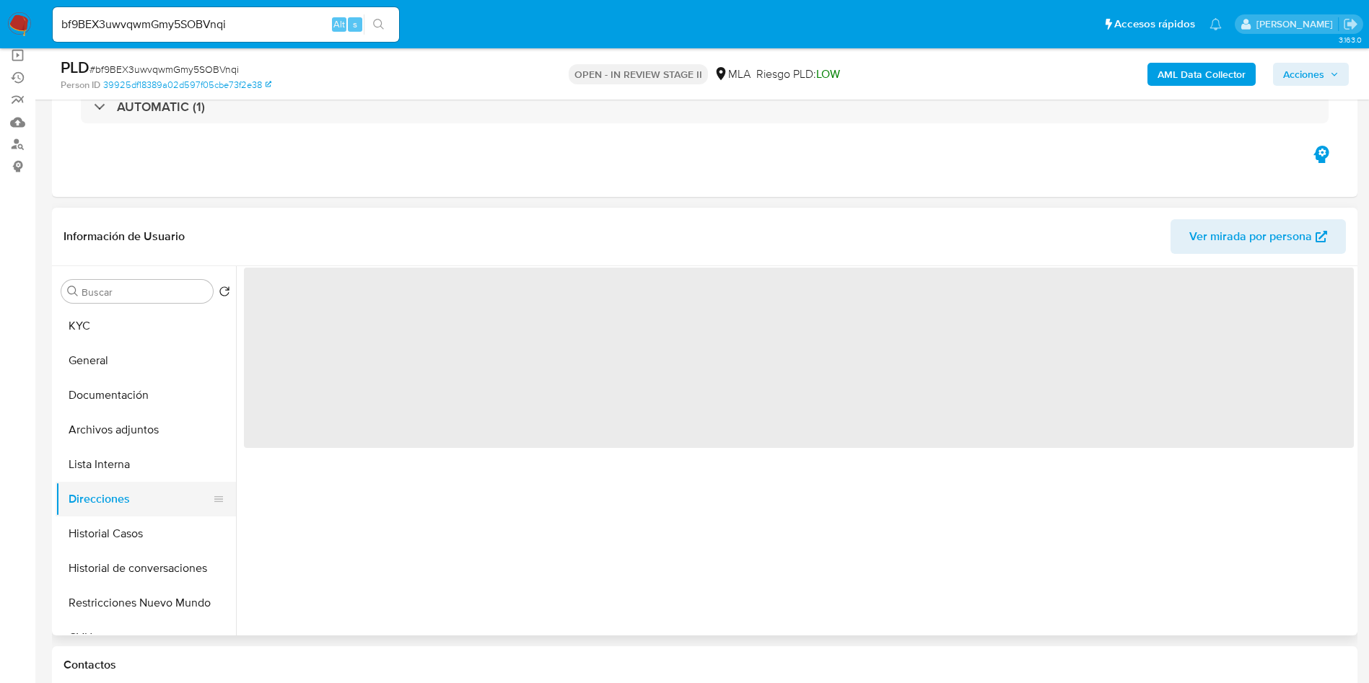
scroll to position [0, 0]
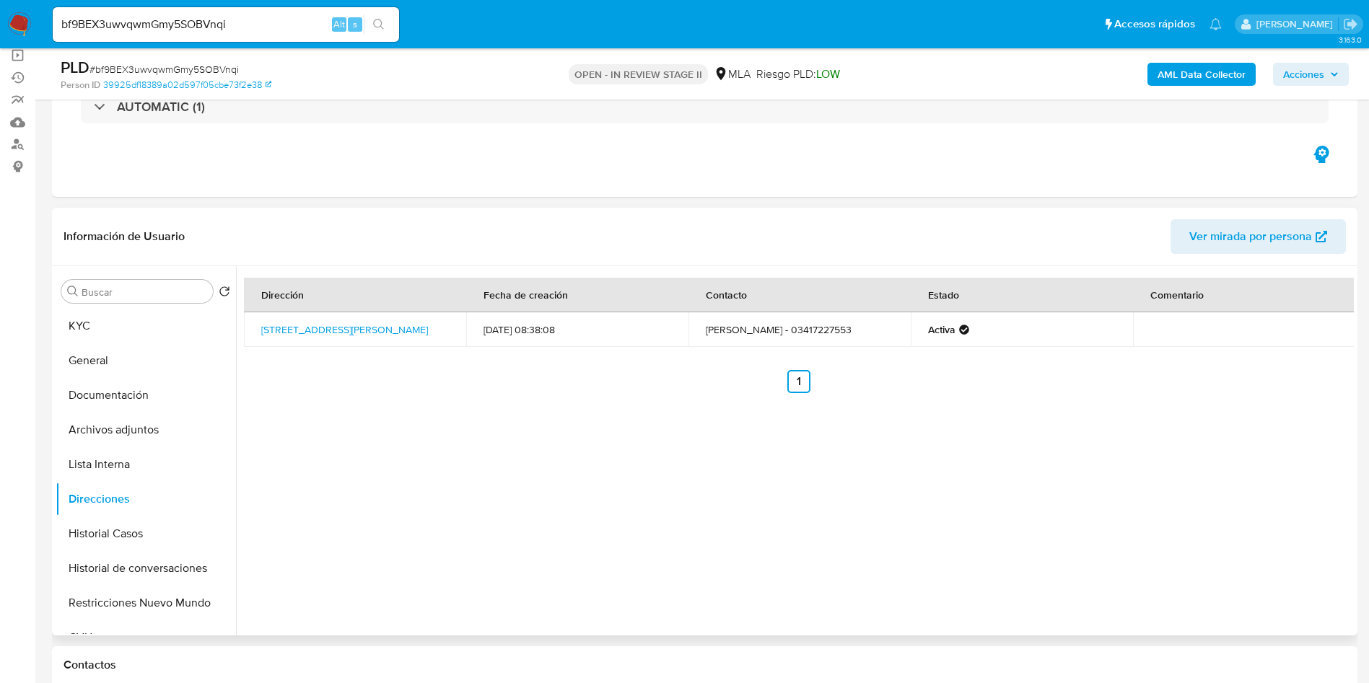
drag, startPoint x: 442, startPoint y: 335, endPoint x: 253, endPoint y: 326, distance: 188.5
click at [253, 326] on td "[STREET_ADDRESS][PERSON_NAME]" at bounding box center [355, 329] width 222 height 35
copy link "[STREET_ADDRESS][PERSON_NAME]"
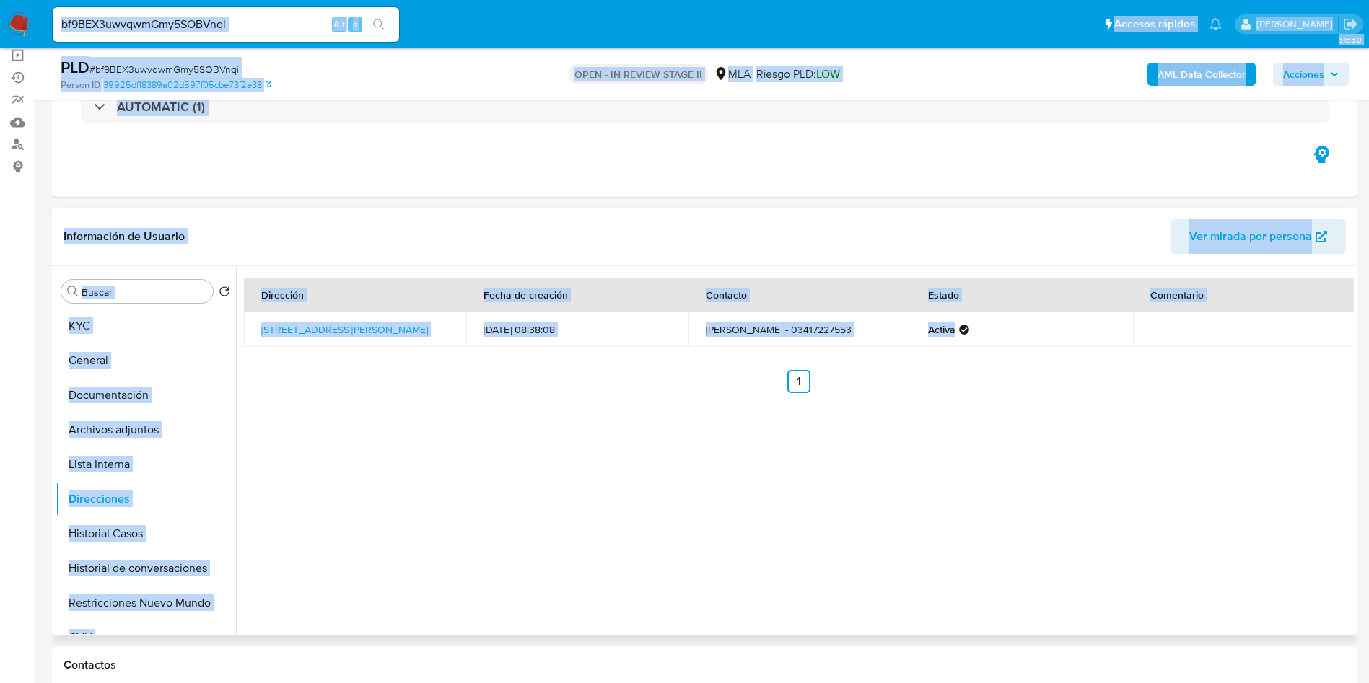
drag, startPoint x: 718, startPoint y: 594, endPoint x: 724, endPoint y: 375, distance: 218.7
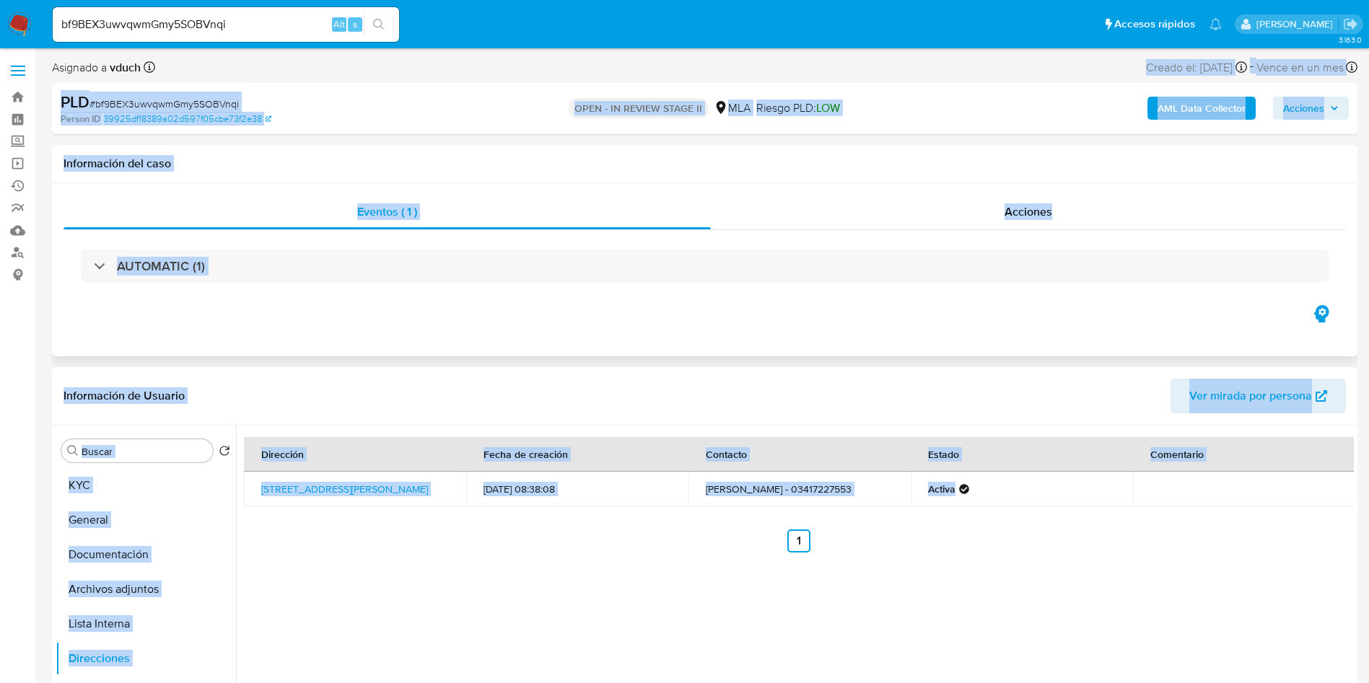
click at [690, 320] on div "Eventos ( 1 ) Acciones AUTOMATIC (1)" at bounding box center [704, 269] width 1305 height 173
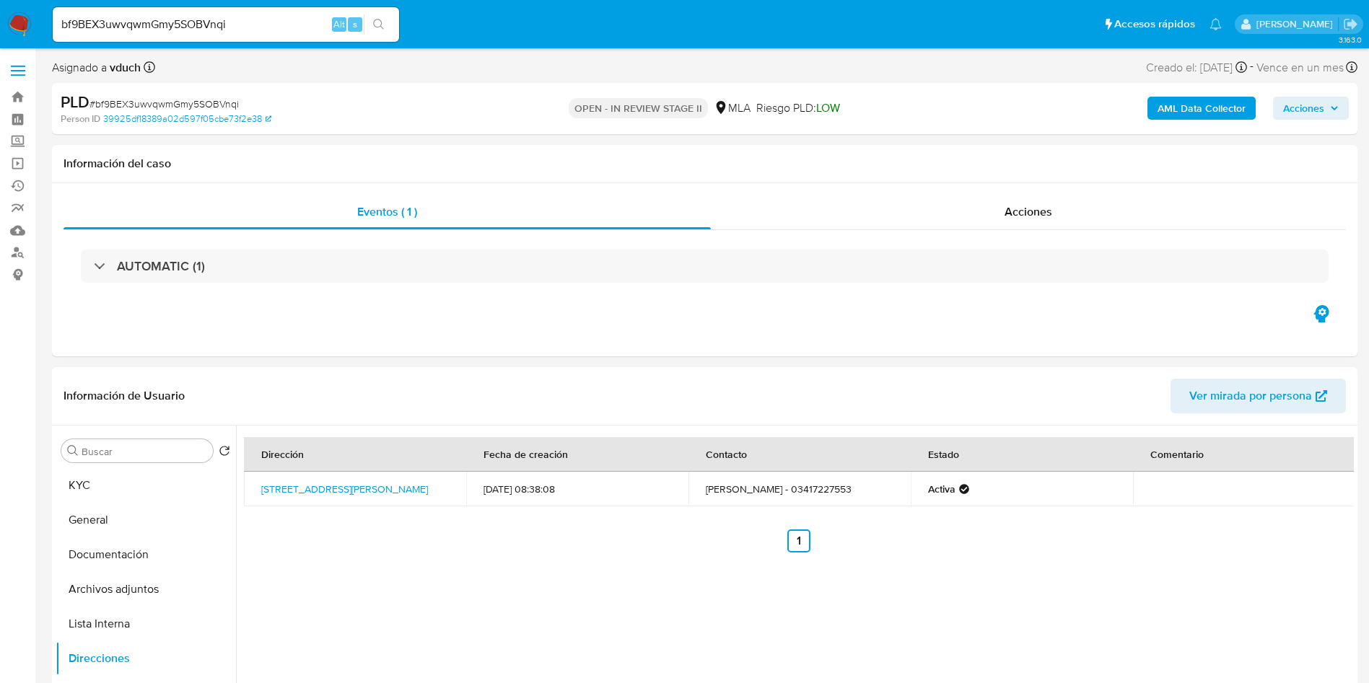
click at [778, 622] on div "Dirección Fecha de creación Contacto Estado Comentario Calle Cordoba 543, Villa…" at bounding box center [795, 610] width 1118 height 369
click at [188, 468] on button "KYC" at bounding box center [140, 485] width 169 height 35
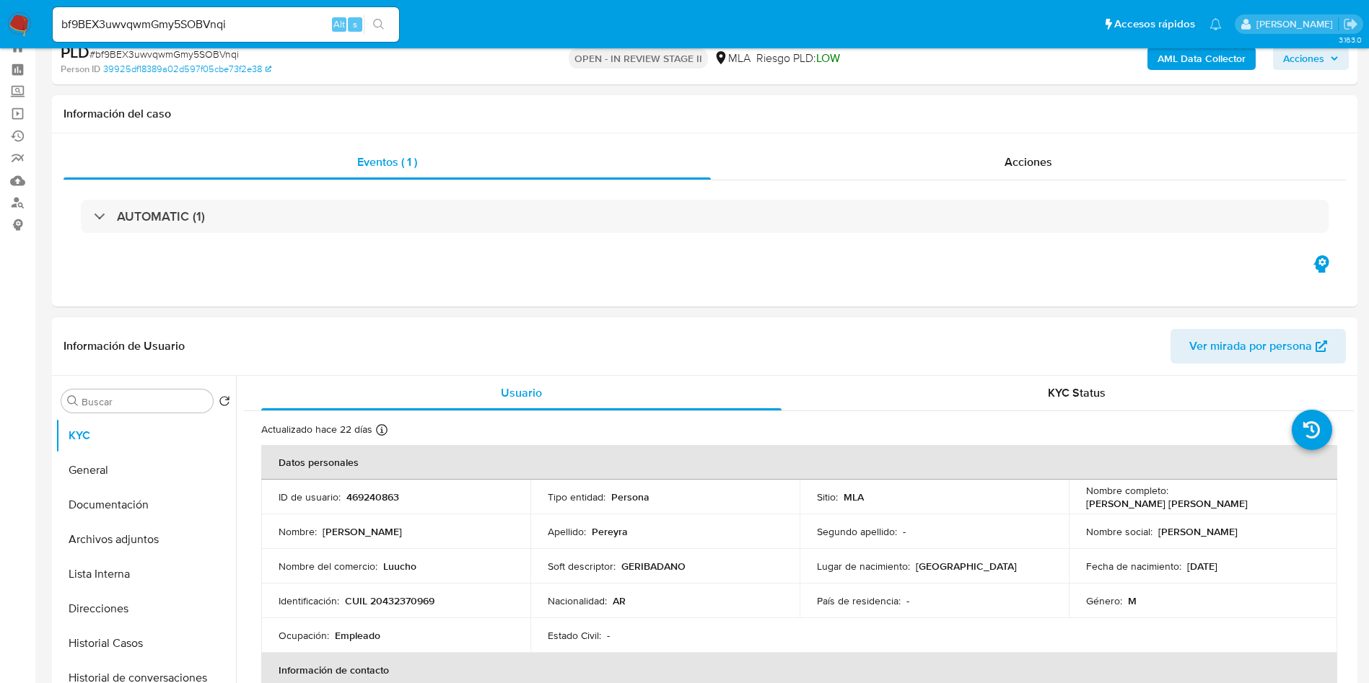
scroll to position [216, 0]
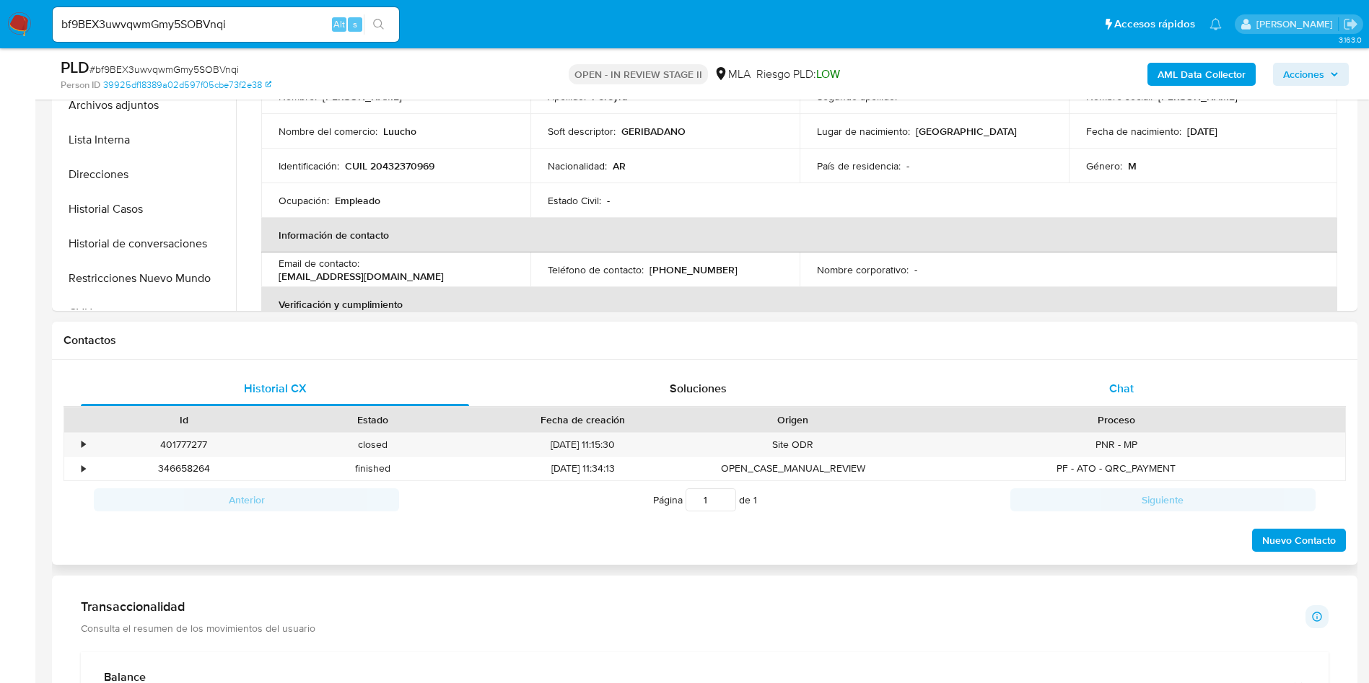
drag, startPoint x: 1159, startPoint y: 386, endPoint x: 1130, endPoint y: 391, distance: 29.3
click at [1155, 386] on div "Chat" at bounding box center [1121, 389] width 388 height 35
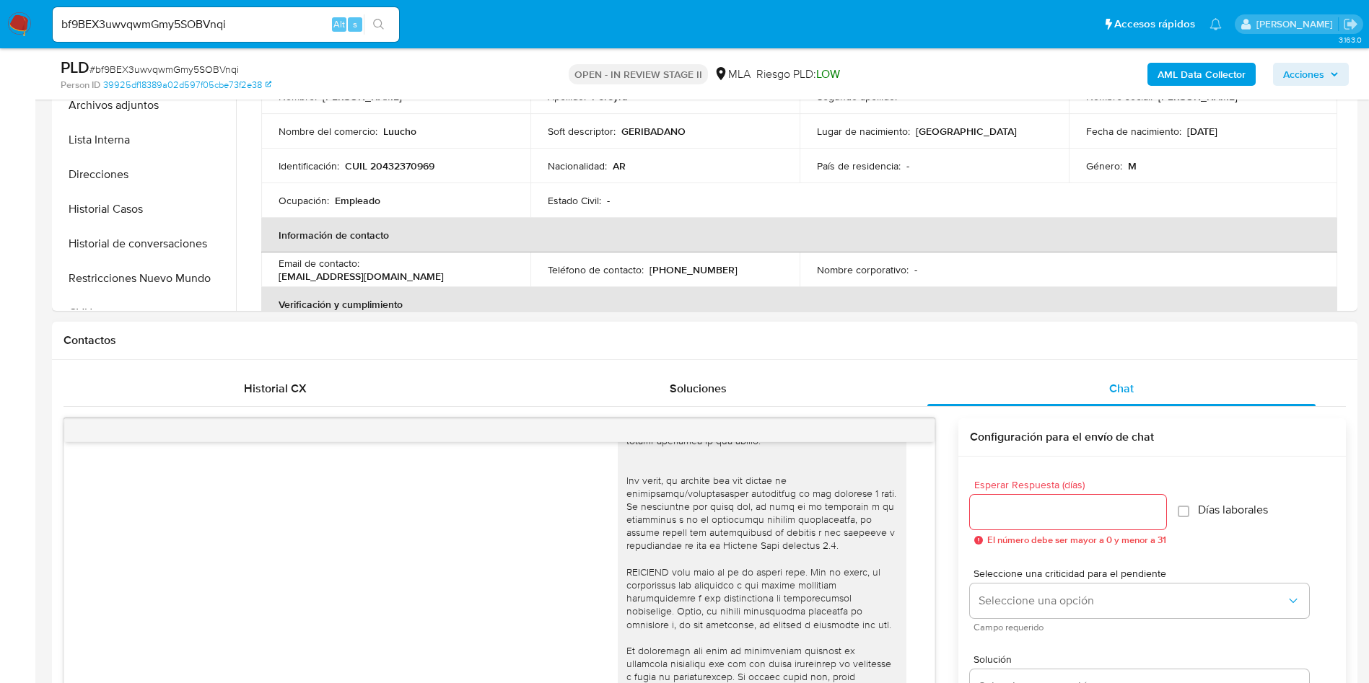
scroll to position [784, 0]
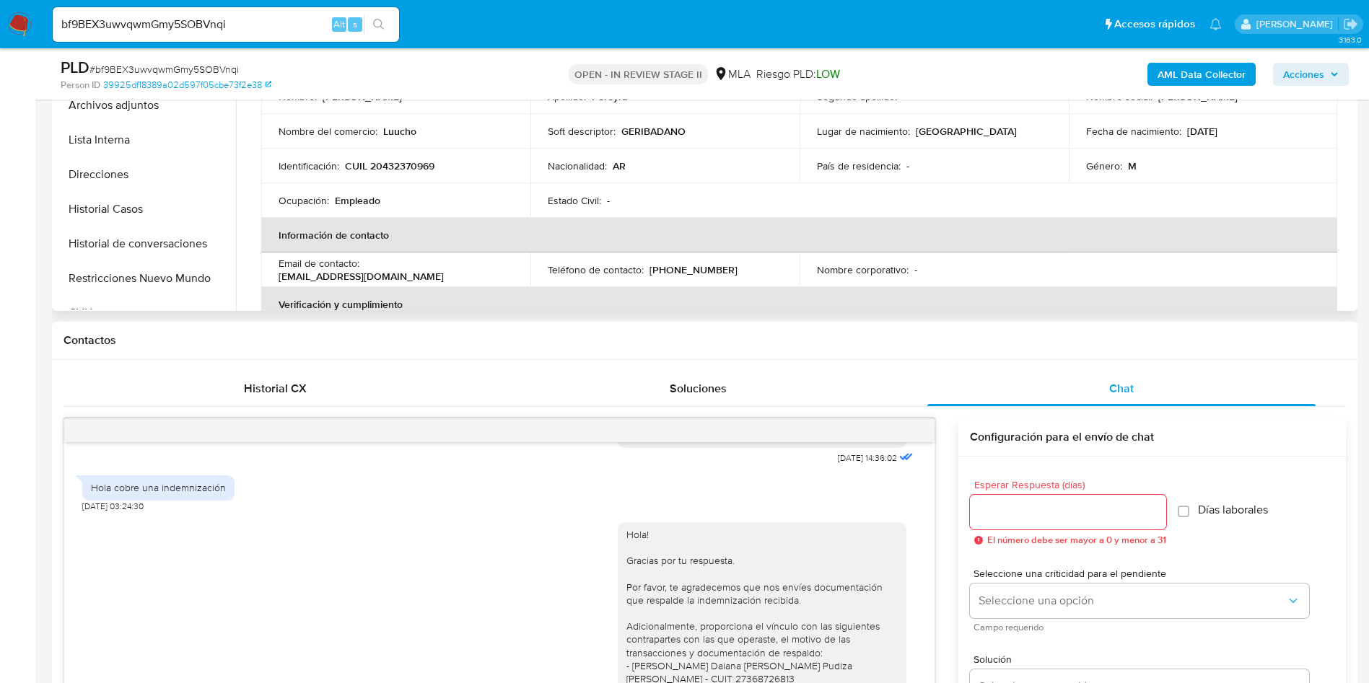
drag, startPoint x: 110, startPoint y: 194, endPoint x: 53, endPoint y: 224, distance: 63.9
click at [110, 194] on button "Historial Casos" at bounding box center [146, 209] width 180 height 35
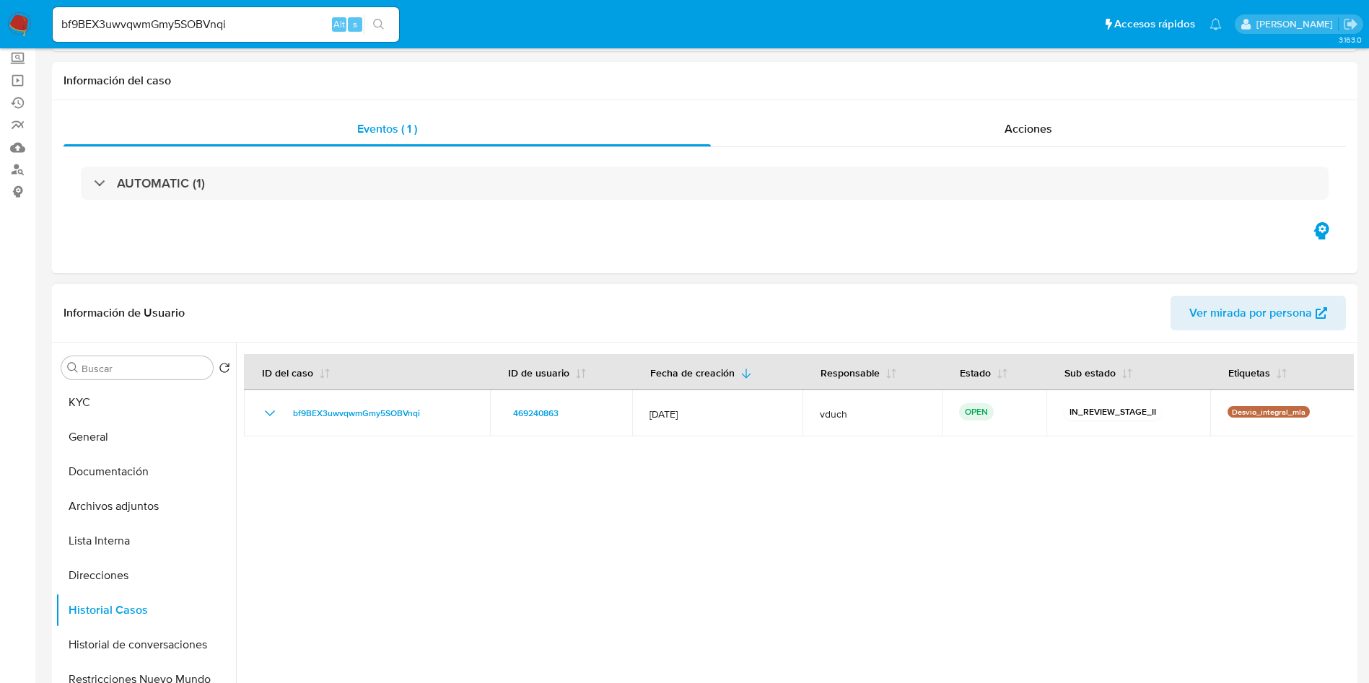
scroll to position [216, 0]
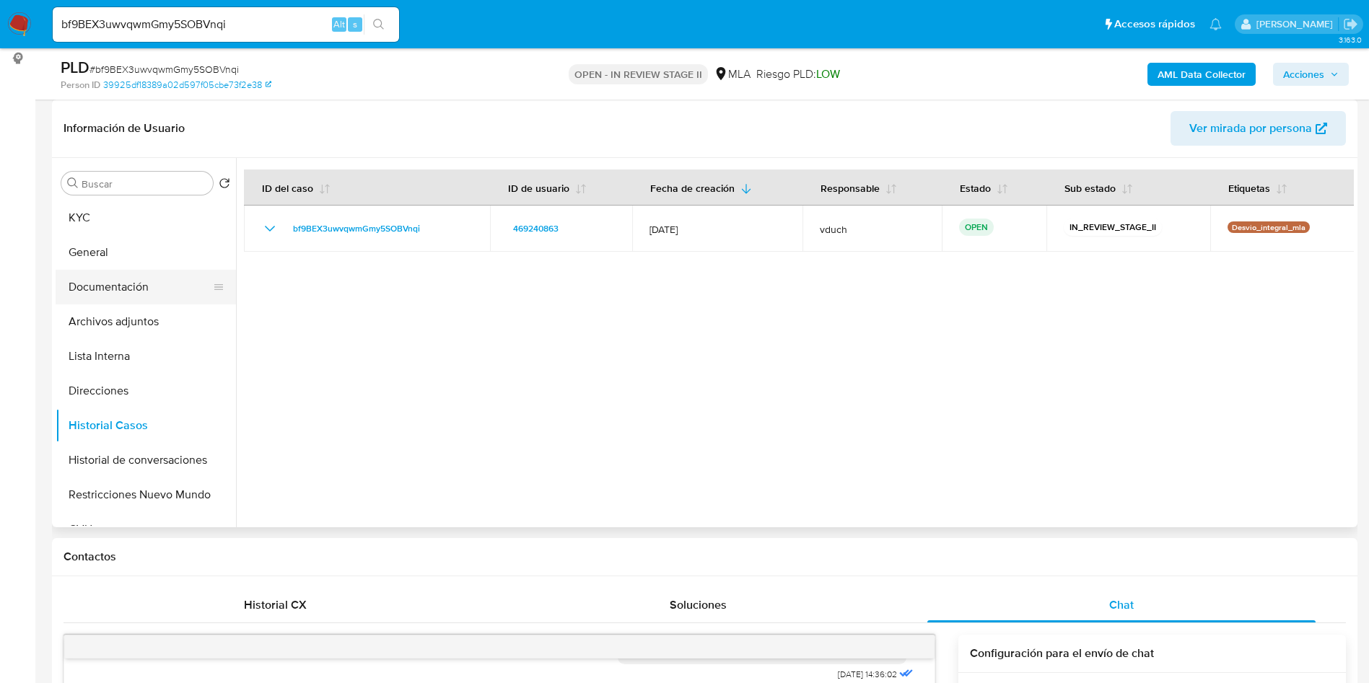
click at [125, 292] on button "Documentación" at bounding box center [140, 287] width 169 height 35
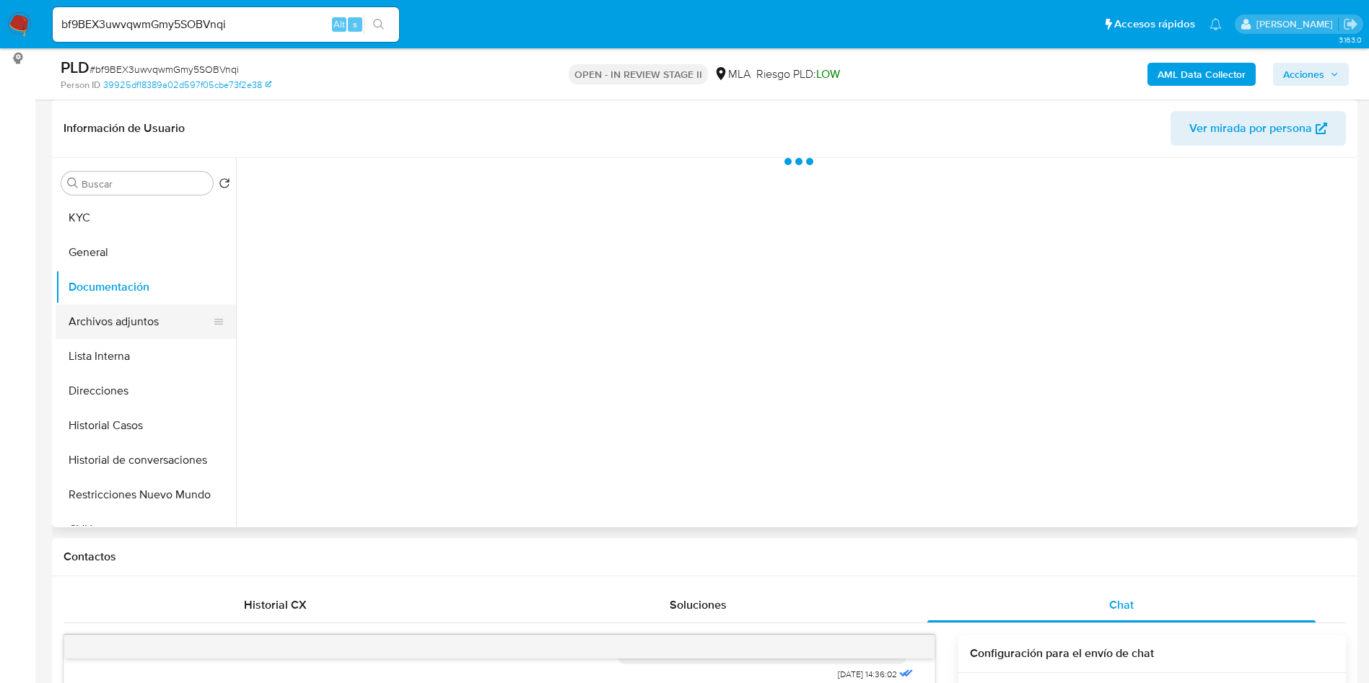
click at [120, 324] on button "Archivos adjuntos" at bounding box center [140, 321] width 169 height 35
click at [109, 374] on button "Direcciones" at bounding box center [140, 391] width 169 height 35
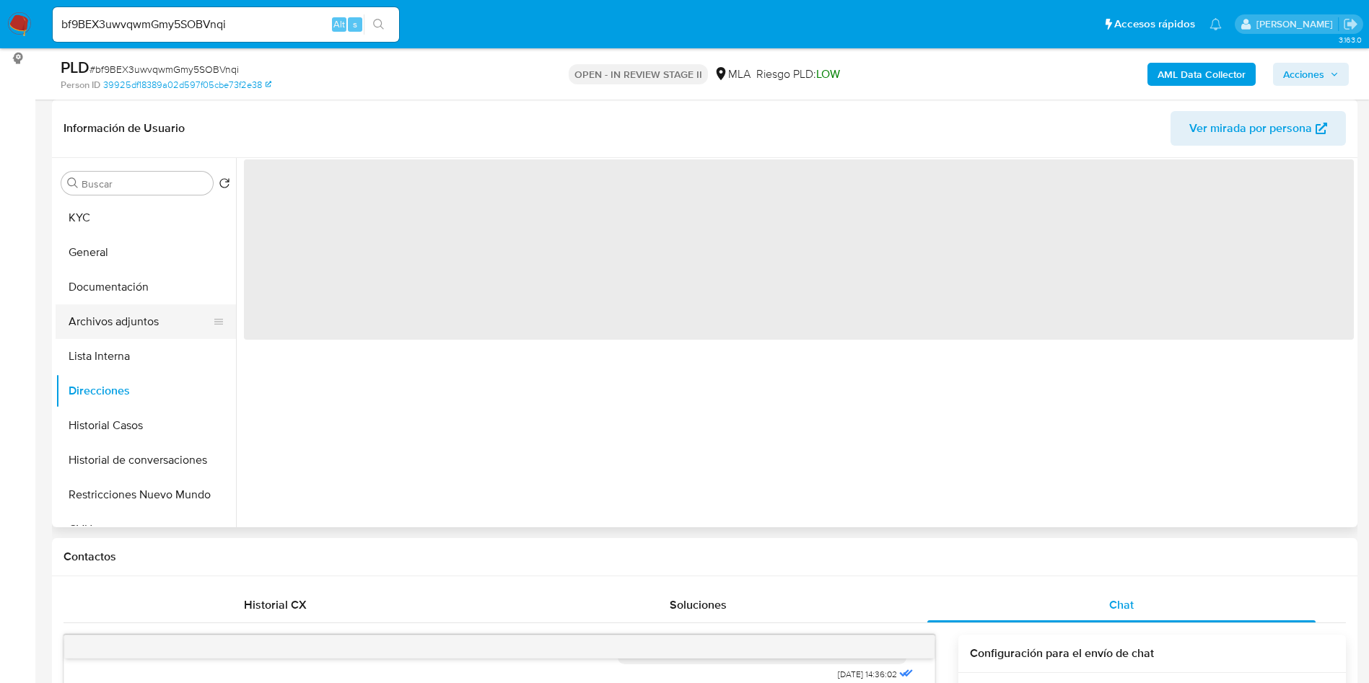
click at [148, 309] on button "Archivos adjuntos" at bounding box center [140, 321] width 169 height 35
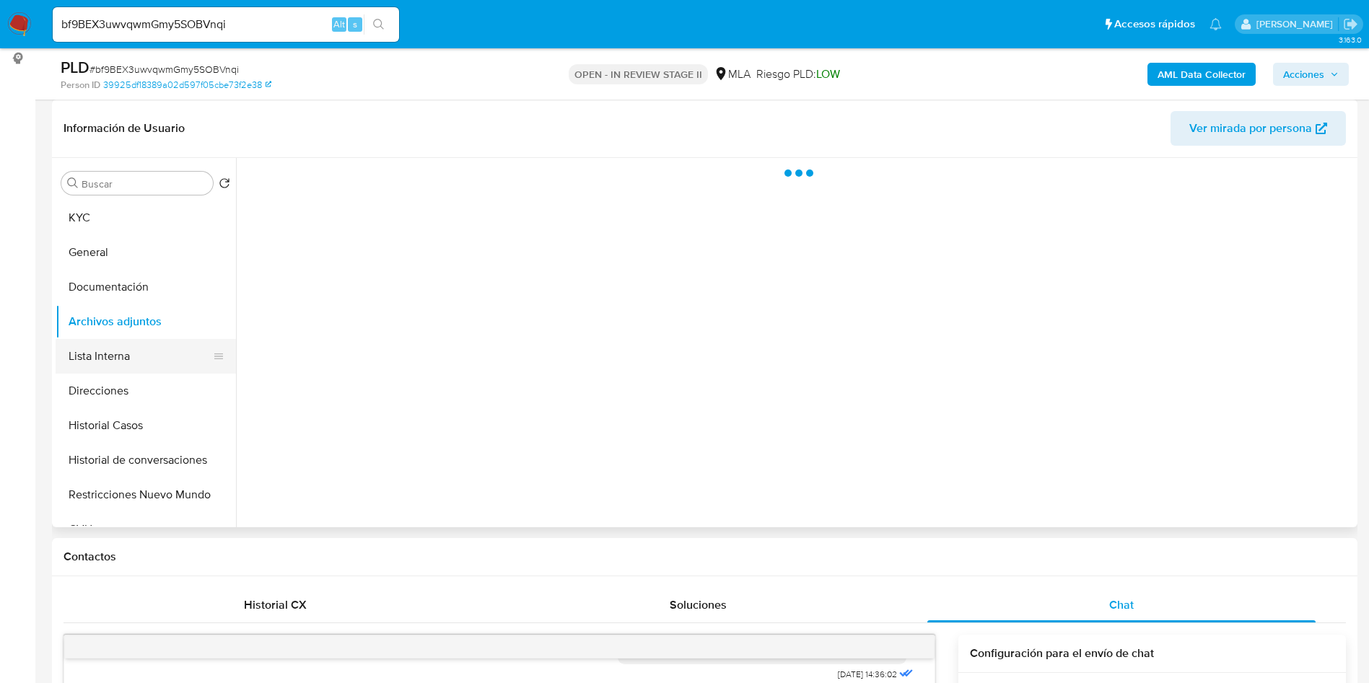
click at [121, 341] on button "Lista Interna" at bounding box center [140, 356] width 169 height 35
click at [138, 309] on button "Archivos adjuntos" at bounding box center [140, 321] width 169 height 35
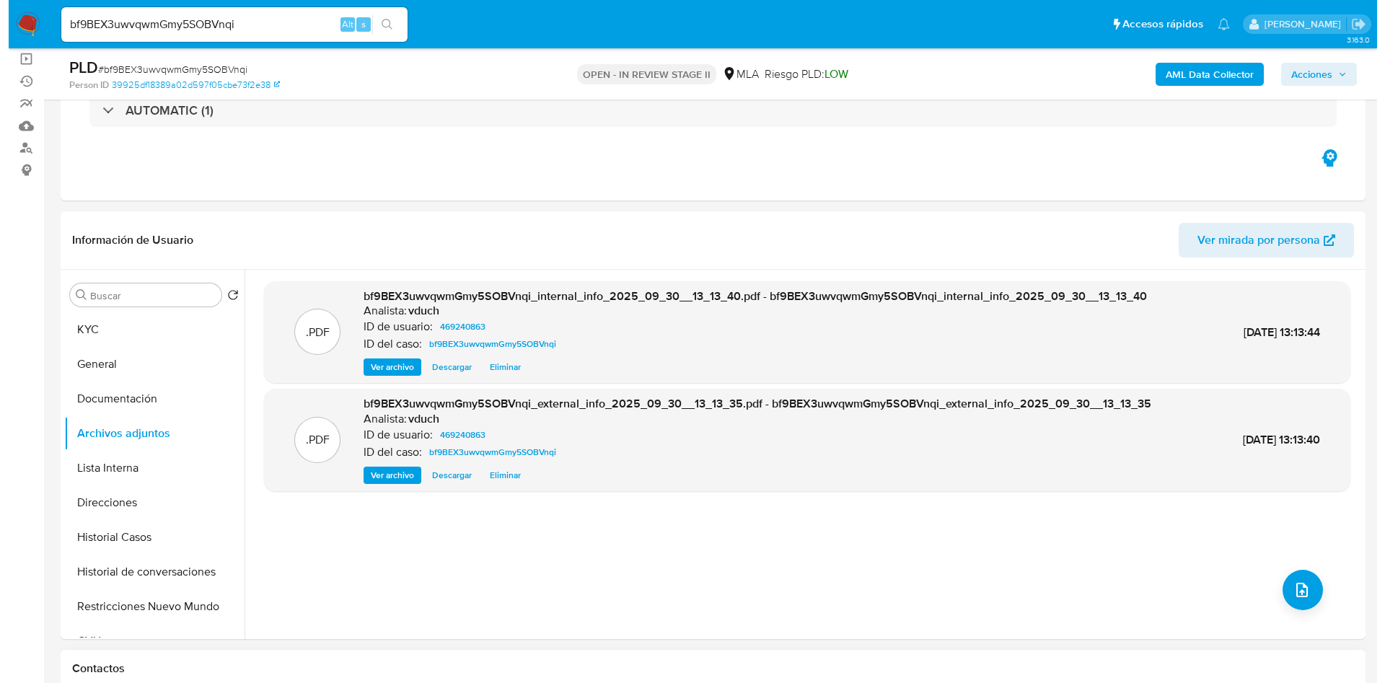
scroll to position [108, 0]
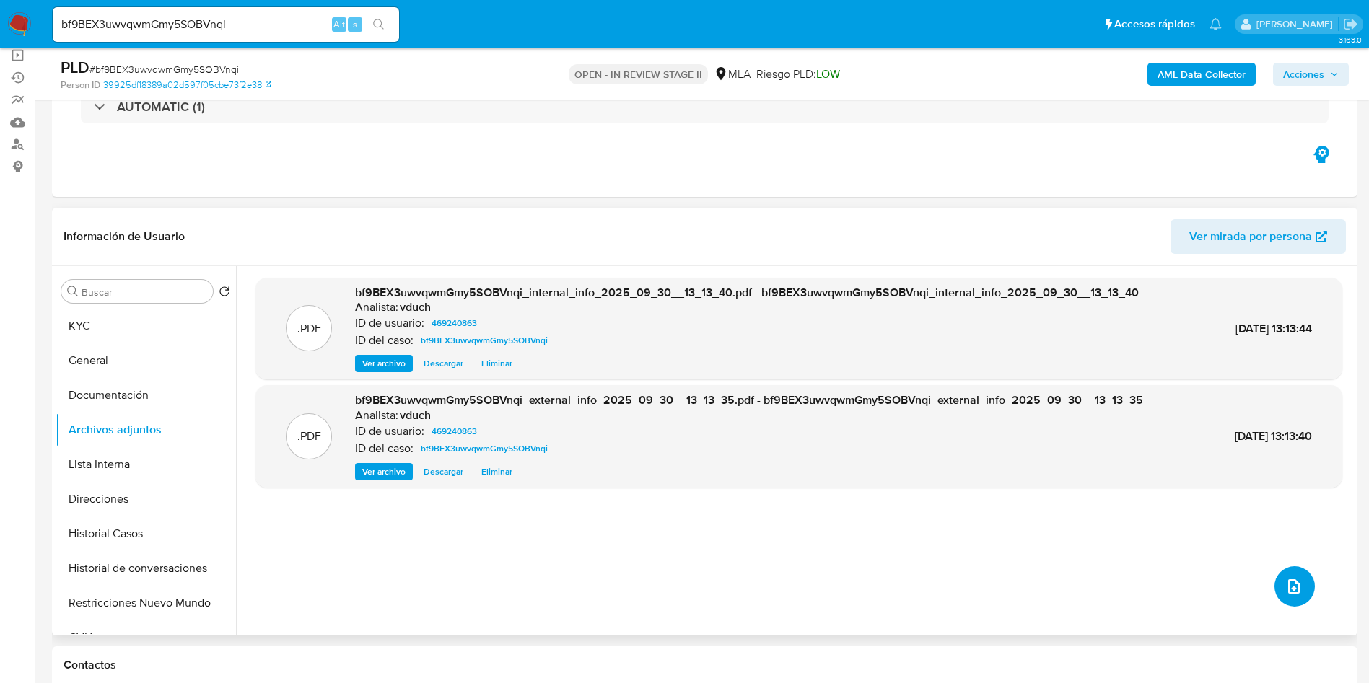
click at [1292, 592] on icon "upload-file" at bounding box center [1294, 586] width 12 height 14
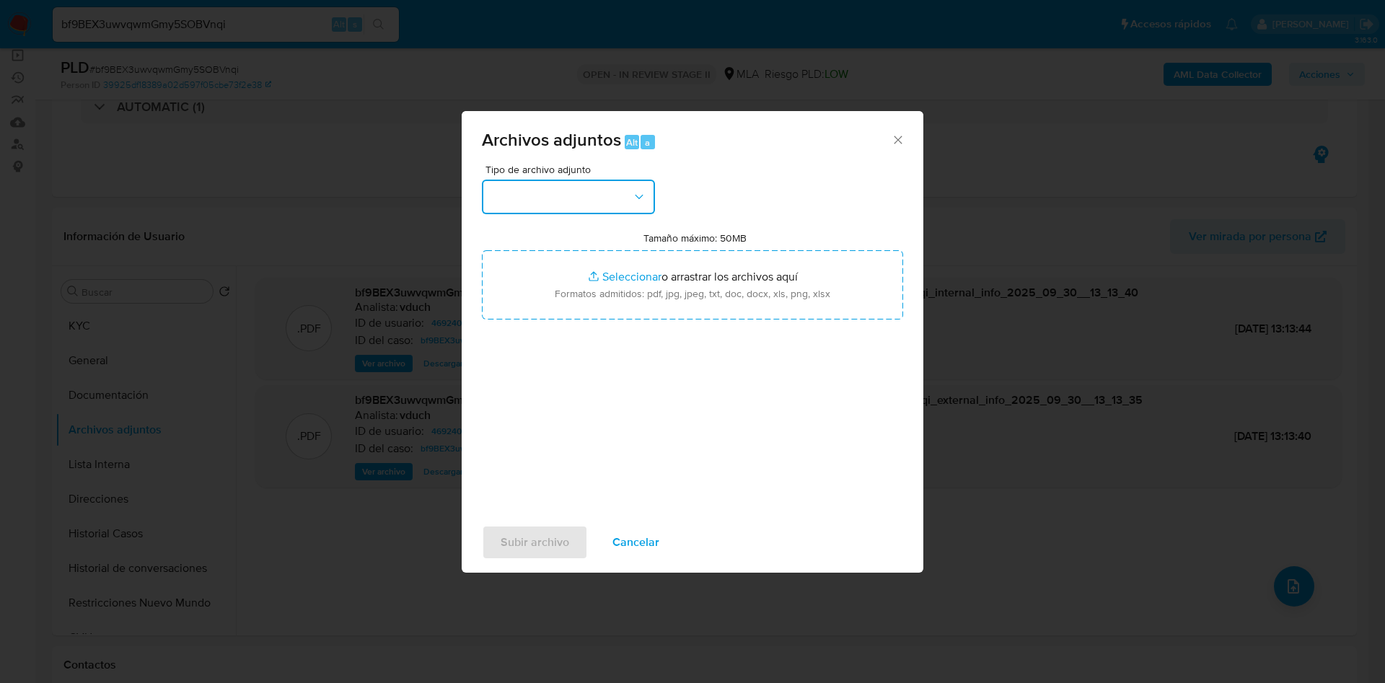
click at [596, 203] on button "button" at bounding box center [568, 197] width 173 height 35
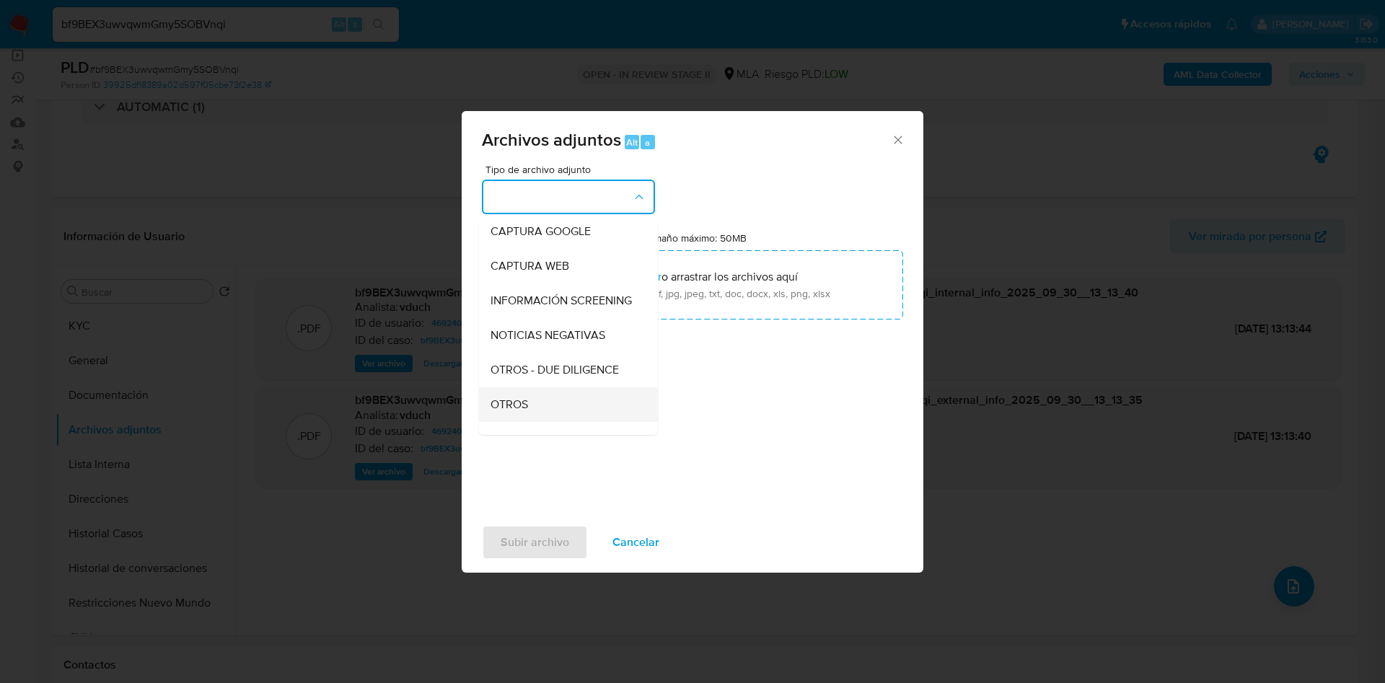
click at [530, 422] on div "OTROS" at bounding box center [564, 404] width 147 height 35
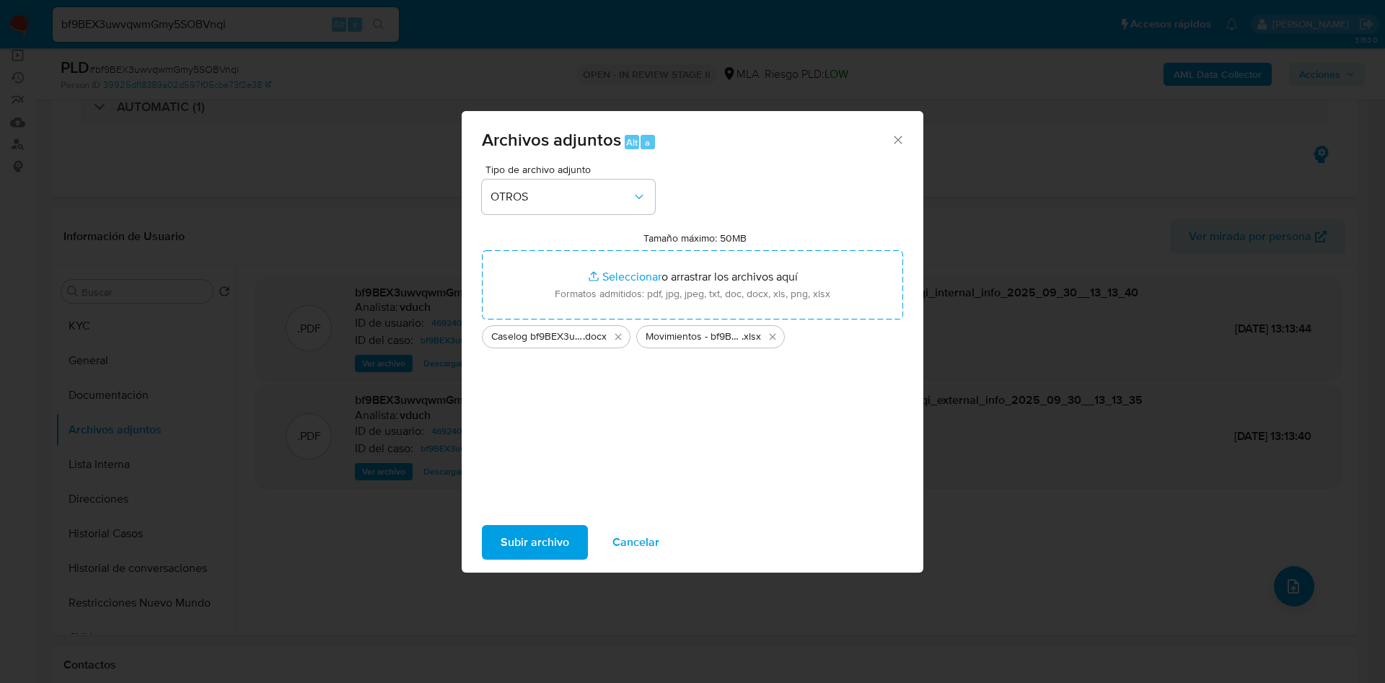
click at [539, 535] on span "Subir archivo" at bounding box center [535, 543] width 69 height 32
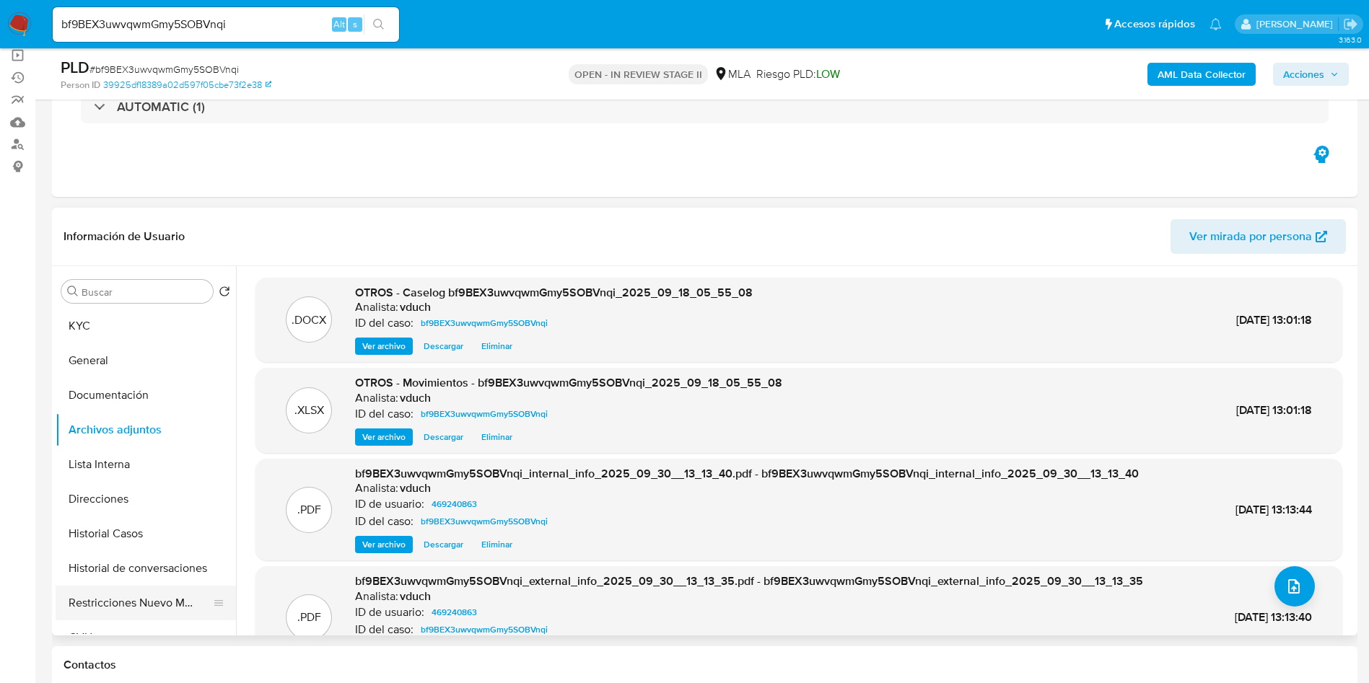
click at [159, 597] on button "Restricciones Nuevo Mundo" at bounding box center [140, 603] width 169 height 35
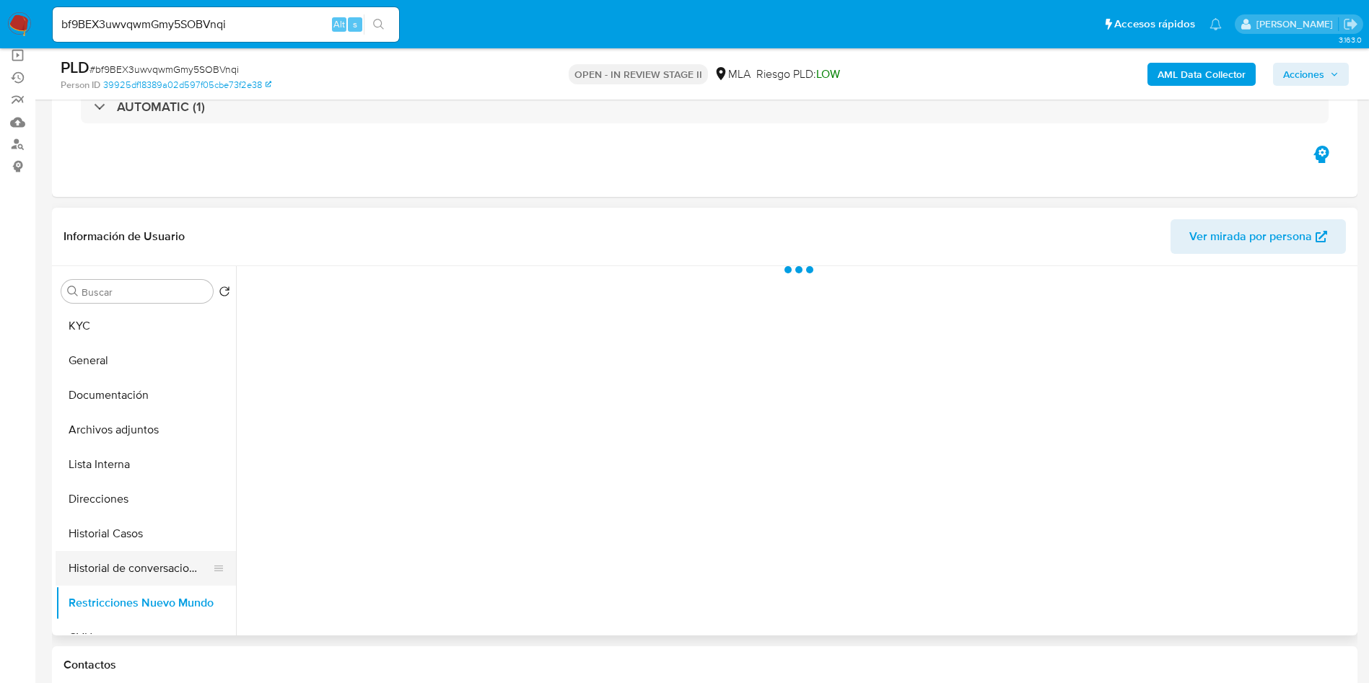
click at [152, 551] on button "Historial de conversaciones" at bounding box center [140, 568] width 169 height 35
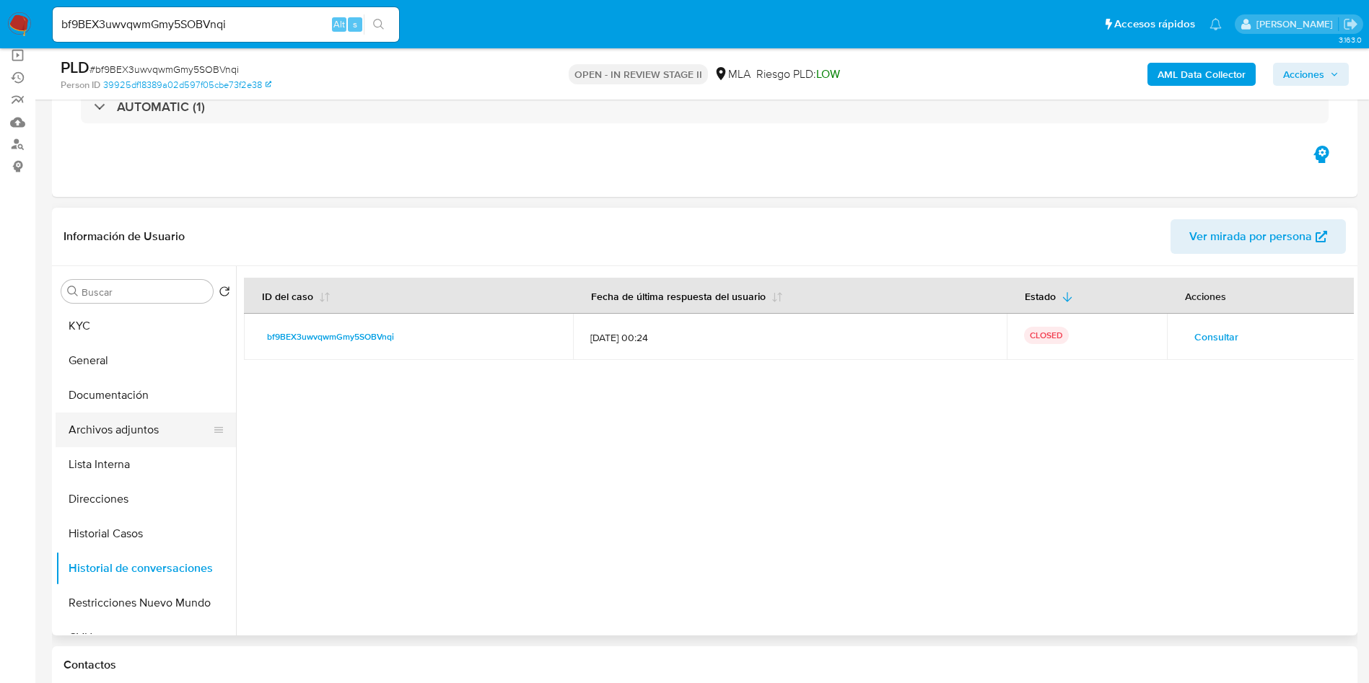
click at [162, 426] on button "Archivos adjuntos" at bounding box center [140, 430] width 169 height 35
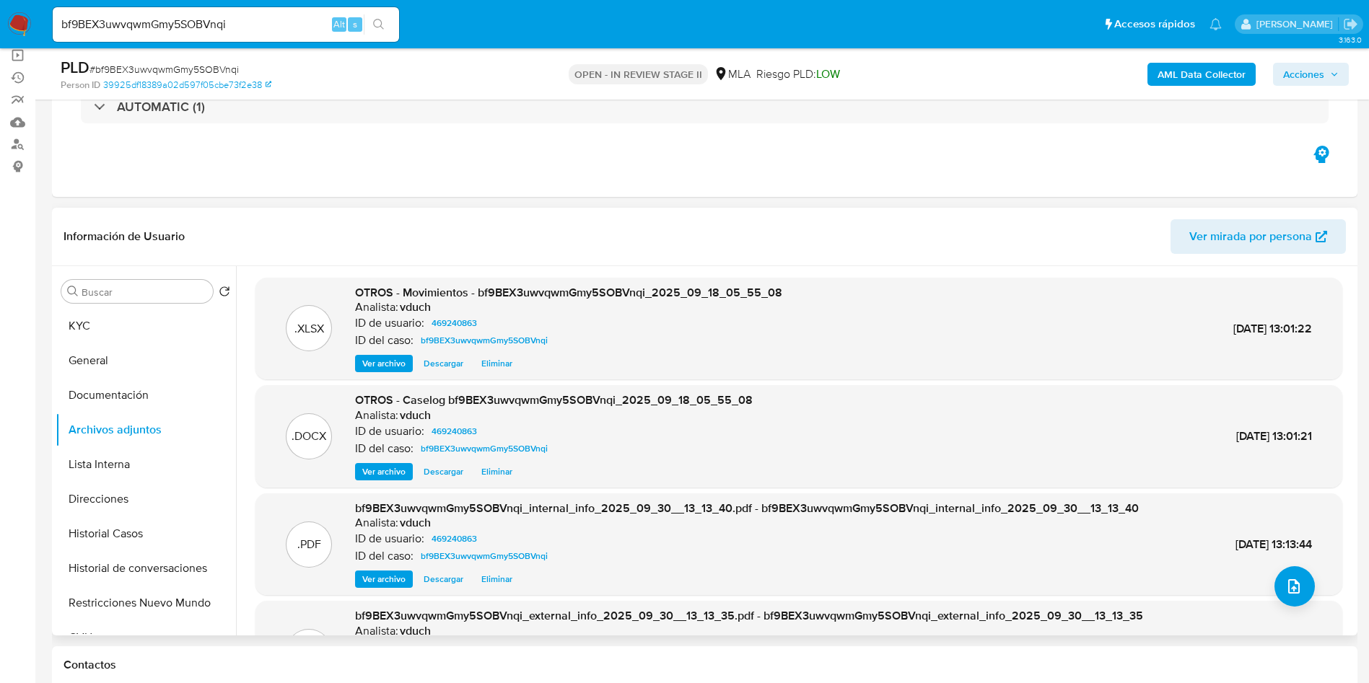
click at [383, 479] on span "Ver archivo" at bounding box center [383, 472] width 43 height 14
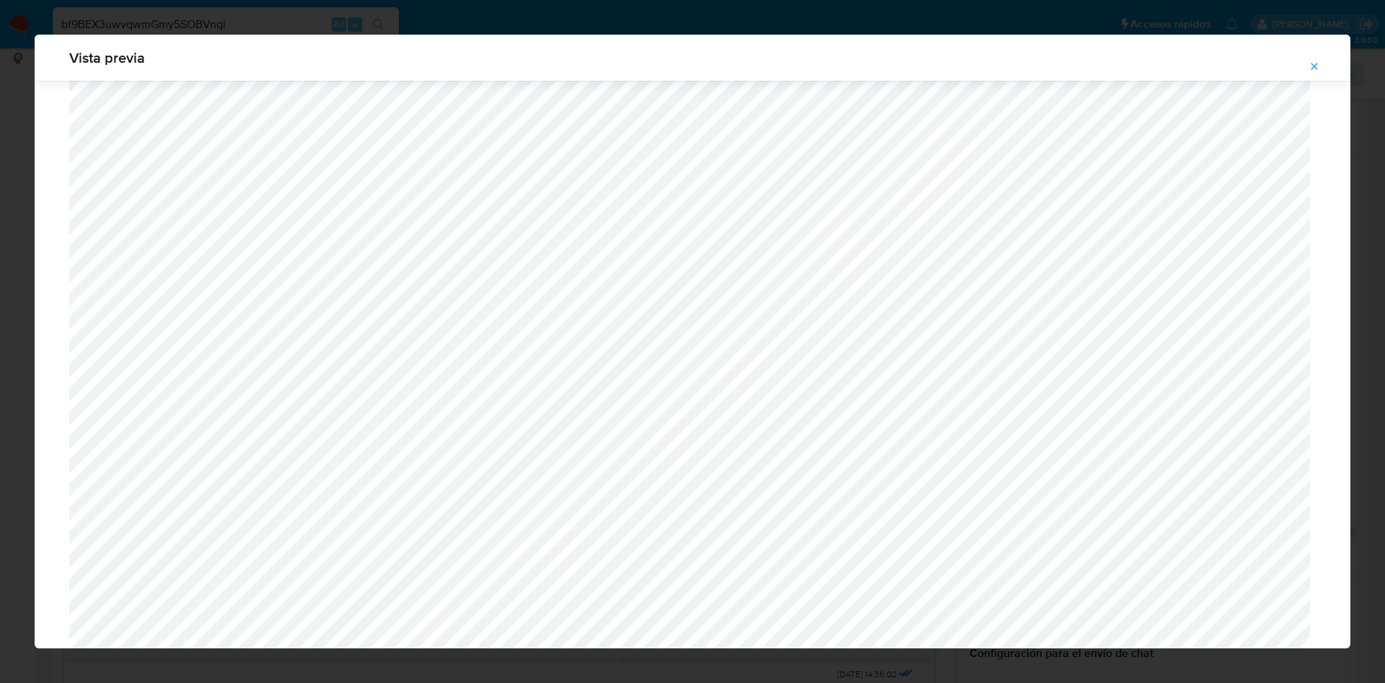
scroll to position [1053, 0]
click at [1319, 65] on icon "Attachment preview" at bounding box center [1315, 67] width 12 height 12
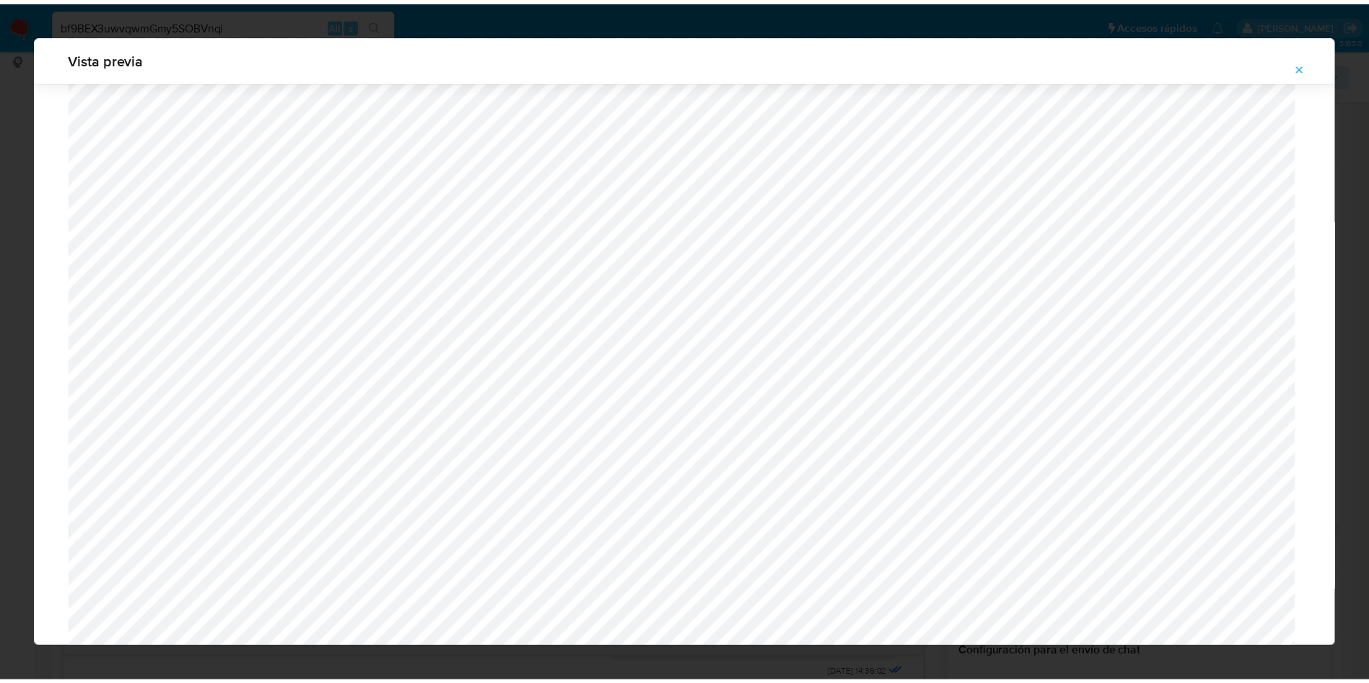
scroll to position [0, 0]
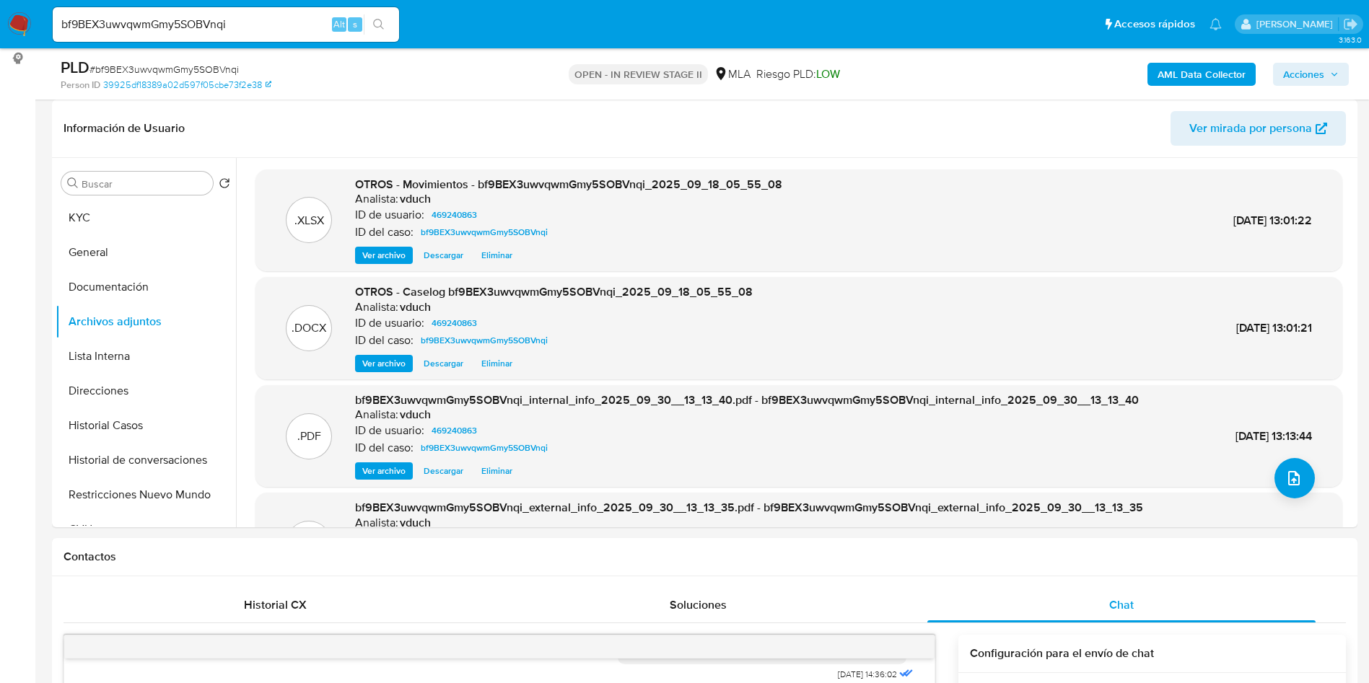
click at [1317, 72] on span "Acciones" at bounding box center [1303, 74] width 41 height 23
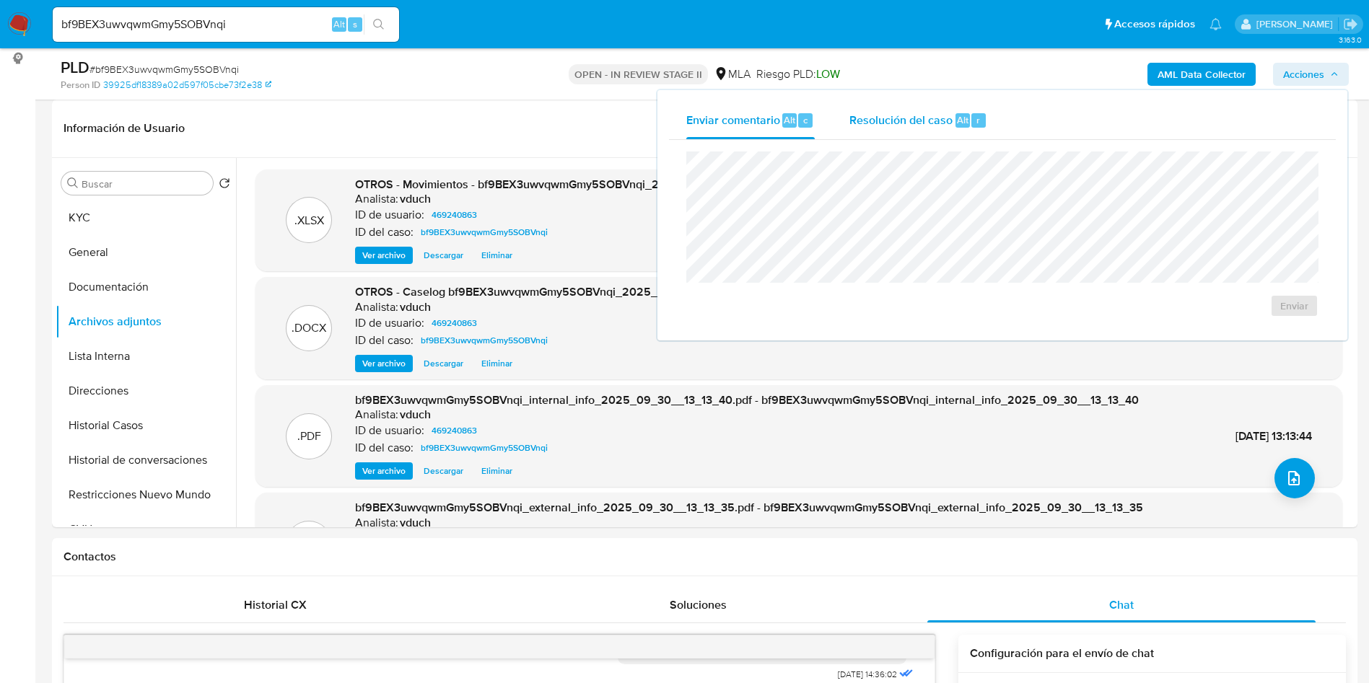
click at [914, 126] on span "Resolución del caso" at bounding box center [900, 119] width 103 height 17
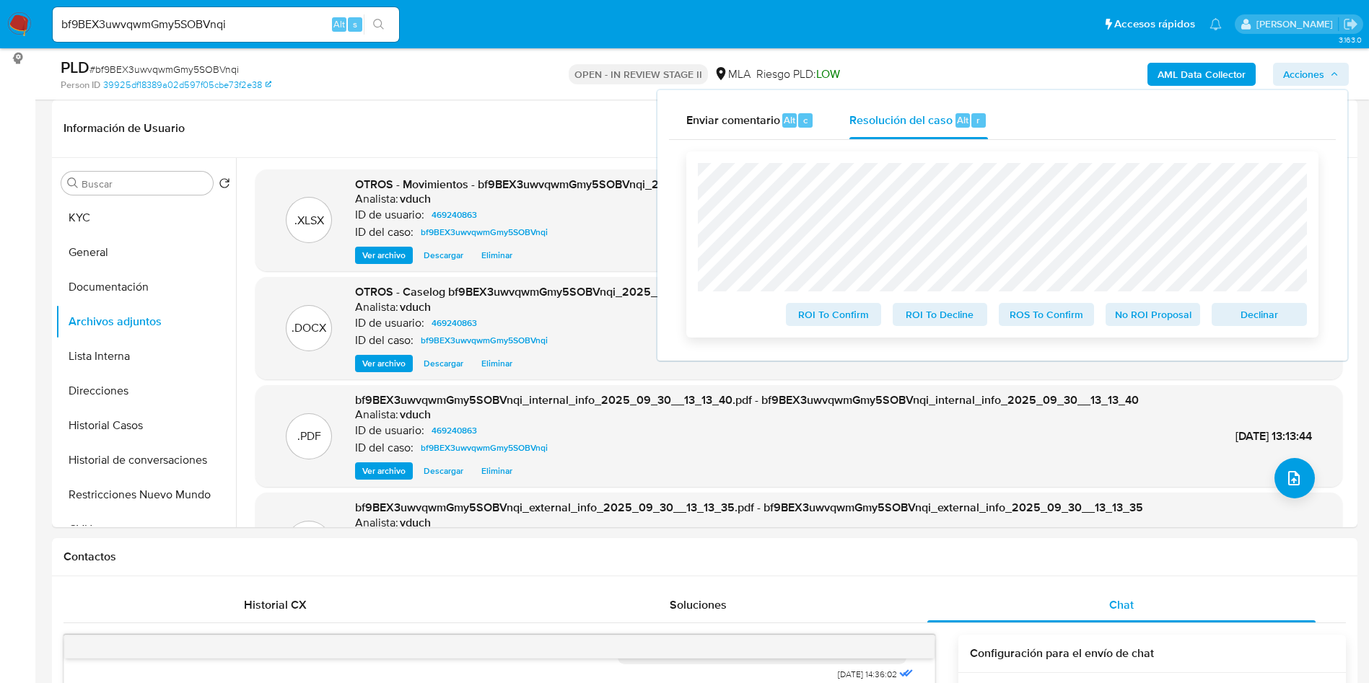
click at [1163, 323] on span "No ROI Proposal" at bounding box center [1153, 314] width 75 height 20
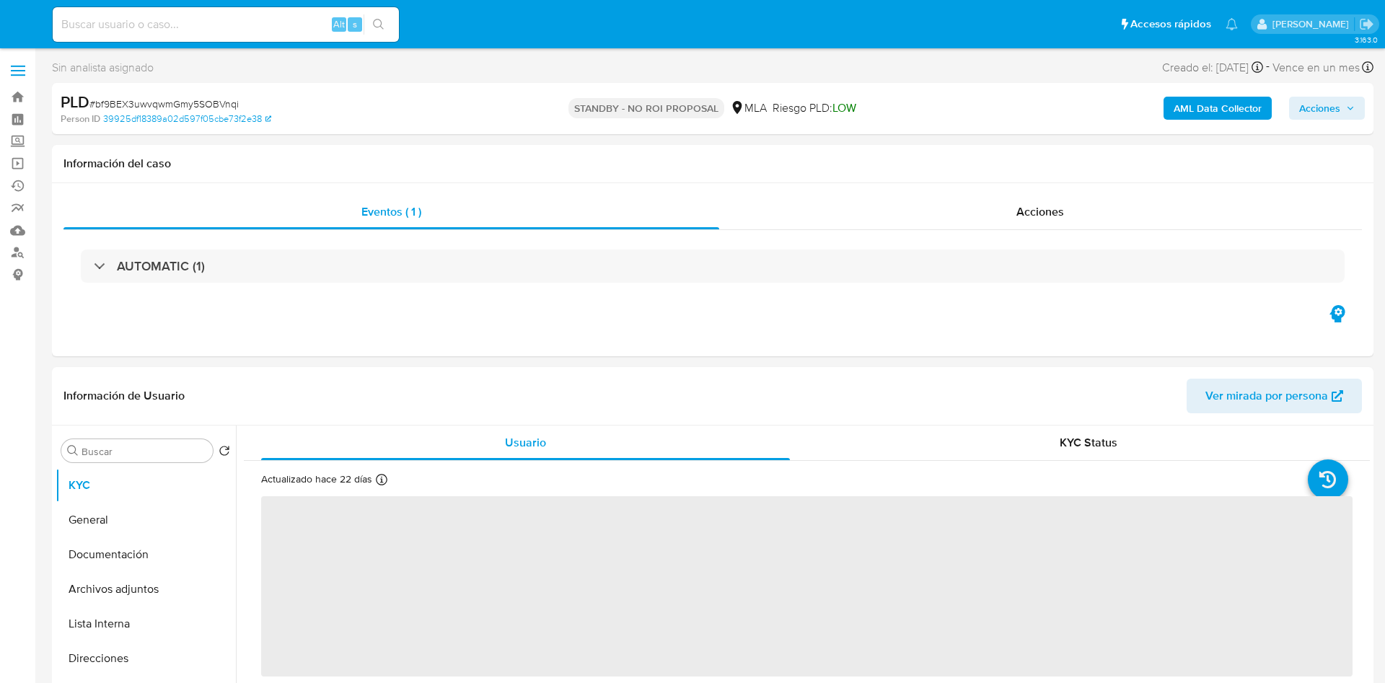
select select "10"
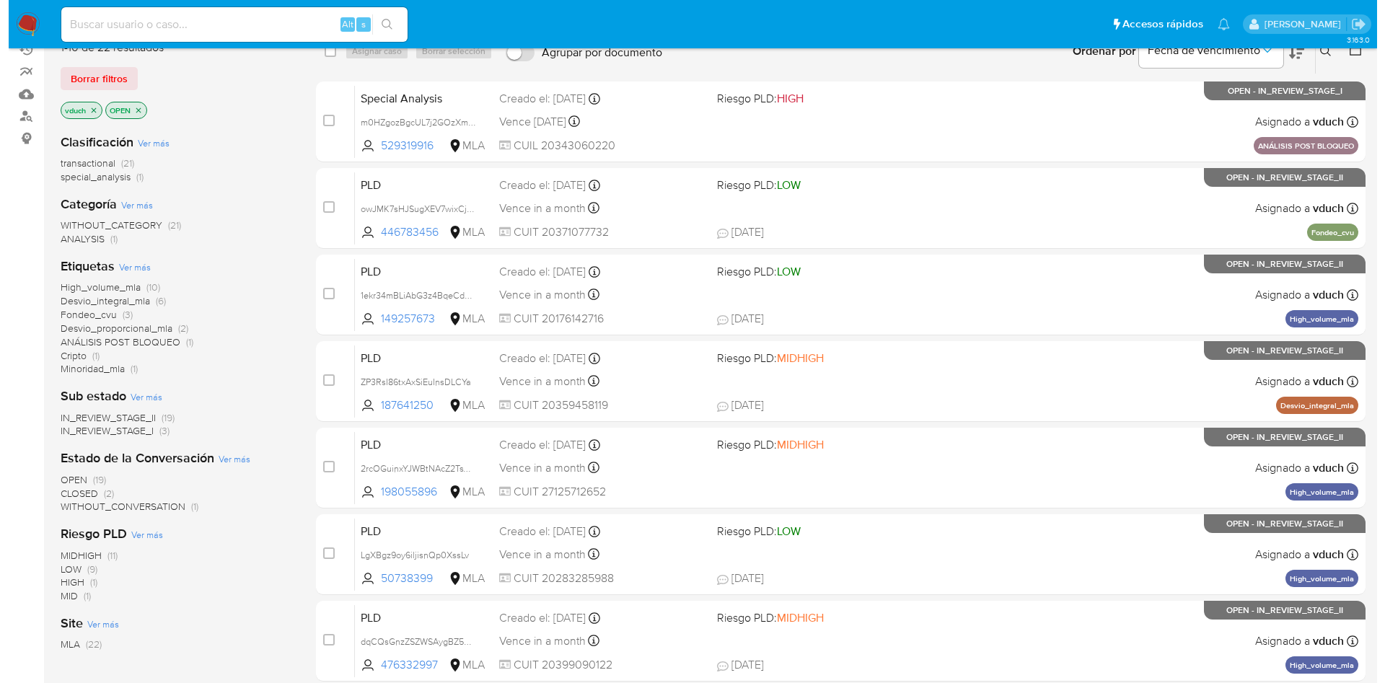
scroll to position [108, 0]
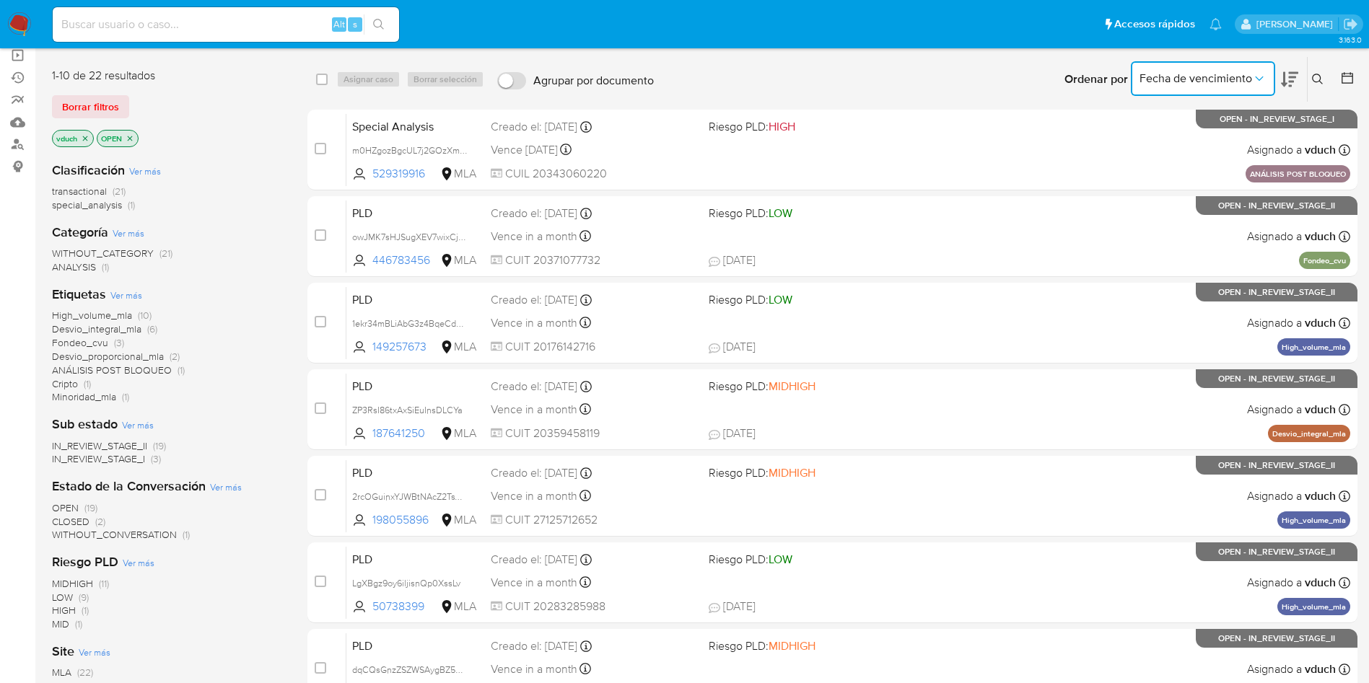
click at [1266, 78] on icon "Ordenar por" at bounding box center [1259, 78] width 14 height 14
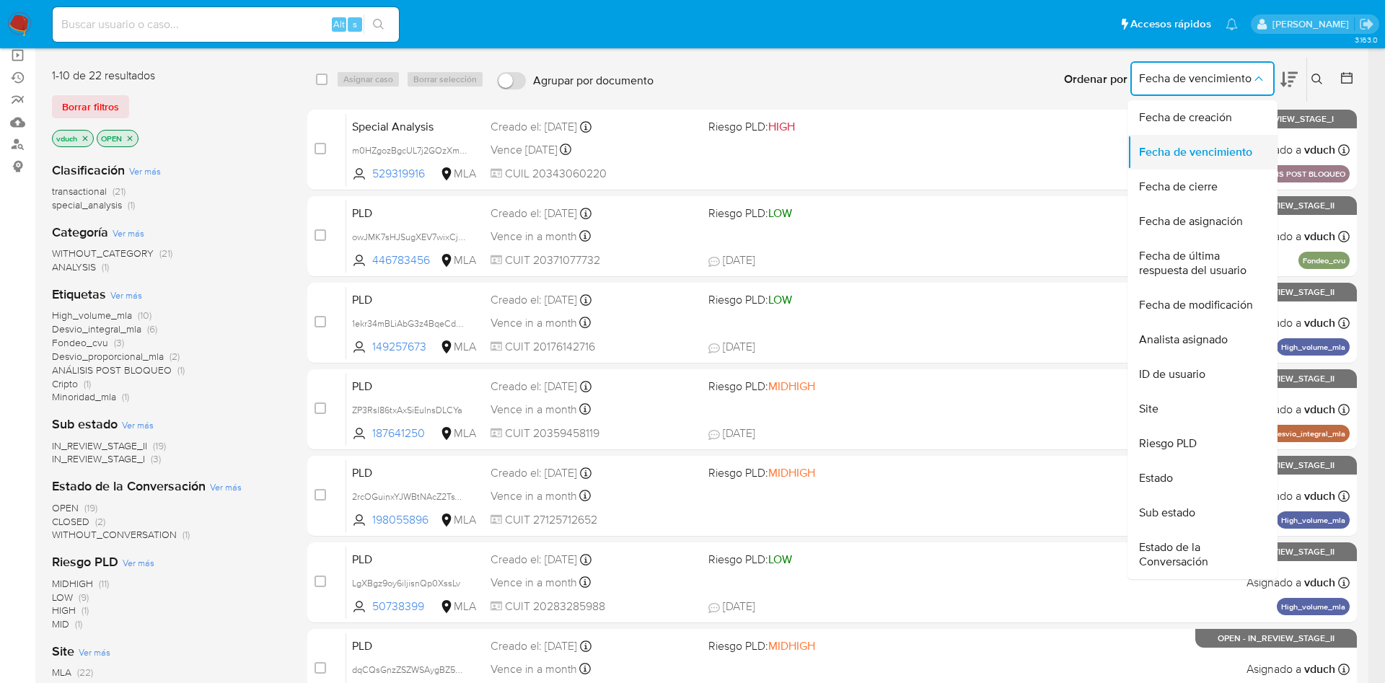
click at [1227, 139] on div "Fecha de vencimiento" at bounding box center [1198, 152] width 118 height 35
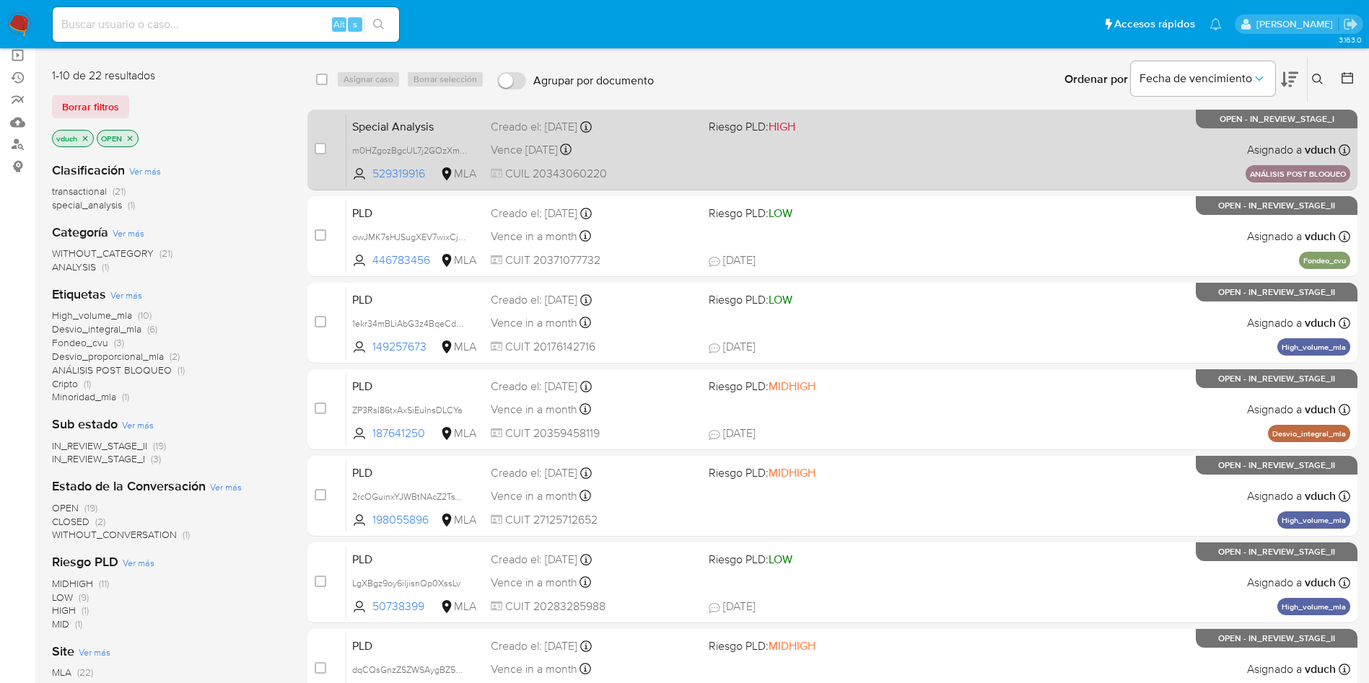
click at [783, 163] on div "Special Analysis m0HZgozBgcUL7j2GOzXme9HX 529319916 MLA Riesgo PLD: HIGH Creado…" at bounding box center [848, 149] width 1004 height 73
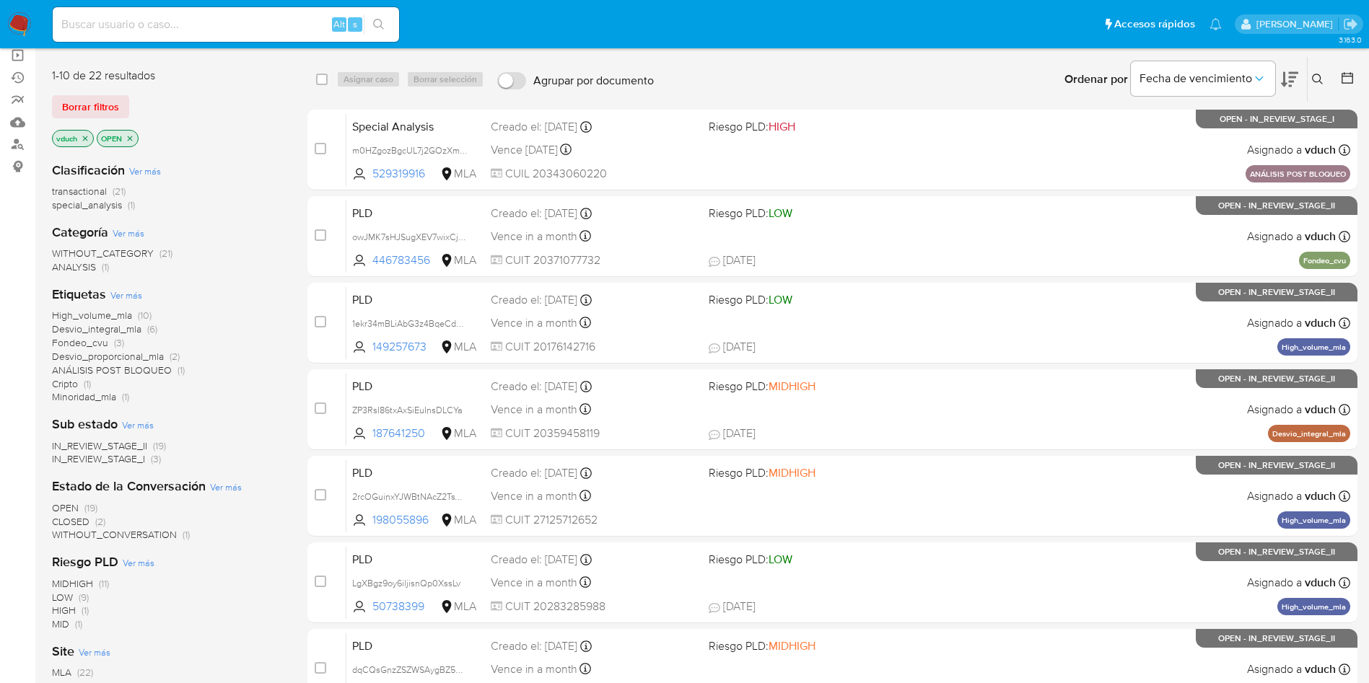
click at [1324, 83] on button at bounding box center [1319, 79] width 24 height 17
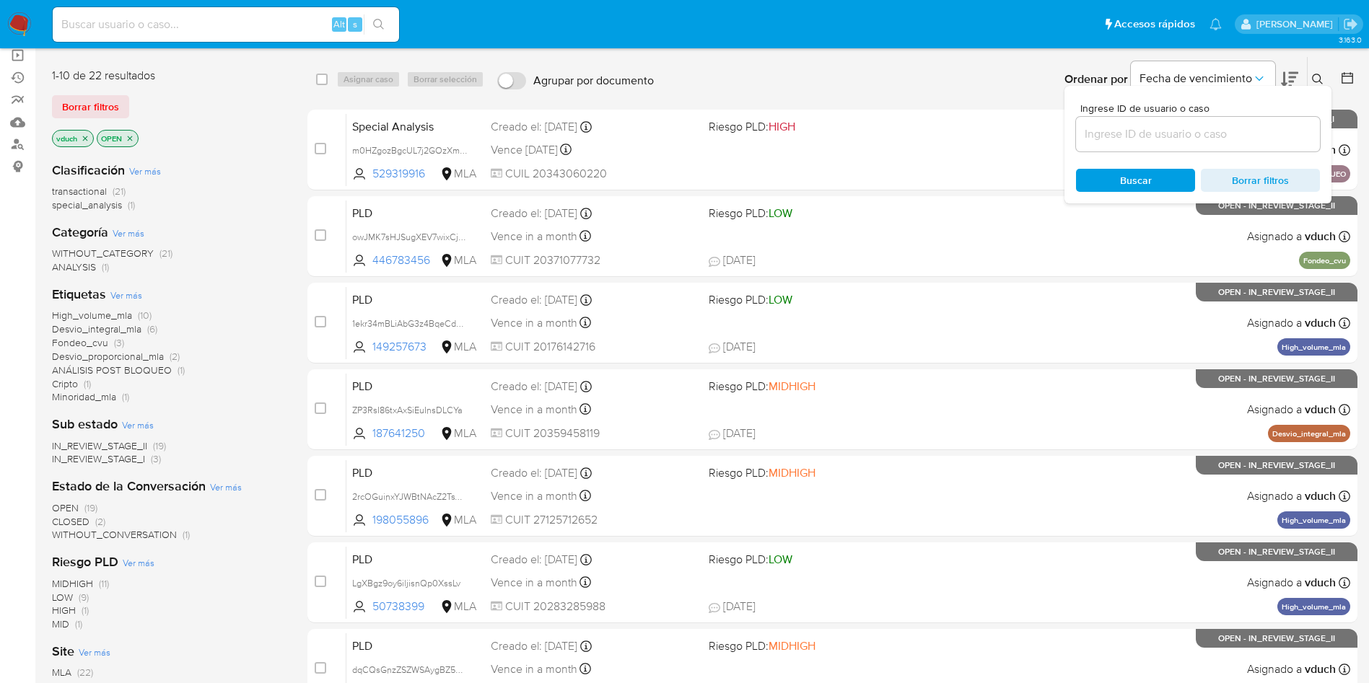
click at [1261, 149] on div at bounding box center [1198, 134] width 244 height 35
click at [1247, 135] on input at bounding box center [1198, 134] width 244 height 19
paste input "wtXjE8D1S9eMawpwifds3yAz"
type input "wtXjE8D1S9eMawpwifds3yAz"
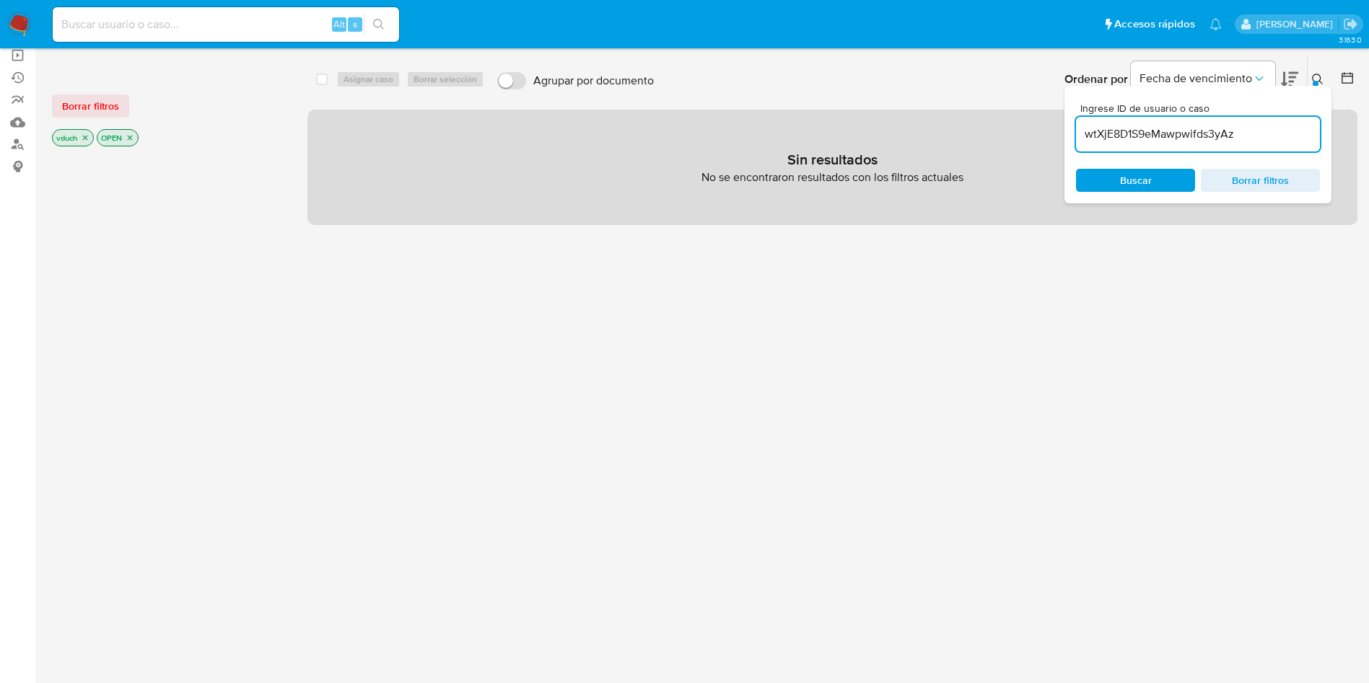
click at [85, 139] on icon "close-filter" at bounding box center [85, 137] width 9 height 9
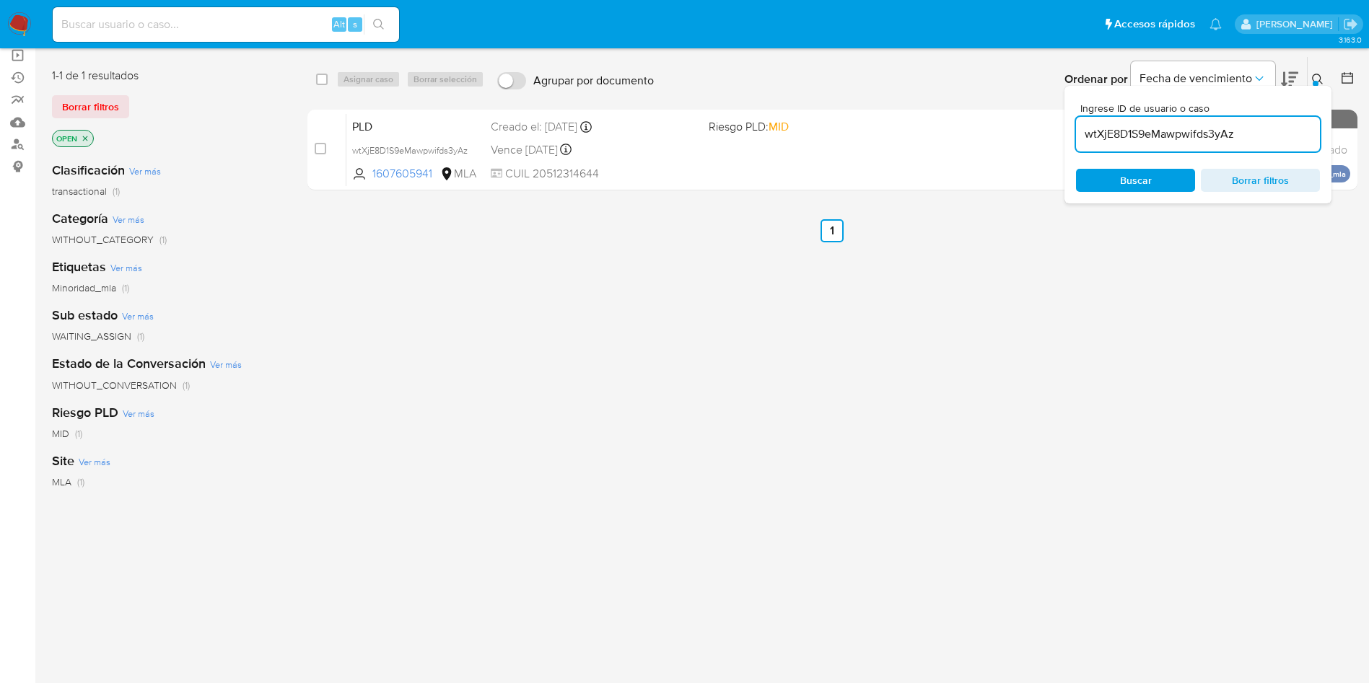
drag, startPoint x: 321, startPoint y: 80, endPoint x: 341, endPoint y: 80, distance: 20.2
click at [320, 79] on input "checkbox" at bounding box center [322, 80] width 12 height 12
checkbox input "true"
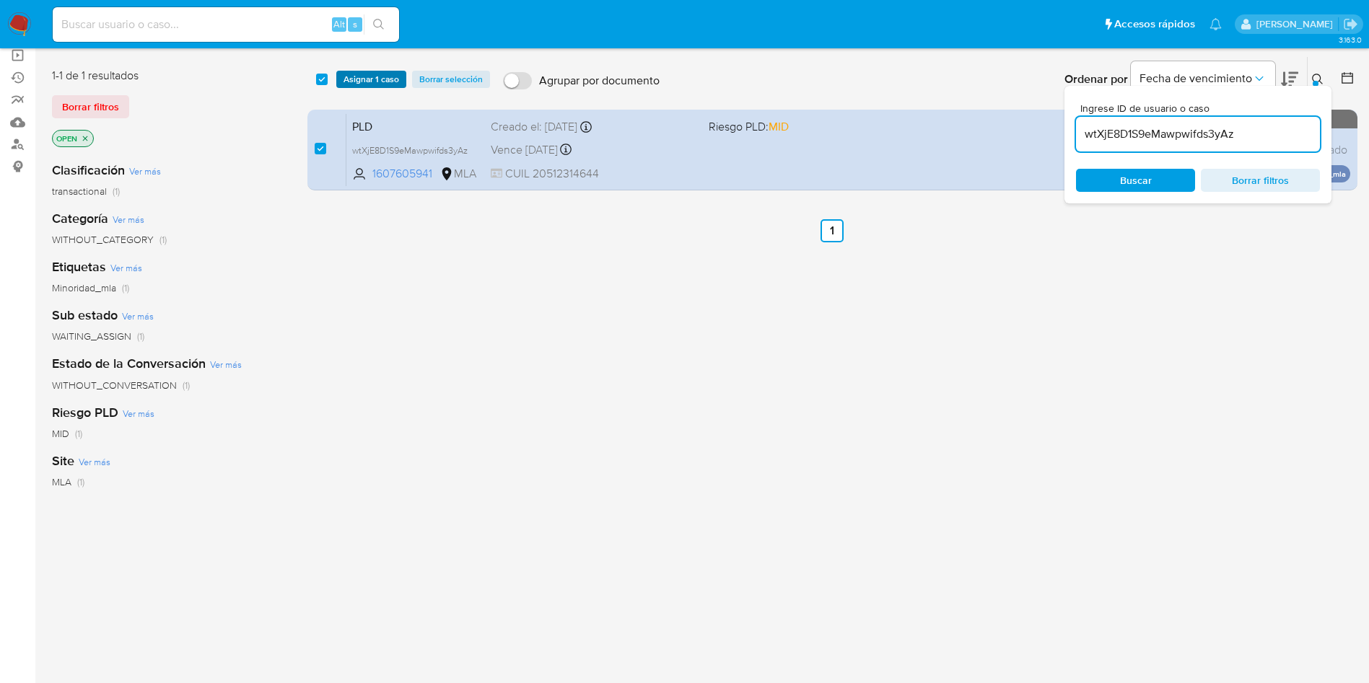
click at [359, 77] on span "Asignar 1 caso" at bounding box center [371, 79] width 56 height 14
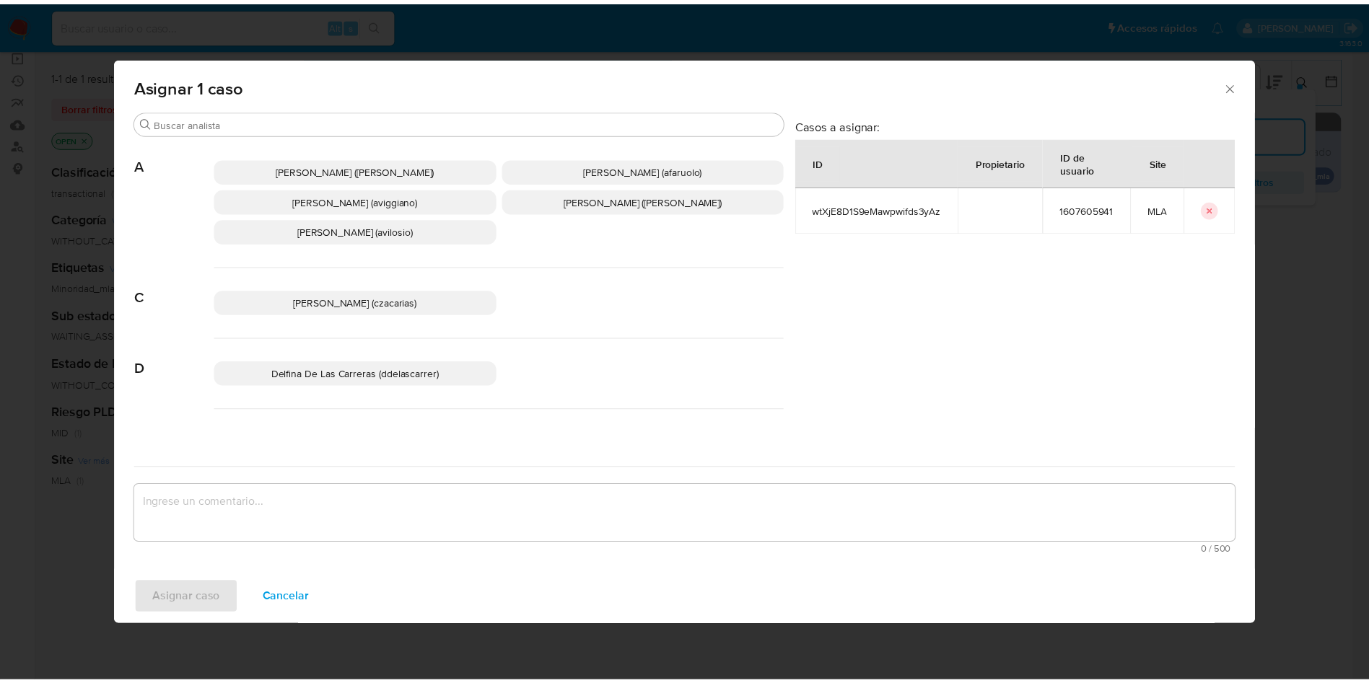
scroll to position [1289, 0]
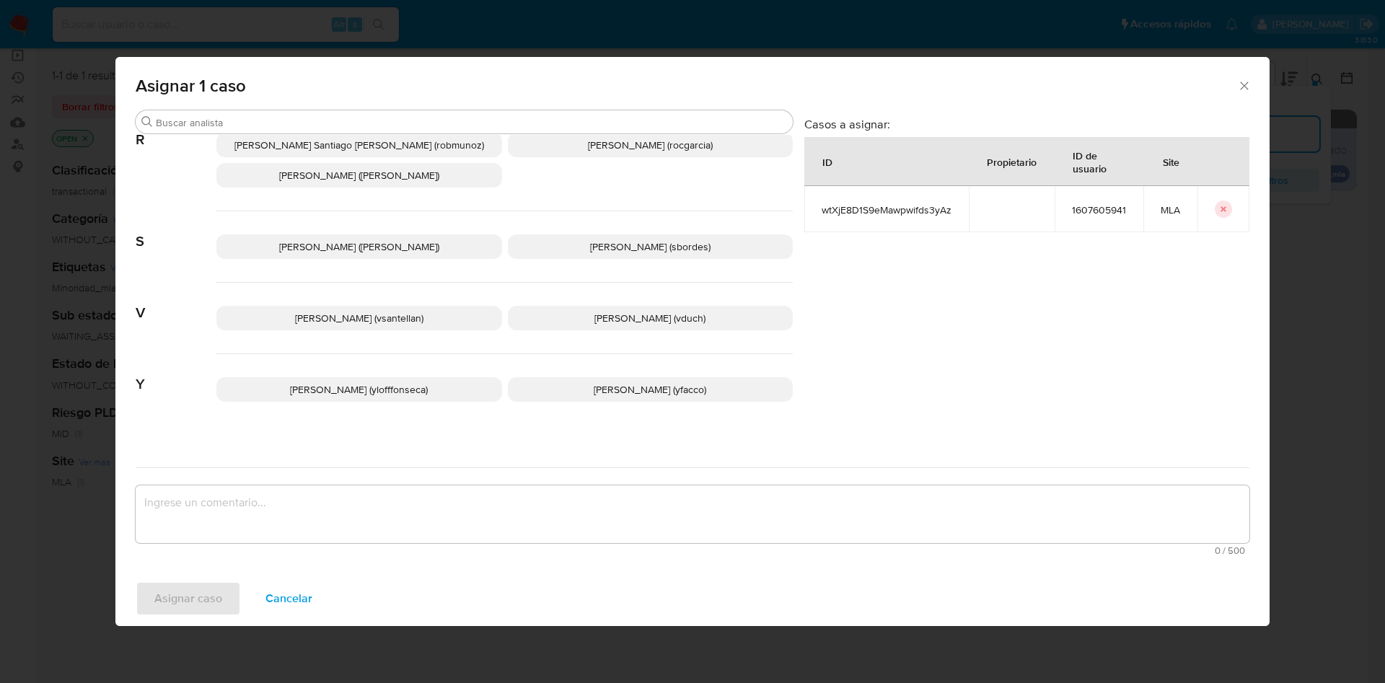
click at [612, 311] on span "[PERSON_NAME] (vduch)" at bounding box center [650, 318] width 111 height 14
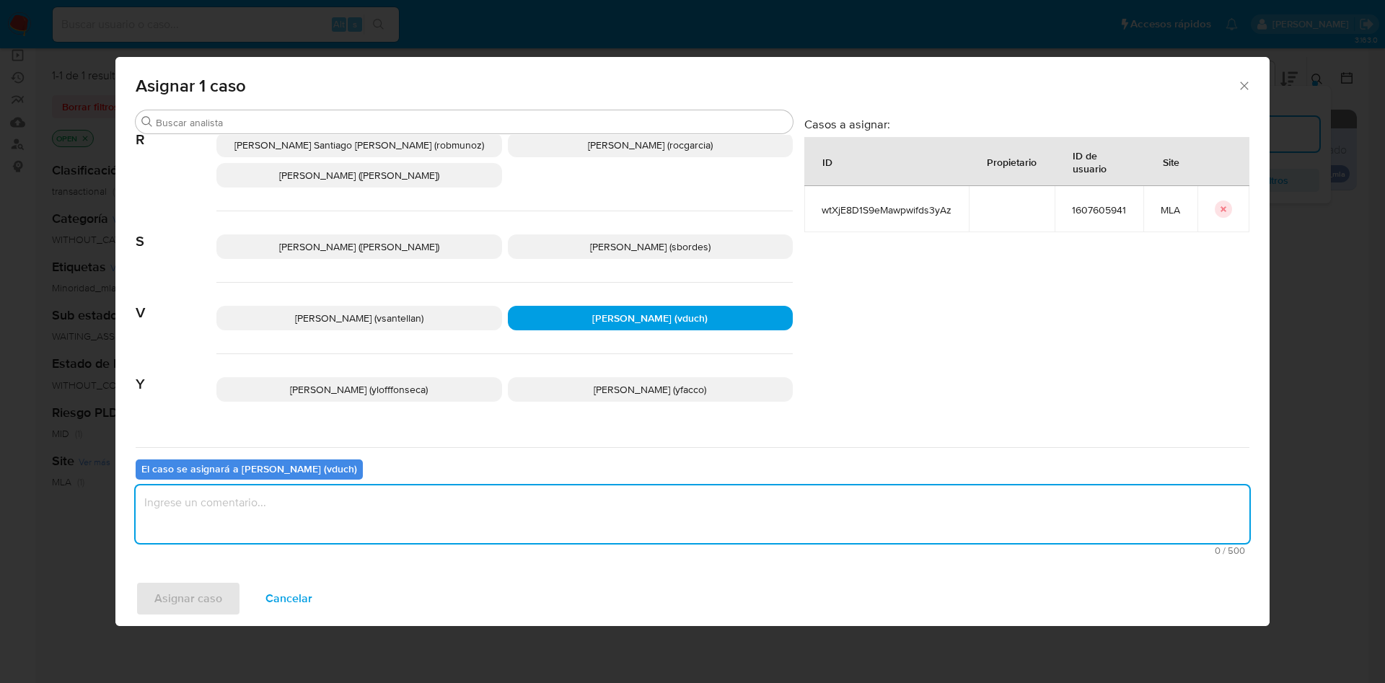
click at [602, 500] on textarea "assign-modal" at bounding box center [693, 515] width 1114 height 58
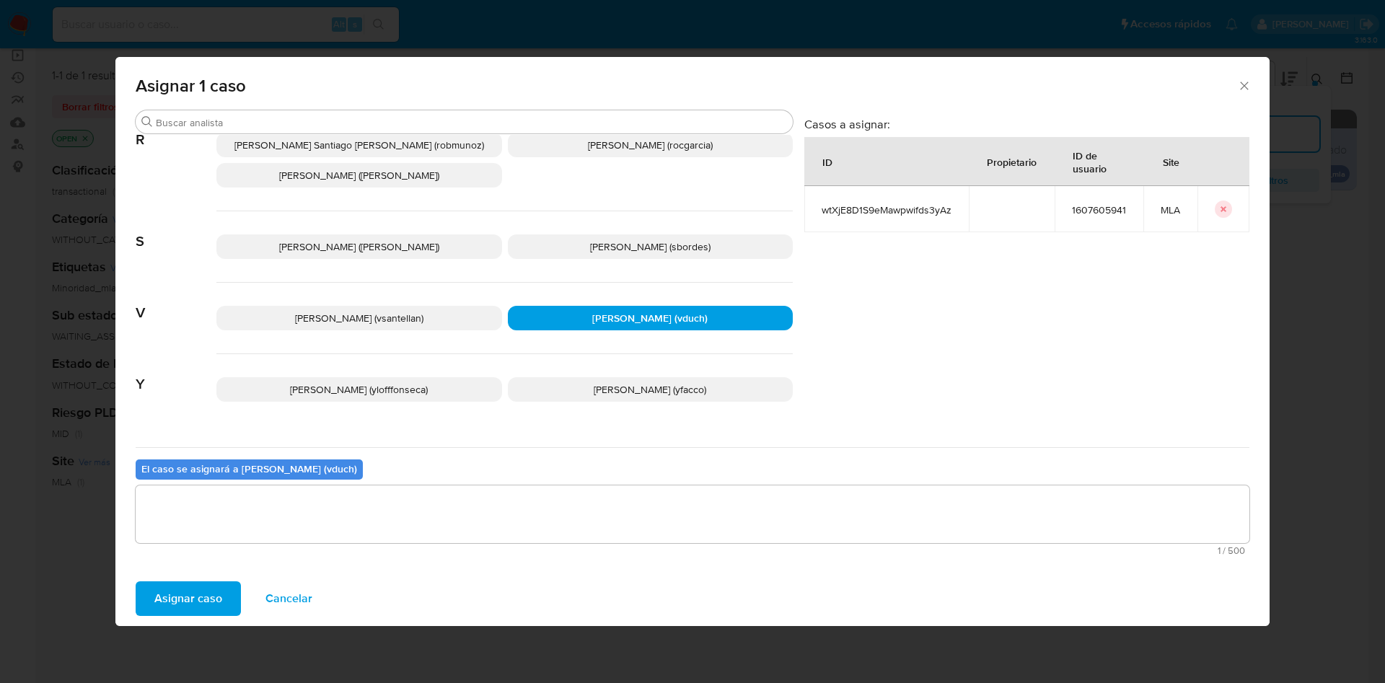
click at [214, 592] on span "Asignar caso" at bounding box center [188, 599] width 68 height 32
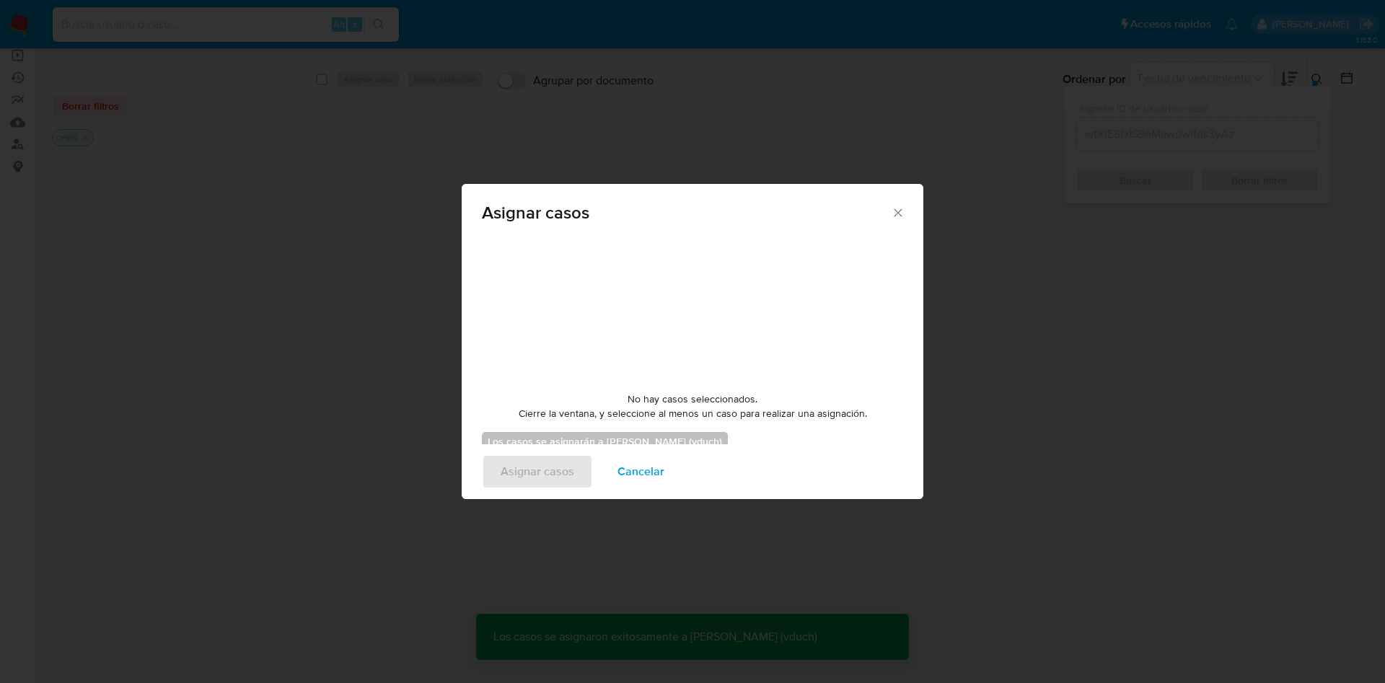
checkbox input "false"
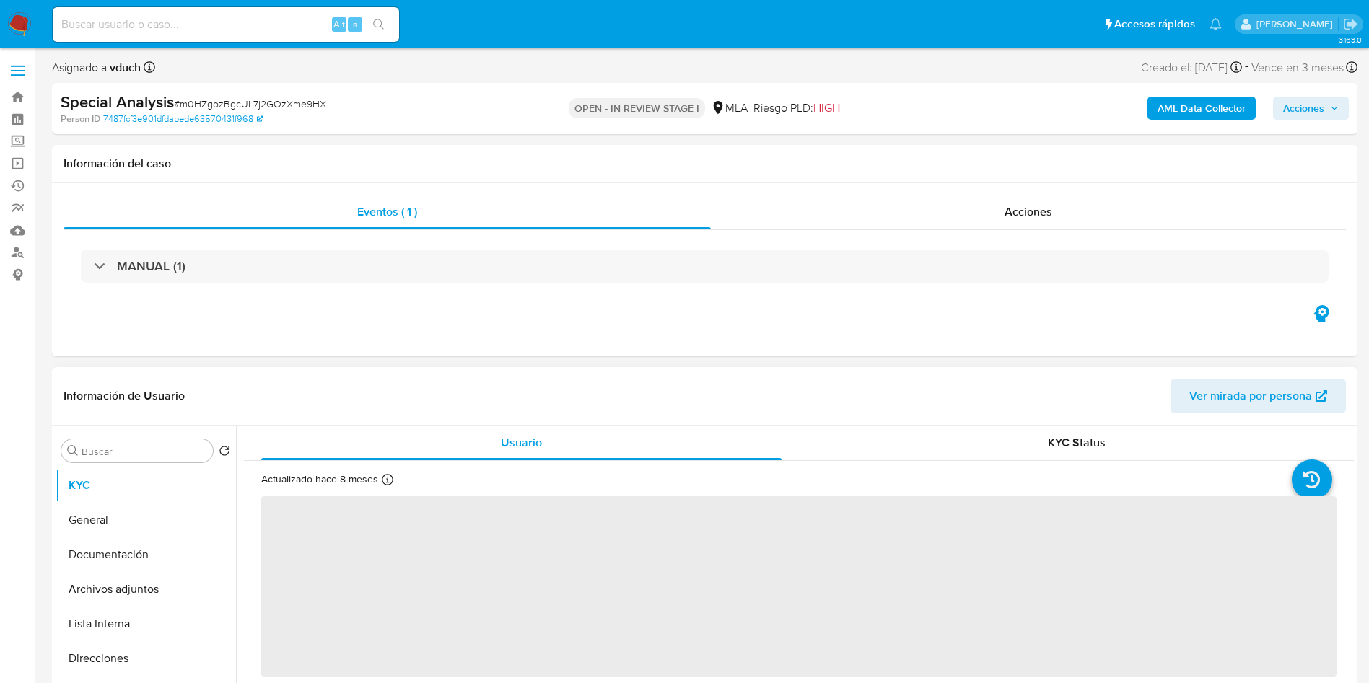
select select "10"
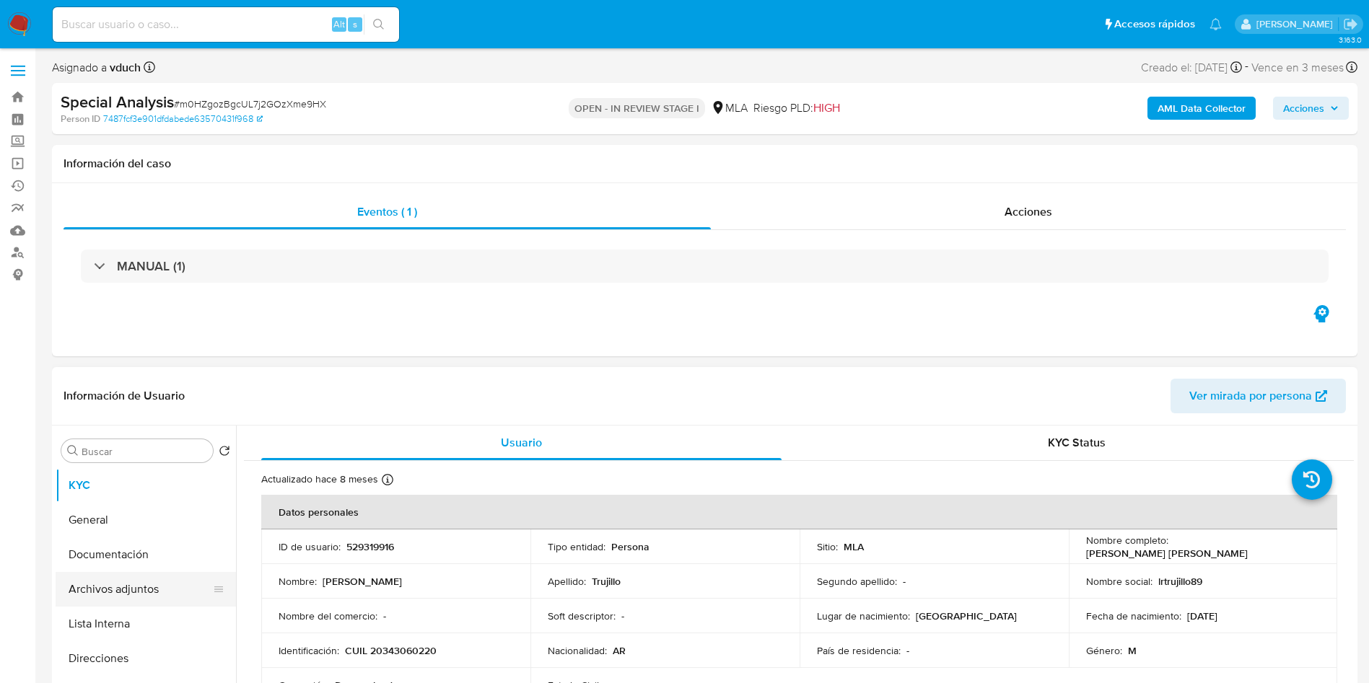
click at [136, 582] on button "Archivos adjuntos" at bounding box center [140, 589] width 169 height 35
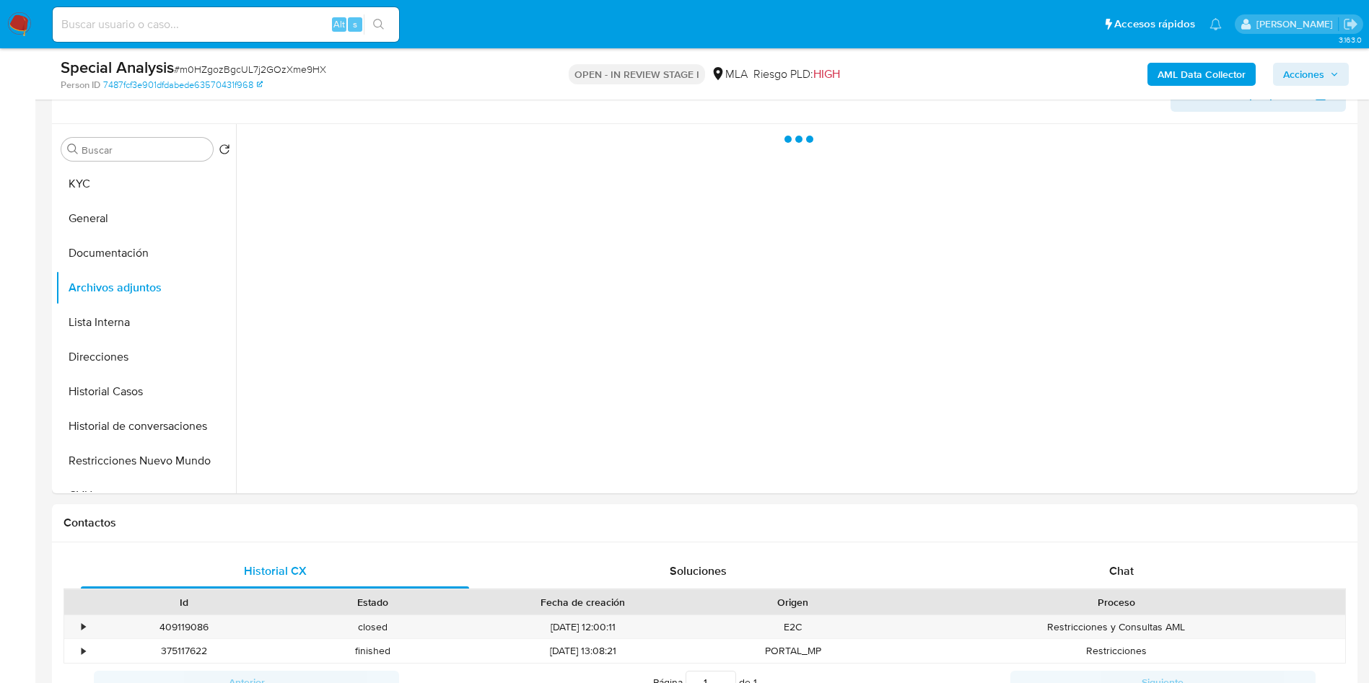
scroll to position [216, 0]
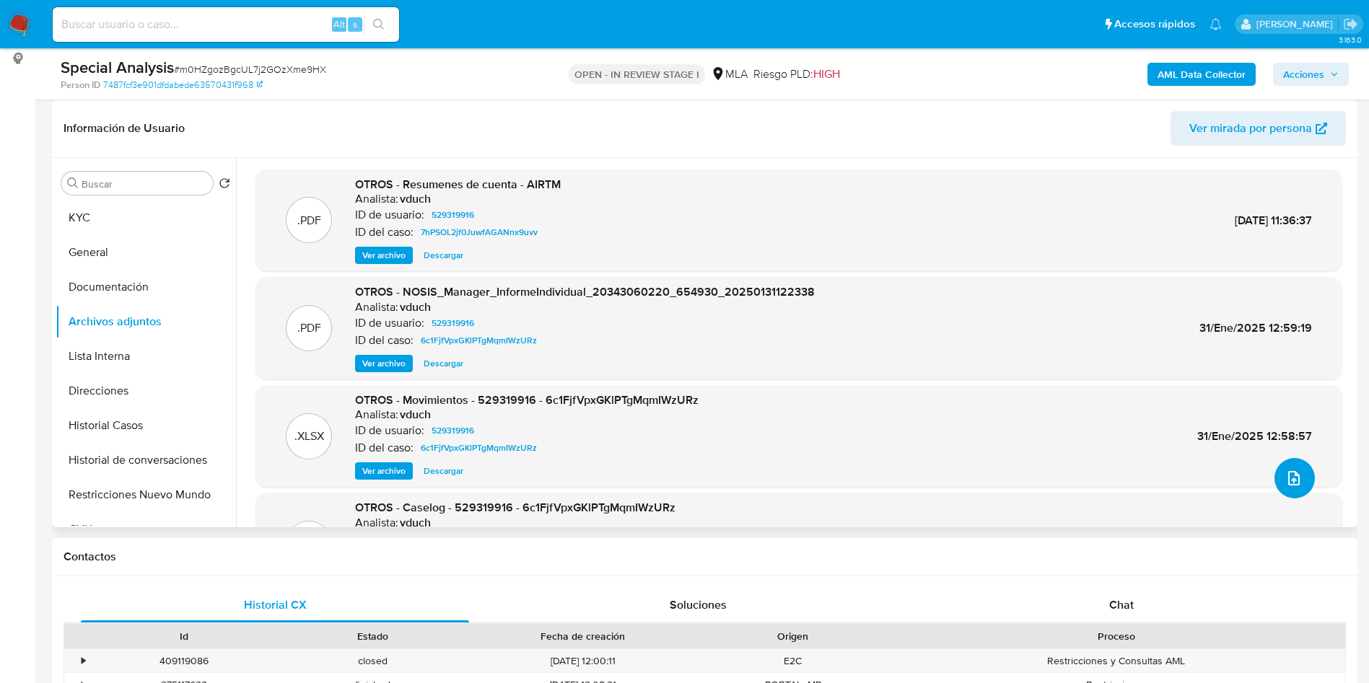
click at [1282, 468] on button "upload-file" at bounding box center [1294, 478] width 40 height 40
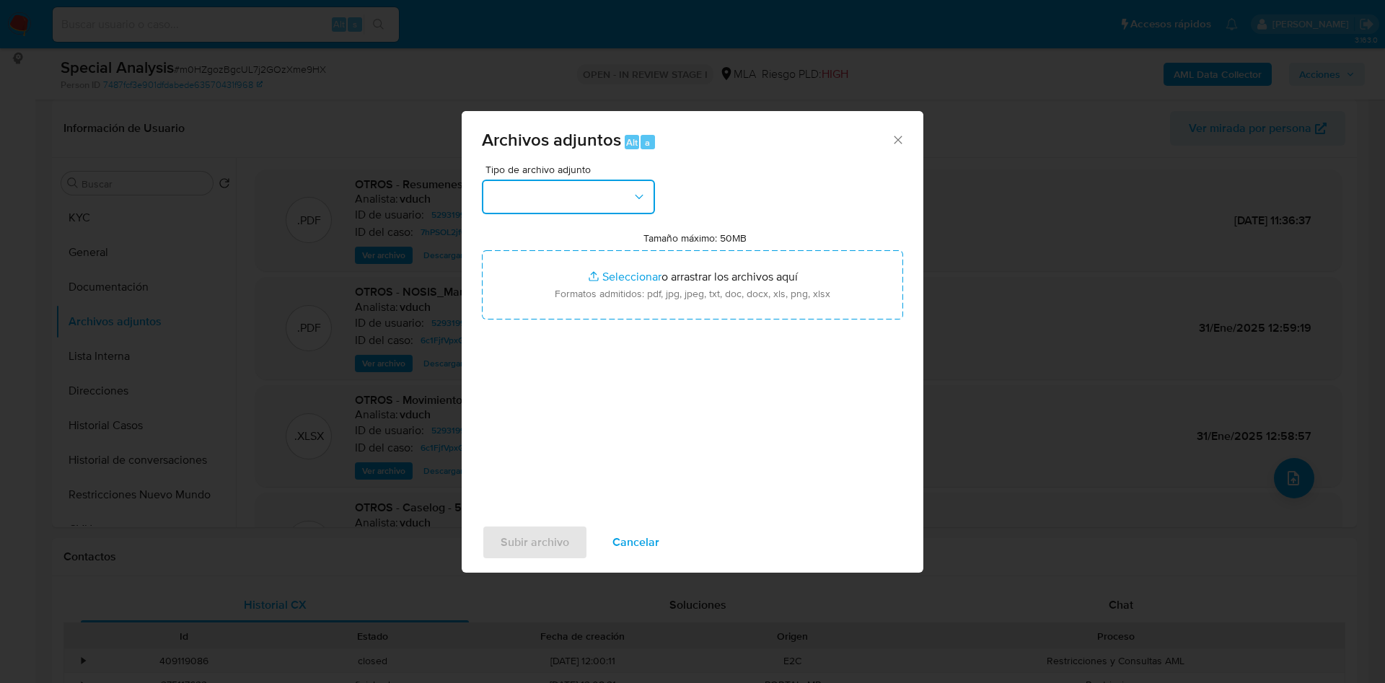
click at [584, 203] on button "button" at bounding box center [568, 197] width 173 height 35
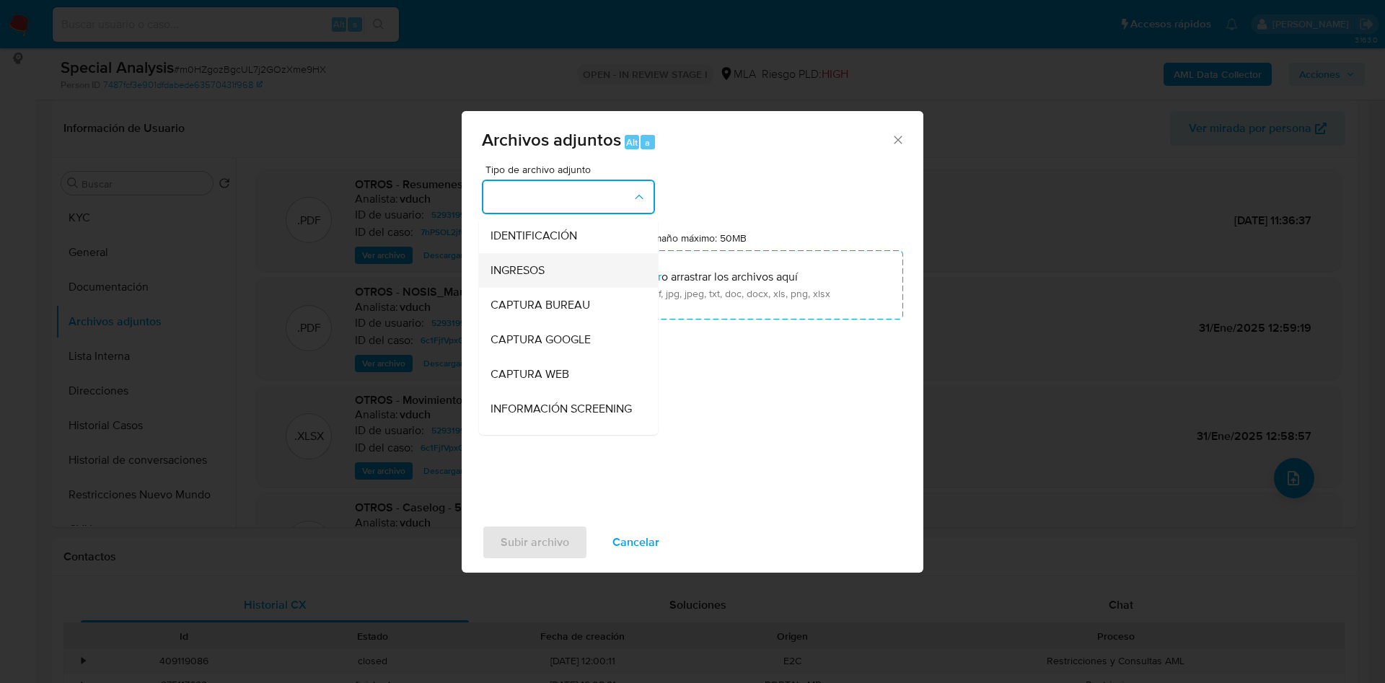
click at [565, 258] on div "INGRESOS" at bounding box center [564, 270] width 147 height 35
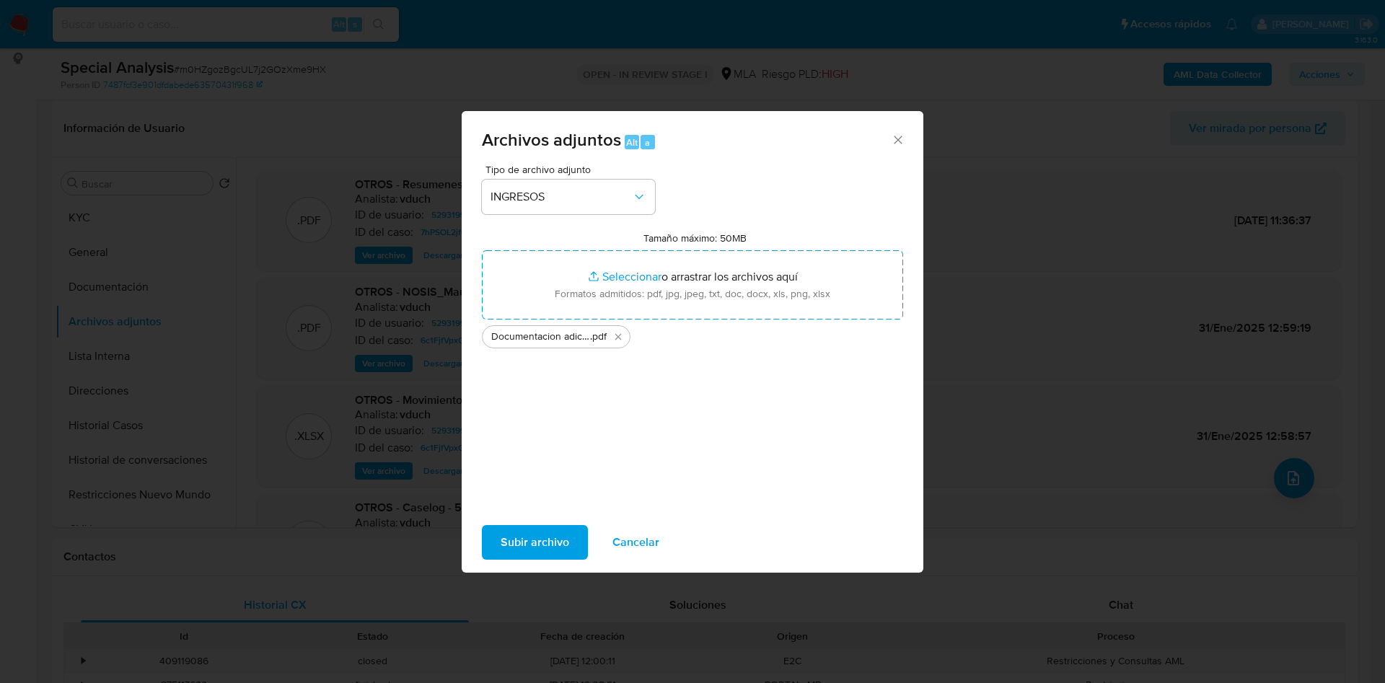
click at [551, 540] on span "Subir archivo" at bounding box center [535, 543] width 69 height 32
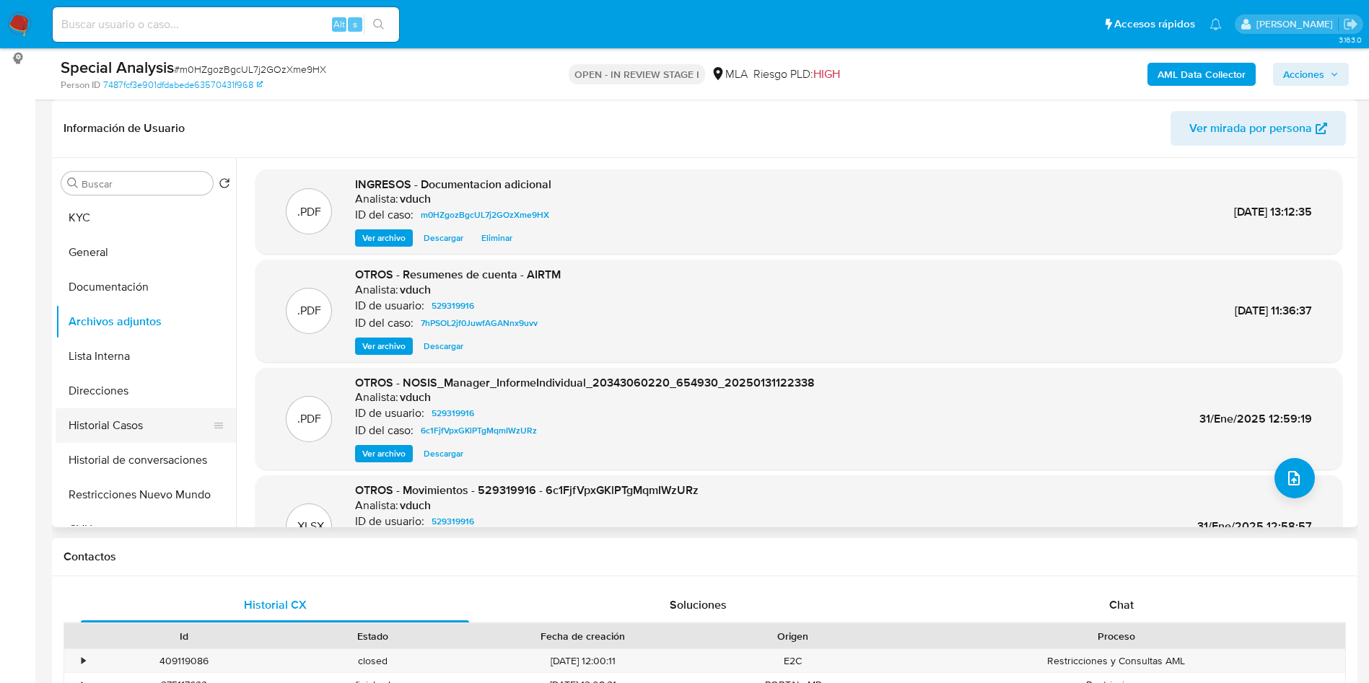
click at [162, 426] on button "Historial Casos" at bounding box center [140, 425] width 169 height 35
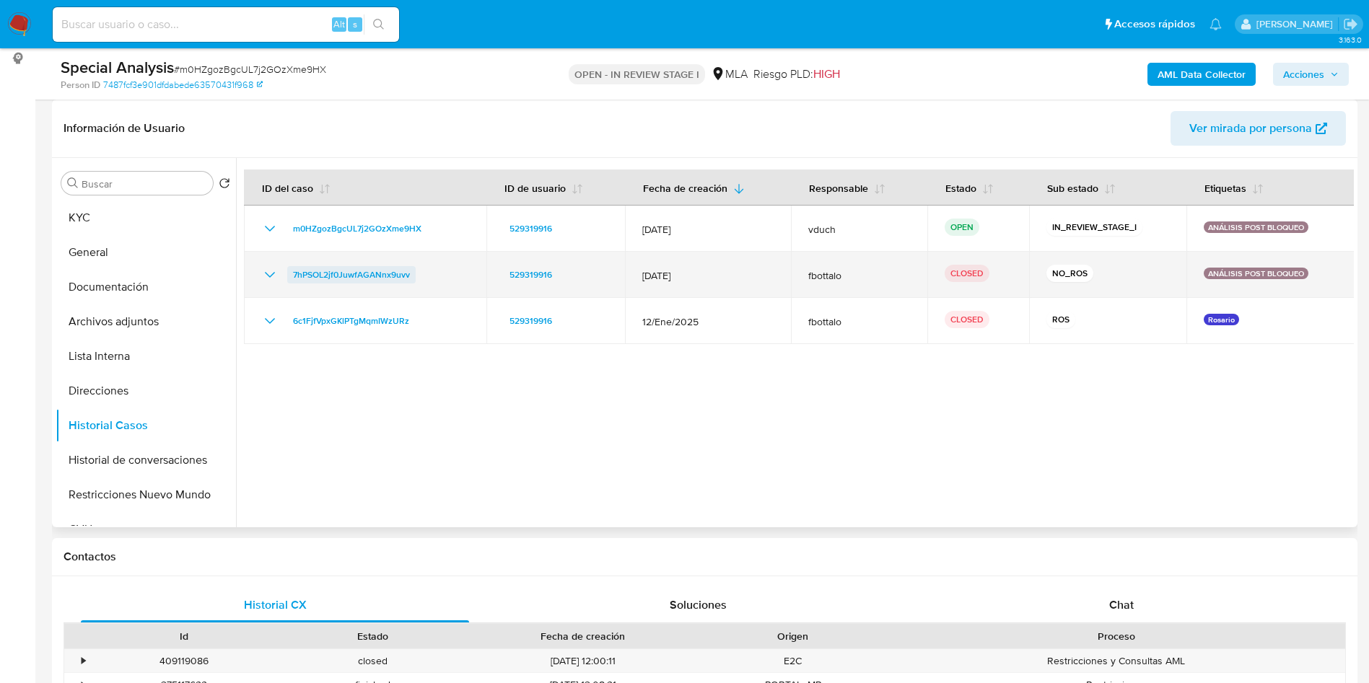
click at [371, 271] on span "7hPSOL2jf0JuwfAGANnx9uvv" at bounding box center [351, 274] width 117 height 17
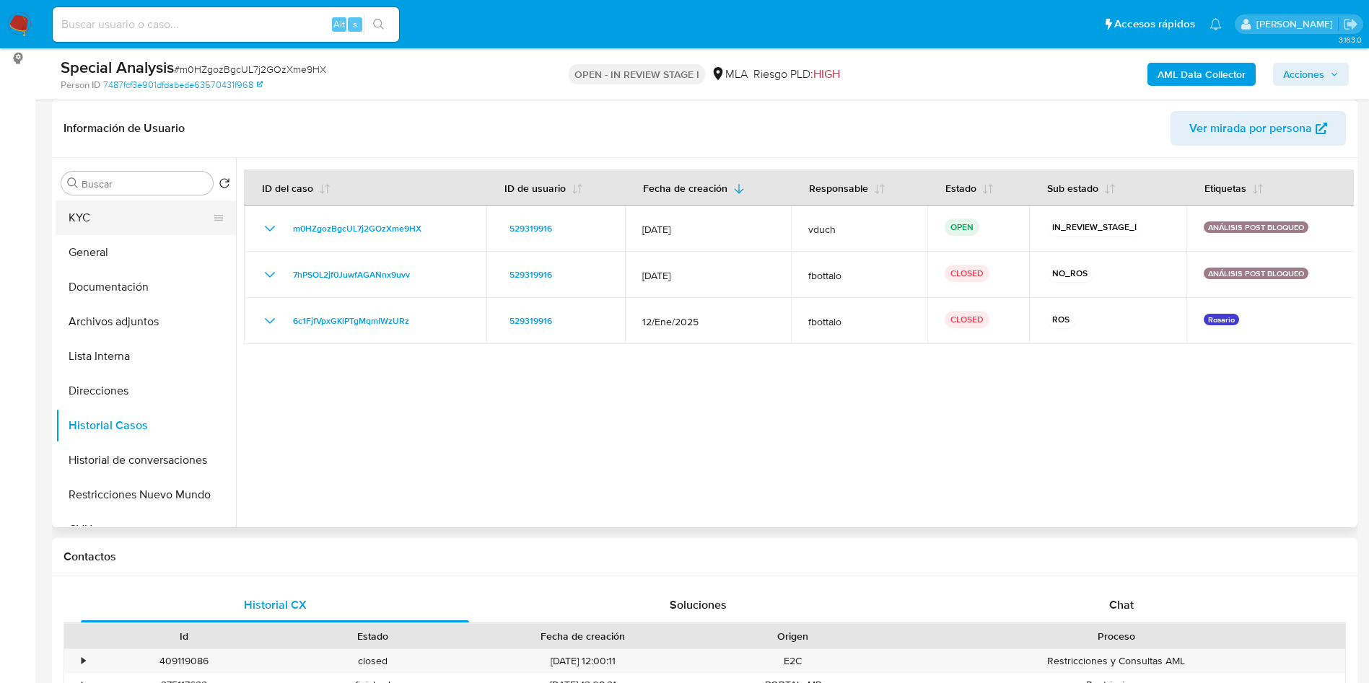
click at [74, 209] on button "KYC" at bounding box center [140, 218] width 169 height 35
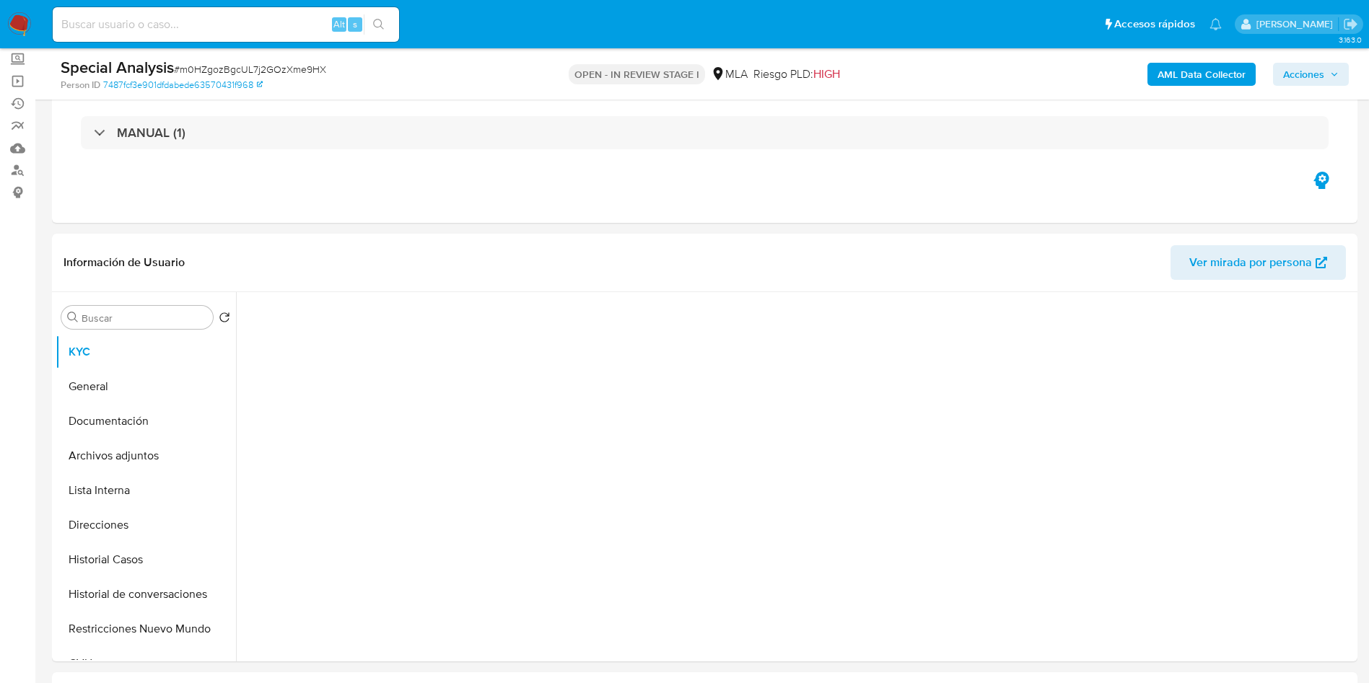
scroll to position [0, 0]
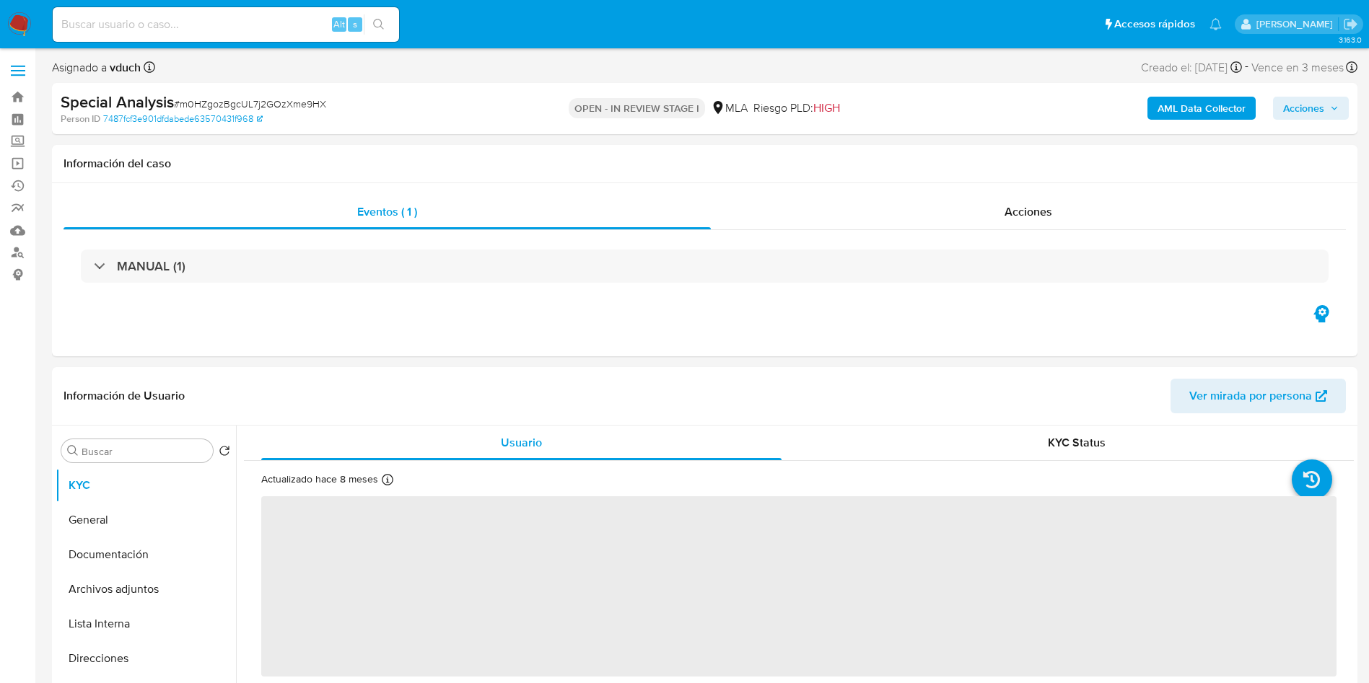
click at [1312, 110] on span "Acciones" at bounding box center [1303, 108] width 41 height 23
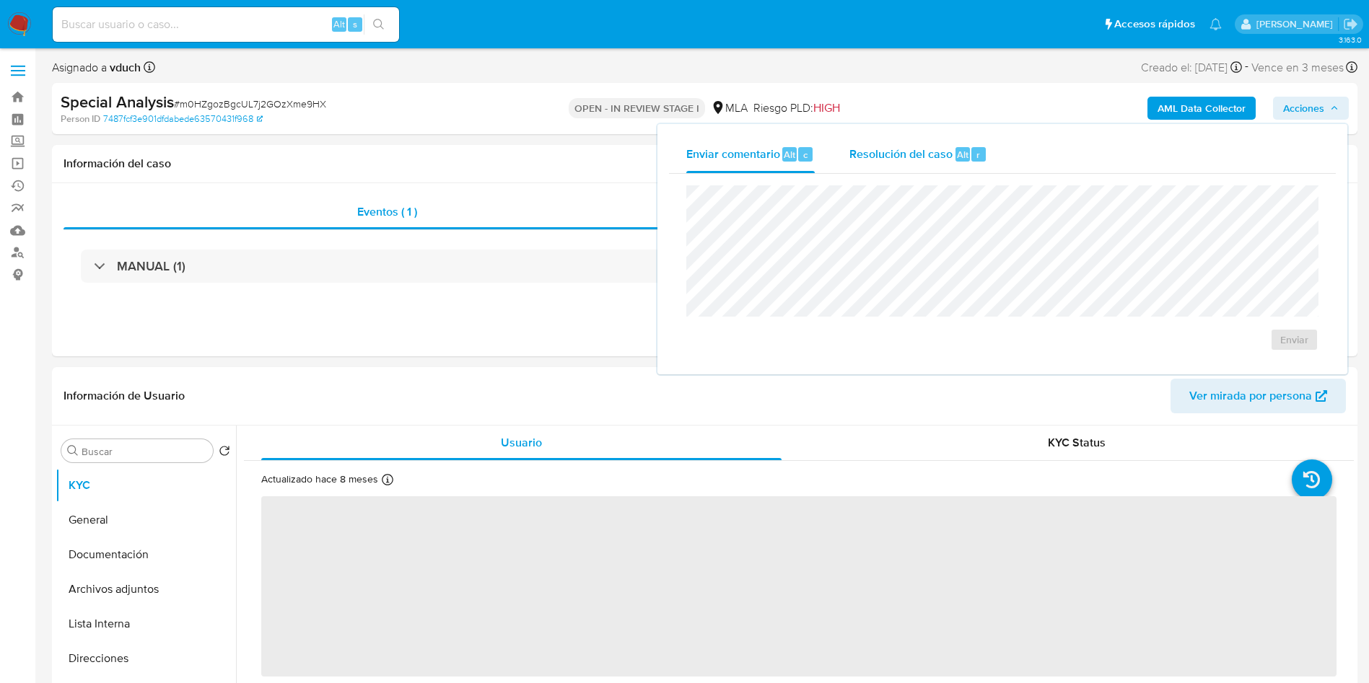
click at [953, 164] on div "Resolución del caso Alt r" at bounding box center [918, 155] width 138 height 38
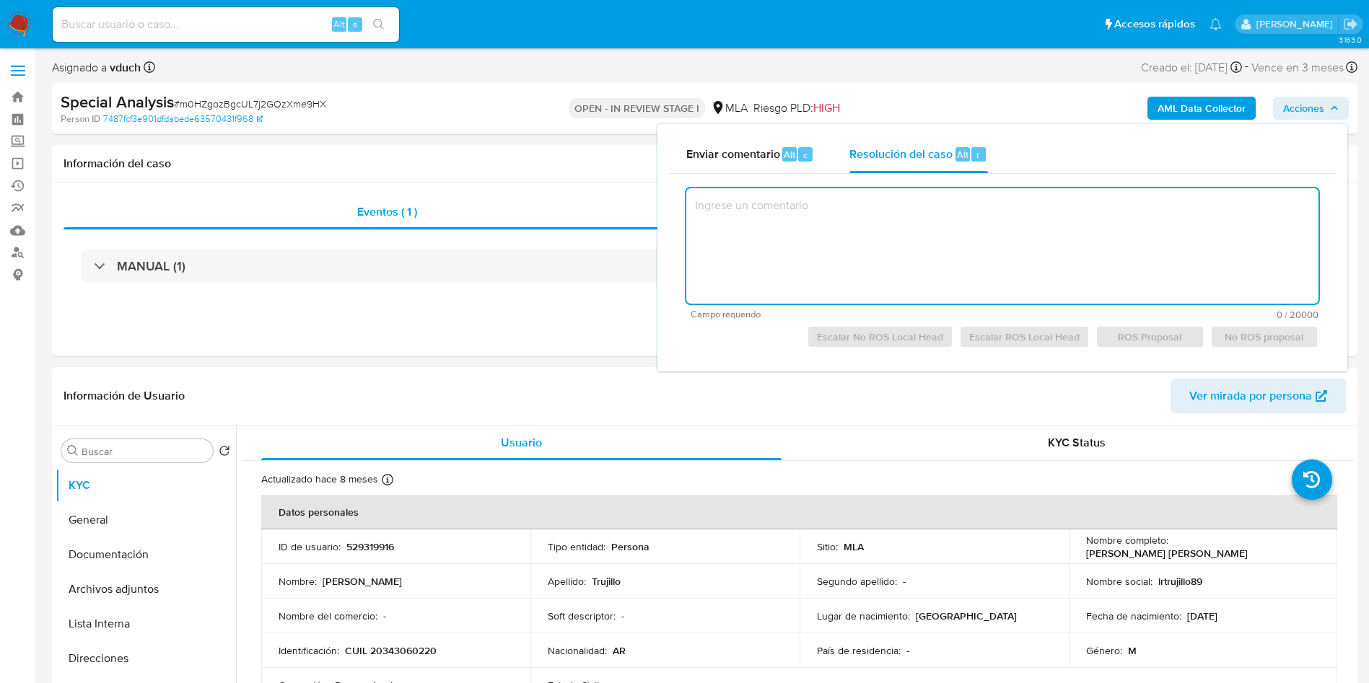
paste textarea "Usuario "529319916", Lucas Ramon Trujillo - 20343060220. No posee una actividad…"
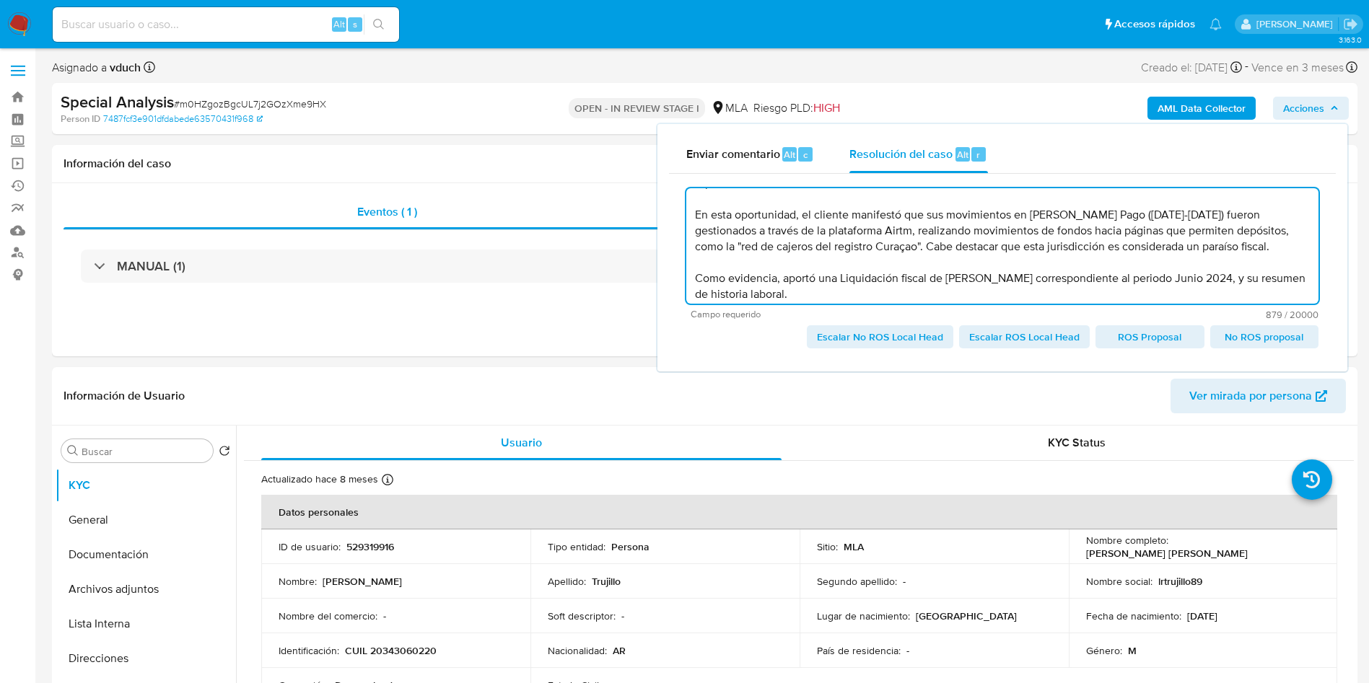
scroll to position [126, 0]
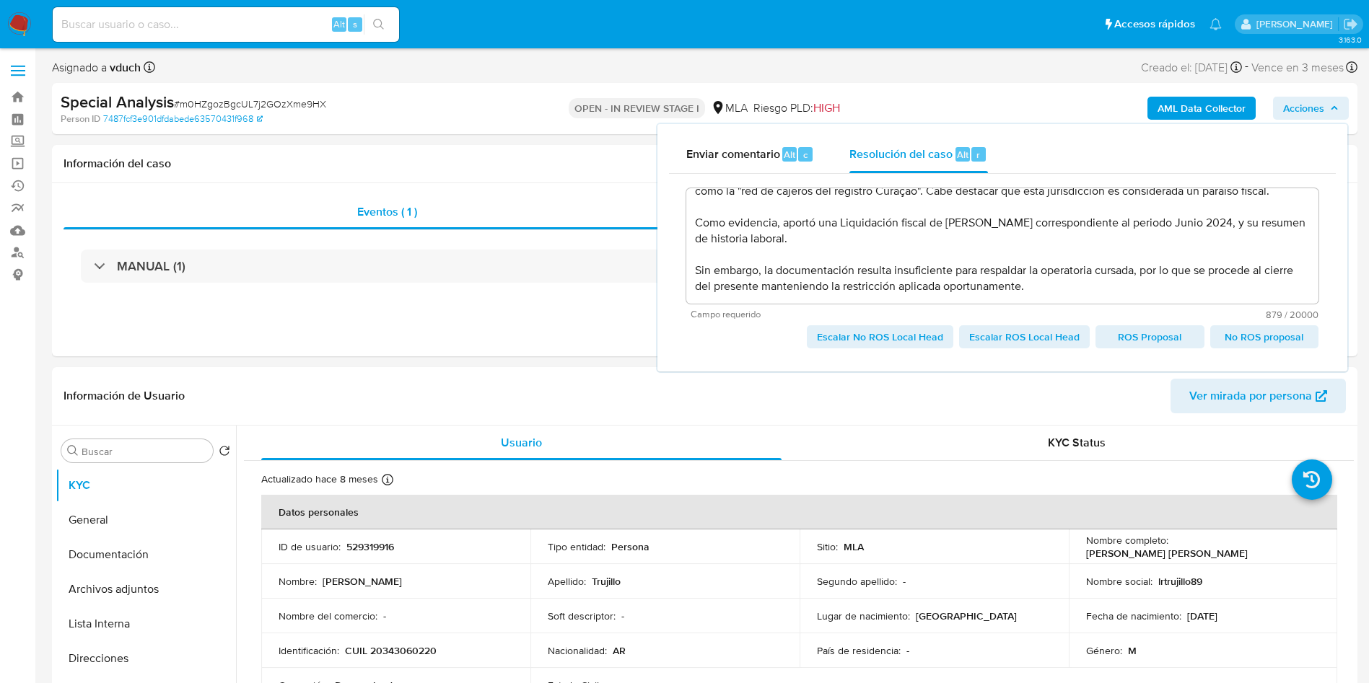
click at [892, 343] on span "Escalar No ROS Local Head" at bounding box center [880, 337] width 126 height 20
type textarea "Usuario "529319916", Lucas Ramon Trujillo - 20343060220. No posee una actividad…"
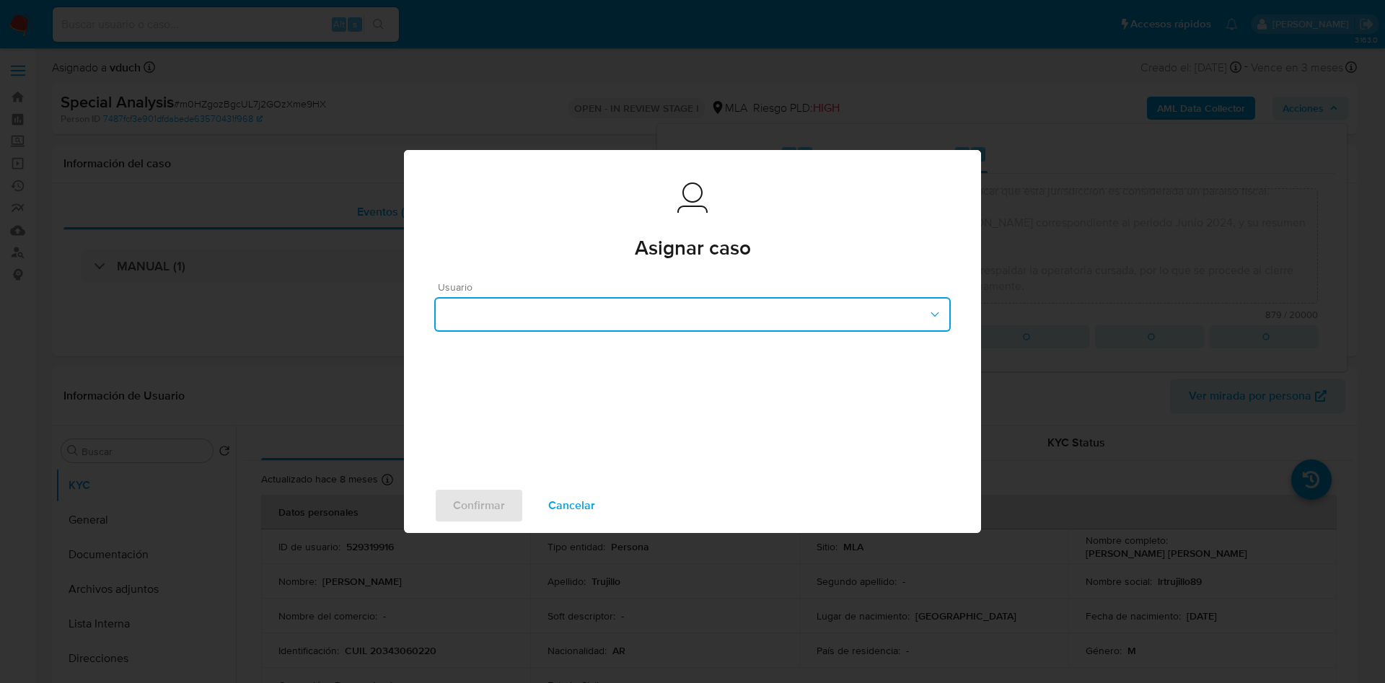
click at [585, 330] on button "button" at bounding box center [692, 314] width 517 height 35
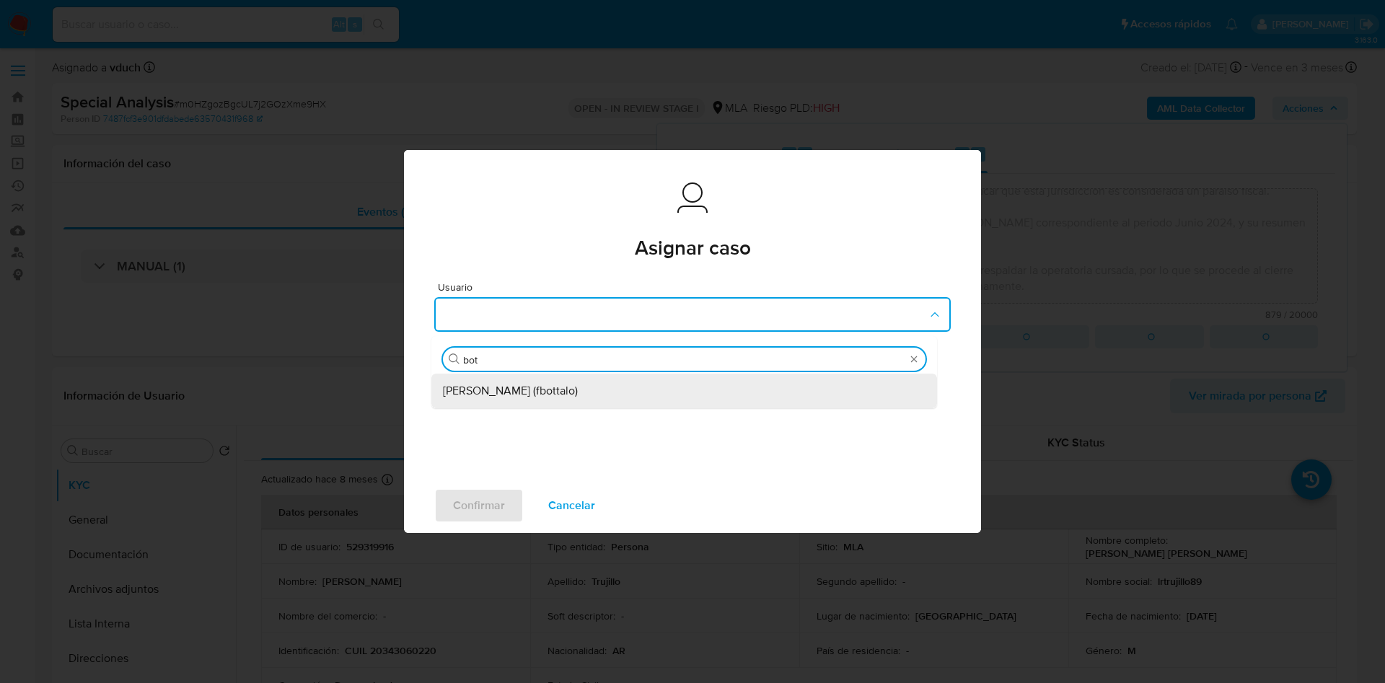
type input "bott"
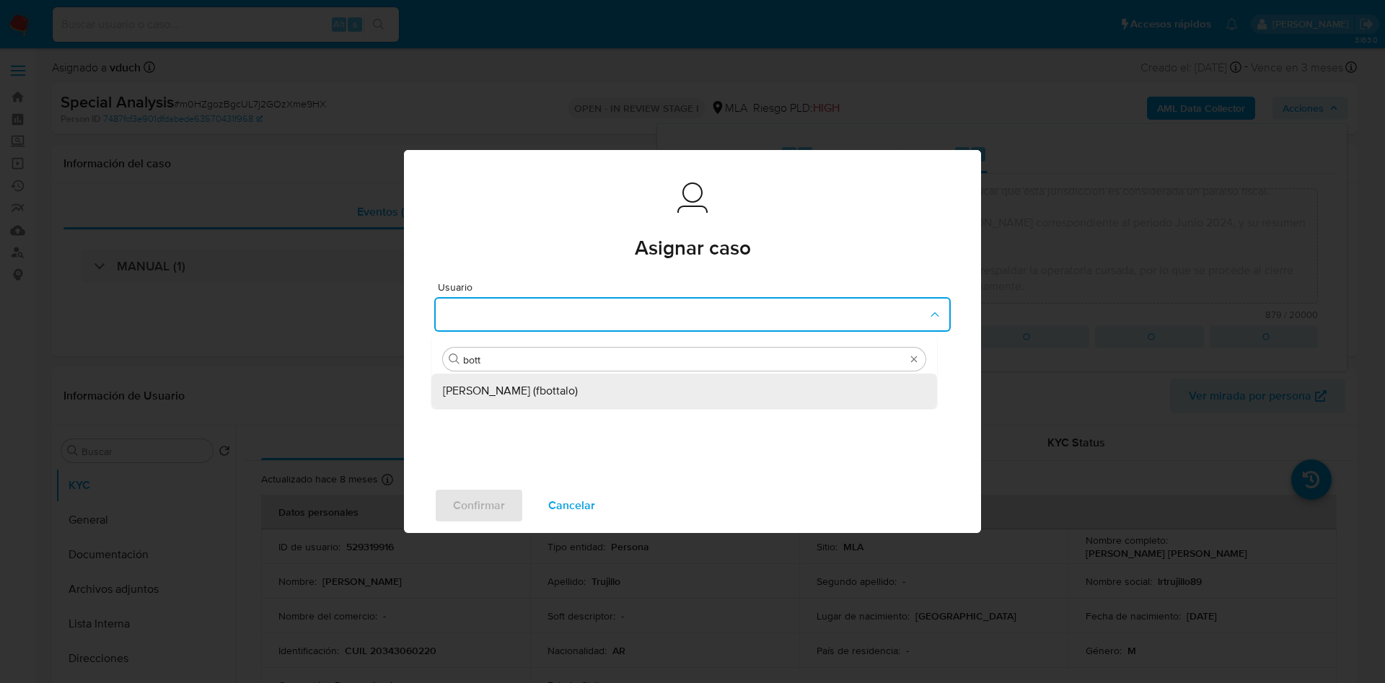
click at [621, 374] on div "Fabricio Bottalo (fbottalo)" at bounding box center [684, 391] width 483 height 35
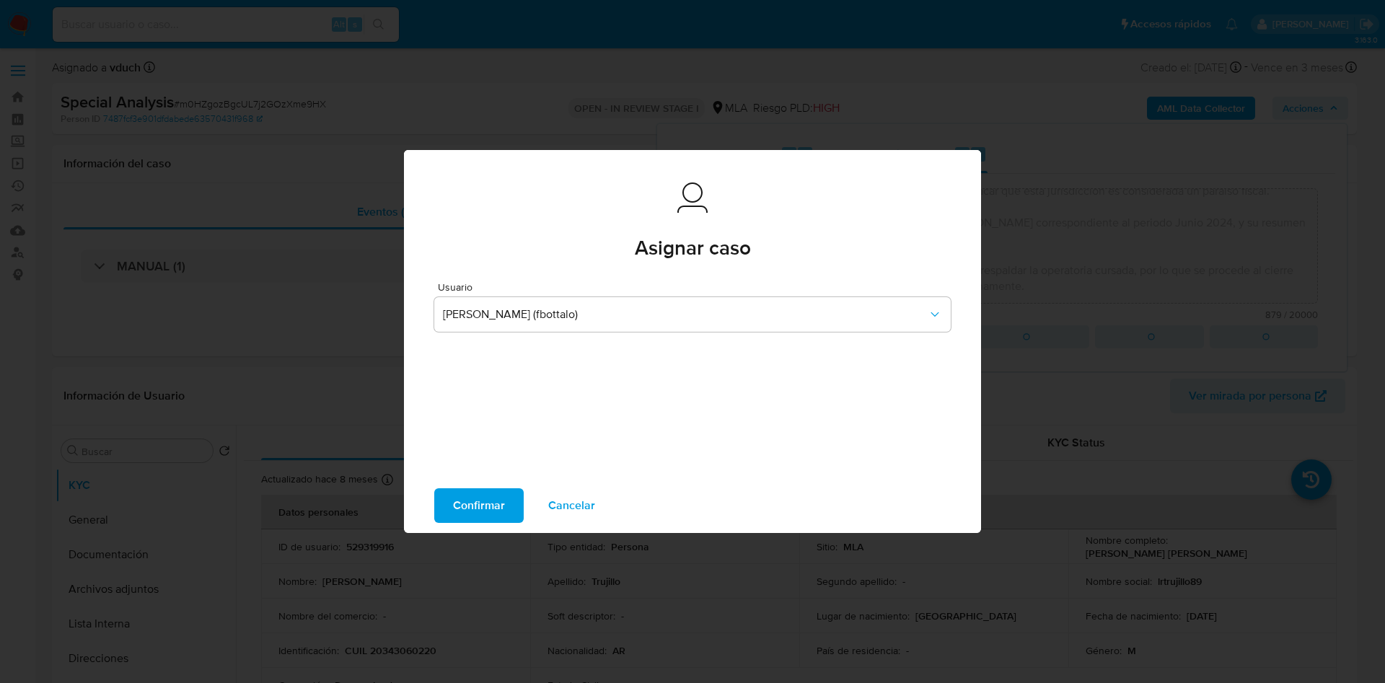
click at [478, 502] on span "Confirmar" at bounding box center [479, 506] width 52 height 32
type textarea "Usuario "529319916", Lucas Ramon Trujillo - 20343060220. No posee una actividad…"
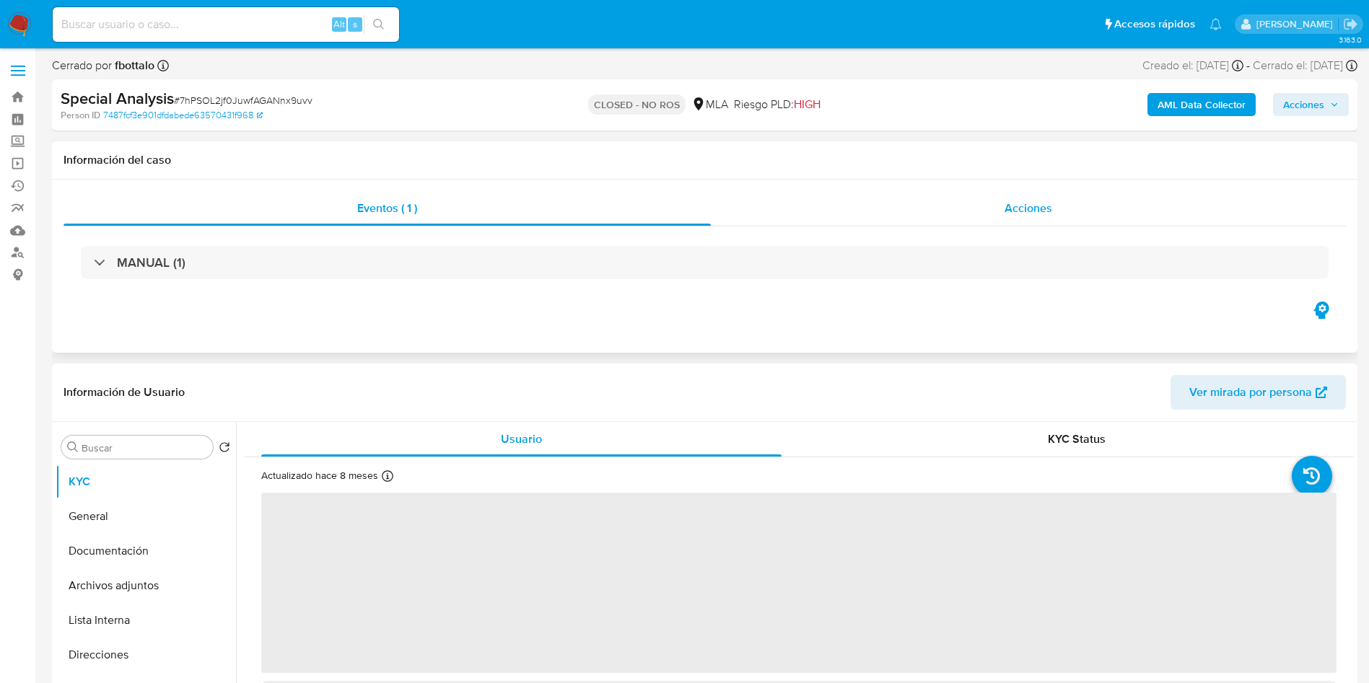
click at [1053, 191] on div "Acciones" at bounding box center [1028, 208] width 635 height 35
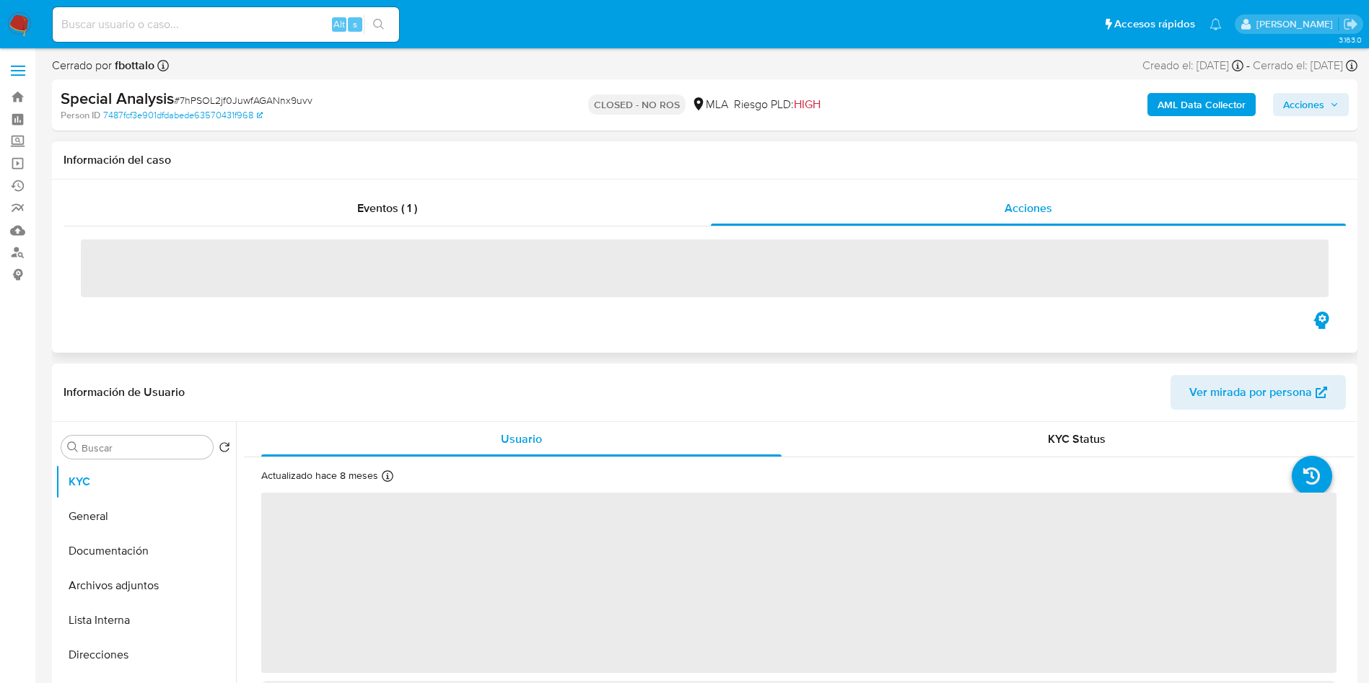
select select "10"
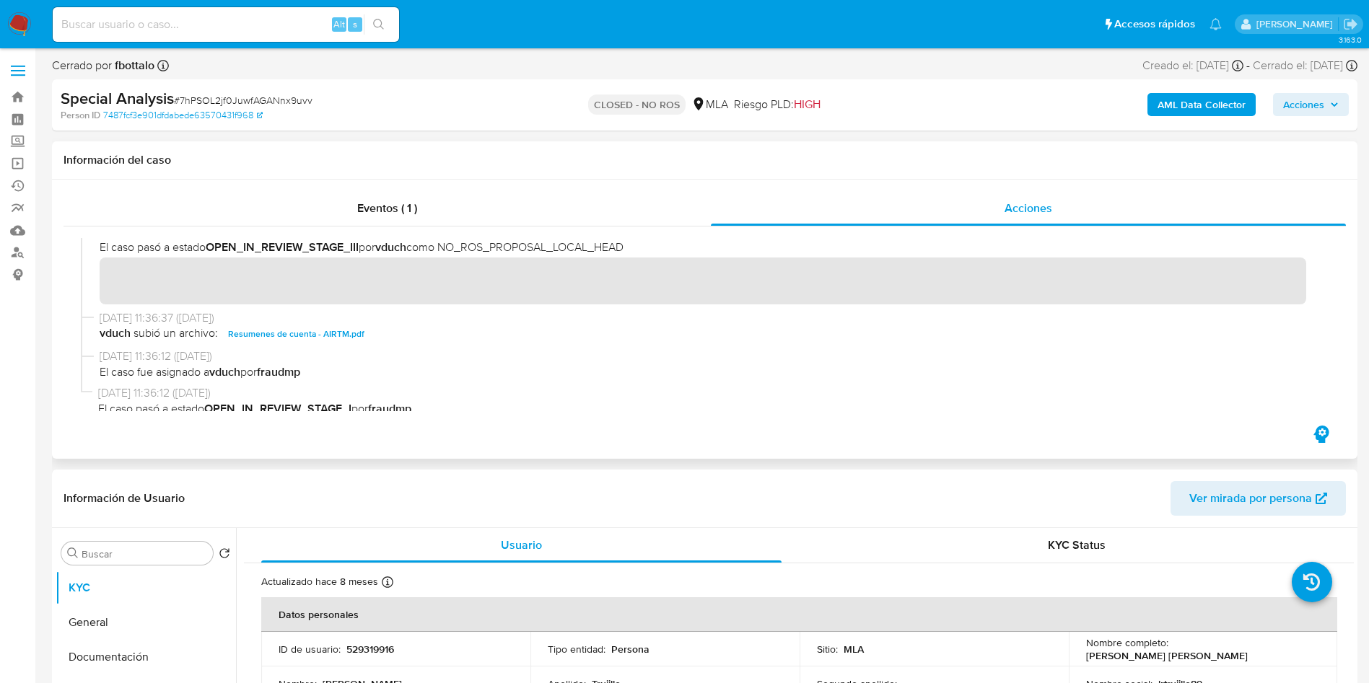
scroll to position [216, 0]
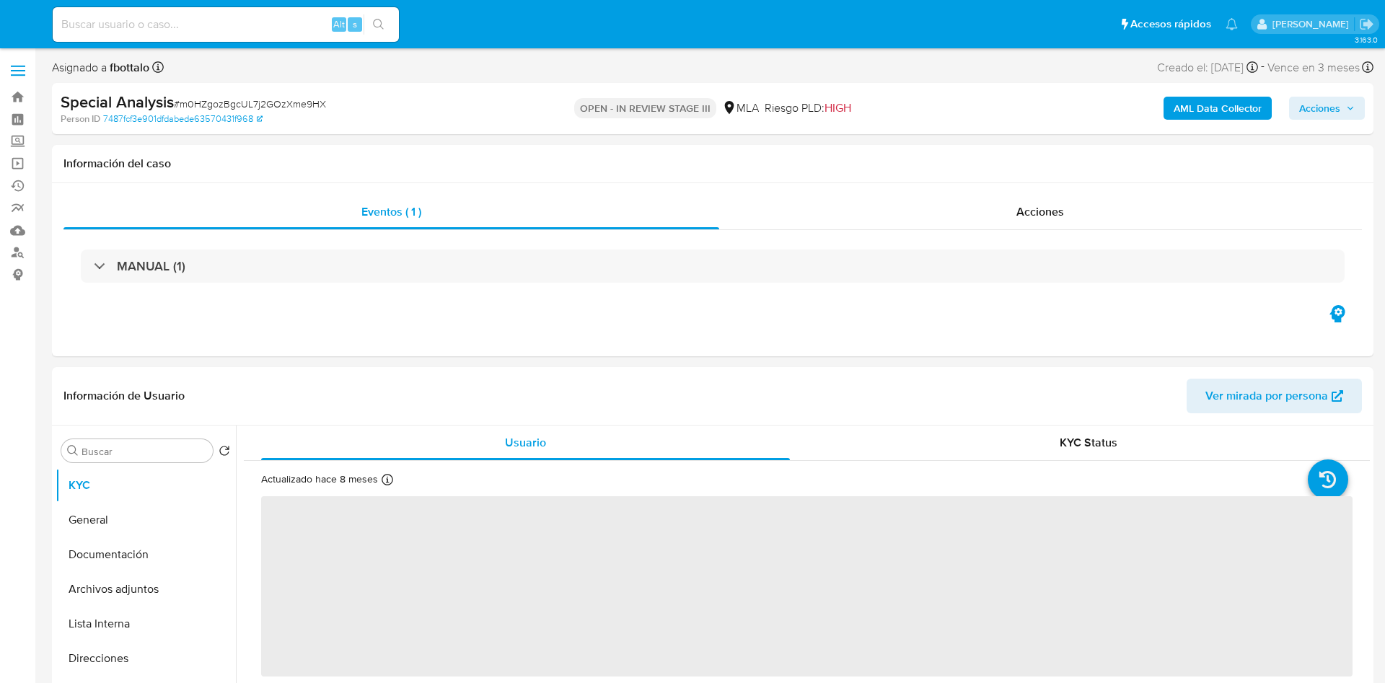
select select "10"
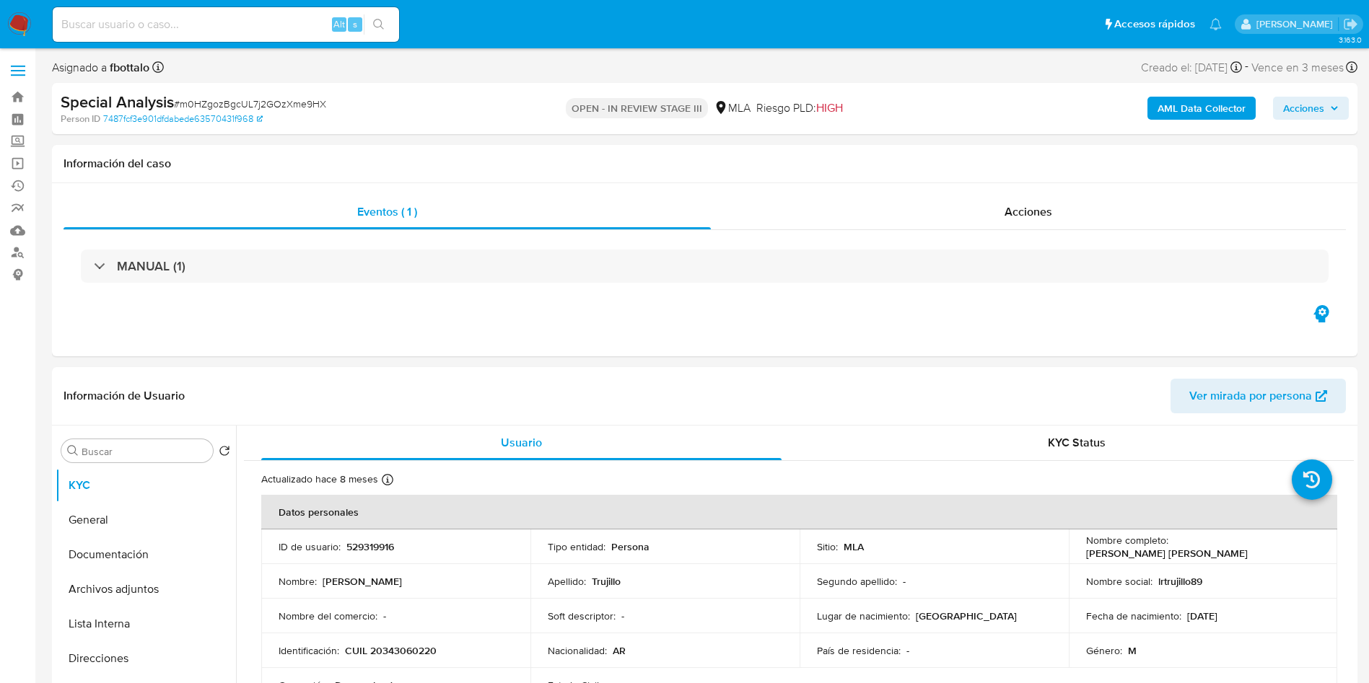
click at [310, 36] on div "Alt s" at bounding box center [226, 24] width 346 height 35
click at [290, 25] on input at bounding box center [226, 24] width 346 height 19
paste input "AioR624K5h8r1Tq9fdPlTBDC"
type input "AioR624K5h8r1Tq9fdPlTBDC"
click at [380, 14] on button "search-icon" at bounding box center [379, 24] width 30 height 20
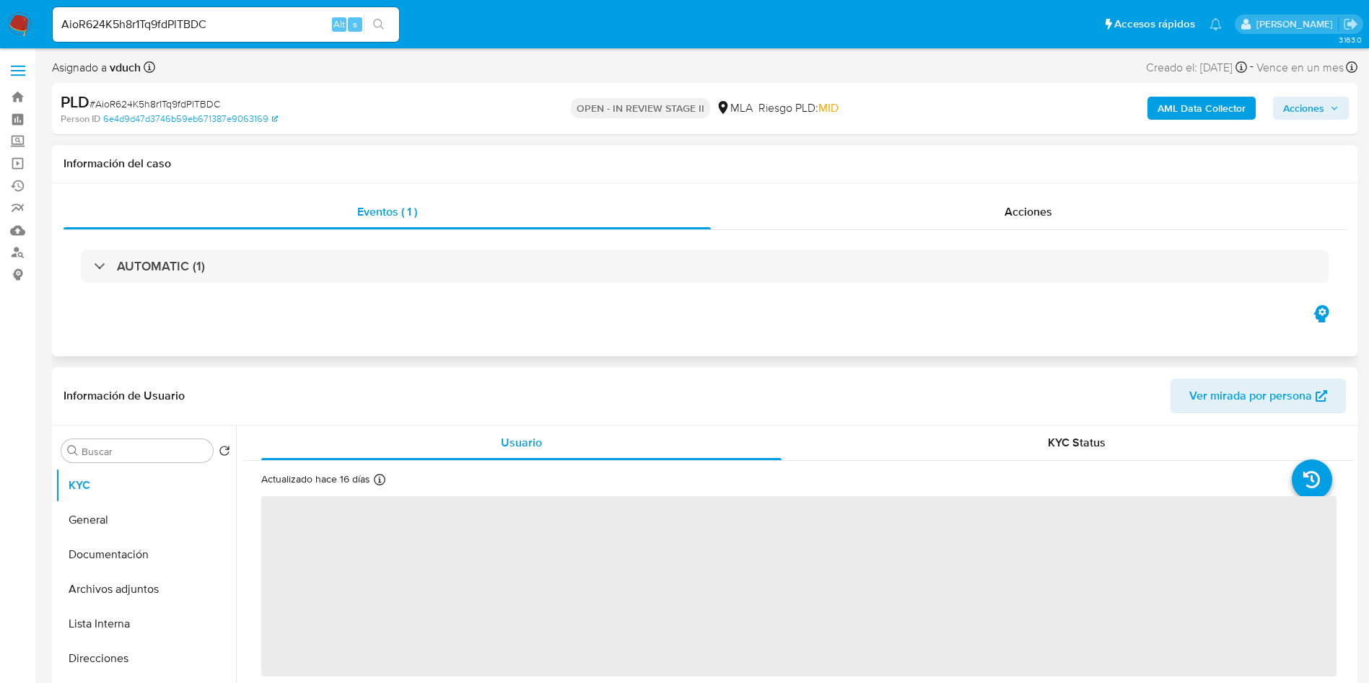
select select "10"
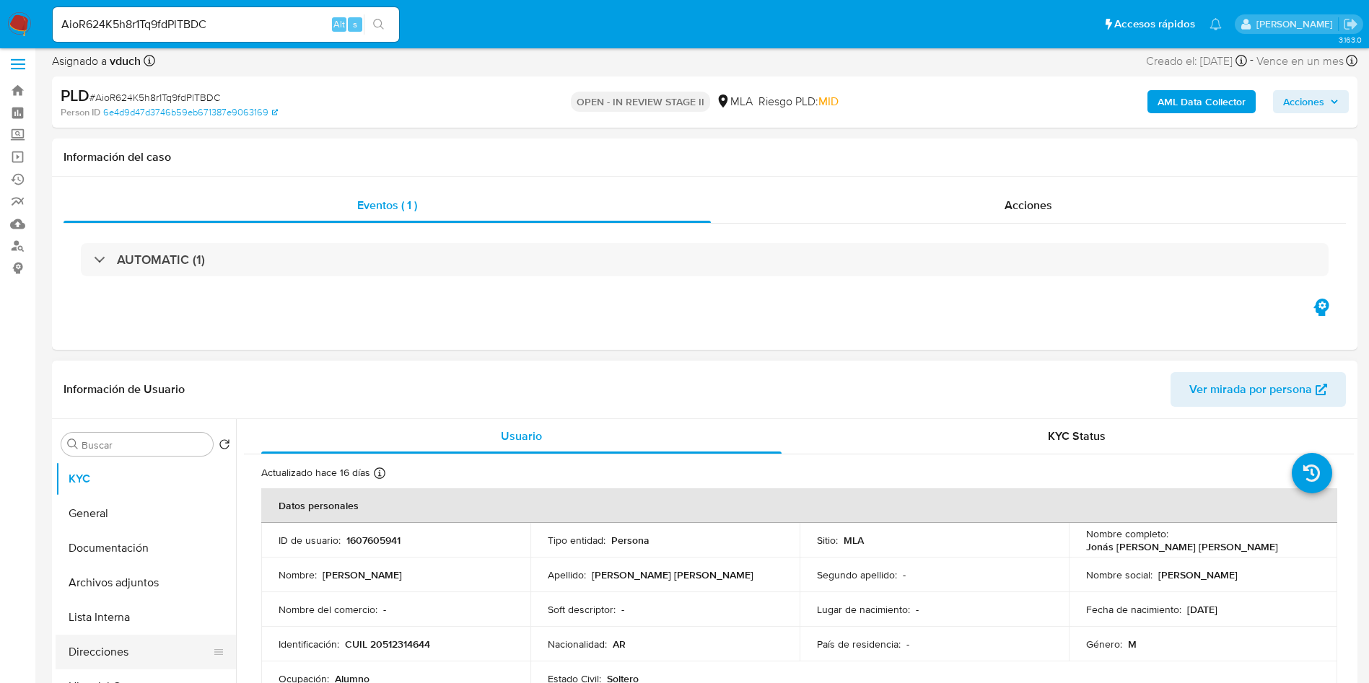
scroll to position [216, 0]
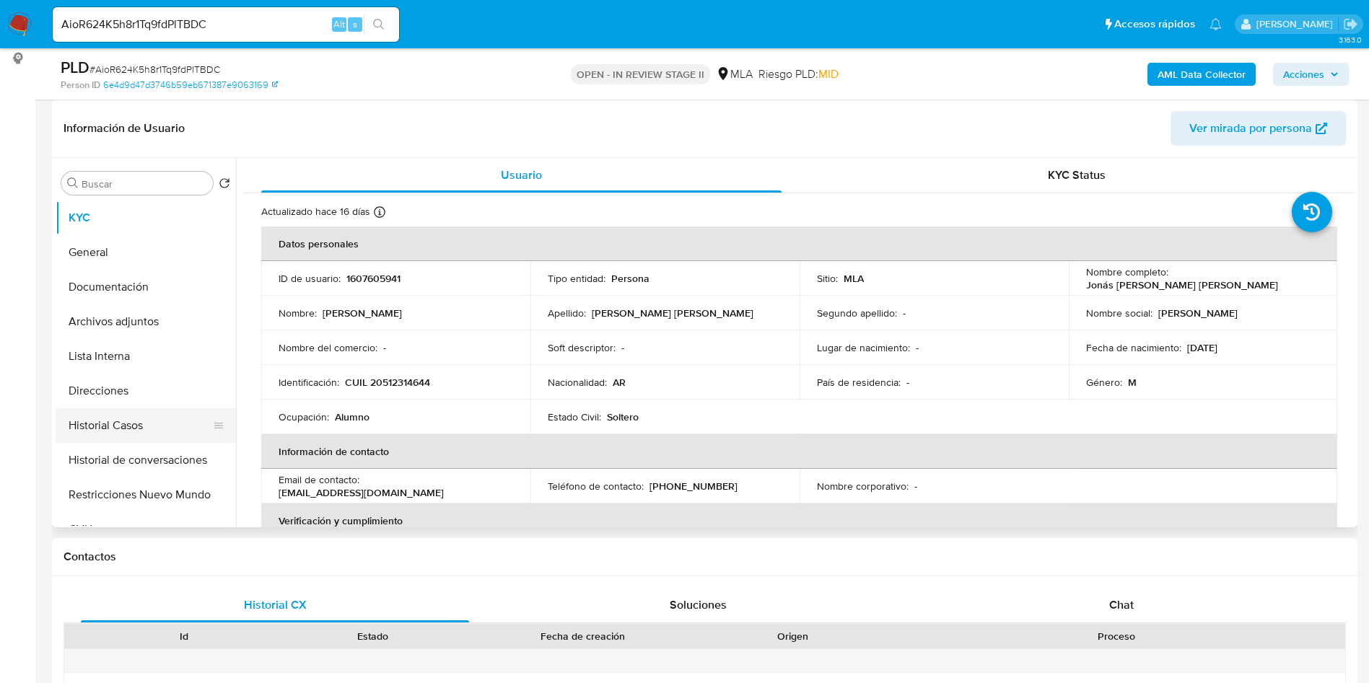
click at [113, 426] on button "Historial Casos" at bounding box center [140, 425] width 169 height 35
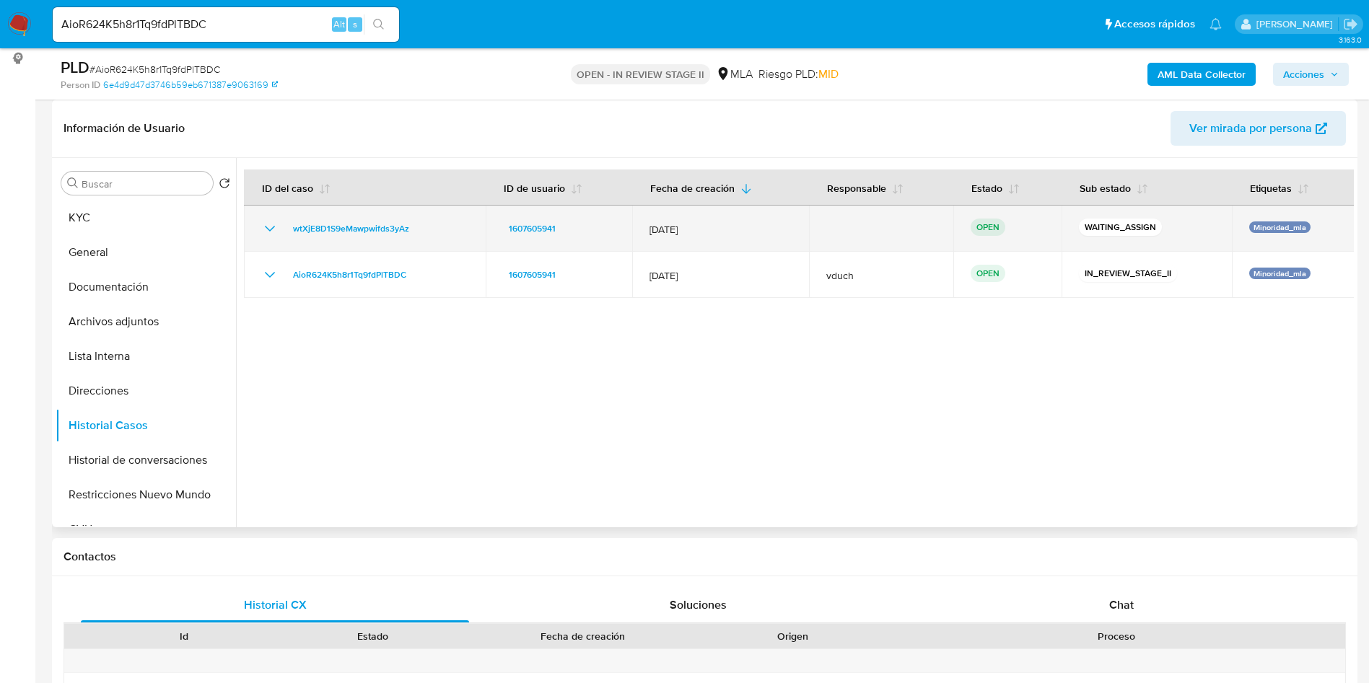
drag, startPoint x: 443, startPoint y: 230, endPoint x: 284, endPoint y: 242, distance: 159.9
click at [284, 242] on td "wtXjE8D1S9eMawpwifds3yAz" at bounding box center [365, 229] width 242 height 46
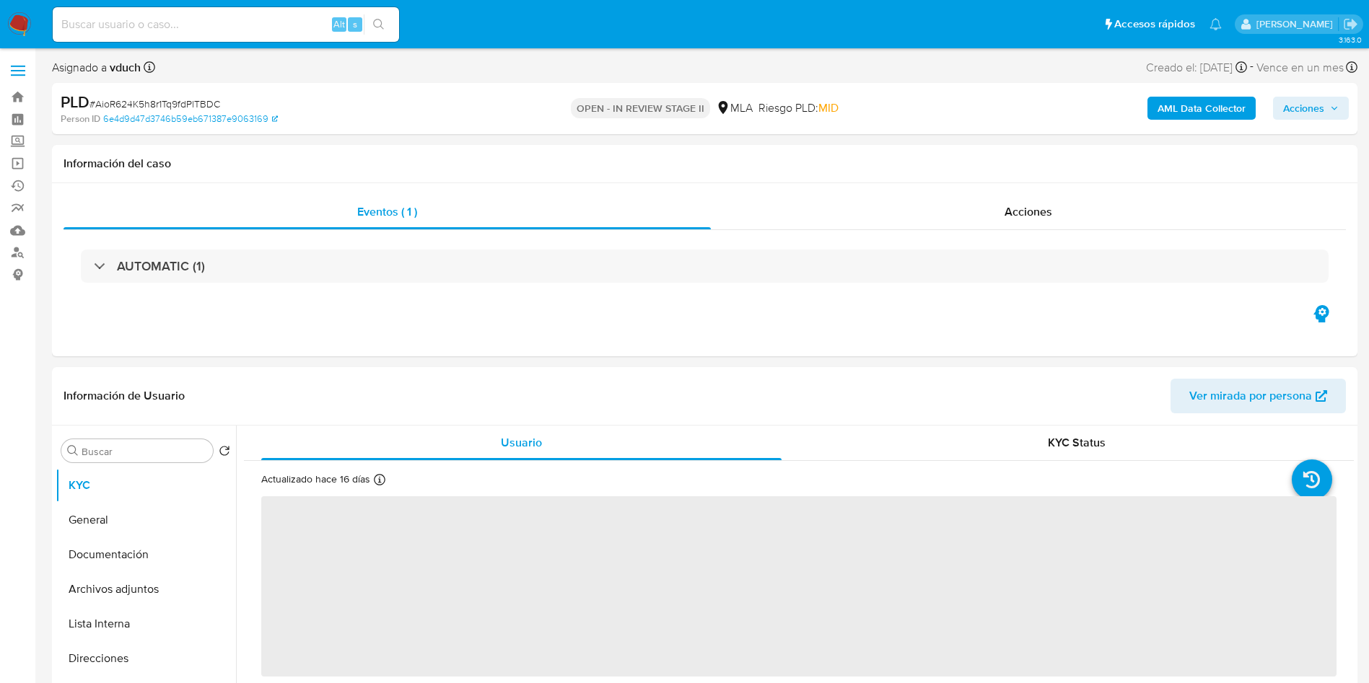
select select "10"
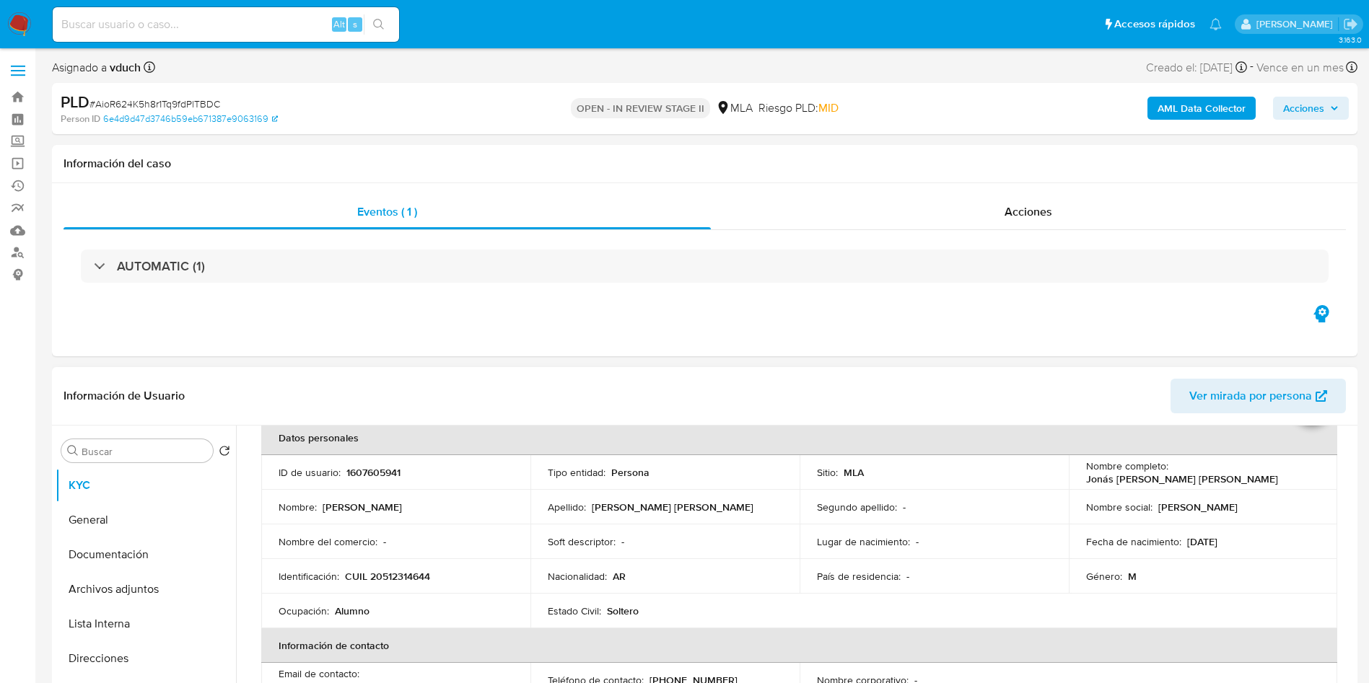
scroll to position [108, 0]
